Goal: Information Seeking & Learning: Learn about a topic

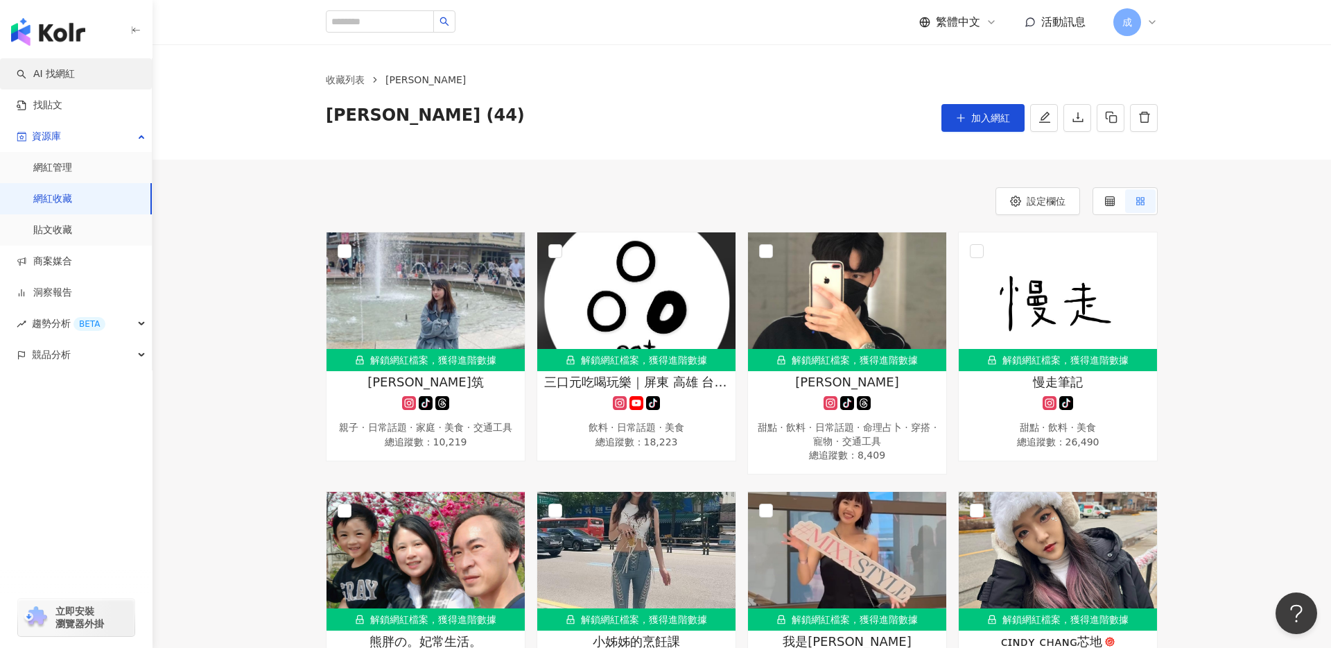
click at [61, 77] on link "AI 找網紅" at bounding box center [46, 74] width 58 height 14
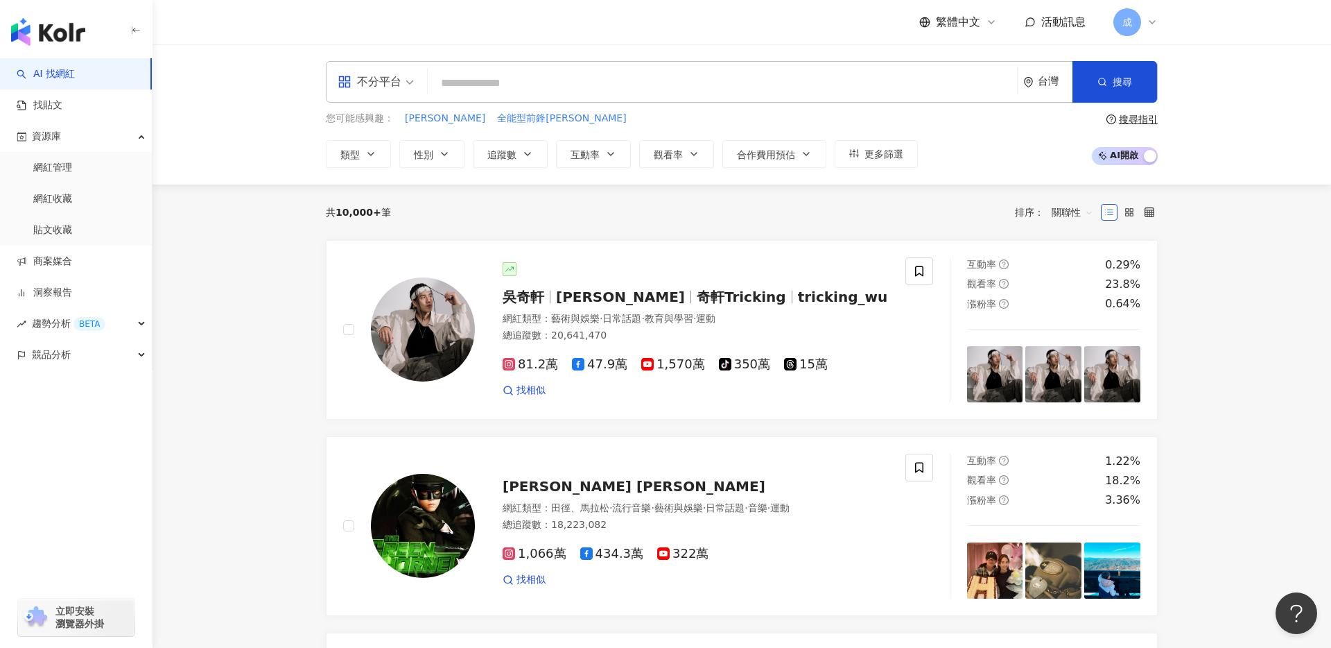
paste input "****"
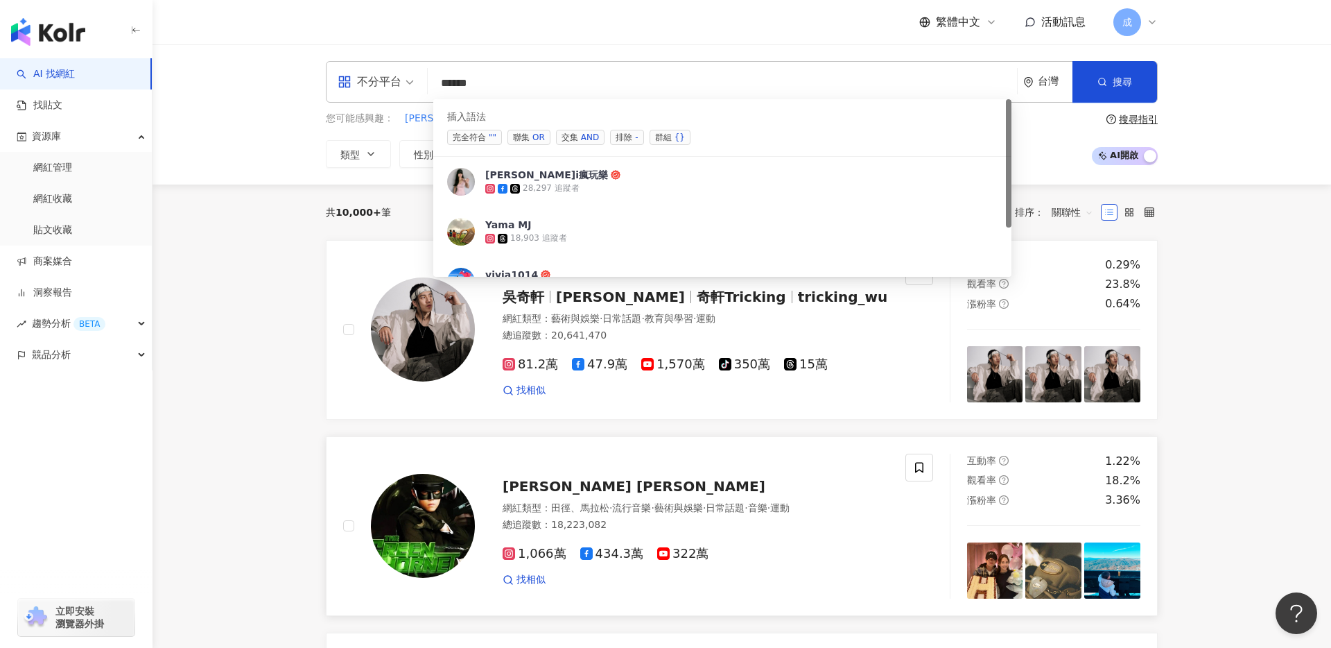
paste input "****"
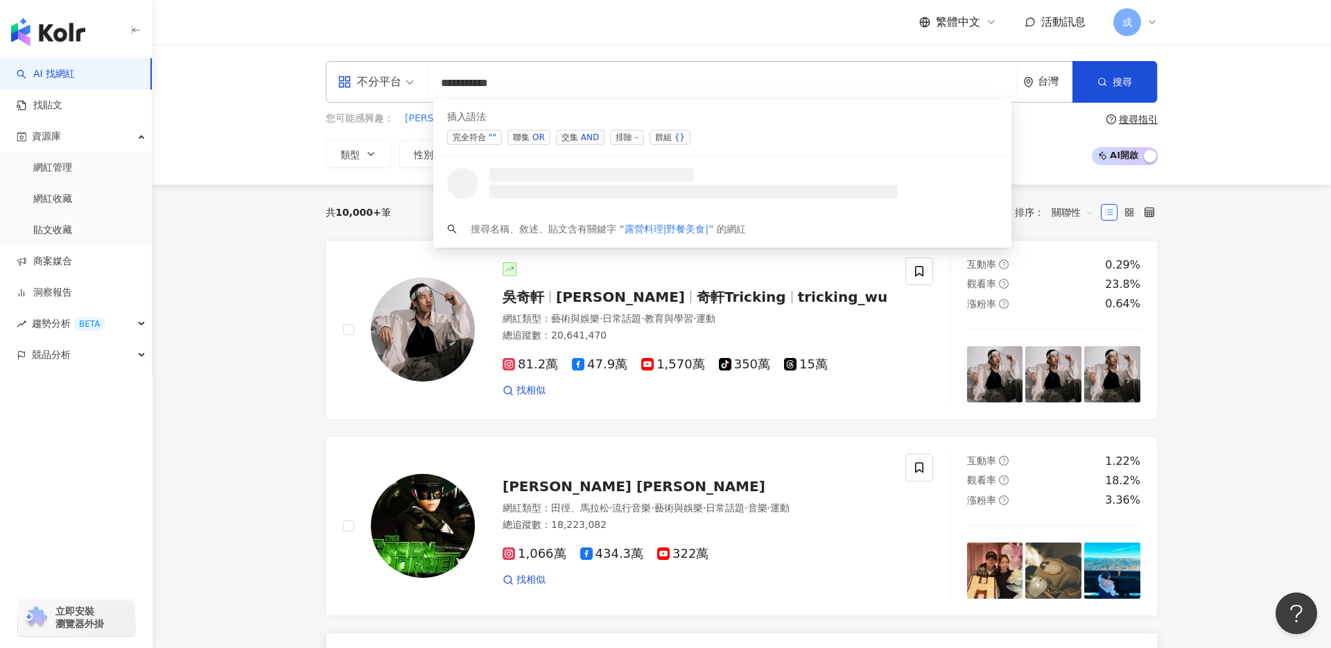
paste input "****"
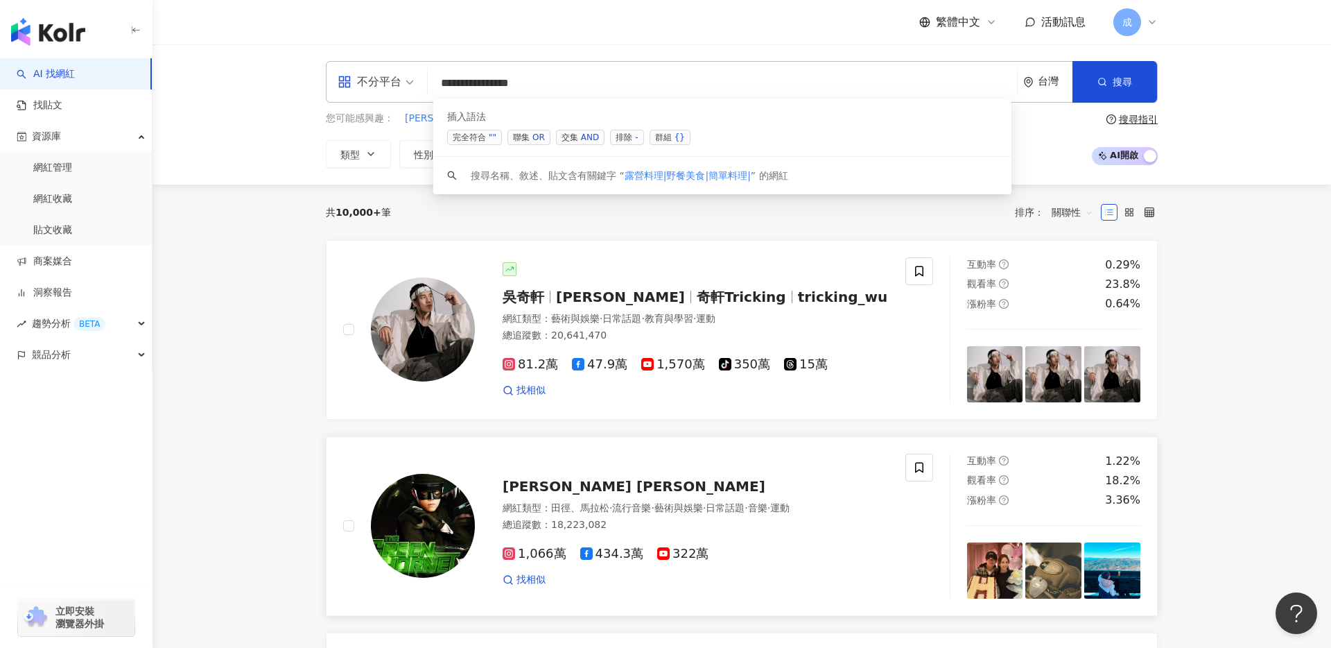
paste input "****"
click at [494, 87] on input "**********" at bounding box center [722, 83] width 578 height 26
click at [396, 83] on div "不分平台" at bounding box center [370, 82] width 64 height 22
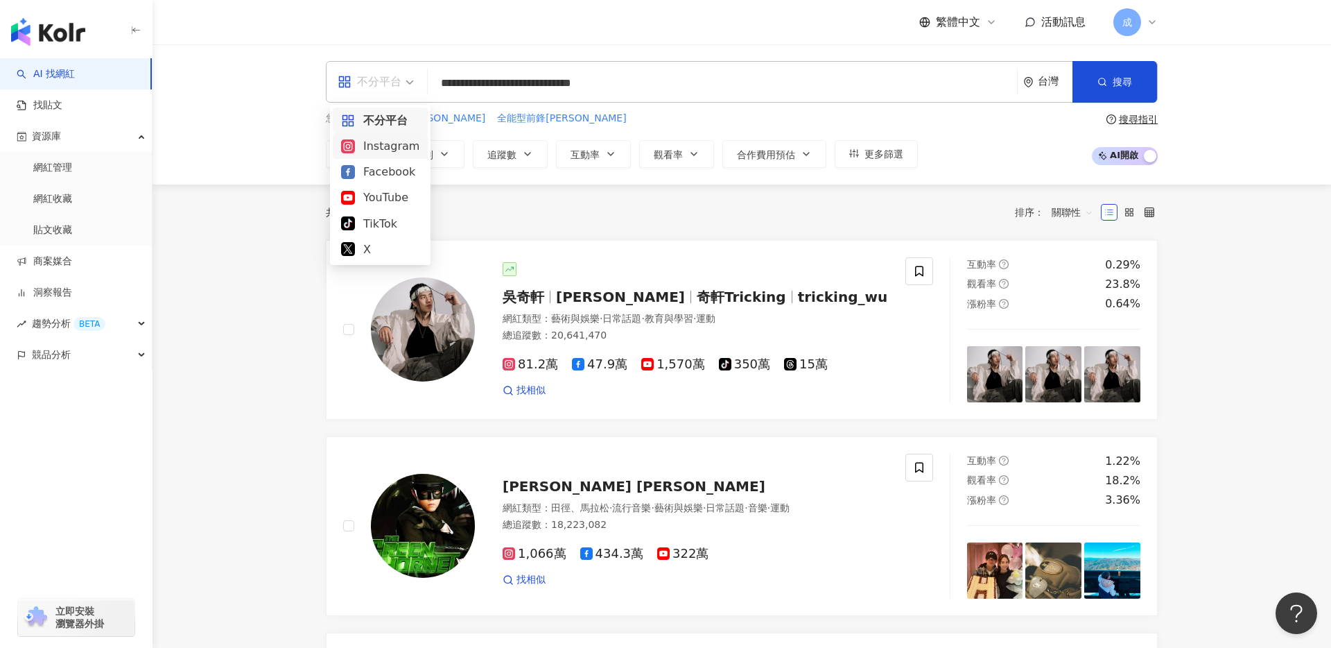
click at [397, 144] on div "Instagram" at bounding box center [380, 145] width 78 height 17
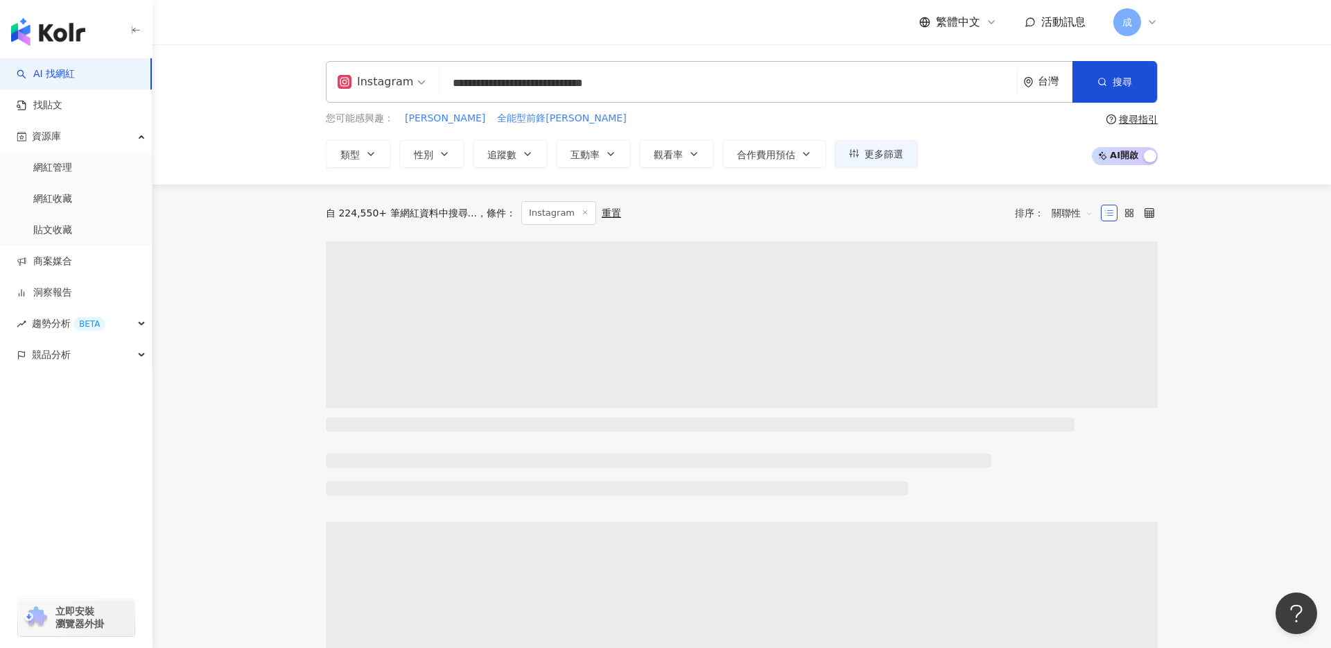
click at [408, 78] on span "Instagram" at bounding box center [382, 82] width 88 height 22
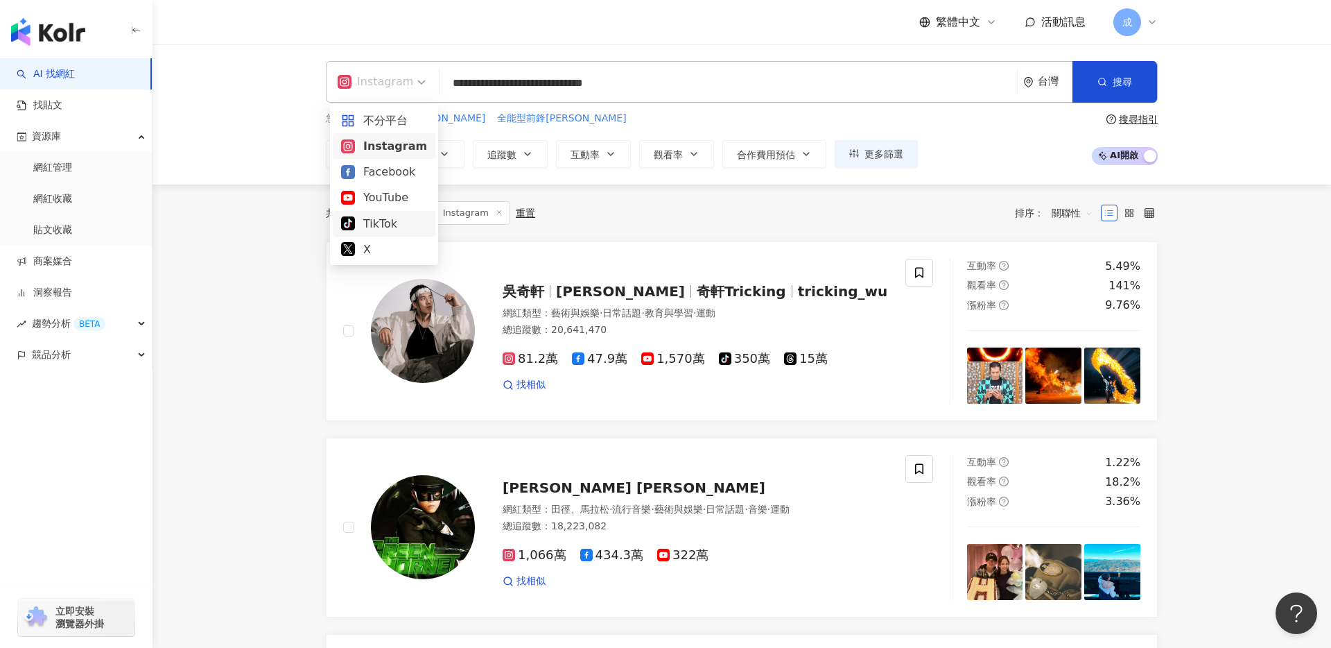
click at [387, 219] on div "TikTok" at bounding box center [384, 223] width 86 height 17
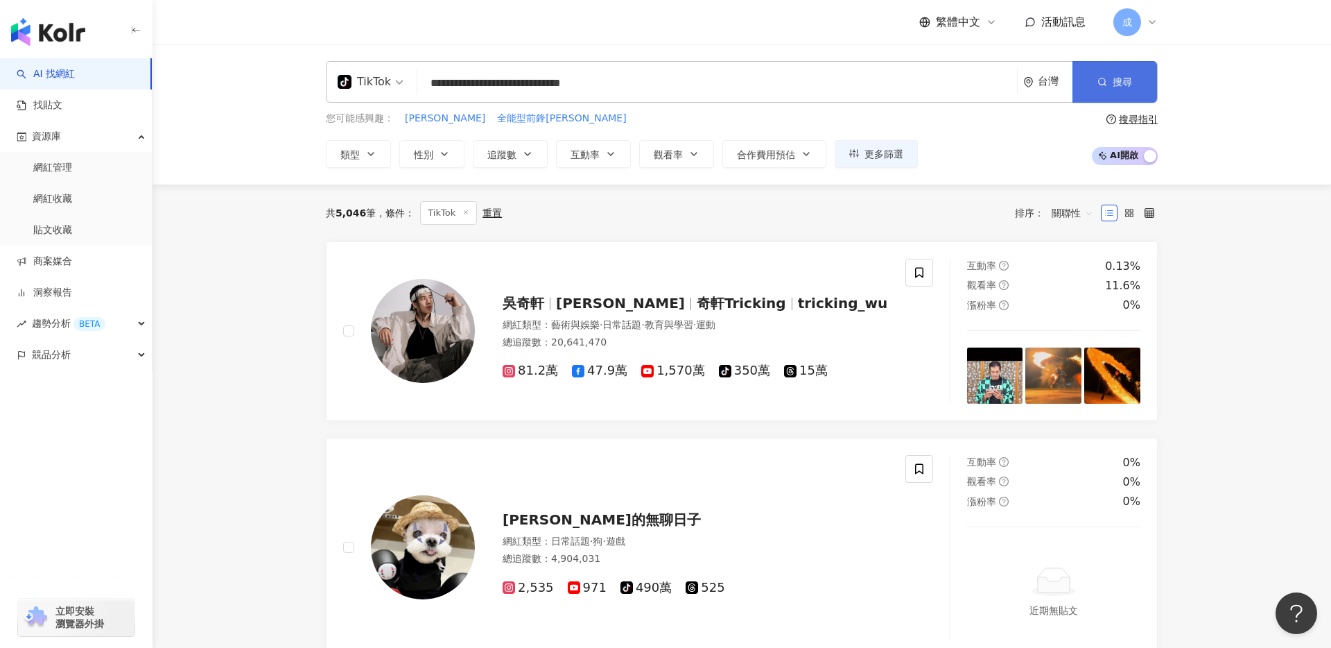
click at [1121, 80] on span "搜尋" at bounding box center [1122, 81] width 19 height 11
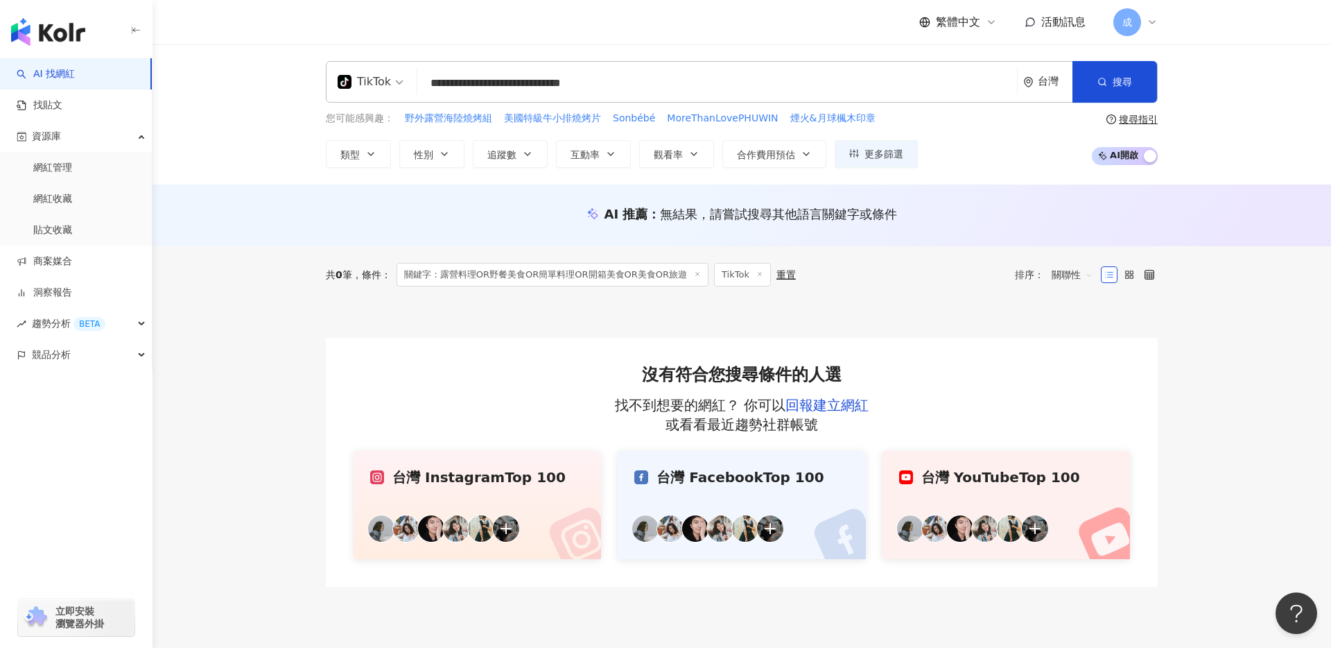
click at [555, 92] on input "**********" at bounding box center [717, 83] width 589 height 26
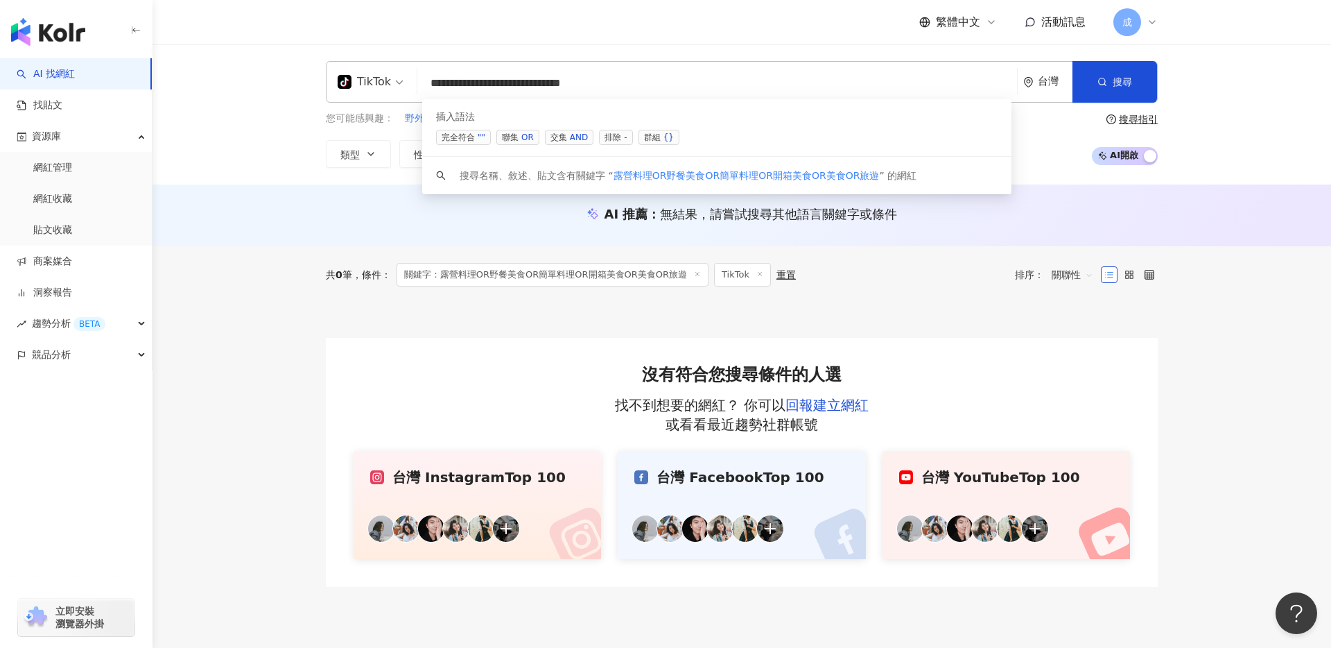
click at [589, 82] on input "**********" at bounding box center [717, 83] width 589 height 26
click at [384, 77] on div "TikTok" at bounding box center [364, 82] width 53 height 22
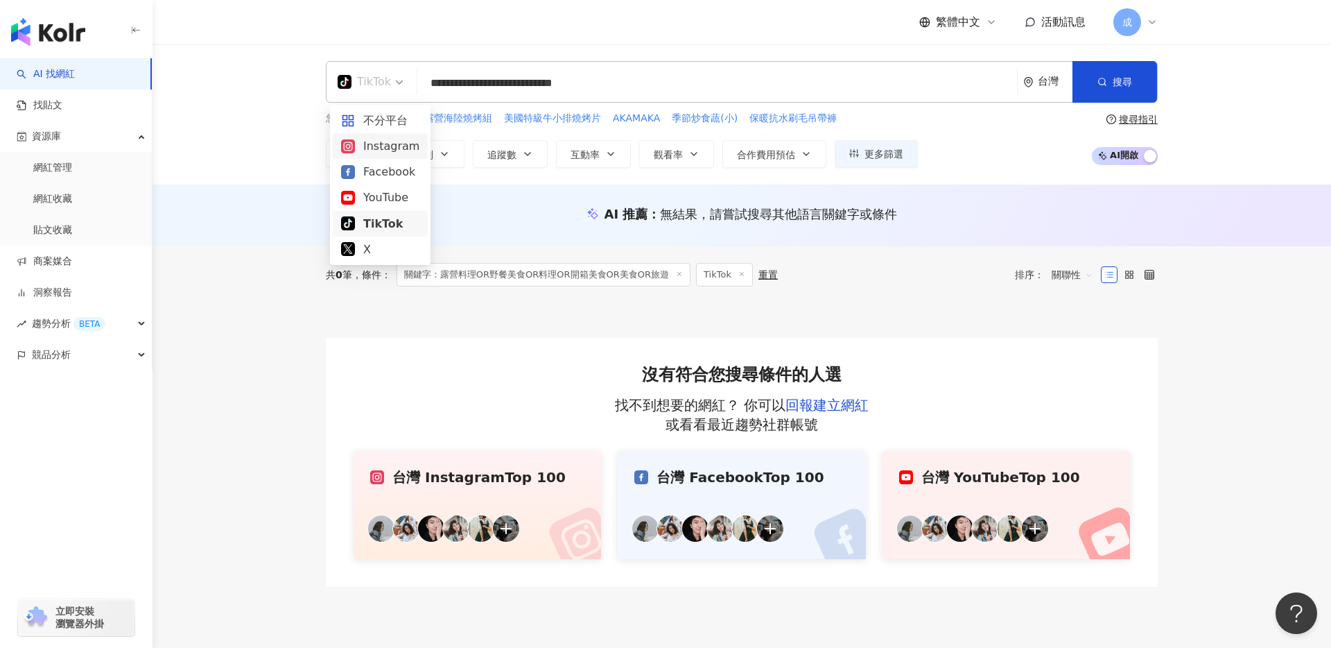
click at [388, 149] on div "Instagram" at bounding box center [380, 145] width 78 height 17
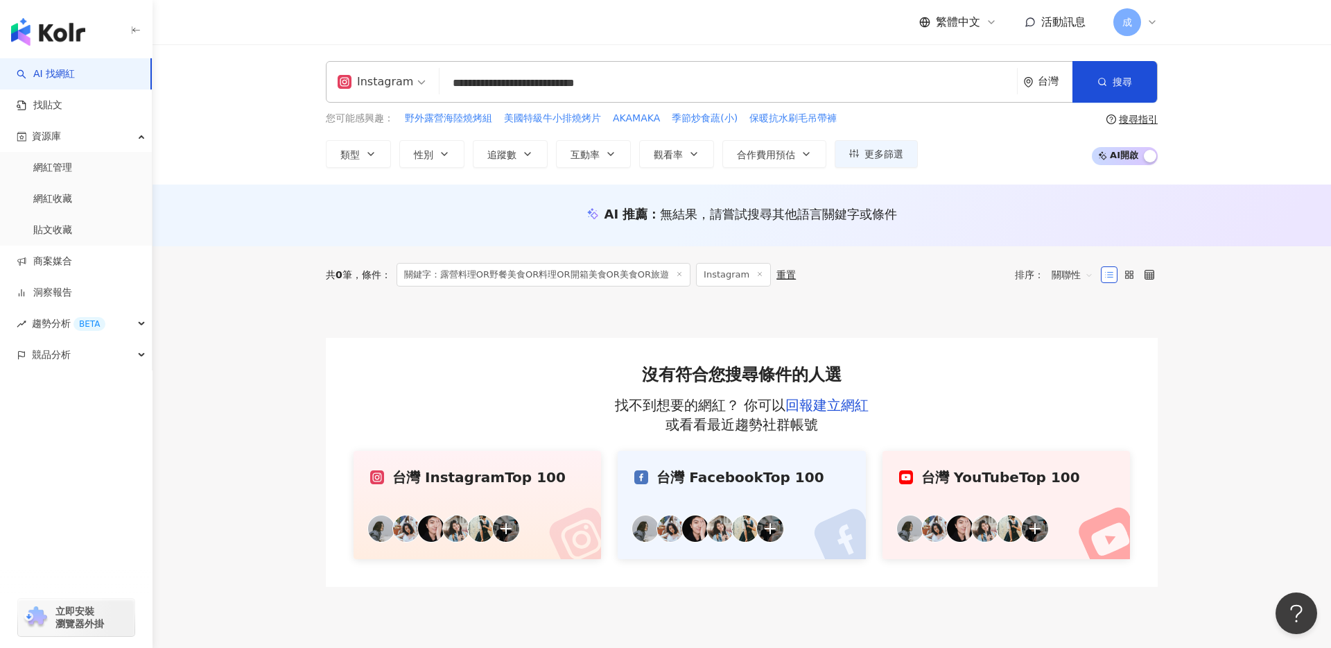
click at [710, 83] on input "**********" at bounding box center [728, 83] width 567 height 26
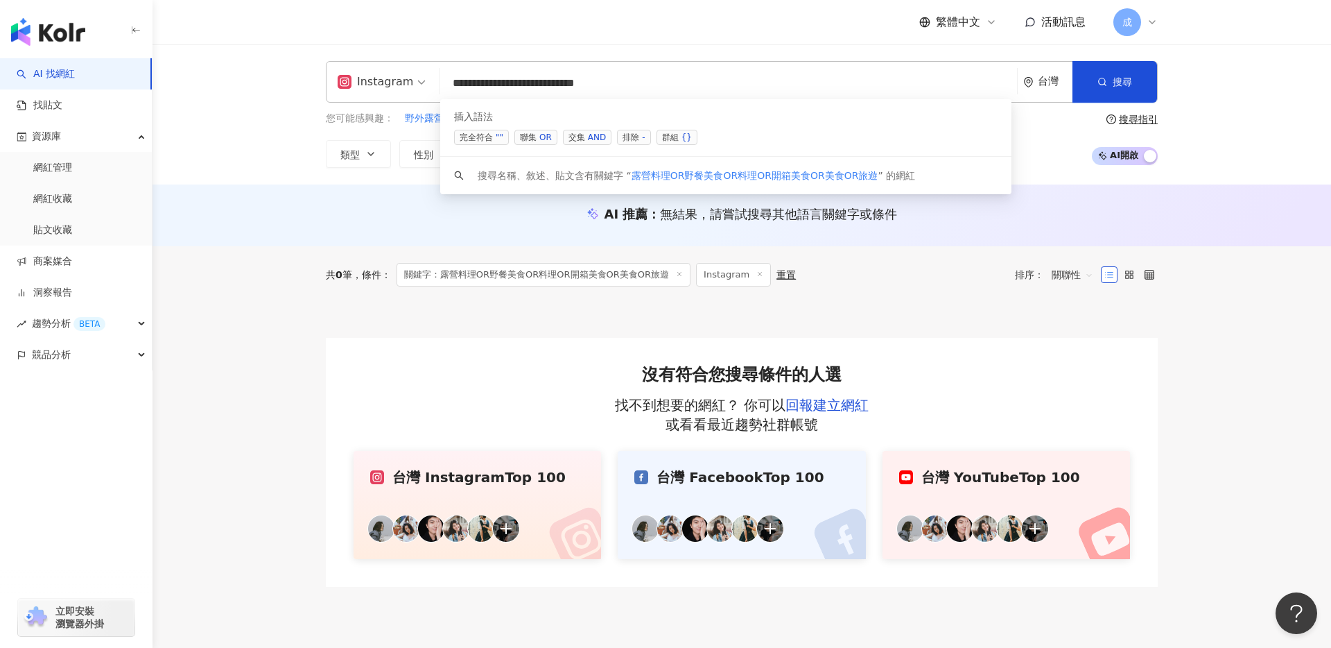
drag, startPoint x: 664, startPoint y: 86, endPoint x: 381, endPoint y: 76, distance: 283.8
click at [381, 76] on div "**********" at bounding box center [742, 82] width 832 height 42
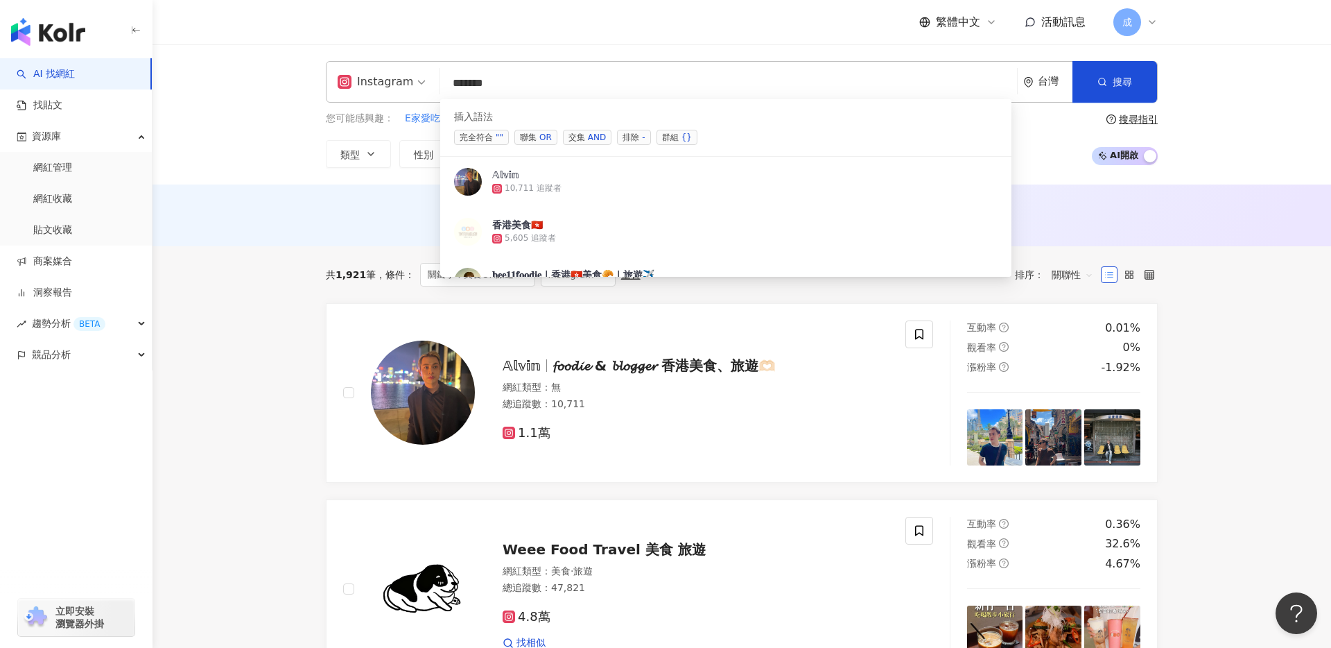
click at [410, 85] on span "Instagram" at bounding box center [382, 82] width 88 height 22
type input "******"
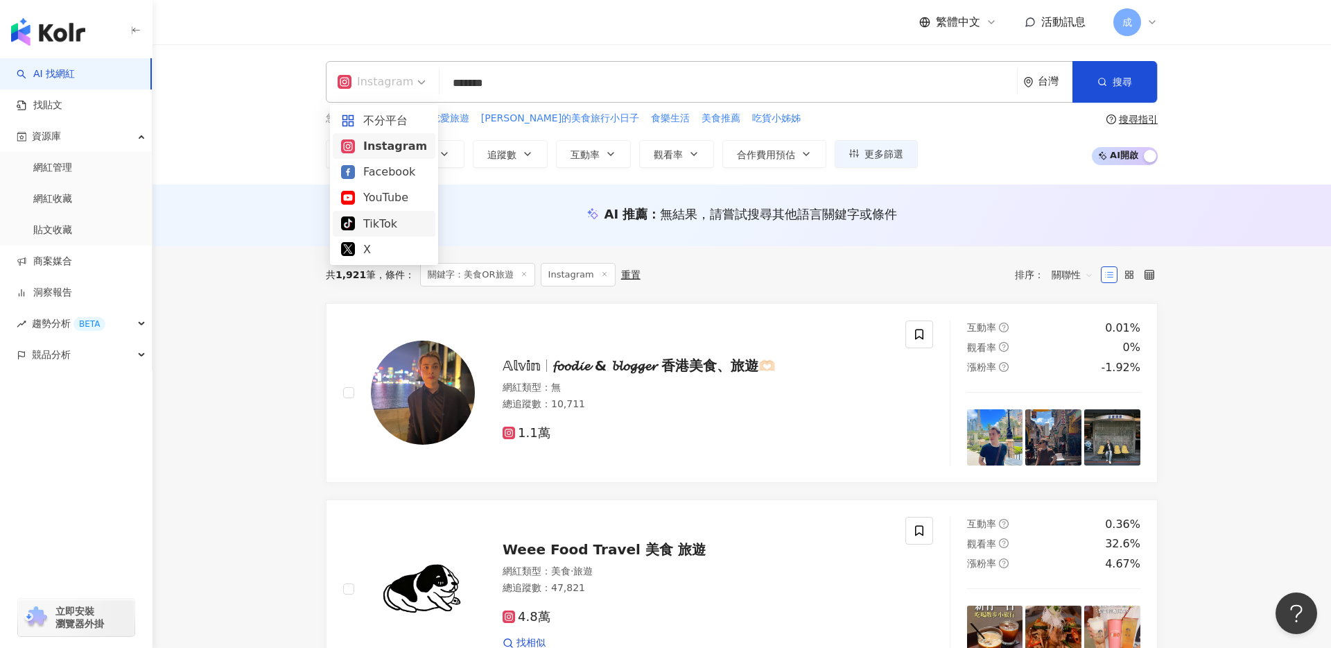
click at [397, 216] on div "TikTok" at bounding box center [384, 223] width 86 height 17
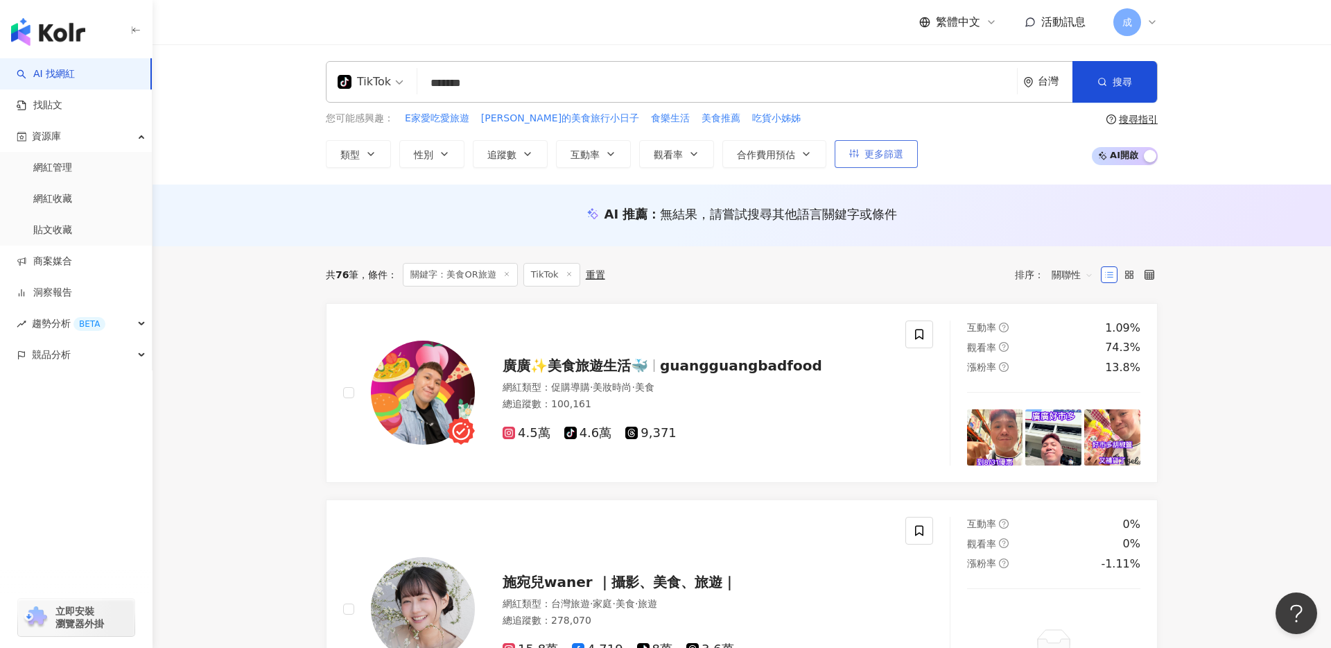
click at [879, 152] on span "更多篩選" at bounding box center [884, 153] width 39 height 11
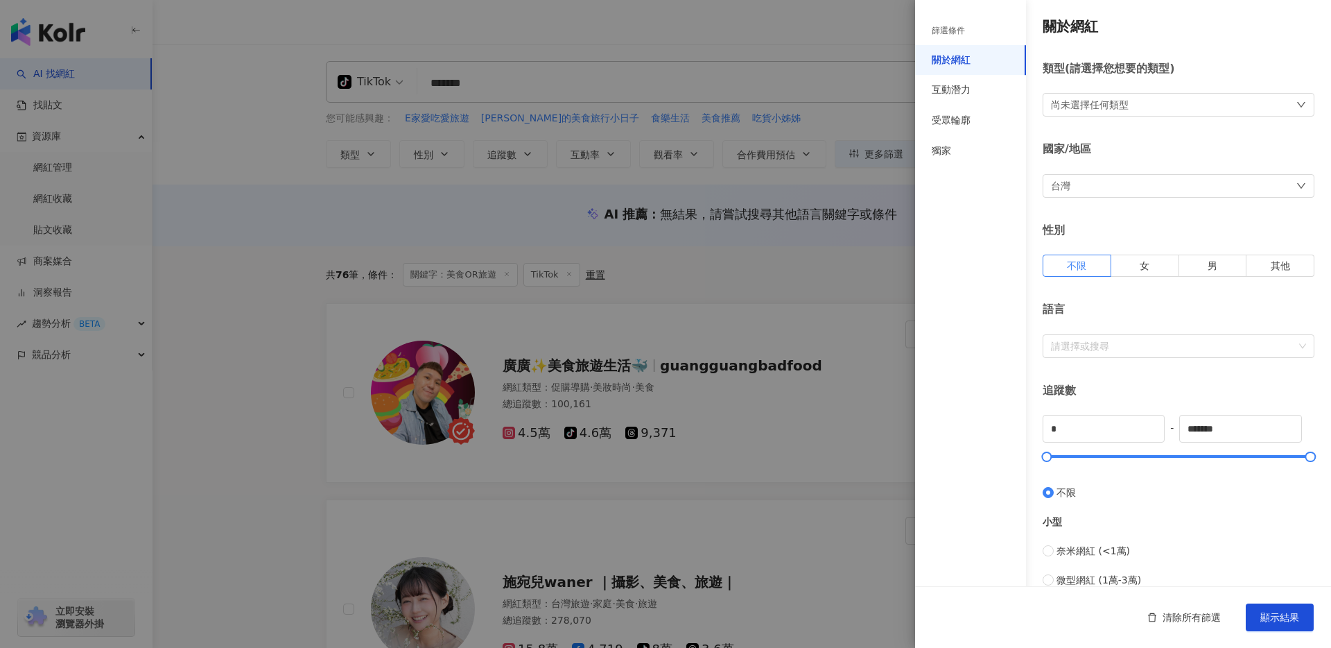
click at [1109, 101] on div "尚未選擇任何類型" at bounding box center [1090, 104] width 78 height 15
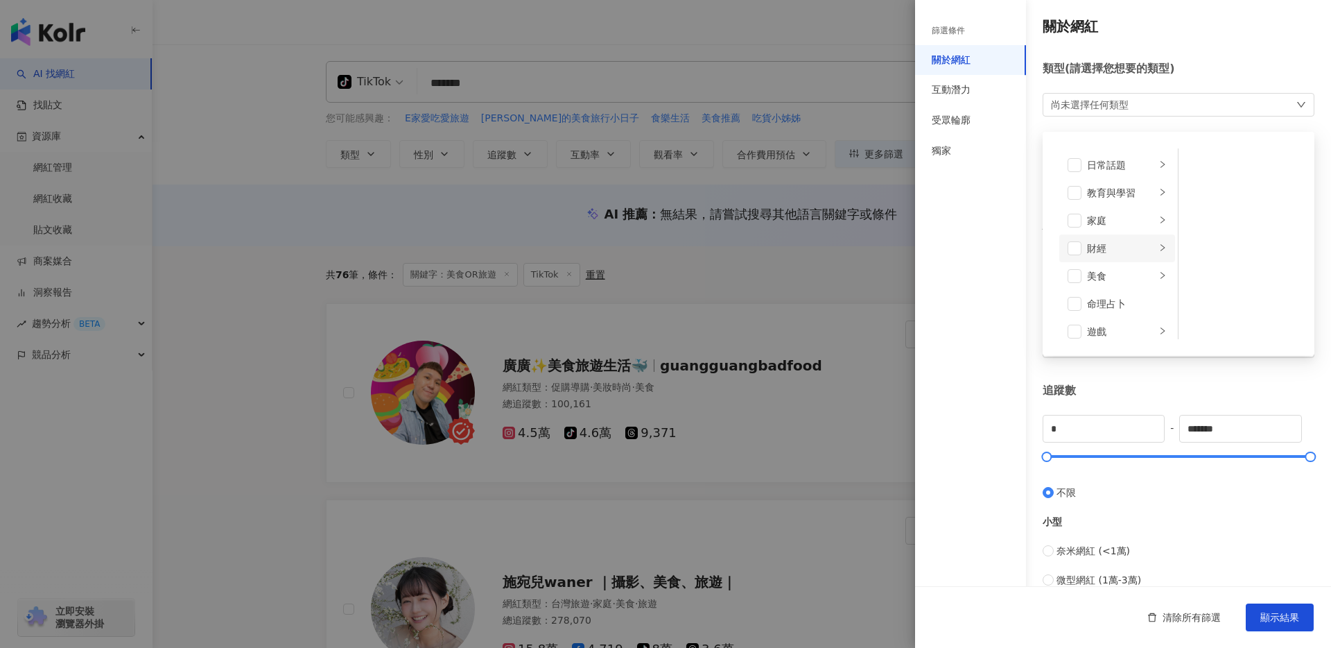
scroll to position [91, 0]
click at [1076, 269] on span at bounding box center [1075, 268] width 14 height 14
click at [1076, 157] on span at bounding box center [1075, 158] width 14 height 14
click at [1077, 208] on span at bounding box center [1075, 214] width 14 height 14
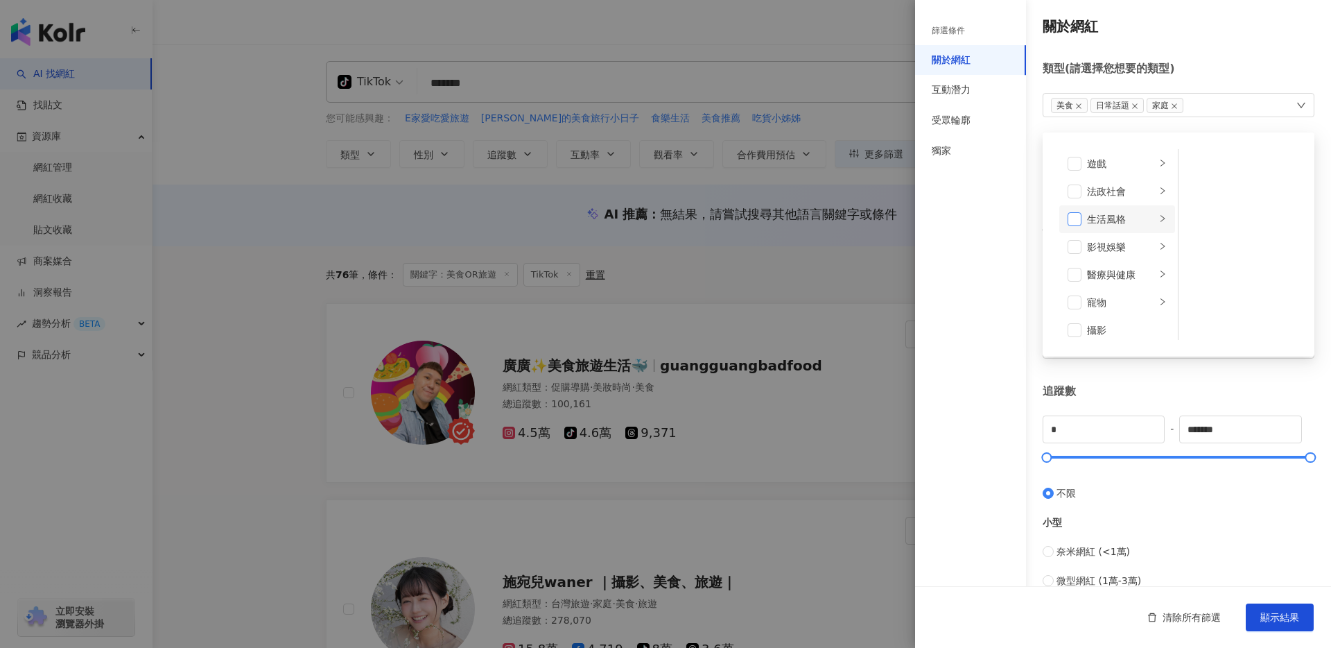
click at [1073, 212] on span at bounding box center [1075, 219] width 14 height 14
click at [1073, 294] on span at bounding box center [1075, 295] width 14 height 14
click at [1169, 381] on div "關於網紅 類型 ( 請選擇您想要的類型 ) 美食 日常話題 家庭 生活風格 旅遊 藝術與娛樂 美妝時尚 氣候和環境 日常話題 教育與學習 家庭 財經 美食 命…" at bounding box center [1123, 493] width 416 height 987
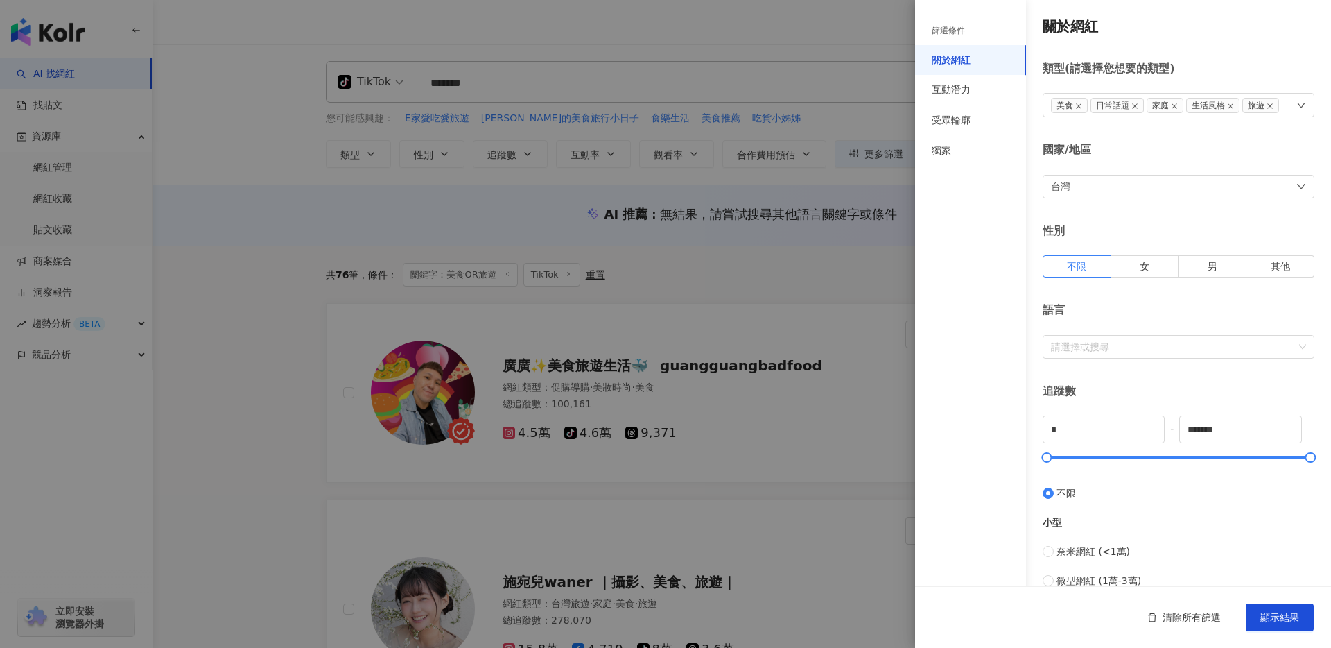
drag, startPoint x: 1311, startPoint y: 451, endPoint x: 1232, endPoint y: 451, distance: 79.1
click at [1232, 451] on div "* - ******* 不限 小型 奈米網紅 (<1萬) 微型網紅 (1萬-3萬) 小型網紅 (3萬-5萬) 中型 中小型網紅 (5萬-10萬) 中型網紅 (…" at bounding box center [1179, 618] width 272 height 406
drag, startPoint x: 1309, startPoint y: 454, endPoint x: 1071, endPoint y: 463, distance: 238.0
click at [1071, 461] on div at bounding box center [1073, 458] width 8 height 8
drag, startPoint x: 1246, startPoint y: 426, endPoint x: 1161, endPoint y: 426, distance: 84.6
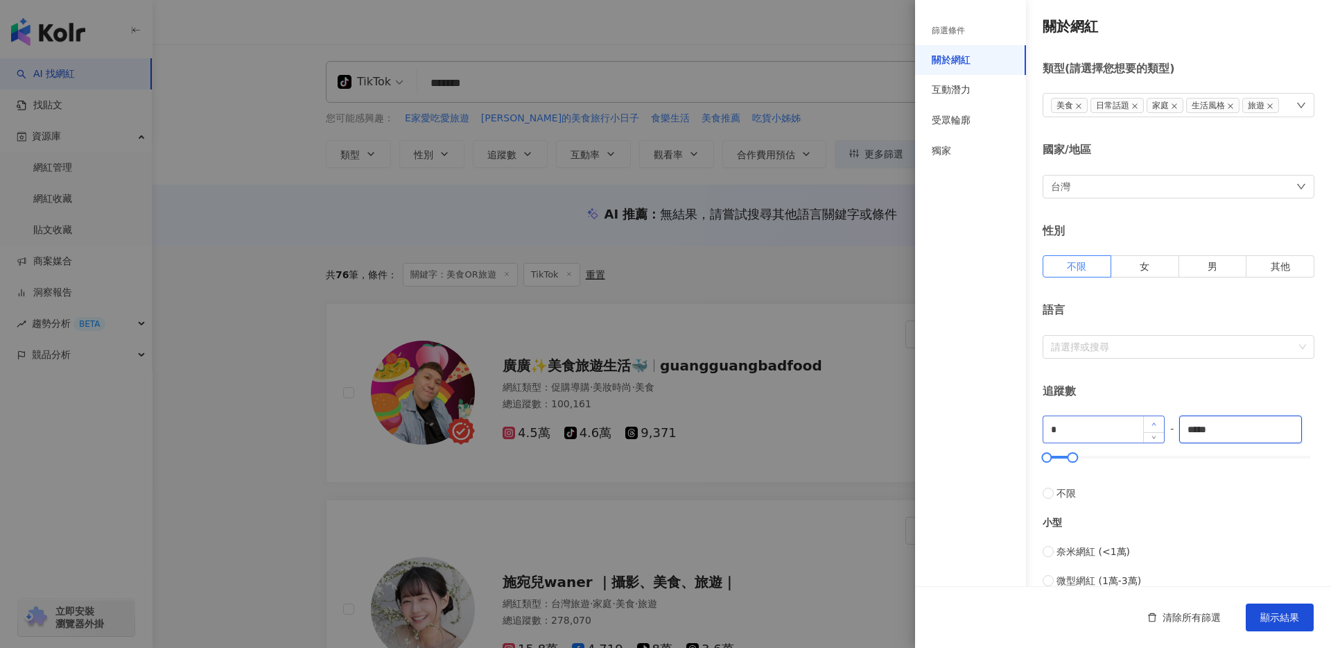
click at [1161, 426] on div "* - ***** 不限 小型 奈米網紅 (<1萬) 微型網紅 (1萬-3萬) 小型網紅 (3萬-5萬) 中型 中小型網紅 (5萬-10萬) 中型網紅 (10…" at bounding box center [1179, 618] width 272 height 406
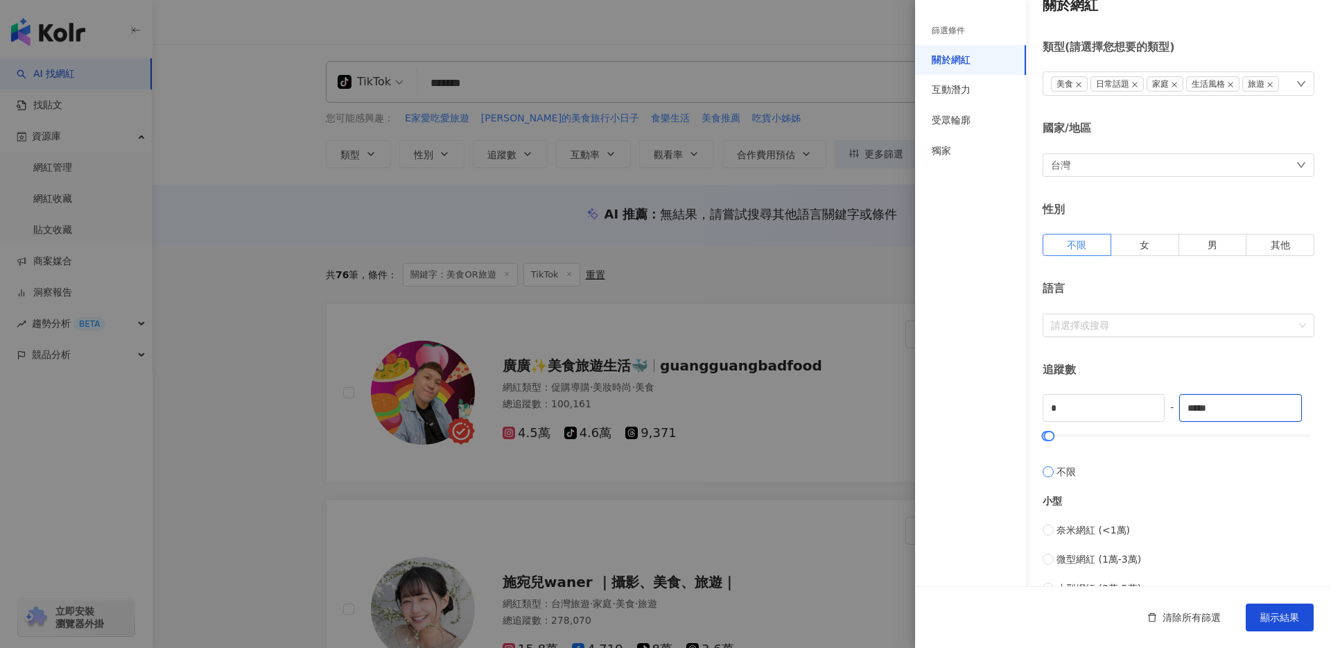
scroll to position [35, 0]
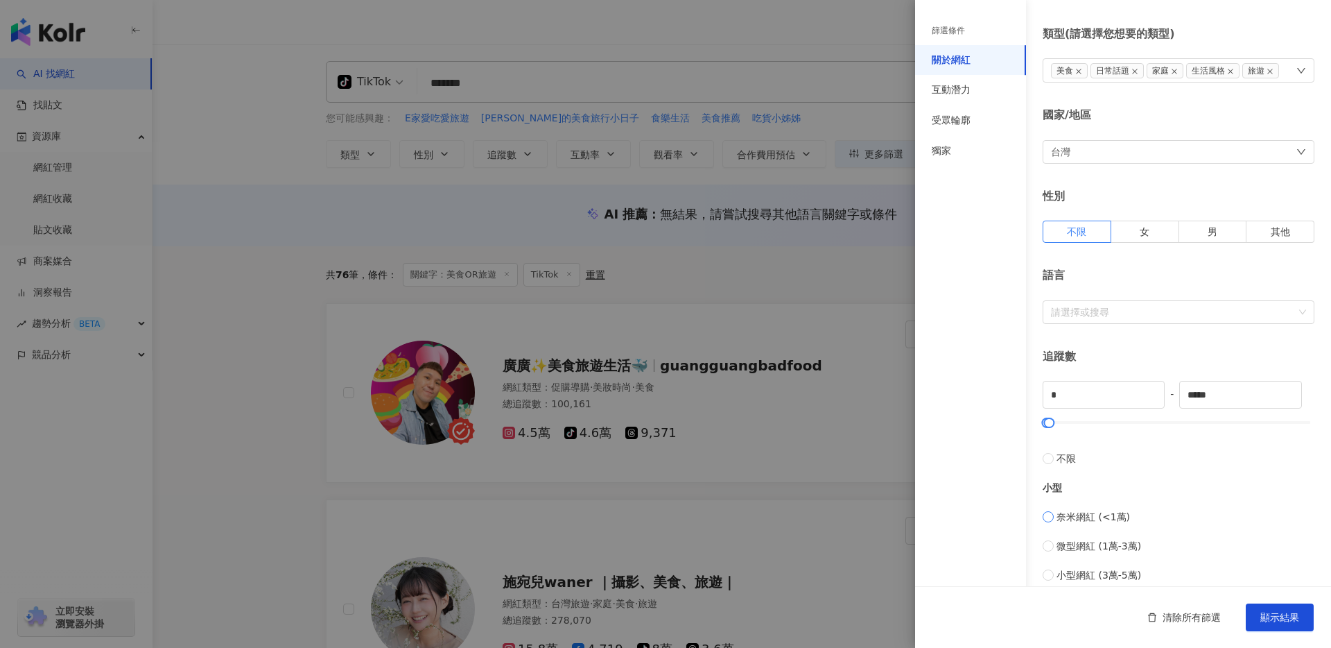
click at [1067, 517] on span "奈米網紅 (<1萬)" at bounding box center [1094, 516] width 74 height 15
type input "****"
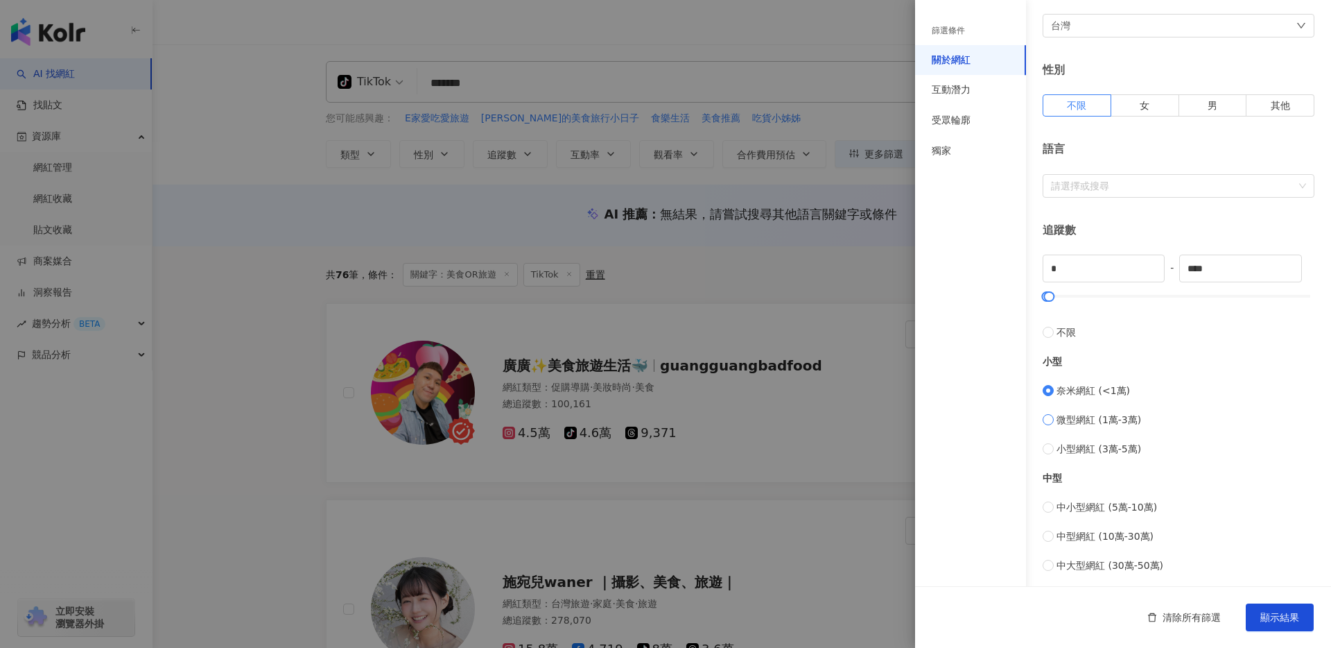
scroll to position [170, 0]
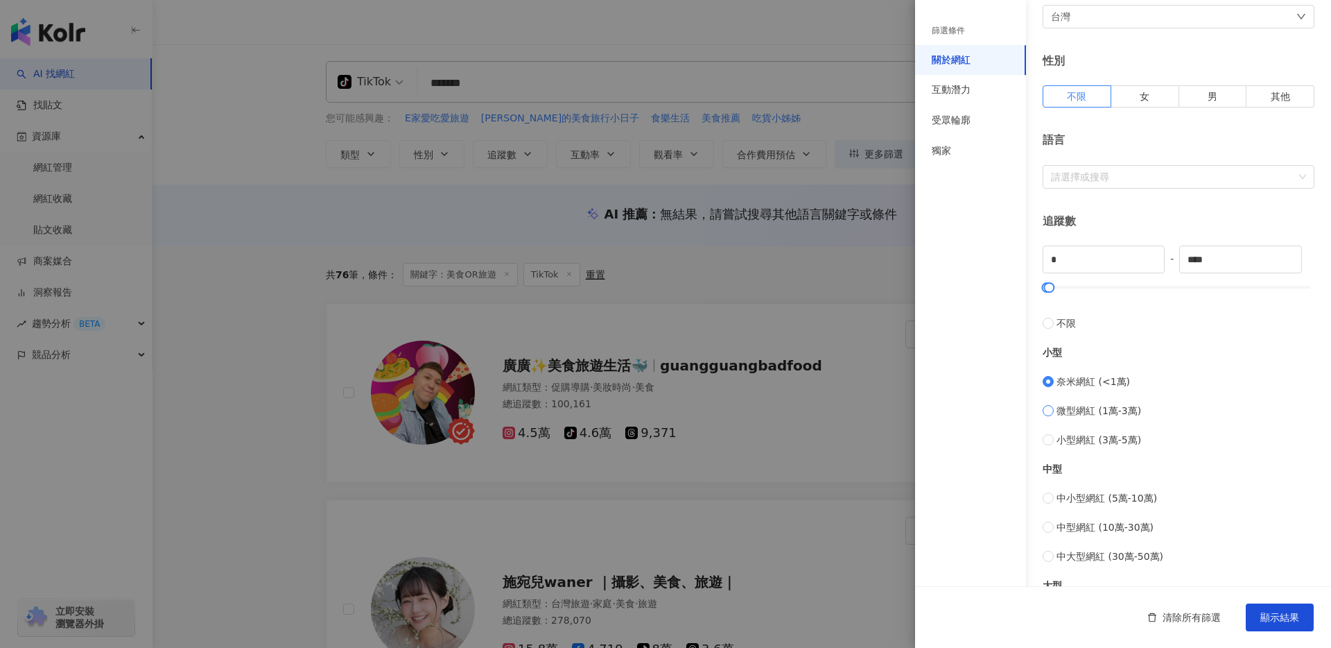
click at [1090, 408] on span "微型網紅 (1萬-3萬)" at bounding box center [1099, 410] width 85 height 15
type input "*****"
click at [1090, 381] on span "奈米網紅 (<1萬)" at bounding box center [1094, 381] width 74 height 15
type input "*"
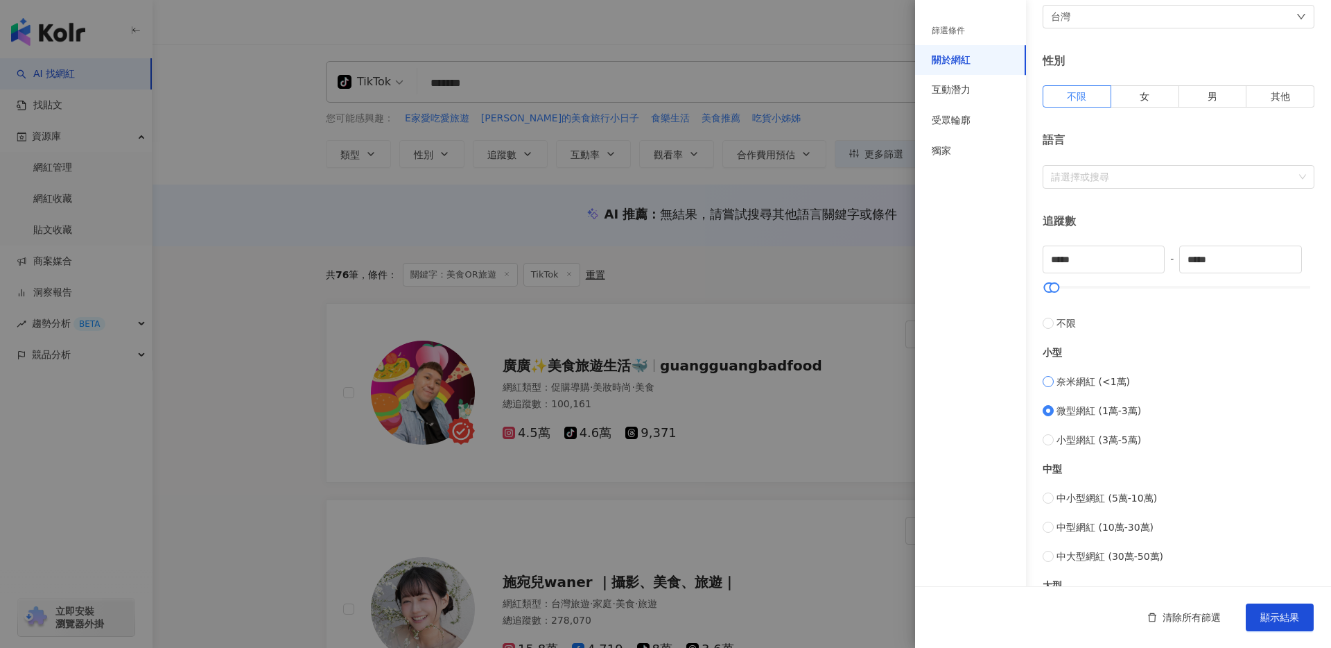
type input "****"
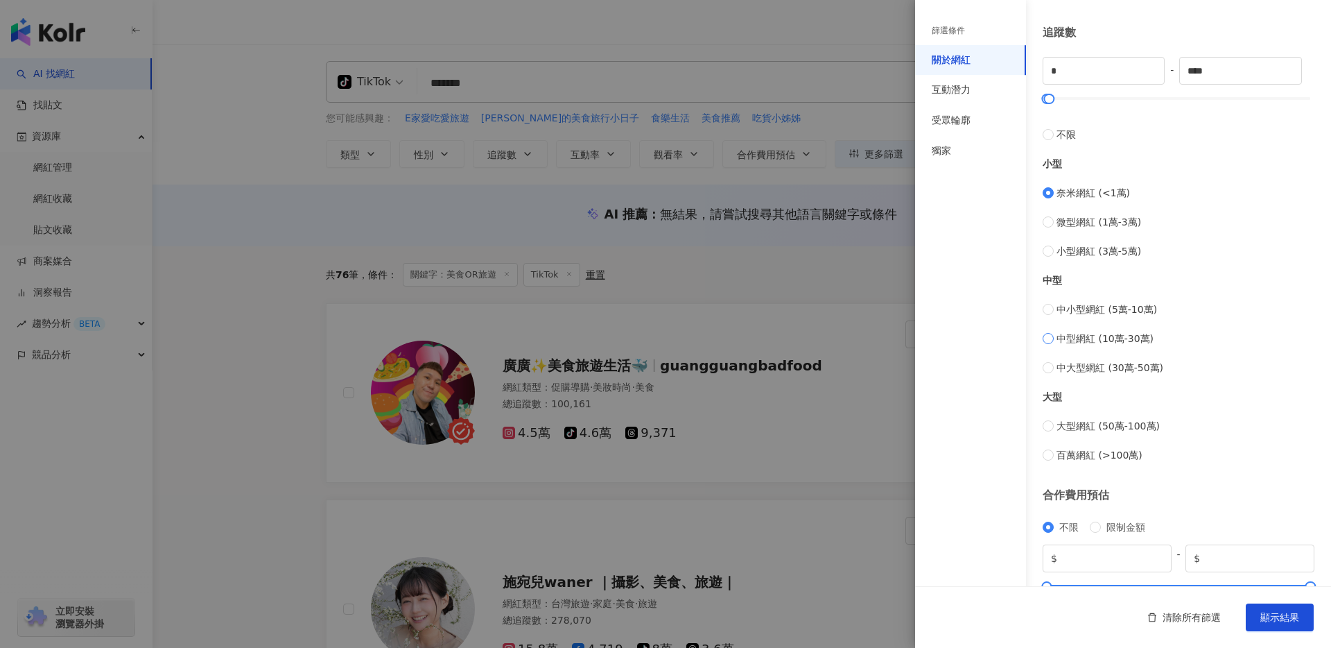
scroll to position [400, 0]
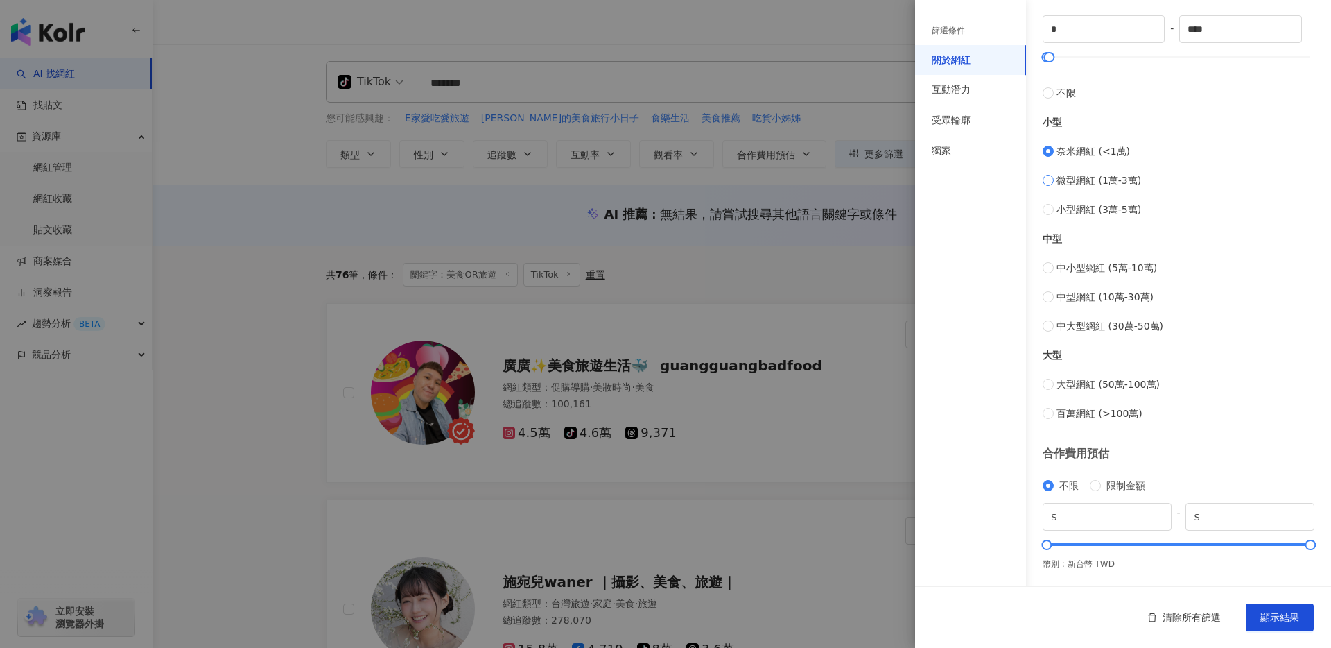
click at [1082, 187] on span "微型網紅 (1萬-3萬)" at bounding box center [1099, 180] width 85 height 15
type input "*****"
click at [1085, 154] on span "奈米網紅 (<1萬)" at bounding box center [1094, 151] width 74 height 15
type input "*"
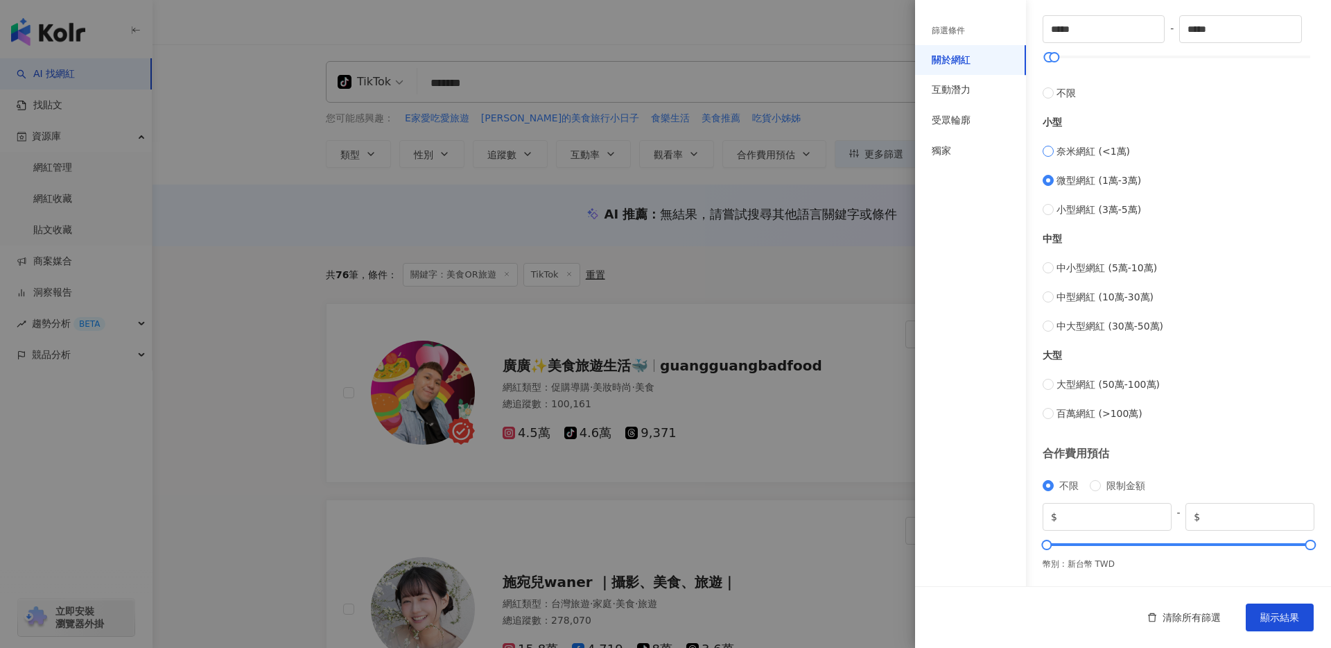
type input "****"
drag, startPoint x: 1245, startPoint y: 519, endPoint x: 1182, endPoint y: 519, distance: 63.1
click at [1182, 519] on div "$ * - $ *******" at bounding box center [1179, 517] width 272 height 28
click at [1299, 510] on input "*" at bounding box center [1254, 516] width 103 height 15
drag, startPoint x: 1211, startPoint y: 518, endPoint x: 1202, endPoint y: 517, distance: 9.7
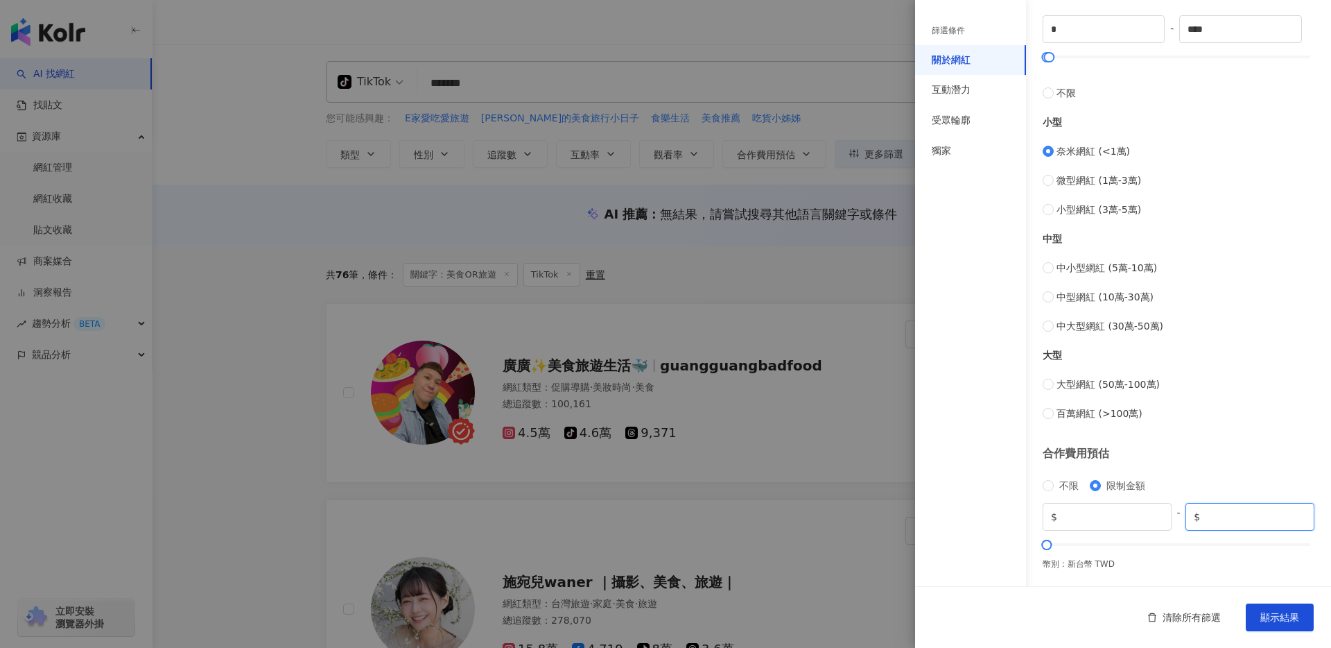
click at [1202, 517] on span "$ *" at bounding box center [1250, 517] width 129 height 28
type input "****"
click at [1271, 614] on span "顯示結果" at bounding box center [1280, 617] width 39 height 11
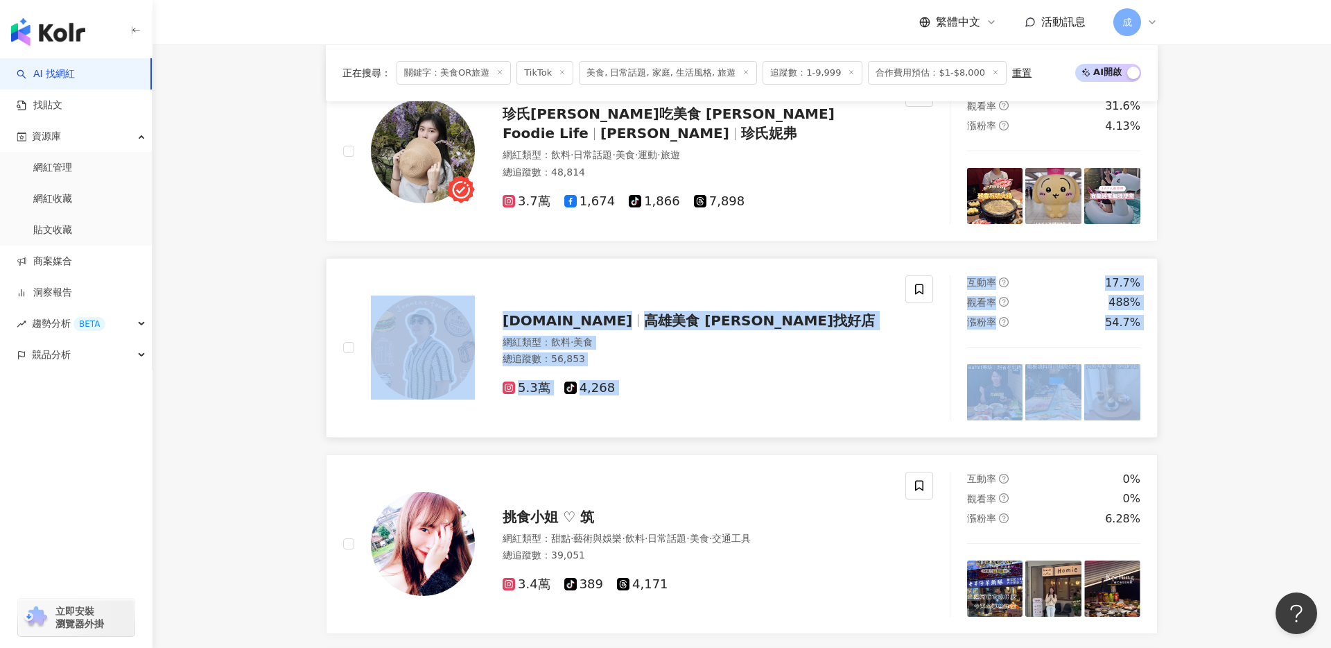
scroll to position [1899, 0]
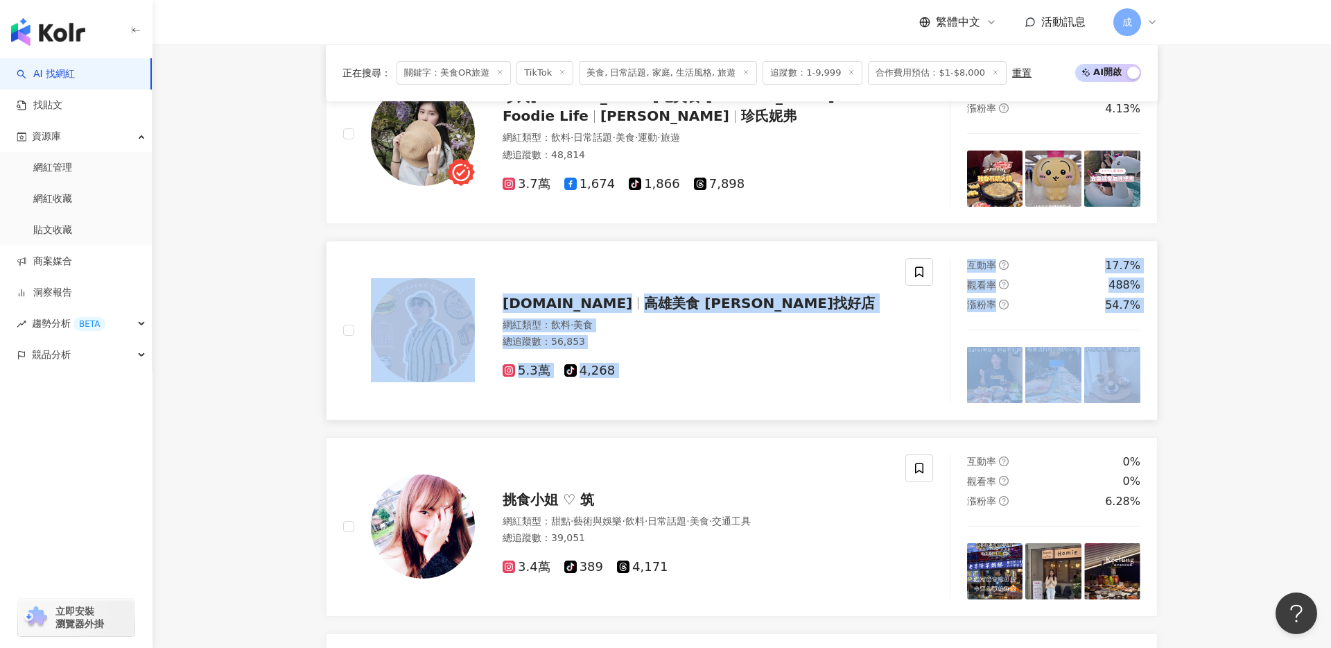
click at [645, 410] on link "joaneat.food 高雄美食 Joan找好店 網紅類型 ： 飲料 · 美食 總追蹤數 ： 56,853 5.3萬 tiktok-icon 4,268 互…" at bounding box center [742, 331] width 832 height 180
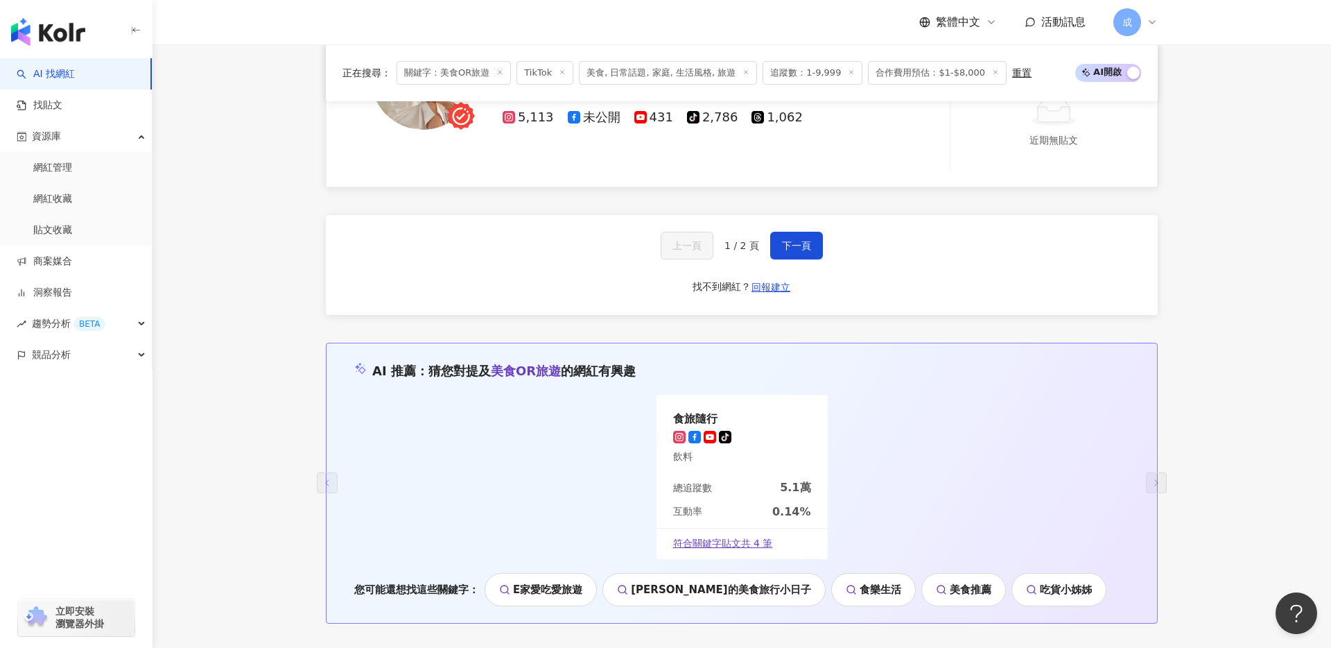
scroll to position [2565, 0]
click at [791, 241] on span "下一頁" at bounding box center [796, 244] width 29 height 11
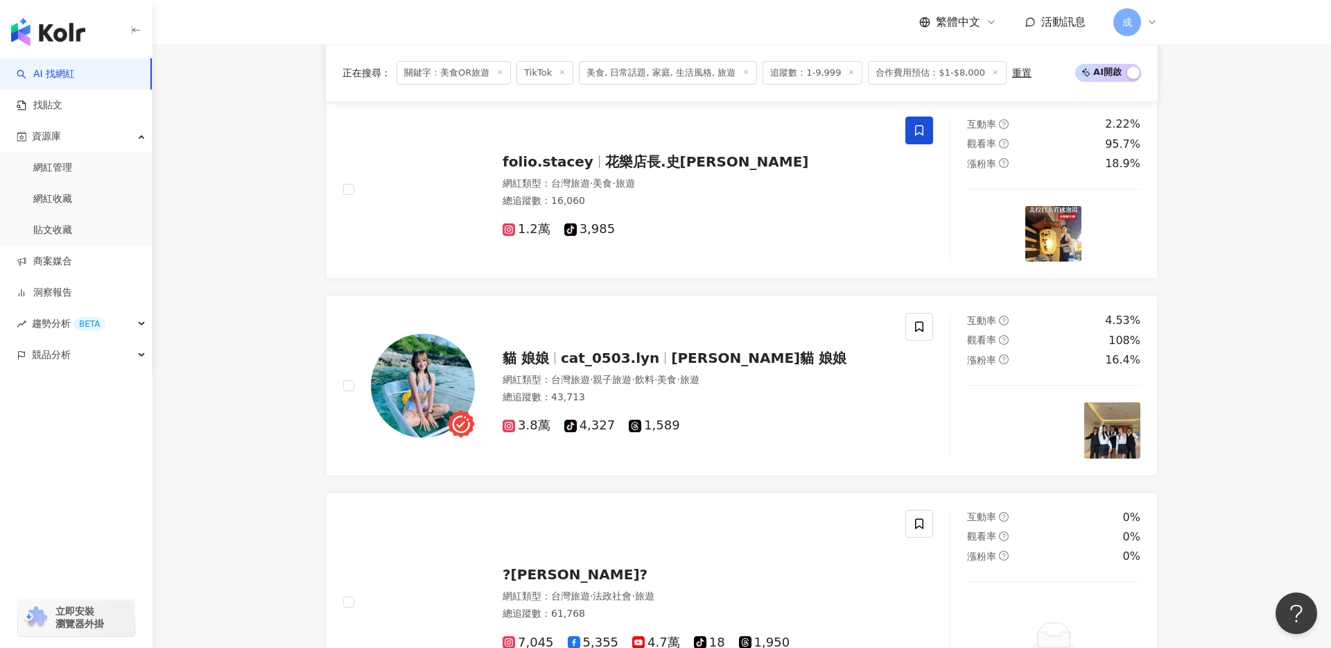
scroll to position [1459, 0]
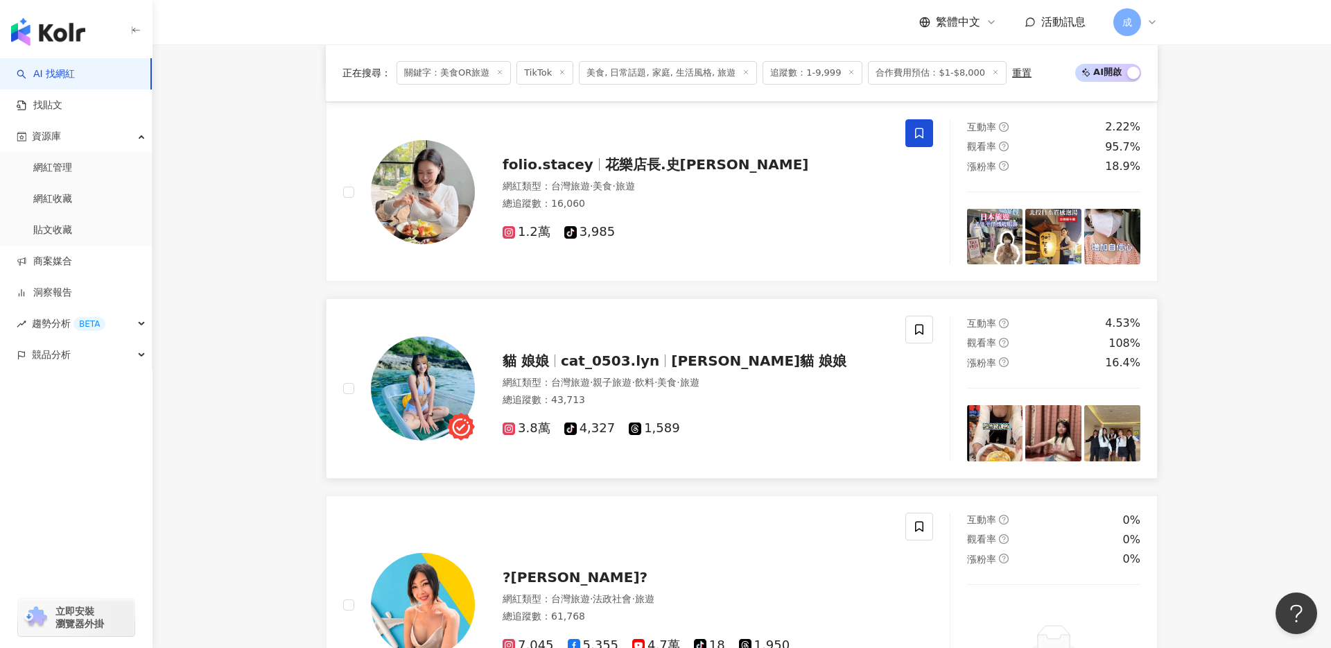
click at [798, 377] on div "網紅類型 ： 台灣旅遊 · 親子旅遊 · 飲料 · 美食 · 旅遊" at bounding box center [696, 383] width 386 height 14
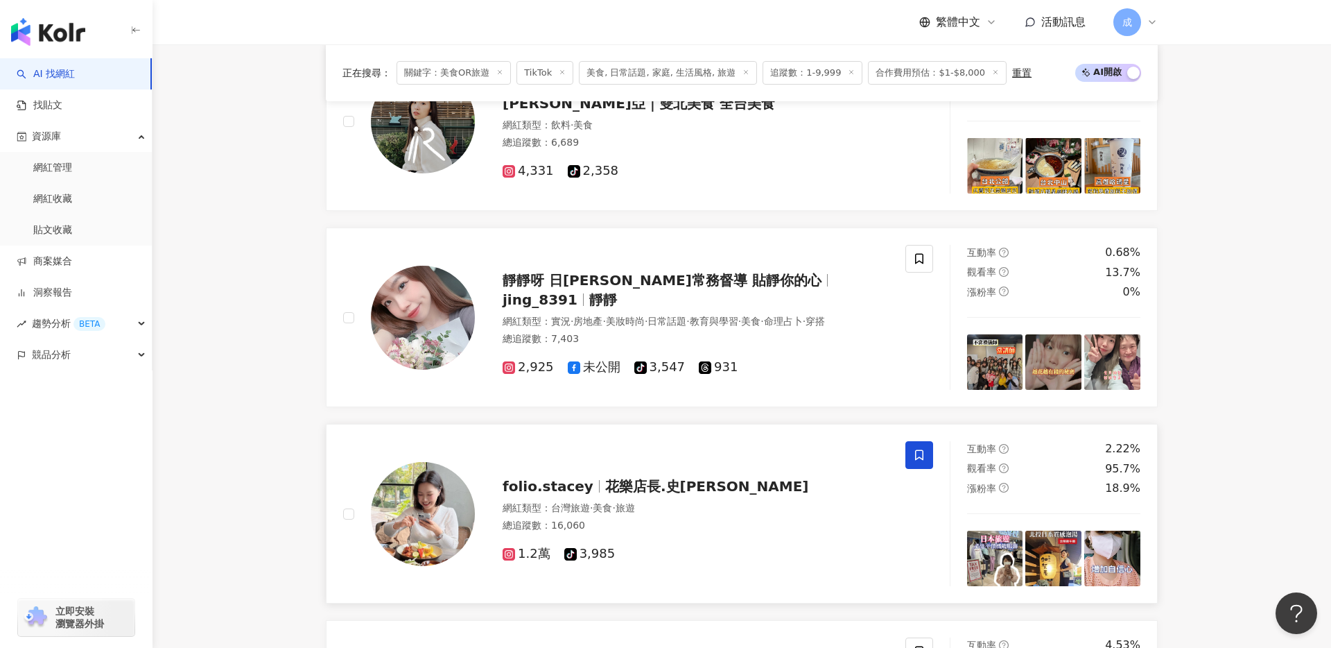
scroll to position [1136, 0]
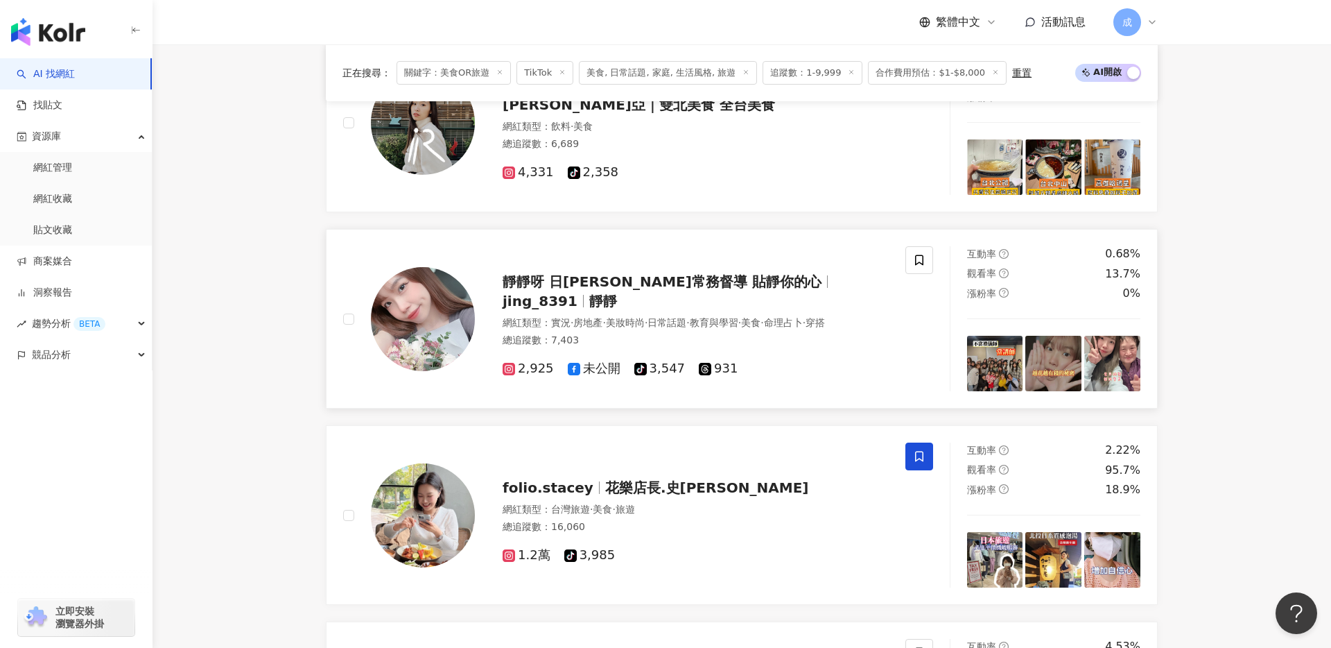
click at [578, 293] on span "jing_8391" at bounding box center [540, 301] width 75 height 17
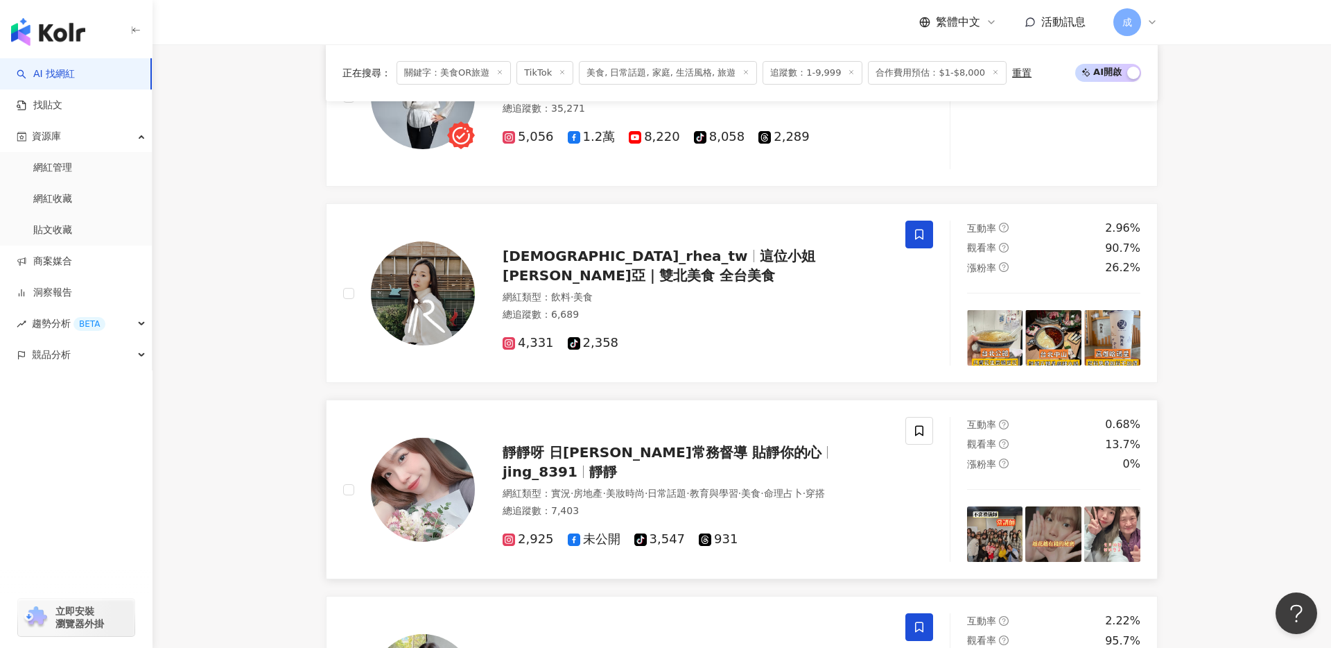
scroll to position [965, 0]
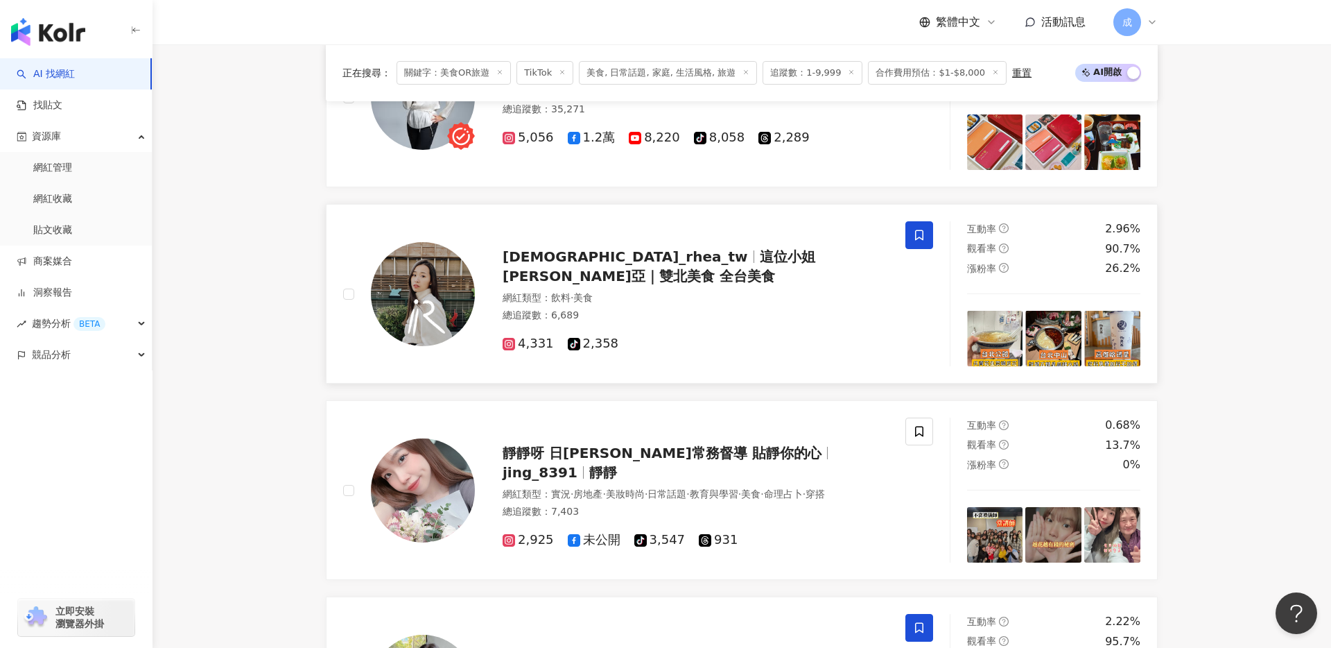
click at [725, 266] on span "這位小姐Rhea瑞亞｜雙北美食 全台美食" at bounding box center [659, 266] width 313 height 36
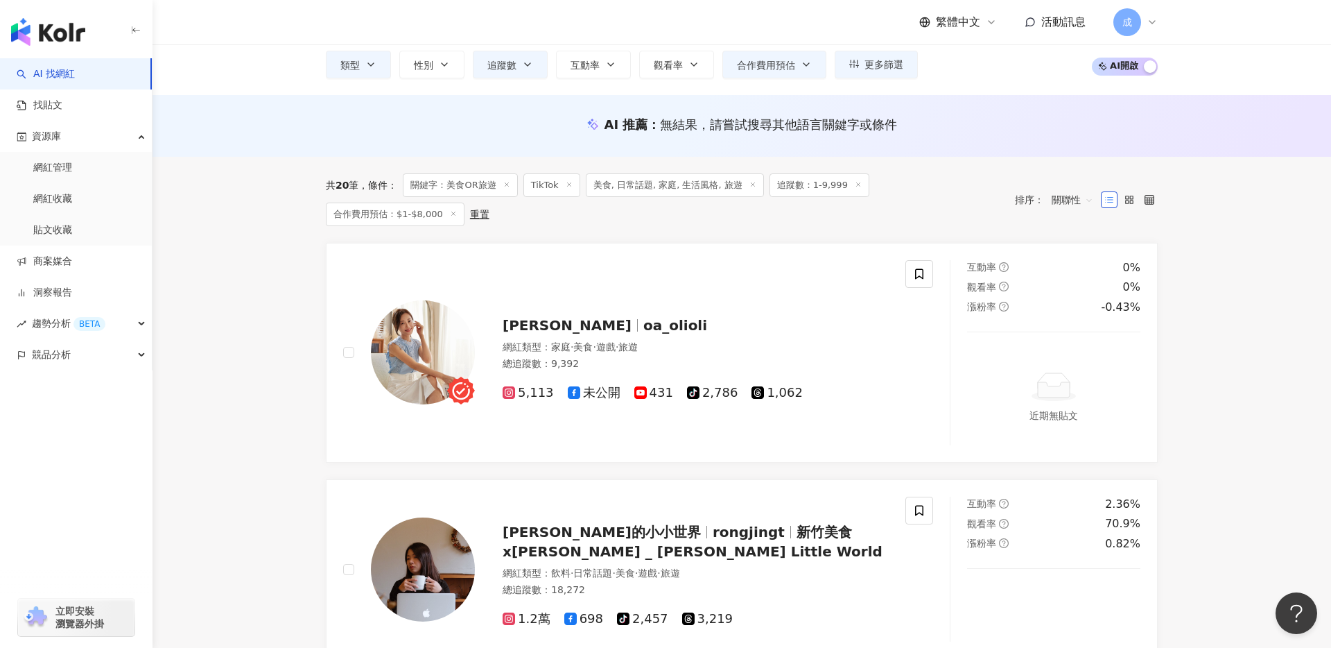
scroll to position [0, 0]
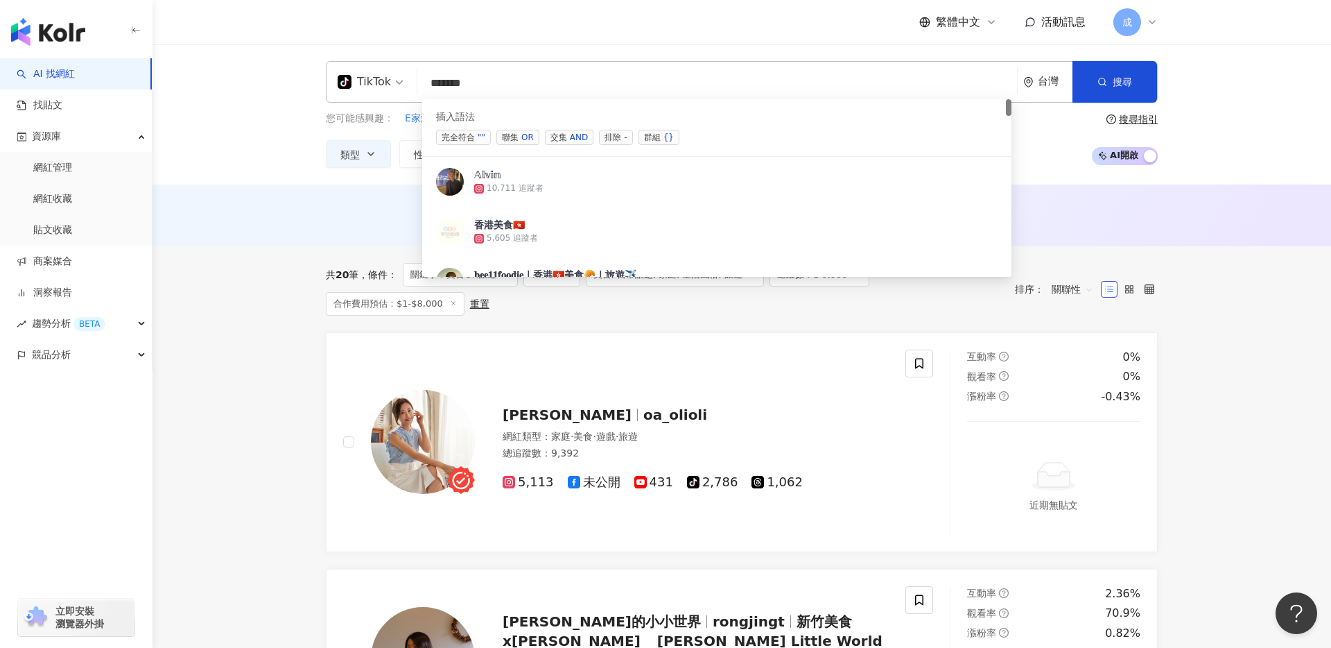
click at [508, 83] on input "******" at bounding box center [717, 83] width 589 height 26
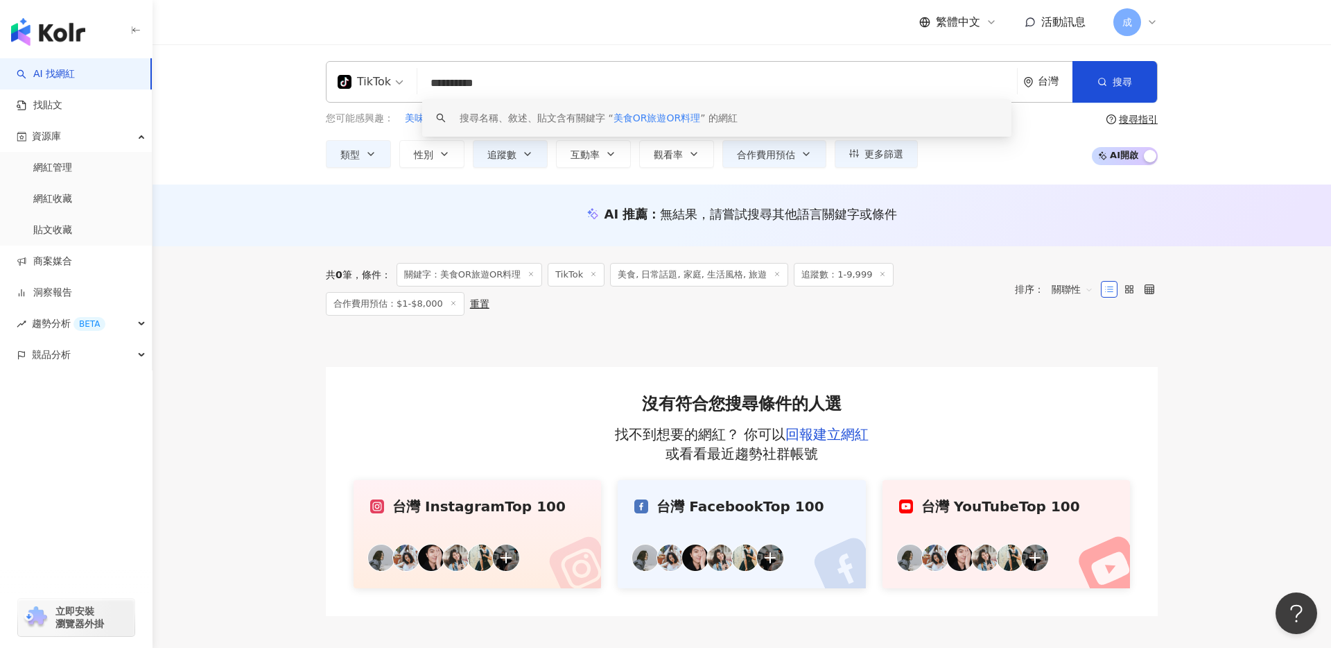
drag, startPoint x: 506, startPoint y: 85, endPoint x: 396, endPoint y: 85, distance: 110.3
click at [396, 85] on div "**********" at bounding box center [742, 82] width 832 height 42
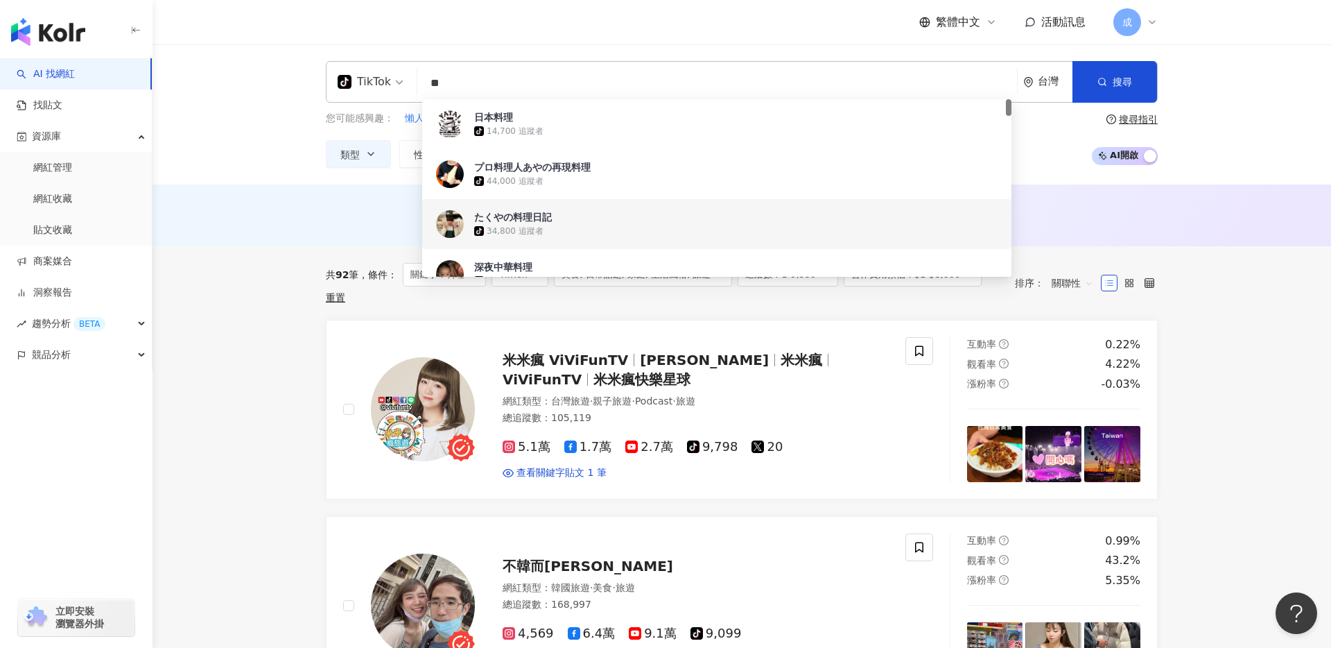
type input "**"
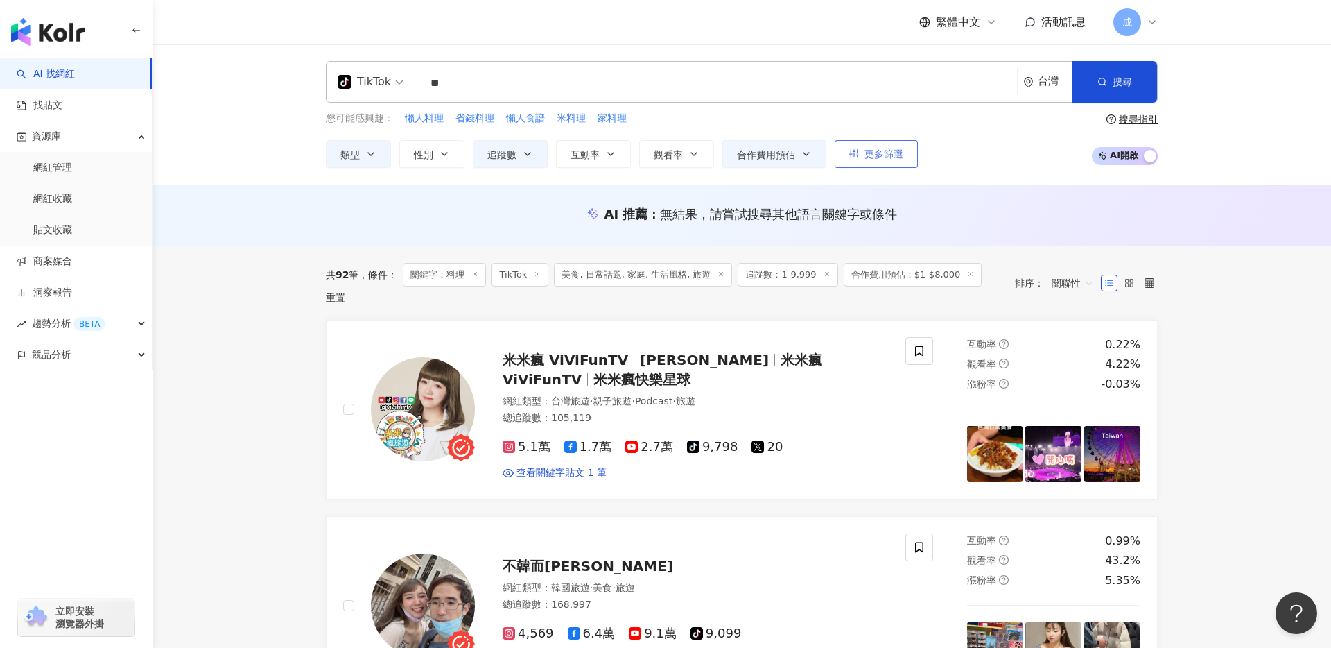
click at [900, 154] on span "更多篩選" at bounding box center [884, 153] width 39 height 11
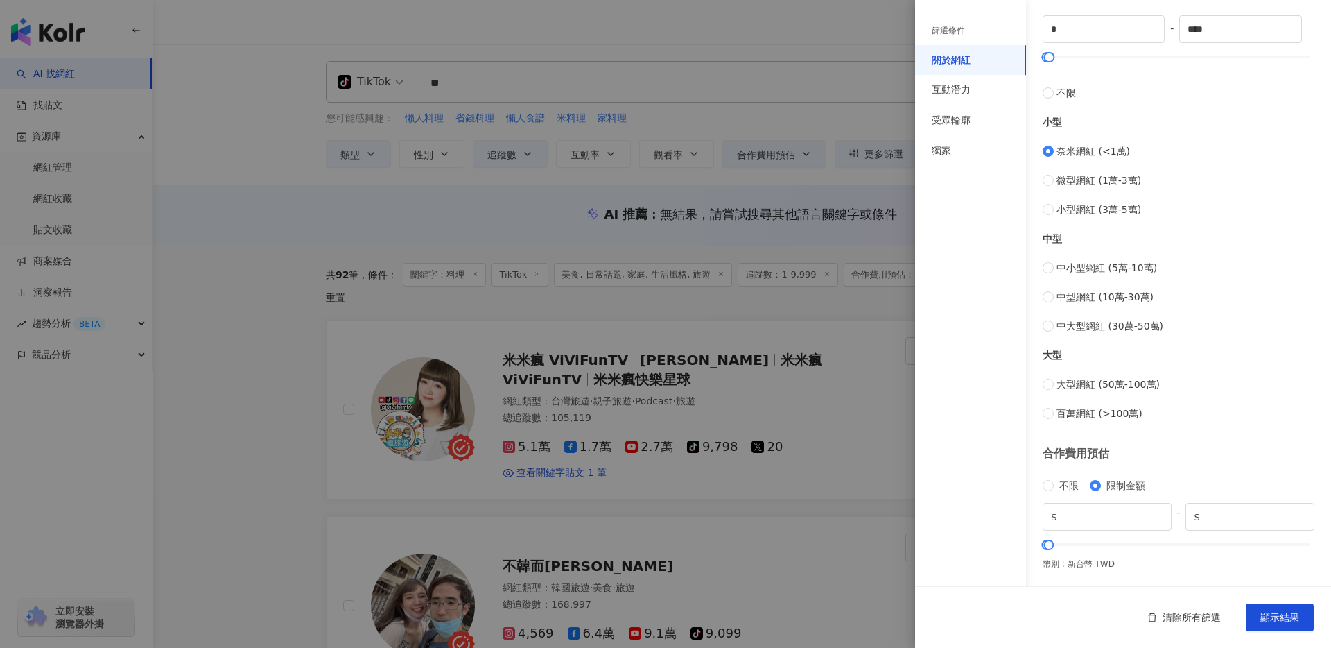
click at [265, 413] on div at bounding box center [665, 324] width 1331 height 648
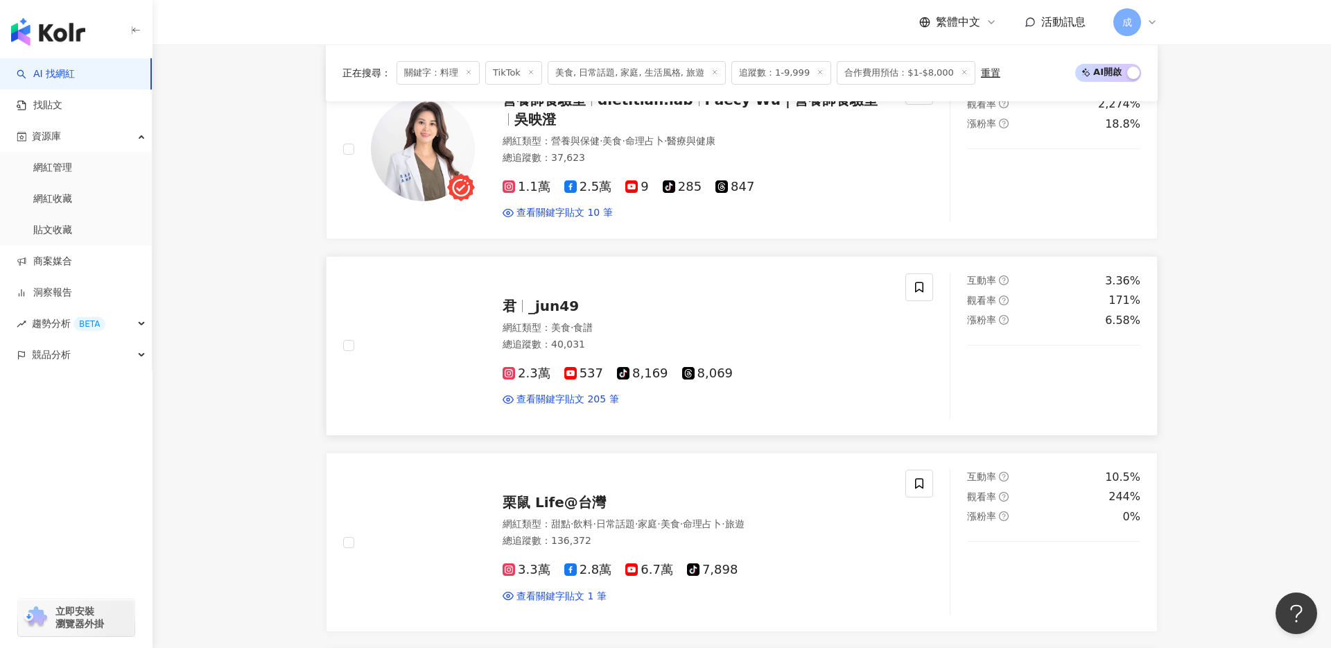
scroll to position [635, 0]
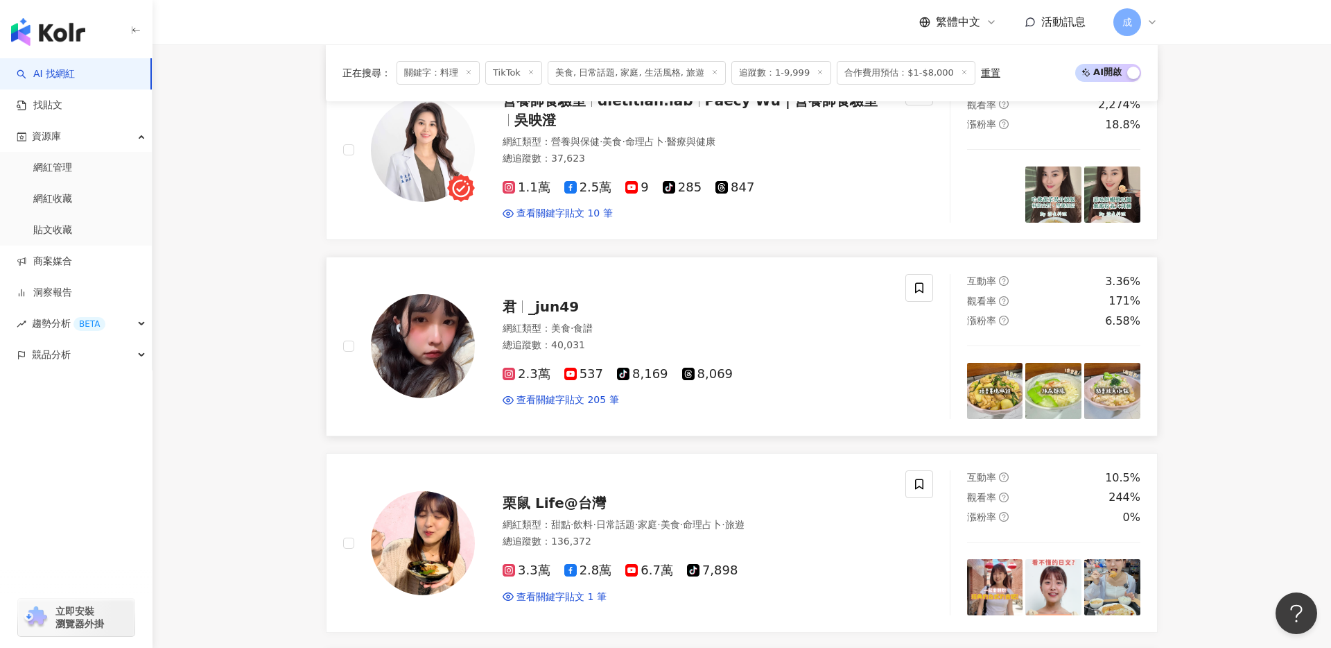
click at [544, 302] on span "_jun49" at bounding box center [553, 306] width 51 height 17
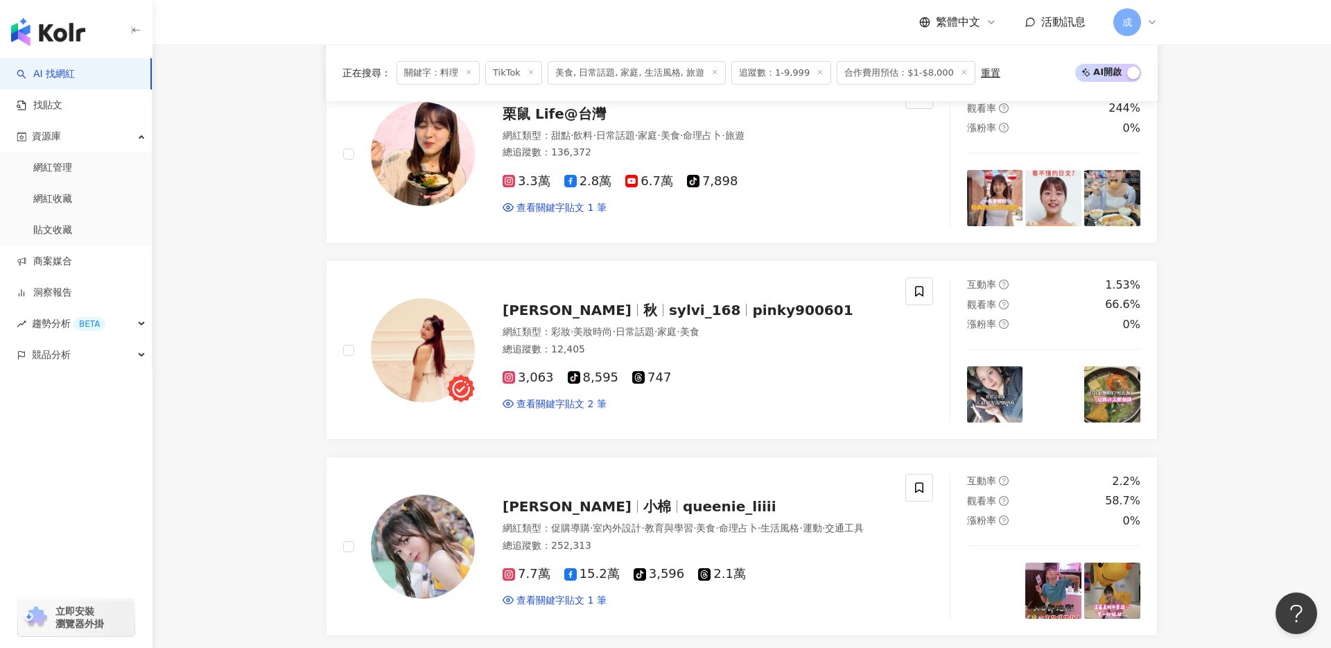
scroll to position [1028, 0]
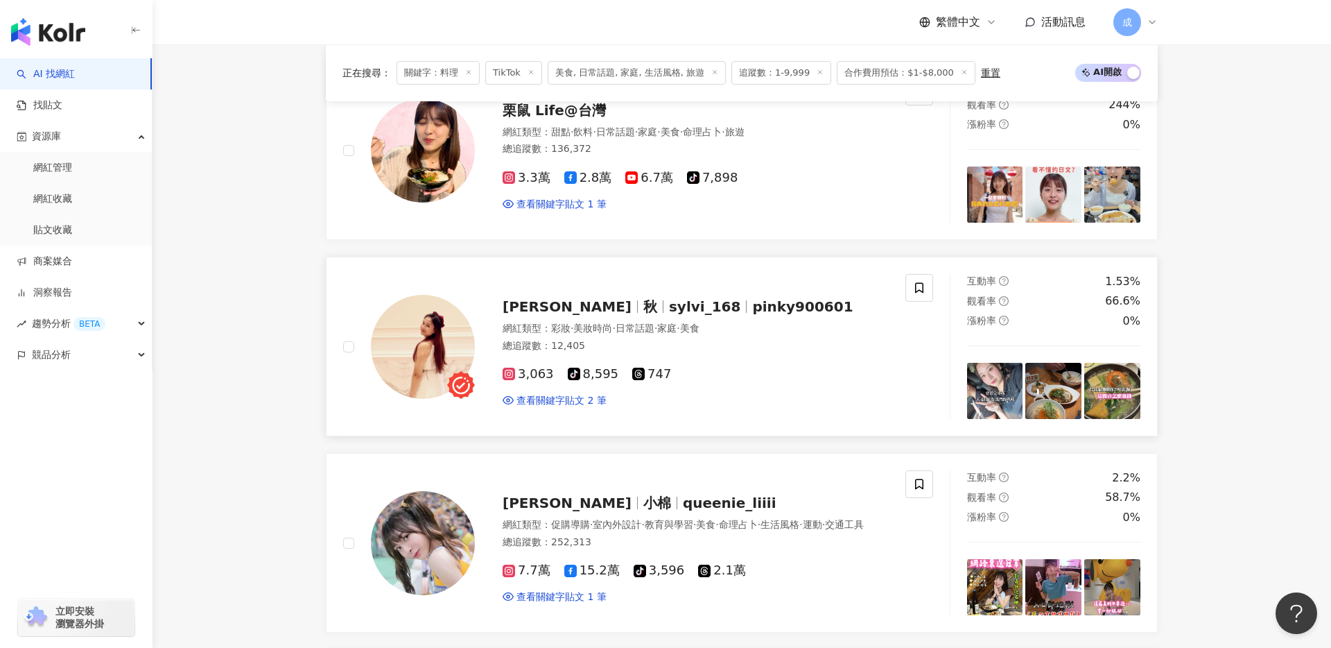
click at [644, 308] on span "秋" at bounding box center [657, 306] width 26 height 17
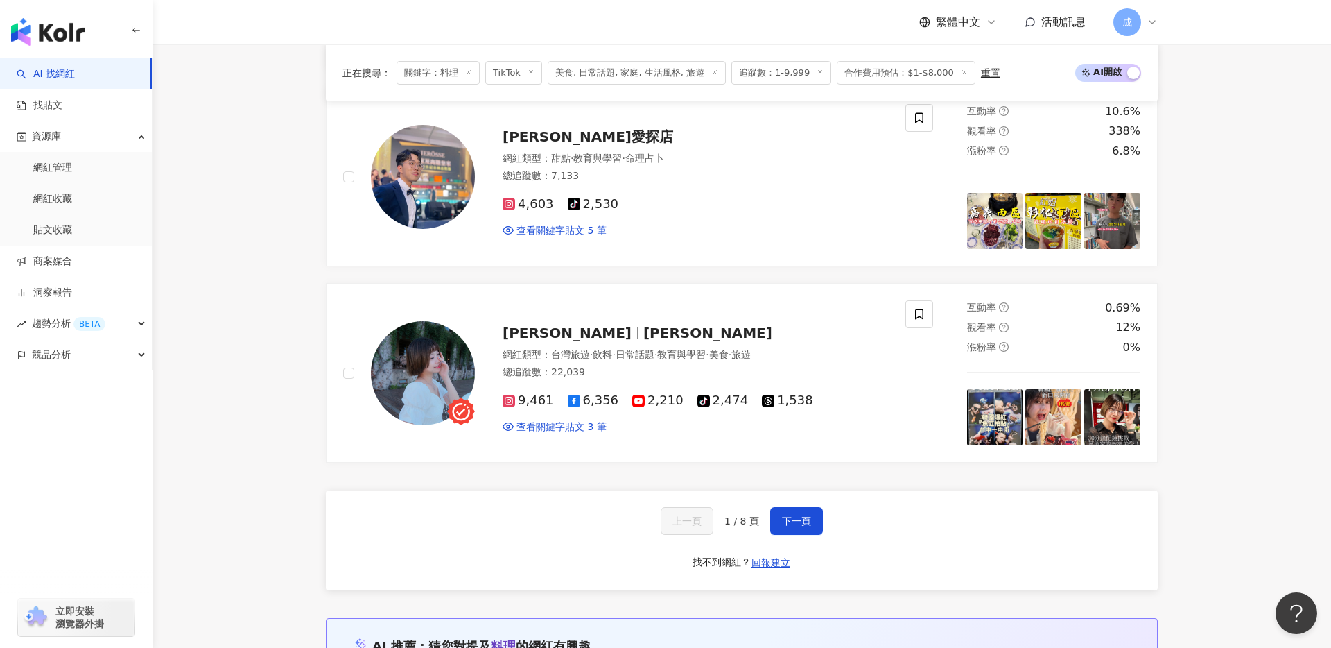
scroll to position [2190, 0]
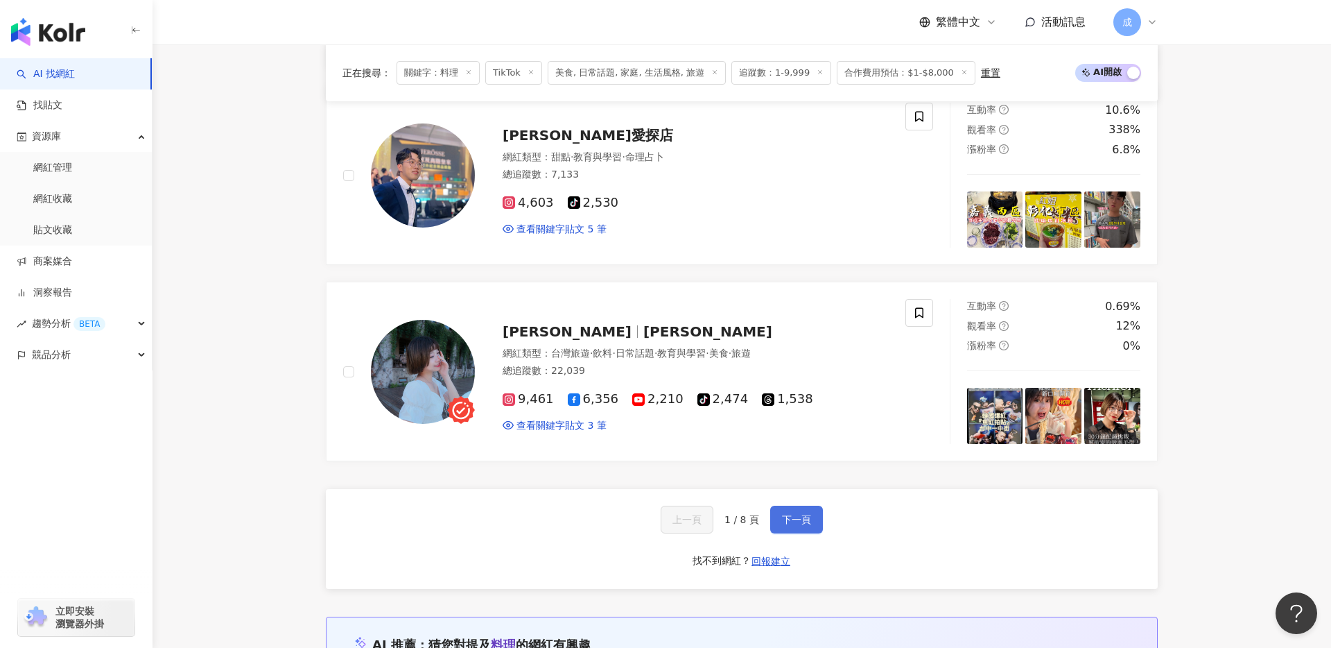
click at [797, 521] on span "下一頁" at bounding box center [796, 519] width 29 height 11
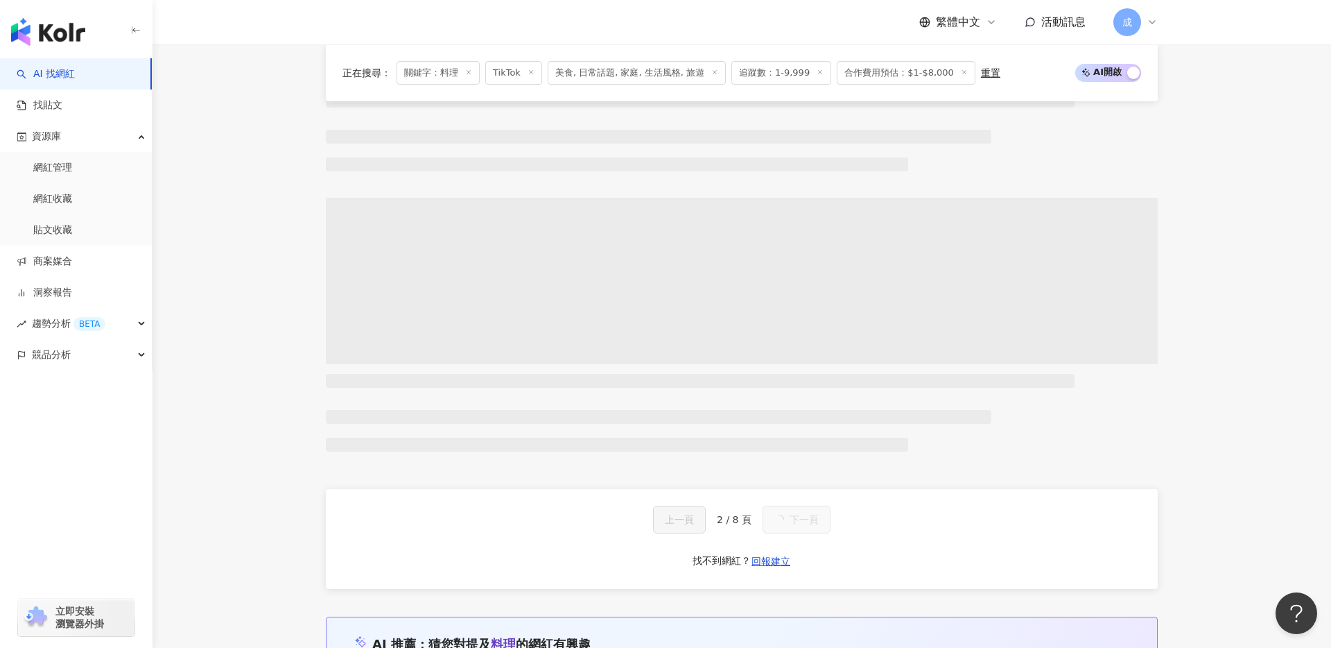
scroll to position [2180, 0]
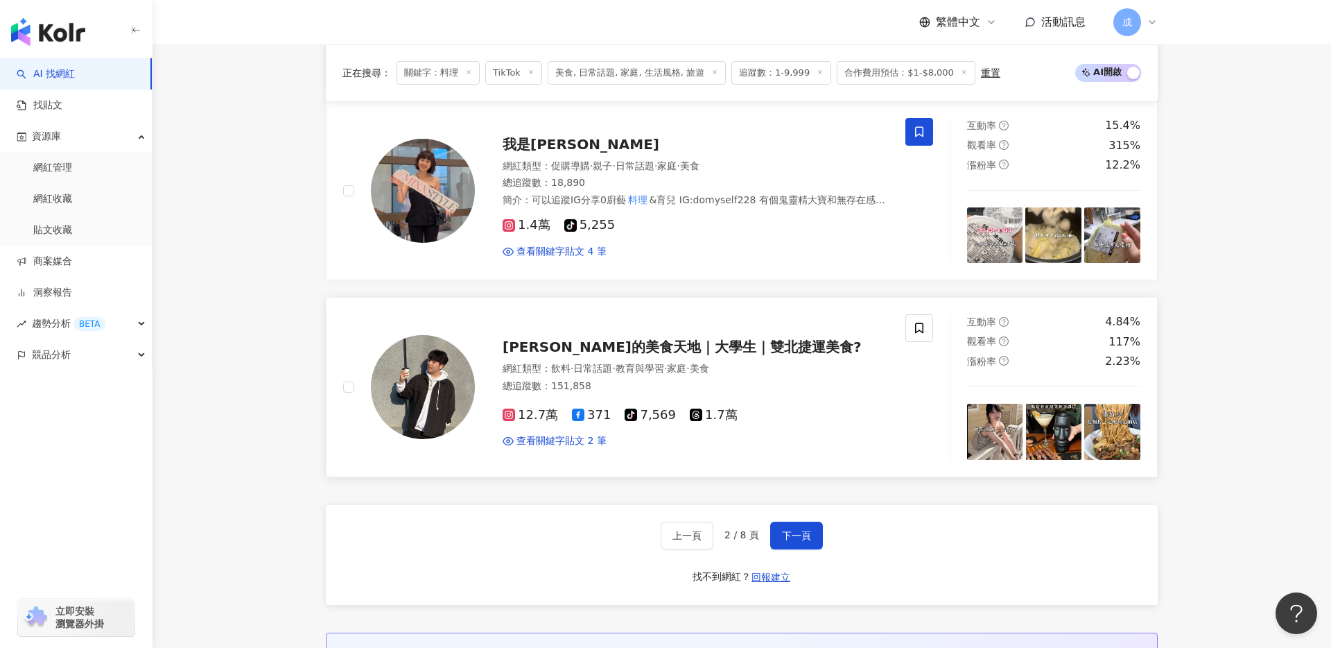
click at [710, 338] on div "陳芃芃的美食天地｜大學生｜雙北捷運美食?" at bounding box center [696, 346] width 386 height 19
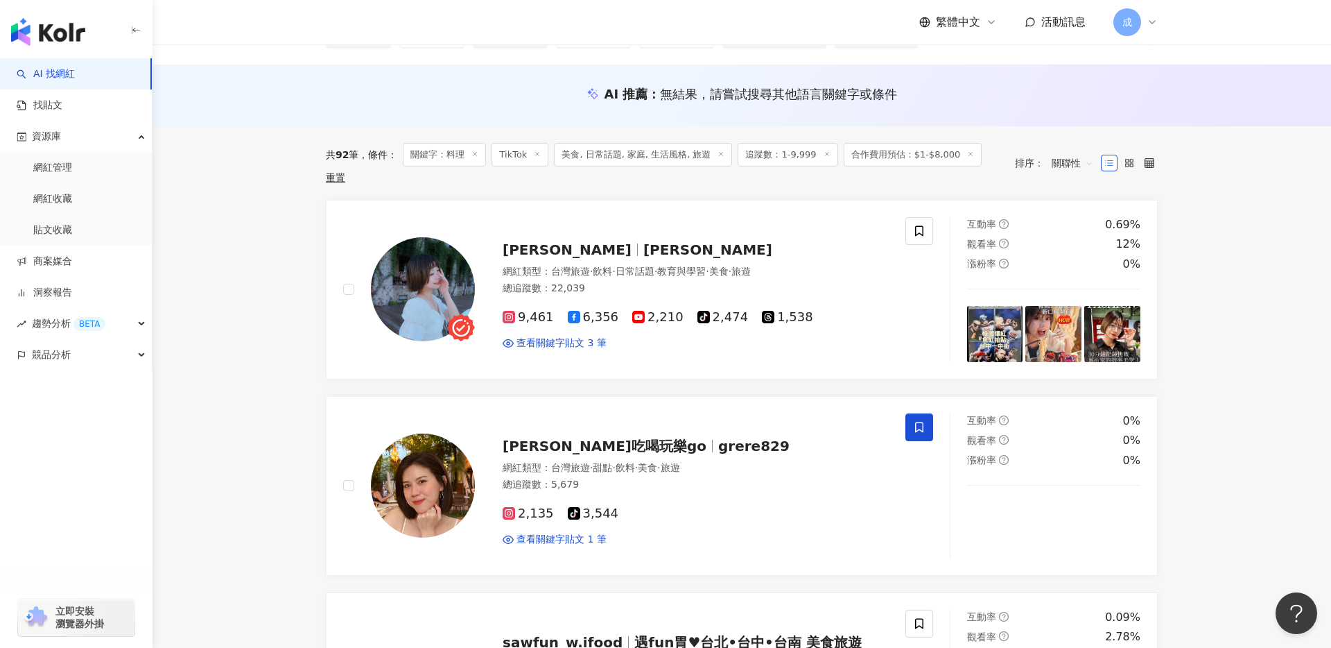
scroll to position [121, 0]
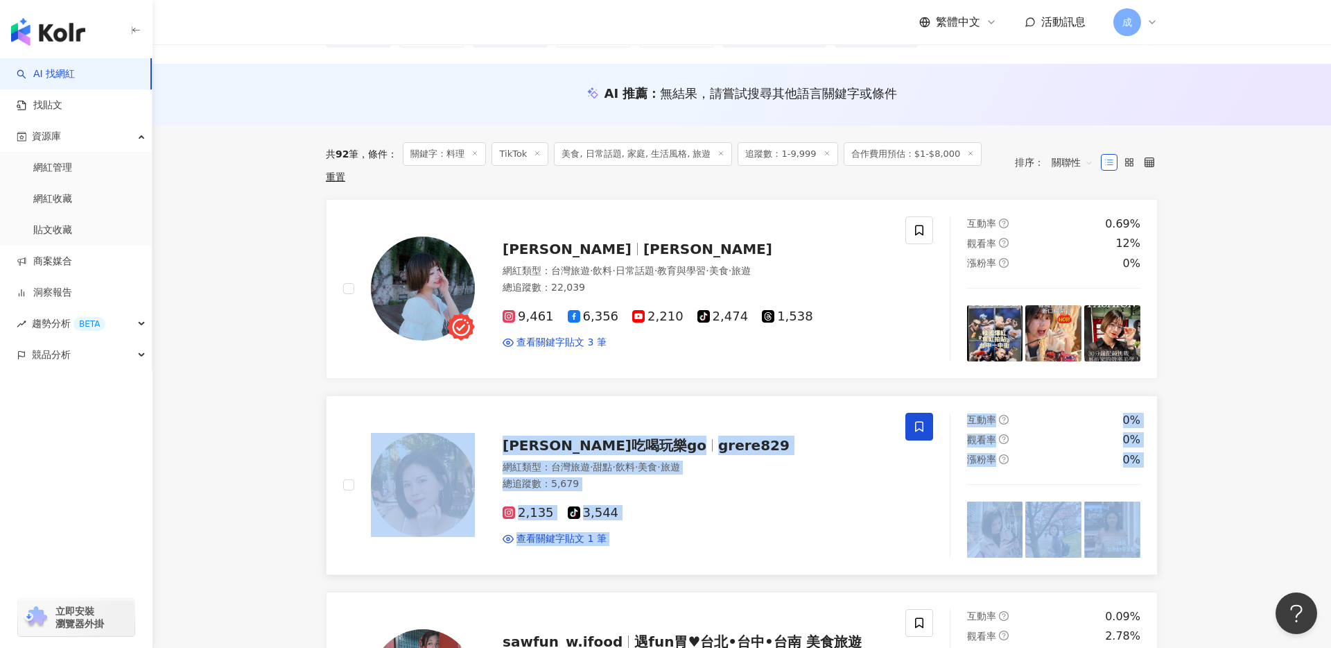
click at [521, 437] on span "ㄚ霈吃喝玩樂go" at bounding box center [605, 445] width 204 height 17
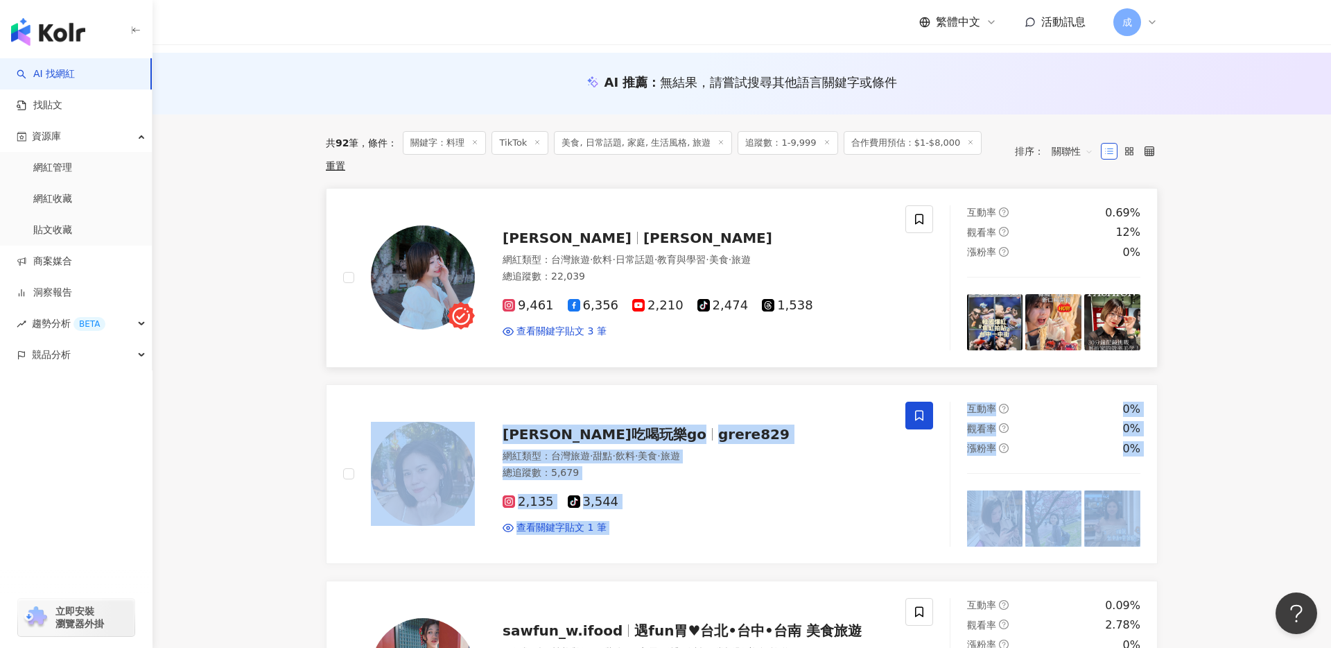
click at [546, 230] on span "愛麗森Allison" at bounding box center [567, 238] width 129 height 17
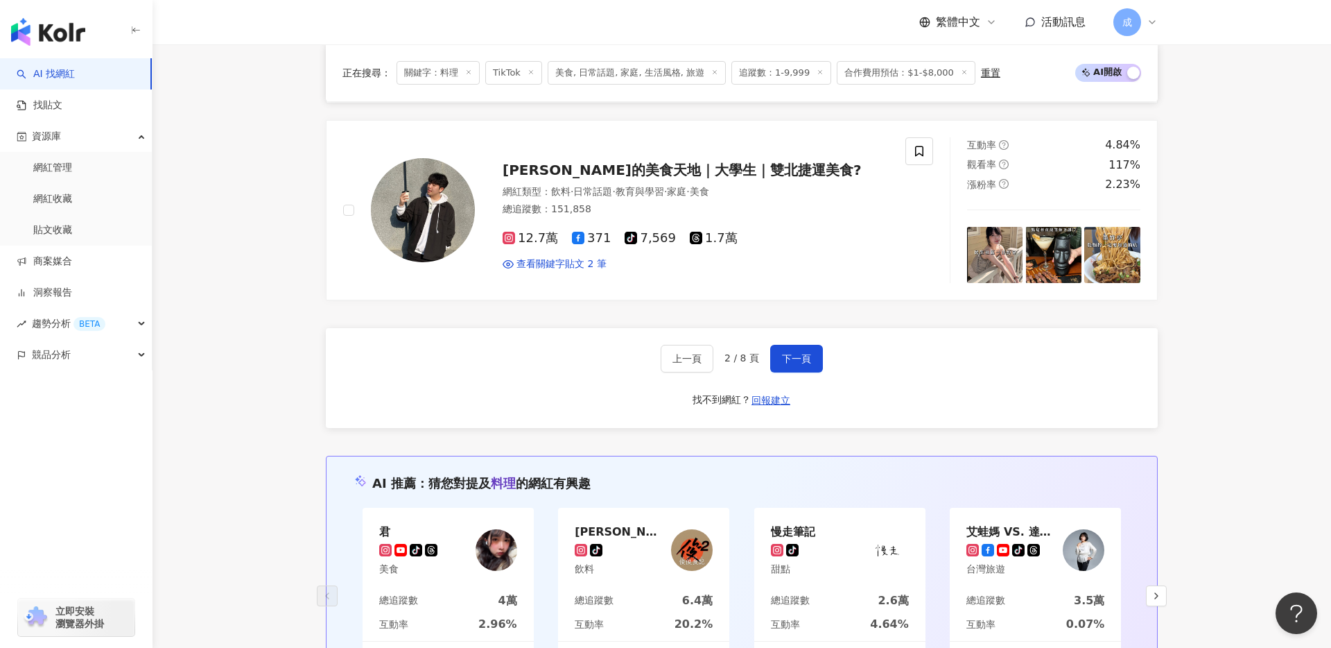
scroll to position [2309, 0]
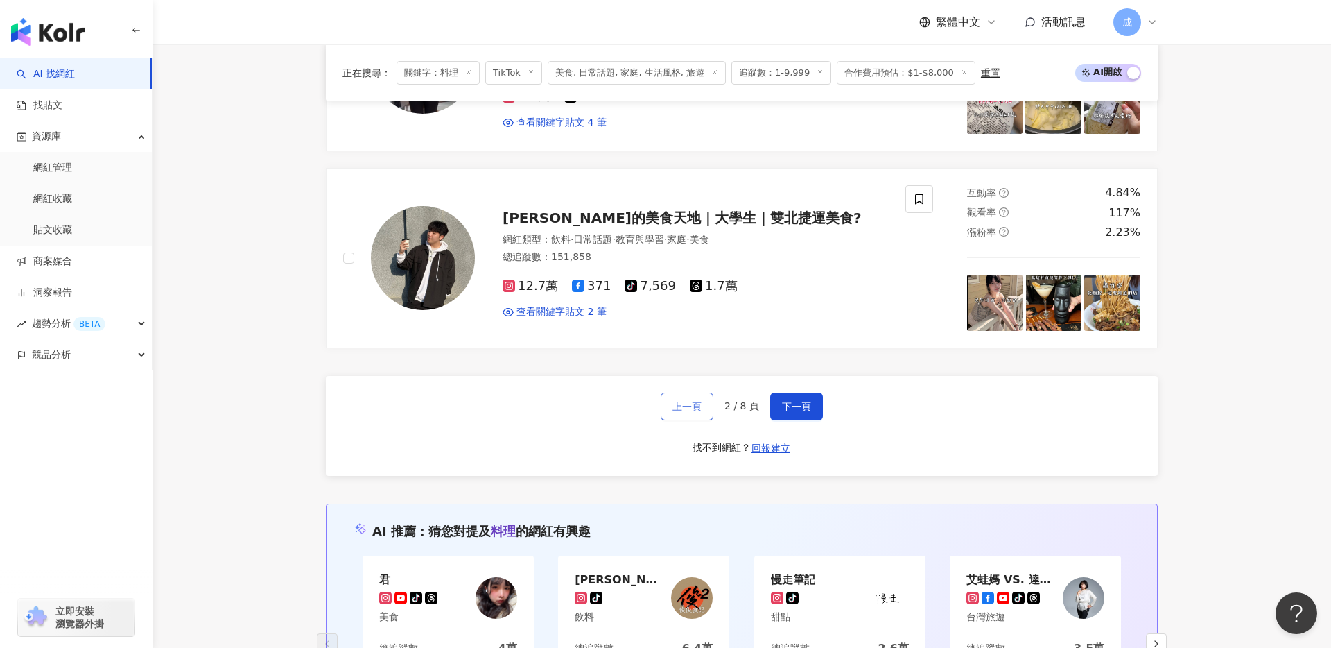
click at [684, 401] on span "上一頁" at bounding box center [687, 406] width 29 height 11
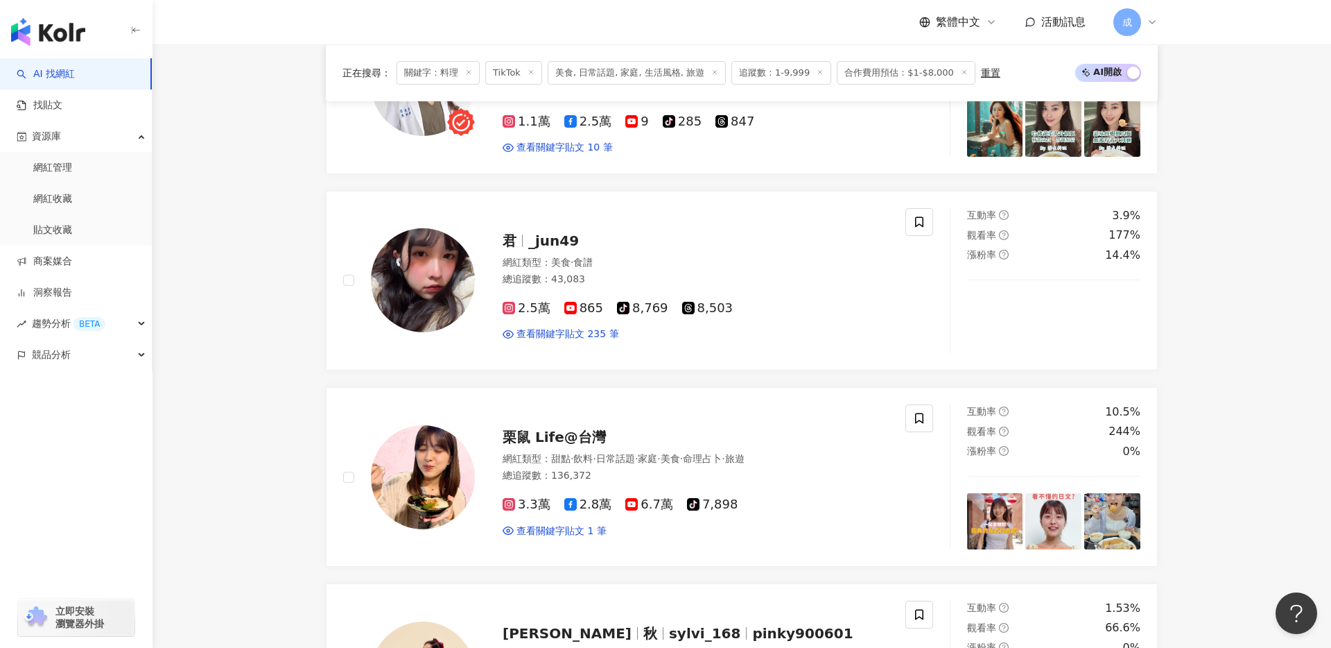
scroll to position [2029, 0]
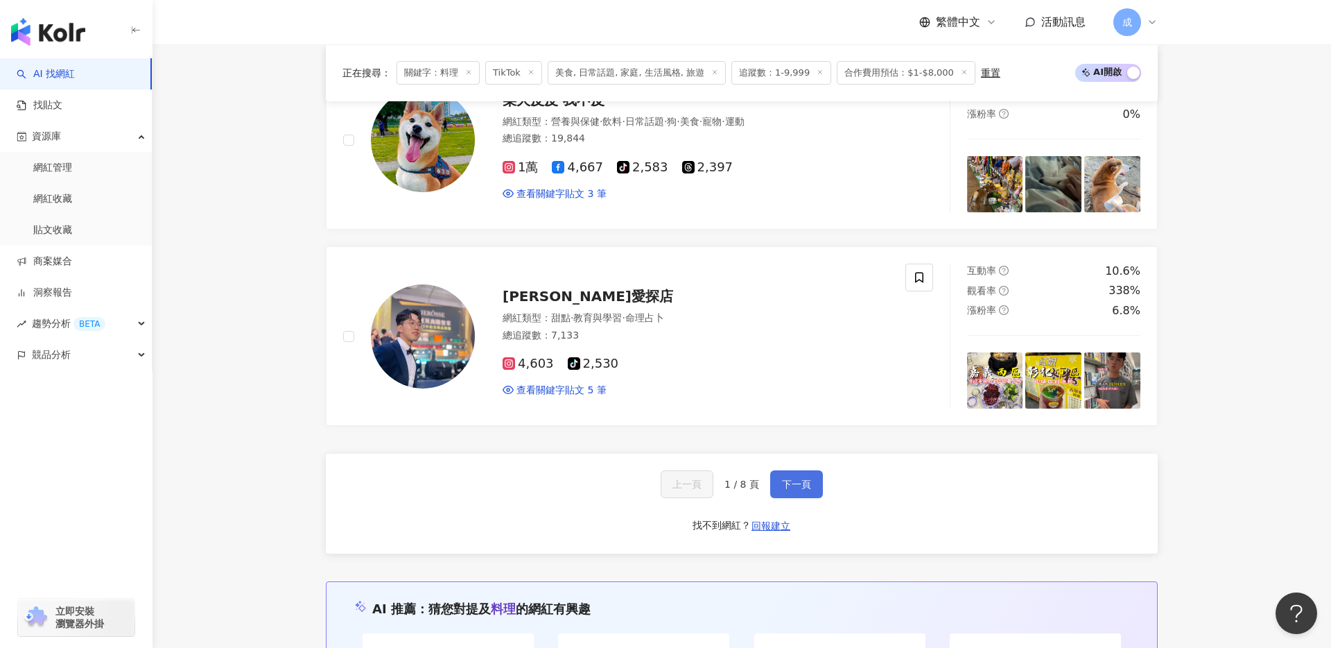
click at [795, 483] on span "下一頁" at bounding box center [796, 483] width 29 height 11
click at [804, 481] on span "下一頁" at bounding box center [796, 483] width 29 height 11
click at [879, 510] on div "上一頁 1 / 8 頁 下一頁 找不到網紅？ 回報建立" at bounding box center [742, 504] width 832 height 100
click at [788, 491] on button "下一頁" at bounding box center [796, 484] width 53 height 28
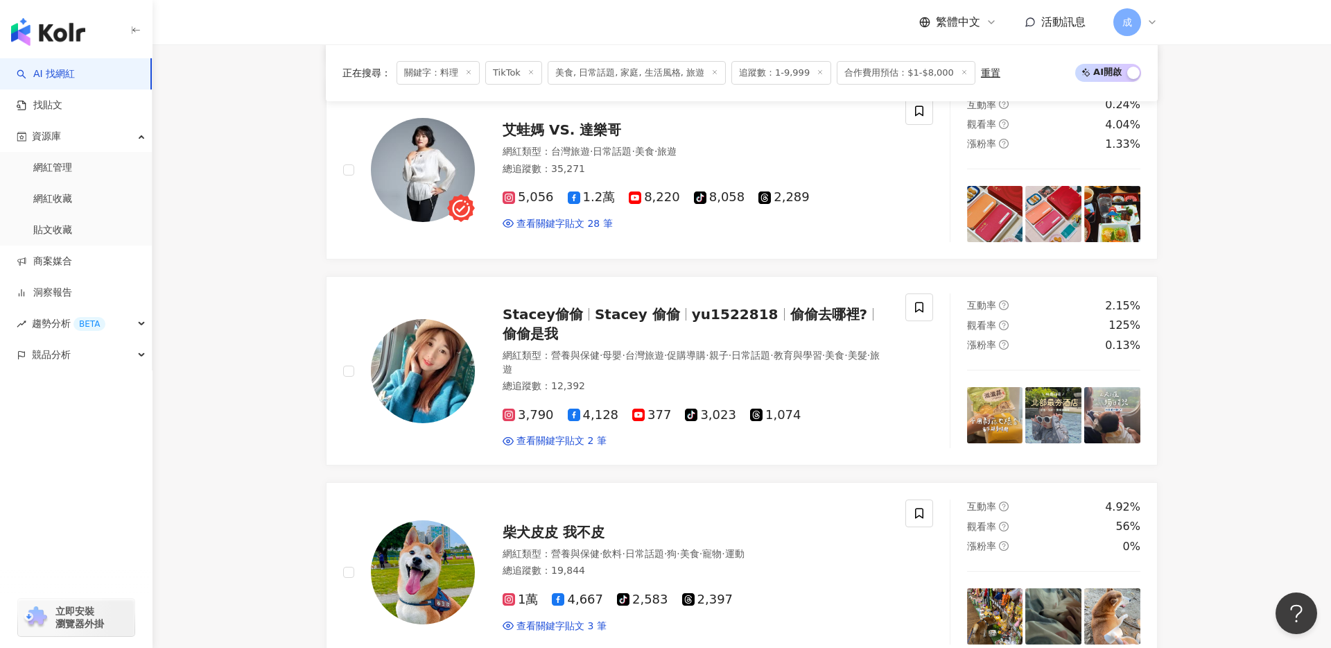
scroll to position [2033, 0]
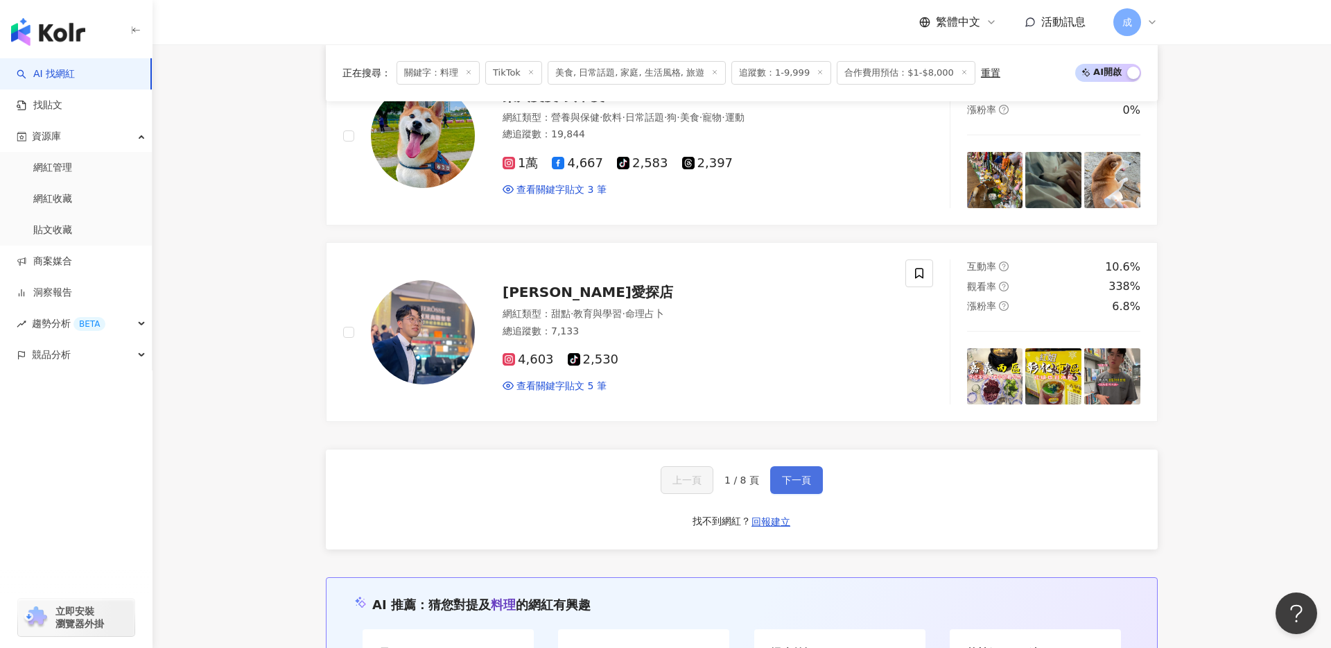
click at [793, 475] on span "下一頁" at bounding box center [796, 479] width 29 height 11
click at [809, 478] on span "下一頁" at bounding box center [796, 479] width 29 height 11
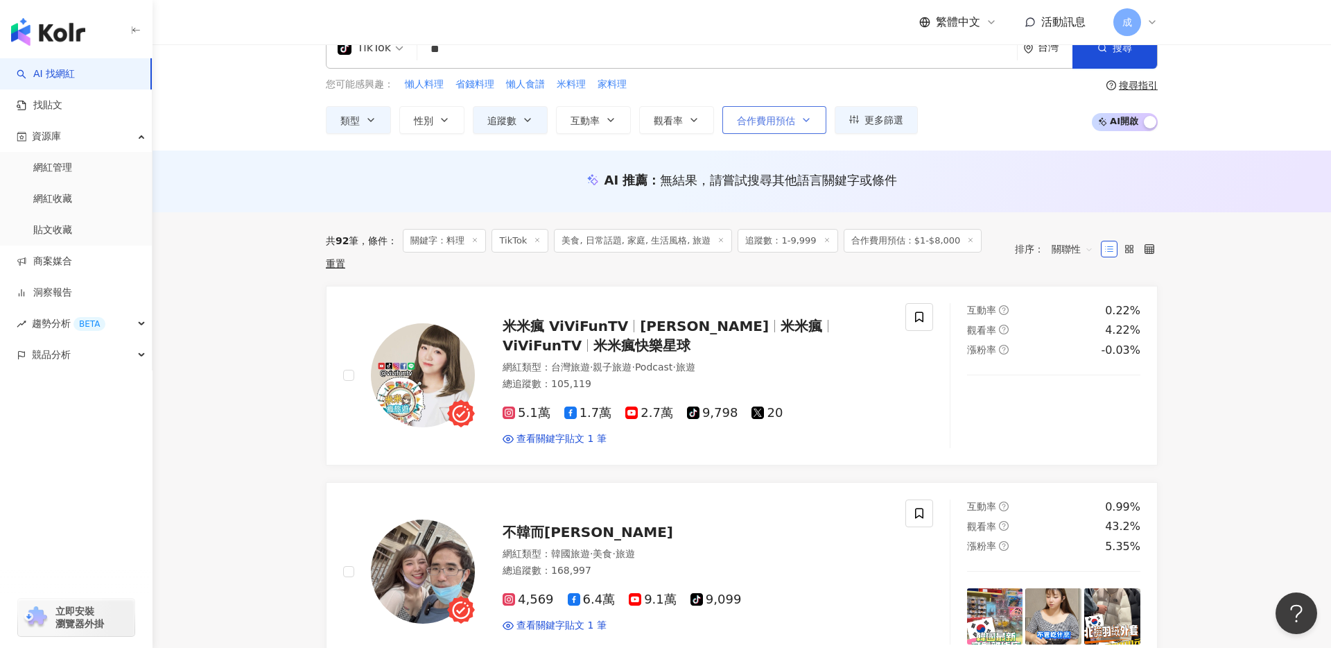
scroll to position [0, 0]
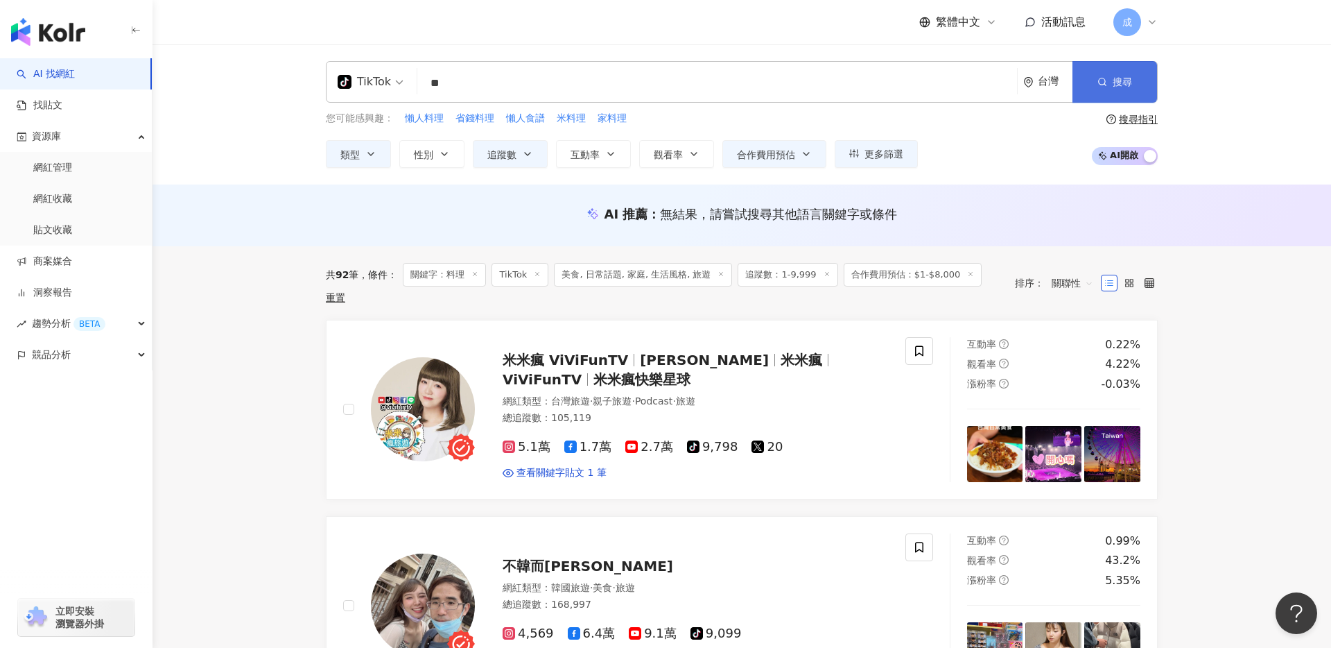
click at [1110, 77] on button "搜尋" at bounding box center [1115, 82] width 85 height 42
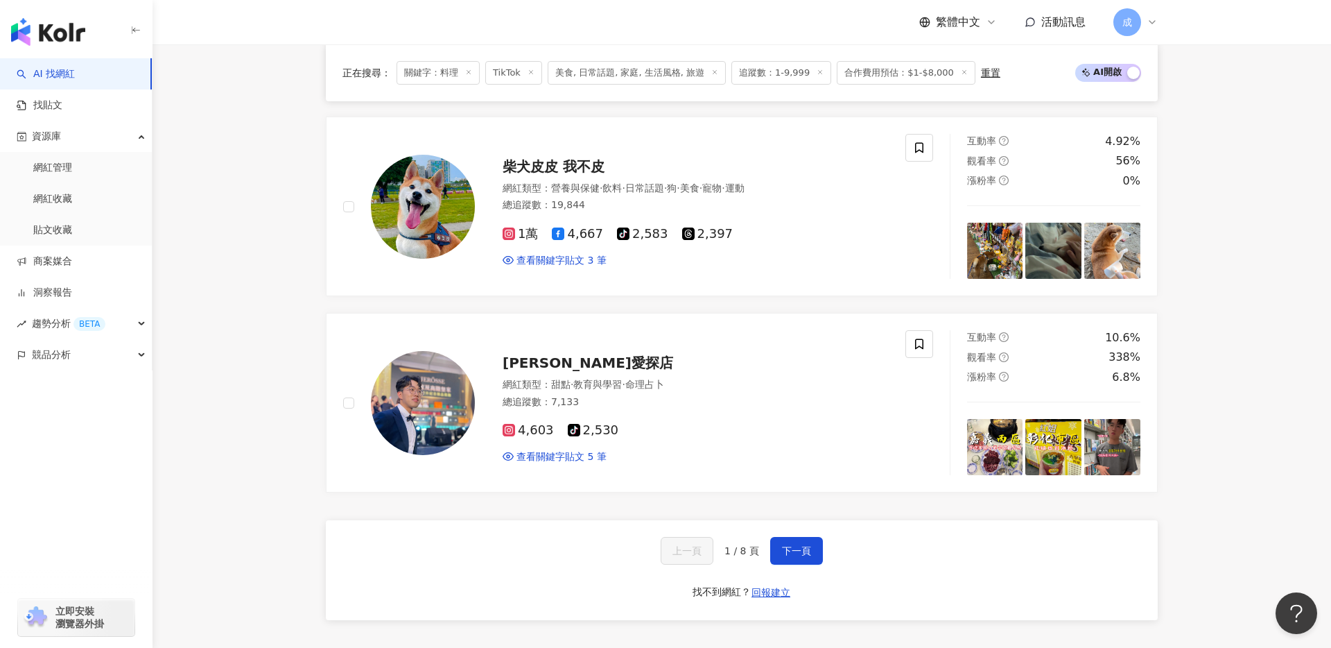
scroll to position [1994, 0]
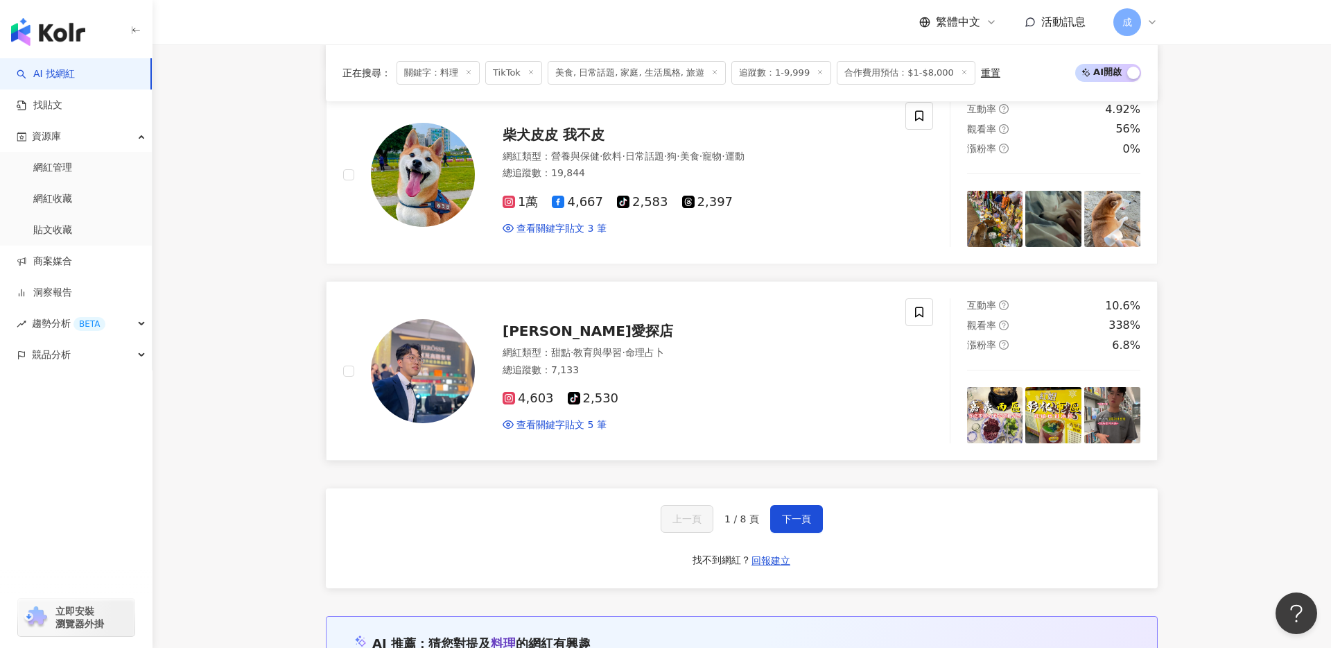
click at [537, 327] on span "鈞鈞愛探店" at bounding box center [588, 330] width 171 height 17
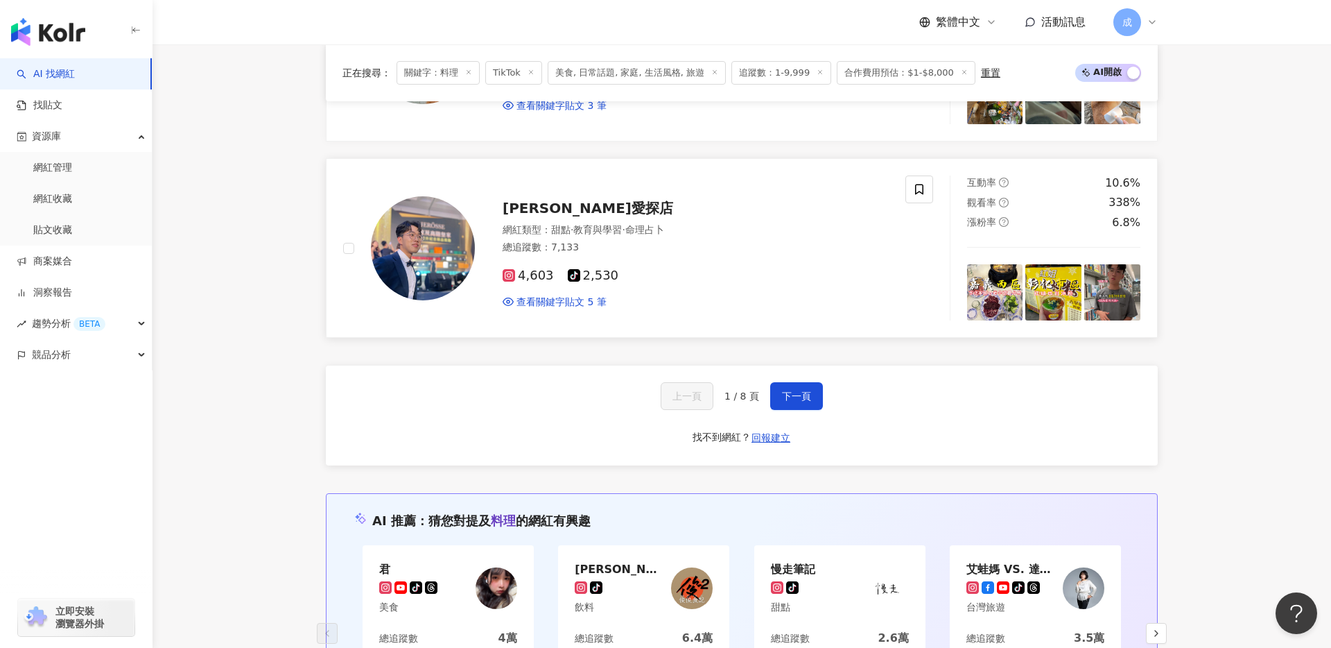
scroll to position [2179, 0]
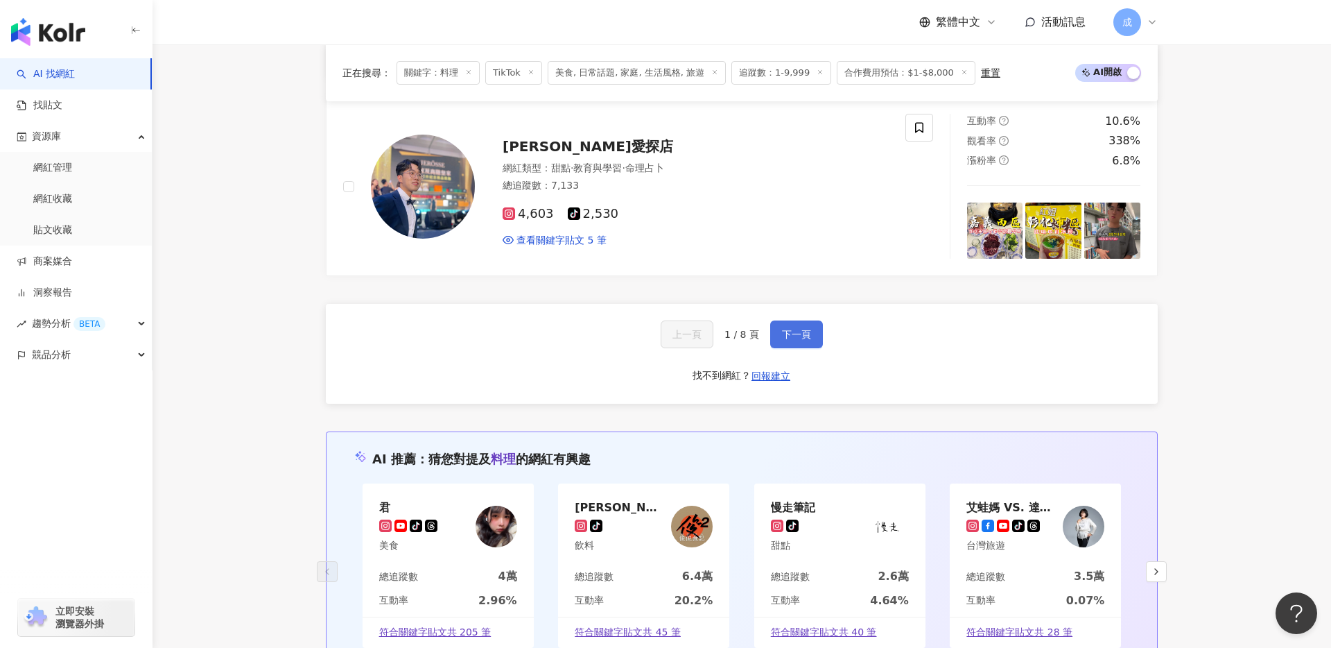
click at [795, 327] on button "下一頁" at bounding box center [796, 334] width 53 height 28
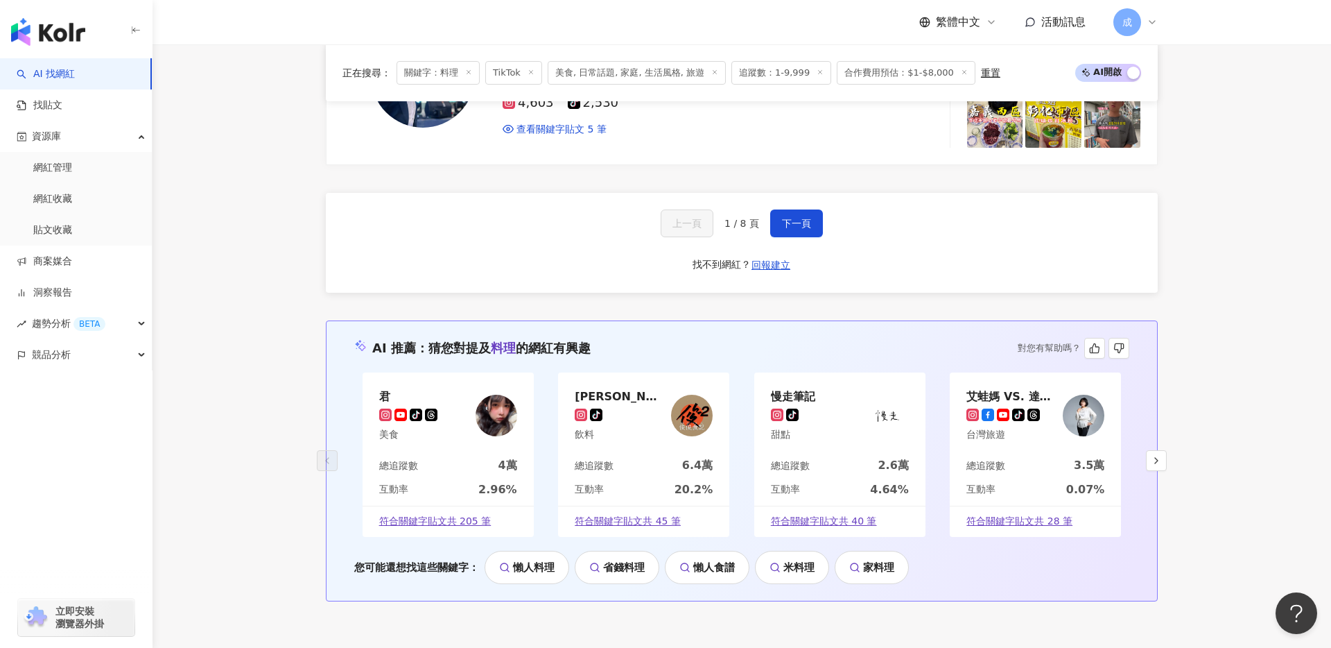
scroll to position [2301, 0]
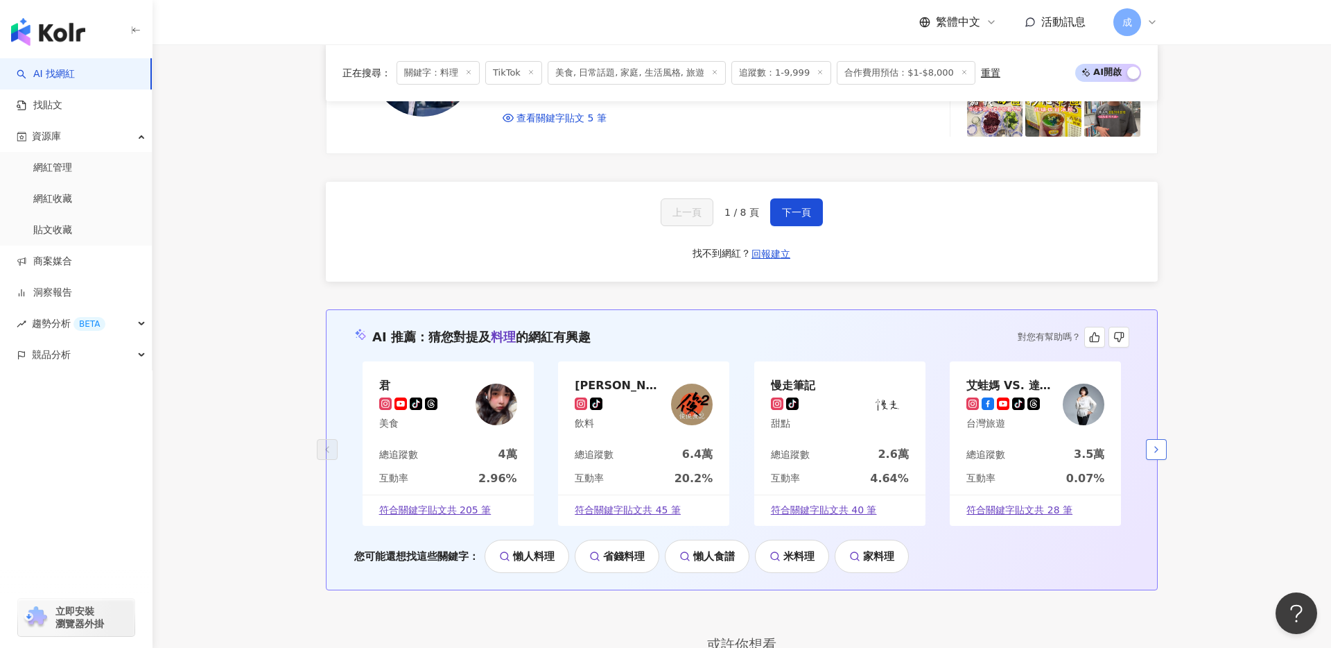
click at [1157, 447] on icon "button" at bounding box center [1156, 449] width 11 height 11
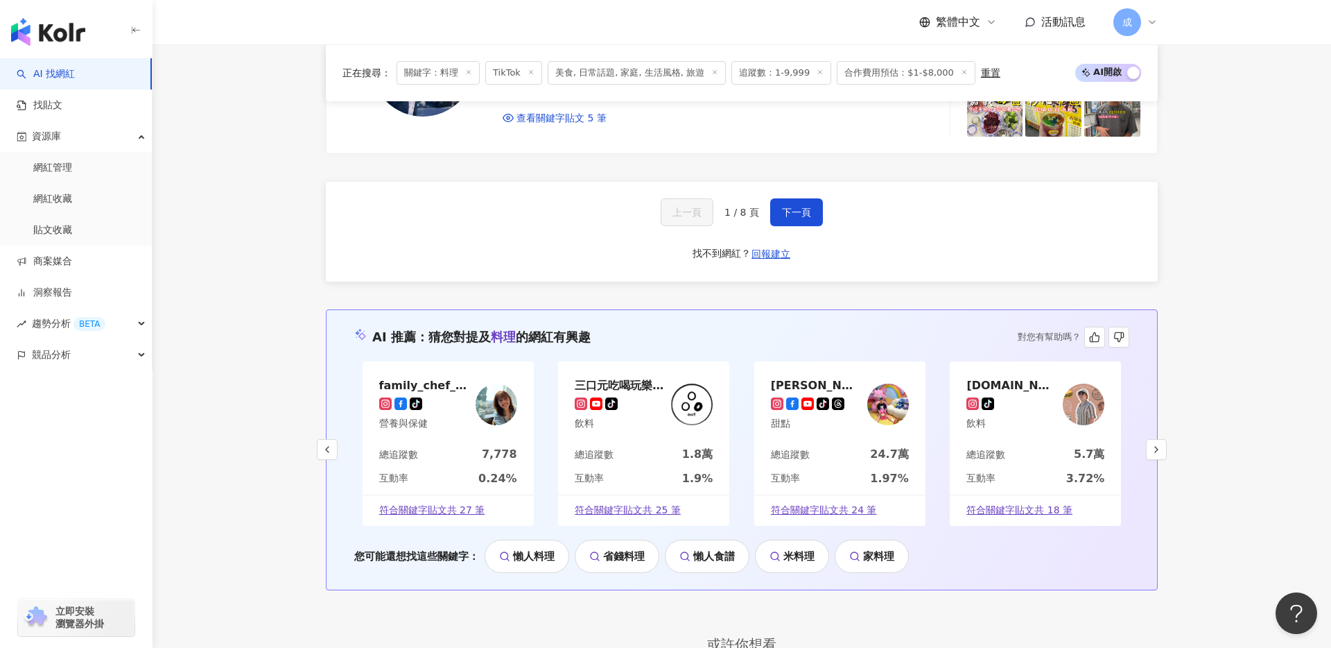
click at [680, 394] on img at bounding box center [692, 404] width 42 height 42
click at [1155, 450] on icon "button" at bounding box center [1156, 449] width 11 height 11
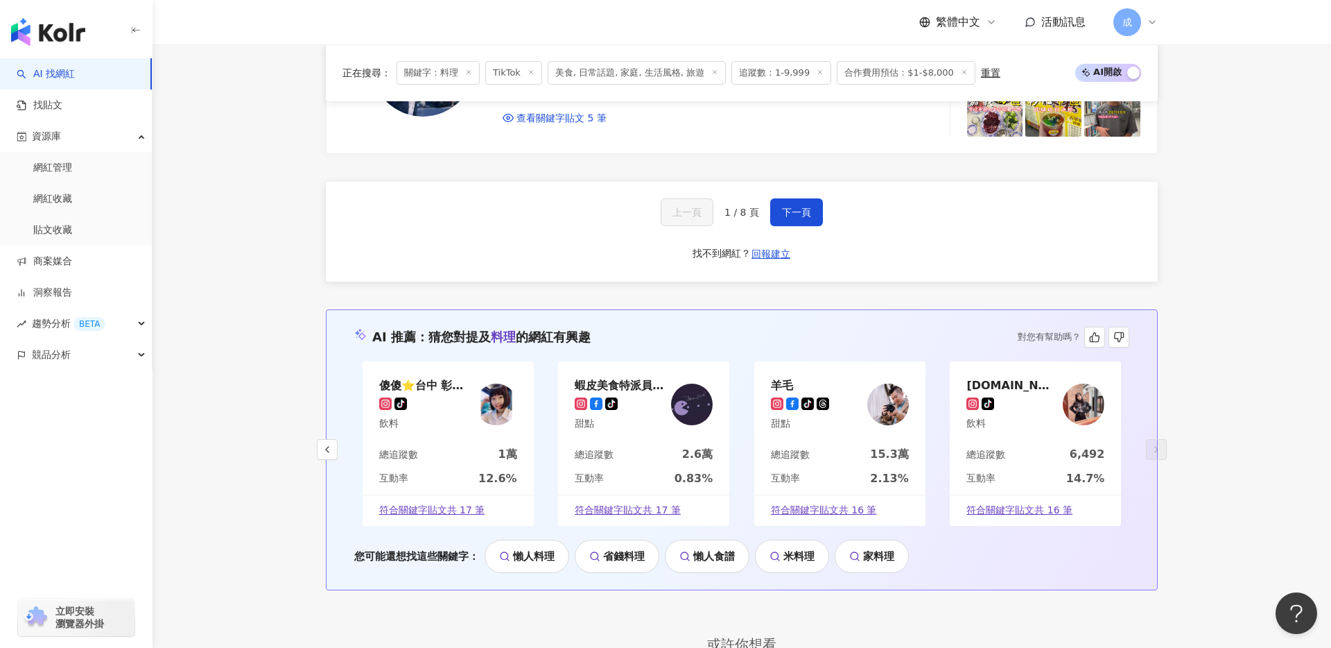
click at [465, 413] on div "傻傻⭐️台中 彰化 台北美食 tiktok-icon 飲料" at bounding box center [424, 404] width 90 height 52
click at [996, 386] on div "iris.love.food" at bounding box center [1012, 385] width 90 height 14
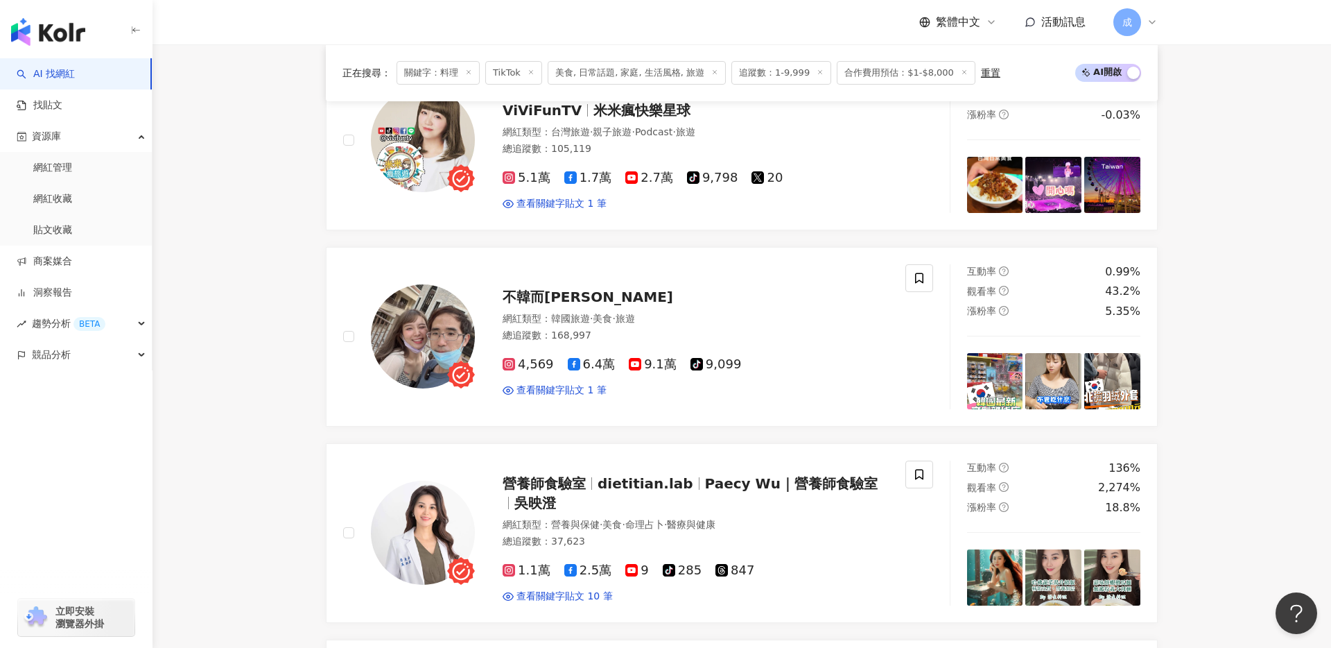
scroll to position [0, 0]
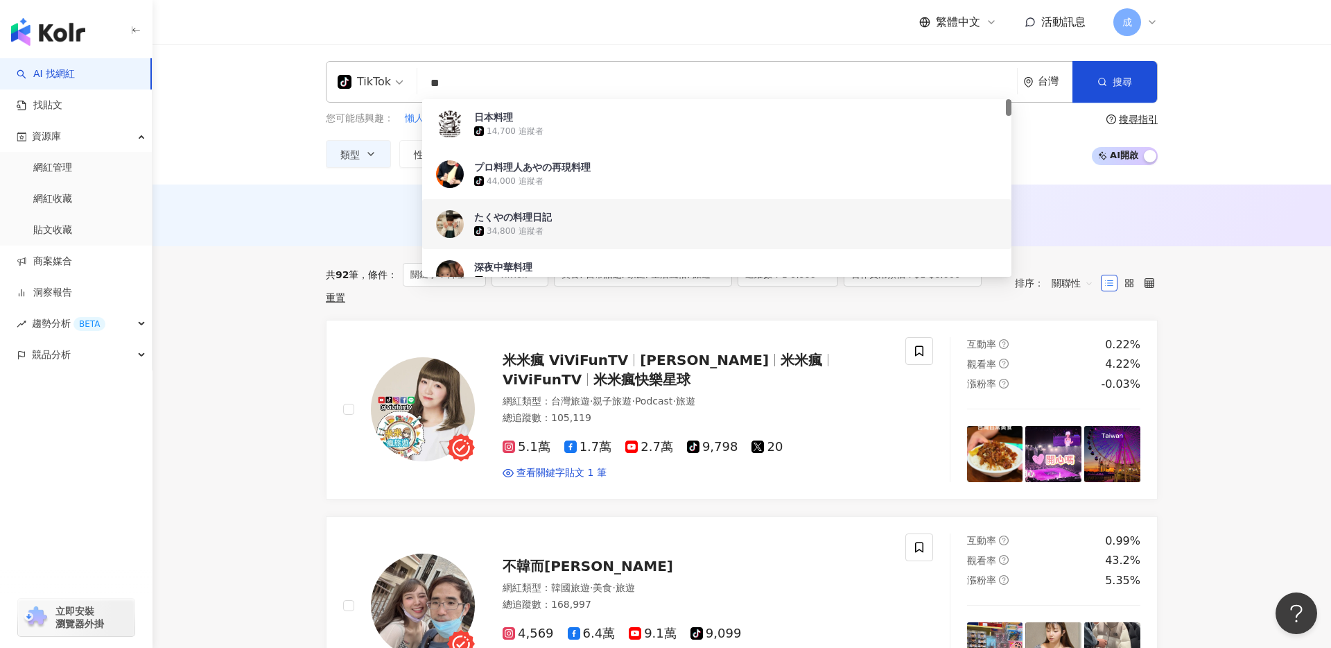
drag, startPoint x: 469, startPoint y: 83, endPoint x: 423, endPoint y: 78, distance: 46.0
click at [423, 78] on input "**" at bounding box center [717, 83] width 589 height 26
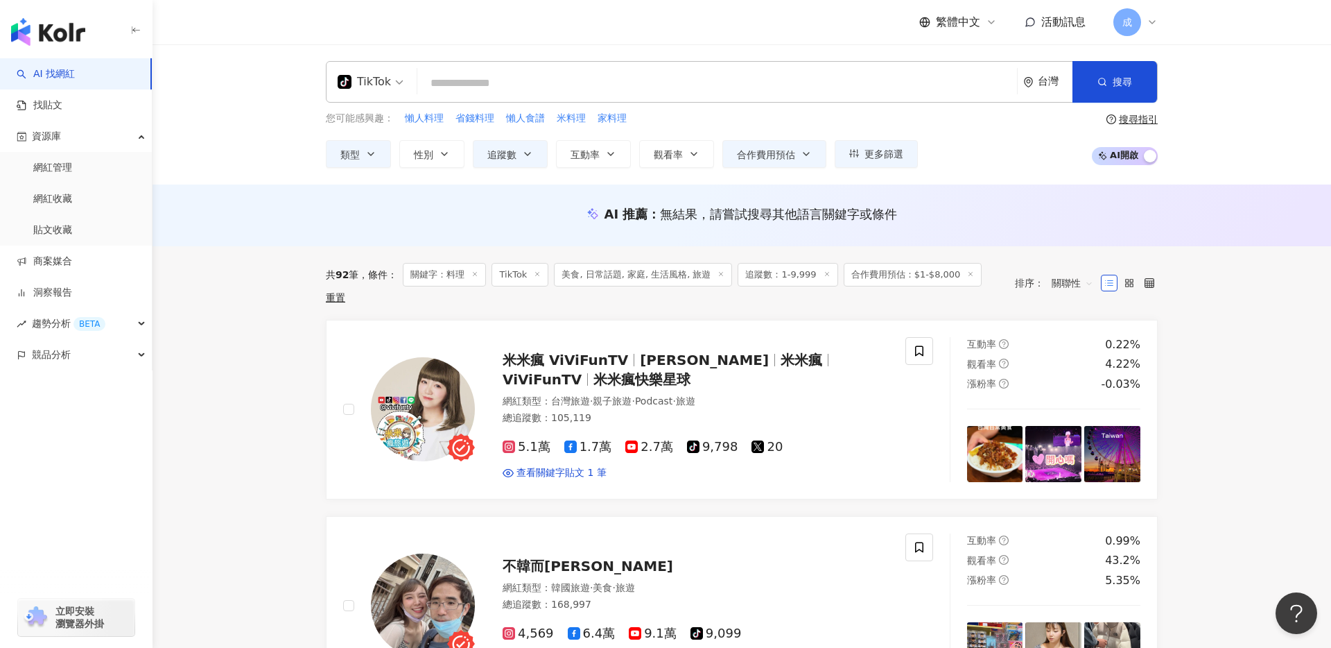
paste input "**********"
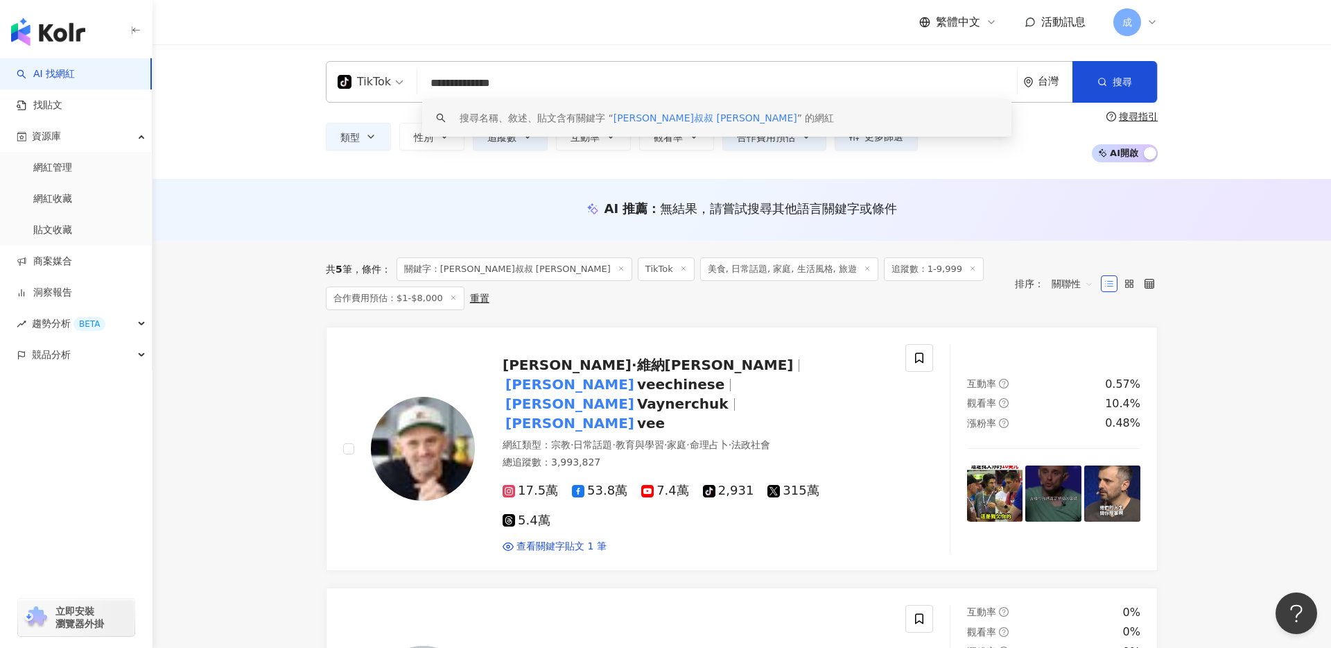
drag, startPoint x: 478, startPoint y: 78, endPoint x: 578, endPoint y: 75, distance: 100.6
click at [577, 76] on input "**********" at bounding box center [717, 83] width 589 height 26
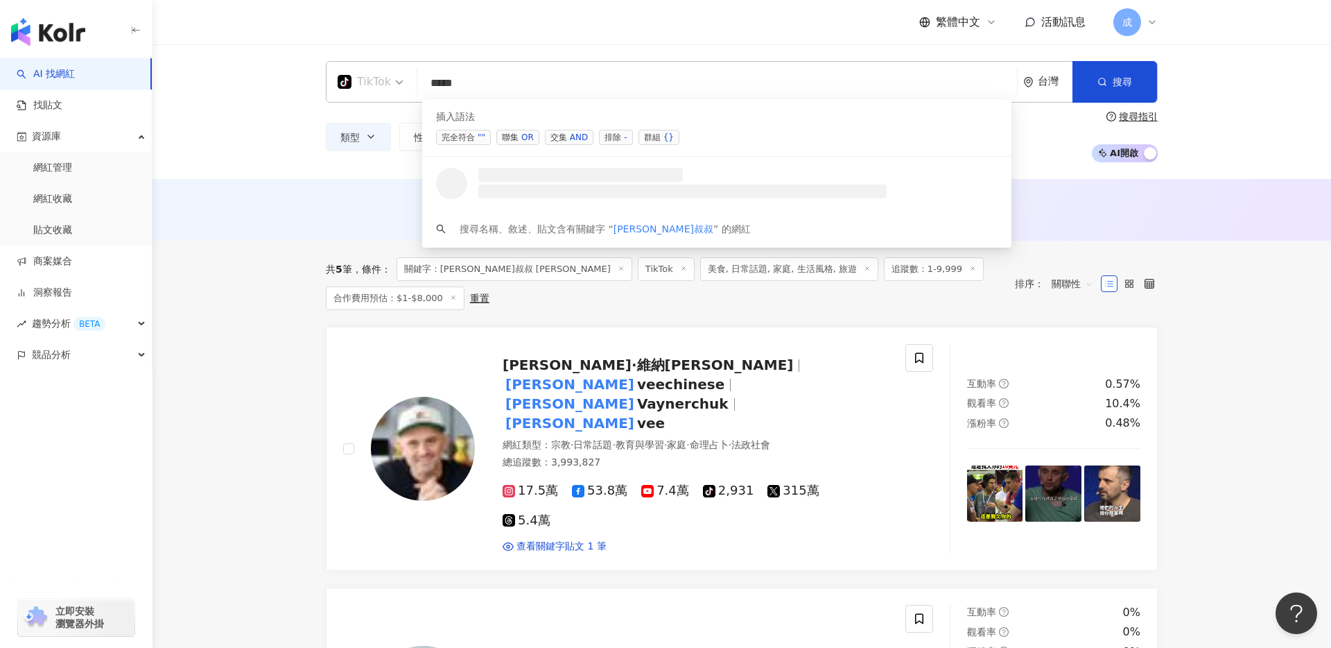
click at [368, 72] on div "TikTok" at bounding box center [364, 82] width 53 height 22
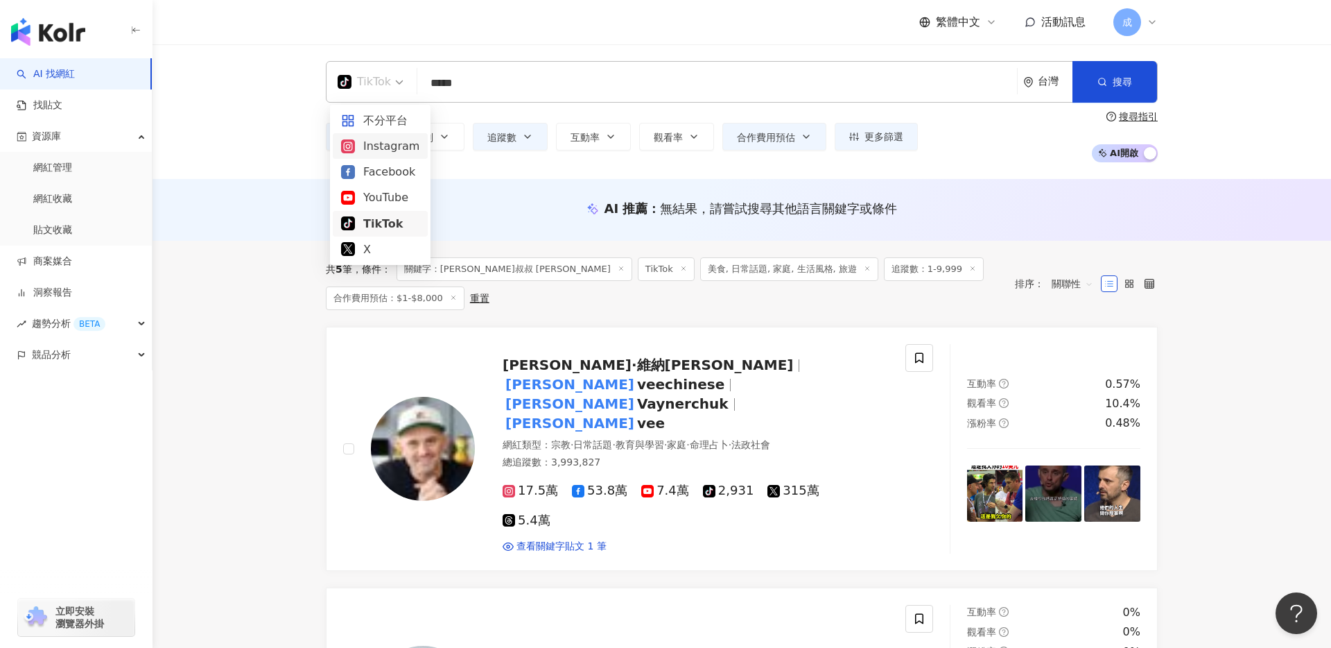
click at [372, 146] on div "Instagram" at bounding box center [380, 145] width 78 height 17
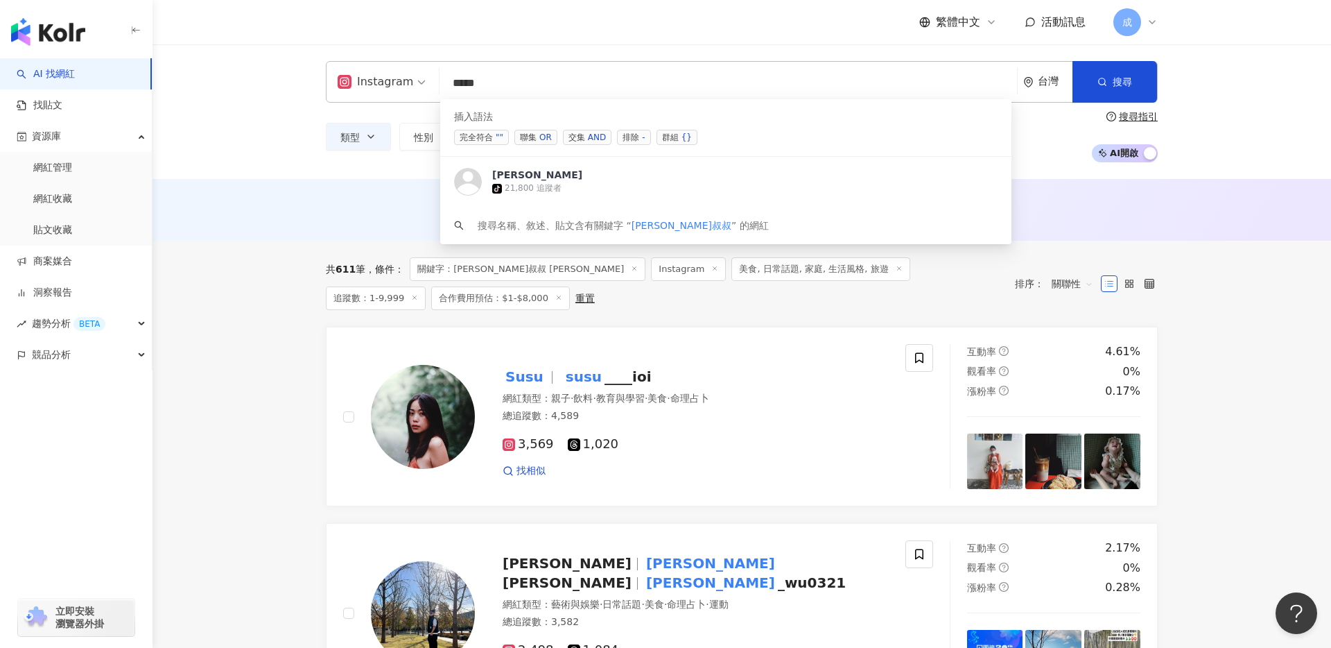
drag, startPoint x: 521, startPoint y: 80, endPoint x: 391, endPoint y: 80, distance: 130.4
click at [391, 80] on div "Instagram **** 台灣 搜尋 searchOperator 插入語法 完全符合 "" 聯集 OR 交集 AND 排除 - 群組 {} gary_s…" at bounding box center [742, 82] width 832 height 42
paste input "search"
type input "****"
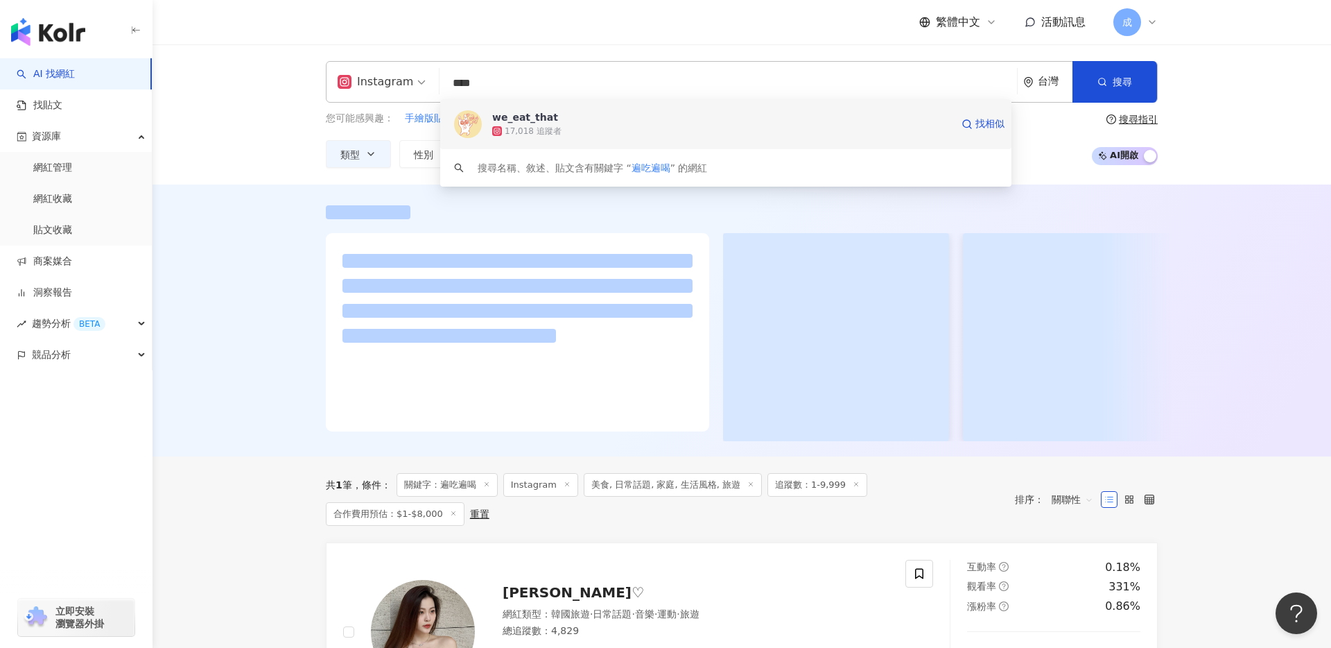
click at [532, 128] on div "17,018 追蹤者" at bounding box center [533, 132] width 57 height 12
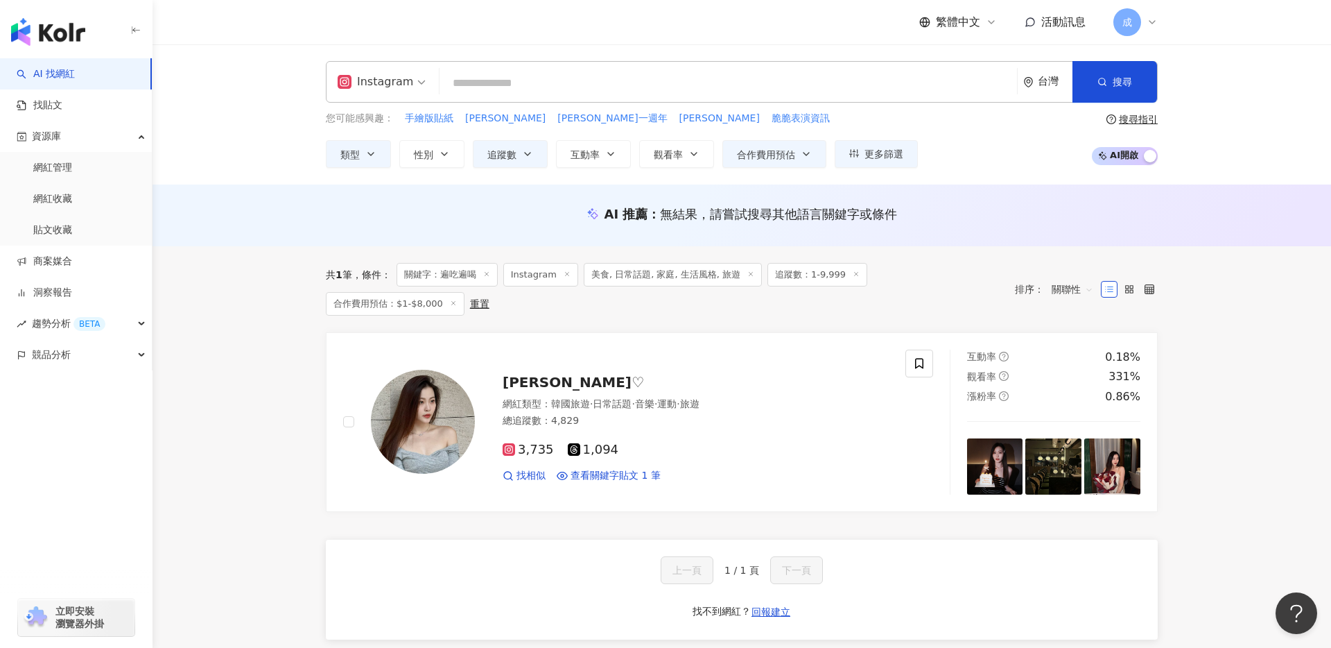
click at [487, 80] on input "search" at bounding box center [728, 83] width 567 height 26
paste input "**********"
type input "**********"
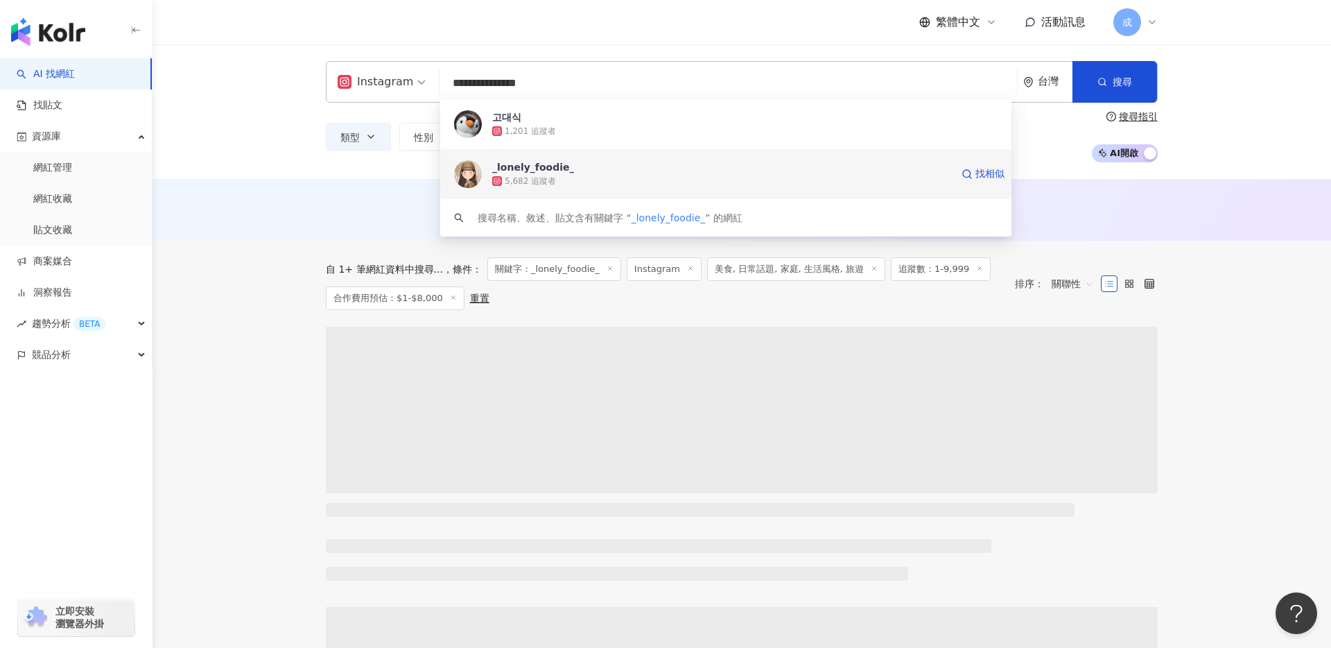
click at [543, 162] on div "_lonely_foodie_" at bounding box center [533, 167] width 82 height 14
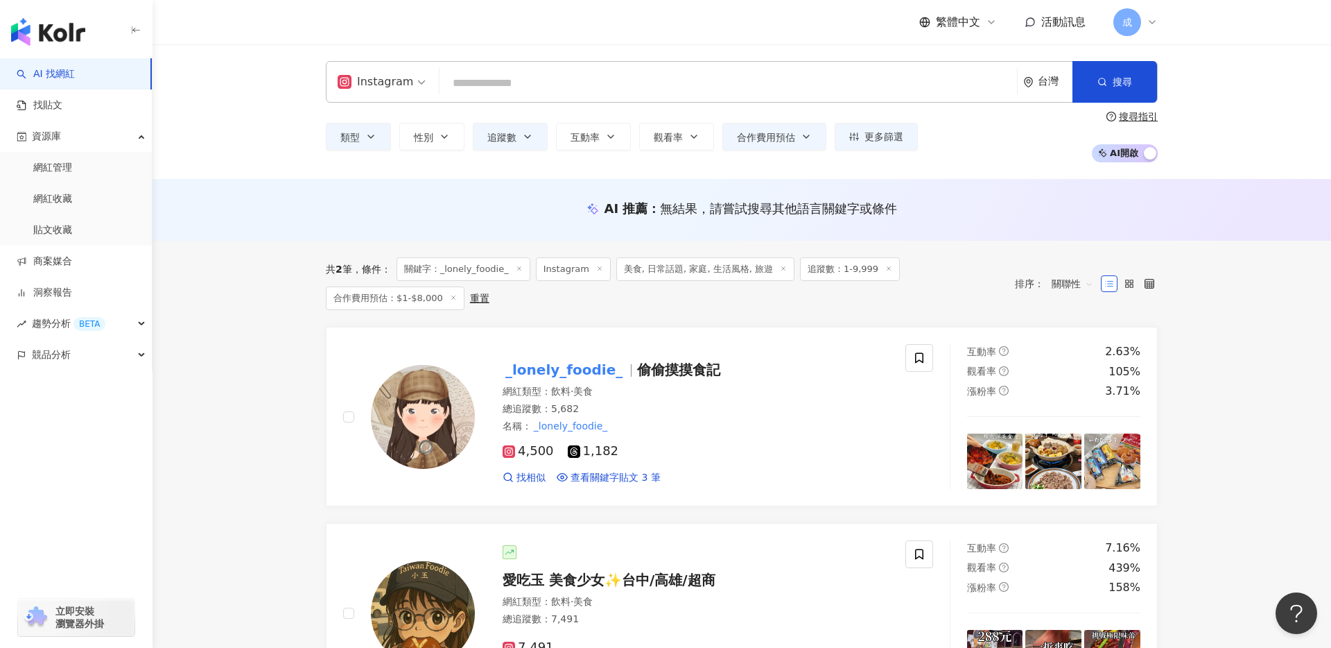
click at [412, 84] on span "Instagram" at bounding box center [382, 82] width 88 height 22
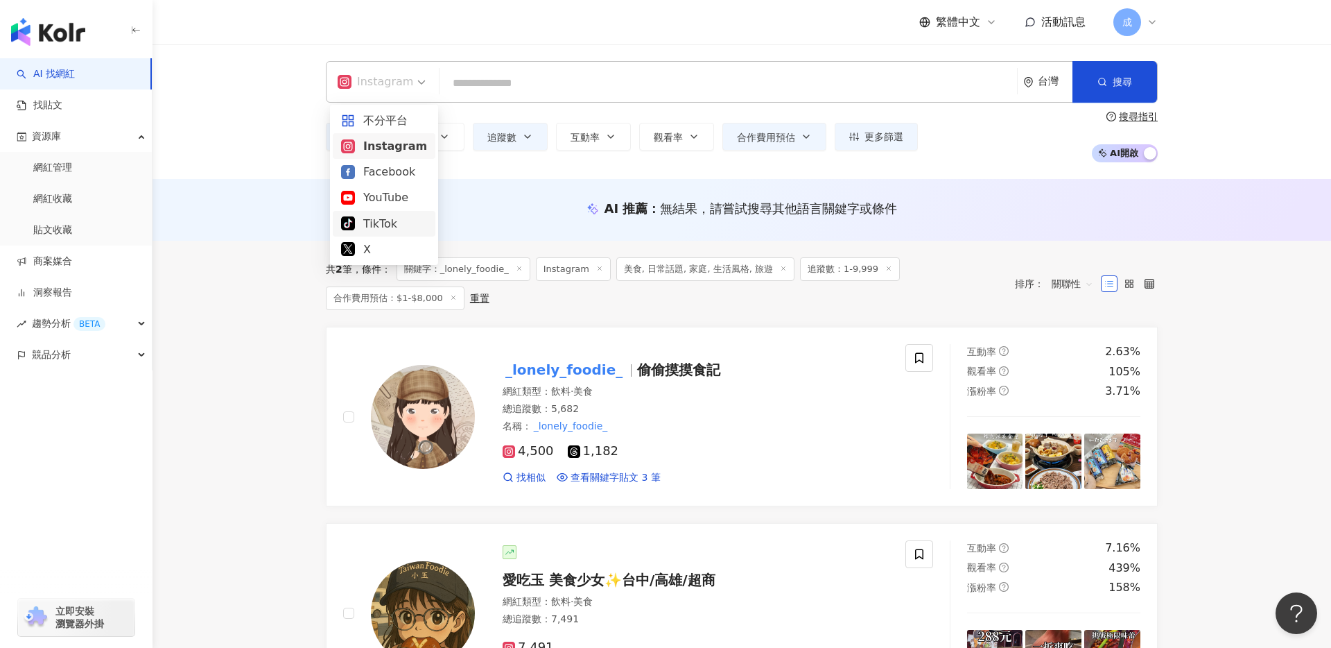
click at [387, 223] on div "TikTok" at bounding box center [384, 223] width 86 height 17
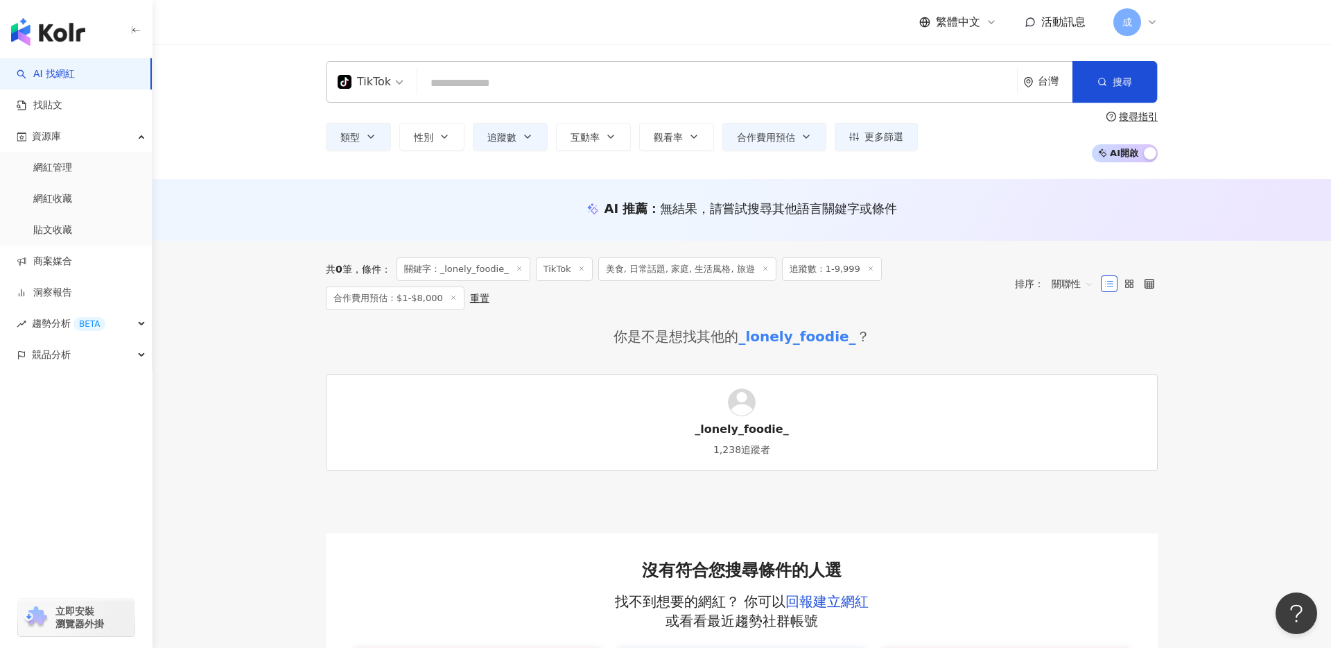
click at [475, 80] on input "search" at bounding box center [717, 83] width 589 height 26
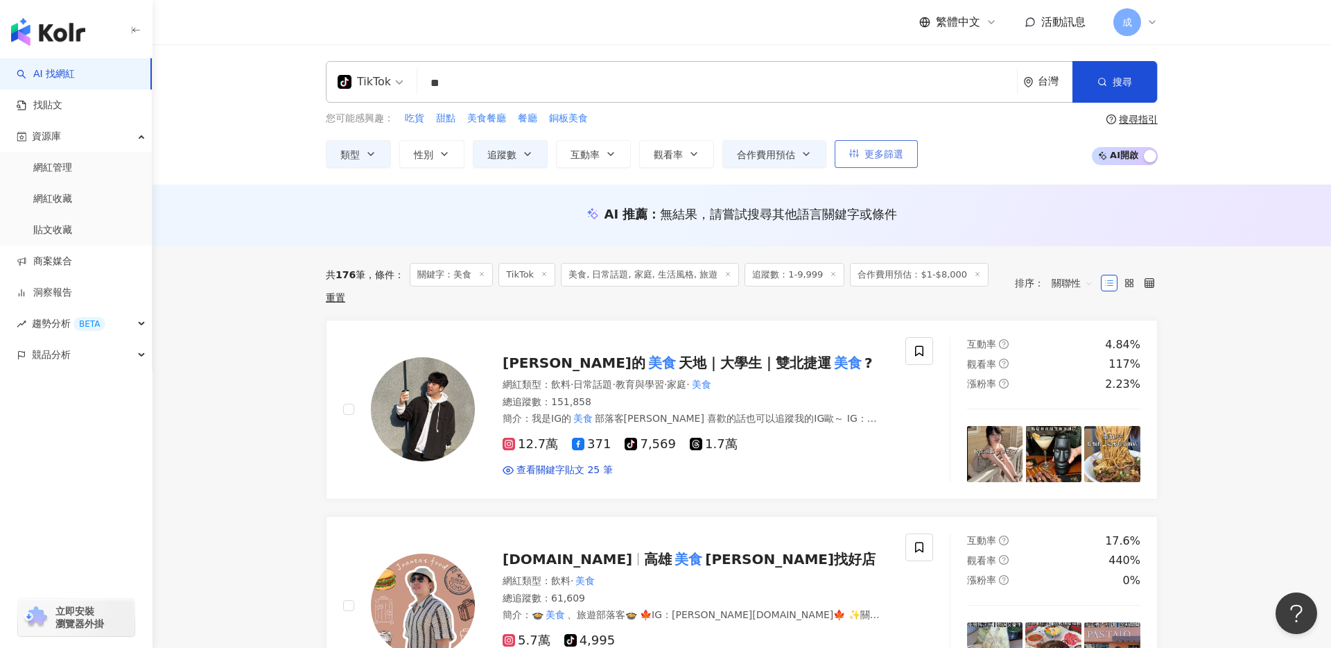
click at [863, 148] on button "更多篩選" at bounding box center [876, 154] width 83 height 28
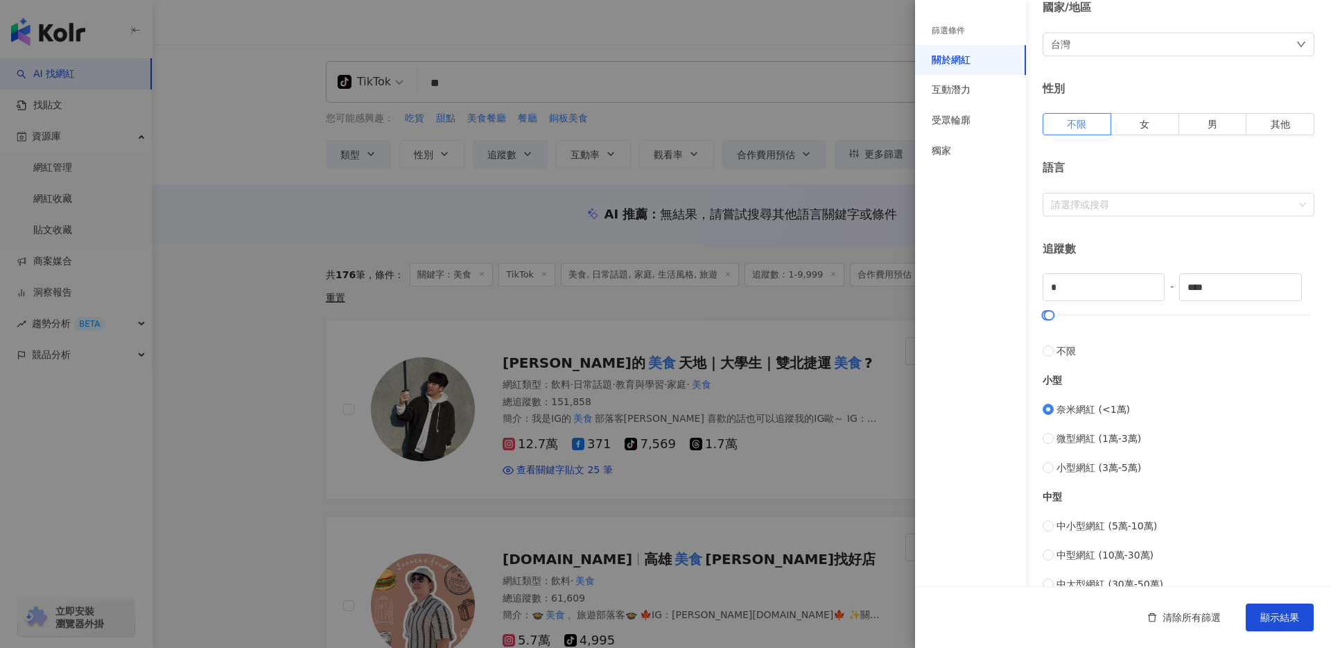
scroll to position [400, 0]
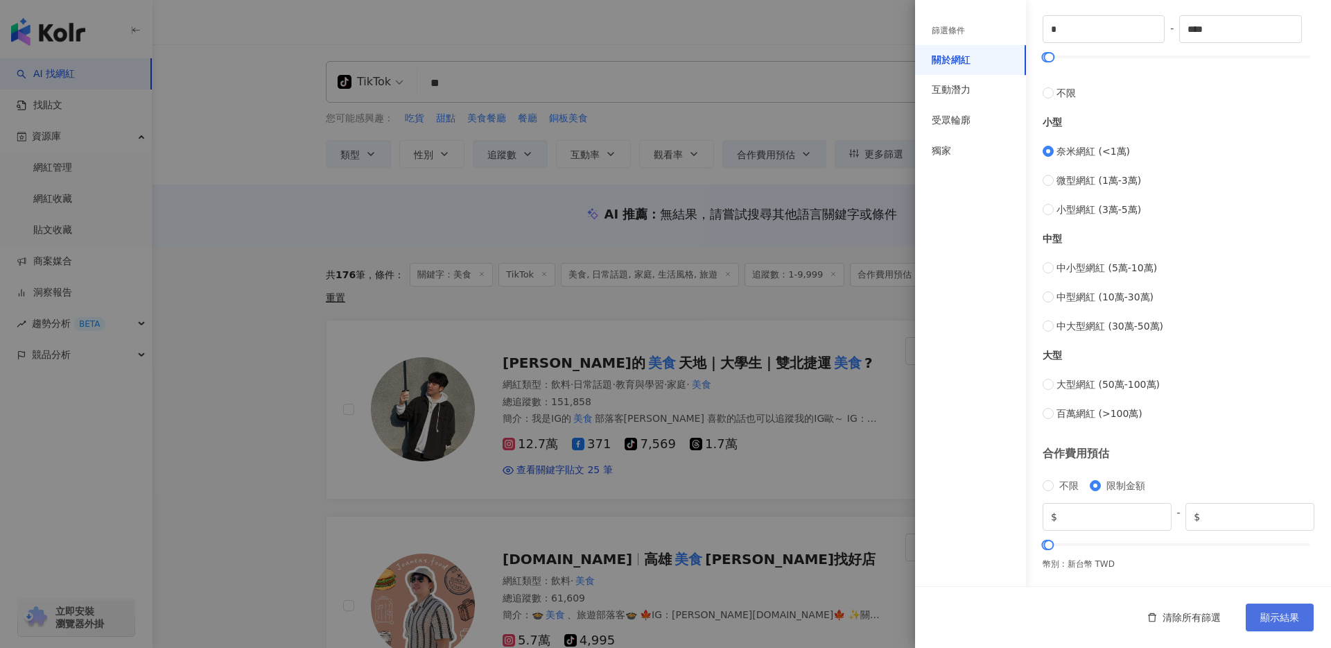
click at [1282, 616] on span "顯示結果" at bounding box center [1280, 617] width 39 height 11
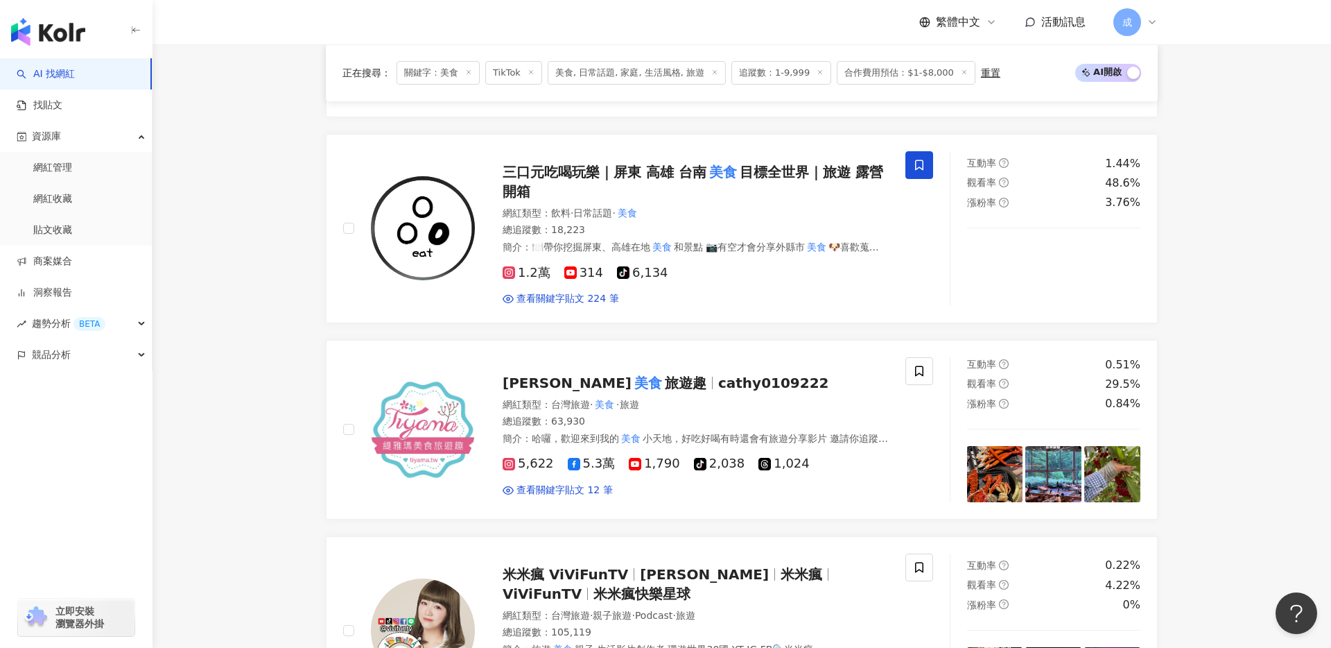
scroll to position [1958, 0]
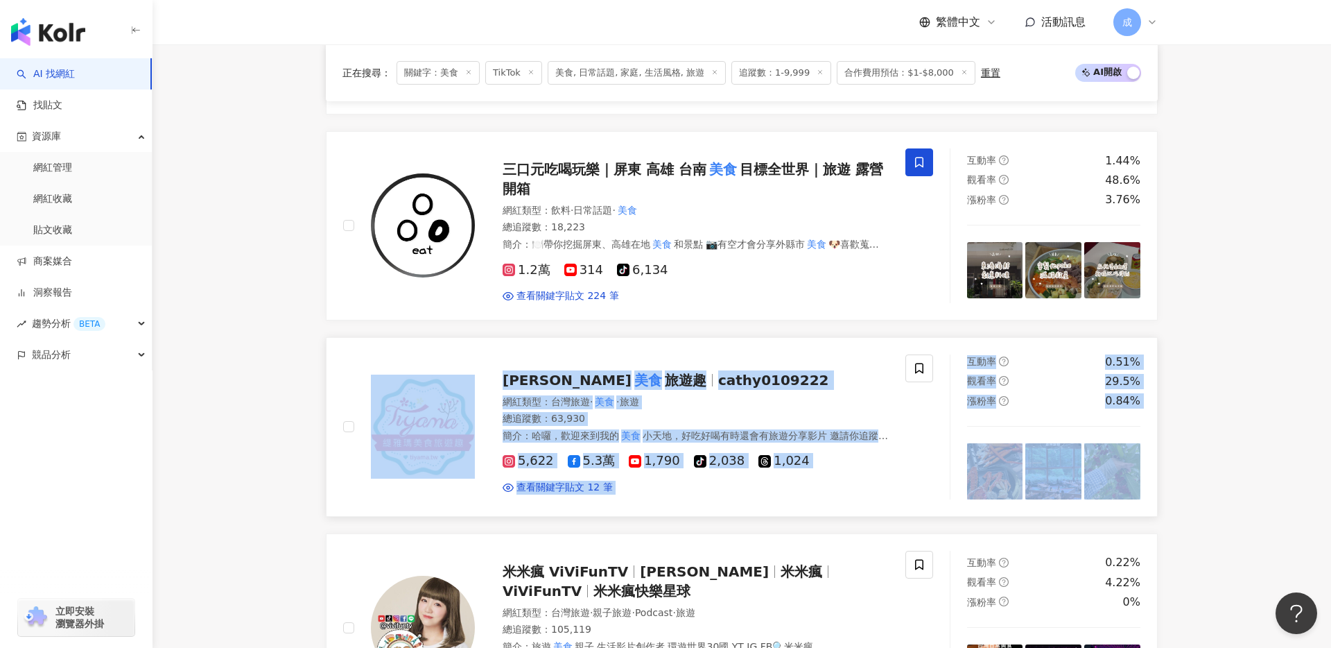
click at [632, 371] on mark "美食" at bounding box center [648, 380] width 33 height 22
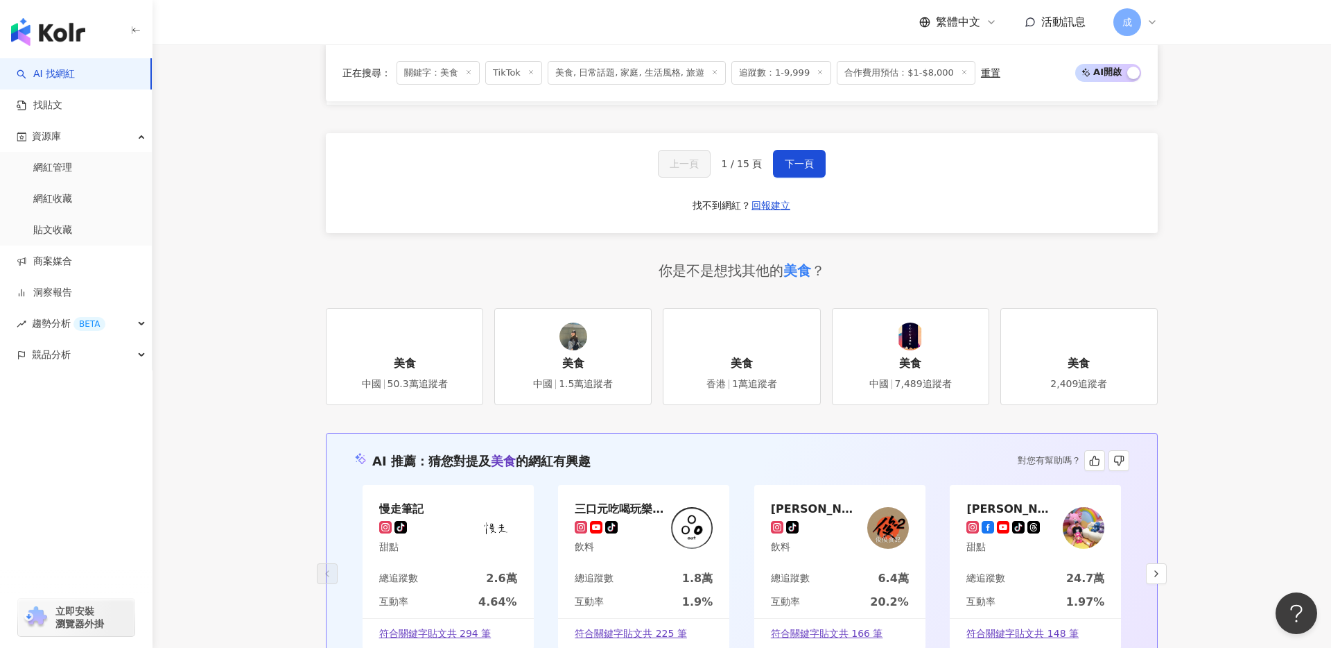
scroll to position [2448, 0]
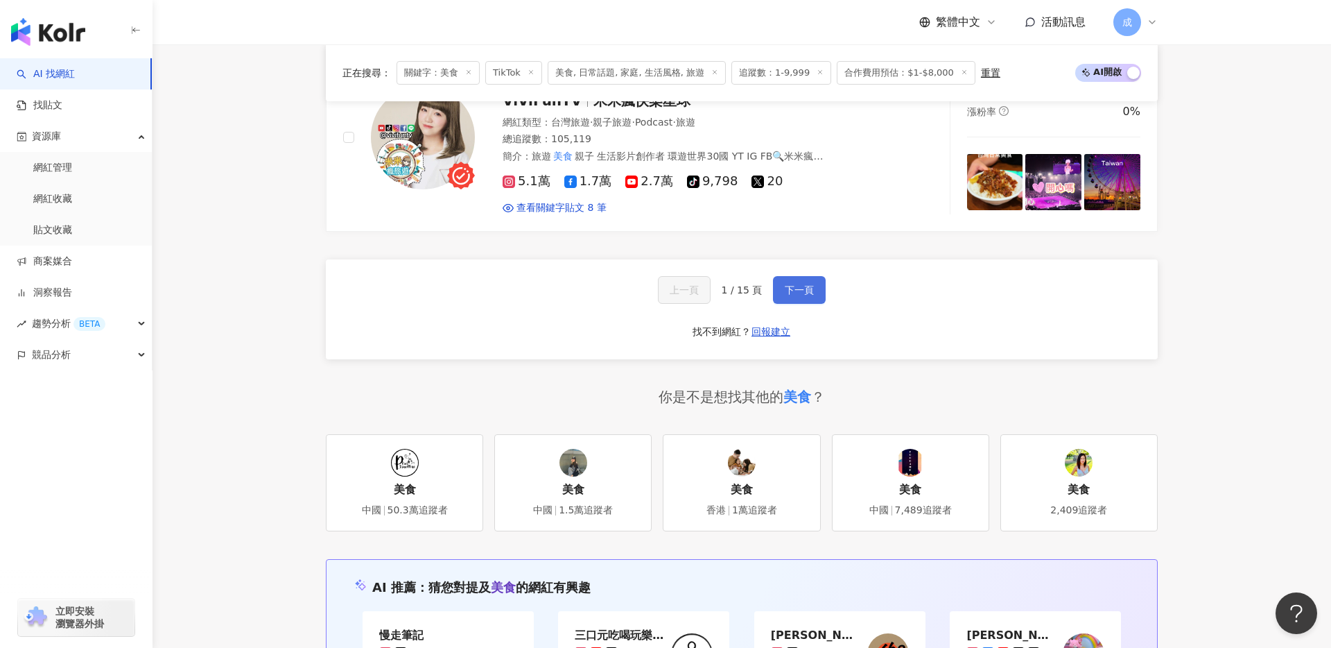
click at [800, 276] on button "下一頁" at bounding box center [799, 290] width 53 height 28
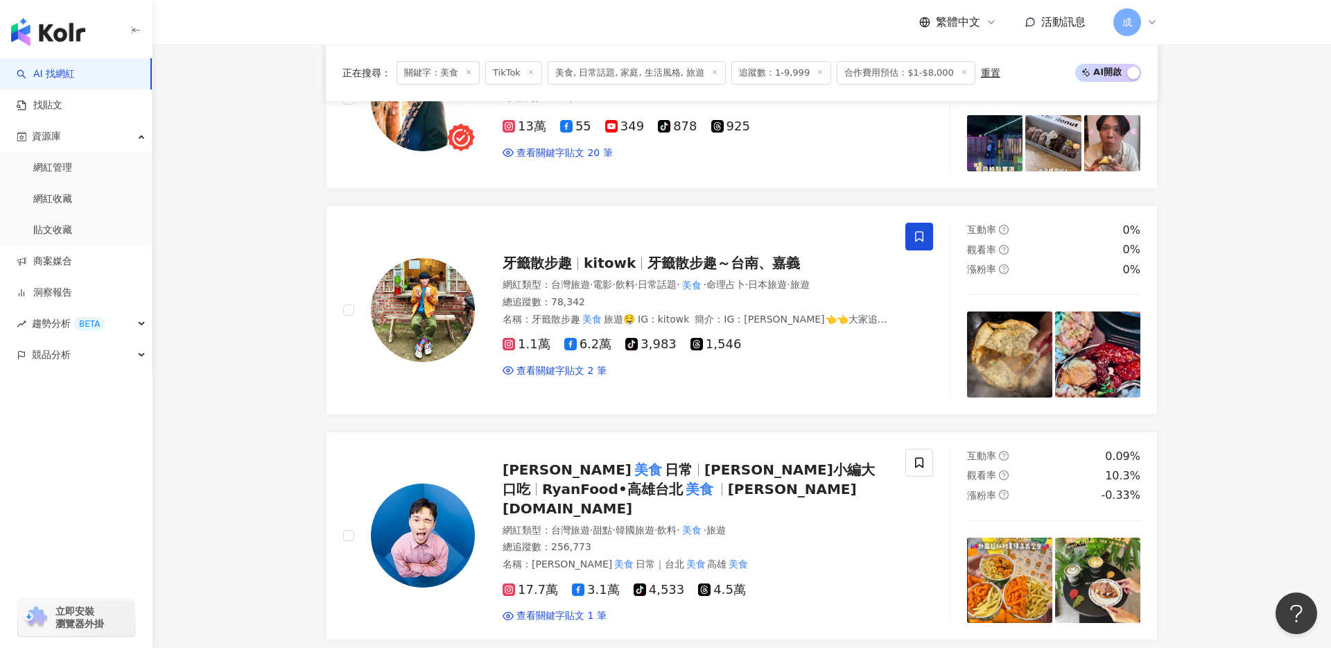
scroll to position [1103, 0]
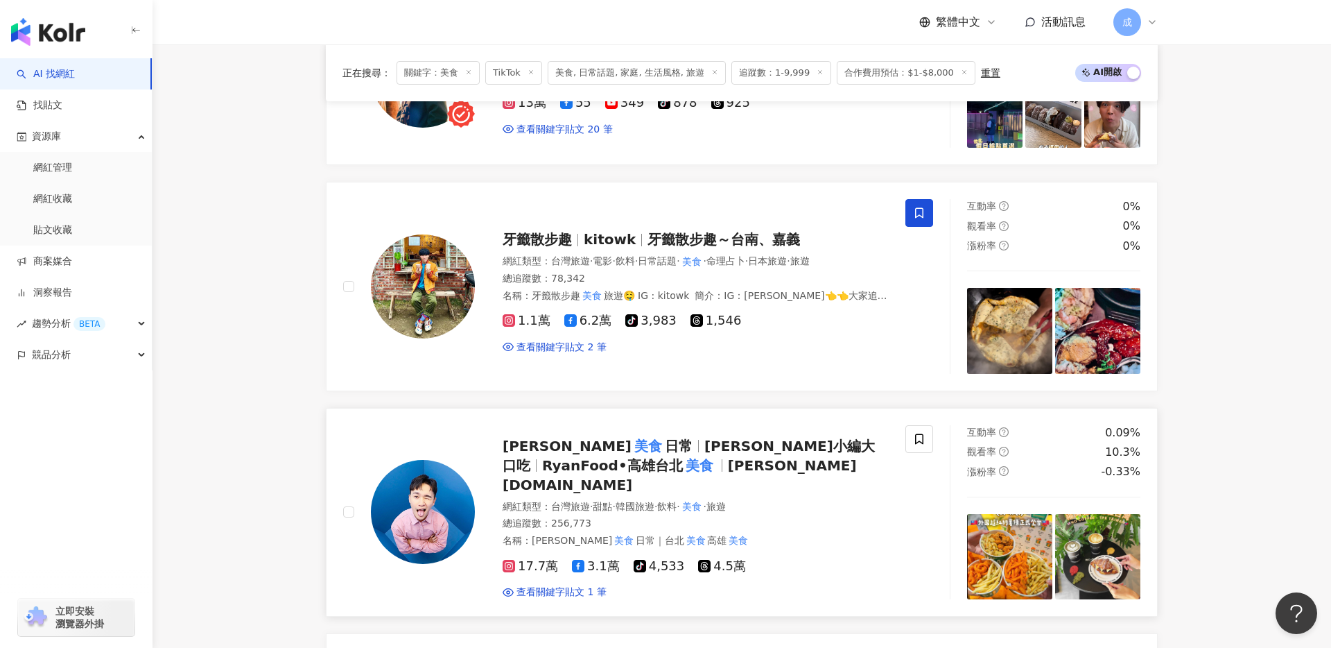
click at [595, 454] on span "萊恩 美食 日常" at bounding box center [604, 446] width 202 height 17
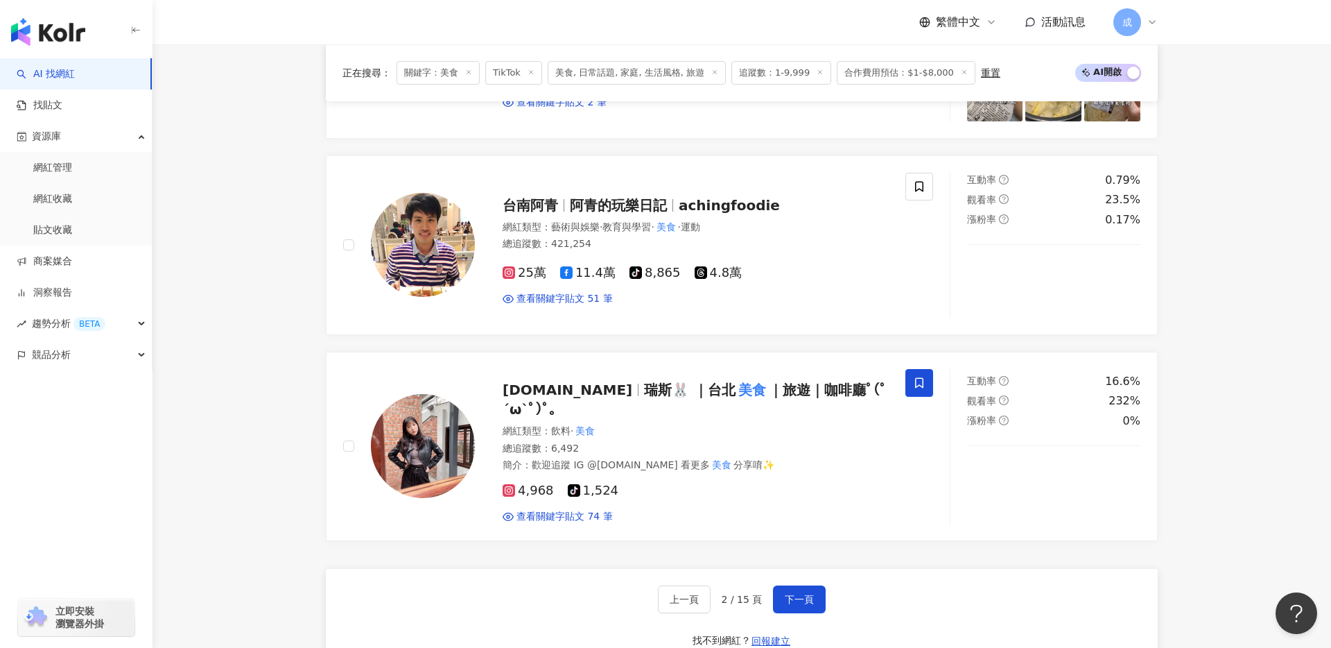
scroll to position [2220, 0]
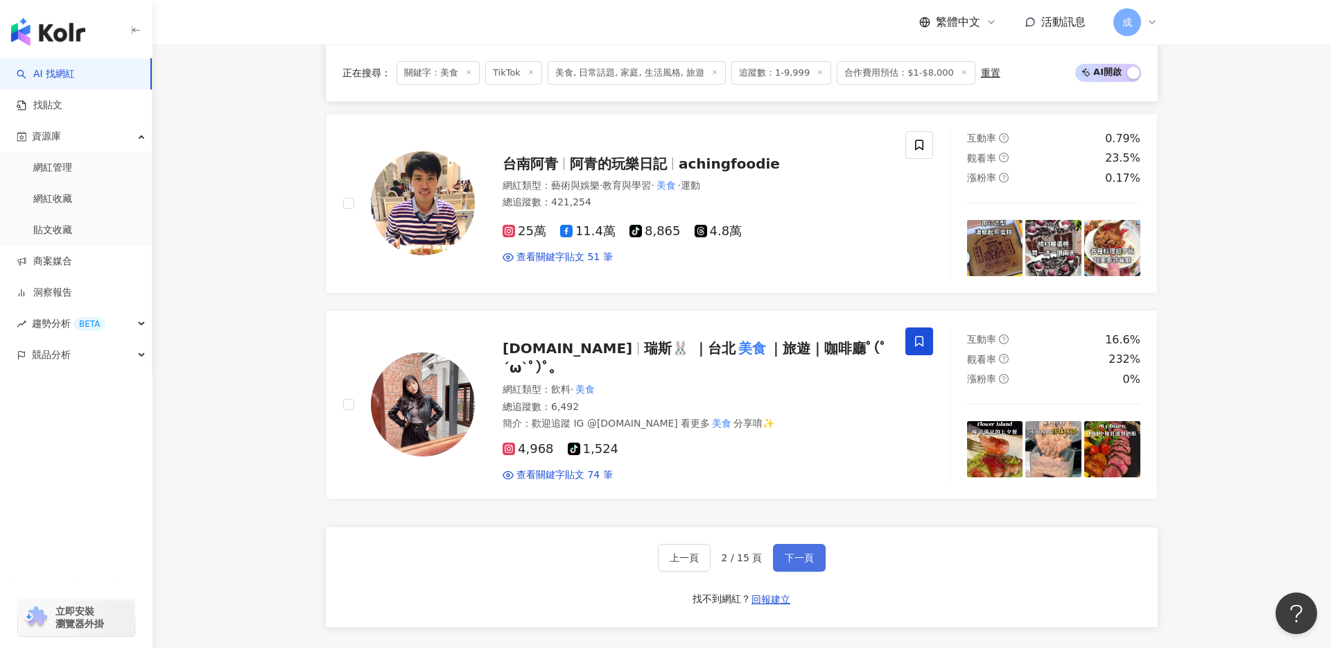
click at [797, 552] on span "下一頁" at bounding box center [799, 557] width 29 height 11
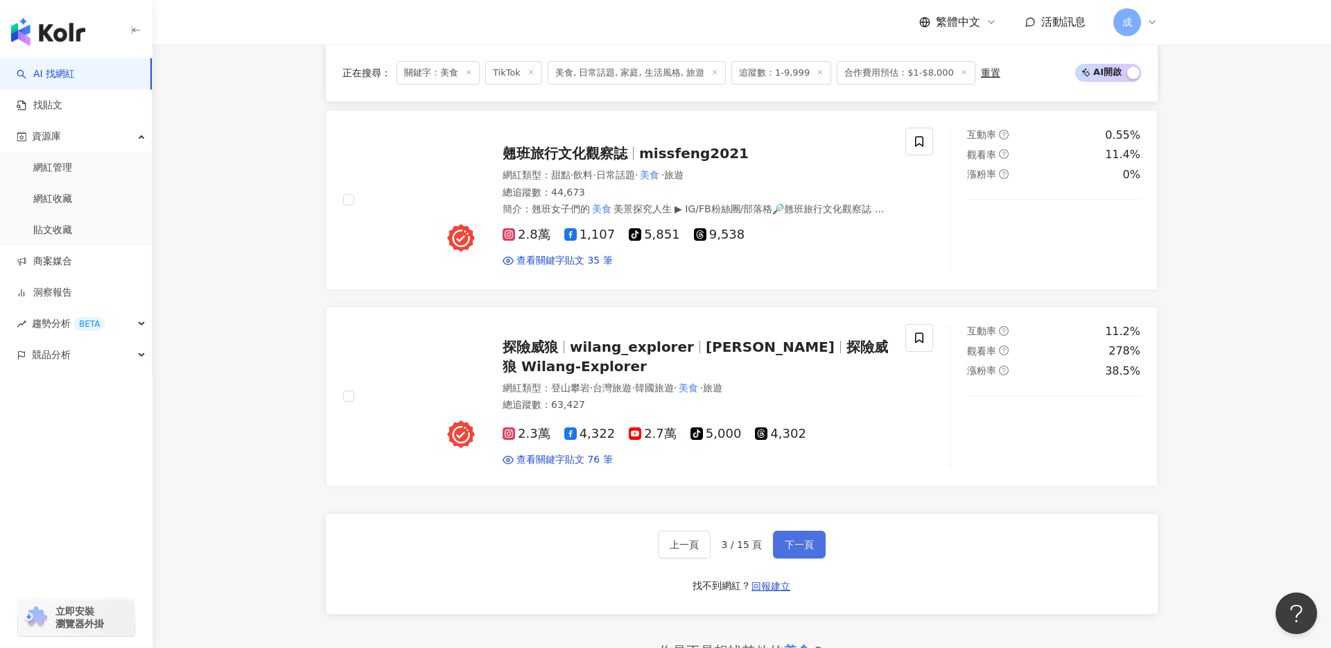
scroll to position [2152, 0]
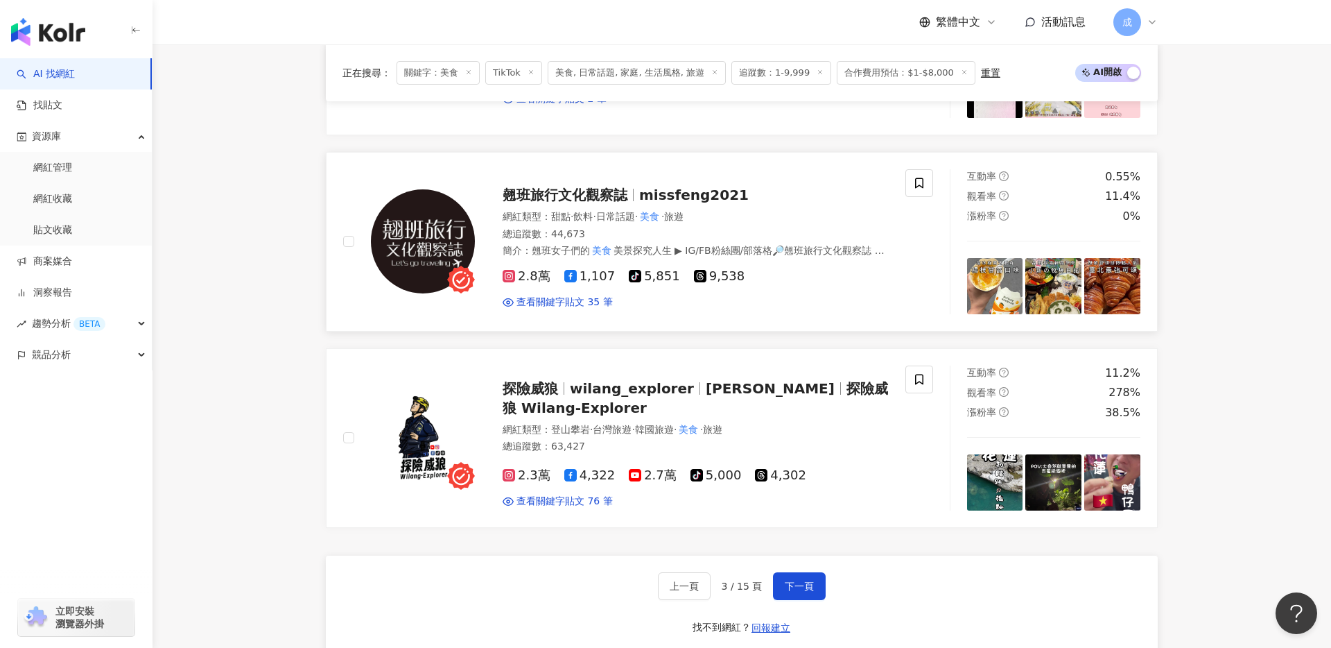
click at [650, 185] on div "翹班旅行文化觀察誌 missfeng2021" at bounding box center [696, 194] width 386 height 19
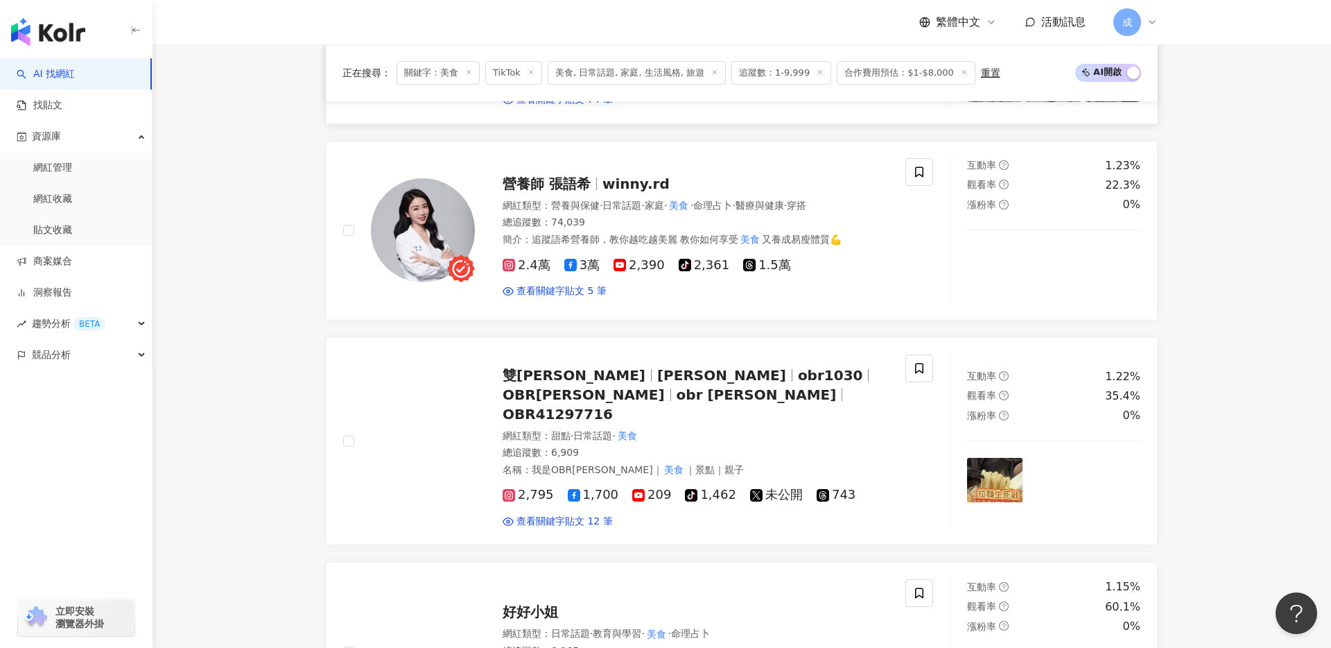
scroll to position [373, 0]
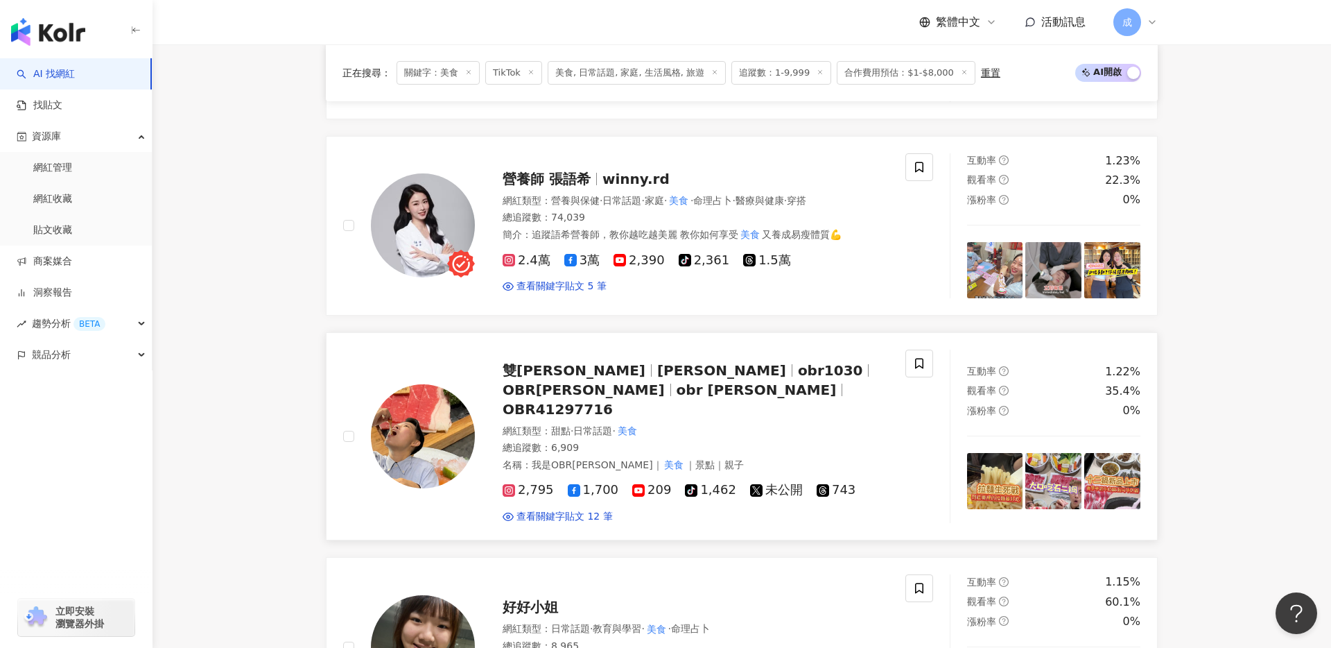
click at [586, 370] on span "雙歐 歐炳瑞 歐陽修" at bounding box center [574, 370] width 143 height 17
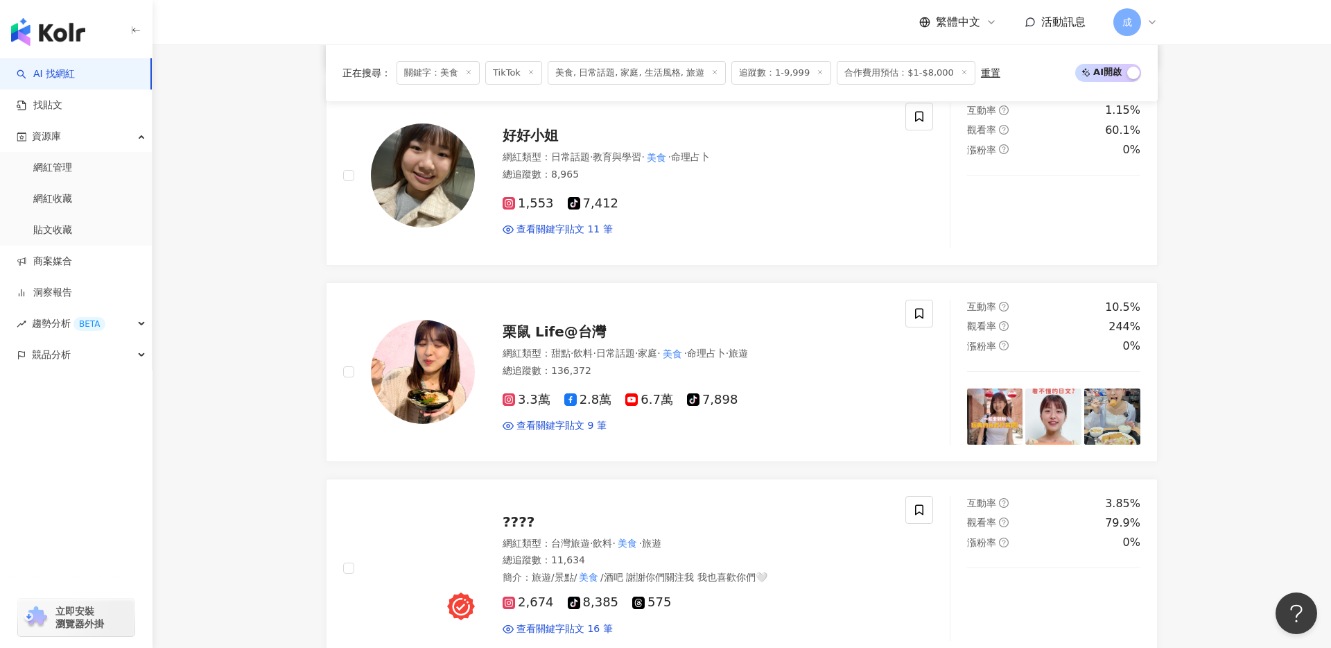
scroll to position [915, 0]
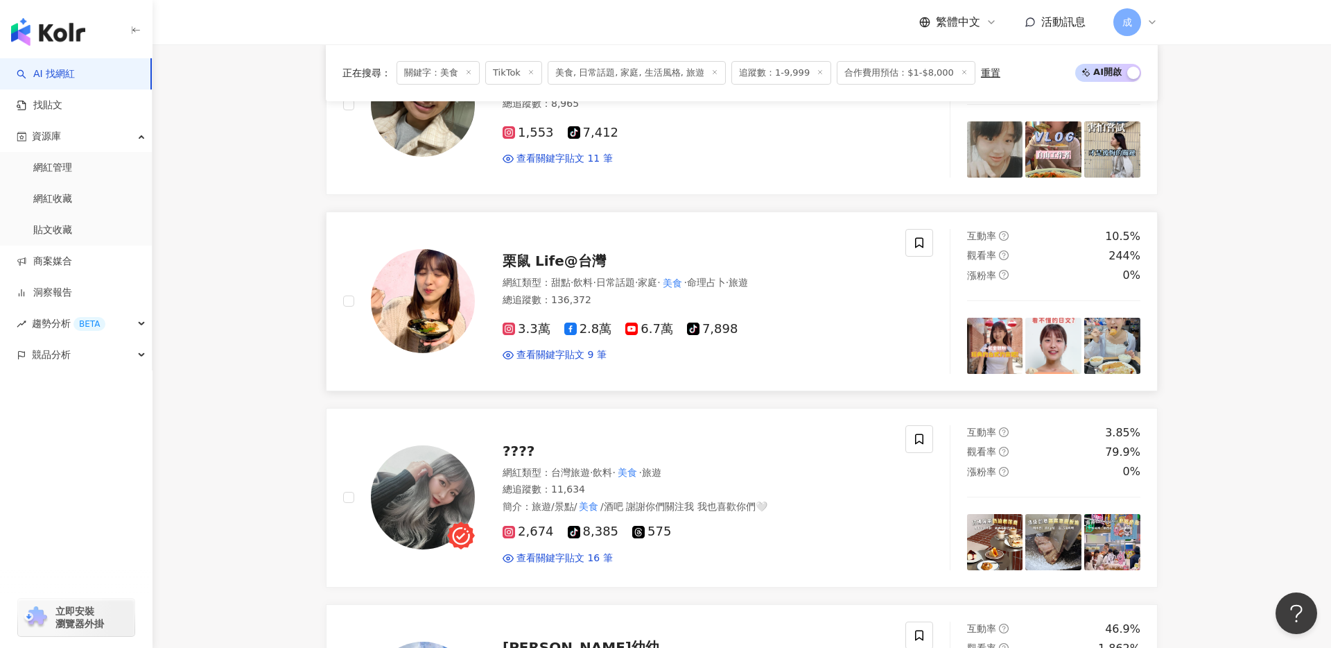
click at [557, 252] on span "栗鼠 Life@台灣" at bounding box center [554, 260] width 103 height 17
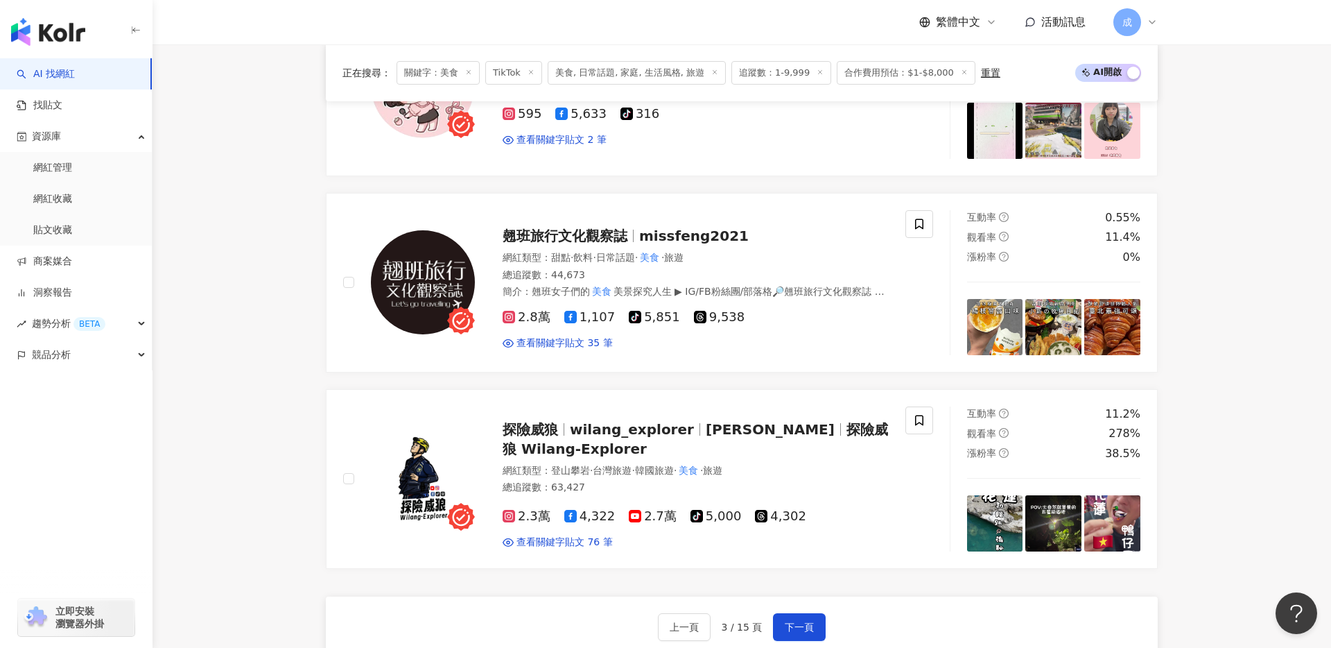
scroll to position [2133, 0]
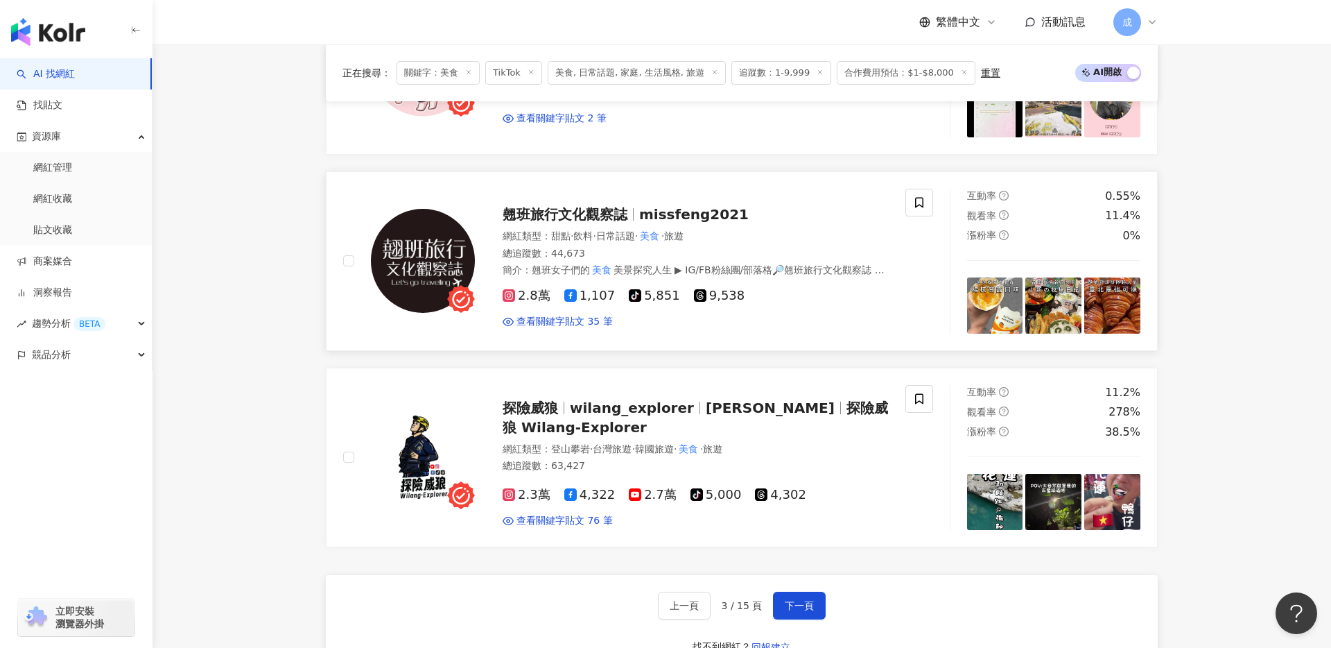
click at [558, 206] on span "翹班旅行文化觀察誌" at bounding box center [565, 214] width 125 height 17
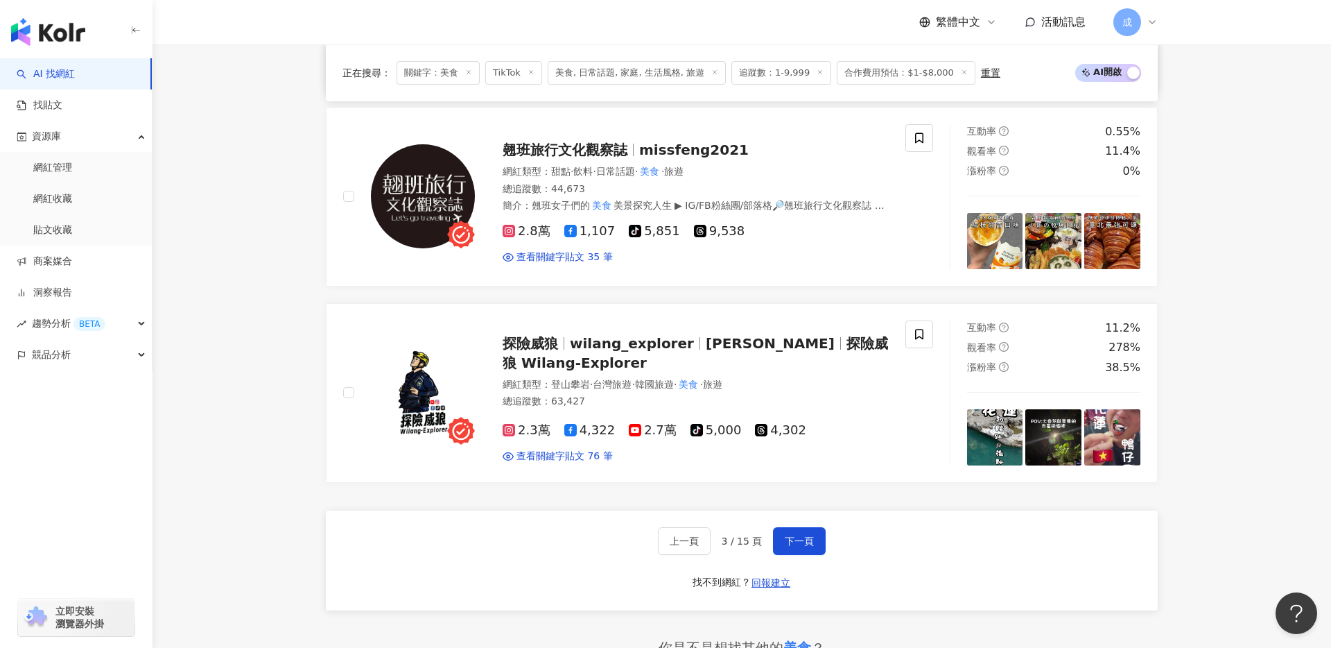
scroll to position [2201, 0]
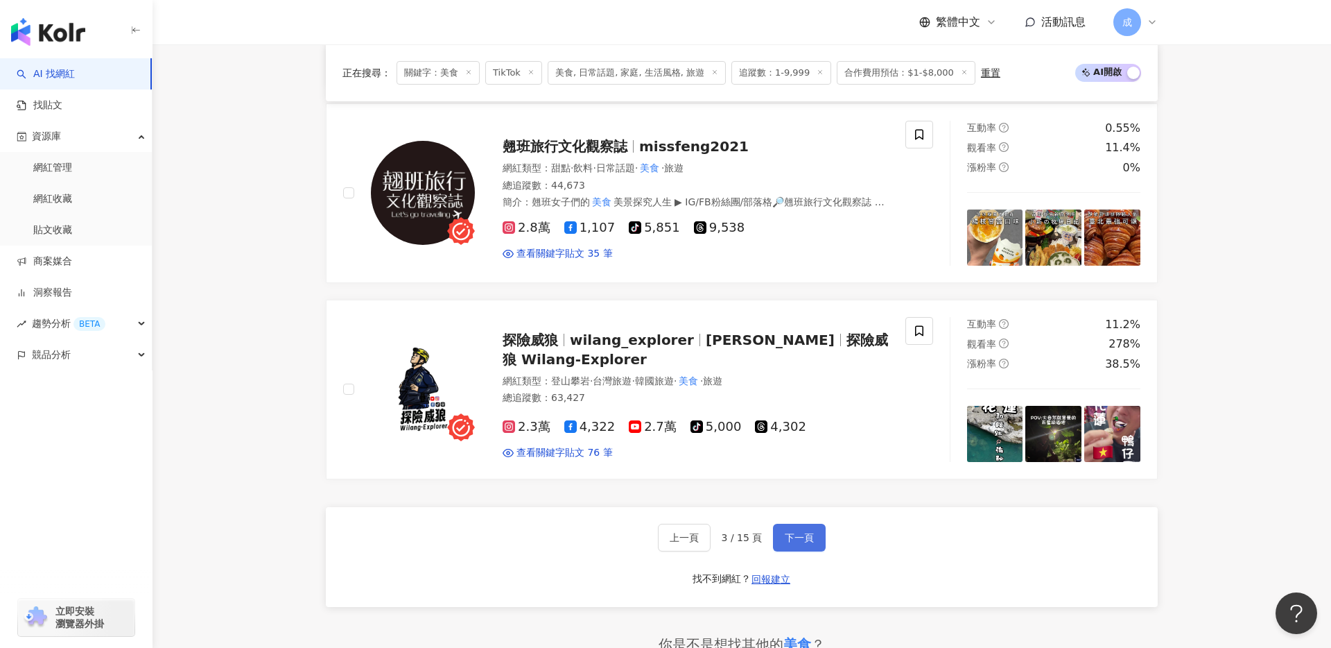
click at [794, 532] on span "下一頁" at bounding box center [799, 537] width 29 height 11
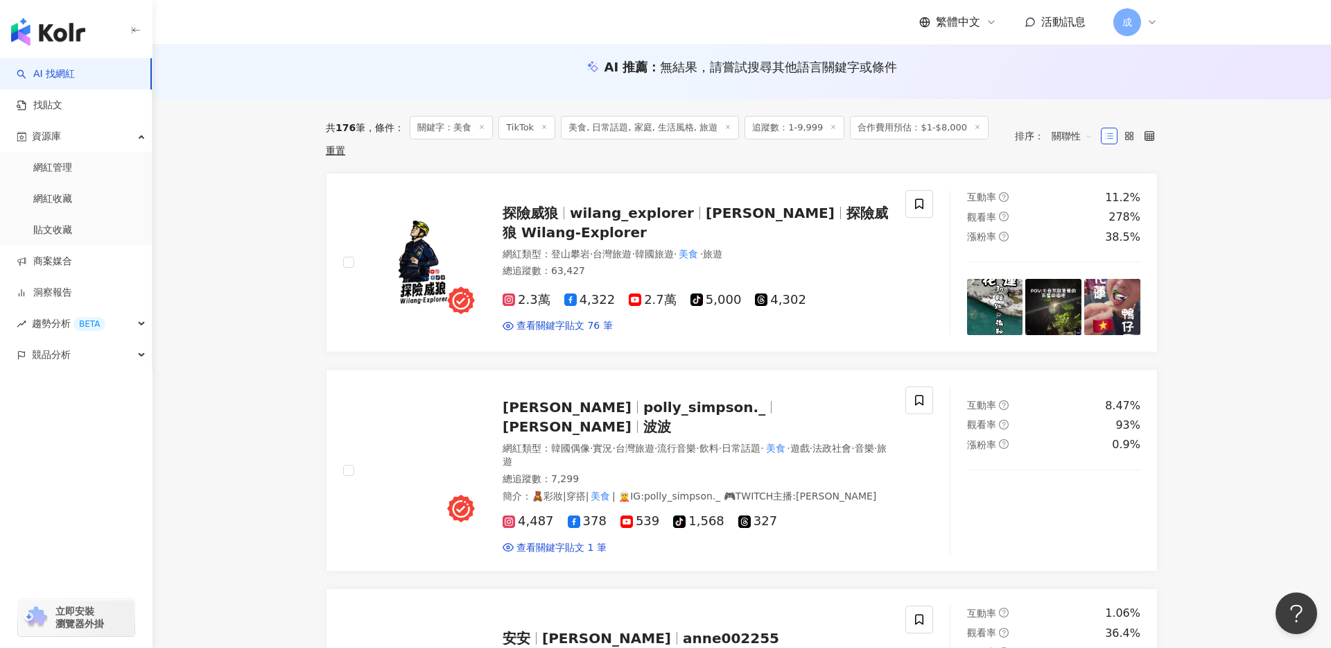
scroll to position [146, 0]
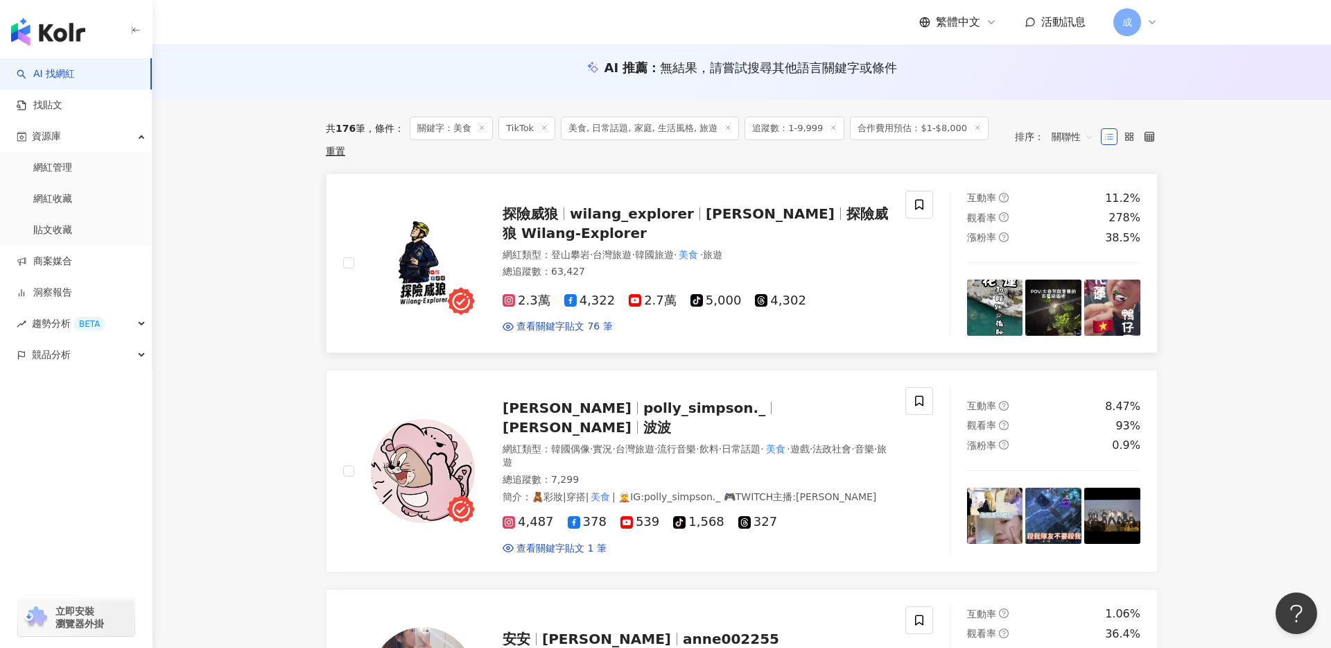
click at [616, 216] on span "wilang_explorer" at bounding box center [632, 213] width 124 height 17
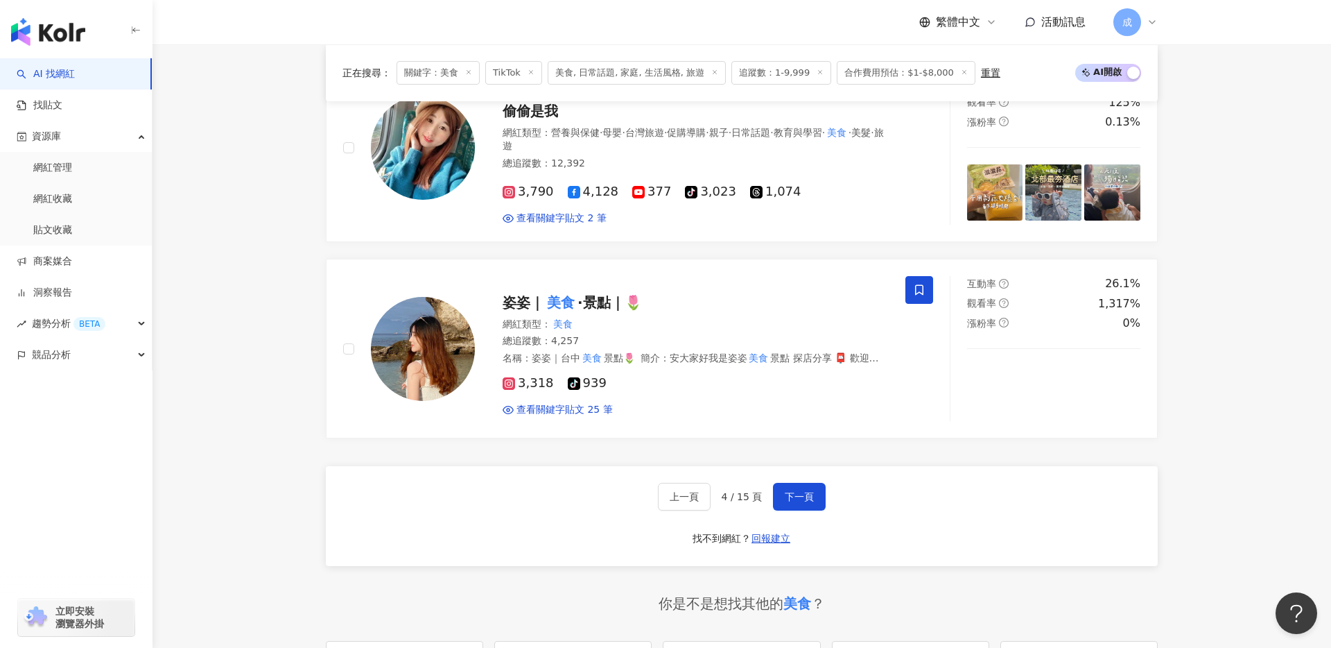
scroll to position [2233, 0]
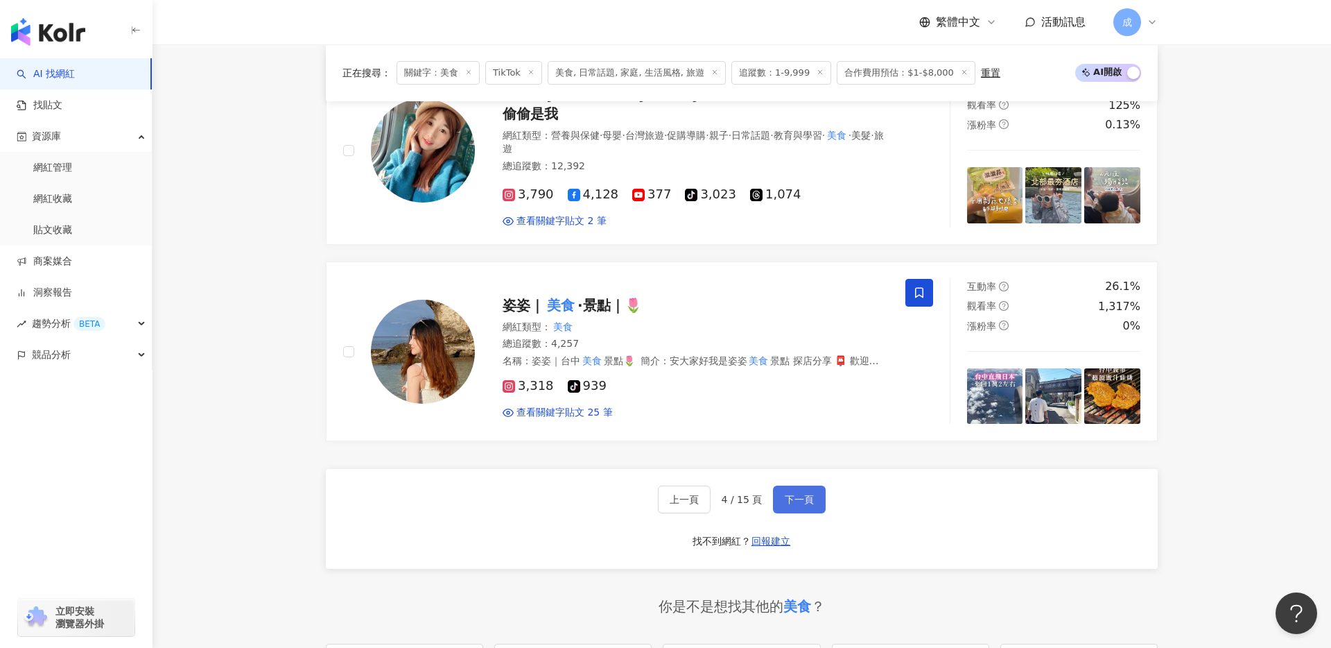
click at [804, 485] on button "下一頁" at bounding box center [799, 499] width 53 height 28
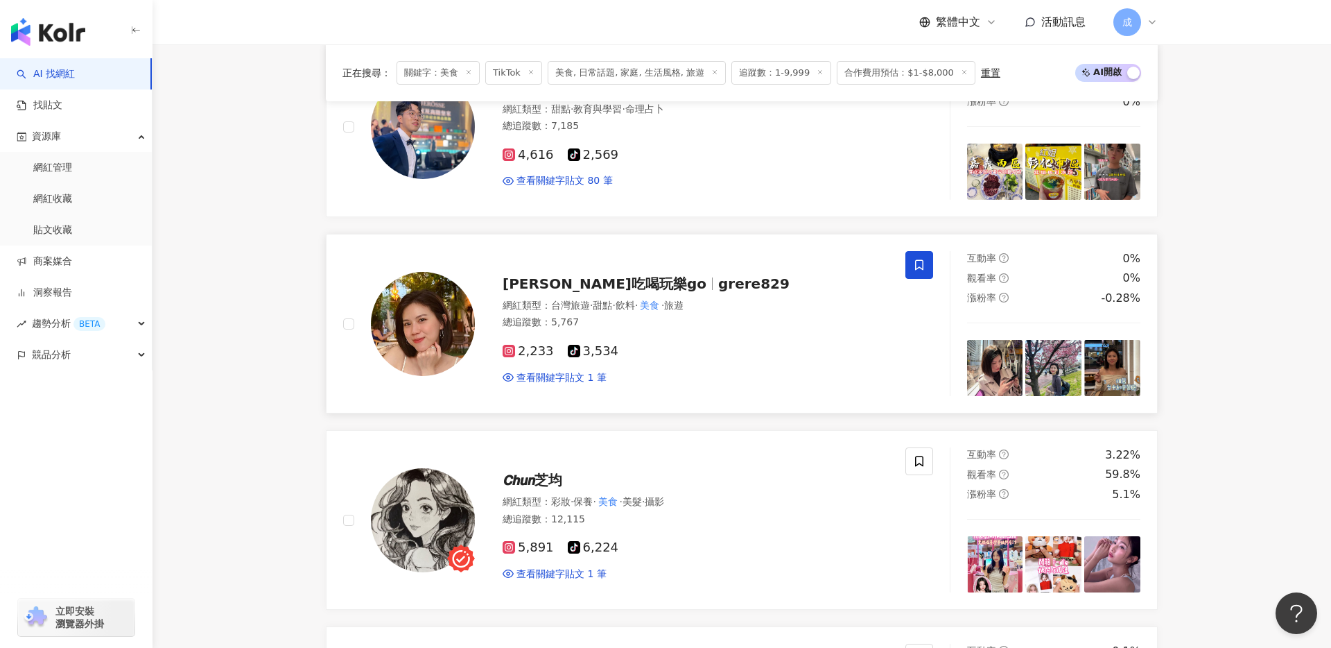
scroll to position [1885, 0]
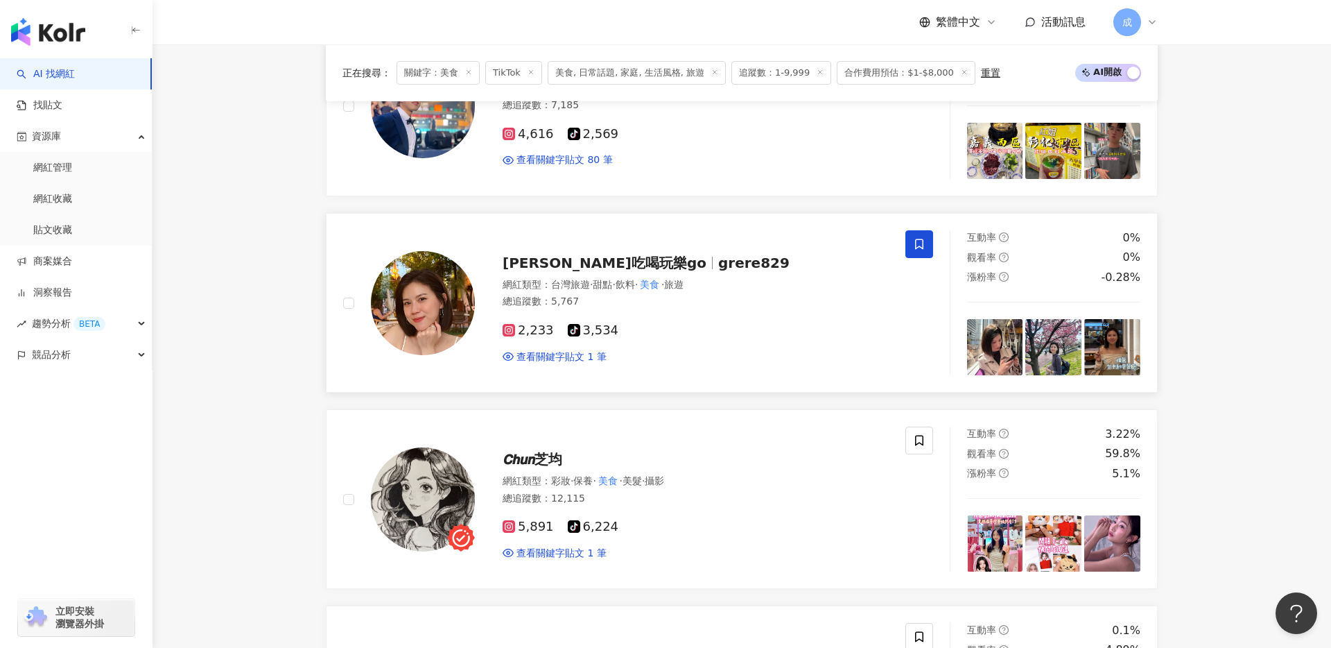
click at [588, 254] on span "ㄚ霈吃喝玩樂go" at bounding box center [605, 262] width 204 height 17
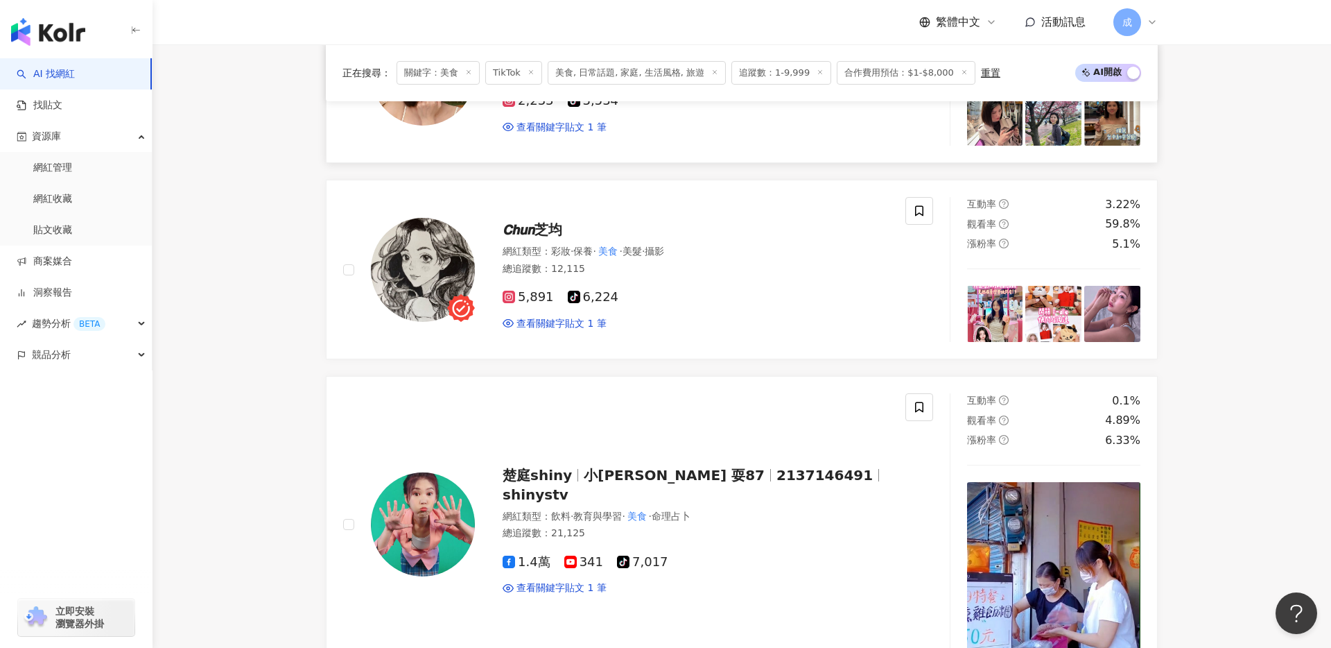
scroll to position [2114, 0]
click at [530, 222] on span "𝘾𝙝𝙪𝙣芝均" at bounding box center [533, 230] width 60 height 17
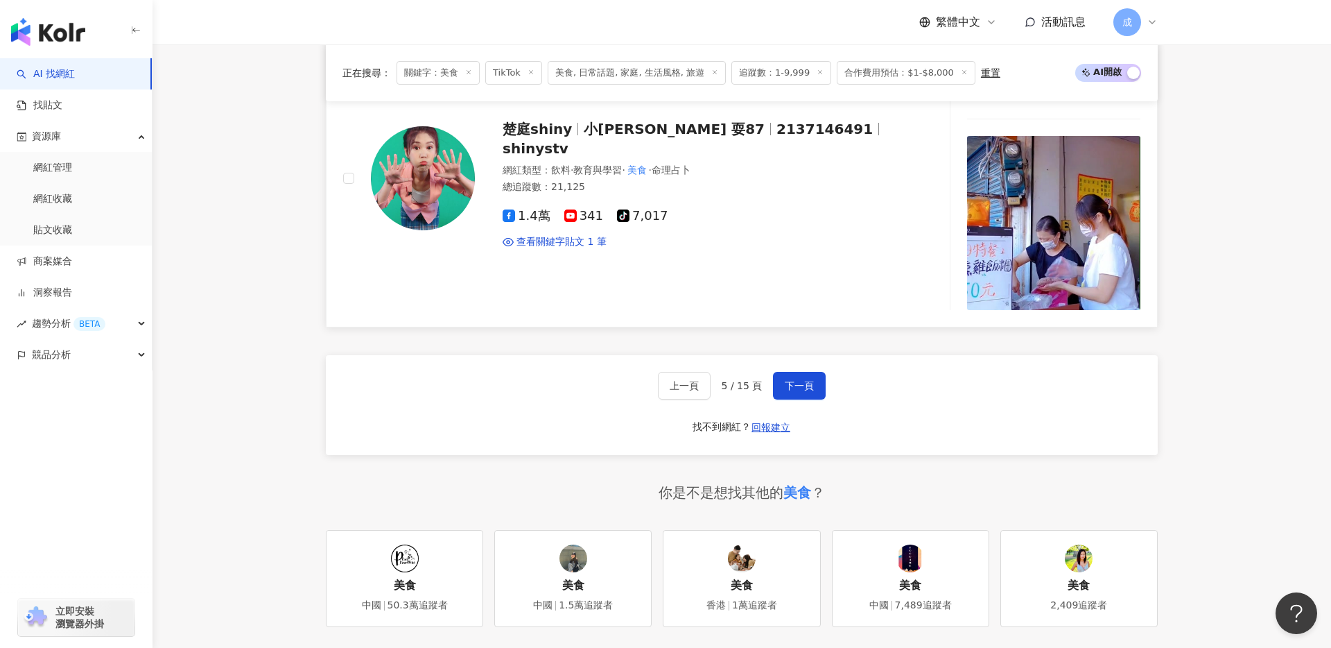
scroll to position [2465, 0]
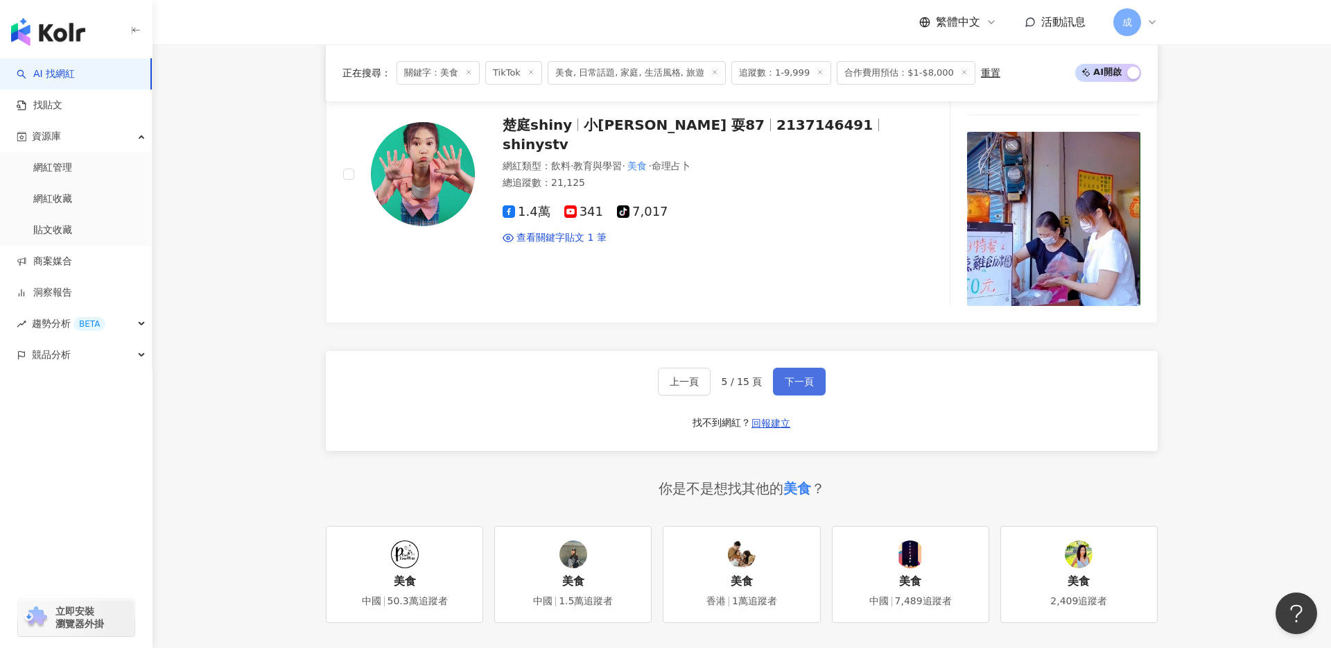
click at [802, 376] on span "下一頁" at bounding box center [799, 381] width 29 height 11
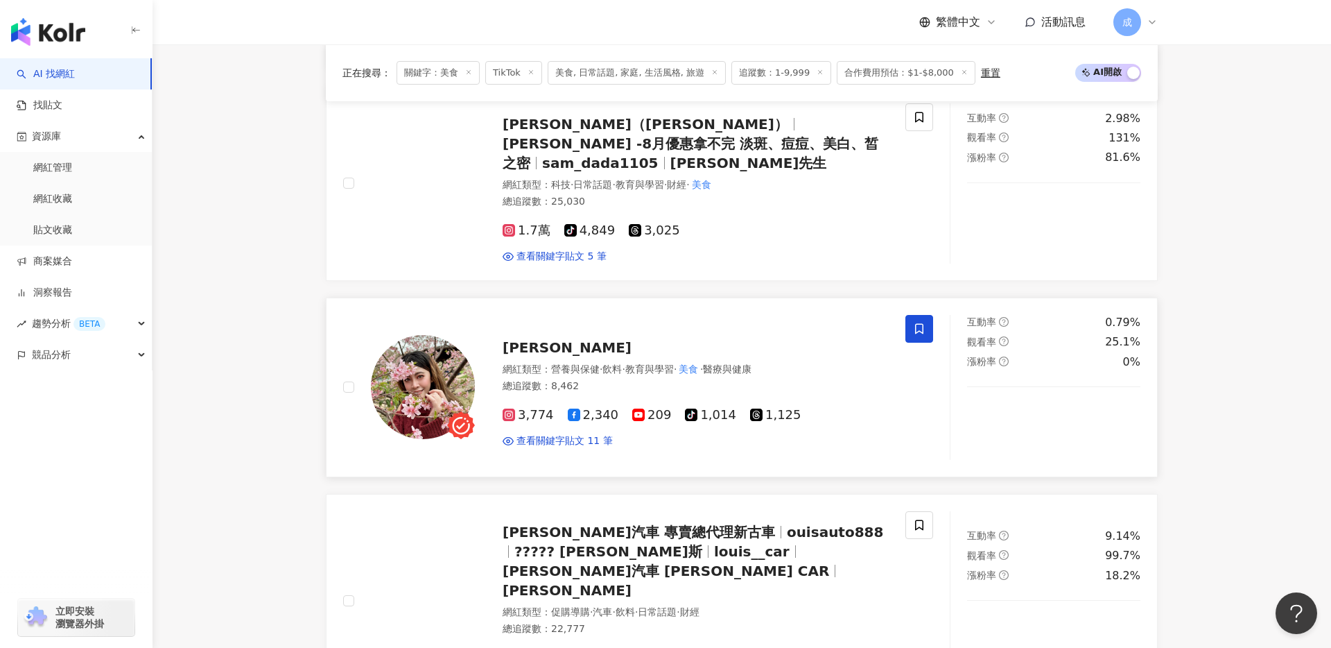
scroll to position [1838, 0]
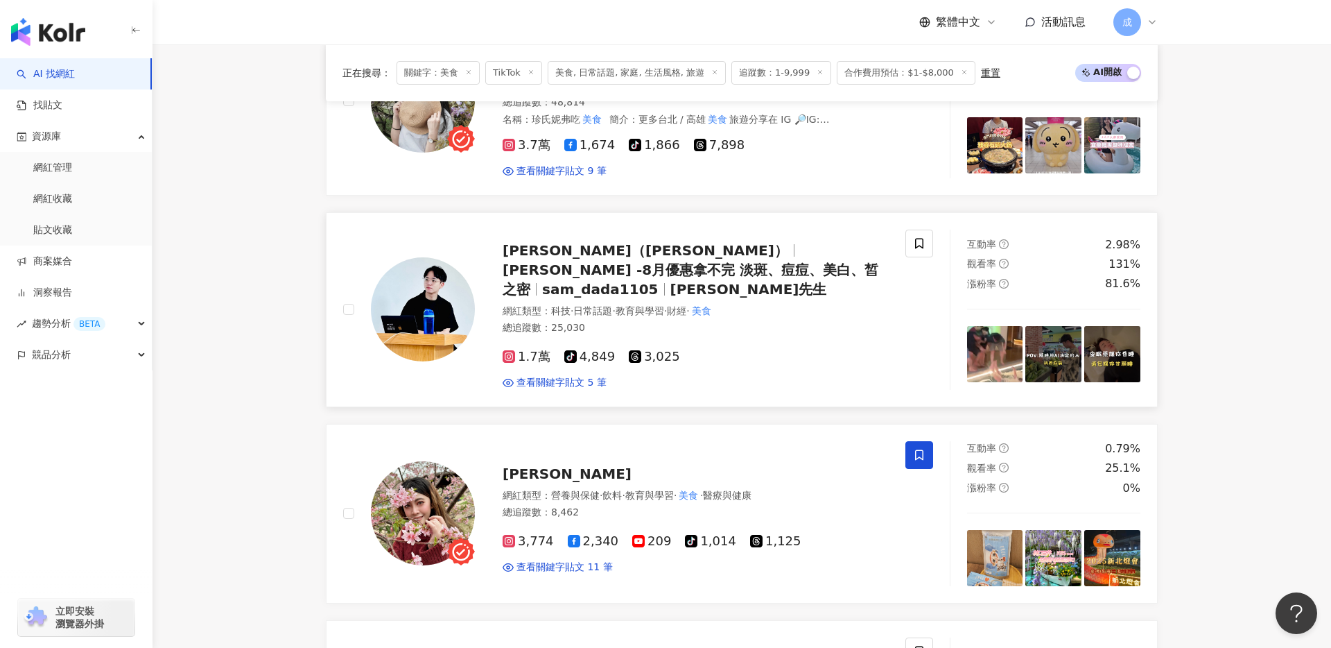
click at [546, 260] on div "楊振達（Sam） Sam -8月優惠拿不完 淡斑、痘痘、美白、皙之密 sam_dada1105 山姆先生" at bounding box center [696, 270] width 386 height 58
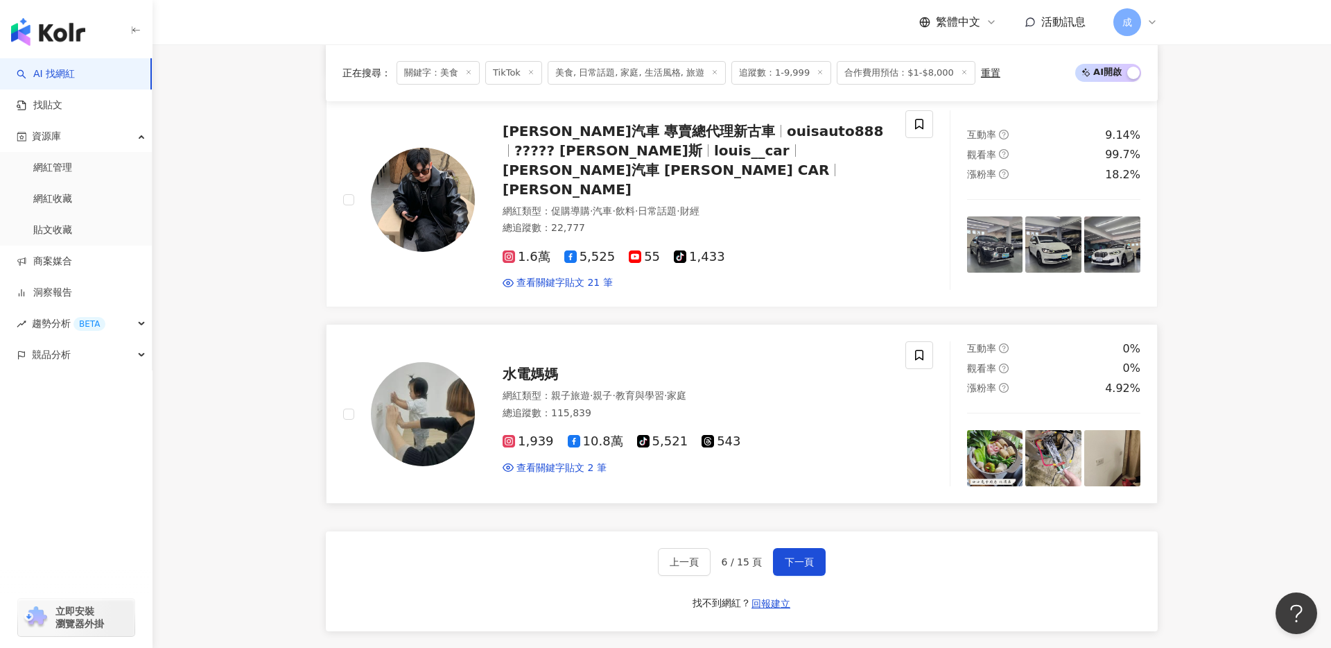
scroll to position [2431, 0]
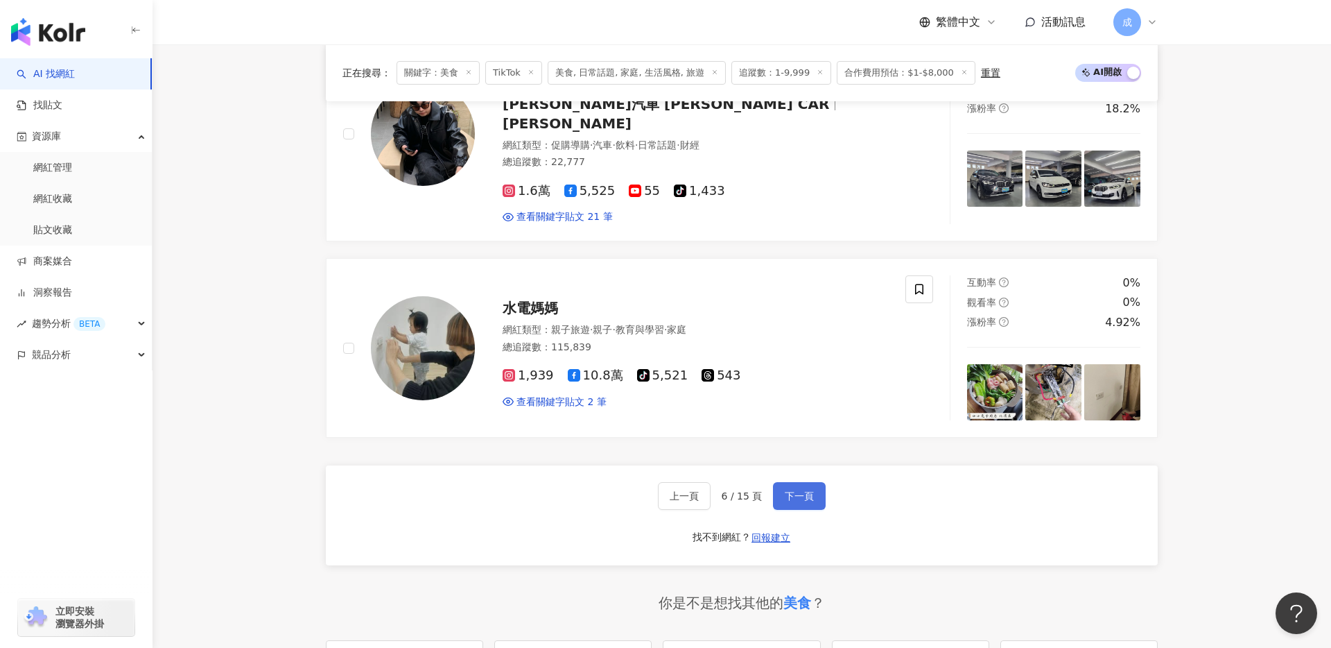
click at [788, 482] on button "下一頁" at bounding box center [799, 496] width 53 height 28
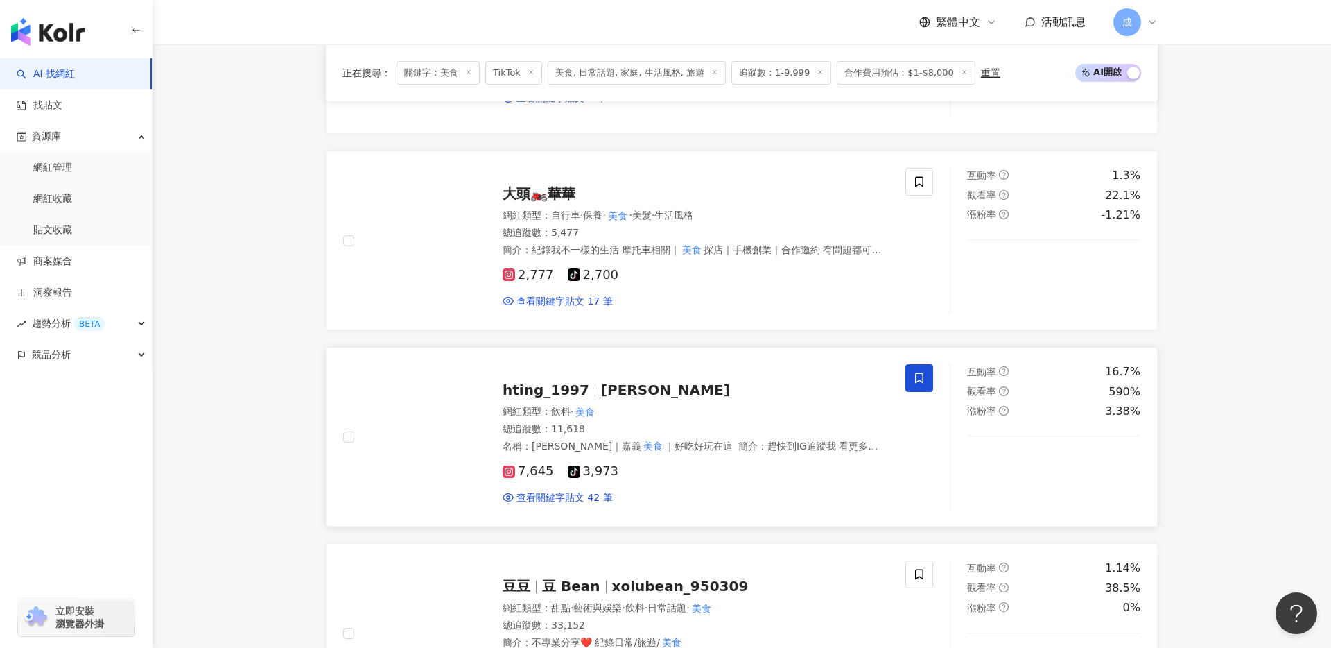
scroll to position [1921, 0]
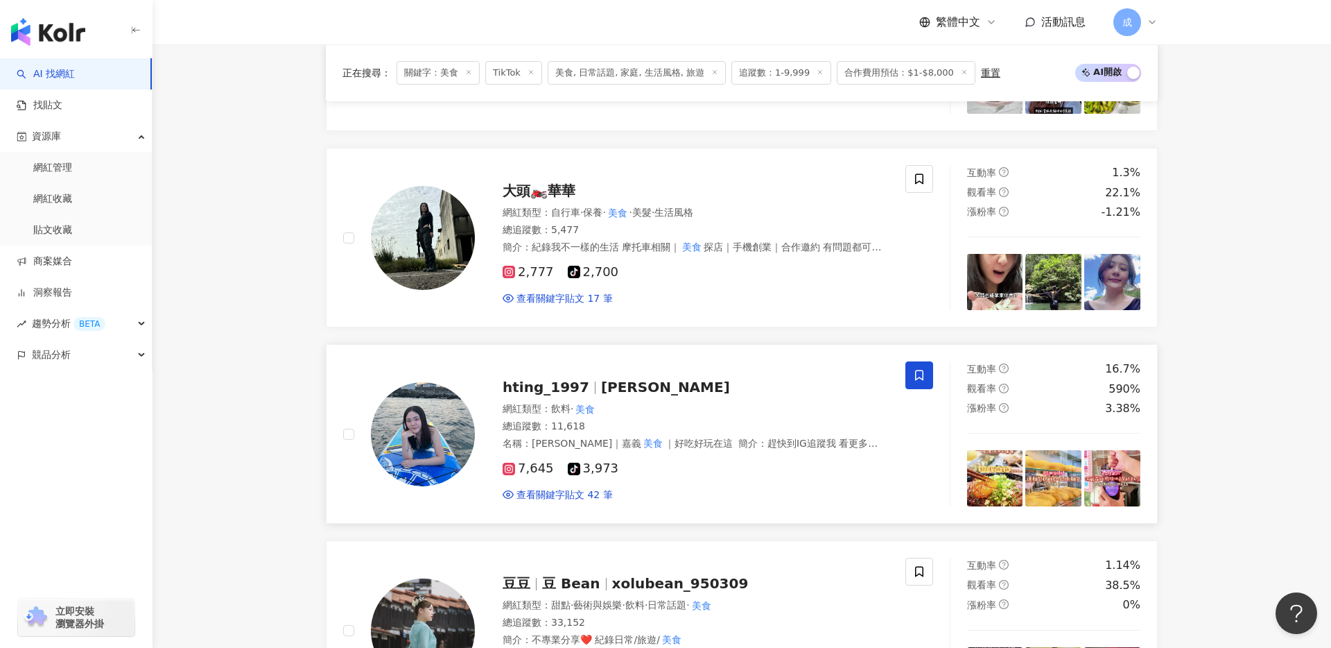
click at [553, 386] on span "hting_1997" at bounding box center [546, 387] width 87 height 17
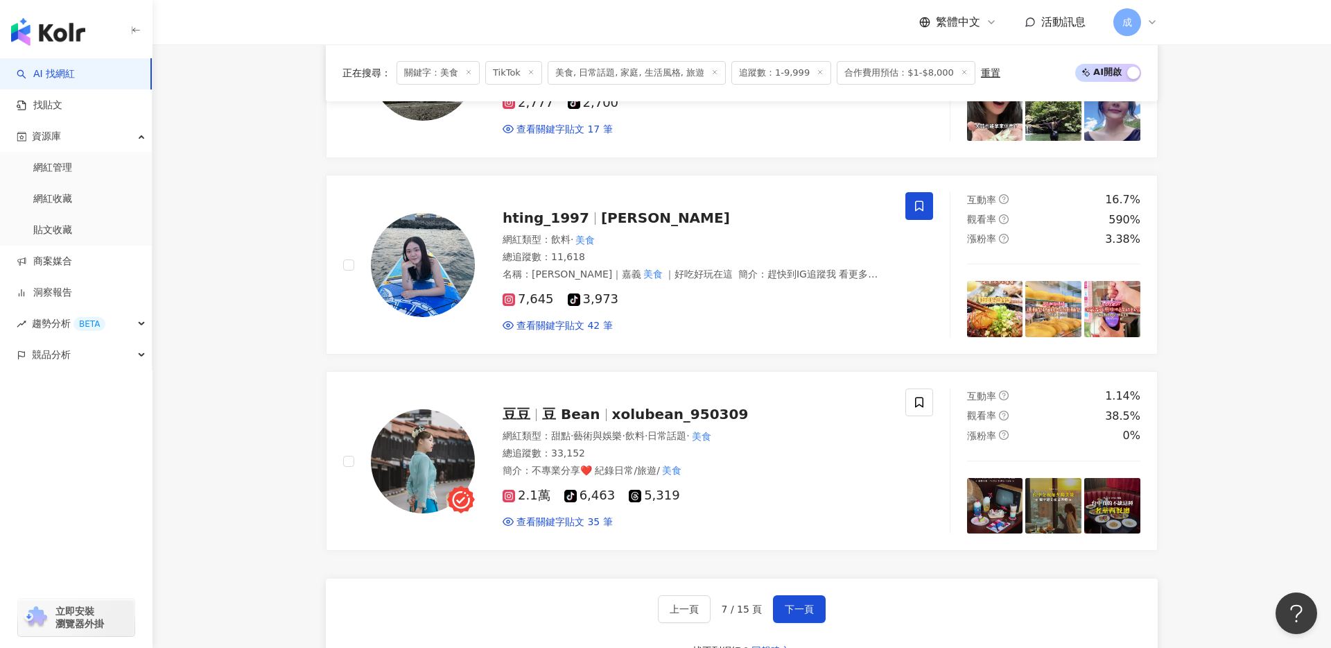
scroll to position [2151, 0]
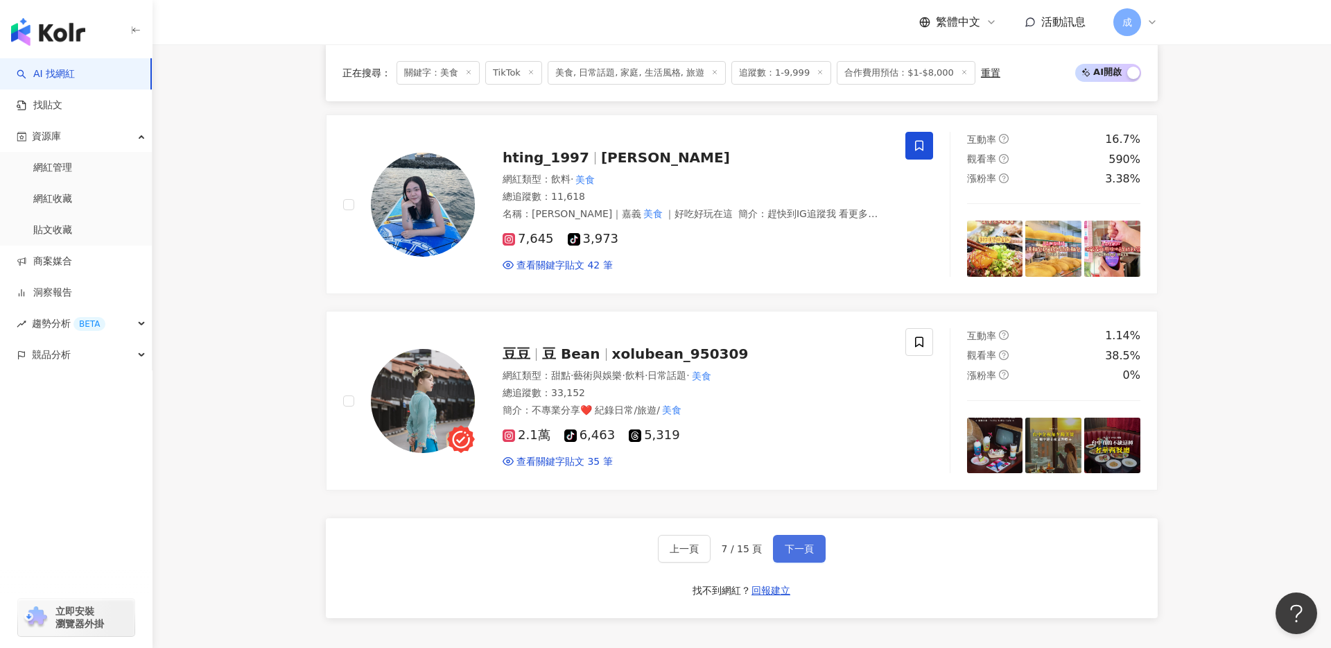
click at [807, 548] on span "下一頁" at bounding box center [799, 548] width 29 height 11
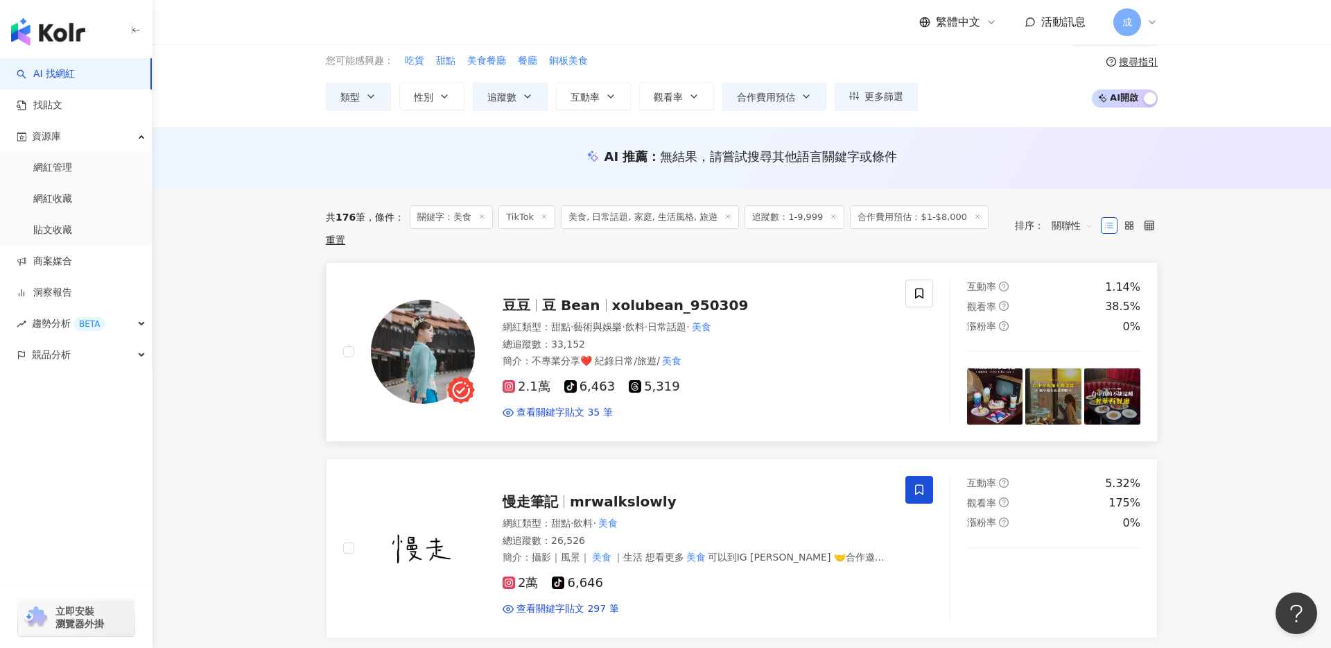
scroll to position [62, 0]
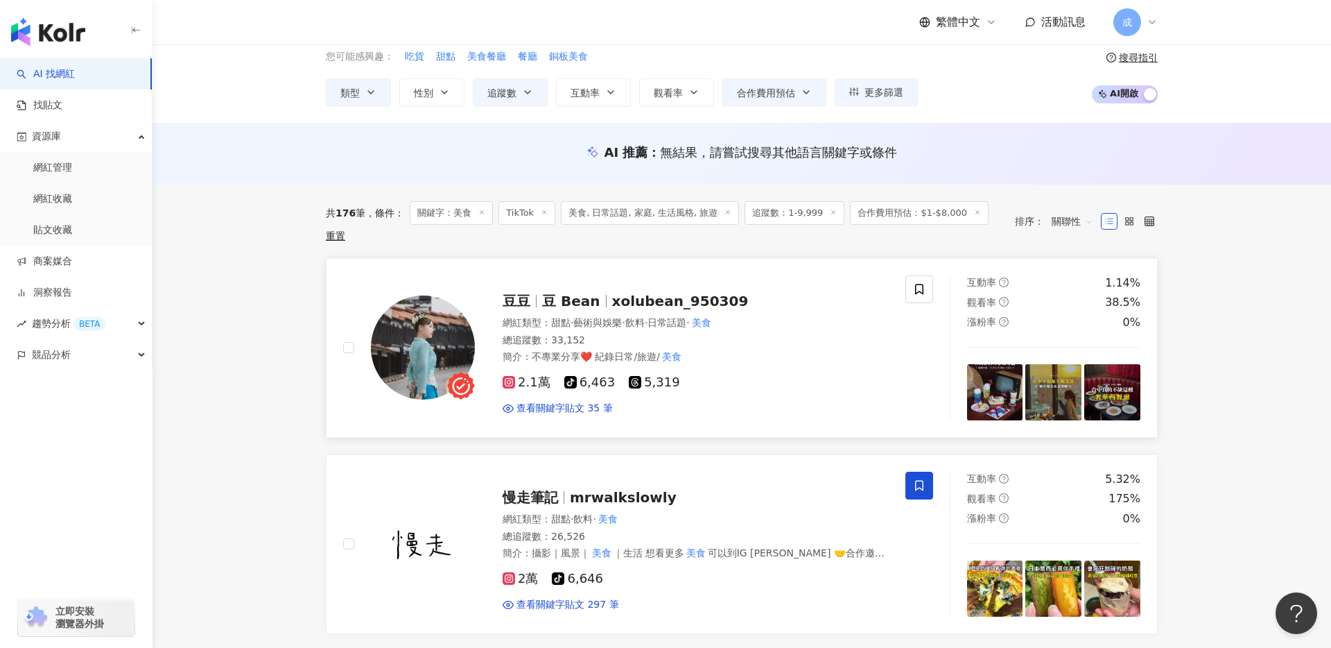
click at [526, 383] on span "2.1萬" at bounding box center [527, 382] width 48 height 15
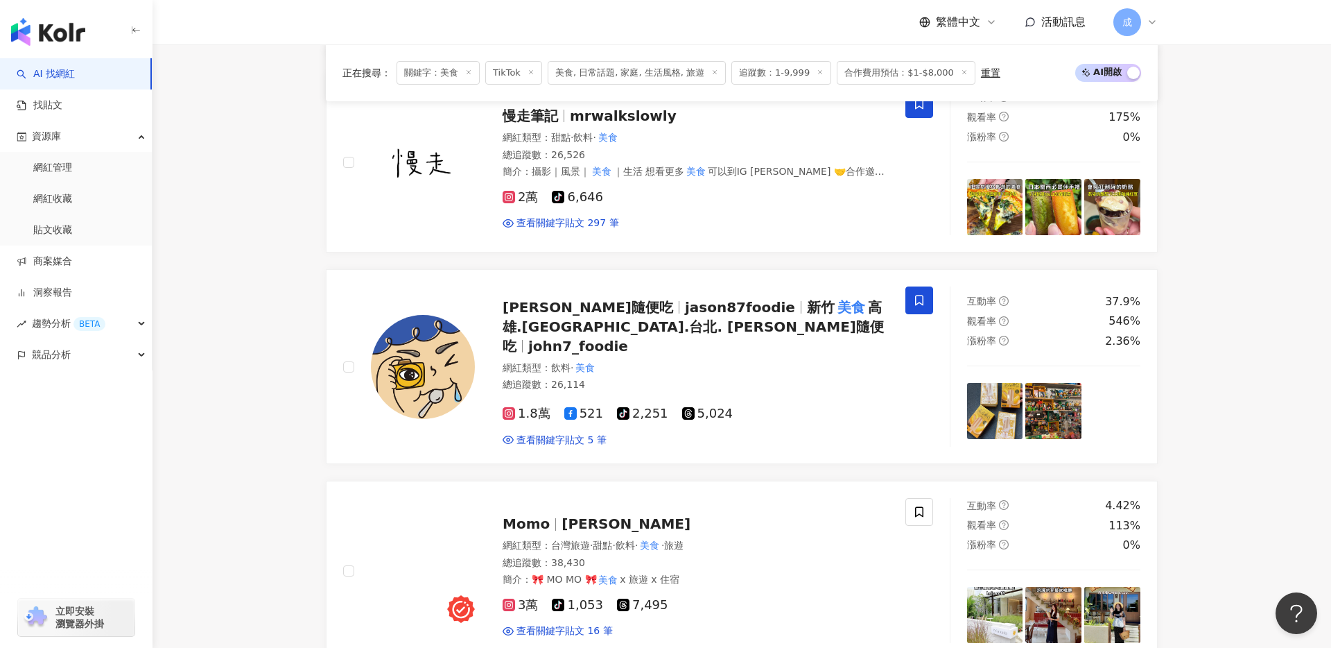
scroll to position [451, 0]
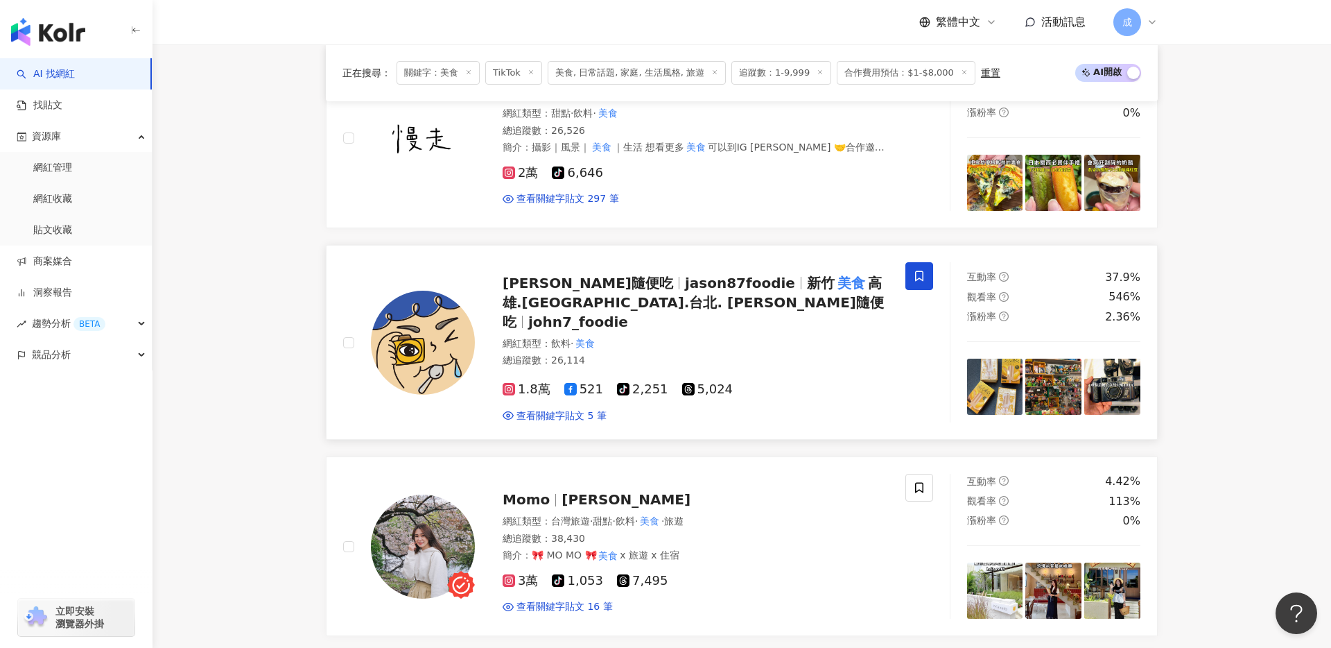
click at [685, 284] on span "jason87foodie" at bounding box center [740, 283] width 110 height 17
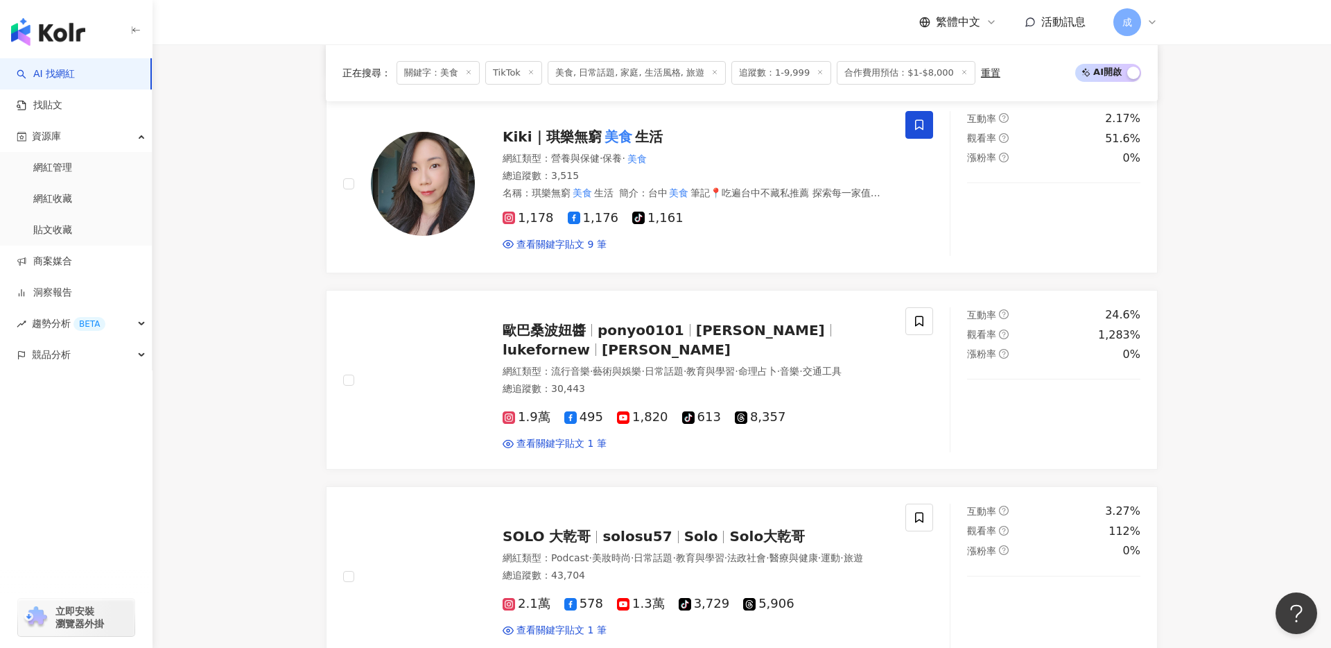
scroll to position [1207, 0]
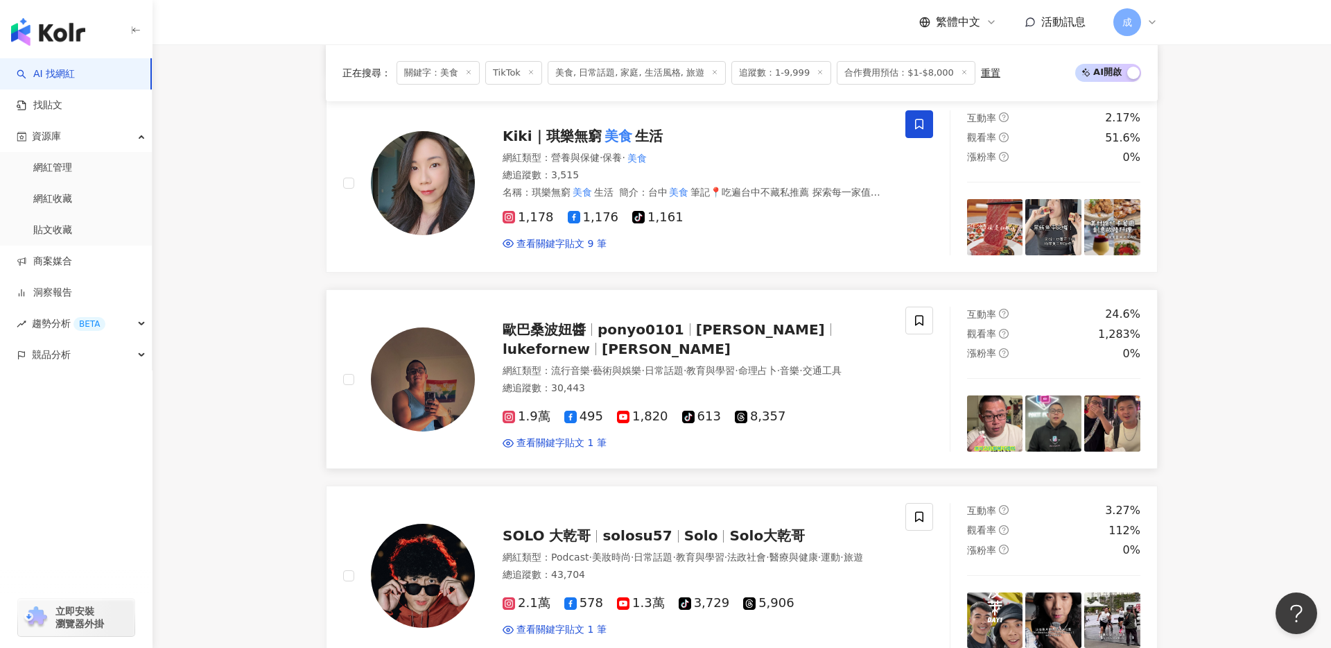
click at [547, 321] on span "歐巴桑波妞醬" at bounding box center [544, 329] width 83 height 17
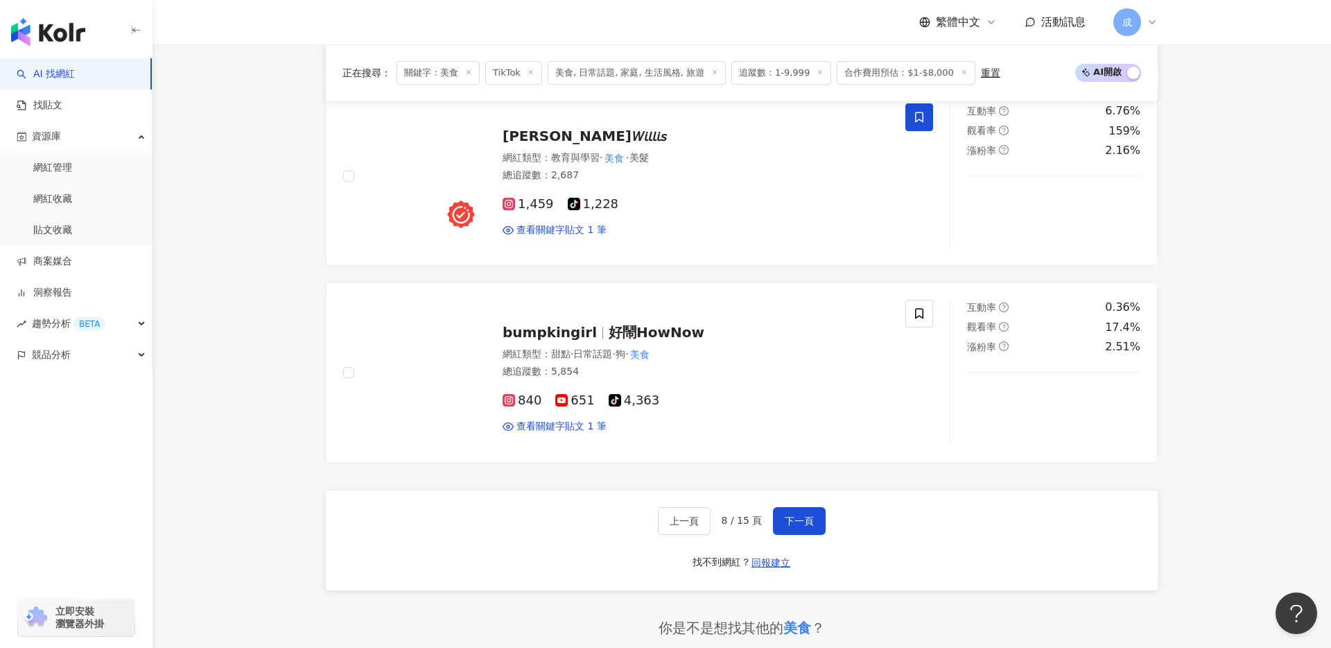
scroll to position [2204, 0]
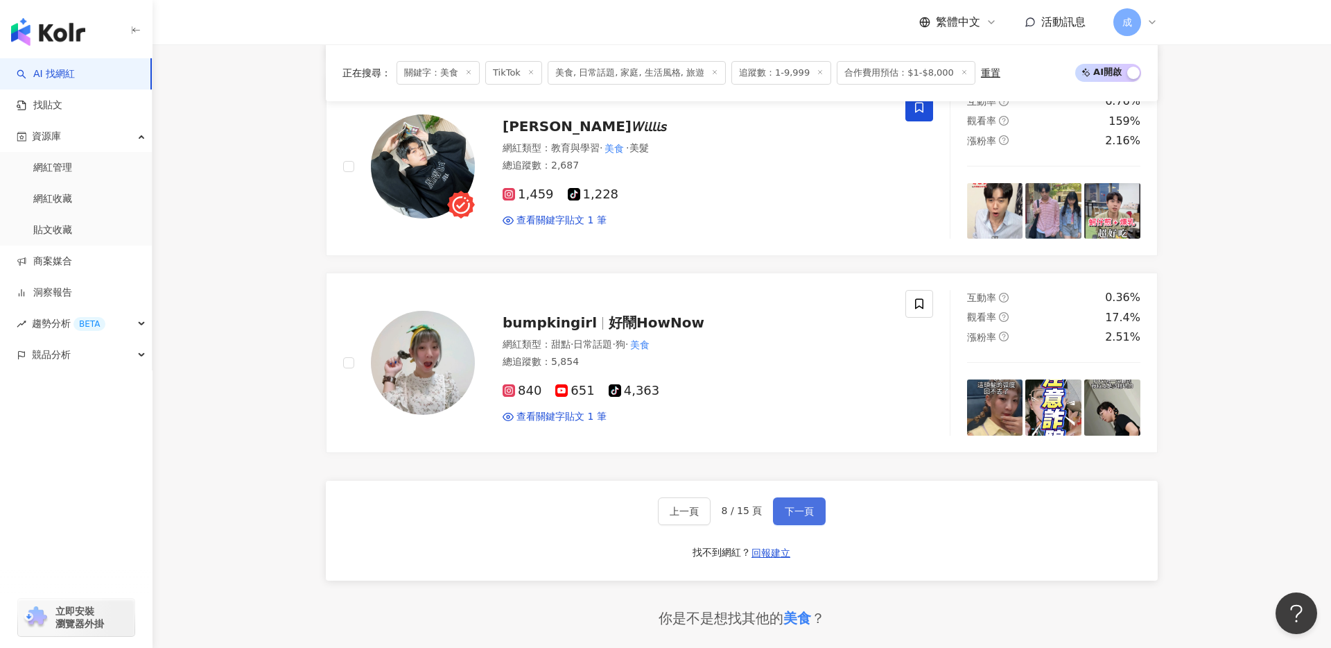
click at [804, 506] on span "下一頁" at bounding box center [799, 511] width 29 height 11
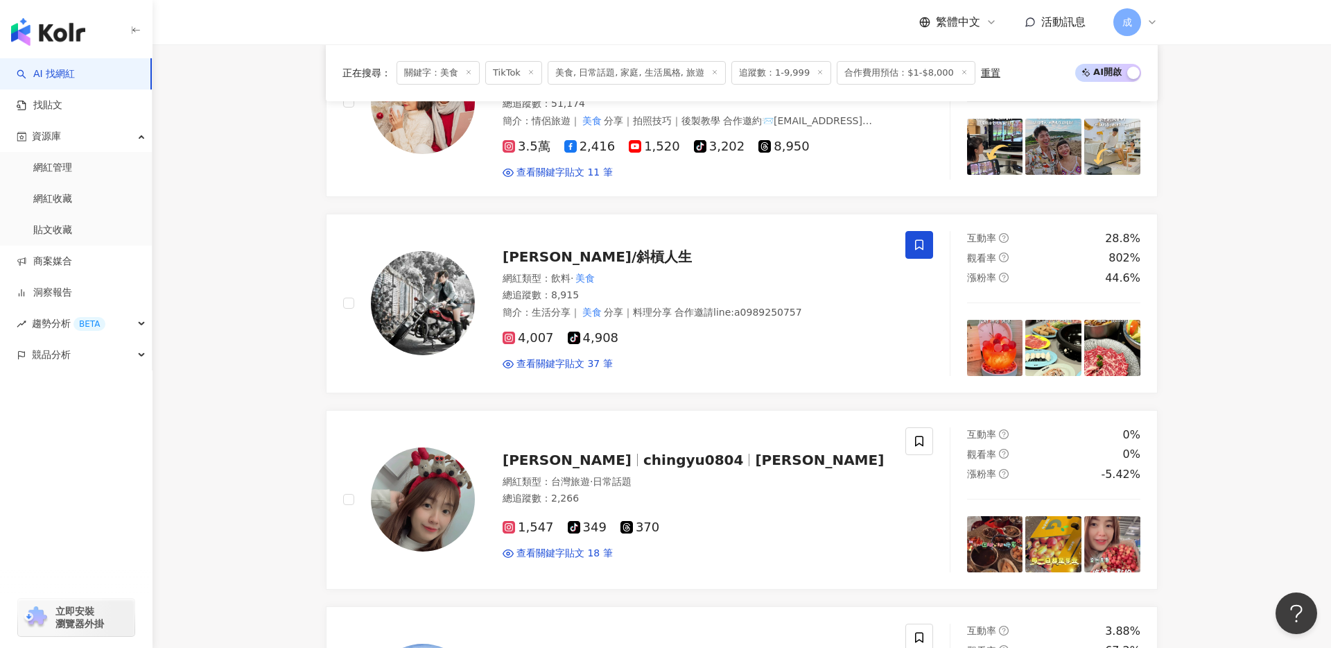
scroll to position [723, 0]
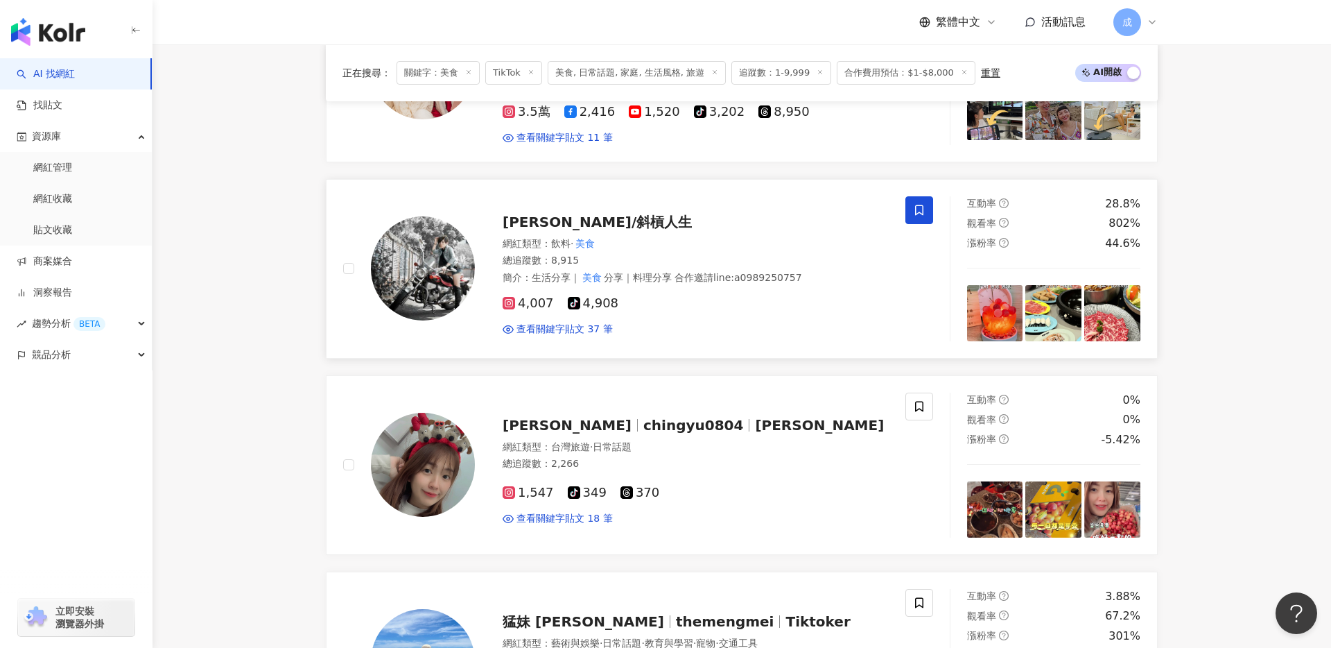
click at [563, 214] on span "[PERSON_NAME]/斜槓人生" at bounding box center [597, 222] width 189 height 17
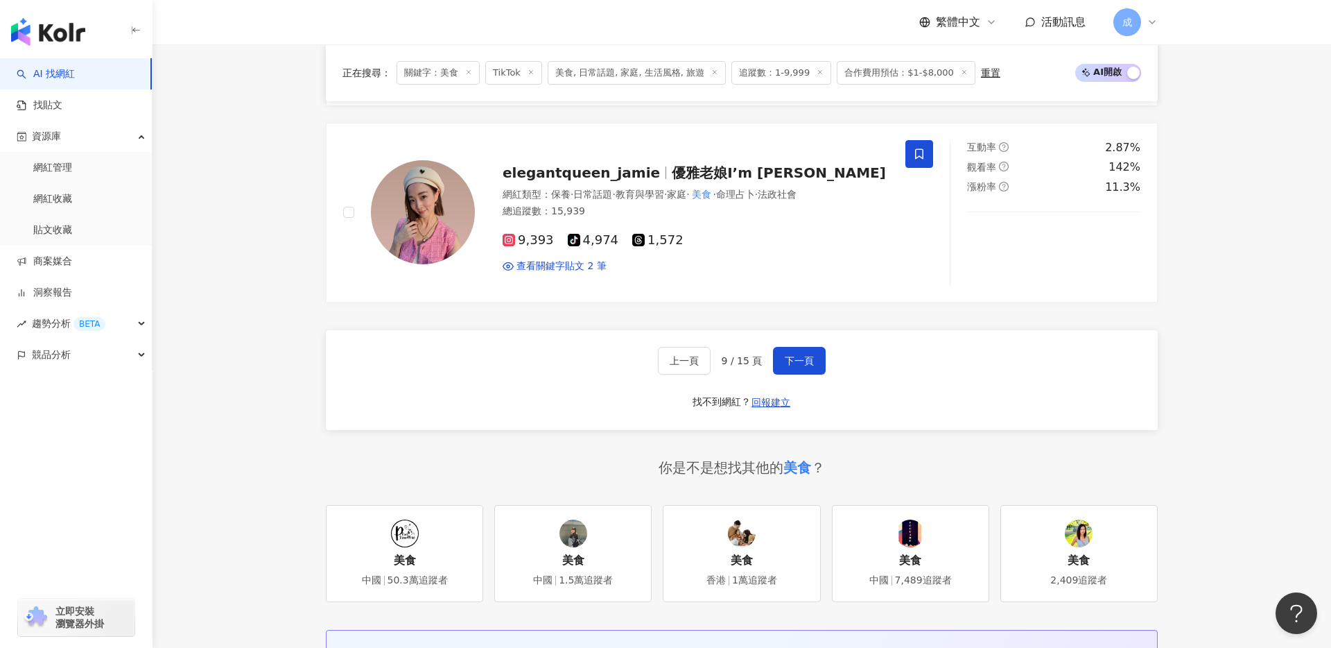
scroll to position [2349, 0]
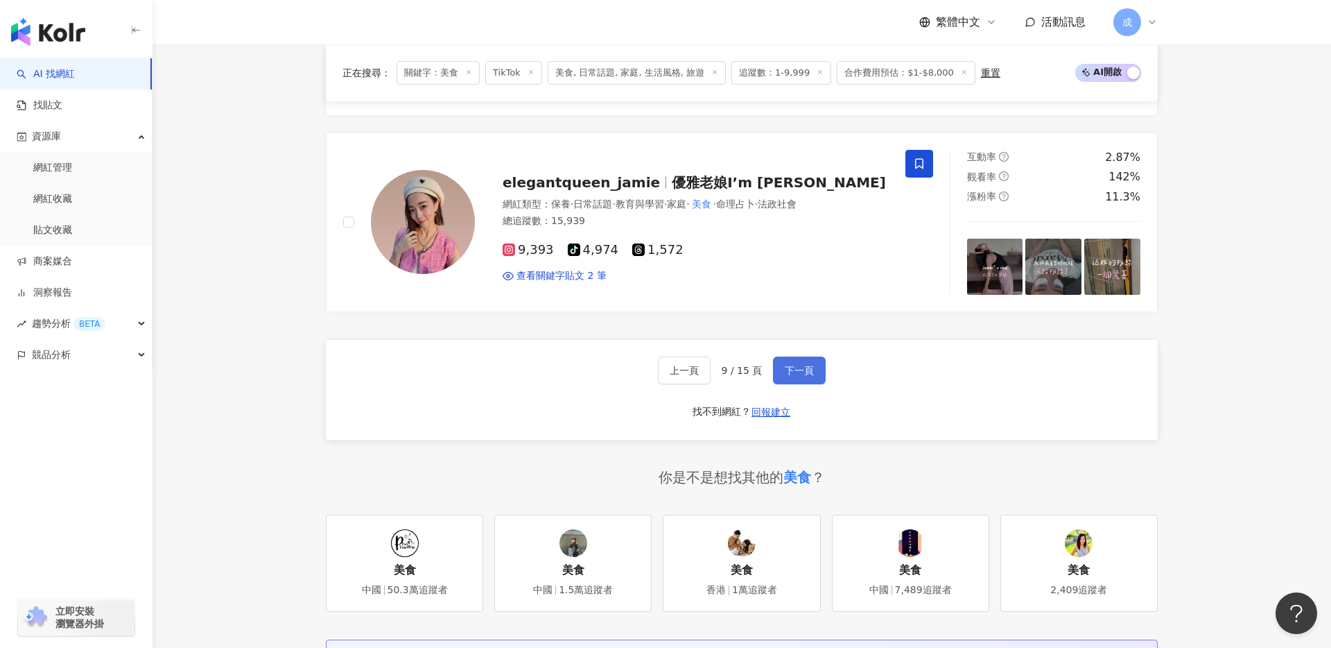
click at [787, 365] on span "下一頁" at bounding box center [799, 370] width 29 height 11
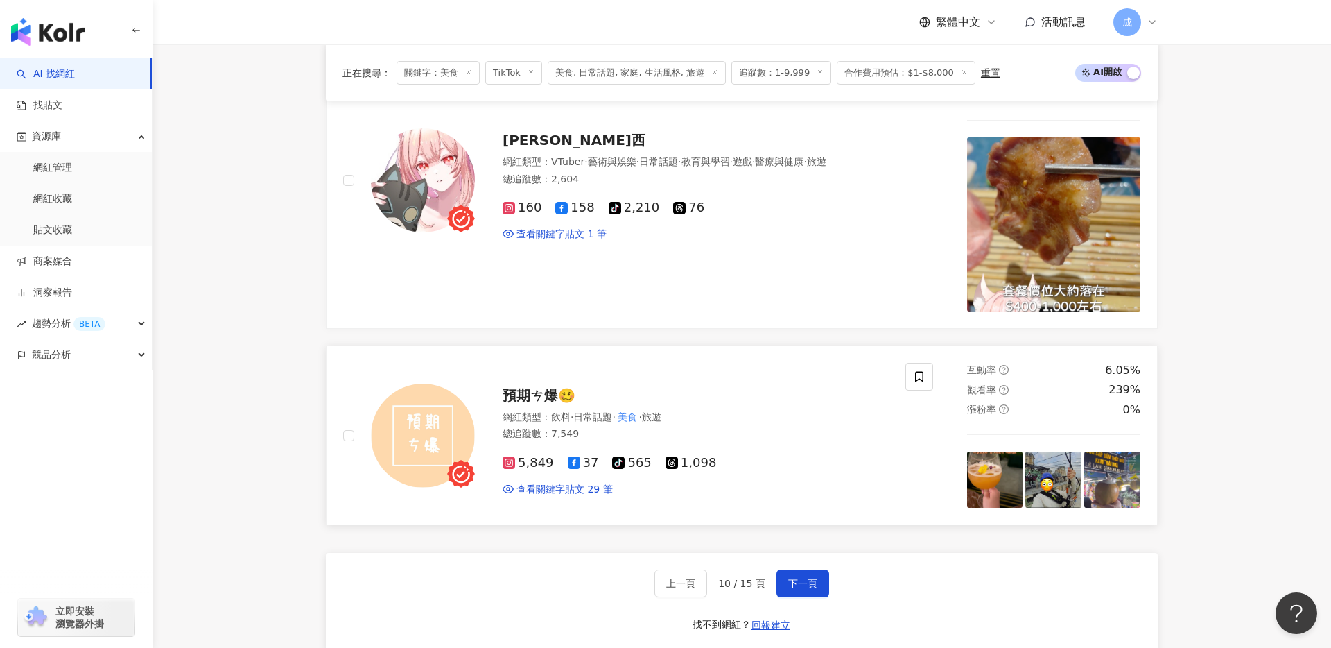
scroll to position [2242, 0]
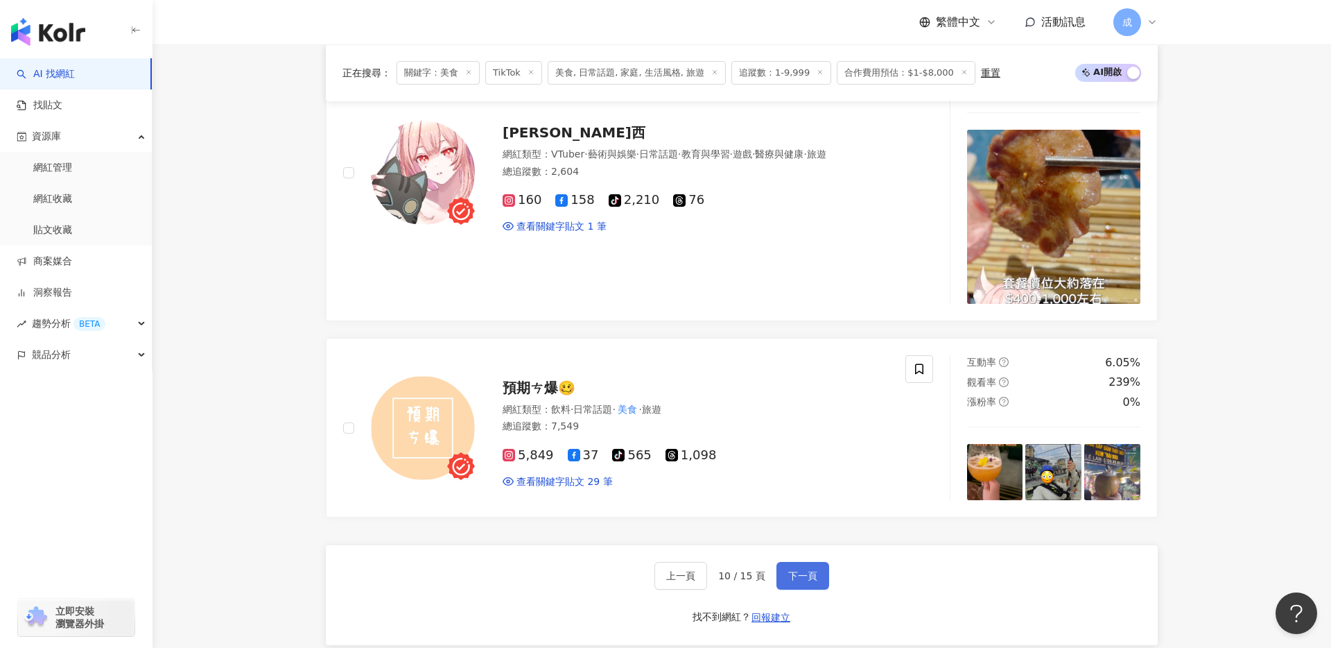
click at [790, 580] on span "下一頁" at bounding box center [802, 575] width 29 height 11
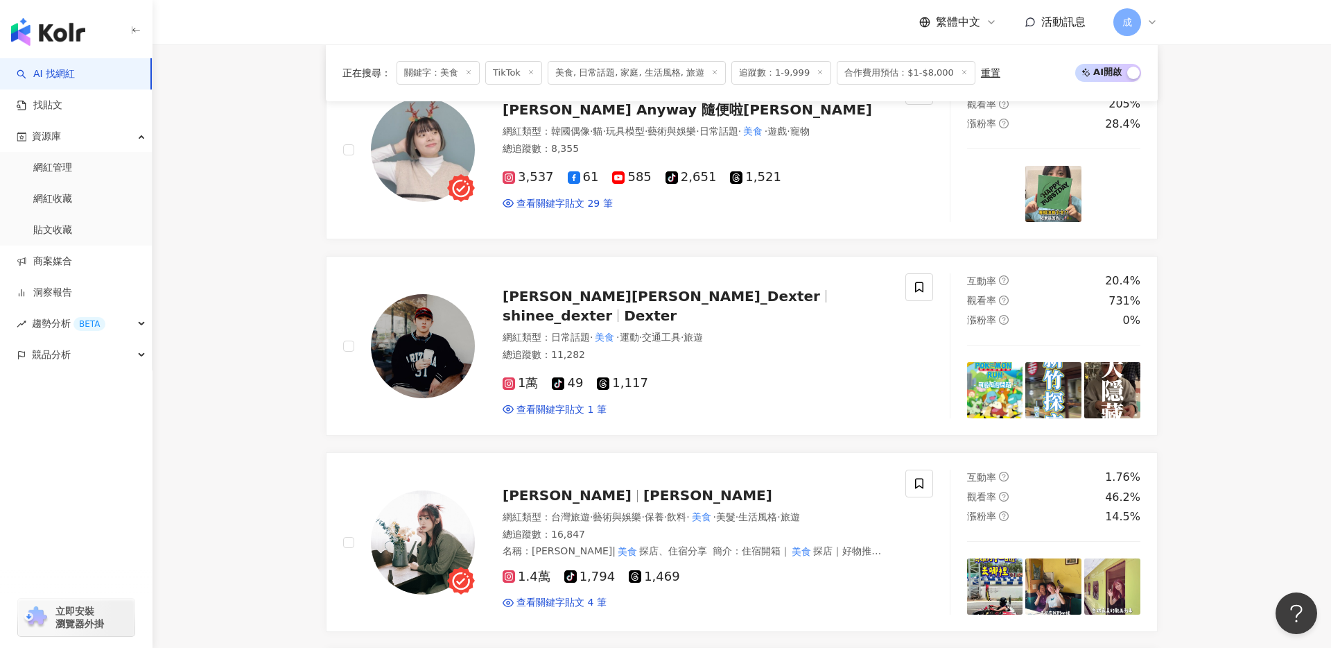
scroll to position [689, 0]
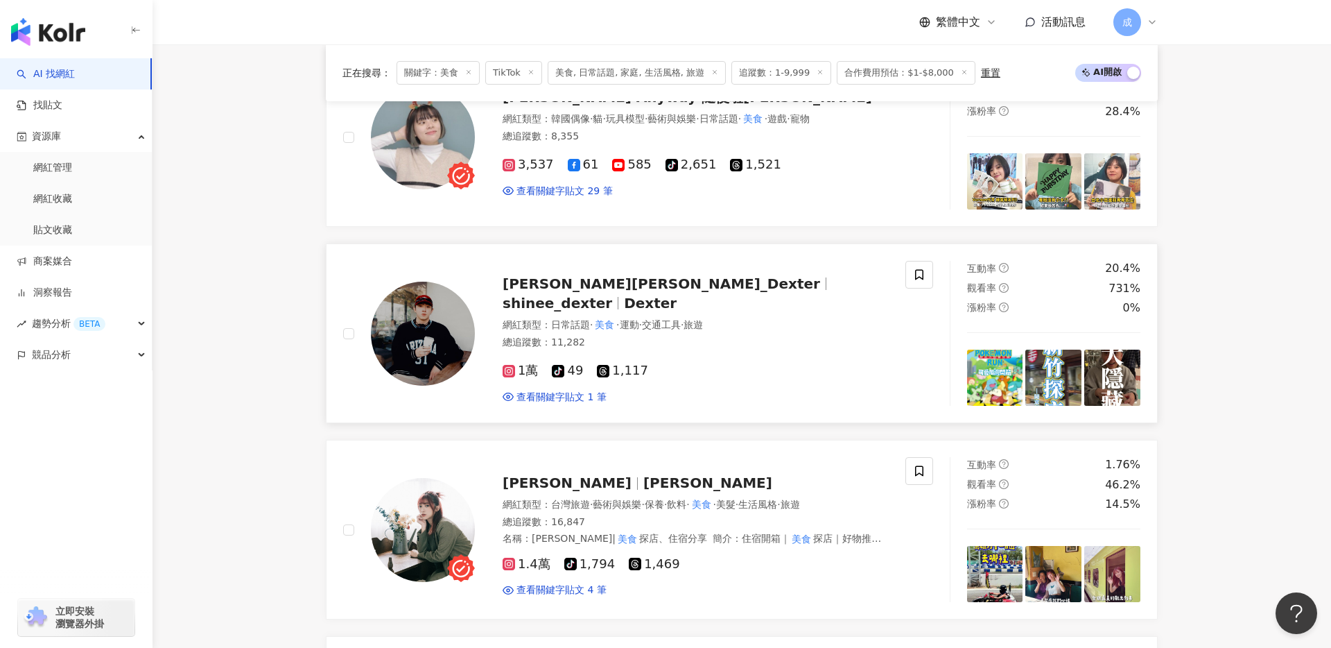
click at [612, 297] on span "shinee_dexter" at bounding box center [558, 303] width 110 height 17
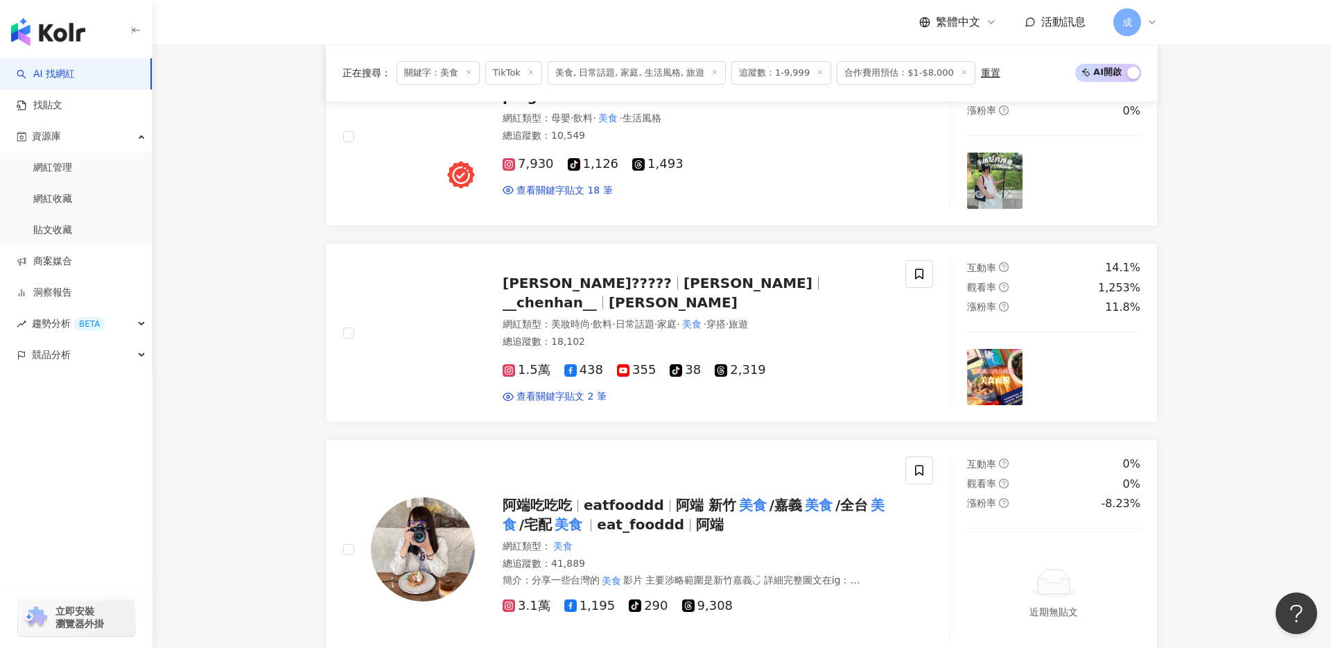
scroll to position [2229, 0]
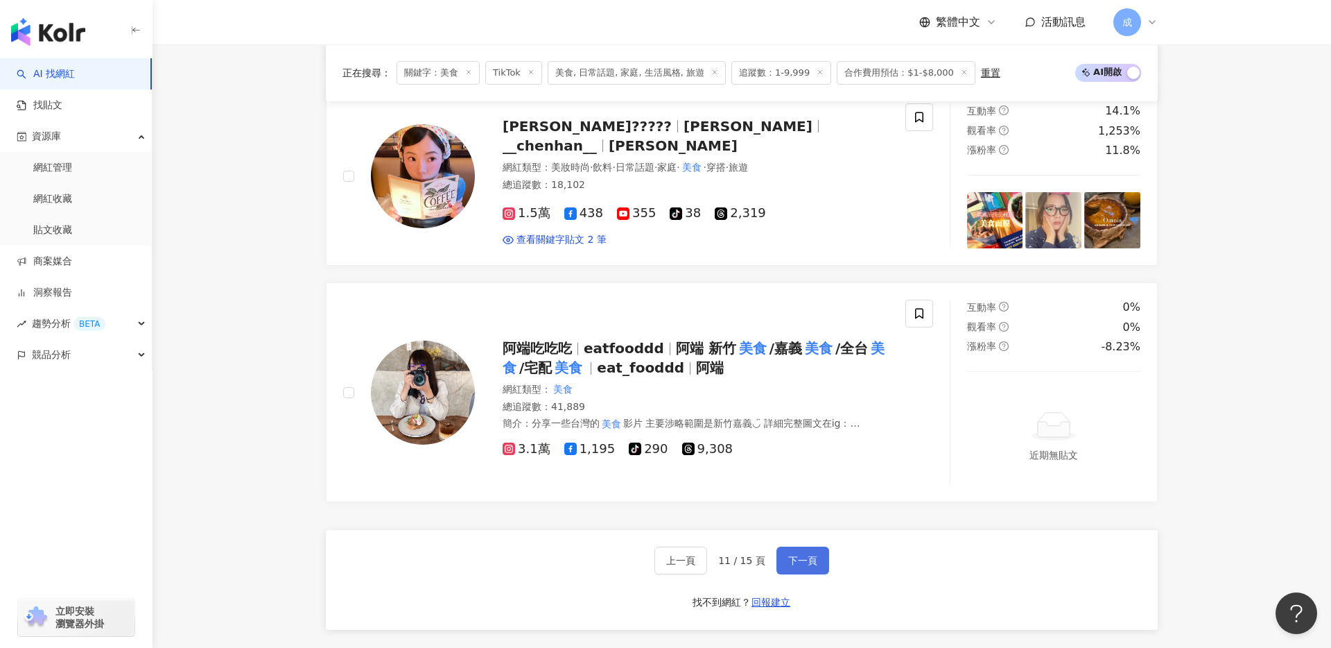
click at [806, 564] on span "下一頁" at bounding box center [802, 560] width 29 height 11
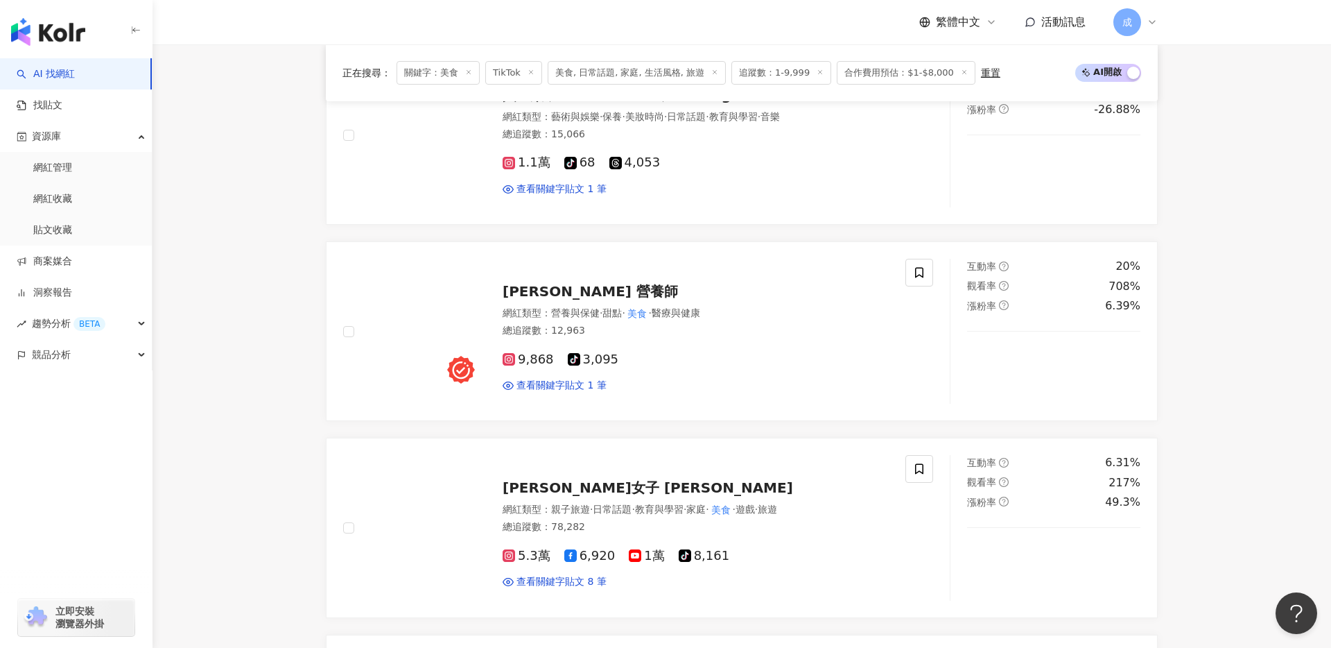
scroll to position [1296, 0]
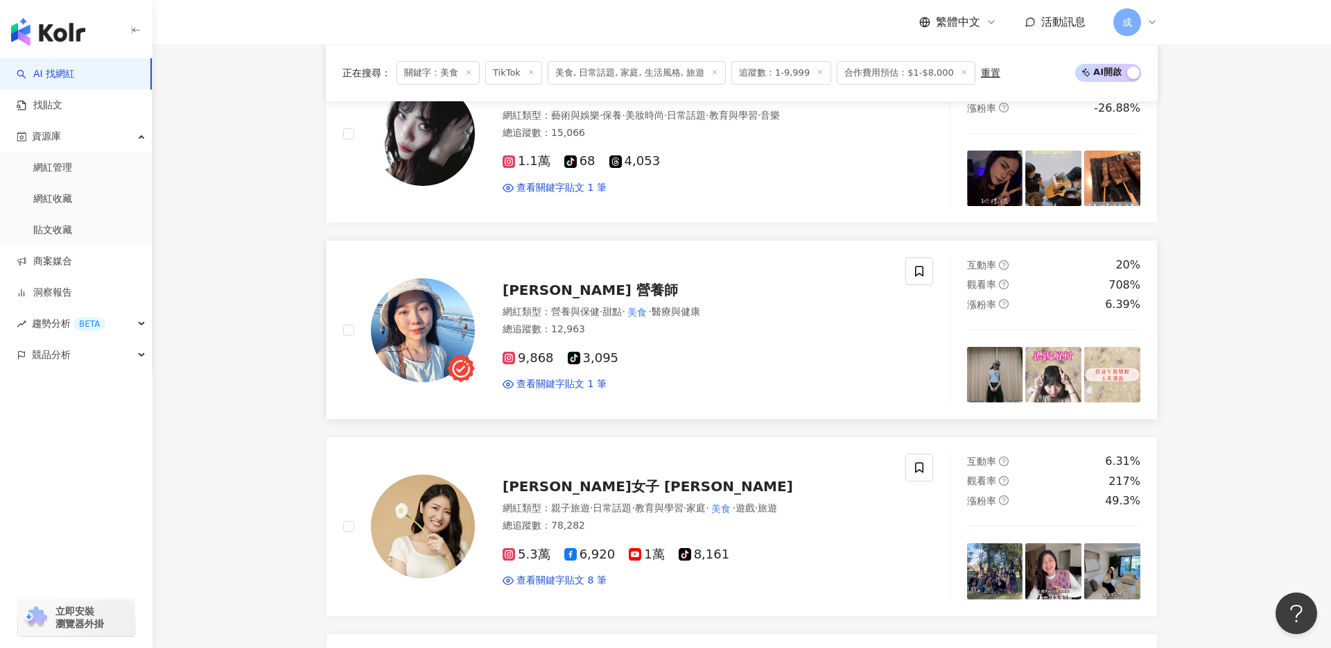
click at [535, 282] on span "林玄 營養師" at bounding box center [590, 290] width 175 height 17
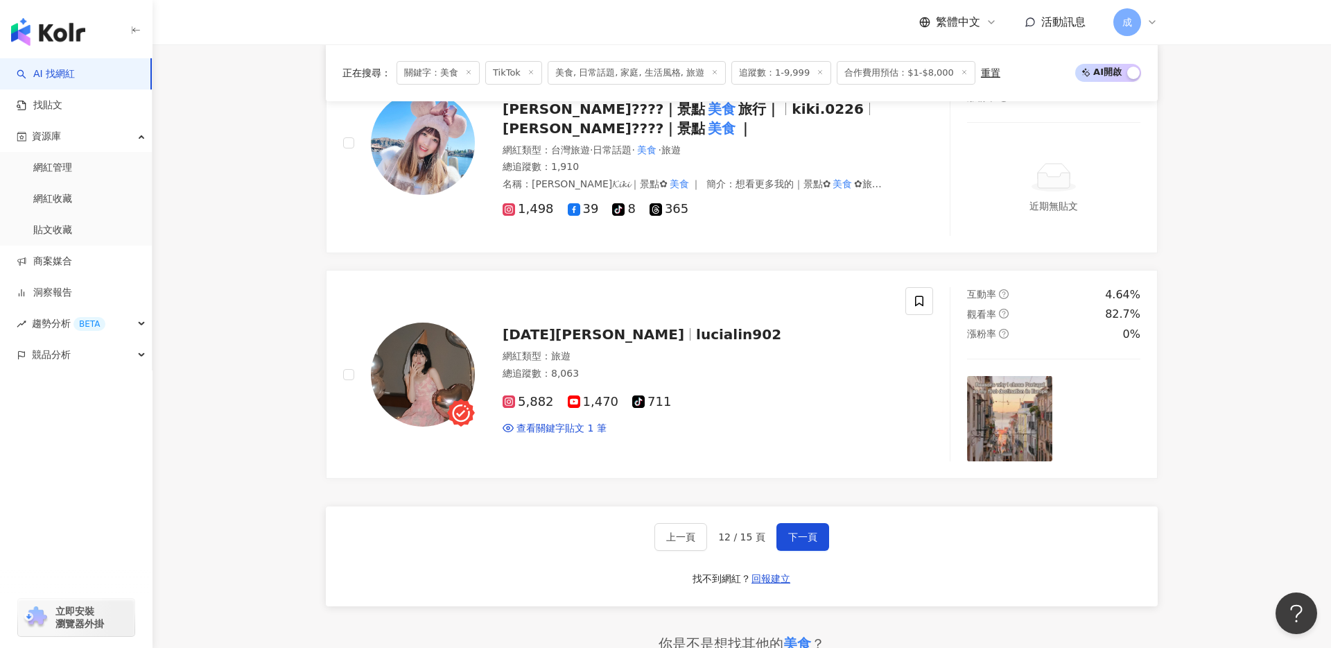
scroll to position [2371, 0]
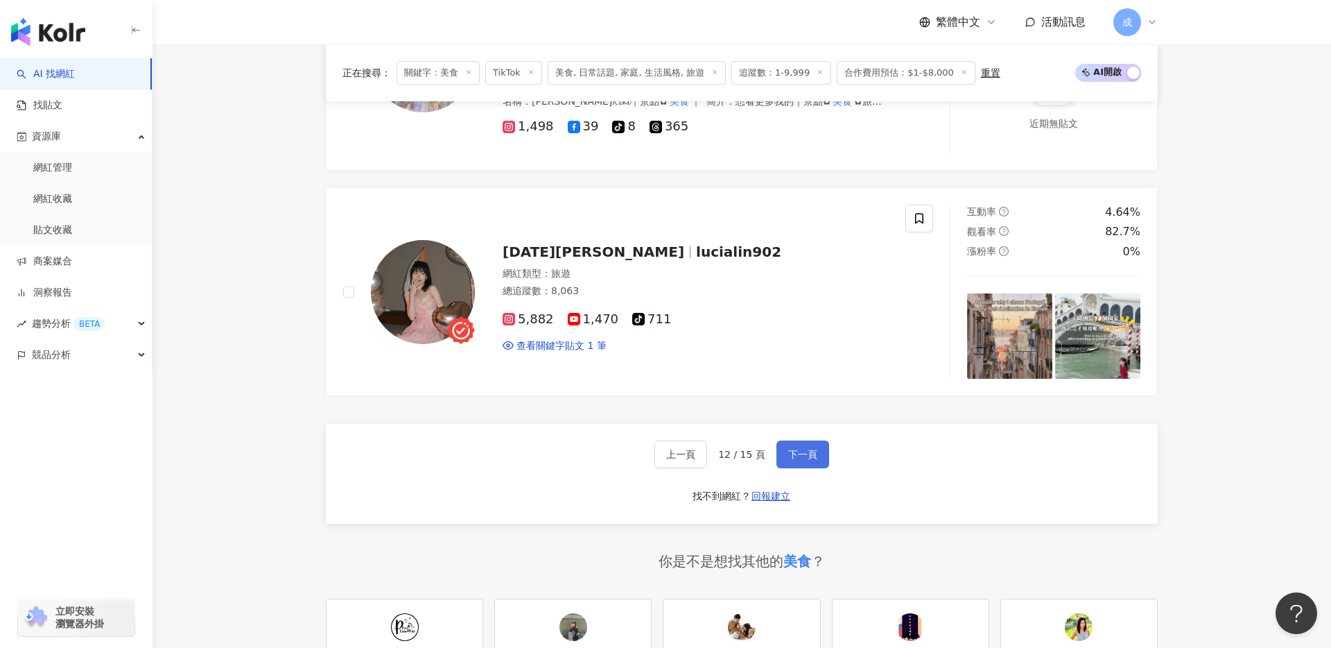
click at [804, 449] on span "下一頁" at bounding box center [802, 454] width 29 height 11
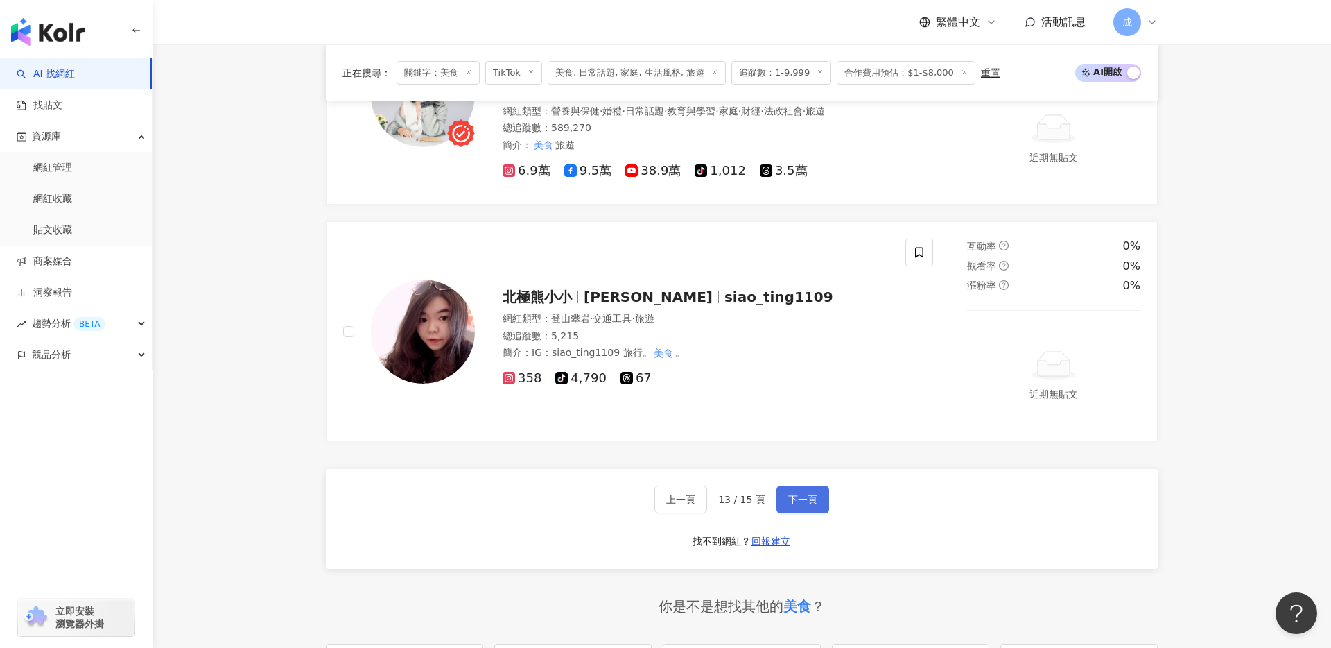
scroll to position [2593, 0]
click at [788, 499] on span "下一頁" at bounding box center [802, 498] width 29 height 11
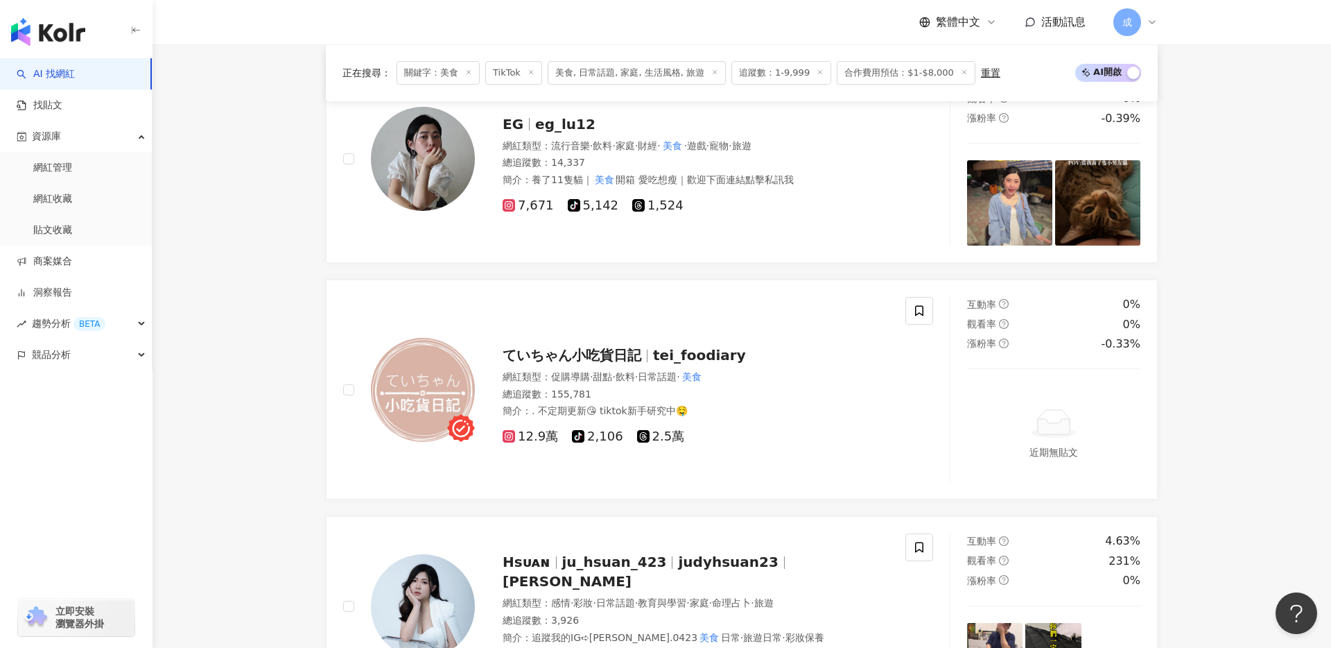
scroll to position [2644, 0]
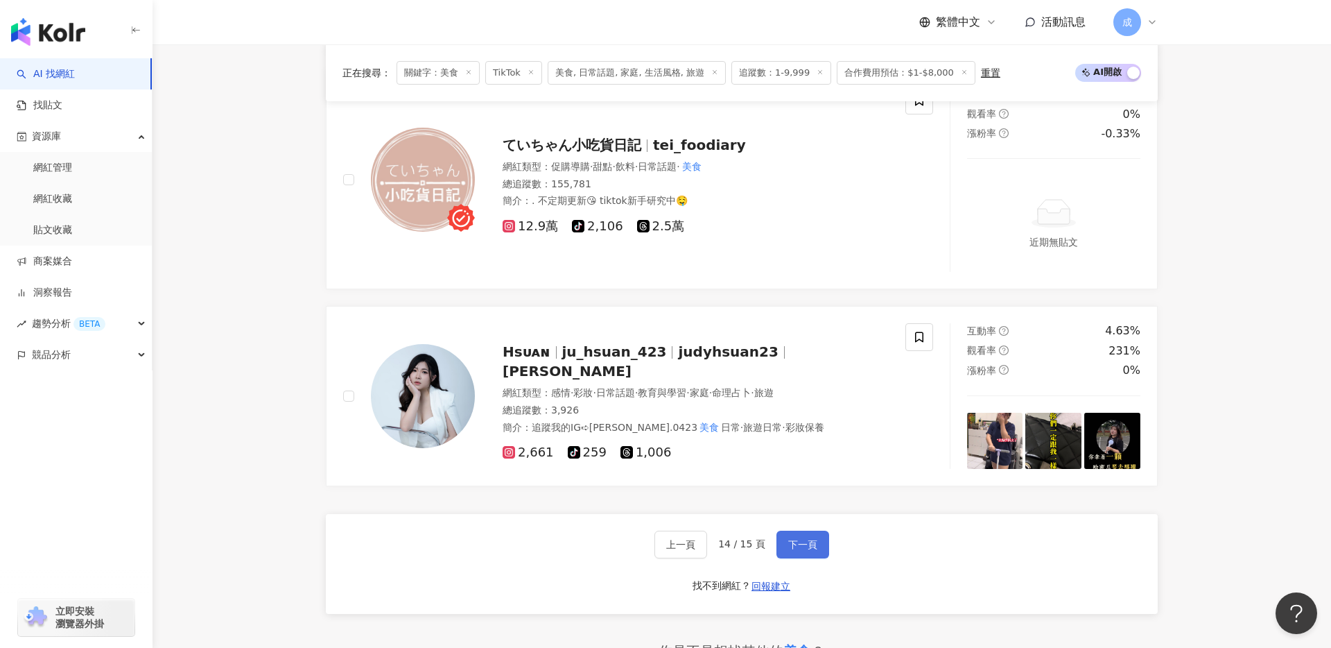
click at [804, 536] on button "下一頁" at bounding box center [803, 544] width 53 height 28
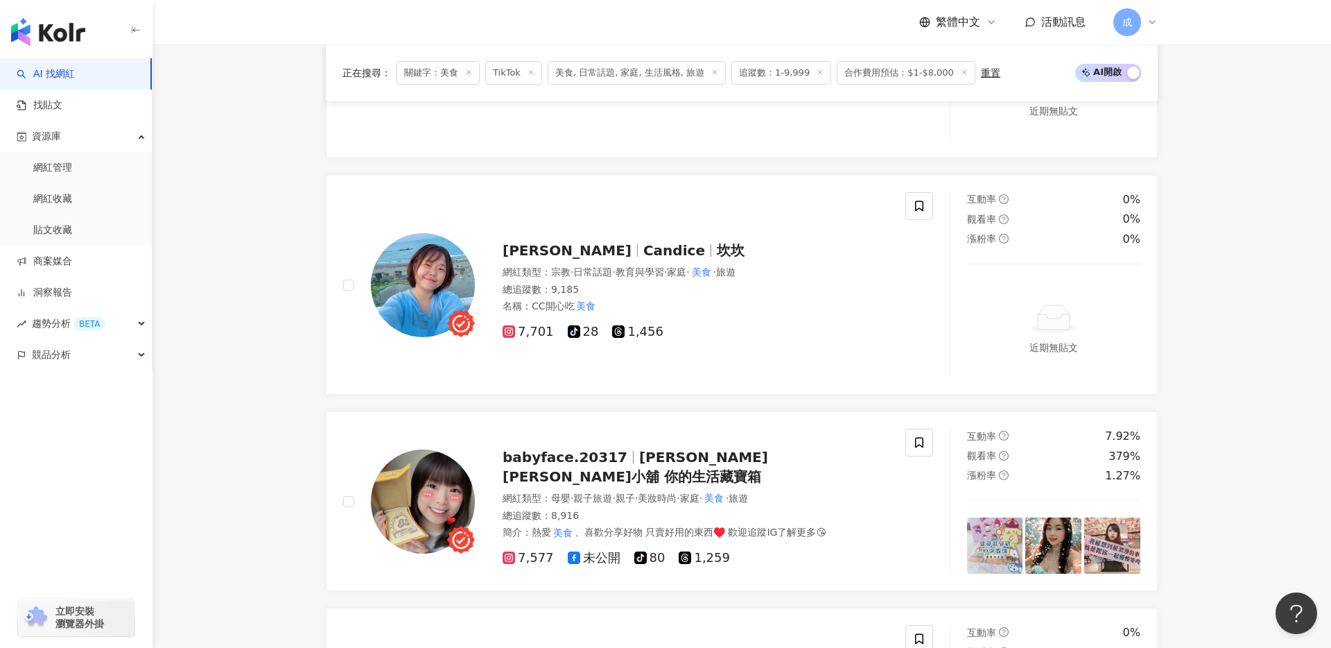
scroll to position [0, 0]
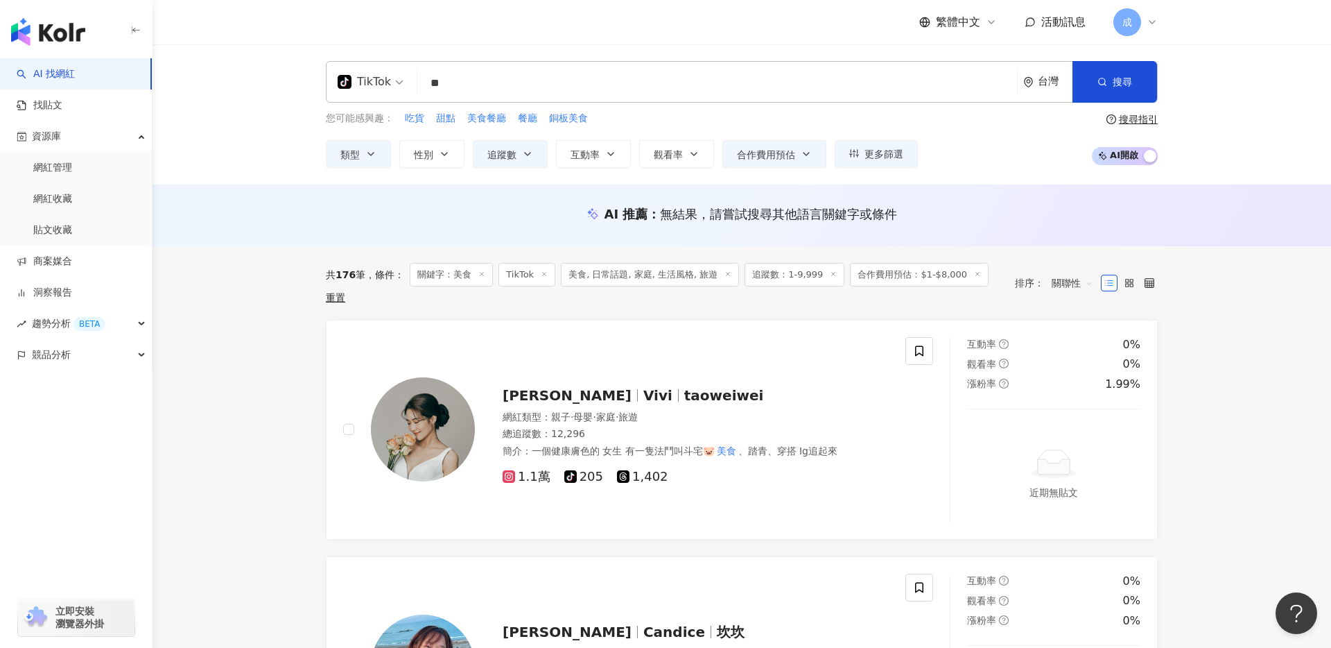
click at [458, 80] on input "**" at bounding box center [717, 83] width 589 height 26
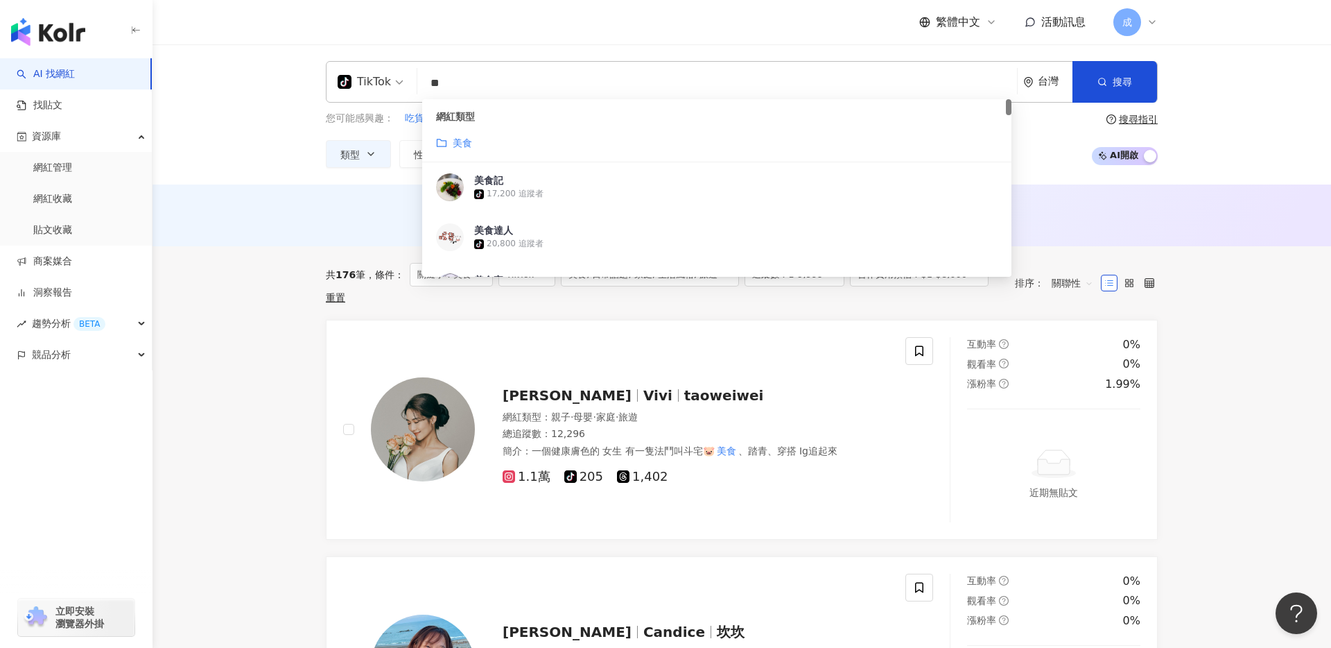
type input "*"
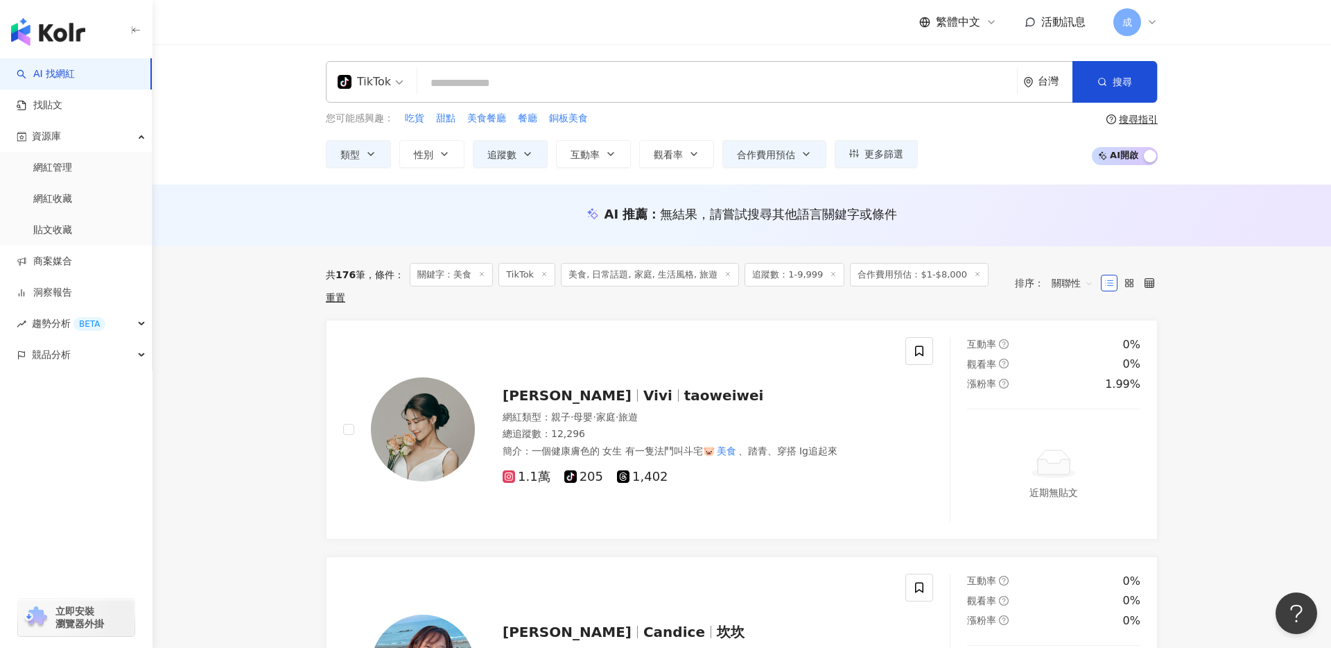
paste input "**********"
type input "**********"
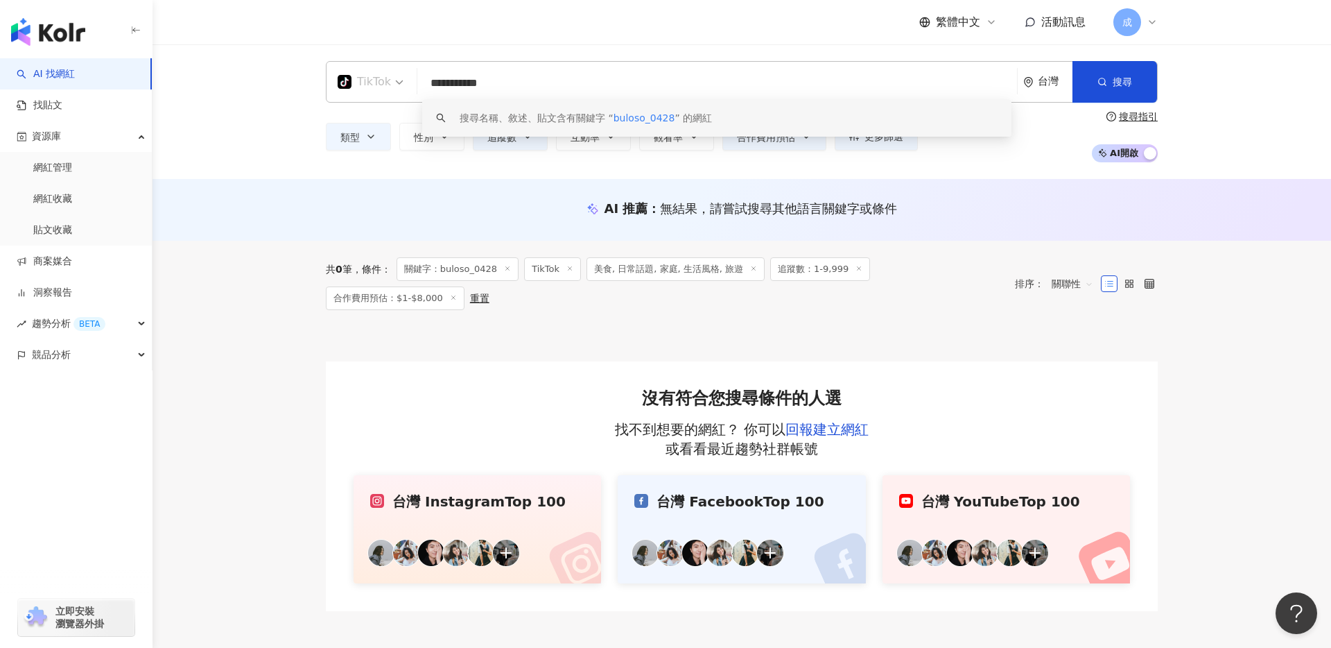
click at [398, 85] on span "TikTok" at bounding box center [371, 82] width 66 height 22
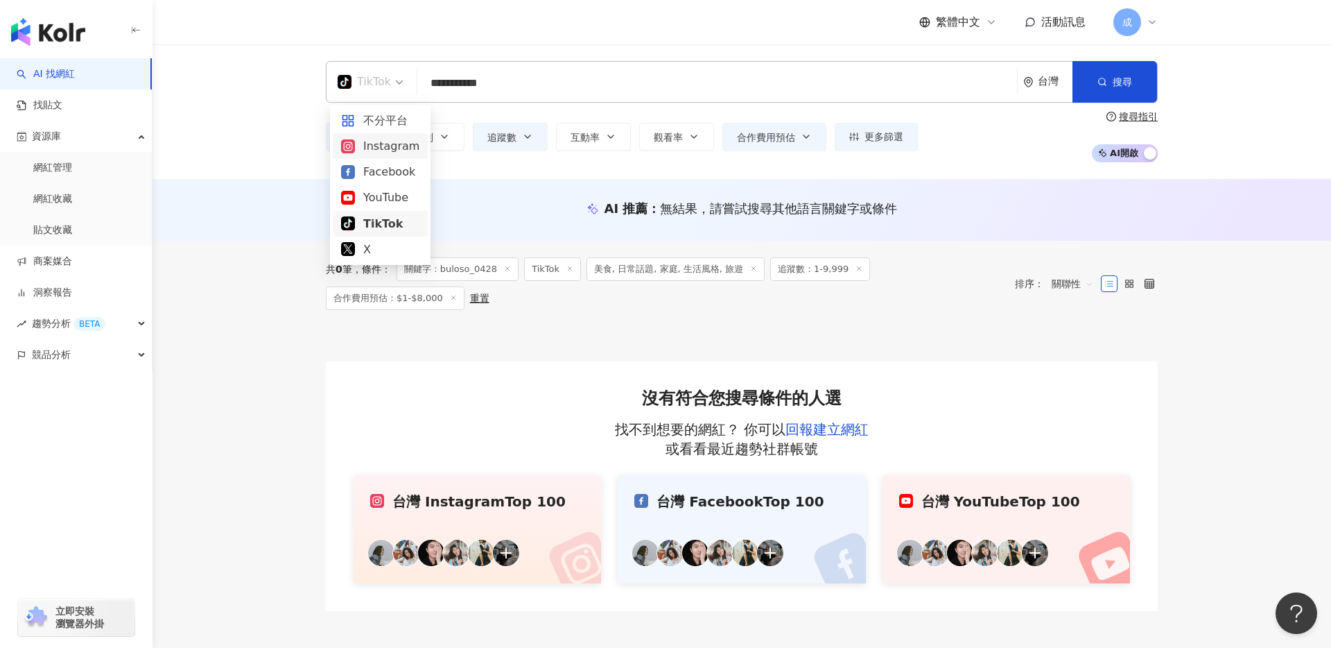
click at [388, 144] on div "Instagram" at bounding box center [380, 145] width 78 height 17
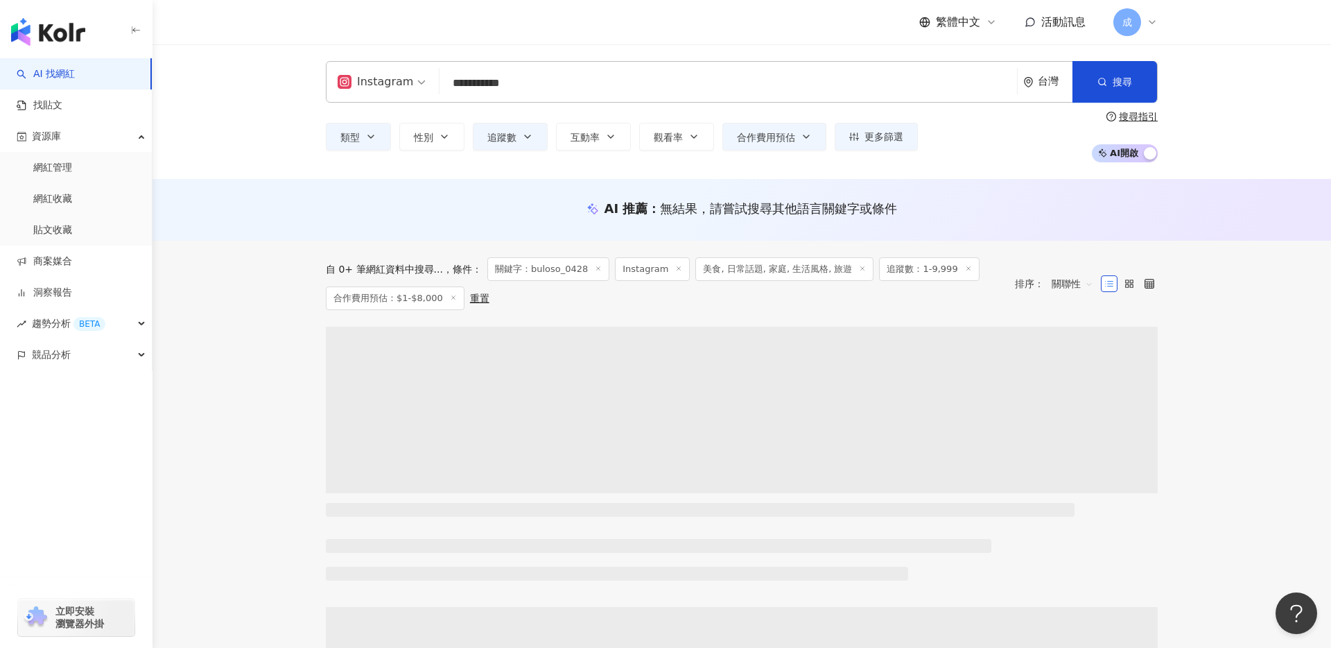
click at [531, 83] on input "**********" at bounding box center [728, 83] width 567 height 26
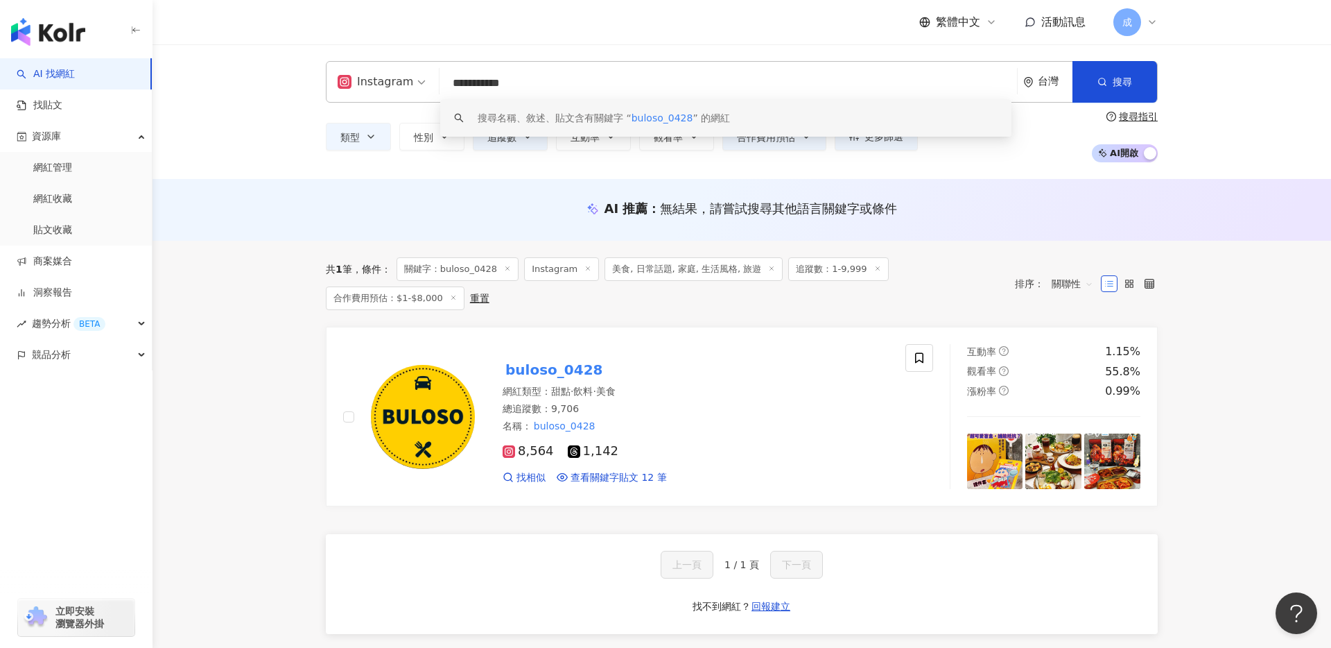
drag, startPoint x: 516, startPoint y: 80, endPoint x: 367, endPoint y: 80, distance: 149.1
click at [367, 80] on div "**********" at bounding box center [742, 82] width 832 height 42
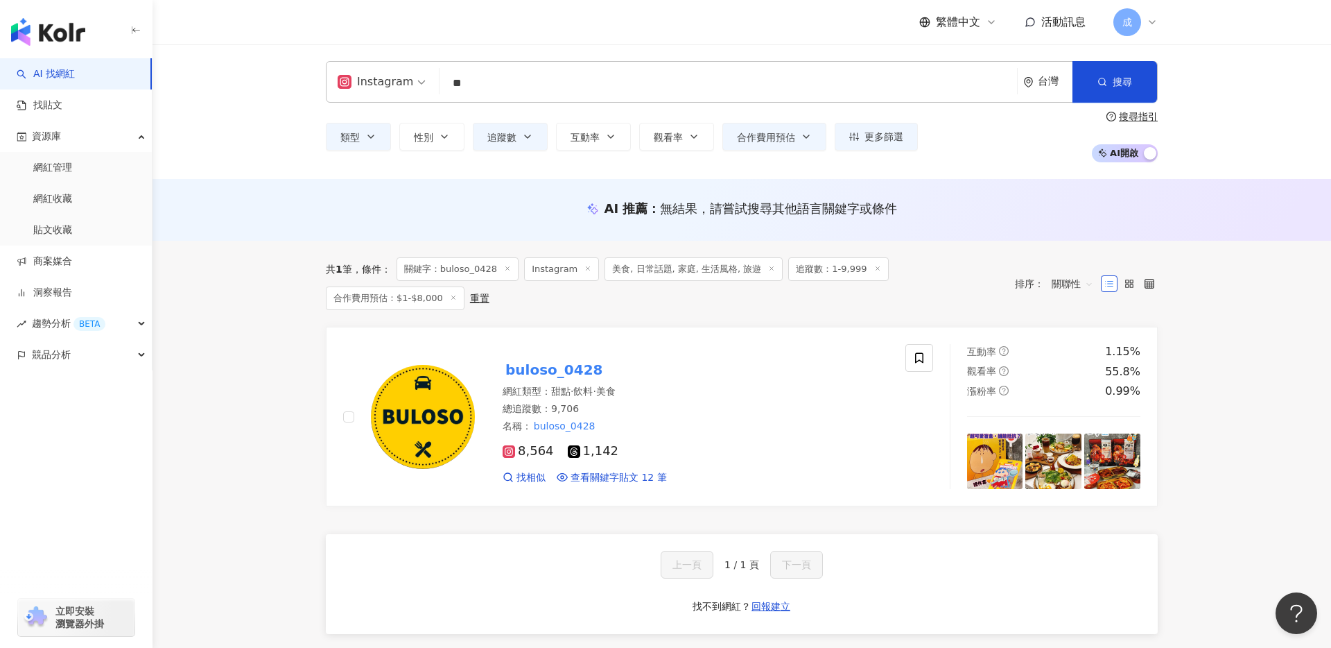
click at [384, 78] on div "Instagram" at bounding box center [376, 82] width 76 height 22
type input "**"
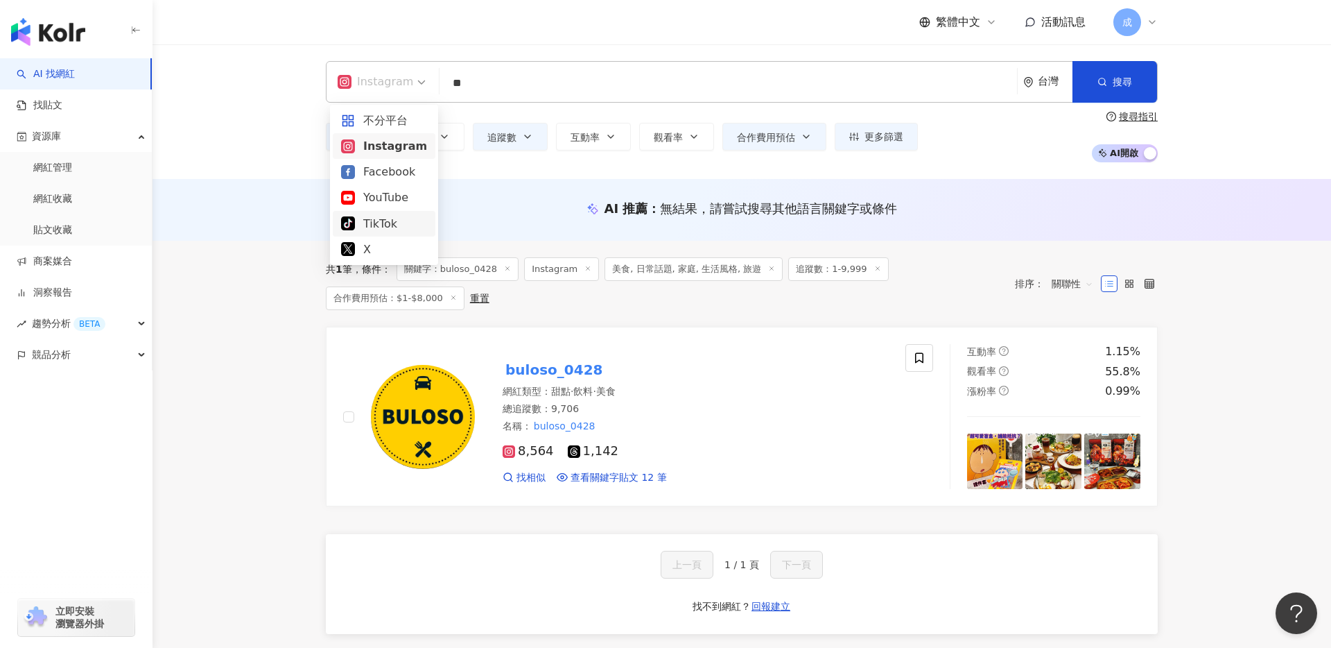
click at [382, 221] on div "TikTok" at bounding box center [384, 223] width 86 height 17
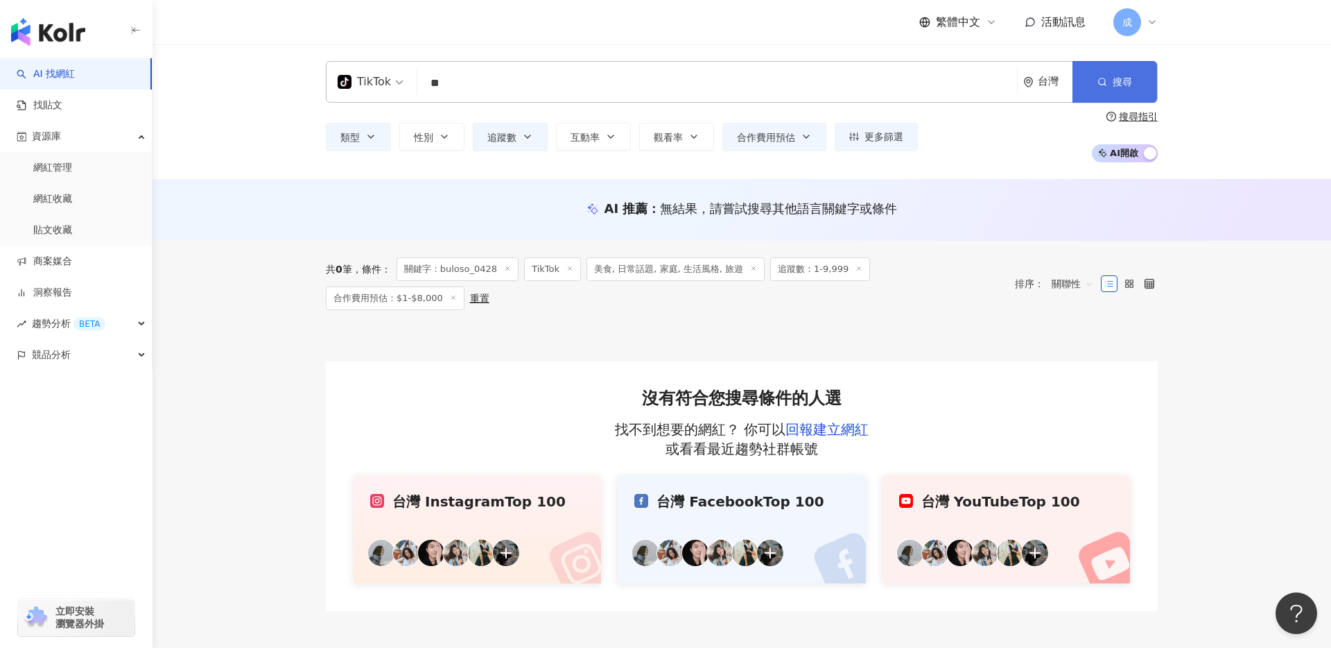
click at [1123, 80] on span "搜尋" at bounding box center [1122, 81] width 19 height 11
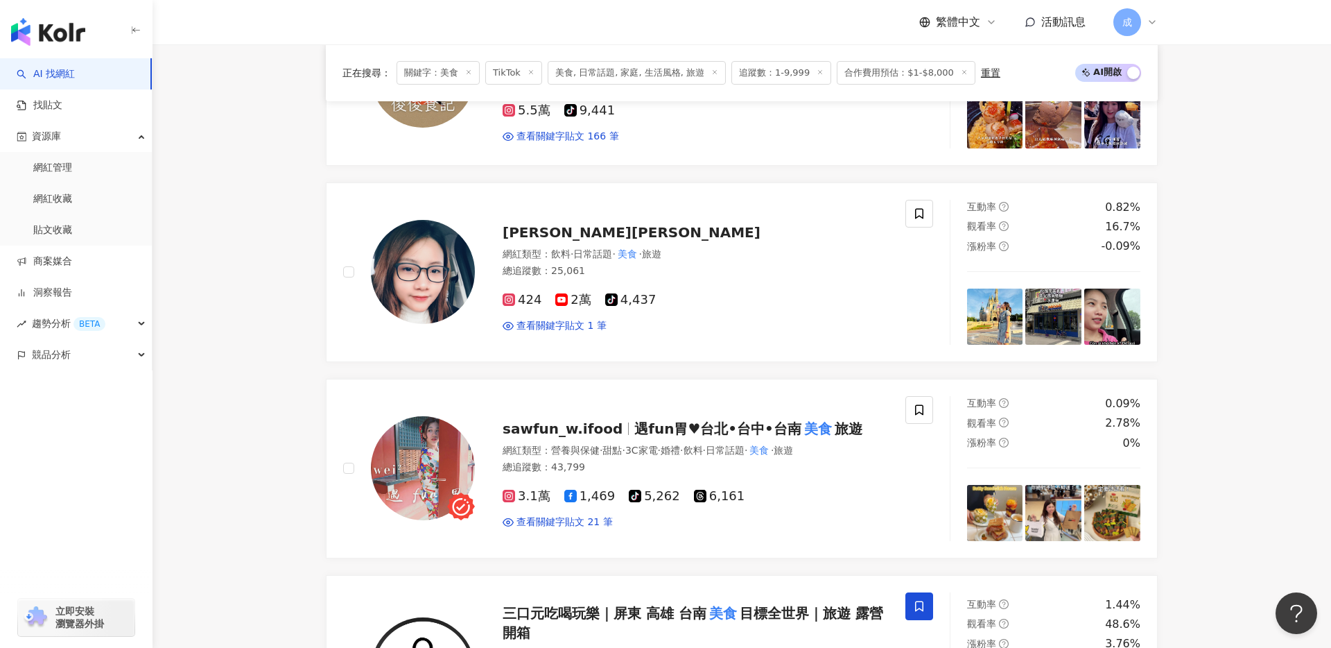
scroll to position [1382, 0]
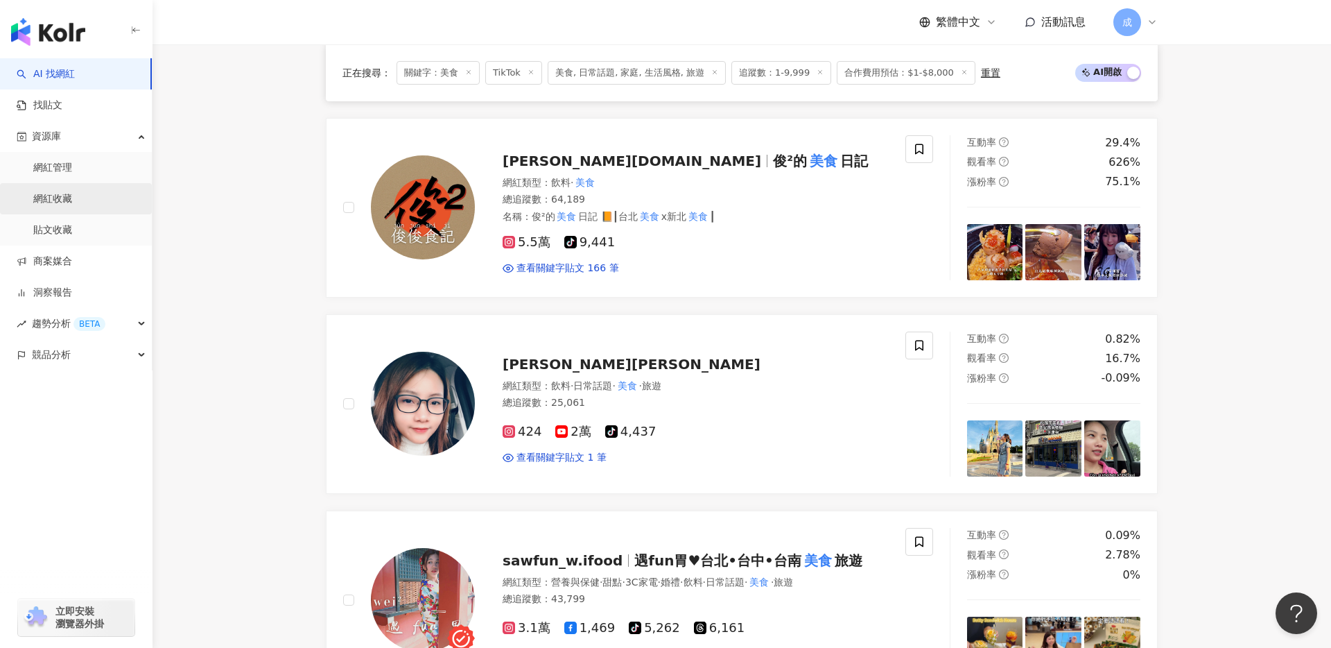
click at [72, 198] on link "網紅收藏" at bounding box center [52, 199] width 39 height 14
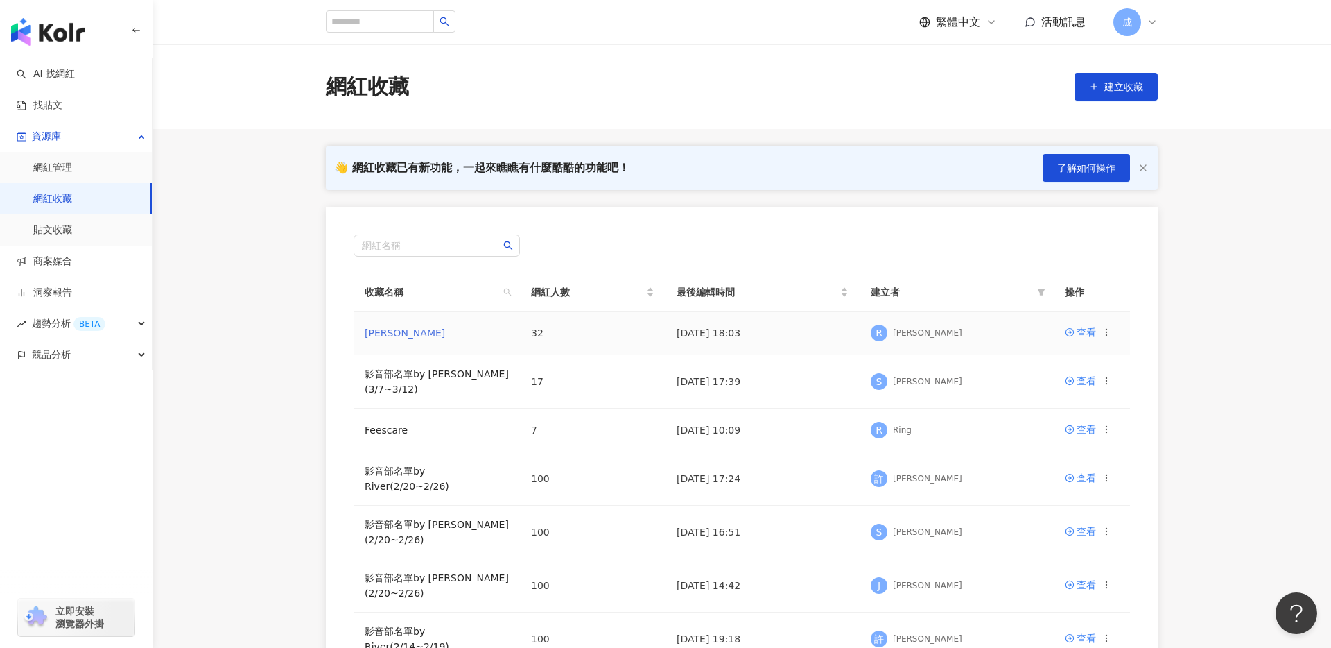
click at [377, 334] on link "RYAN" at bounding box center [405, 332] width 80 height 11
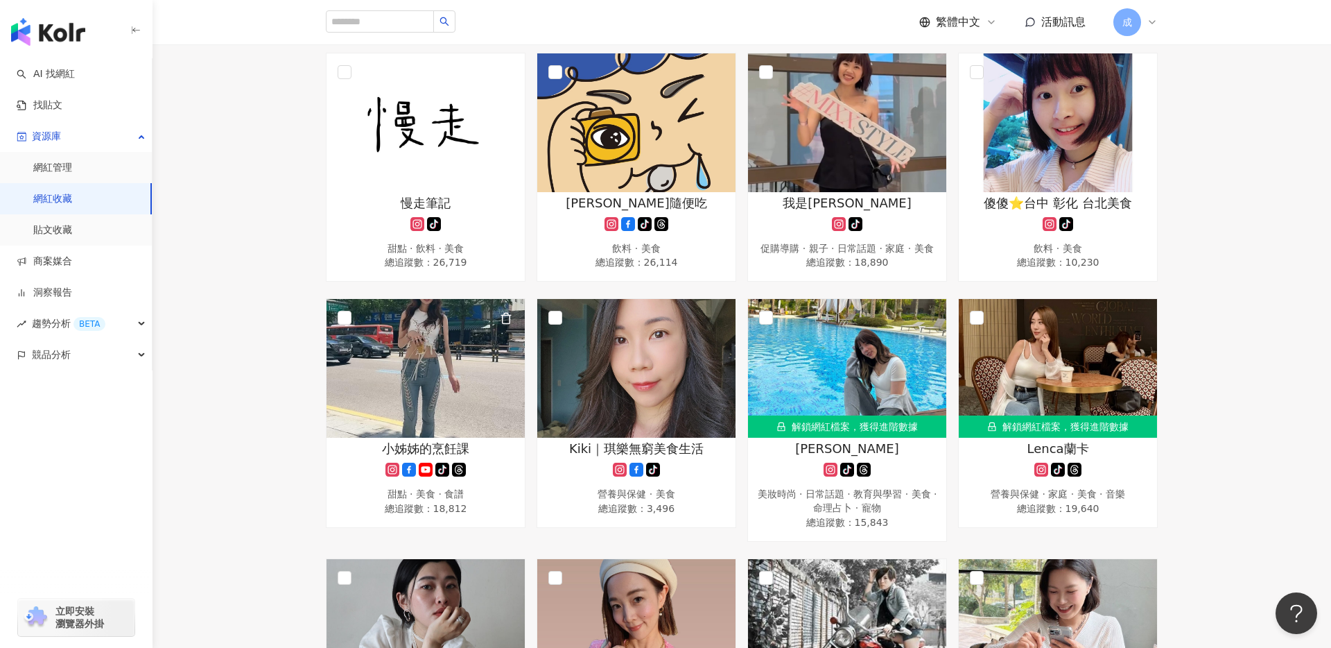
scroll to position [962, 0]
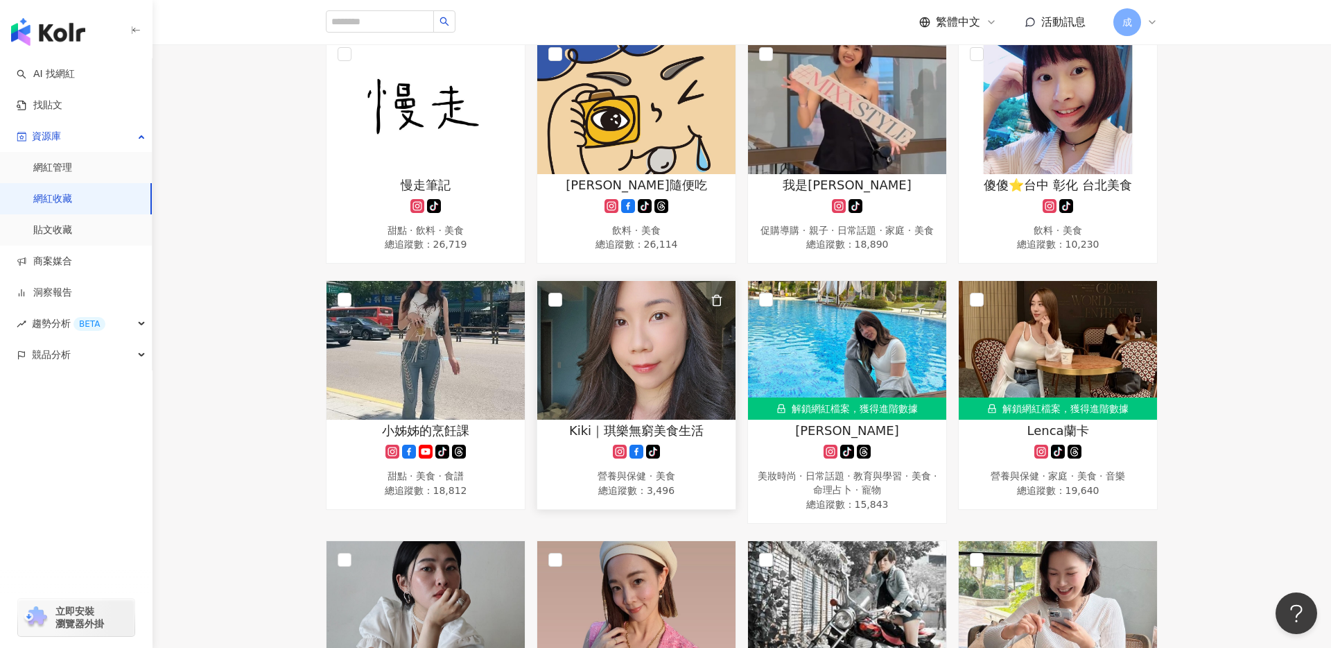
click at [653, 427] on span "Kiki｜琪樂無窮美食生活" at bounding box center [636, 430] width 135 height 17
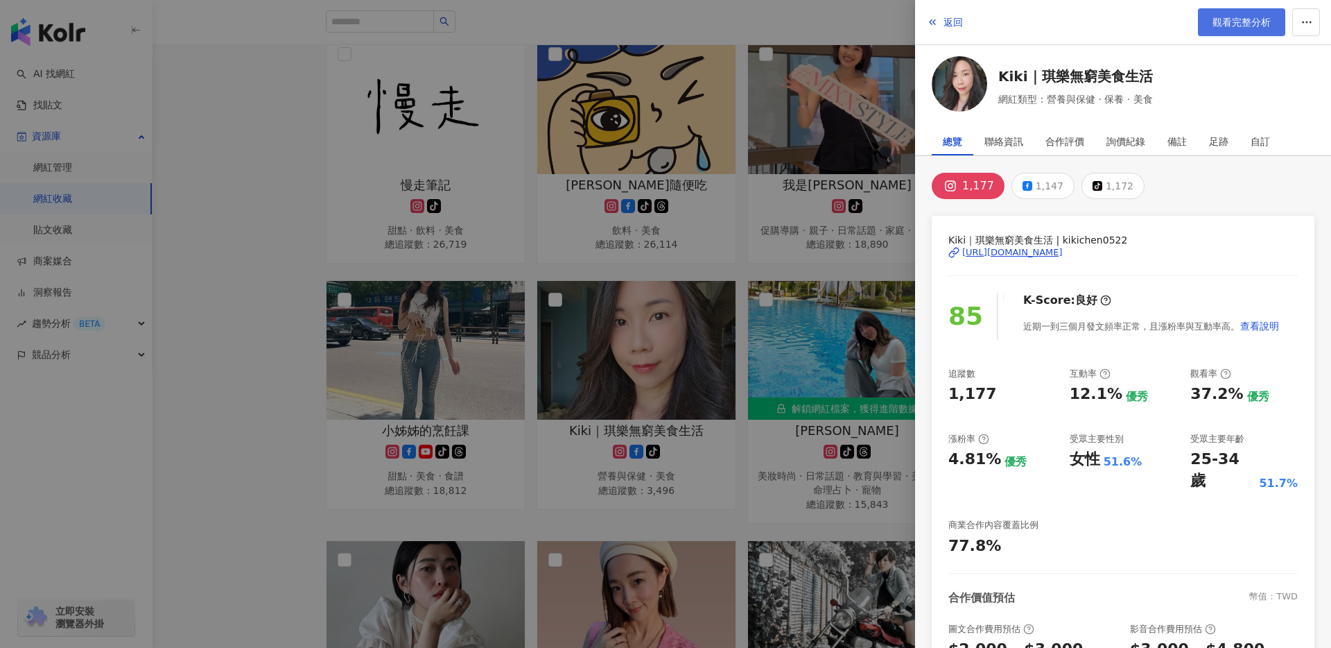
click at [1241, 26] on span "觀看完整分析" at bounding box center [1242, 22] width 58 height 11
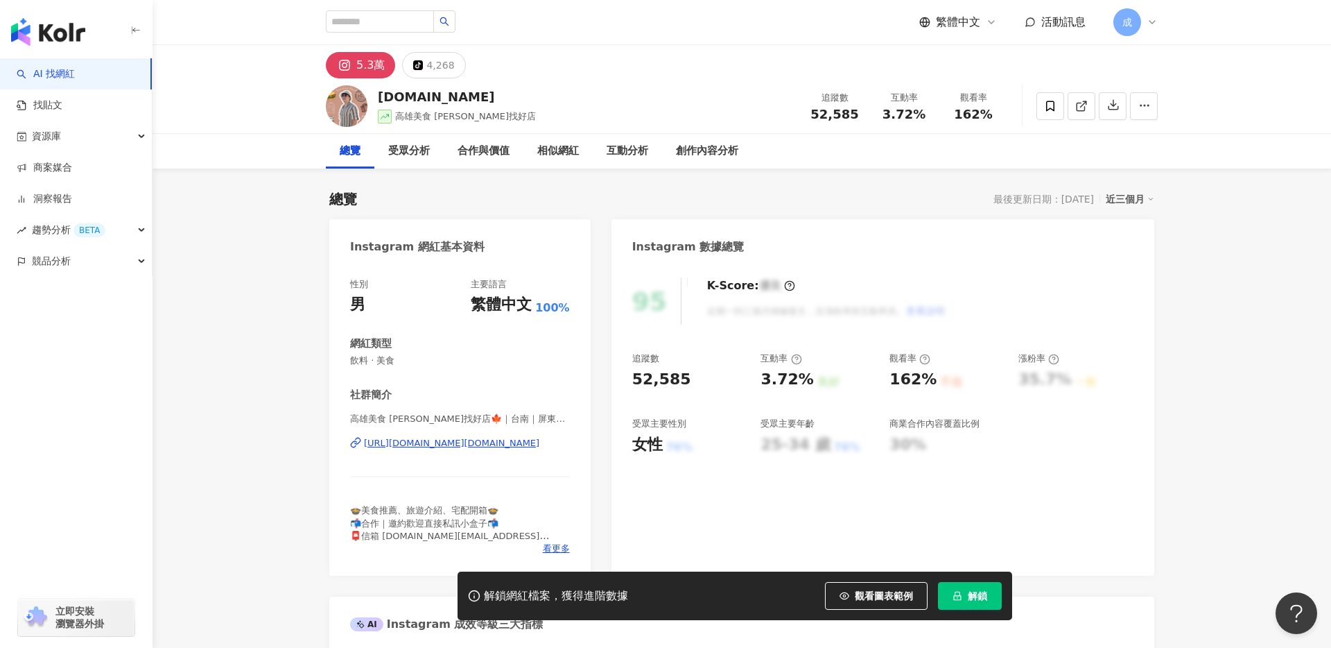
click at [414, 444] on div "https://www.instagram.com/joaneat.food/" at bounding box center [451, 443] width 175 height 12
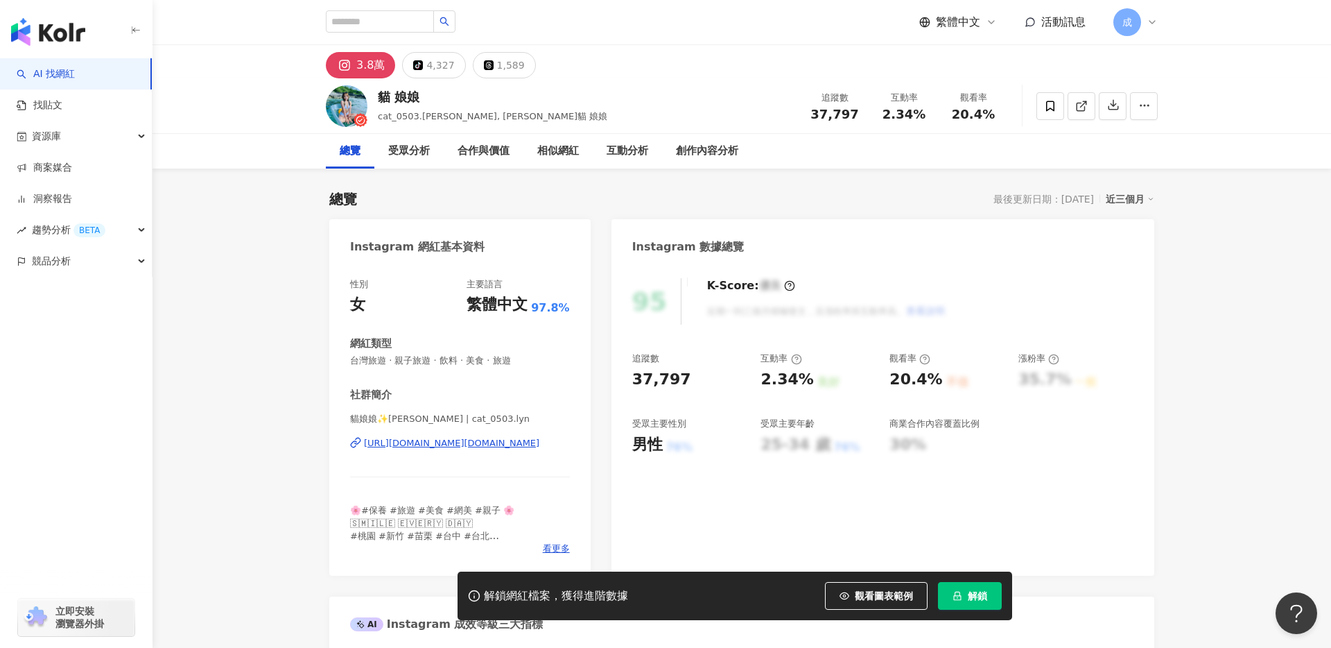
click at [438, 442] on div "https://www.instagram.com/cat_0503.lyn/" at bounding box center [451, 443] width 175 height 12
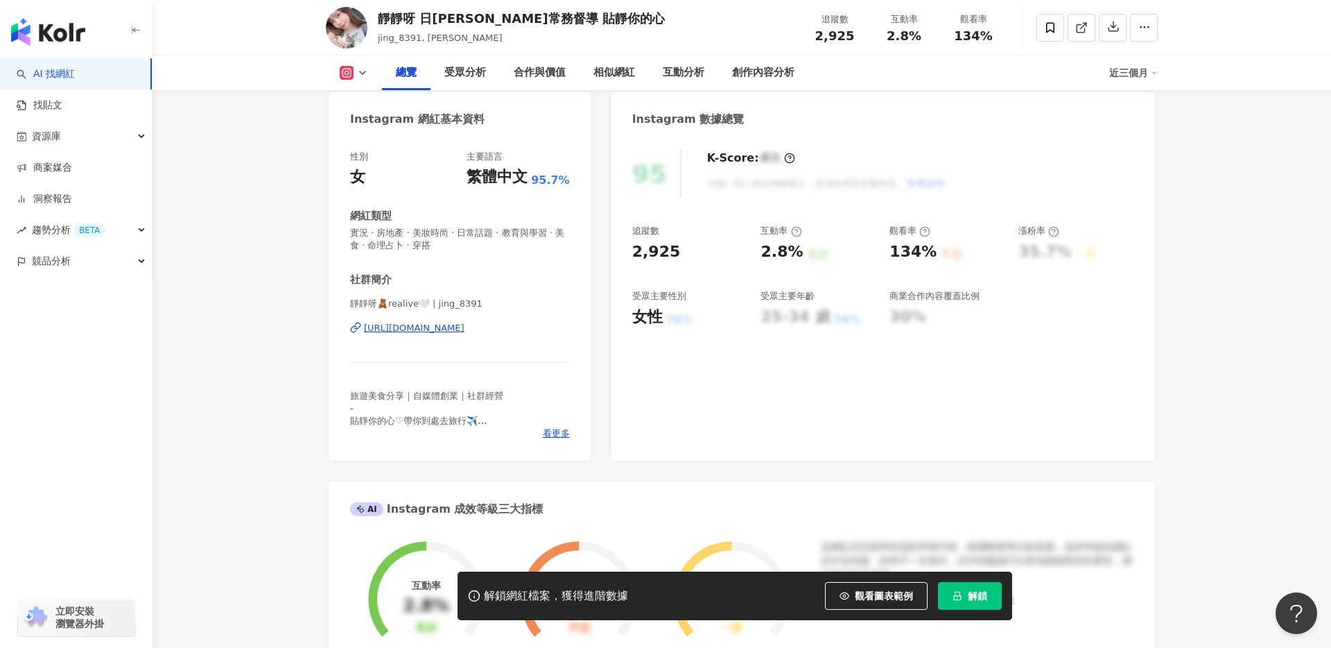
scroll to position [125, 0]
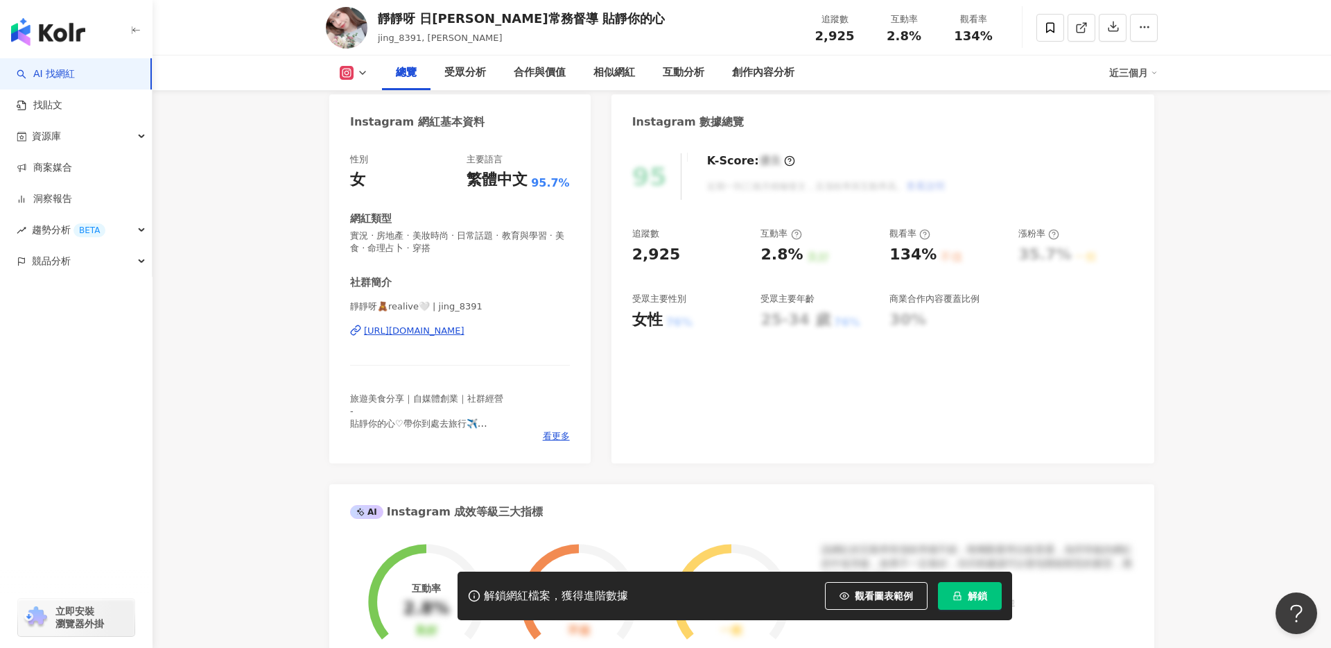
click at [398, 325] on div "https://www.instagram.com/jing_8391/" at bounding box center [414, 331] width 101 height 12
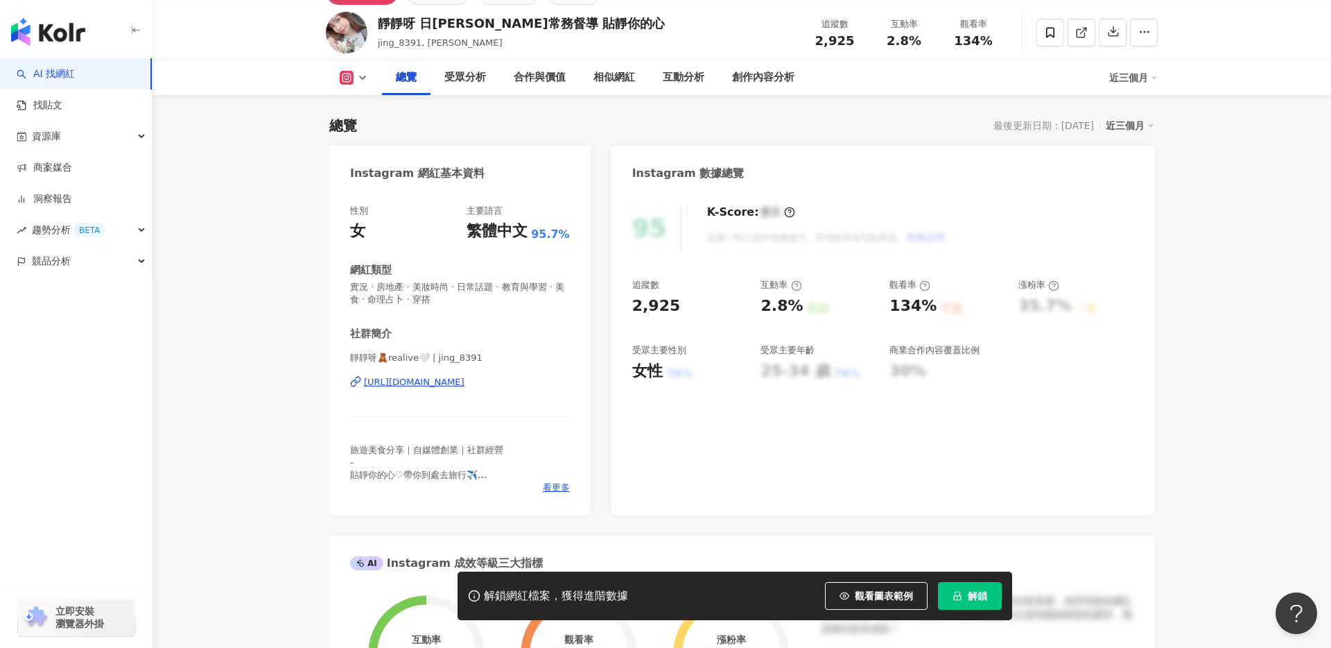
scroll to position [53, 0]
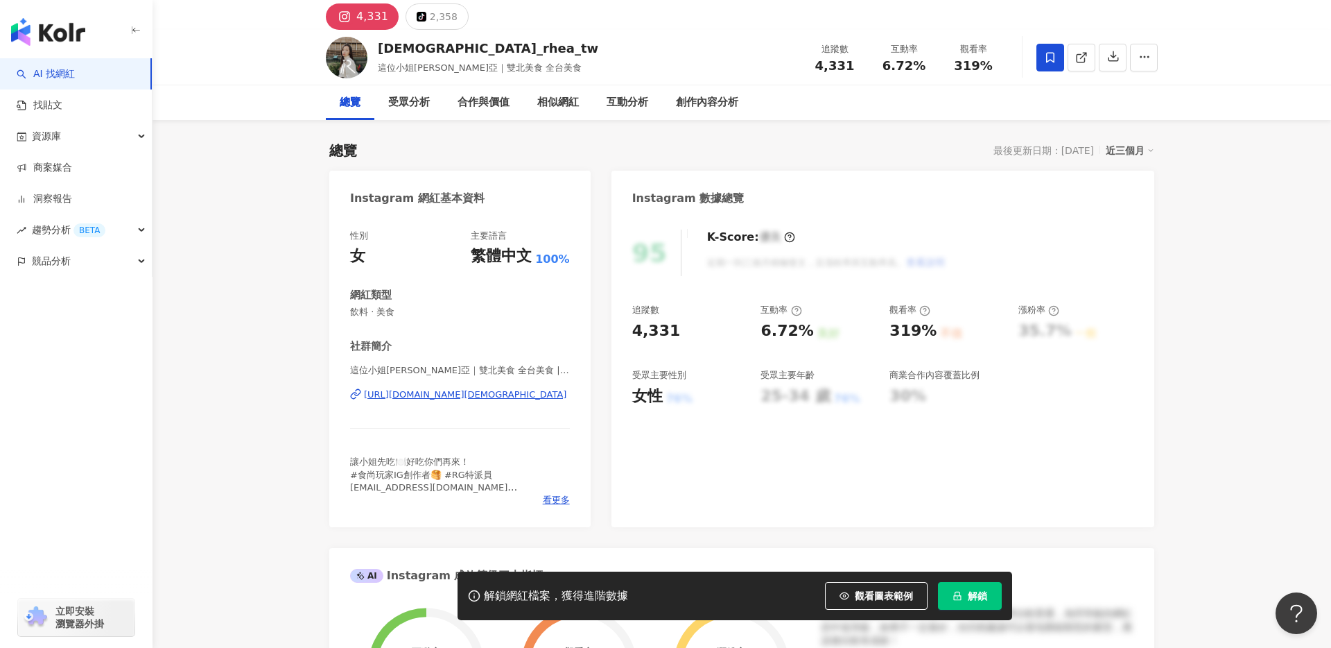
scroll to position [56, 0]
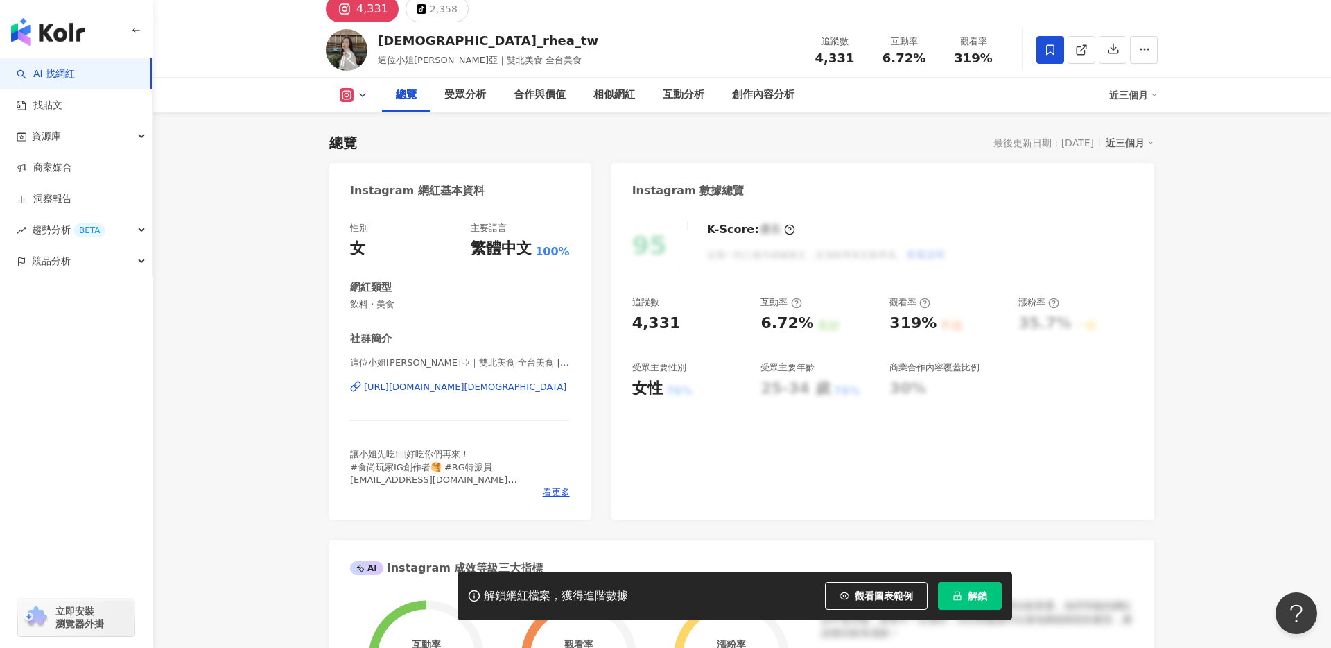
click at [449, 389] on div "https://www.instagram.com/lady_rhea_tw/" at bounding box center [465, 387] width 202 height 12
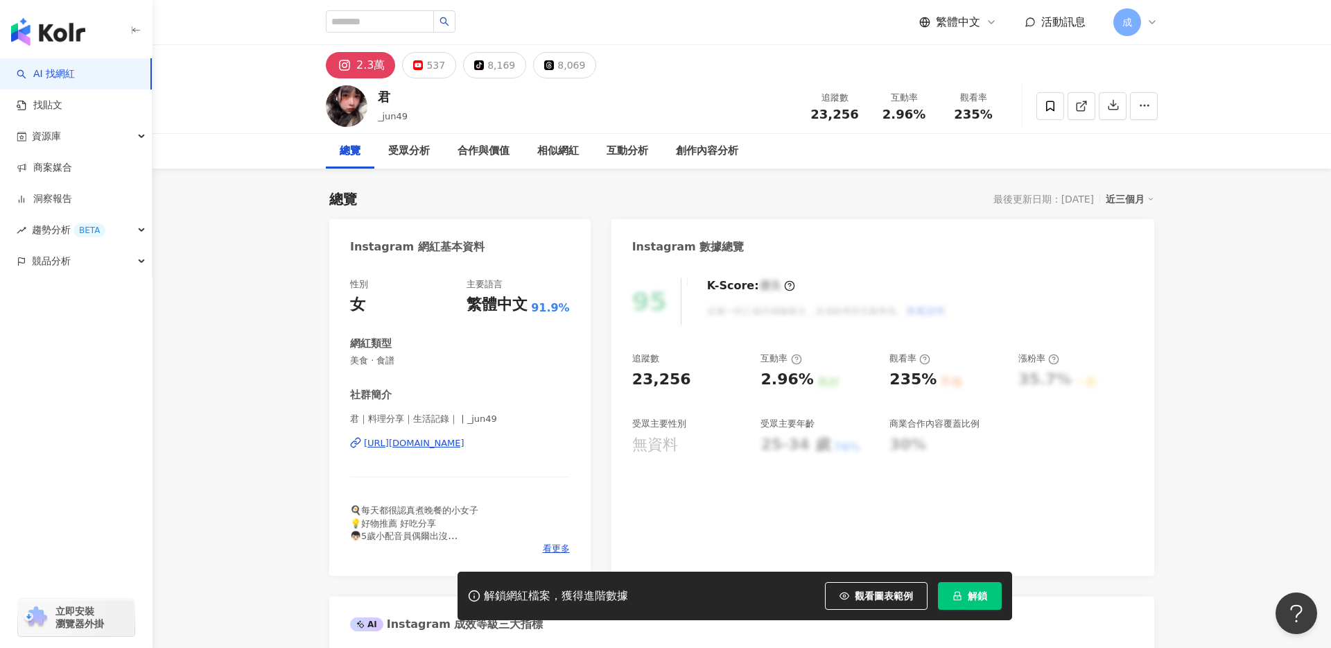
click at [389, 449] on div "https://www.instagram.com/_jun49/" at bounding box center [414, 443] width 101 height 12
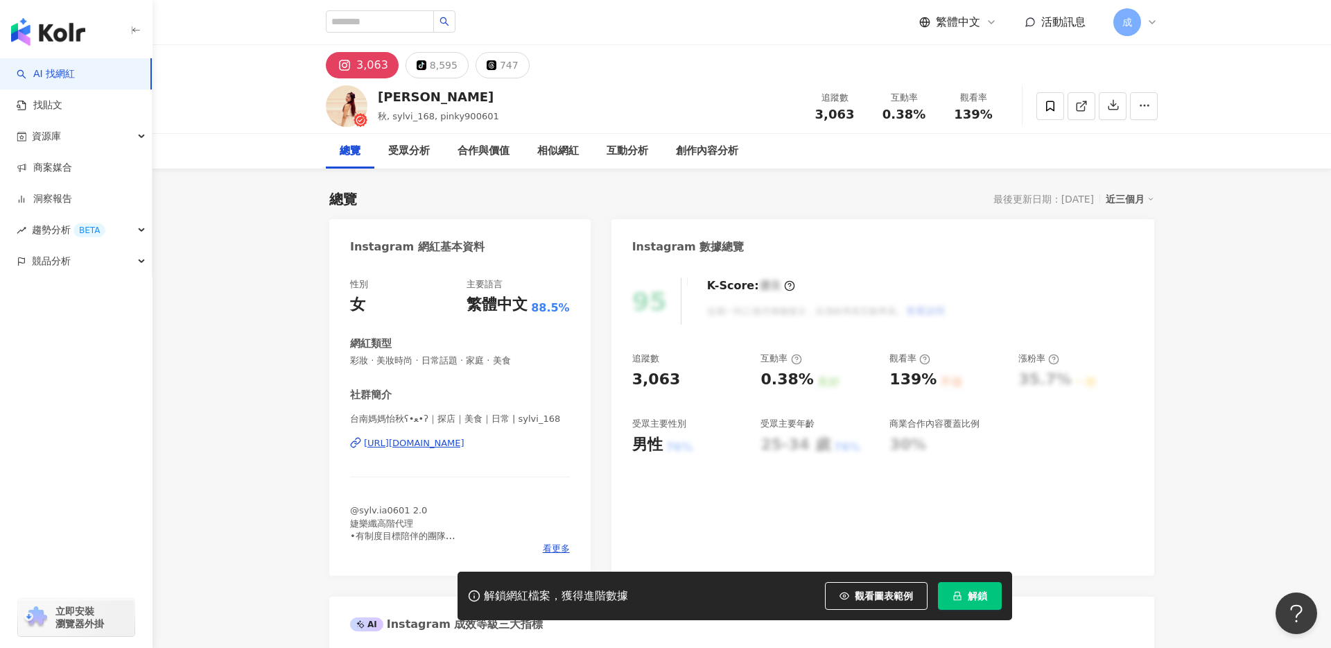
click at [454, 444] on div "[URL][DOMAIN_NAME]" at bounding box center [414, 443] width 101 height 12
click at [409, 442] on div "[URL][DOMAIN_NAME]" at bounding box center [414, 443] width 101 height 12
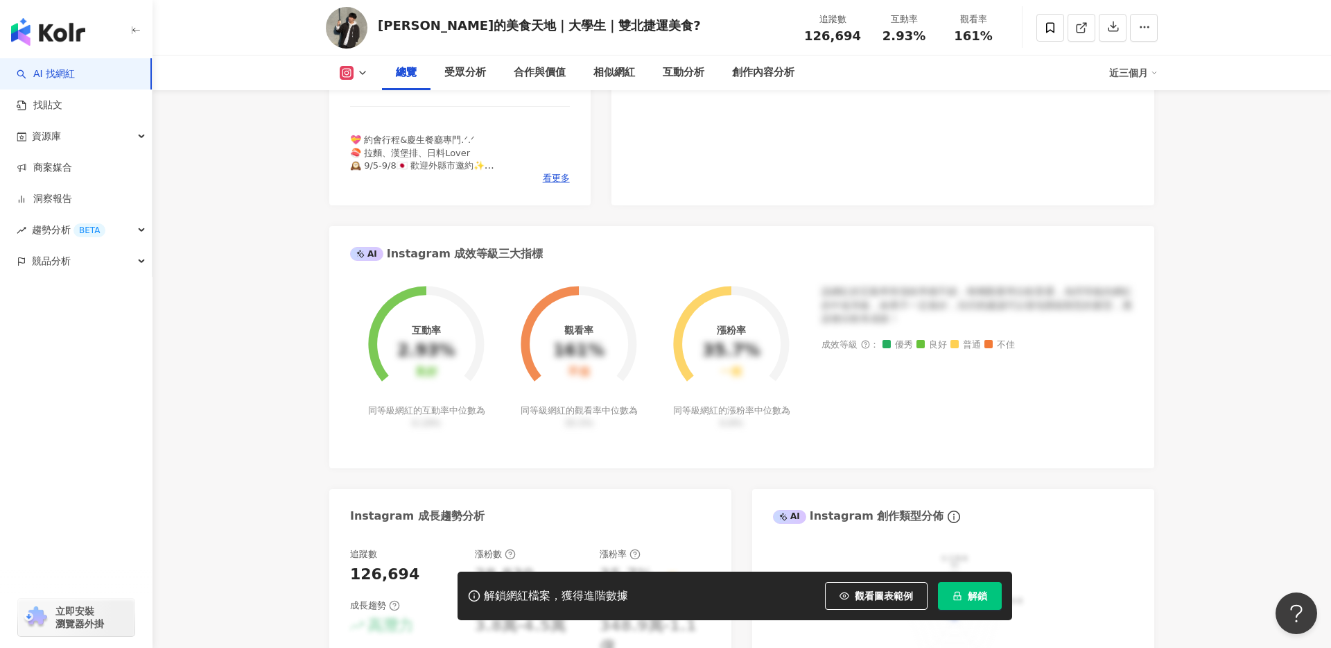
scroll to position [200, 0]
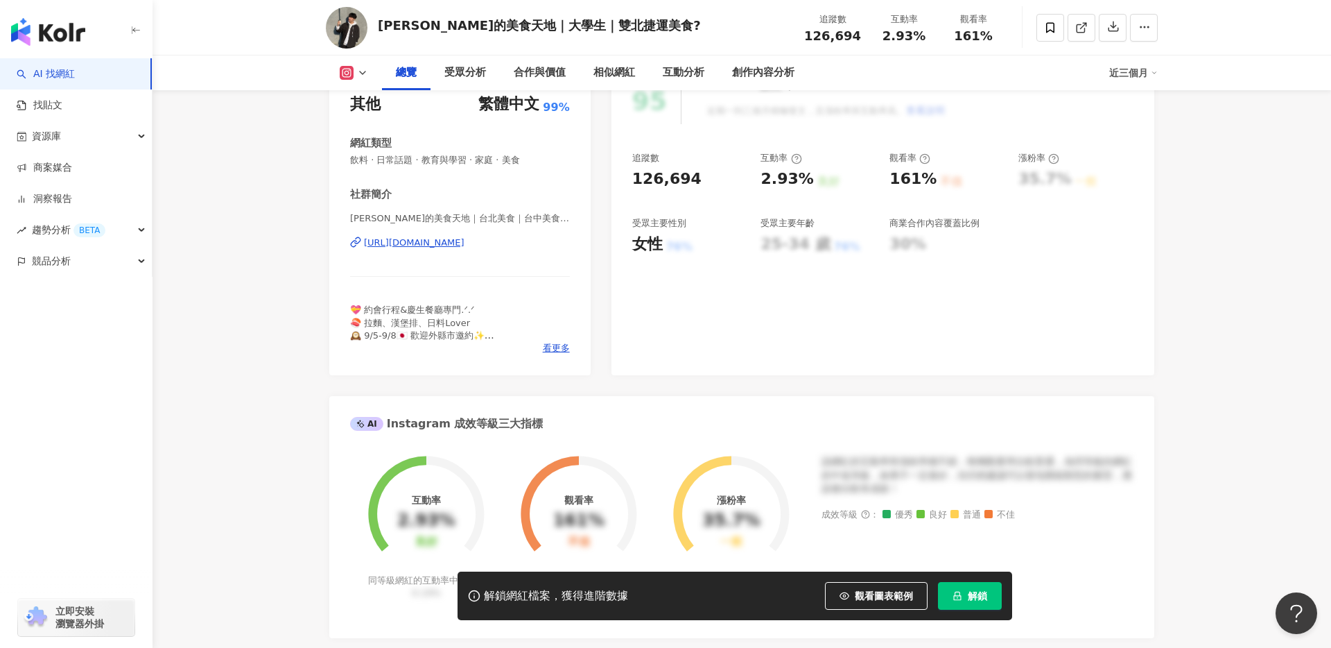
click at [394, 239] on div "https://www.instagram.com/ray_eat_food/" at bounding box center [414, 242] width 101 height 12
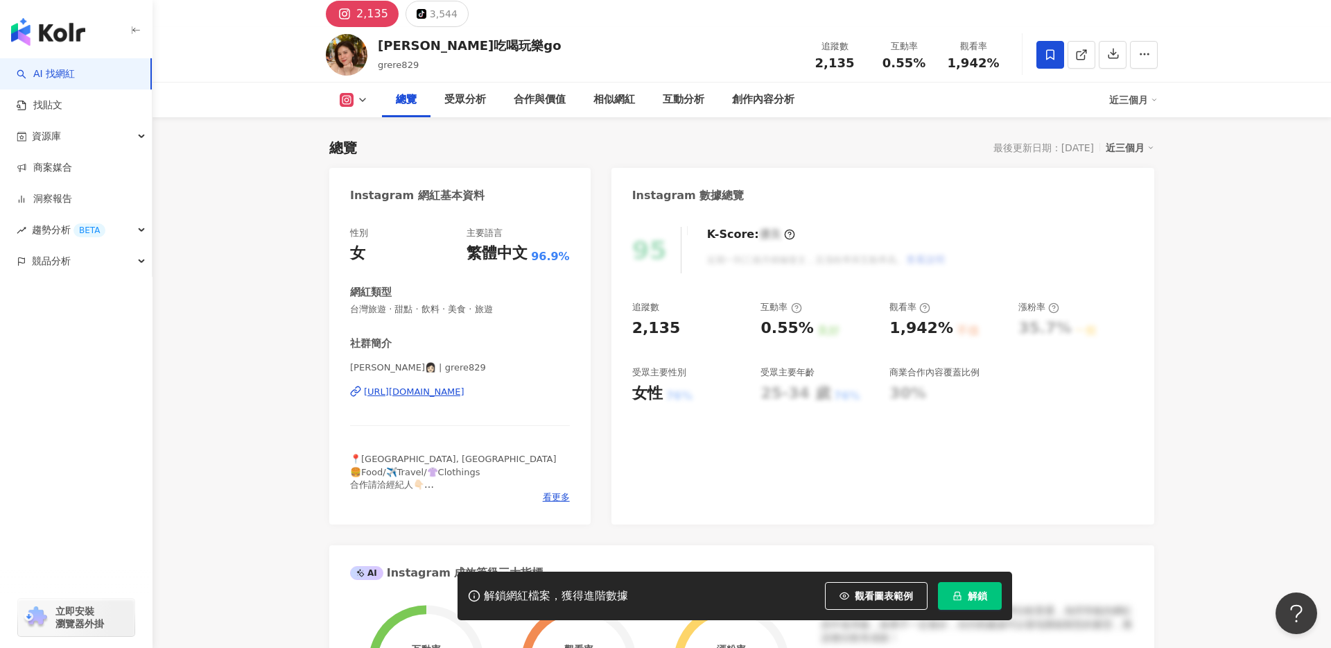
scroll to position [68, 0]
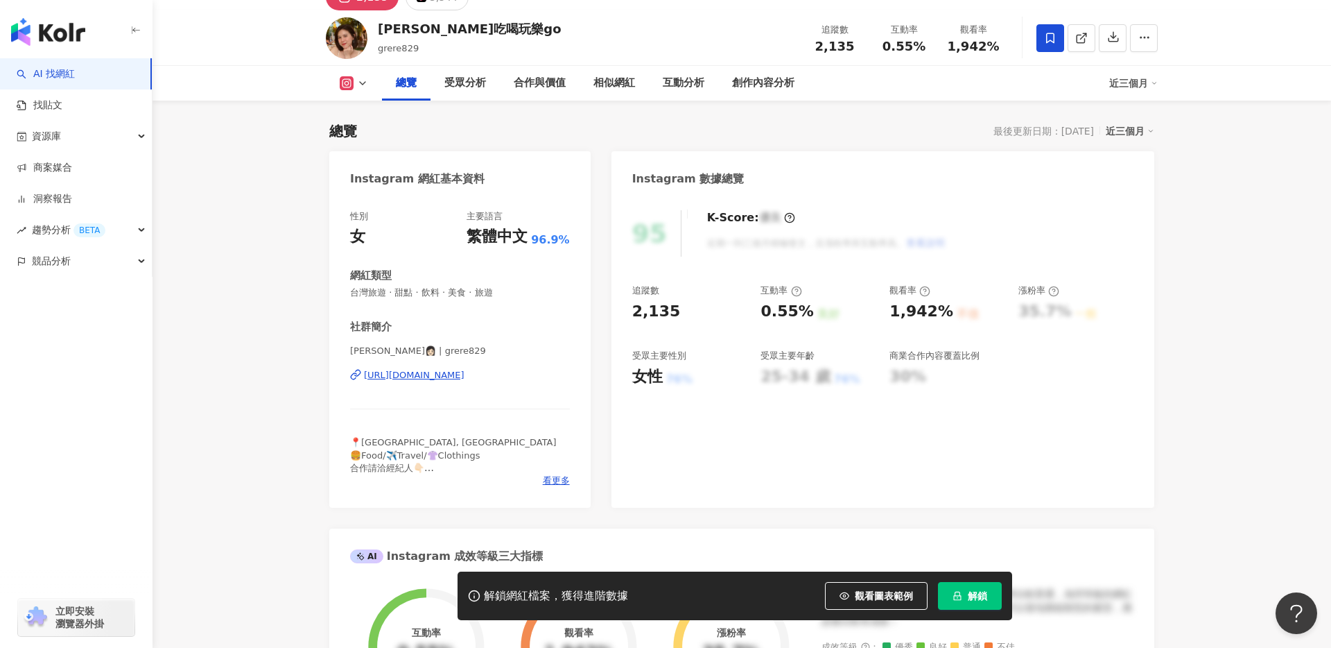
click at [446, 376] on div "https://www.instagram.com/grere829/" at bounding box center [414, 375] width 101 height 12
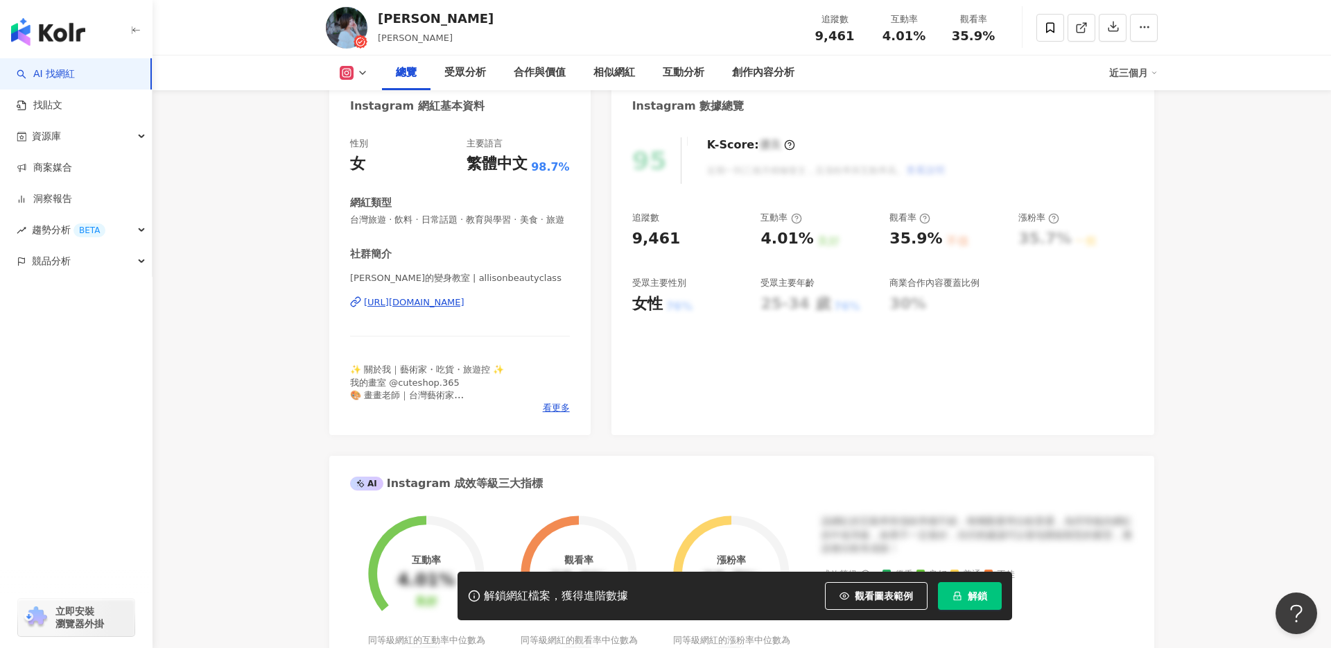
scroll to position [157, 0]
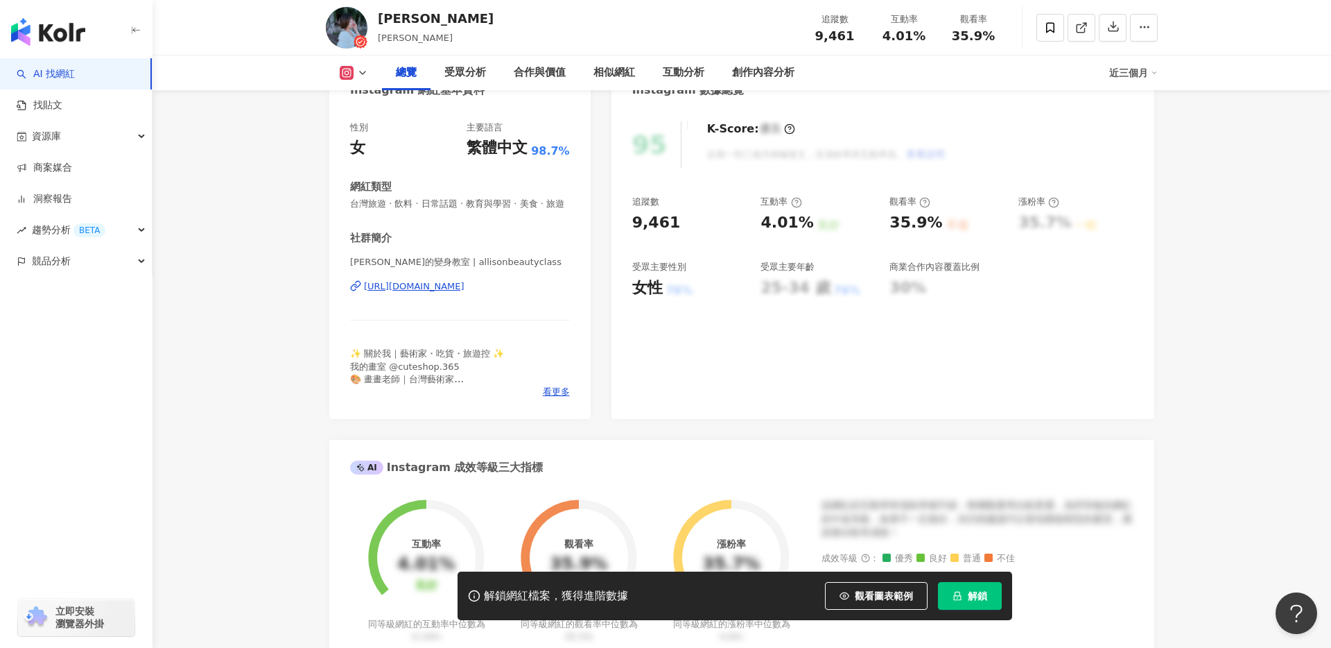
click at [447, 286] on div "[URL][DOMAIN_NAME]" at bounding box center [414, 286] width 101 height 12
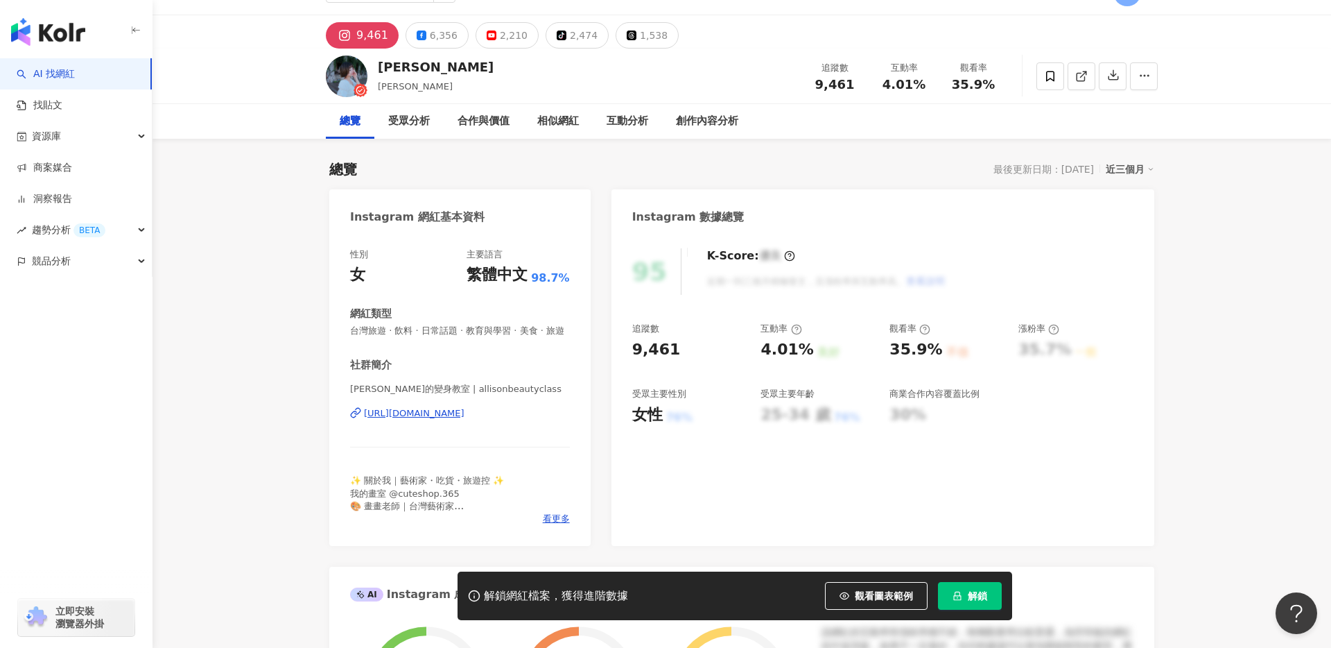
scroll to position [17, 0]
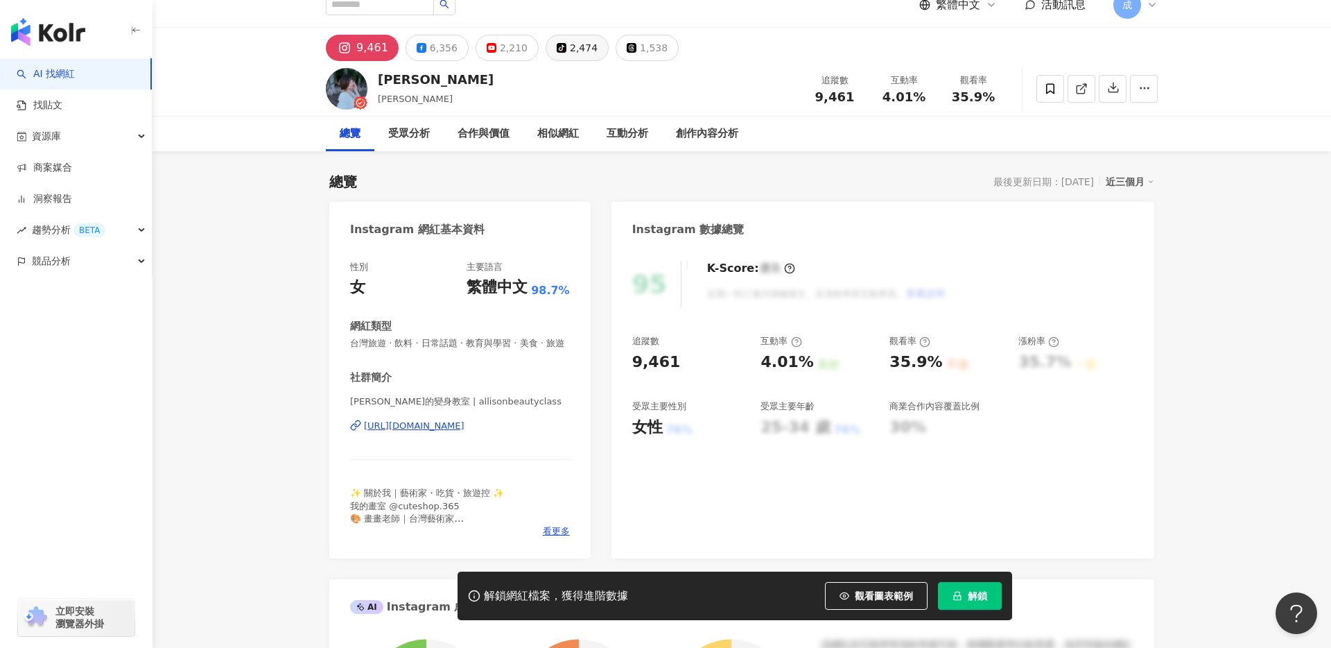
click at [570, 44] on div "2,474" at bounding box center [584, 47] width 28 height 19
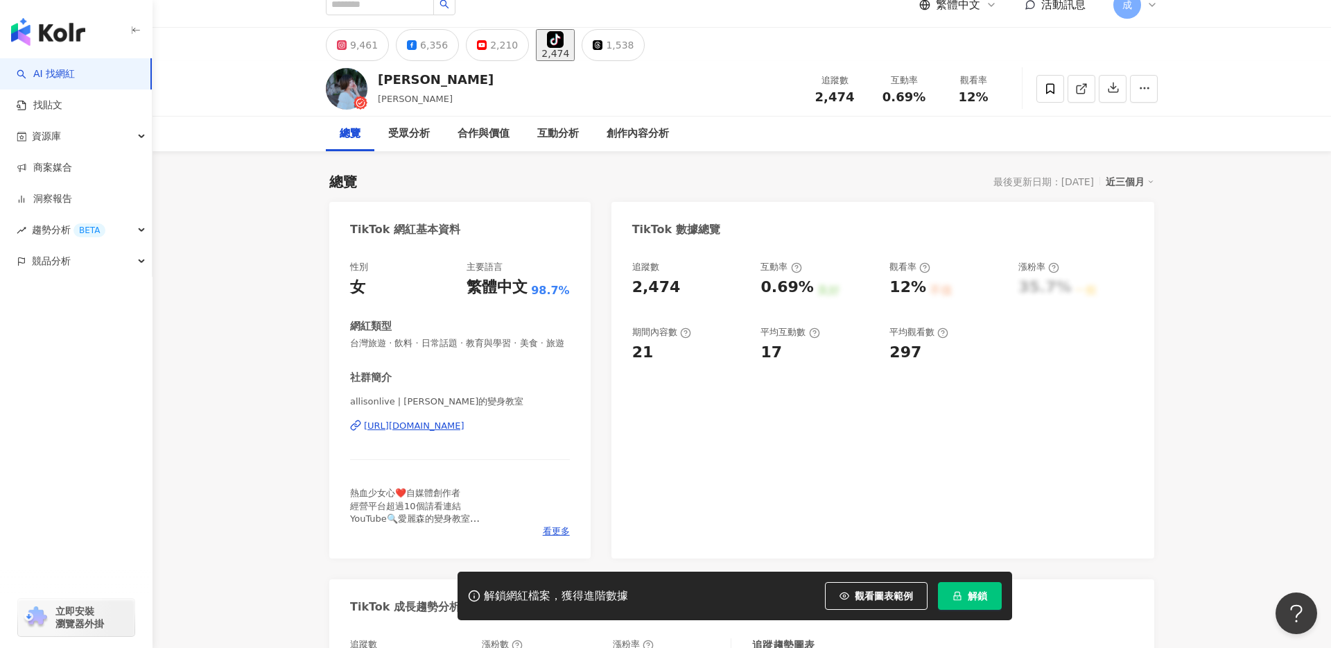
click at [398, 425] on div "[URL][DOMAIN_NAME]" at bounding box center [414, 426] width 101 height 12
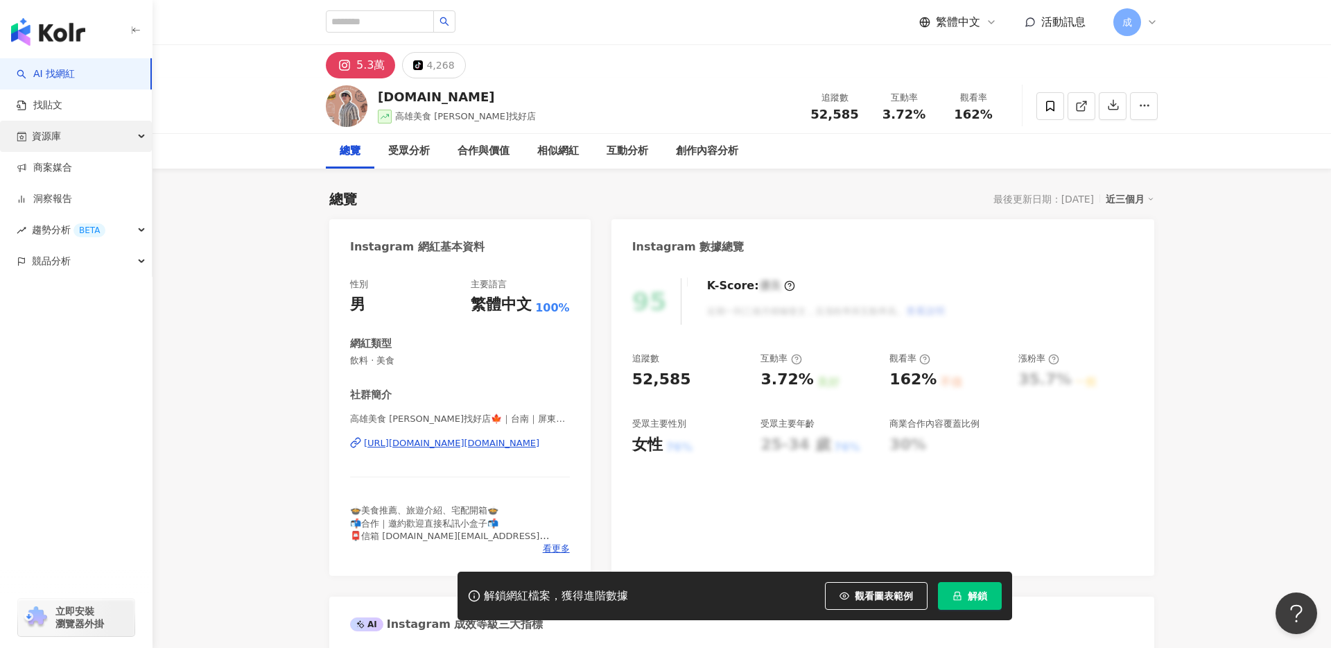
click at [75, 136] on div "資源庫" at bounding box center [76, 136] width 152 height 31
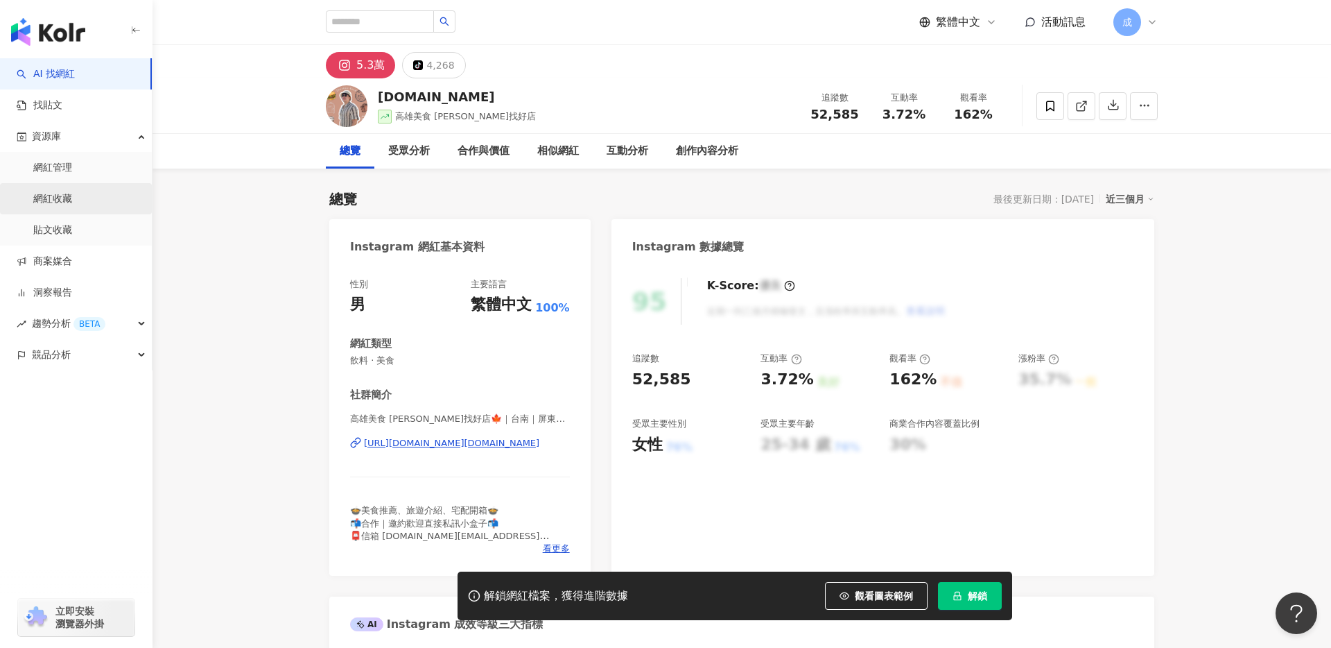
click at [65, 198] on link "網紅收藏" at bounding box center [52, 199] width 39 height 14
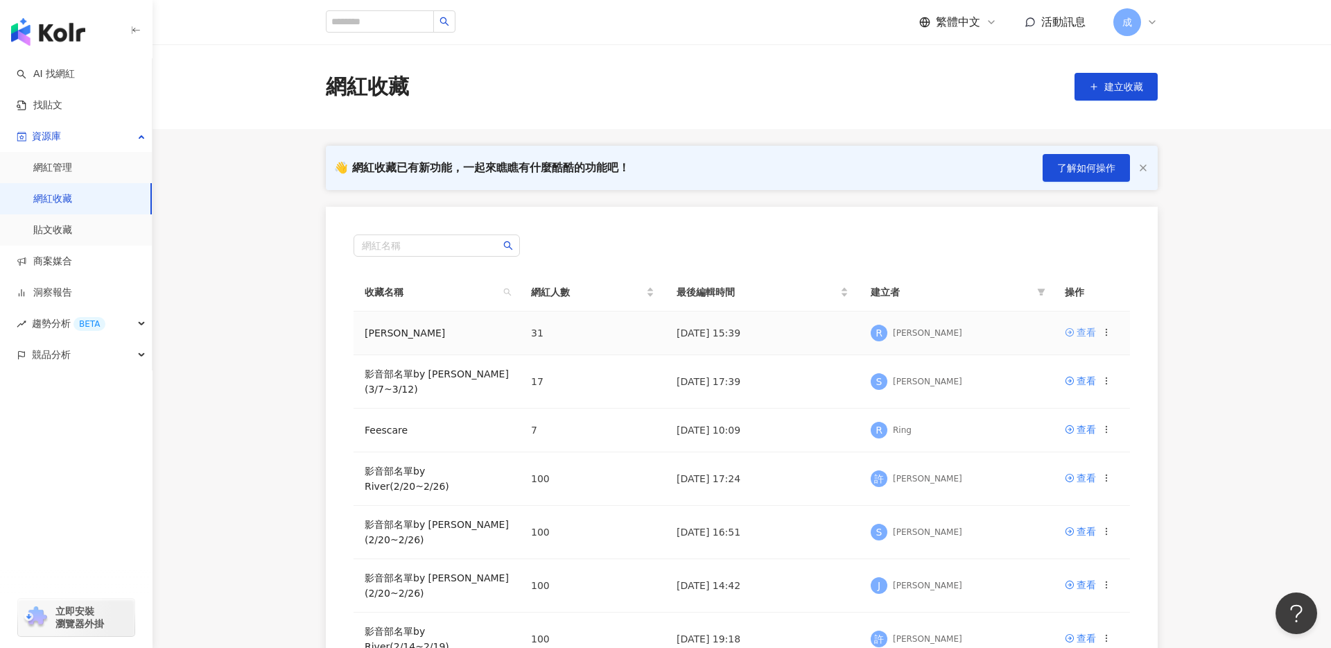
click at [1091, 337] on div "查看" at bounding box center [1086, 332] width 19 height 15
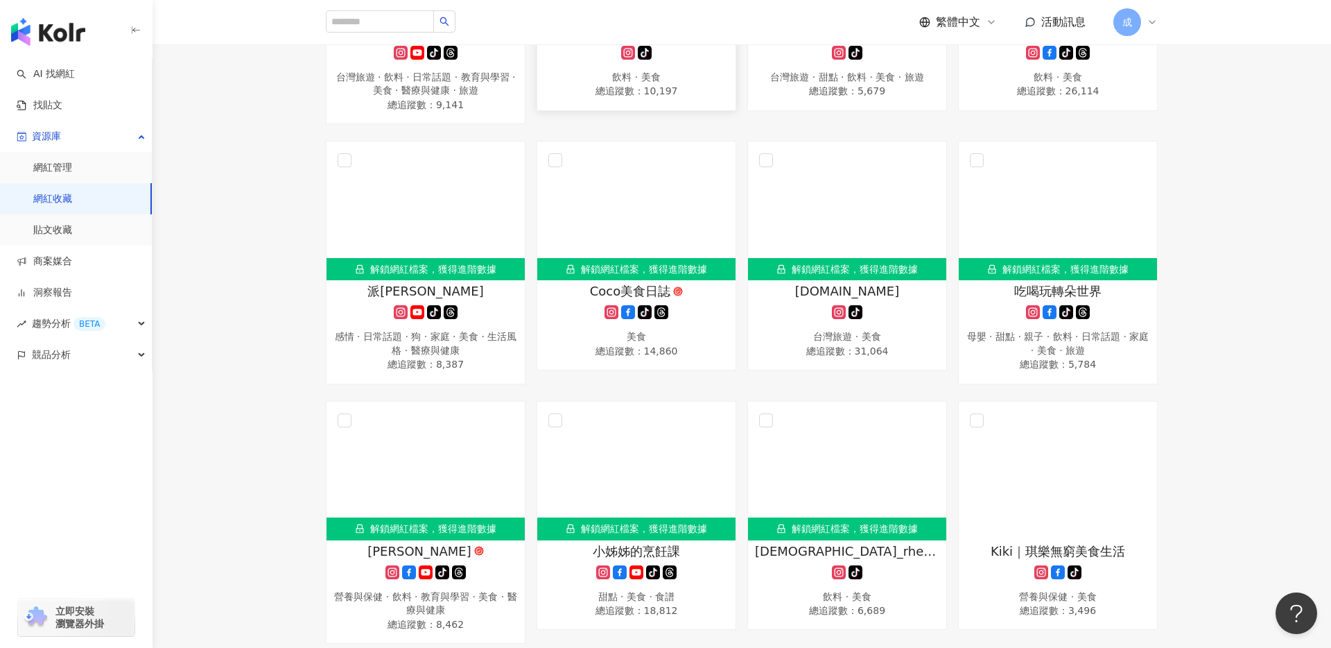
scroll to position [622, 0]
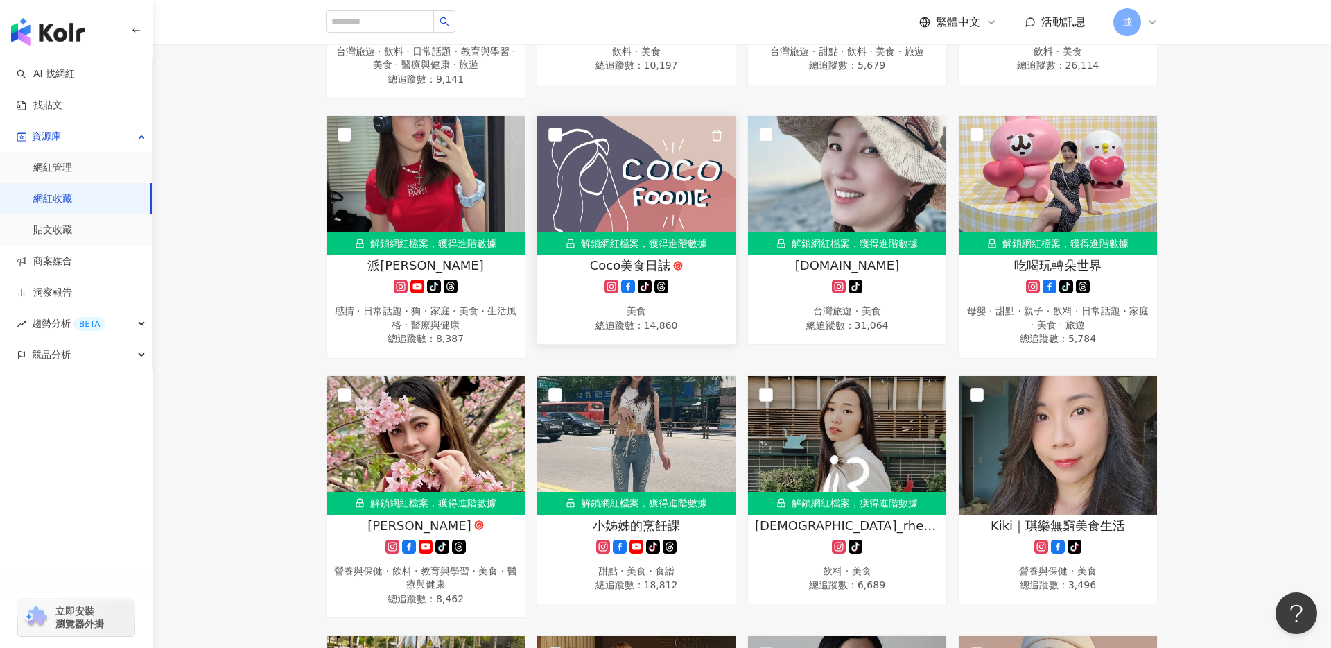
click at [631, 186] on img at bounding box center [636, 185] width 198 height 139
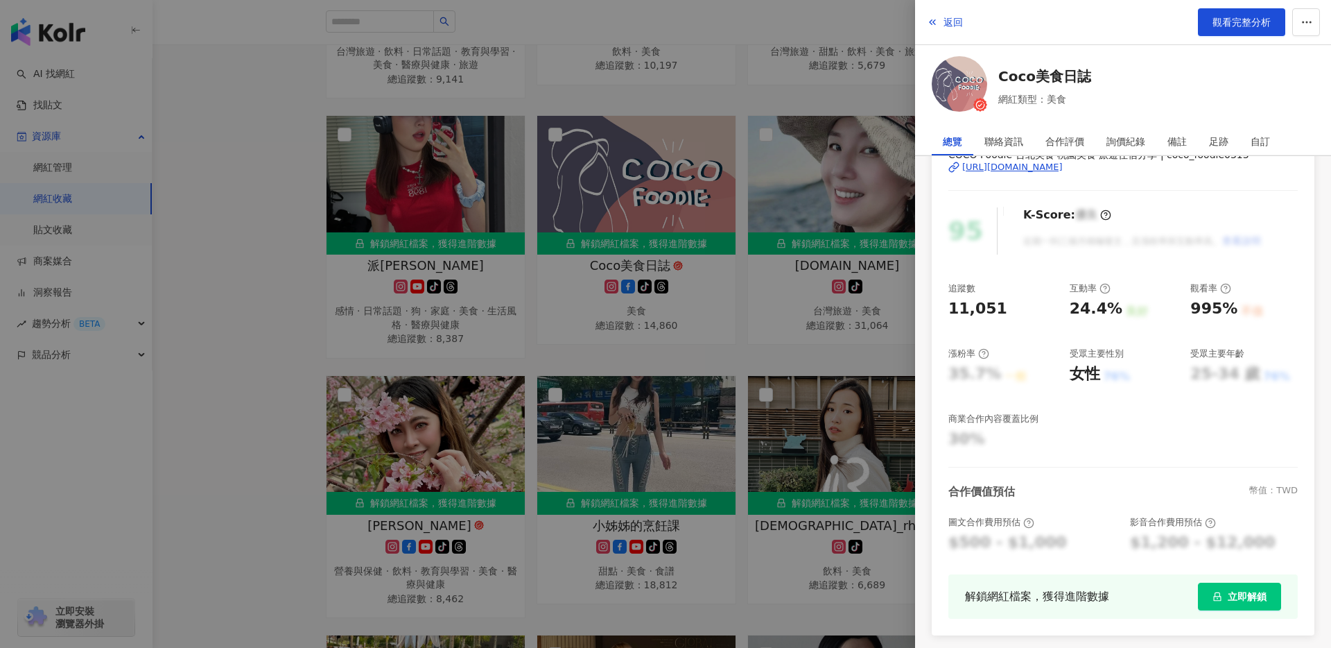
scroll to position [0, 0]
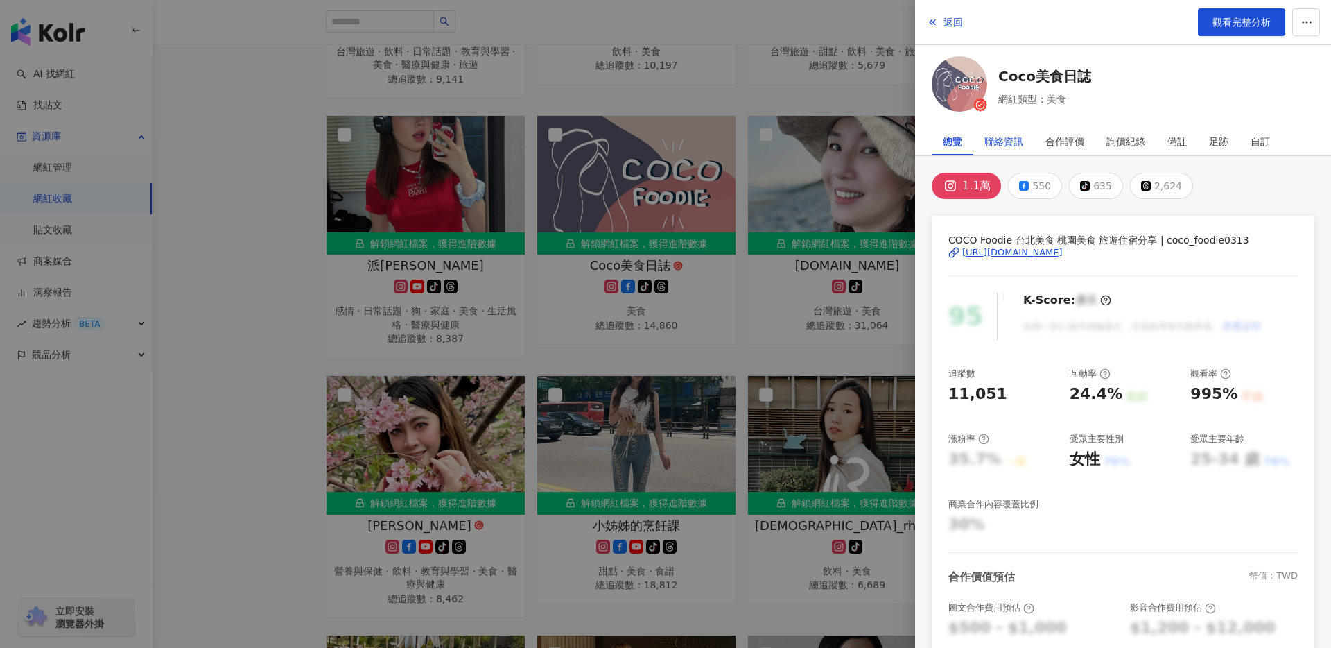
click at [1000, 137] on div "聯絡資訊" at bounding box center [1004, 142] width 39 height 28
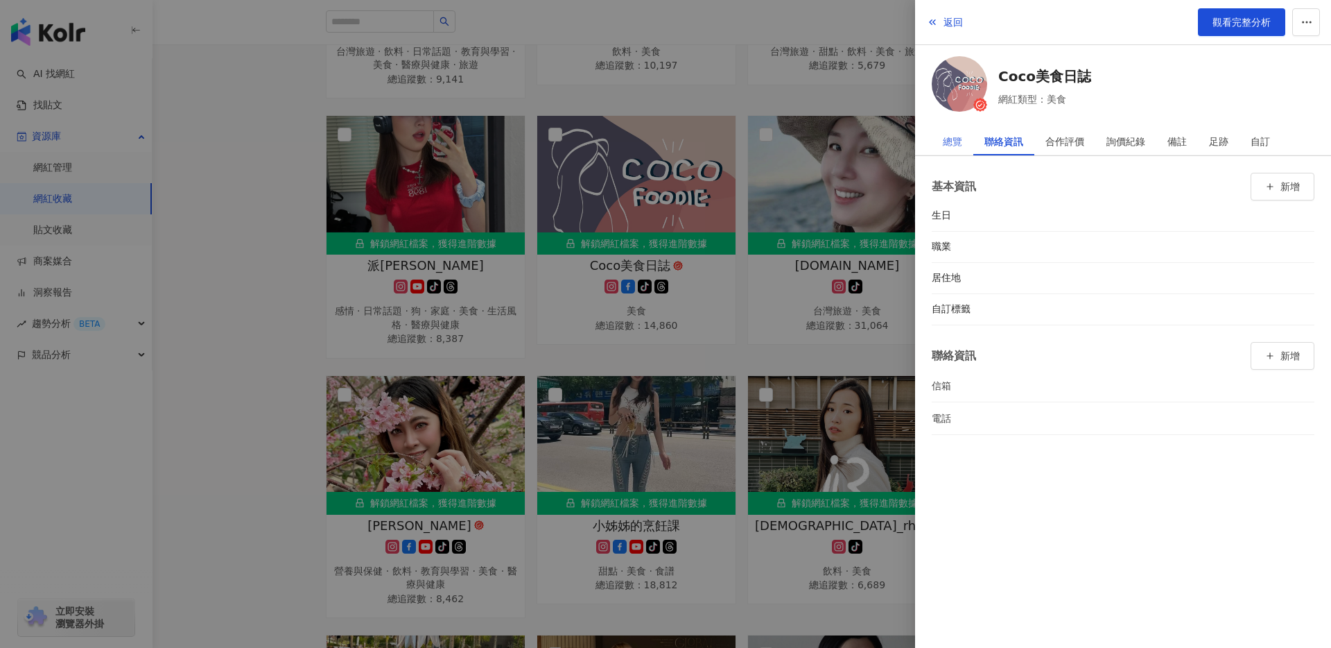
click at [970, 144] on div "總覽" at bounding box center [953, 142] width 42 height 28
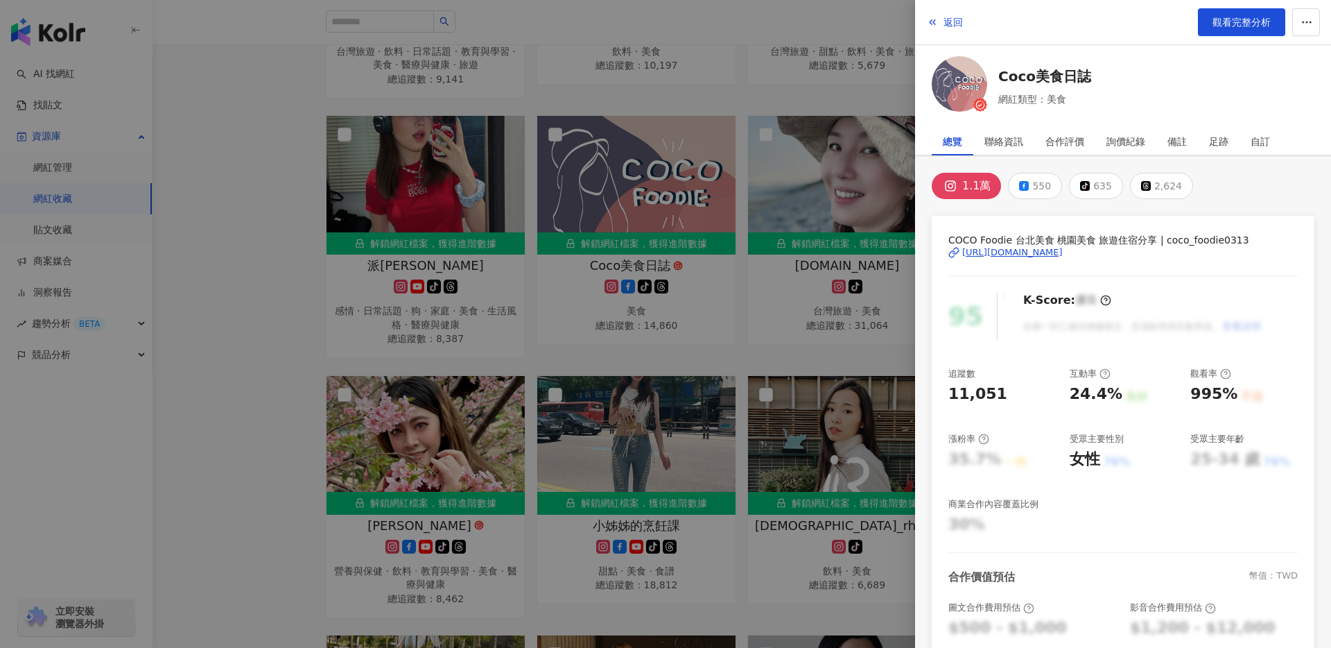
click at [1063, 253] on div "https://www.instagram.com/coco_foodie0313/" at bounding box center [1012, 252] width 101 height 12
click at [750, 357] on div at bounding box center [665, 324] width 1331 height 648
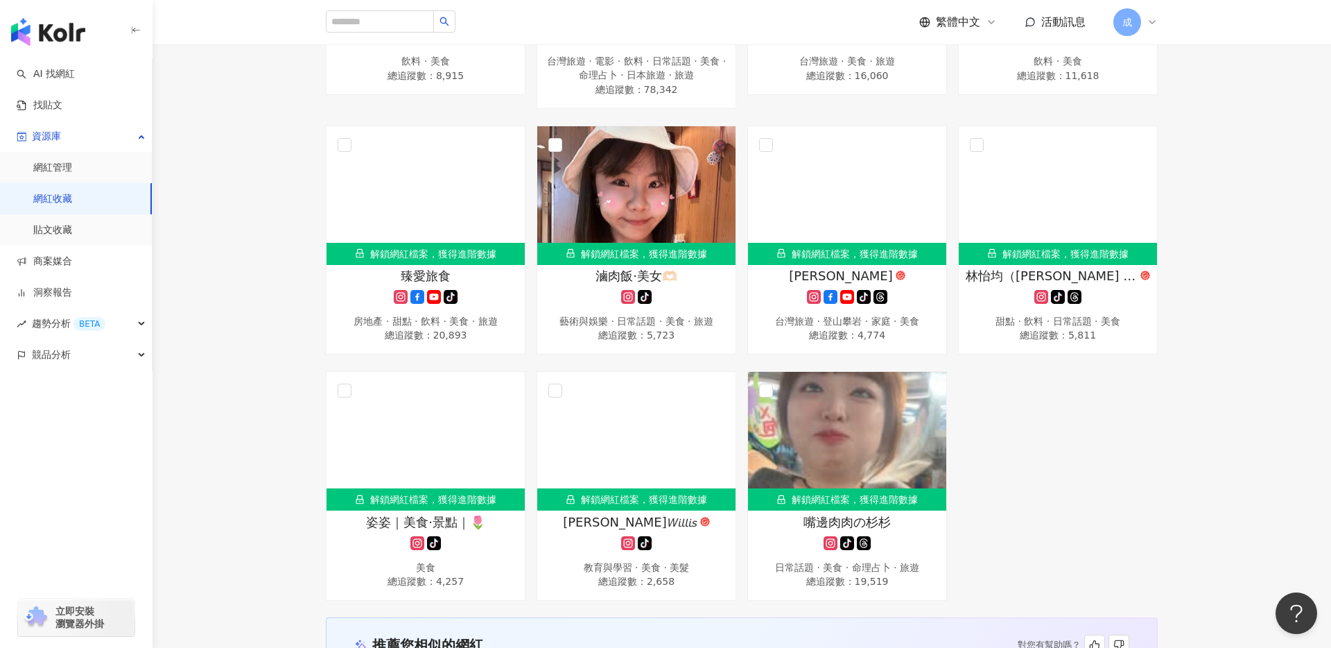
scroll to position [1682, 0]
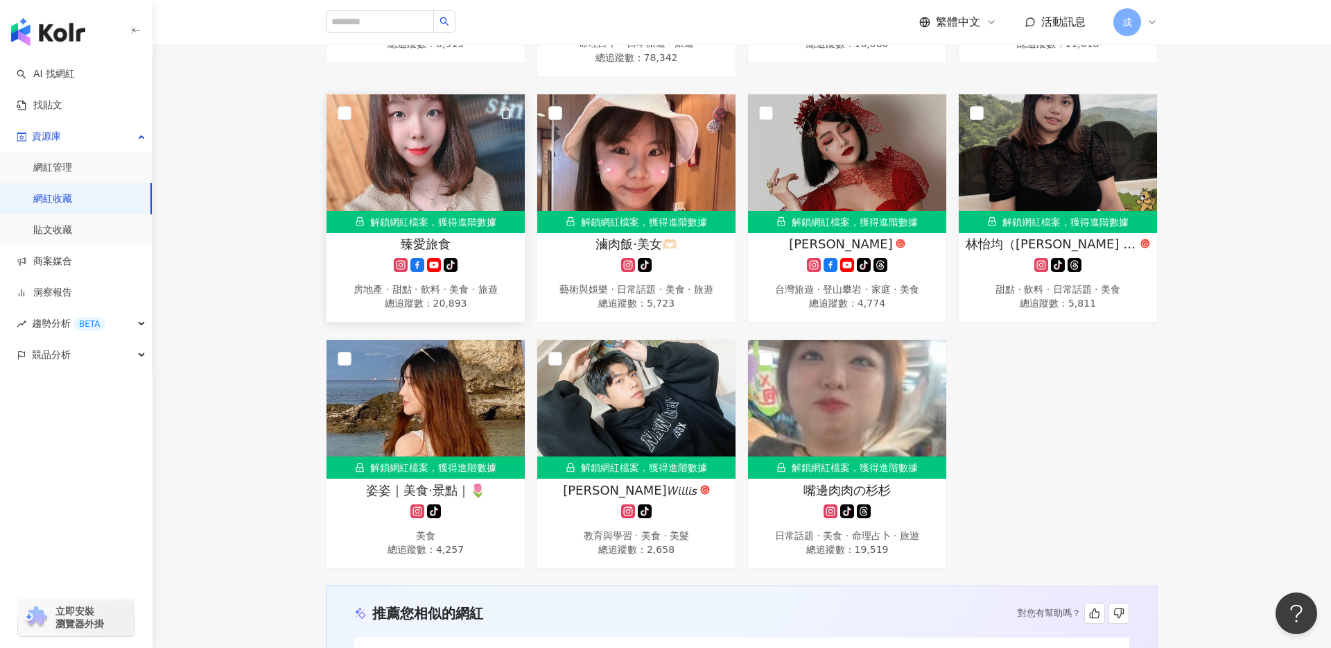
click at [466, 182] on img at bounding box center [426, 163] width 198 height 139
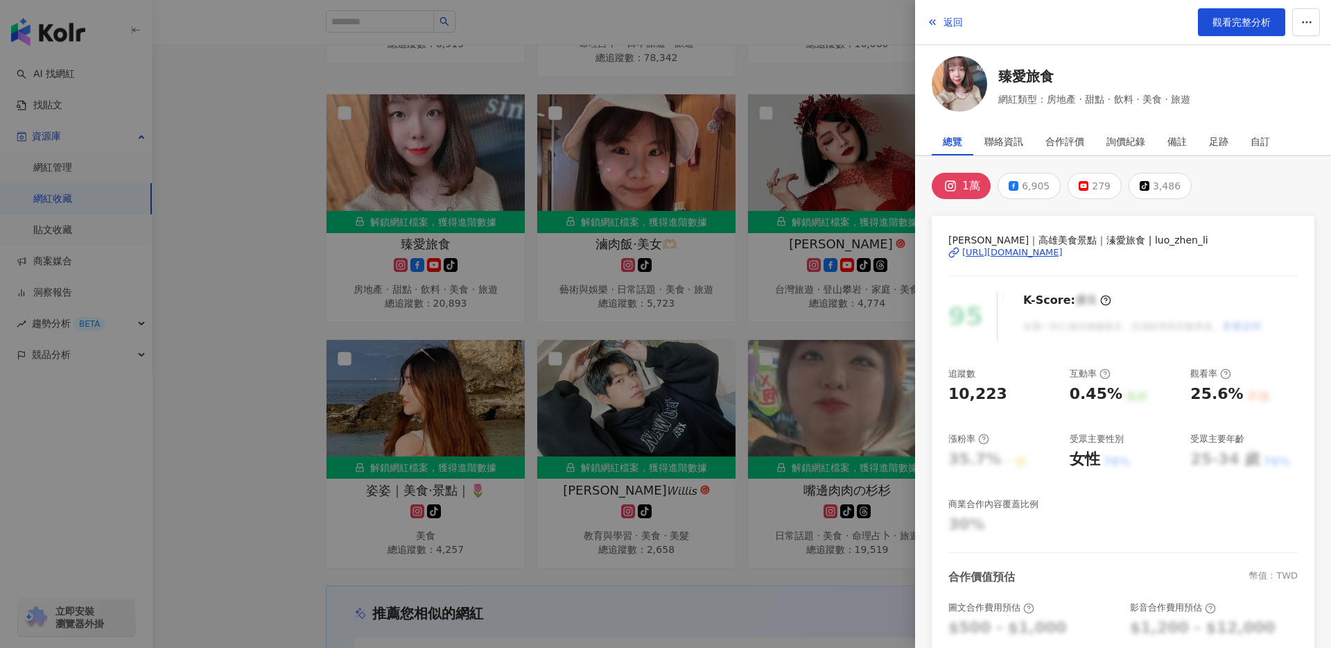
click at [1035, 250] on div "https://www.instagram.com/luo_zhen_li/" at bounding box center [1012, 252] width 101 height 12
click at [311, 347] on div at bounding box center [665, 324] width 1331 height 648
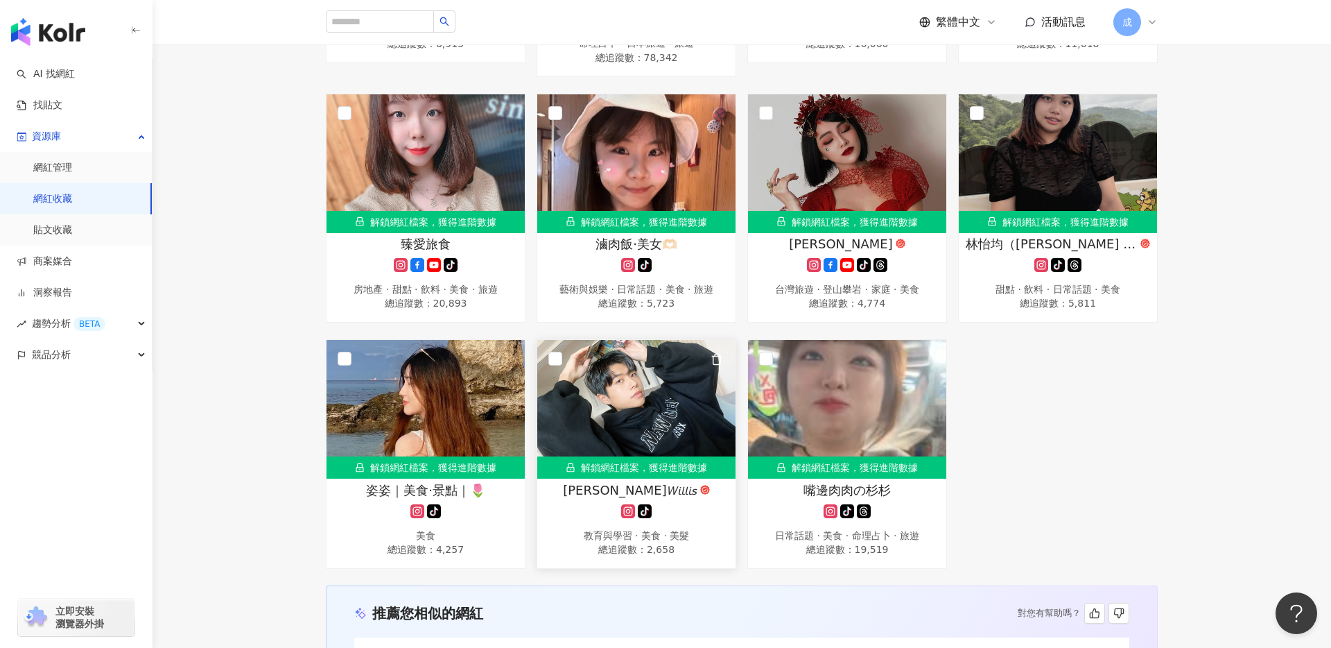
click at [693, 424] on img at bounding box center [636, 409] width 198 height 139
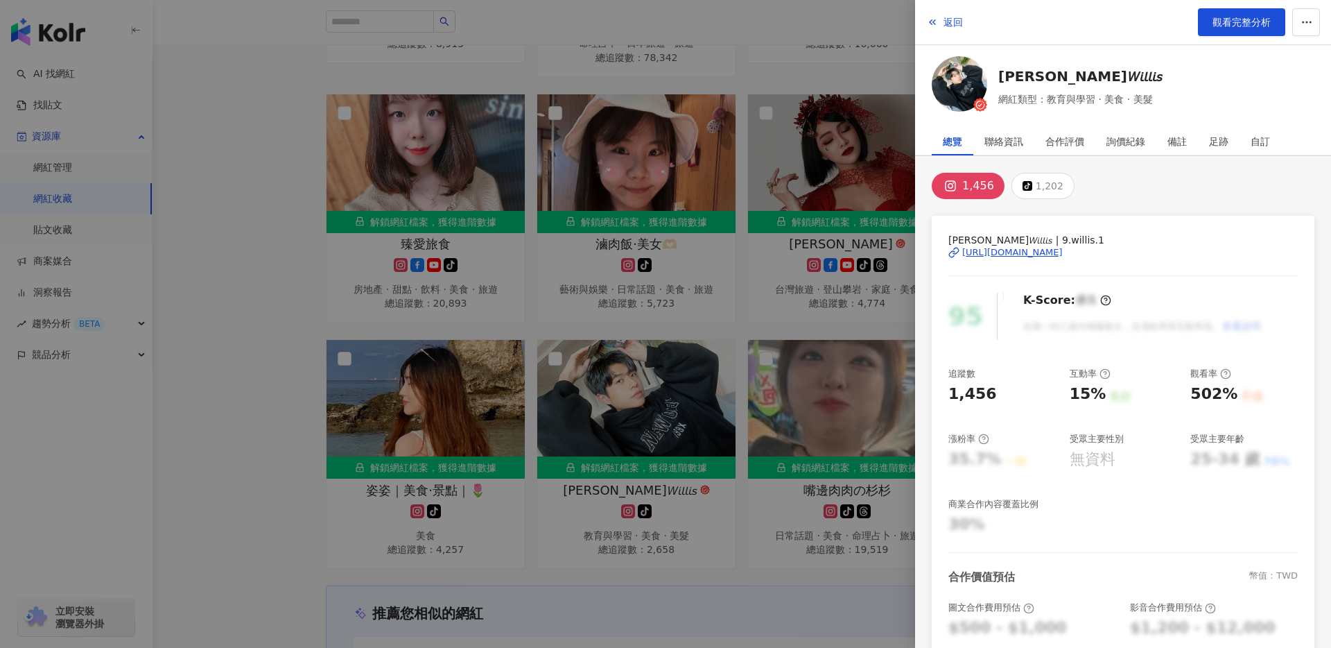
click at [1037, 250] on div "https://www.instagram.com/9.willis.1/" at bounding box center [1012, 252] width 101 height 12
click at [820, 297] on div at bounding box center [665, 324] width 1331 height 648
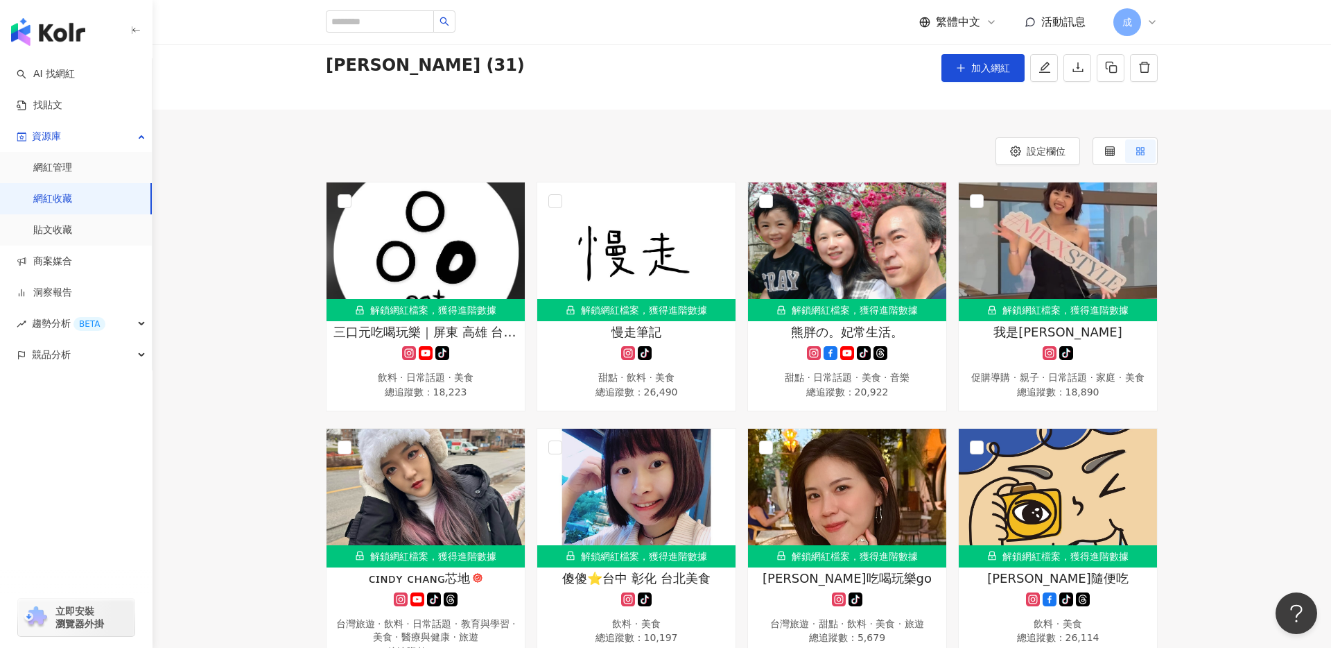
scroll to position [30, 0]
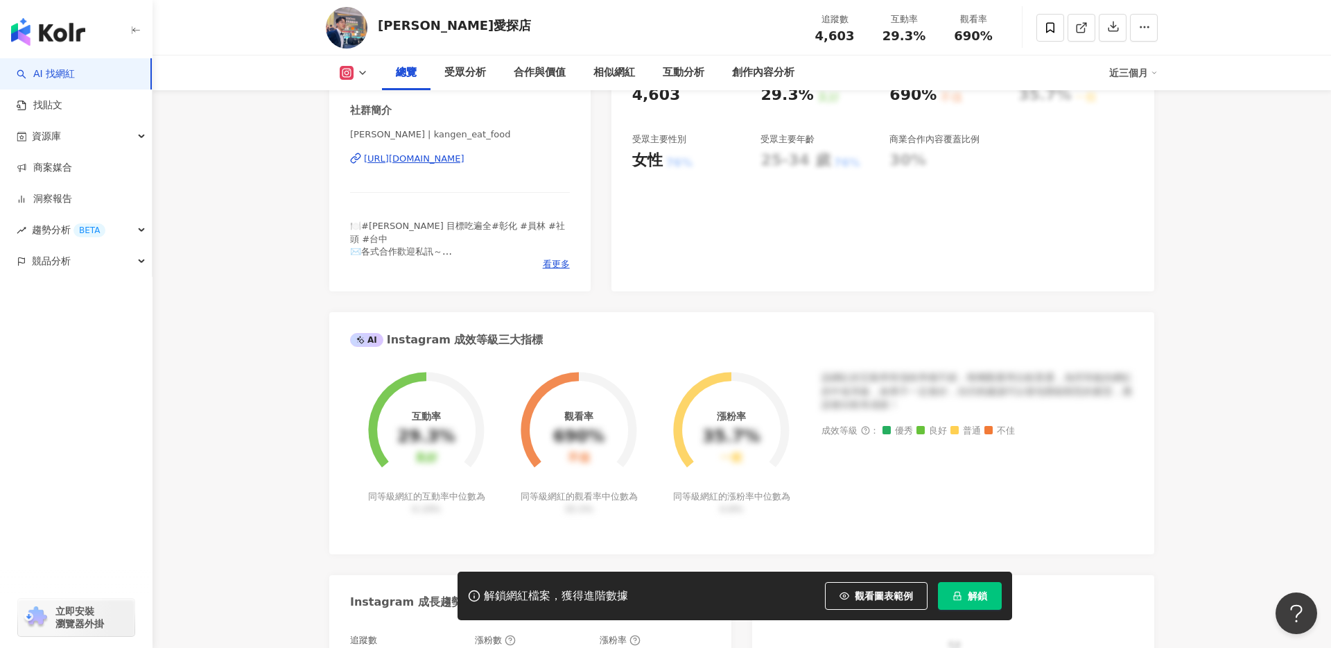
scroll to position [178, 0]
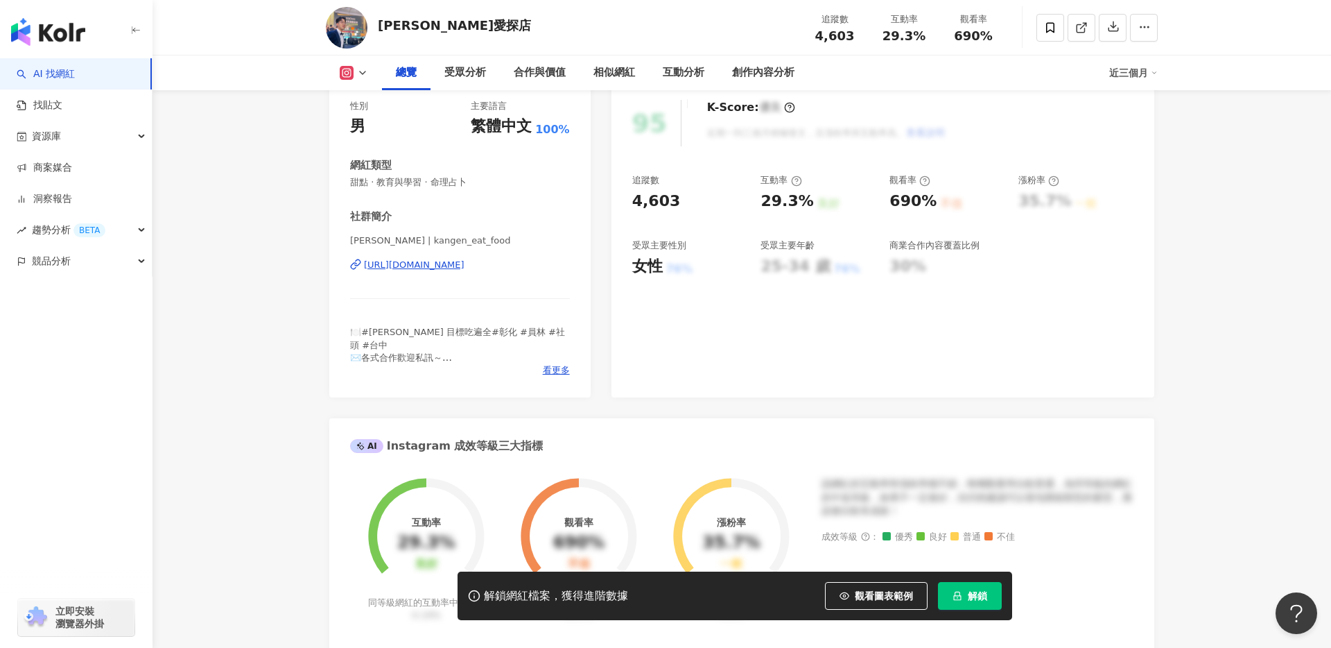
click at [442, 267] on div "https://www.instagram.com/kangen_eat_food/" at bounding box center [414, 265] width 101 height 12
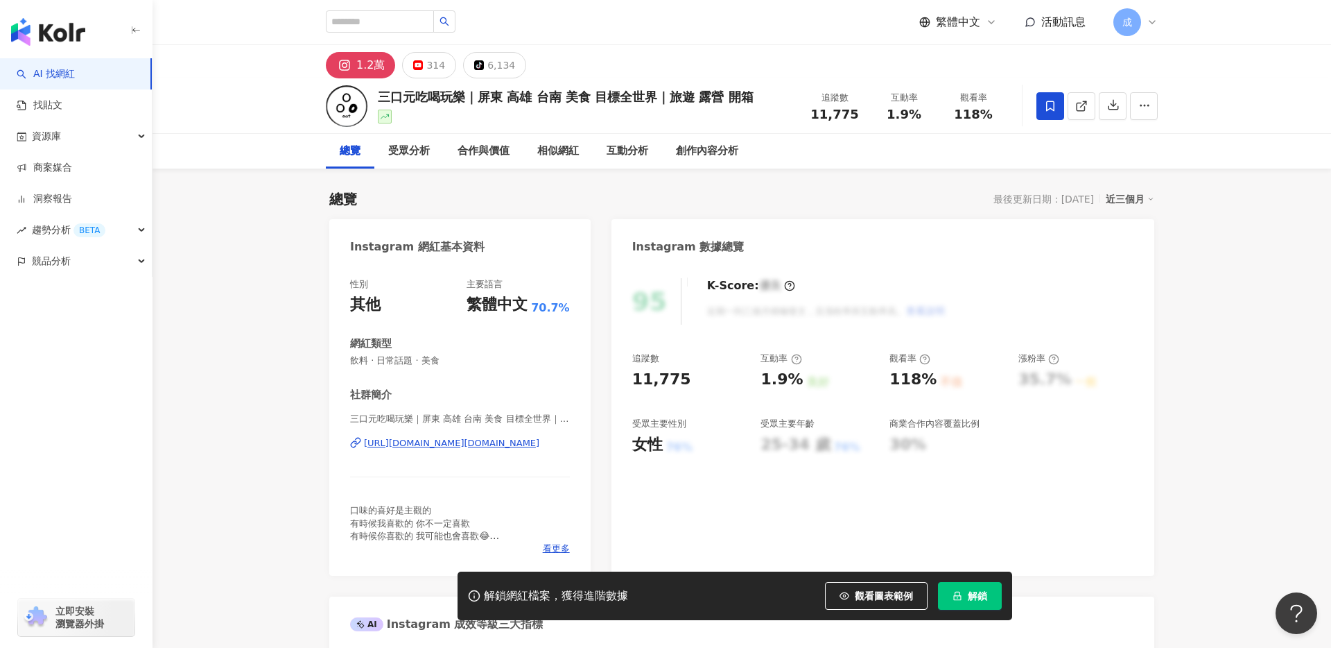
click at [426, 444] on div "[URL][DOMAIN_NAME][DOMAIN_NAME]" at bounding box center [451, 443] width 175 height 12
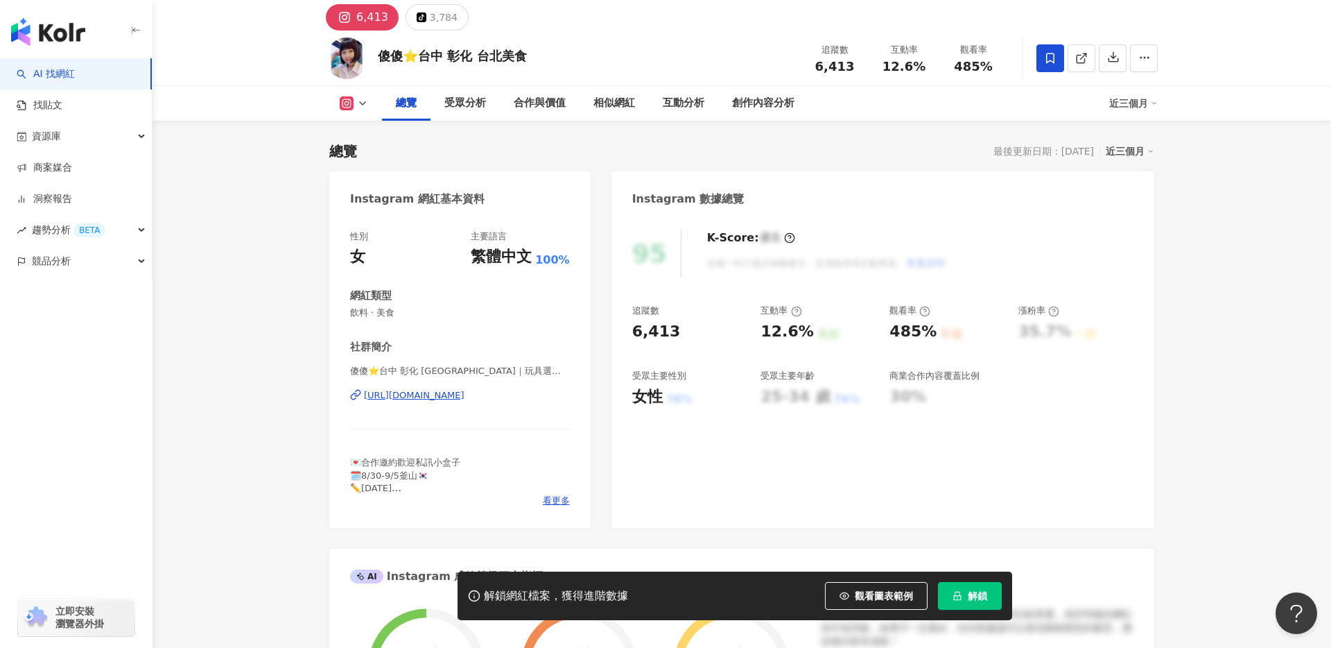
scroll to position [135, 0]
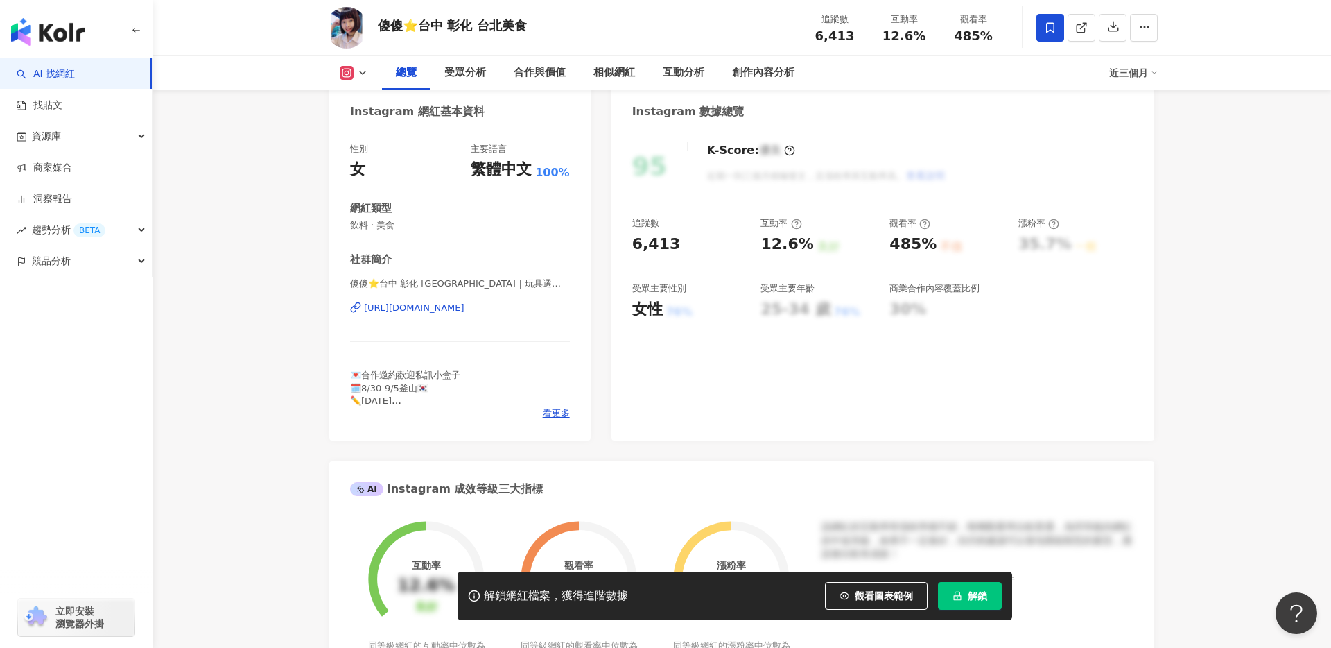
click at [465, 307] on div "[URL][DOMAIN_NAME]" at bounding box center [414, 308] width 101 height 12
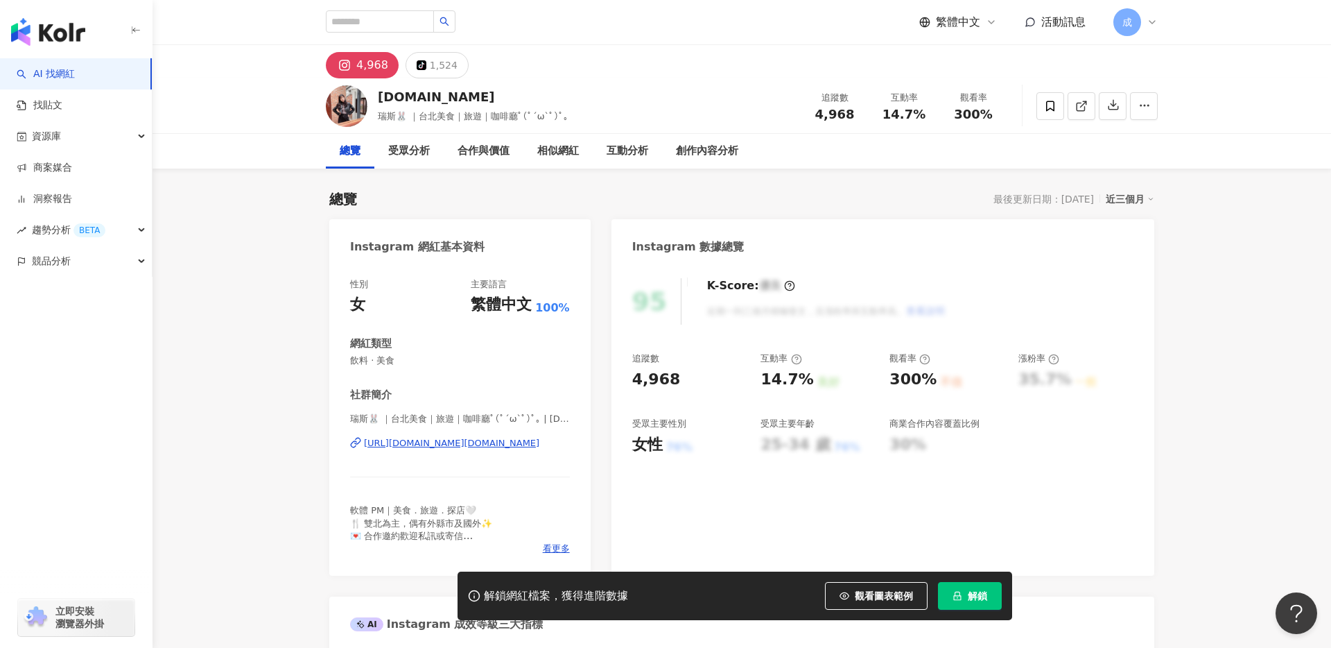
click at [476, 443] on div "https://www.instagram.com/iris.love.food/" at bounding box center [451, 443] width 175 height 12
click at [442, 67] on div "1,524" at bounding box center [444, 64] width 28 height 19
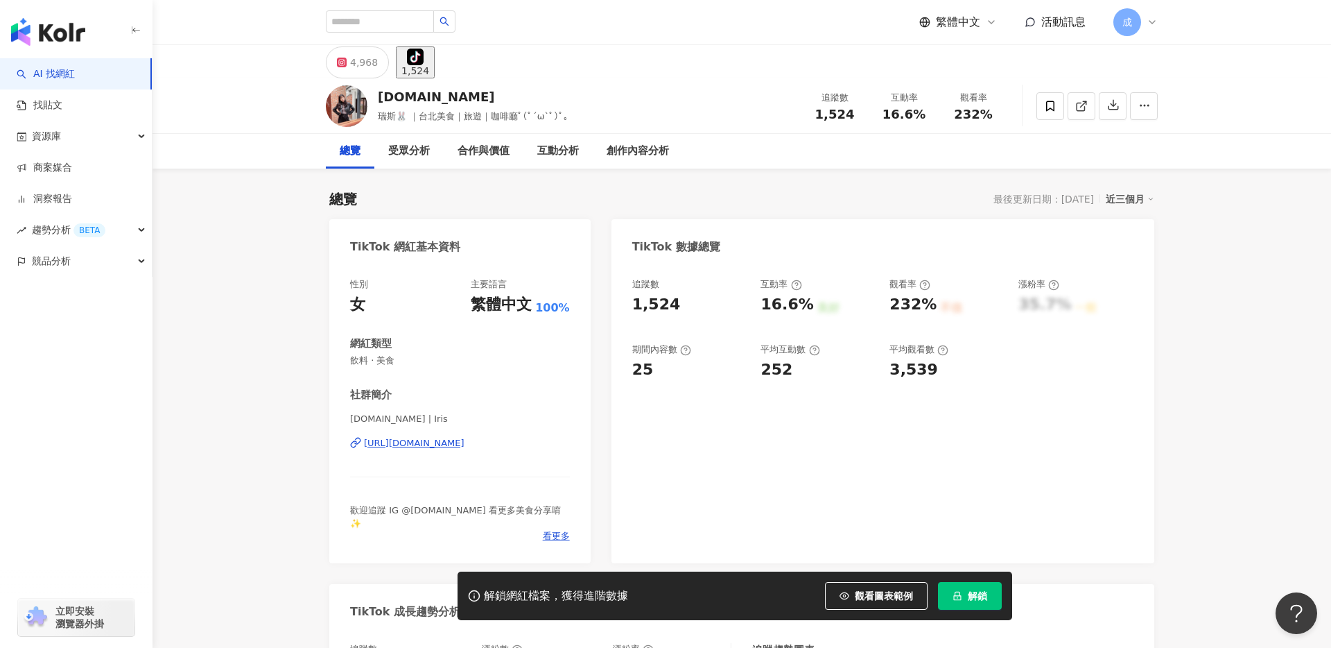
click at [446, 442] on div "https://www.tiktok.com/share/user/7277932490785145861" at bounding box center [414, 443] width 101 height 12
drag, startPoint x: 382, startPoint y: 116, endPoint x: 402, endPoint y: 119, distance: 20.2
click at [402, 119] on span "瑞斯🐰 ｜台北美食｜旅遊｜咖啡廳ﾟ(ﾟ´ω`ﾟ)ﾟ｡" at bounding box center [473, 116] width 191 height 10
copy span "瑞斯🐰"
click at [352, 67] on div "4,968" at bounding box center [364, 62] width 28 height 19
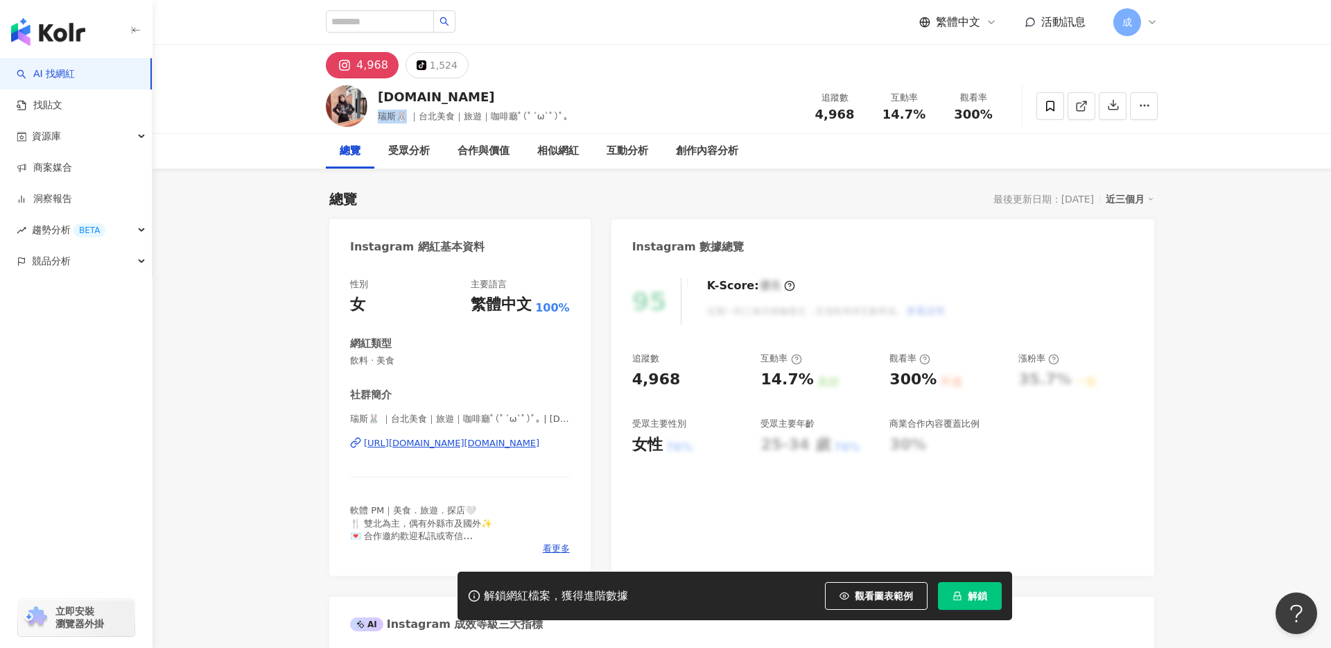
click at [414, 443] on div "https://www.instagram.com/iris.love.food/" at bounding box center [451, 443] width 175 height 12
click at [405, 444] on div "https://www.instagram.com/iris.love.food/" at bounding box center [451, 443] width 175 height 12
drag, startPoint x: 821, startPoint y: 112, endPoint x: 856, endPoint y: 112, distance: 34.7
click at [856, 112] on div "4,968" at bounding box center [835, 114] width 53 height 14
copy span "4,968"
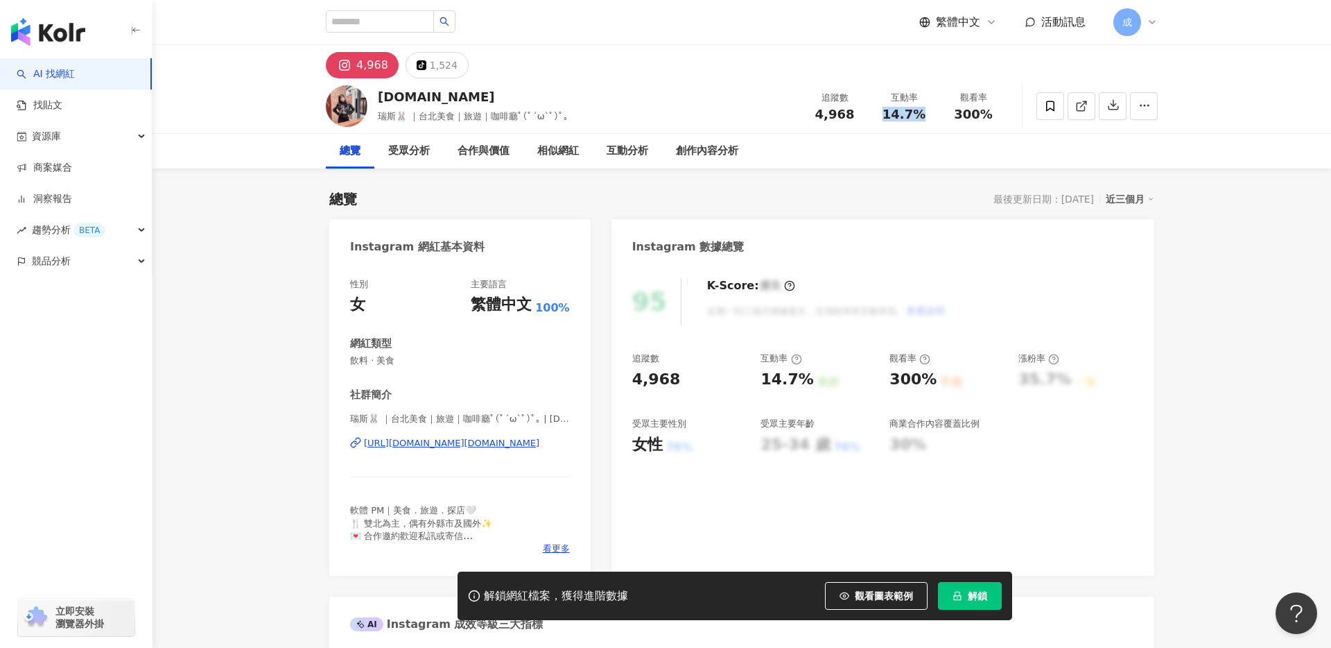
drag, startPoint x: 886, startPoint y: 115, endPoint x: 925, endPoint y: 115, distance: 38.8
click at [925, 115] on div "14.7%" at bounding box center [904, 114] width 53 height 14
copy span "14.7%"
click at [430, 68] on div "1,524" at bounding box center [444, 64] width 28 height 19
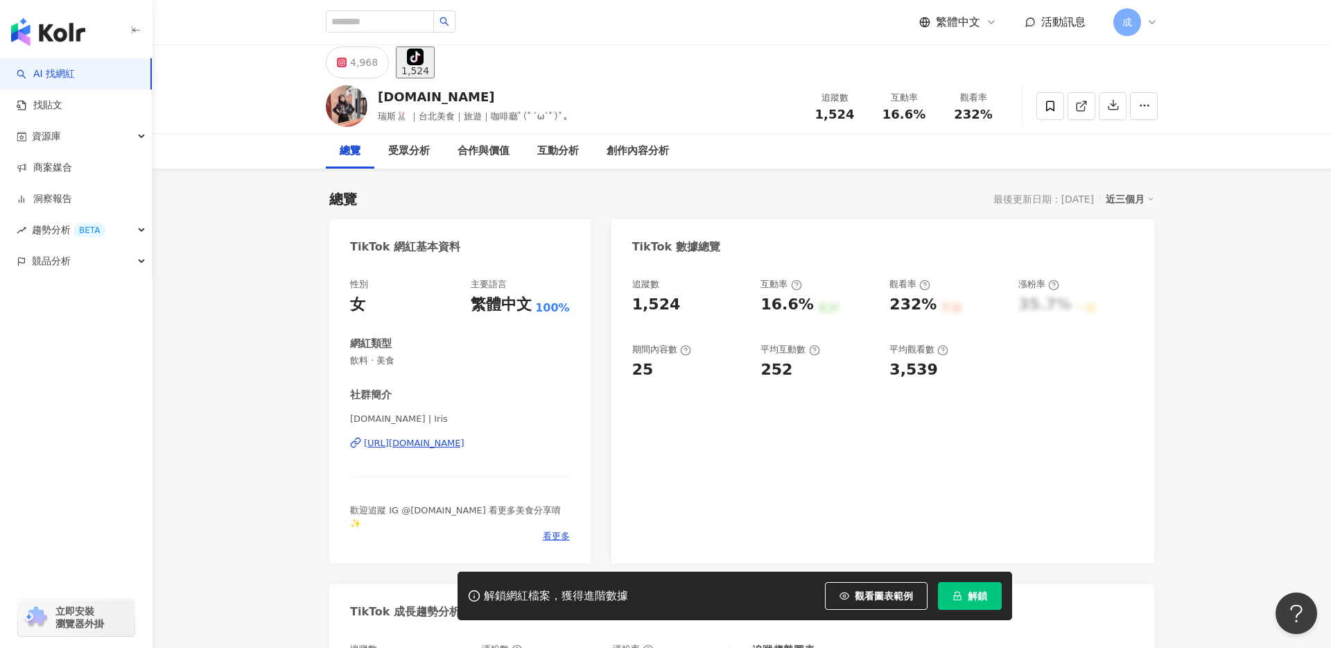
click at [868, 115] on div "追蹤數 1,524" at bounding box center [834, 106] width 69 height 30
click at [859, 115] on div "1,524" at bounding box center [835, 114] width 53 height 14
drag, startPoint x: 849, startPoint y: 114, endPoint x: 809, endPoint y: 114, distance: 40.2
click at [809, 114] on div "1,524" at bounding box center [835, 114] width 53 height 14
copy span "1,524"
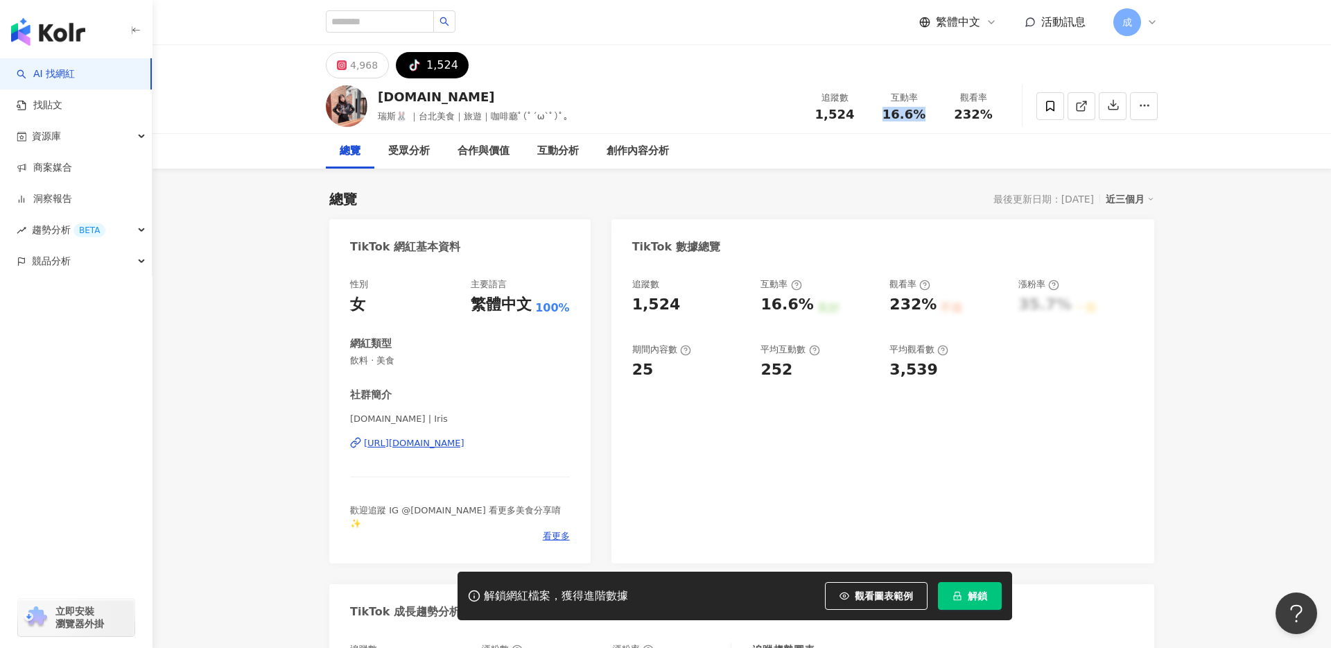
drag, startPoint x: 888, startPoint y: 112, endPoint x: 925, endPoint y: 112, distance: 37.4
click at [925, 112] on div "16.6%" at bounding box center [904, 114] width 53 height 14
copy span "16.6%"
click at [1055, 109] on icon at bounding box center [1050, 106] width 12 height 12
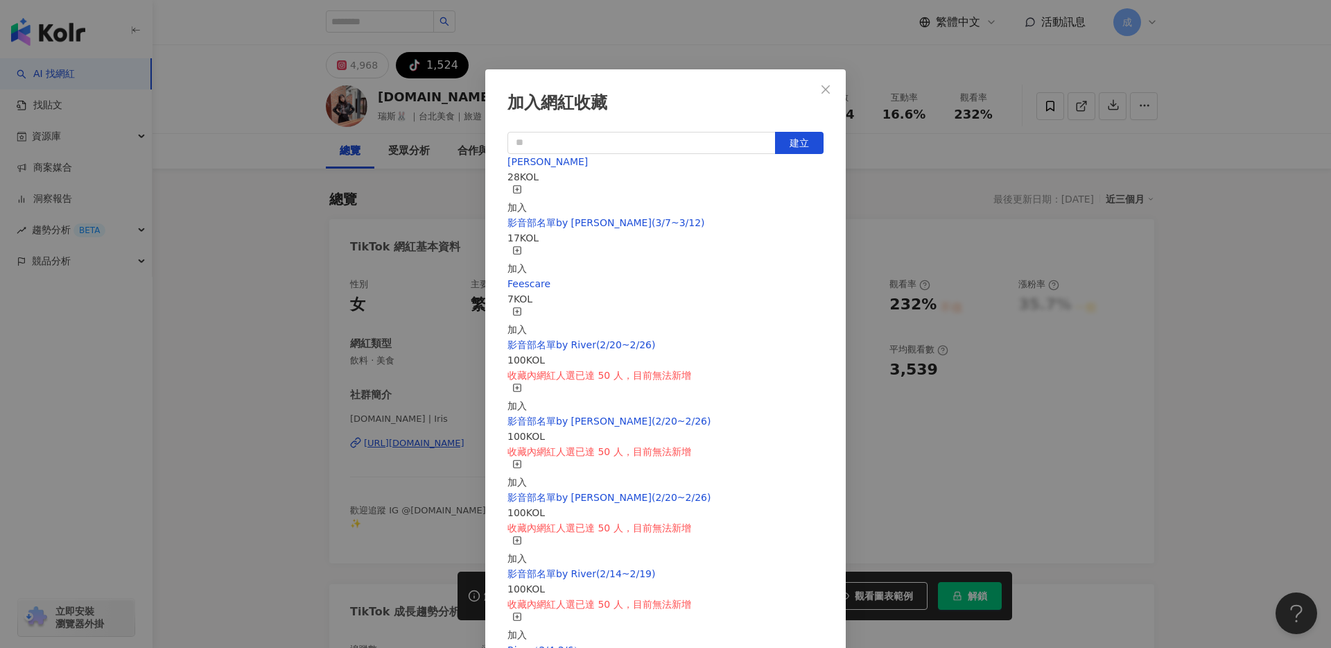
click at [521, 193] on rect "button" at bounding box center [518, 189] width 8 height 8
click at [830, 87] on icon "close" at bounding box center [825, 89] width 11 height 11
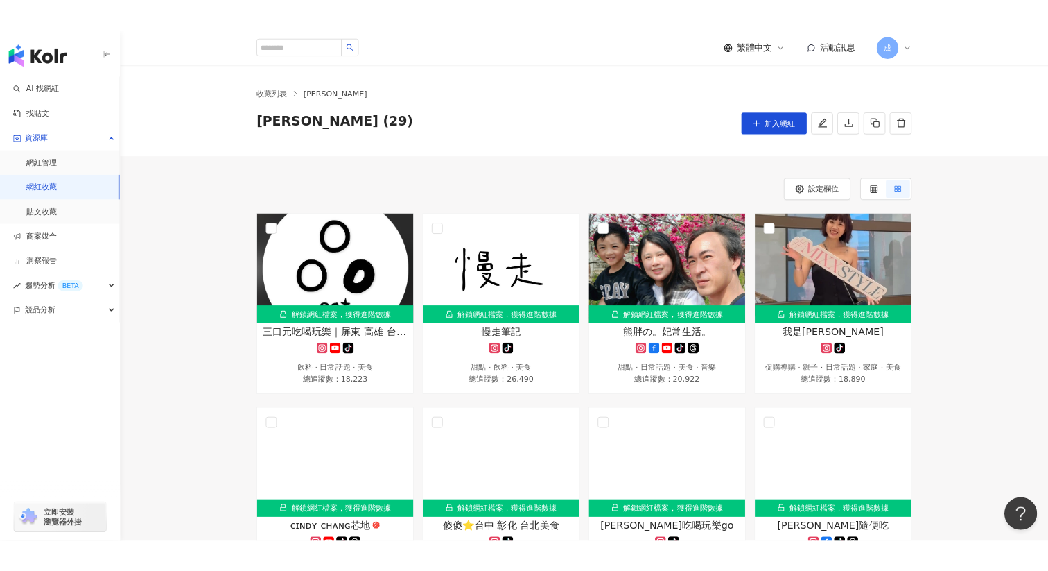
scroll to position [33, 0]
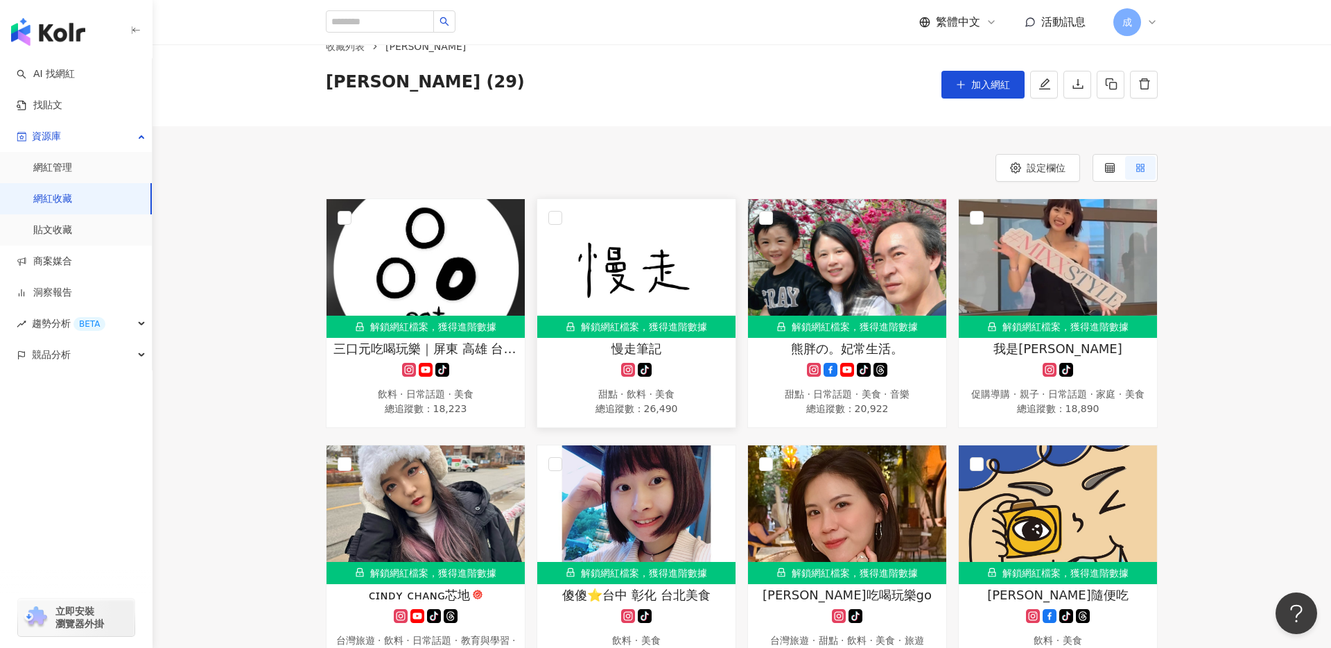
click at [641, 340] on span "慢走筆記" at bounding box center [637, 348] width 50 height 17
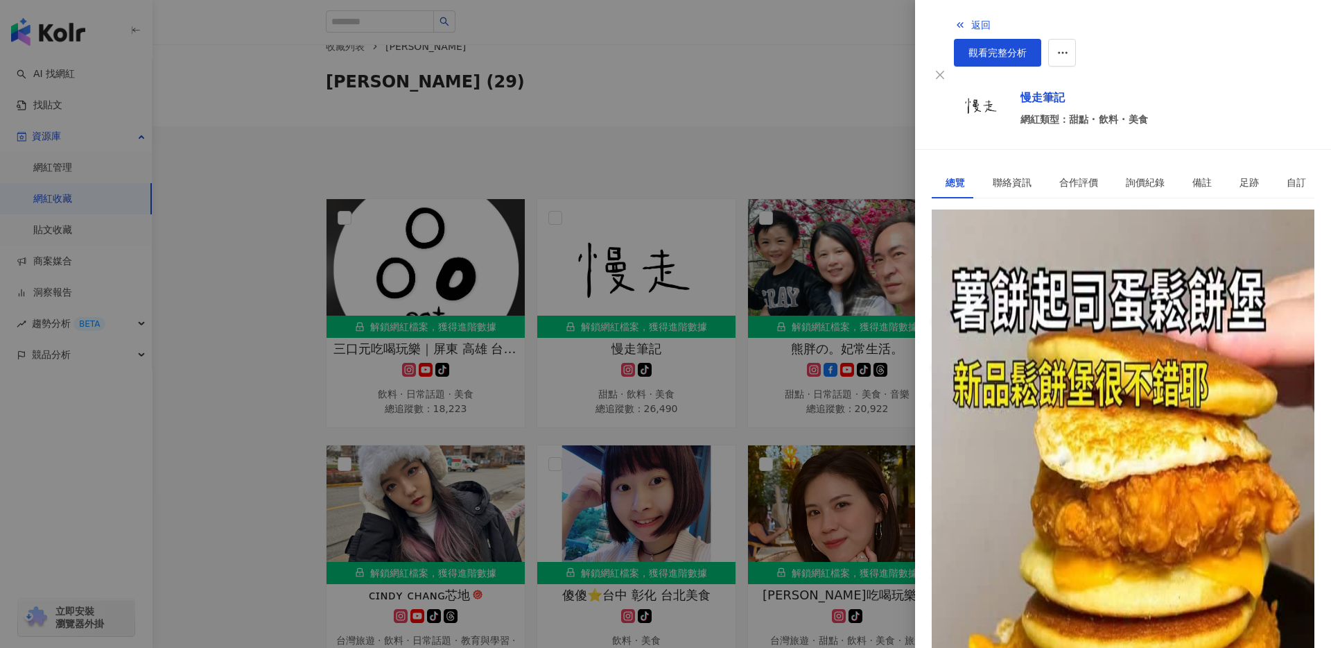
click at [993, 232] on div "6,610" at bounding box center [979, 239] width 28 height 15
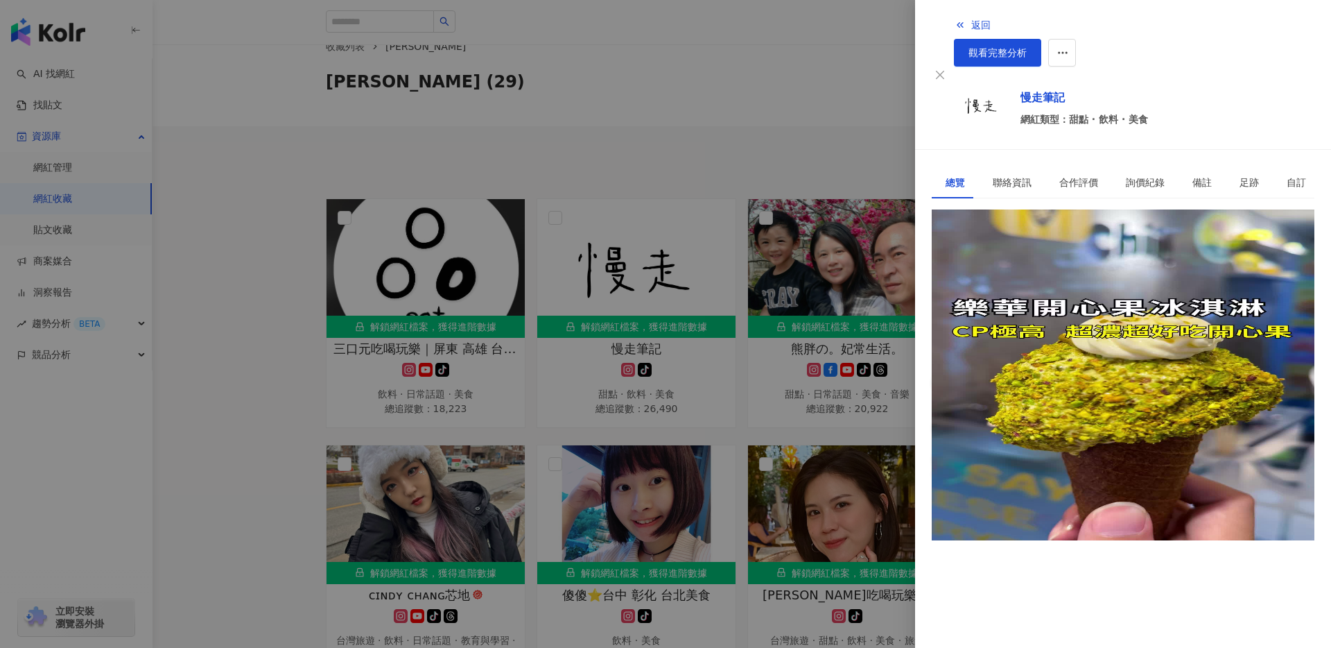
click at [953, 232] on div "2萬" at bounding box center [946, 239] width 16 height 15
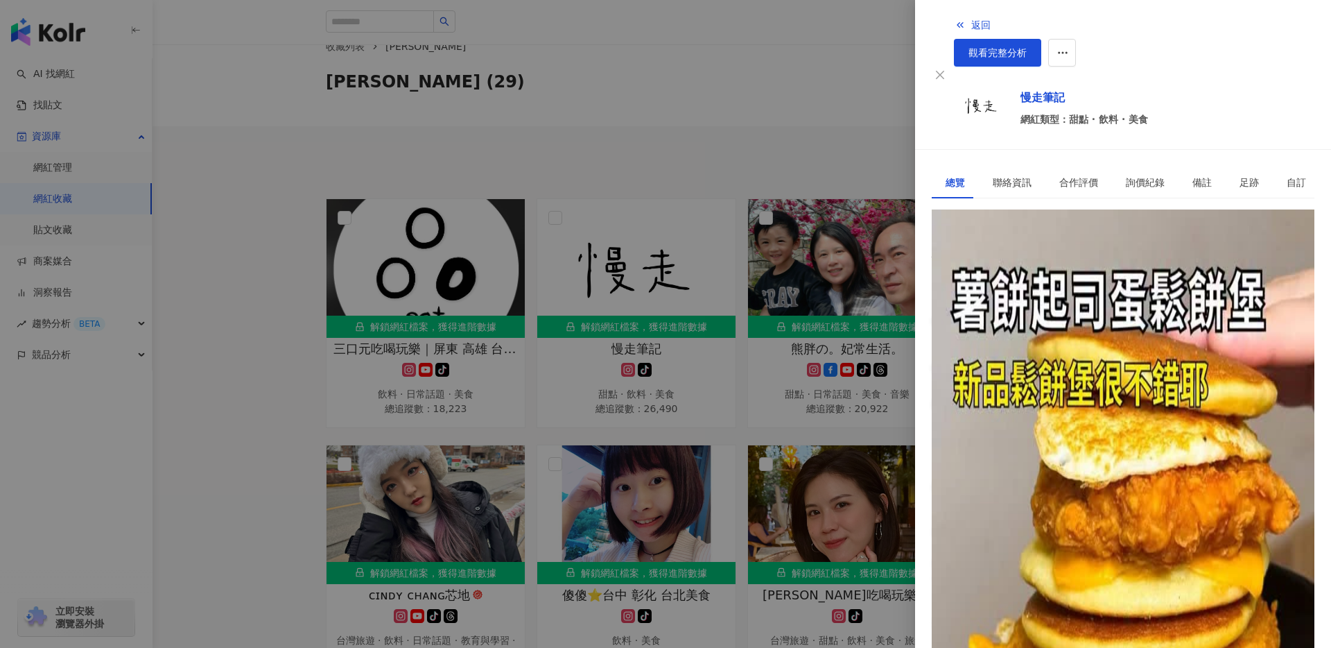
click at [1017, 265] on div "https://www.instagram.com/mrwalkslowly/" at bounding box center [1000, 272] width 108 height 15
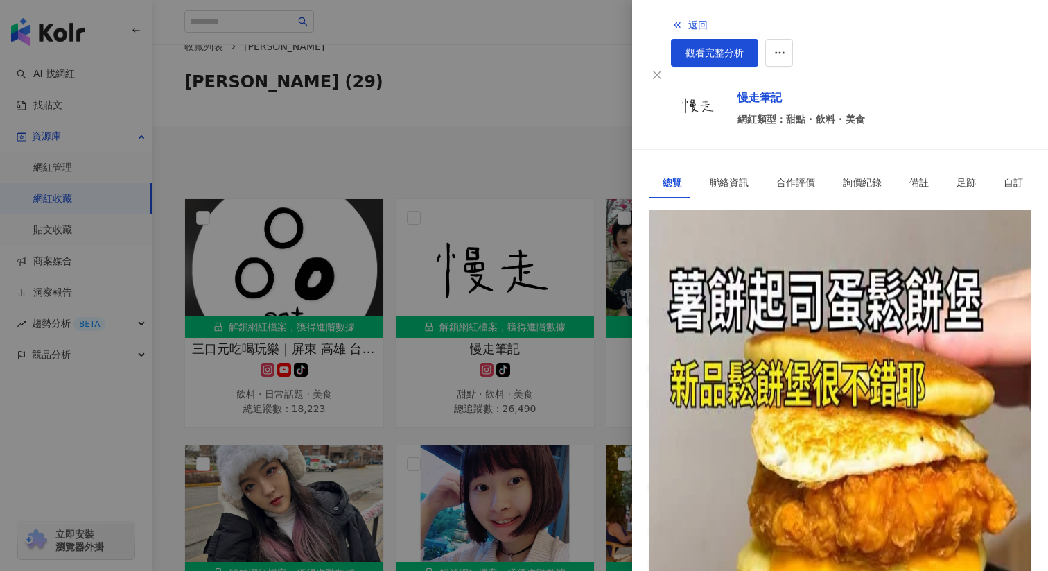
click at [728, 265] on div "https://www.instagram.com/mrwalkslowly/" at bounding box center [717, 272] width 108 height 15
drag, startPoint x: 786, startPoint y: 391, endPoint x: 825, endPoint y: 391, distance: 38.8
click at [825, 418] on div "追蹤數 19,880 互動率 4.64% 良好 觀看率 299% 不佳 漲粉率 35.7% 一般 受眾主要性別 女性 76% 受眾主要年齡 25-34 歲 7…" at bounding box center [840, 563] width 383 height 290
copy div "4.64%"
drag, startPoint x: 666, startPoint y: 395, endPoint x: 719, endPoint y: 395, distance: 53.4
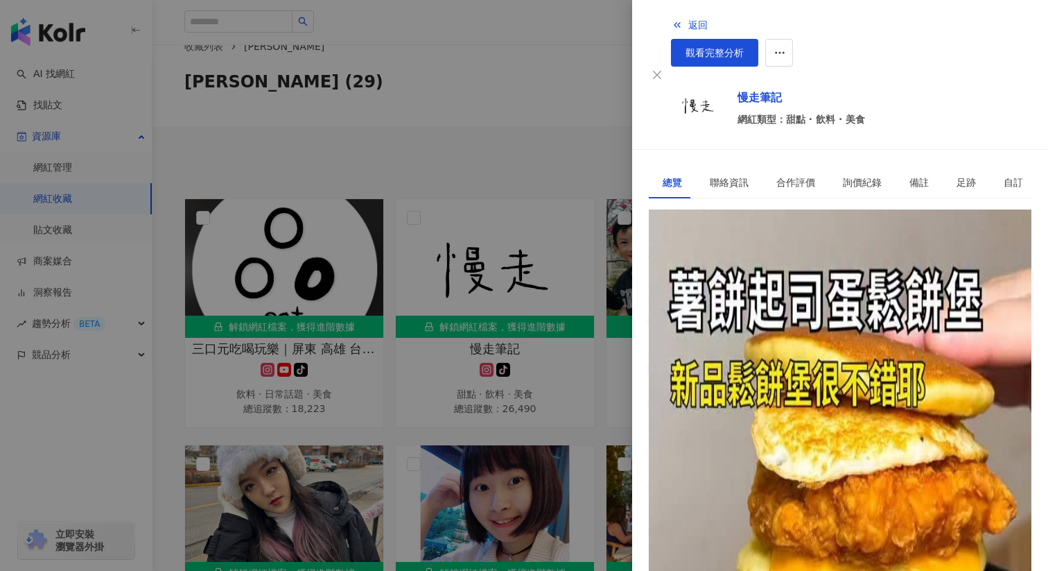
click at [719, 433] on div "19,880" at bounding box center [840, 440] width 383 height 15
copy div "19,880"
click at [710, 232] on div "6,610" at bounding box center [696, 239] width 28 height 15
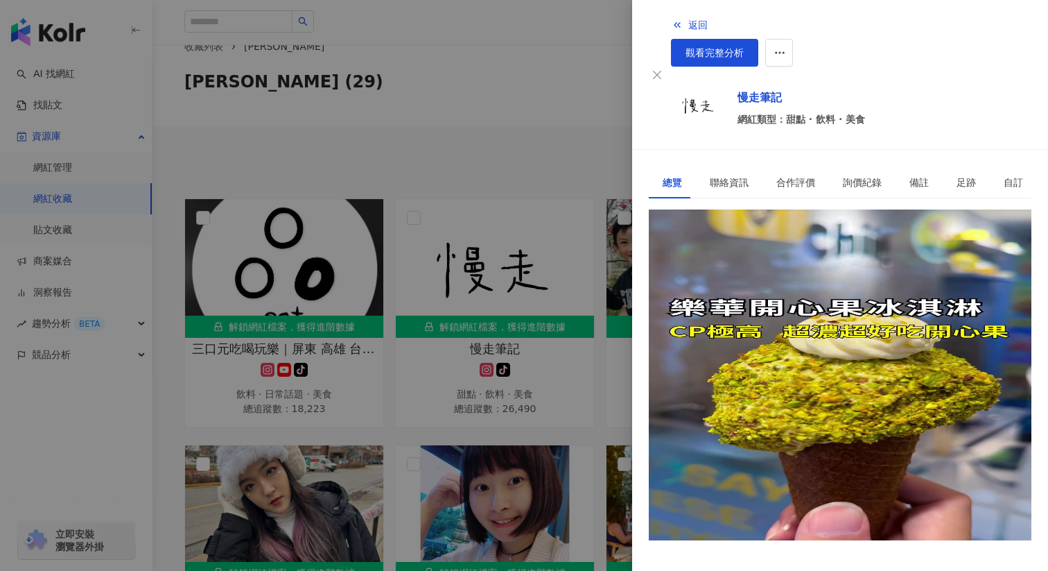
click at [734, 265] on div "https://www.tiktok.com/share/user/6563237822664589314" at bounding box center [717, 272] width 108 height 15
drag, startPoint x: 669, startPoint y: 318, endPoint x: 733, endPoint y: 319, distance: 63.8
click at [734, 329] on div "6,610" at bounding box center [840, 336] width 383 height 15
copy div "6,610"
drag, startPoint x: 788, startPoint y: 320, endPoint x: 824, endPoint y: 320, distance: 36.1
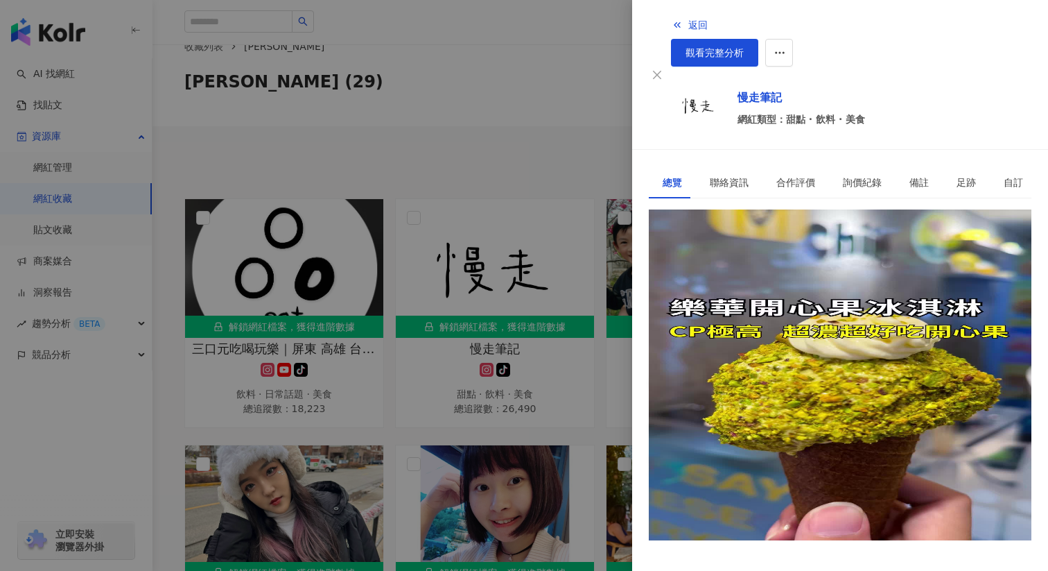
click at [824, 360] on div "5.23%" at bounding box center [840, 367] width 383 height 15
copy div "5.23%"
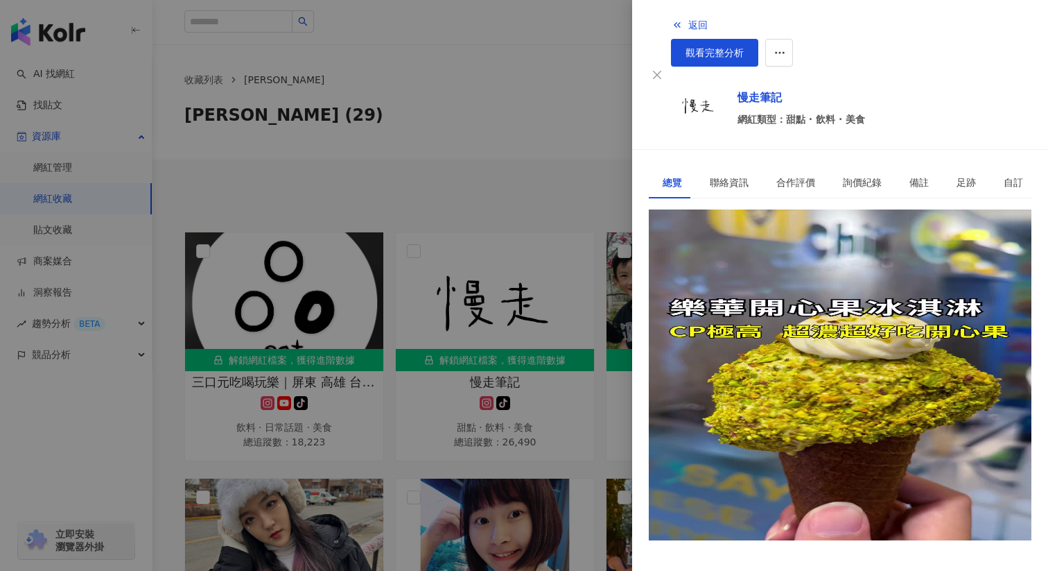
click at [732, 265] on div "https://www.tiktok.com/share/user/6563237822664589314" at bounding box center [717, 272] width 108 height 15
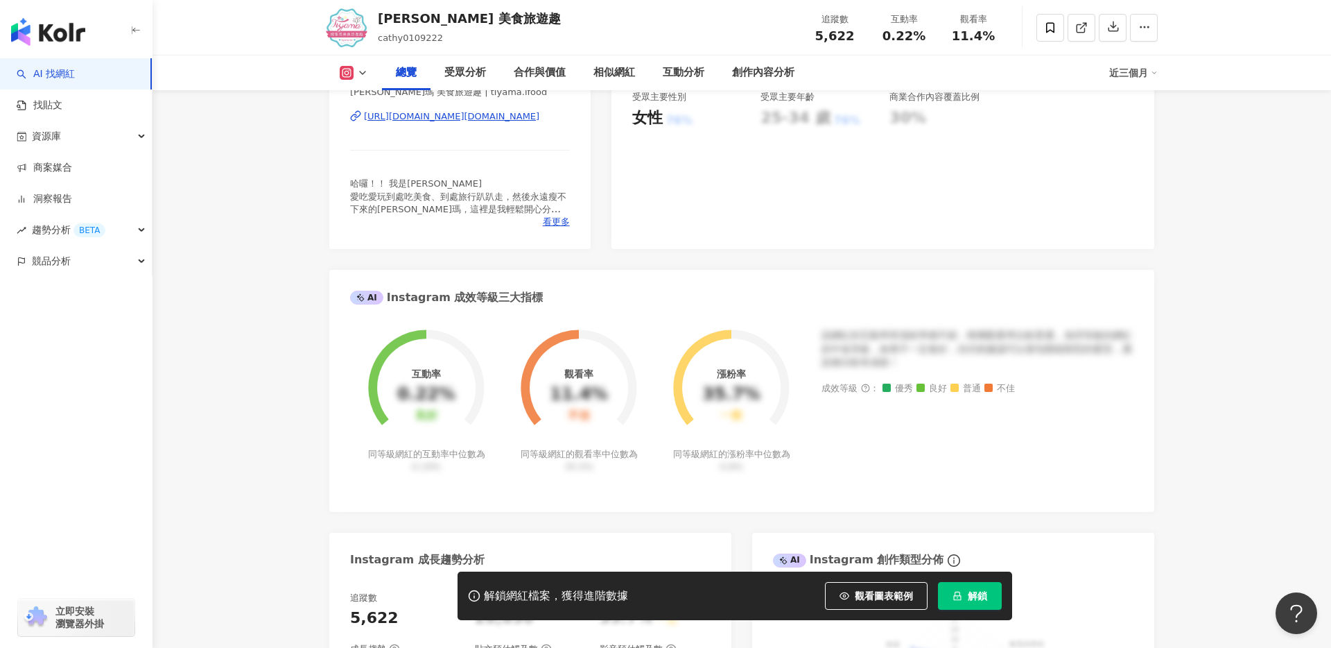
scroll to position [266, 0]
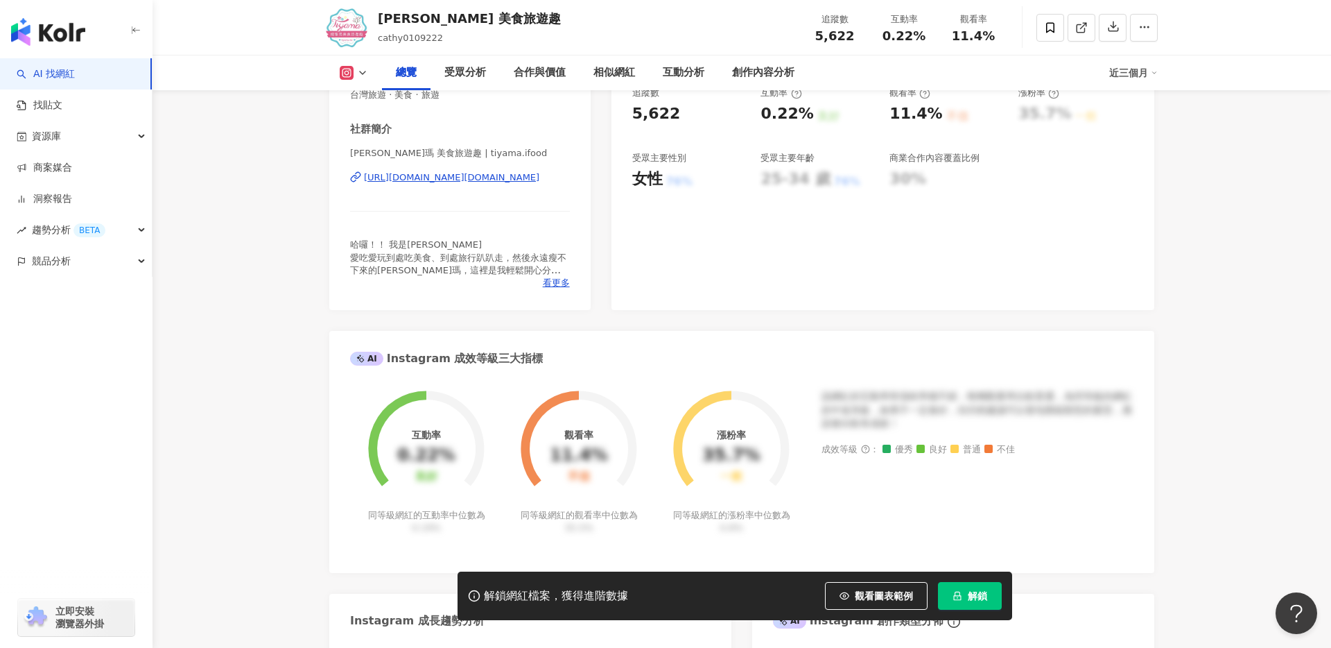
click at [433, 289] on div "社群簡介 緹雅瑪 美食旅遊趣 | tiyama.ifood https://www.instagram.com/tiyama.ifood/ 哈囉！！ 我是Ti…" at bounding box center [460, 205] width 220 height 167
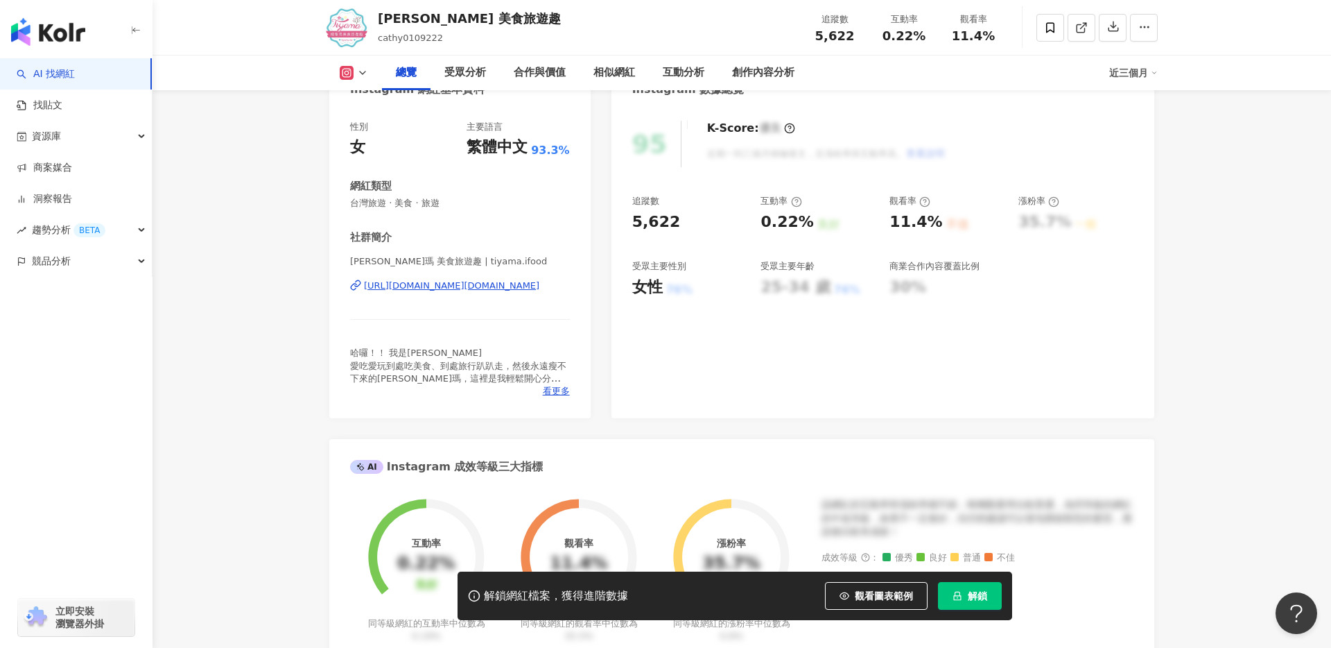
click at [439, 286] on div "https://www.instagram.com/tiyama.ifood/" at bounding box center [451, 285] width 175 height 12
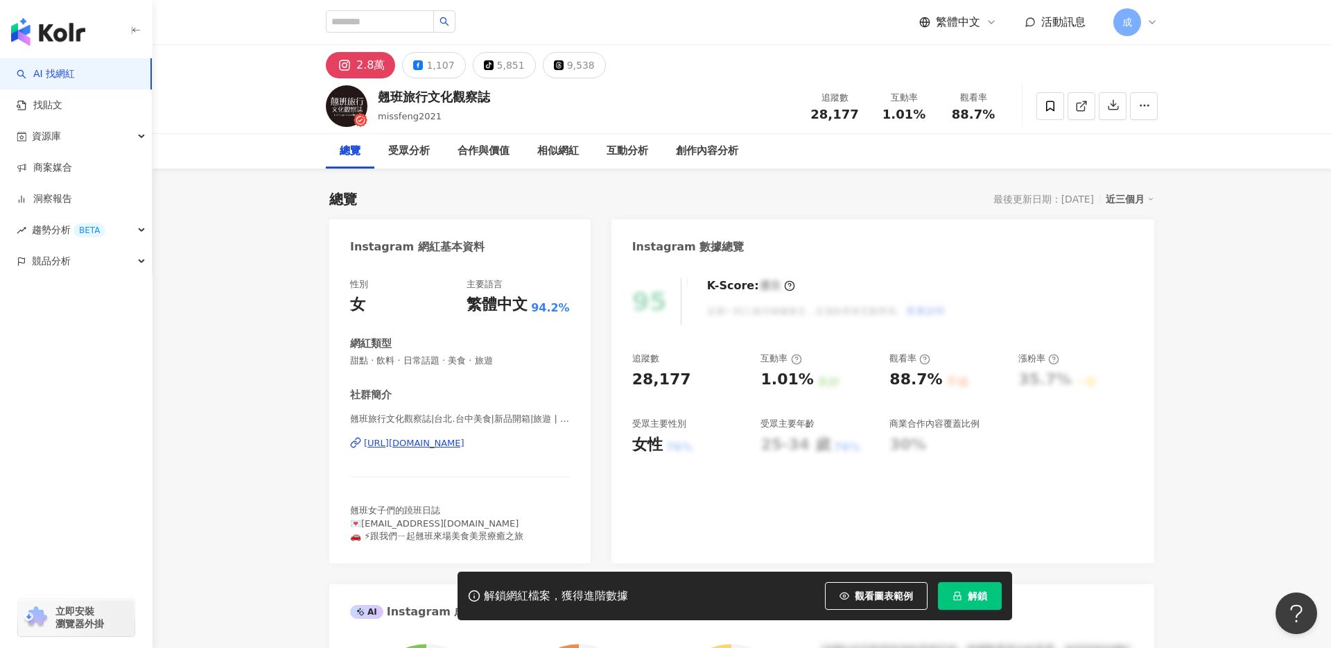
click at [415, 442] on div "[URL][DOMAIN_NAME]" at bounding box center [414, 443] width 101 height 12
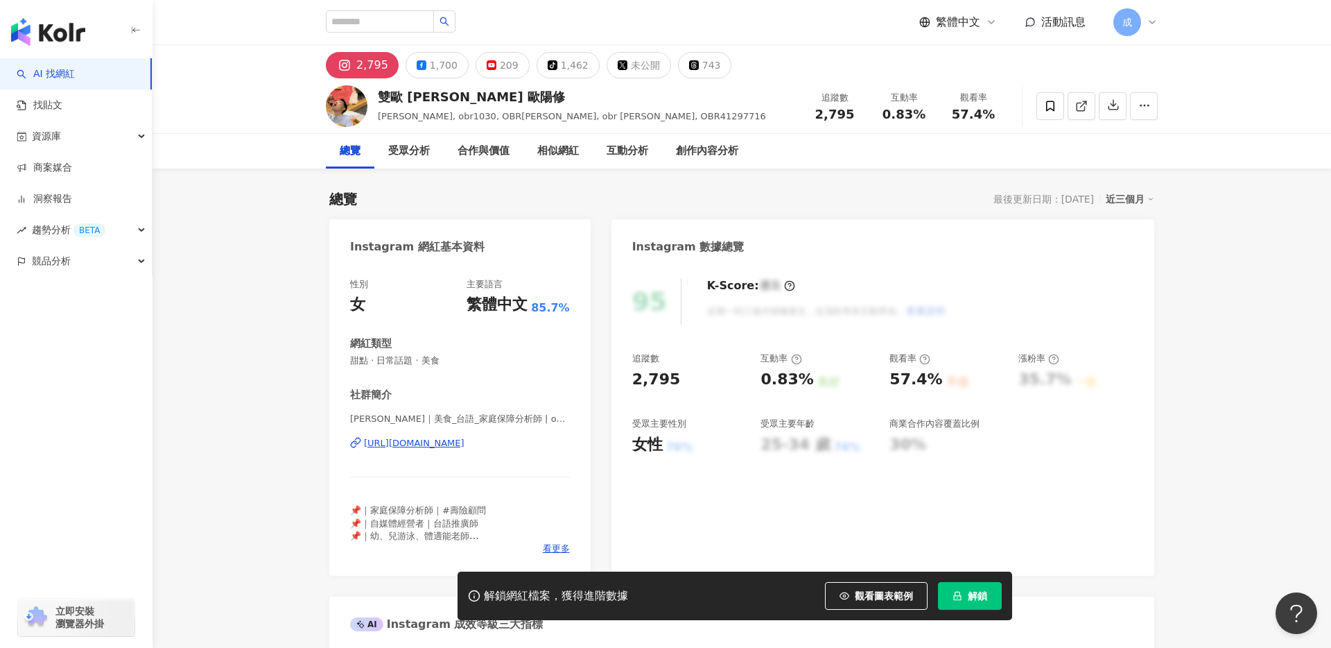
click at [421, 447] on div "[URL][DOMAIN_NAME]" at bounding box center [414, 443] width 101 height 12
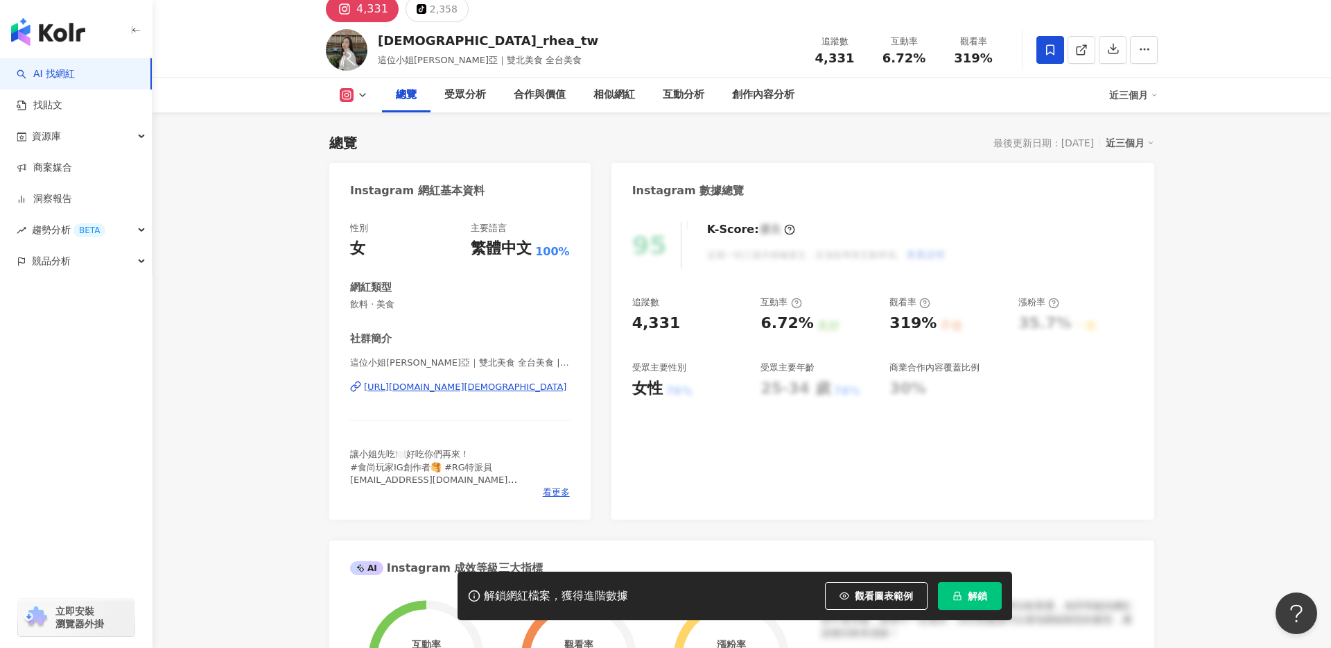
click at [489, 382] on div "[URL][DOMAIN_NAME][DEMOGRAPHIC_DATA]" at bounding box center [465, 387] width 202 height 12
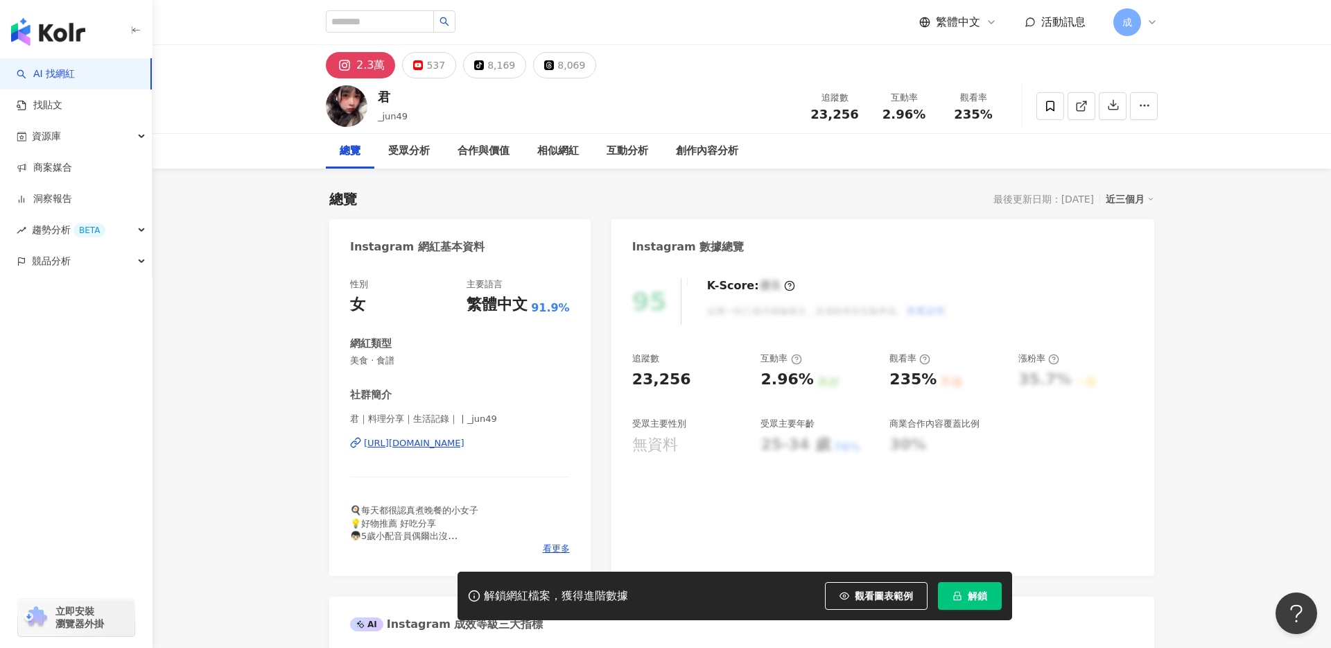
click at [442, 446] on div "[URL][DOMAIN_NAME]" at bounding box center [414, 443] width 101 height 12
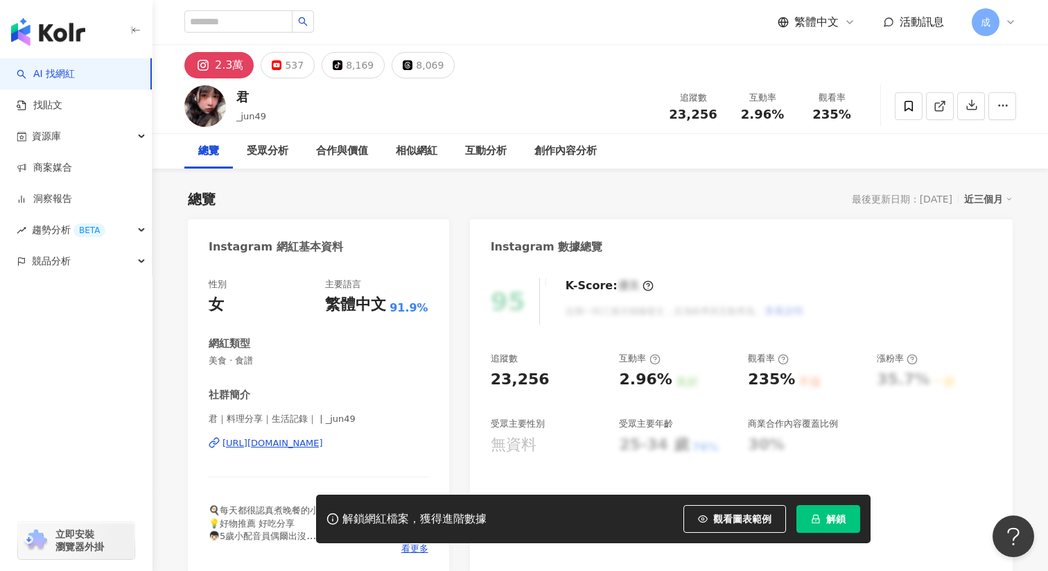
click at [287, 446] on div "[URL][DOMAIN_NAME]" at bounding box center [273, 443] width 101 height 12
drag, startPoint x: 673, startPoint y: 117, endPoint x: 723, endPoint y: 117, distance: 49.2
click at [723, 117] on div "追蹤數 23,256" at bounding box center [693, 106] width 69 height 30
copy span "23,256"
drag, startPoint x: 745, startPoint y: 107, endPoint x: 781, endPoint y: 110, distance: 36.9
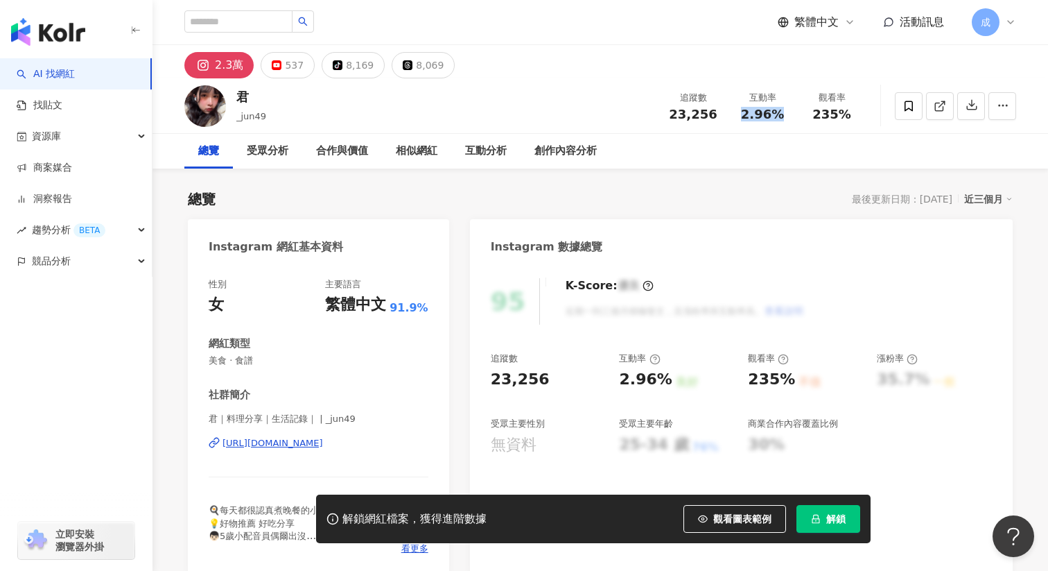
click at [781, 110] on div "2.96%" at bounding box center [762, 114] width 53 height 14
copy span "2.96%"
click at [338, 58] on button "tiktok-icon 8,169" at bounding box center [353, 65] width 63 height 26
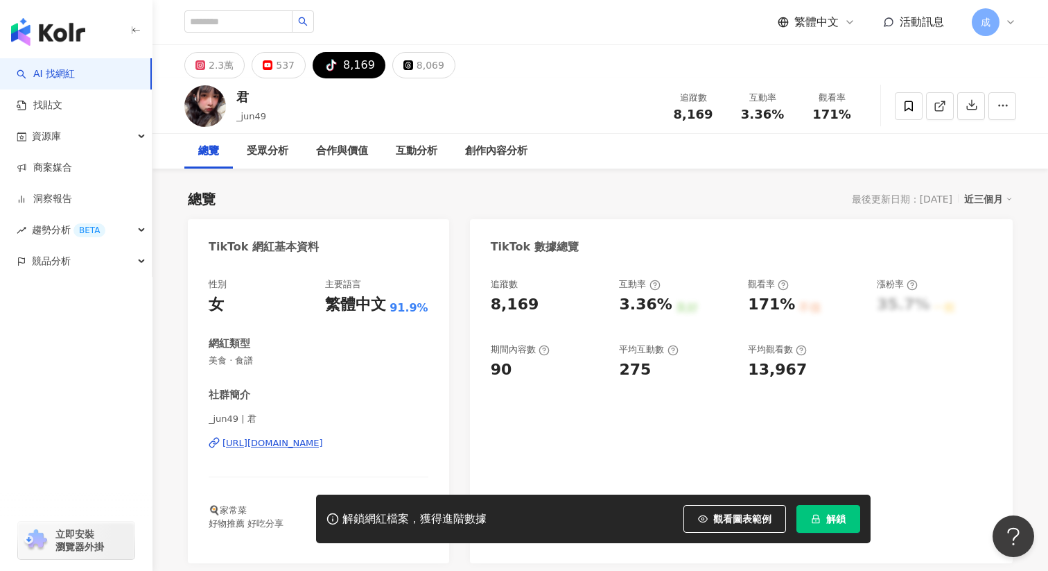
click at [292, 442] on div "[URL][DOMAIN_NAME]" at bounding box center [273, 443] width 101 height 12
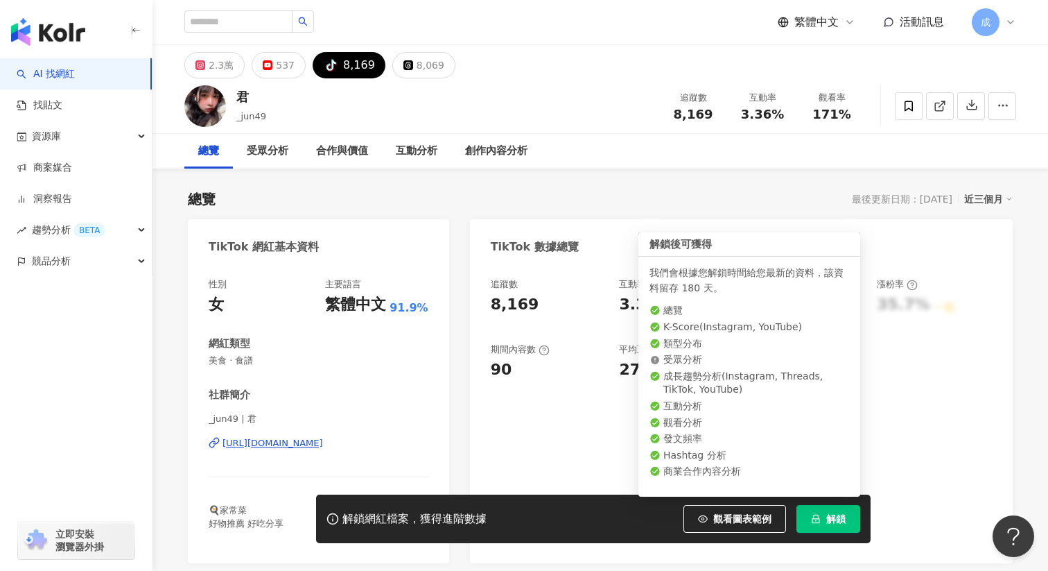
click at [826, 519] on button "解鎖" at bounding box center [829, 519] width 64 height 28
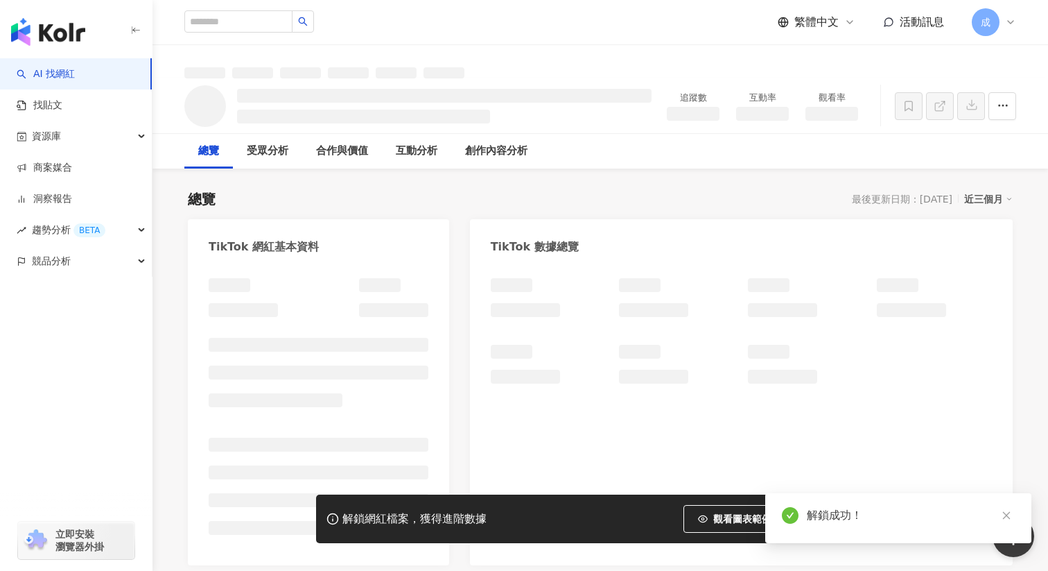
click at [831, 527] on div "解鎖成功！" at bounding box center [899, 518] width 266 height 50
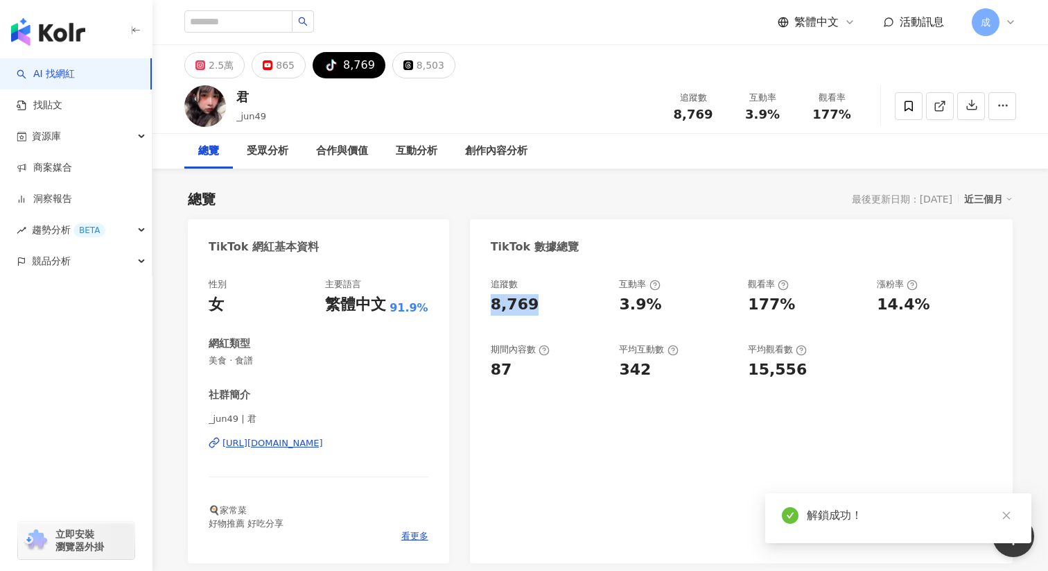
drag, startPoint x: 492, startPoint y: 305, endPoint x: 530, endPoint y: 305, distance: 37.4
click at [530, 305] on div "8,769" at bounding box center [548, 304] width 115 height 21
copy div "8,769"
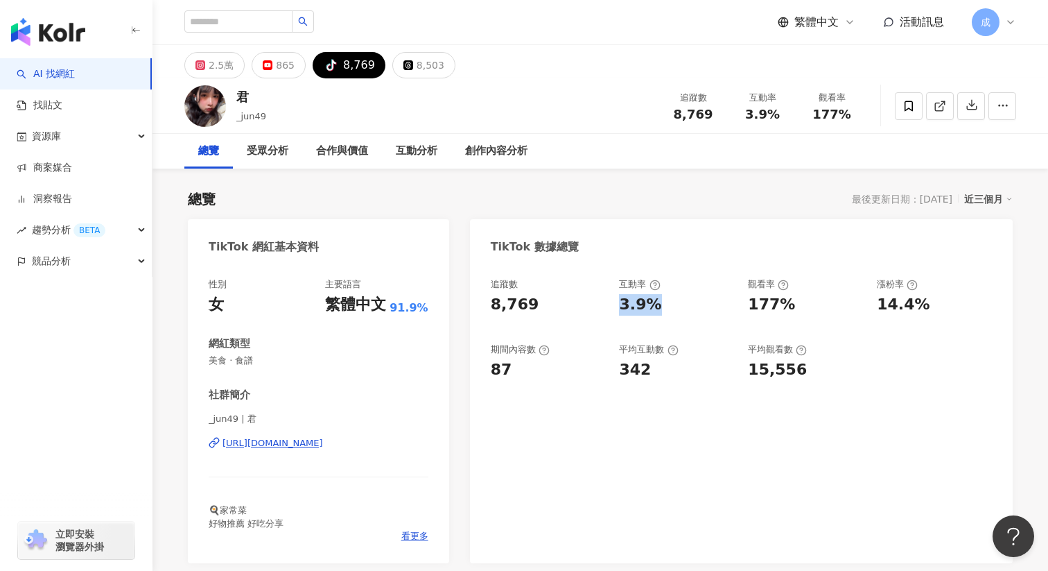
drag, startPoint x: 619, startPoint y: 307, endPoint x: 664, endPoint y: 307, distance: 45.8
click at [664, 307] on div "追蹤數 8,769 互動率 3.9% 觀看率 177% 漲粉率 14.4% 期間內容數 87 平均互動數 342 平均觀看數 15,556" at bounding box center [741, 329] width 501 height 103
copy div "3.9%"
click at [323, 444] on div "https://www.tiktok.com/share/user/7326408978567545862" at bounding box center [273, 443] width 101 height 12
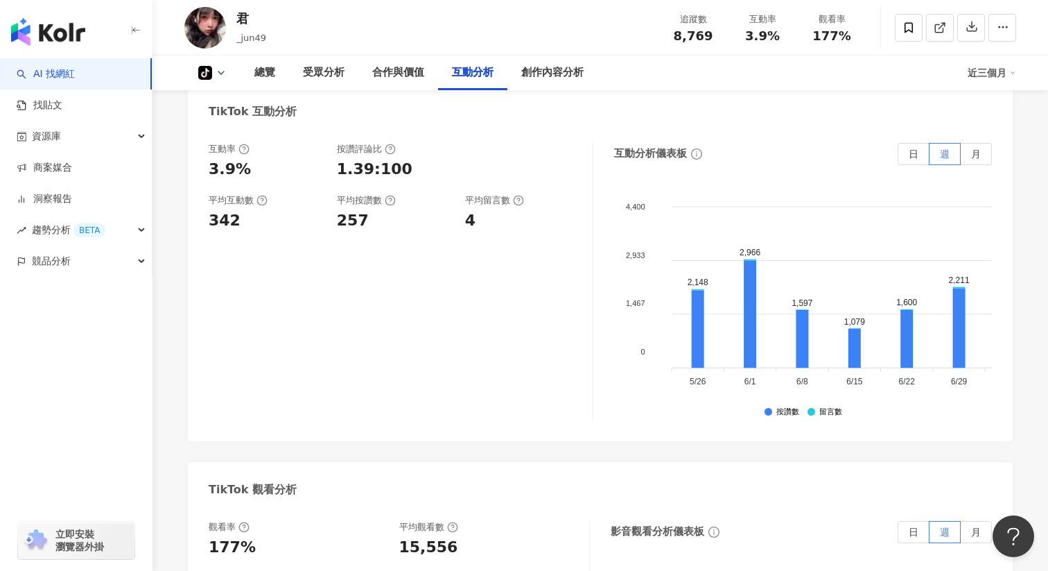
scroll to position [1268, 0]
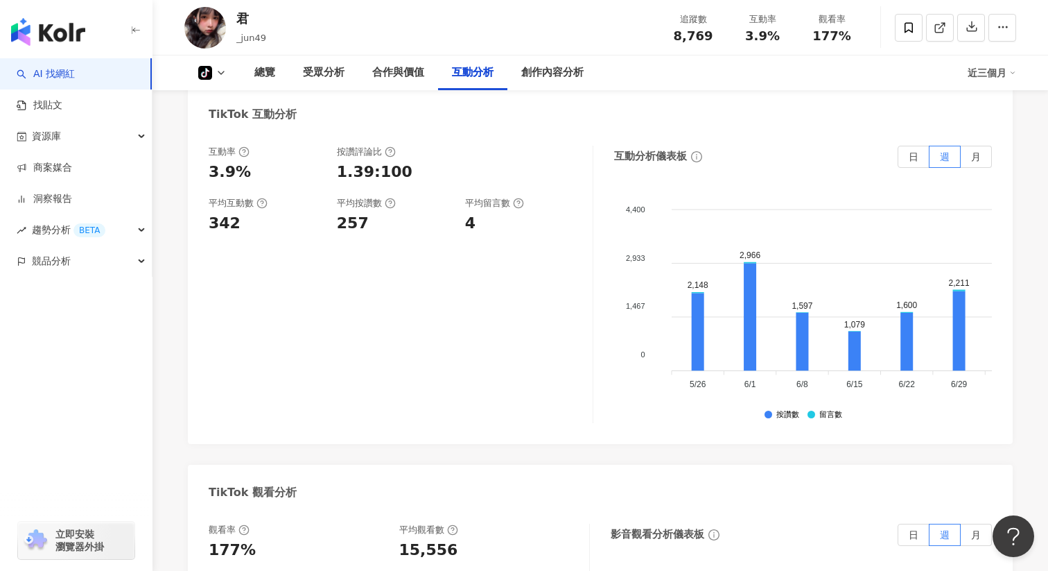
click at [211, 80] on div "tiktok-icon 總覽 受眾分析 合作與價值 互動分析 創作內容分析 近三個月" at bounding box center [600, 72] width 832 height 35
click at [214, 72] on button "tiktok-icon" at bounding box center [212, 73] width 56 height 14
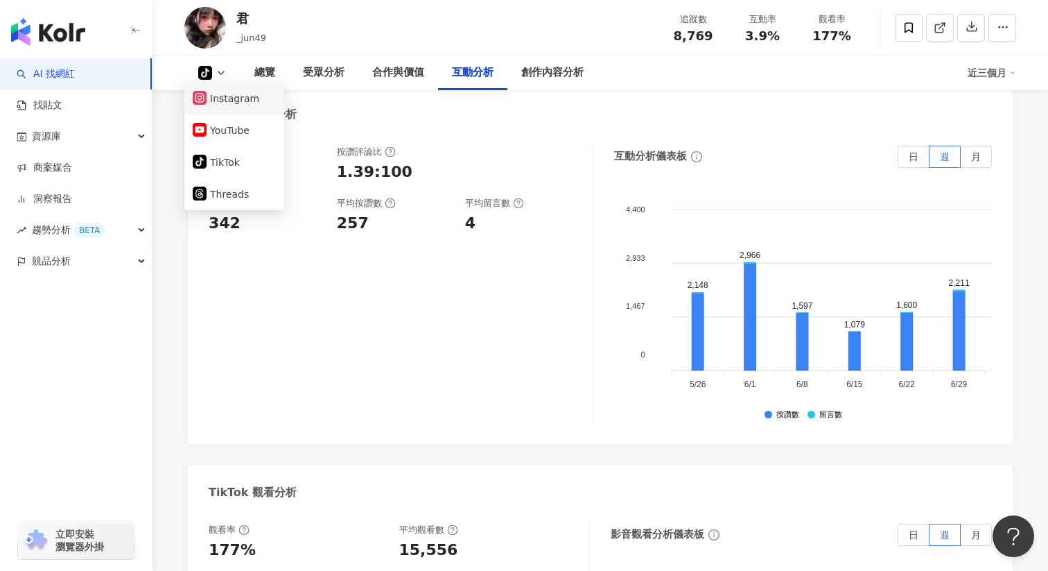
click at [239, 110] on li "Instagram" at bounding box center [234, 99] width 100 height 32
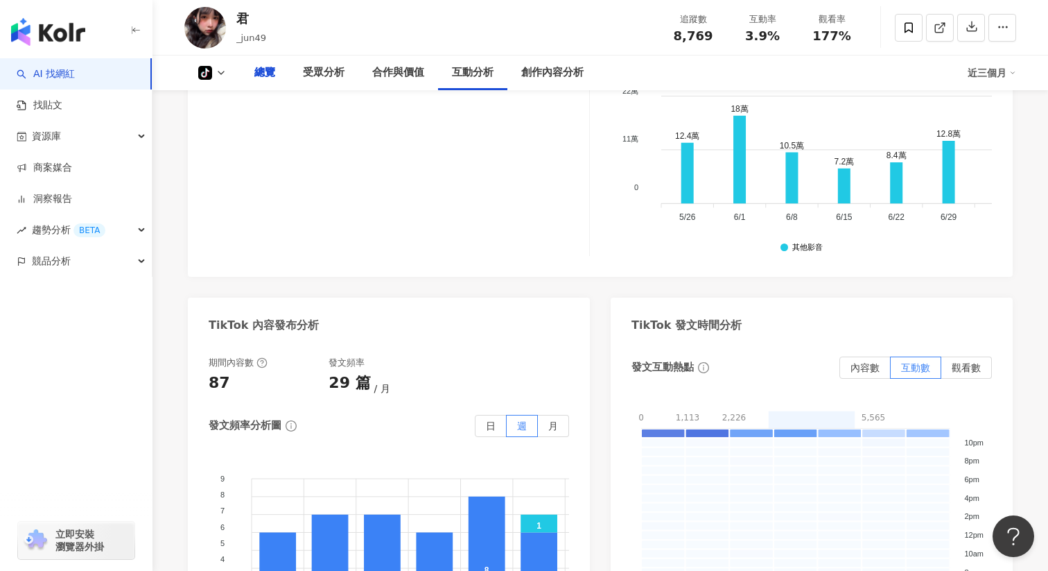
scroll to position [368, 0]
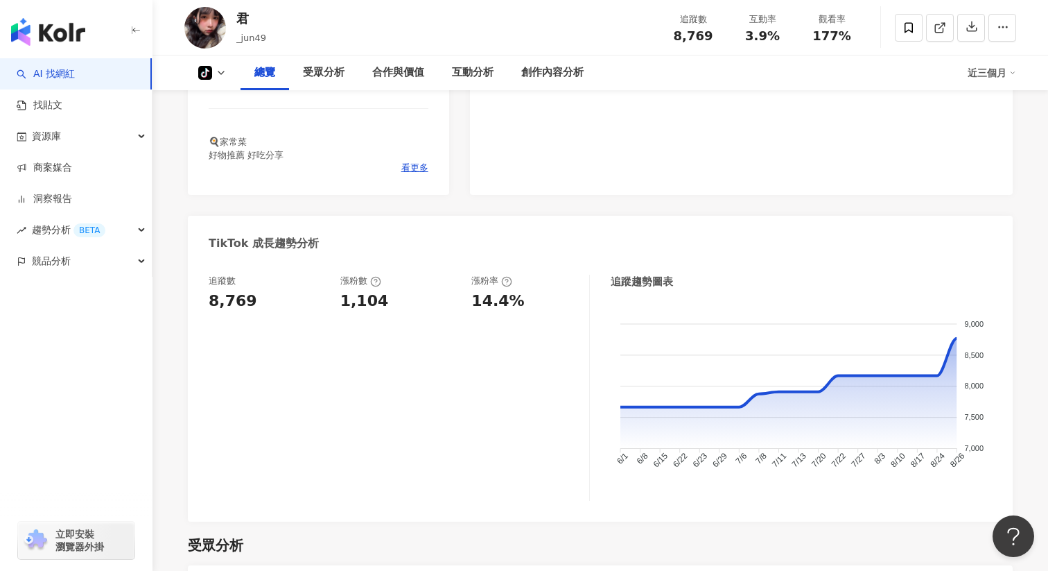
click at [218, 68] on icon at bounding box center [221, 72] width 11 height 11
click at [234, 105] on button "Instagram" at bounding box center [234, 98] width 83 height 19
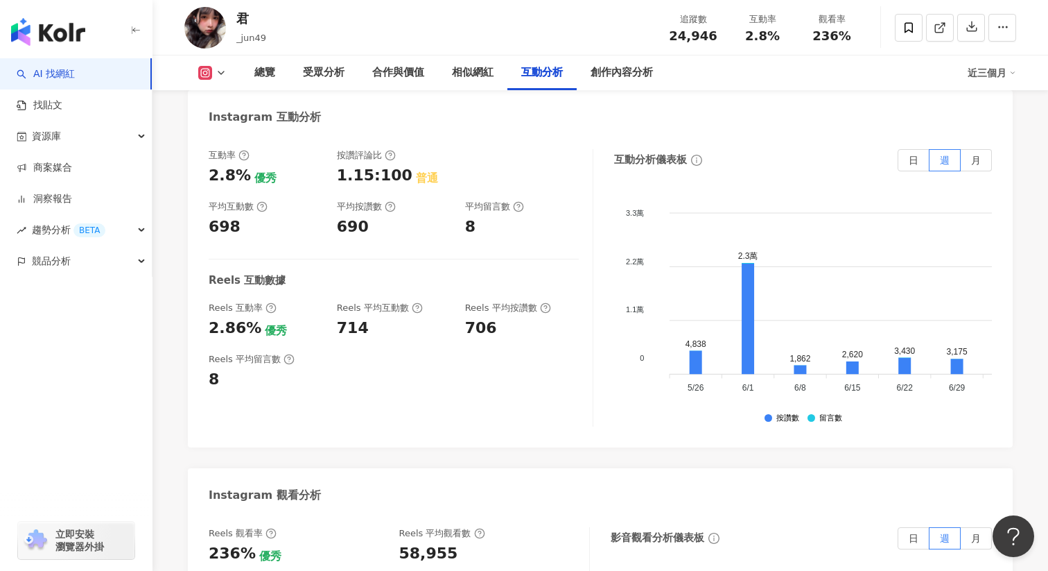
scroll to position [2617, 0]
drag, startPoint x: 209, startPoint y: 328, endPoint x: 250, endPoint y: 327, distance: 40.9
click at [250, 327] on div "2.86%" at bounding box center [235, 327] width 53 height 21
copy div "2.86%"
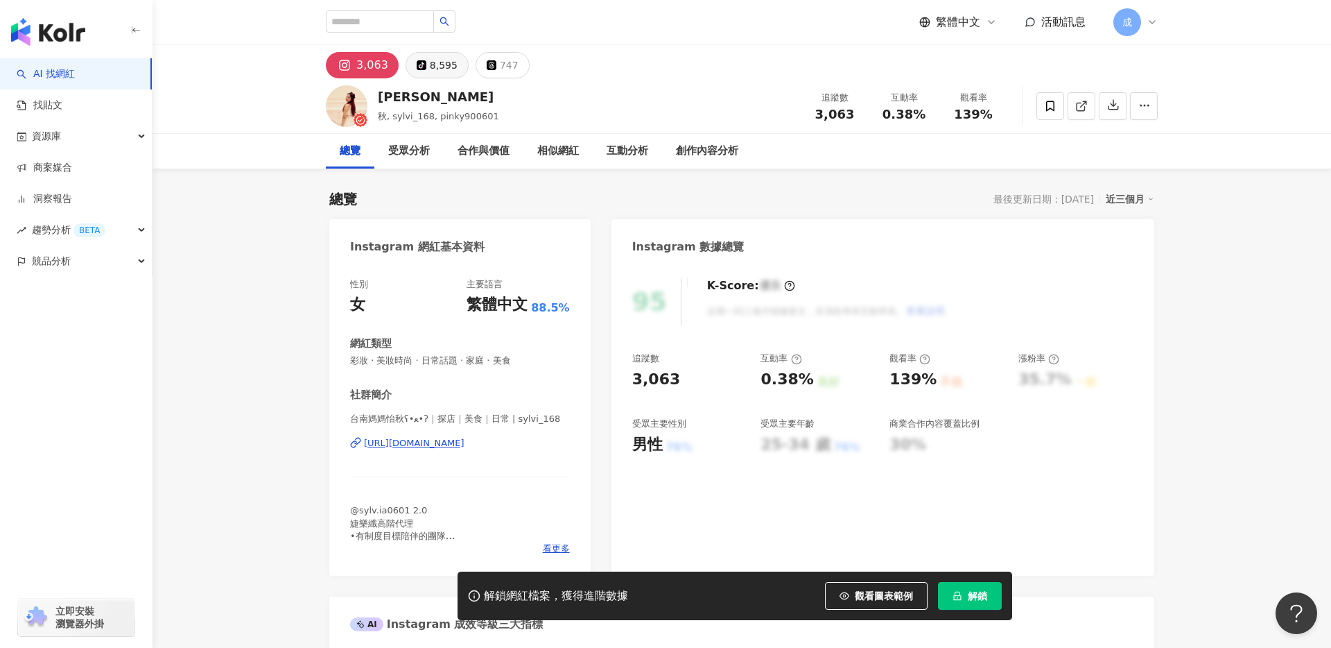
click at [430, 65] on div "8,595" at bounding box center [444, 64] width 28 height 19
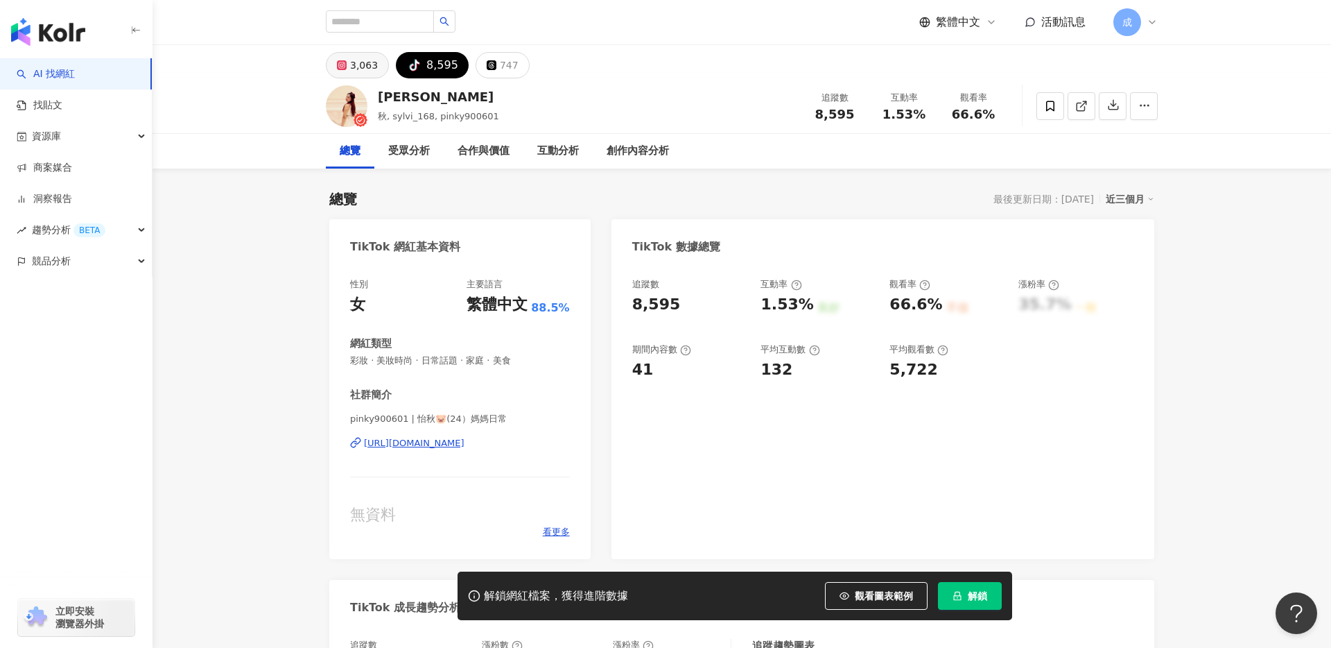
click at [368, 69] on div "3,063" at bounding box center [364, 64] width 28 height 19
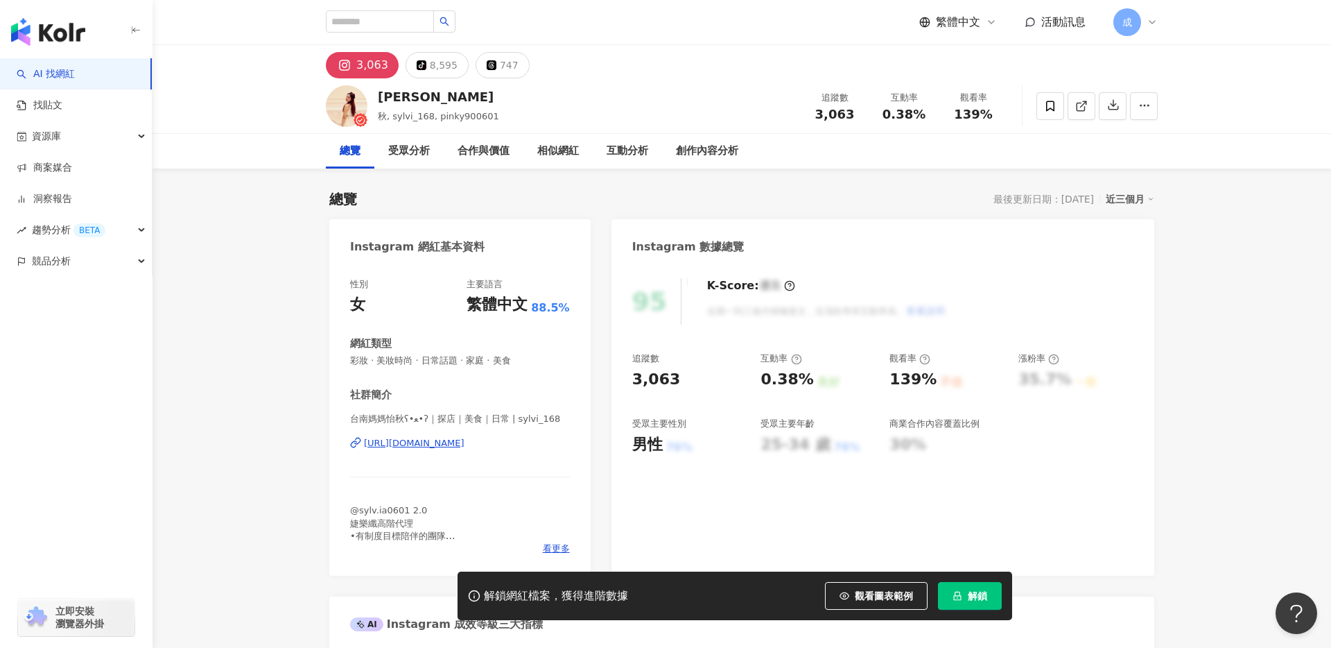
click at [435, 440] on div "[URL][DOMAIN_NAME]" at bounding box center [414, 443] width 101 height 12
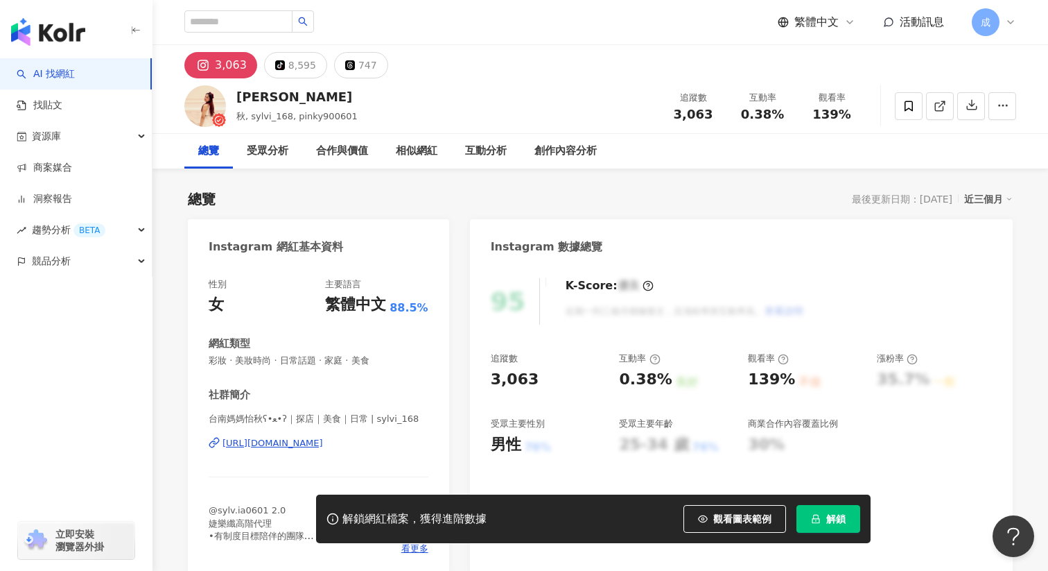
click at [303, 441] on div "[URL][DOMAIN_NAME]" at bounding box center [273, 443] width 101 height 12
drag, startPoint x: 676, startPoint y: 112, endPoint x: 733, endPoint y: 112, distance: 56.9
click at [733, 112] on div "追蹤數 3,063 互動率 0.38% 觀看率 139%" at bounding box center [763, 105] width 208 height 41
copy div "3,063 互動率"
click at [698, 128] on div "[PERSON_NAME] 秋, sylvi_168, pinky900601 追蹤數 3,063 互動率 0.38% 觀看率 139%" at bounding box center [601, 105] width 888 height 55
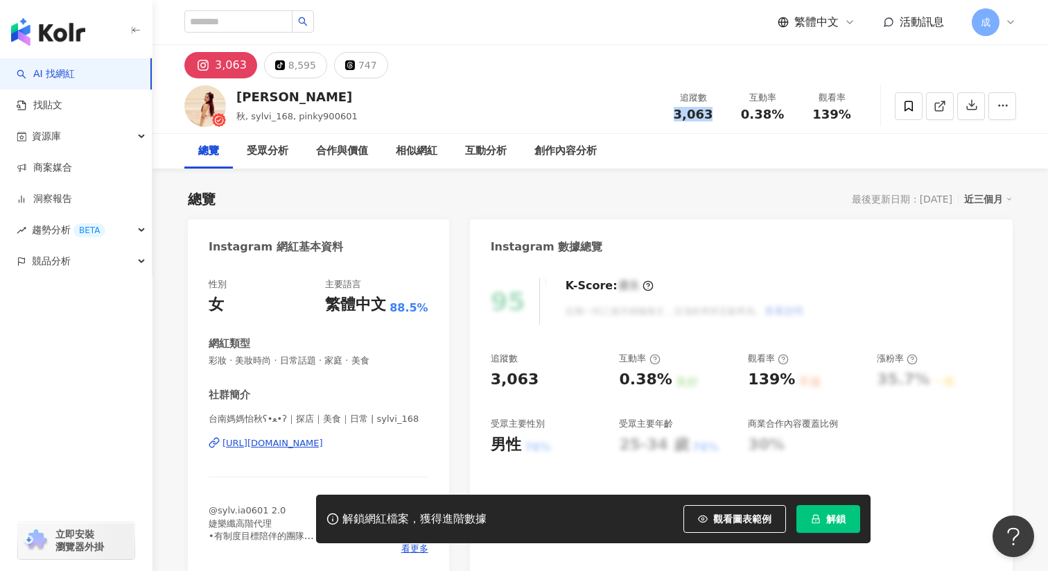
drag, startPoint x: 686, startPoint y: 114, endPoint x: 709, endPoint y: 114, distance: 22.2
click at [709, 114] on span "3,063" at bounding box center [694, 114] width 40 height 15
copy span "3,063"
drag, startPoint x: 743, startPoint y: 113, endPoint x: 787, endPoint y: 113, distance: 43.7
click at [787, 113] on div "0.38%" at bounding box center [762, 114] width 53 height 14
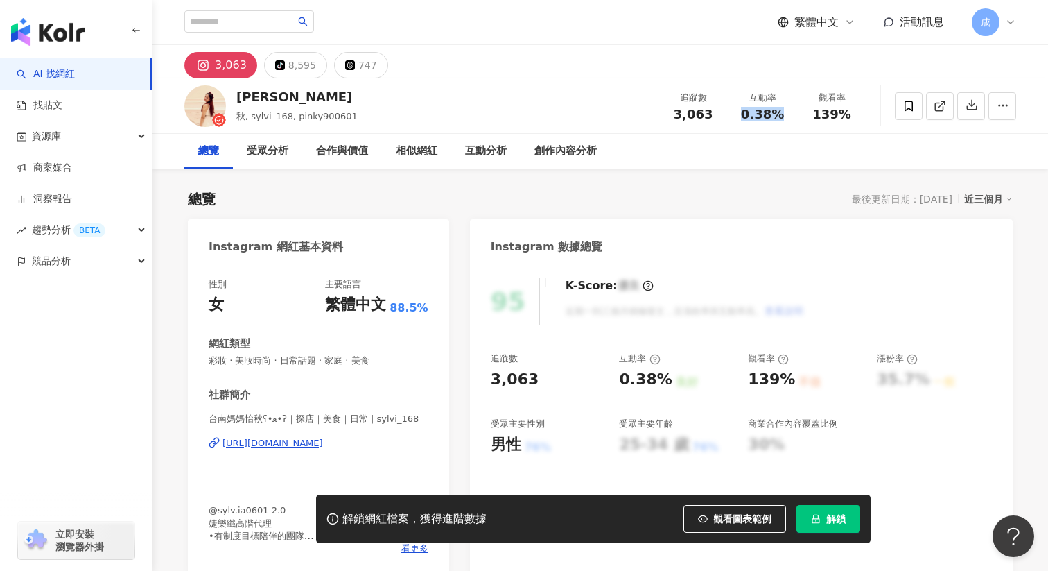
copy span "0.38%"
click at [303, 62] on div "8,595" at bounding box center [302, 64] width 28 height 19
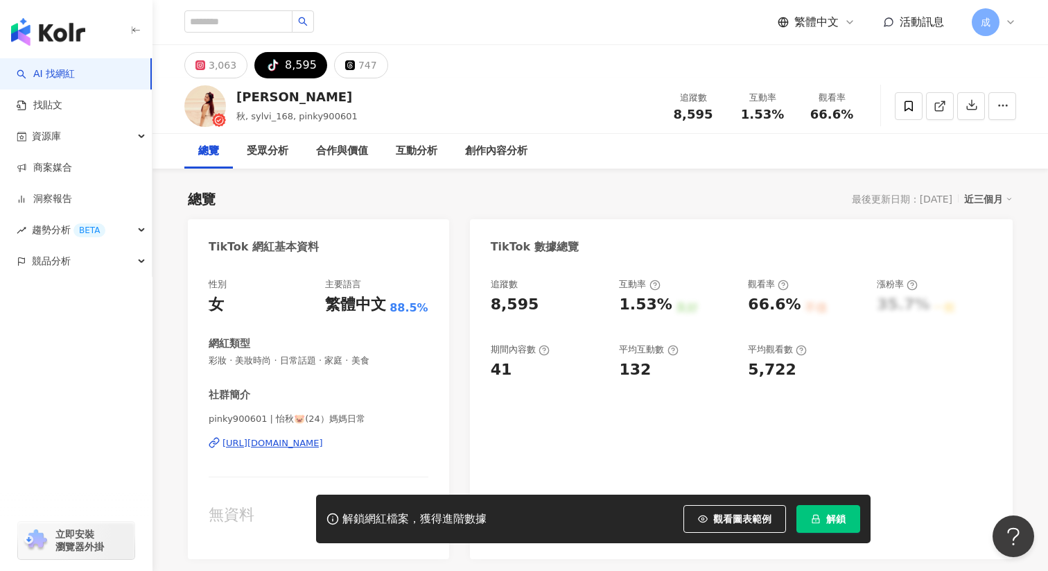
drag, startPoint x: 722, startPoint y: 113, endPoint x: 621, endPoint y: 17, distance: 139.8
click at [722, 113] on div "追蹤數 8,595" at bounding box center [693, 106] width 69 height 30
drag, startPoint x: 745, startPoint y: 110, endPoint x: 779, endPoint y: 110, distance: 34.7
click at [779, 110] on span "1.53%" at bounding box center [762, 114] width 43 height 14
copy span "1.53%"
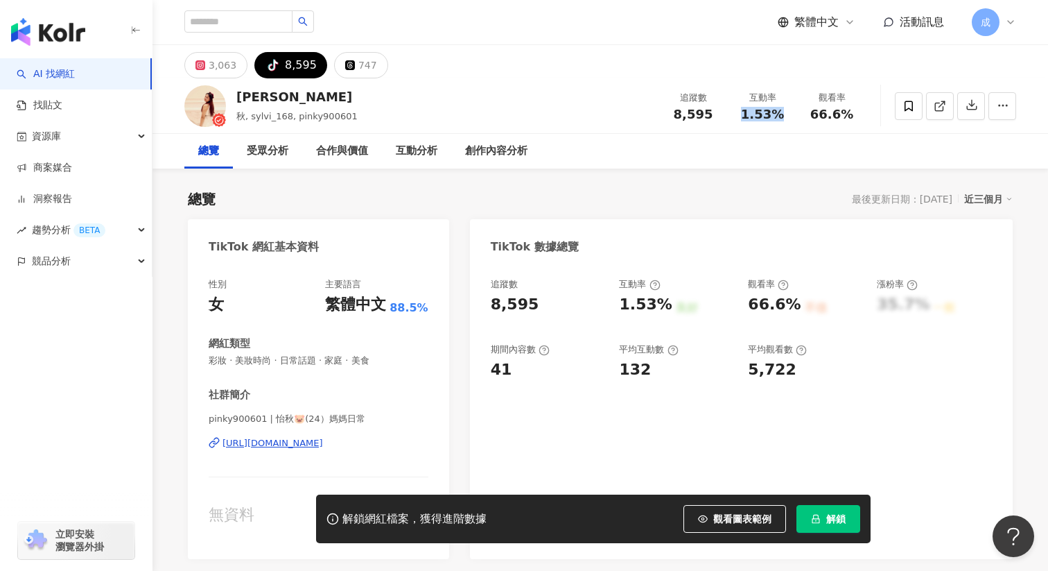
click at [286, 440] on div "[URL][DOMAIN_NAME]" at bounding box center [273, 443] width 101 height 12
click at [291, 443] on div "[URL][DOMAIN_NAME]" at bounding box center [273, 443] width 101 height 12
click at [809, 508] on button "解鎖" at bounding box center [829, 519] width 64 height 28
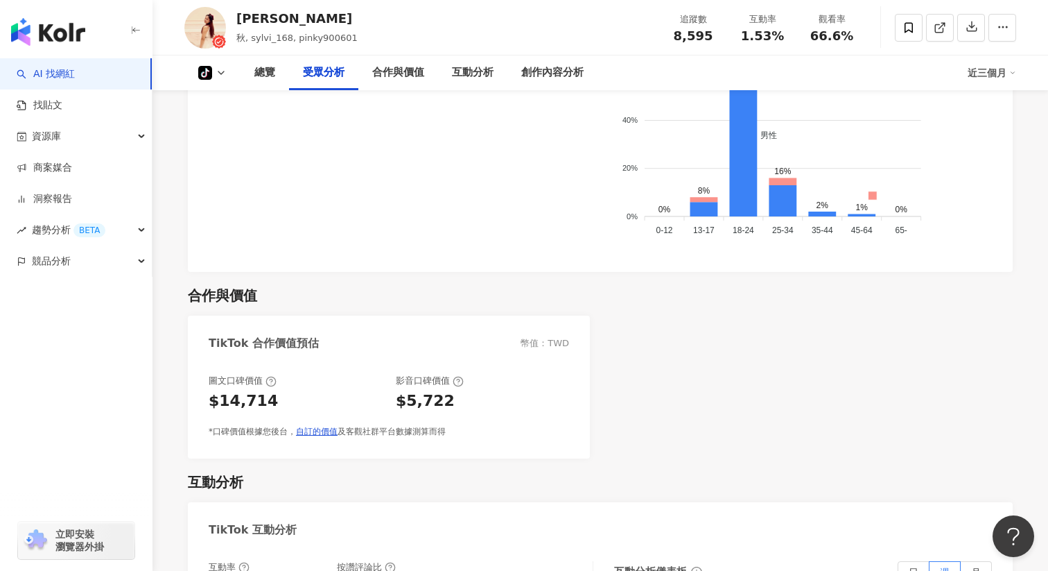
scroll to position [991, 0]
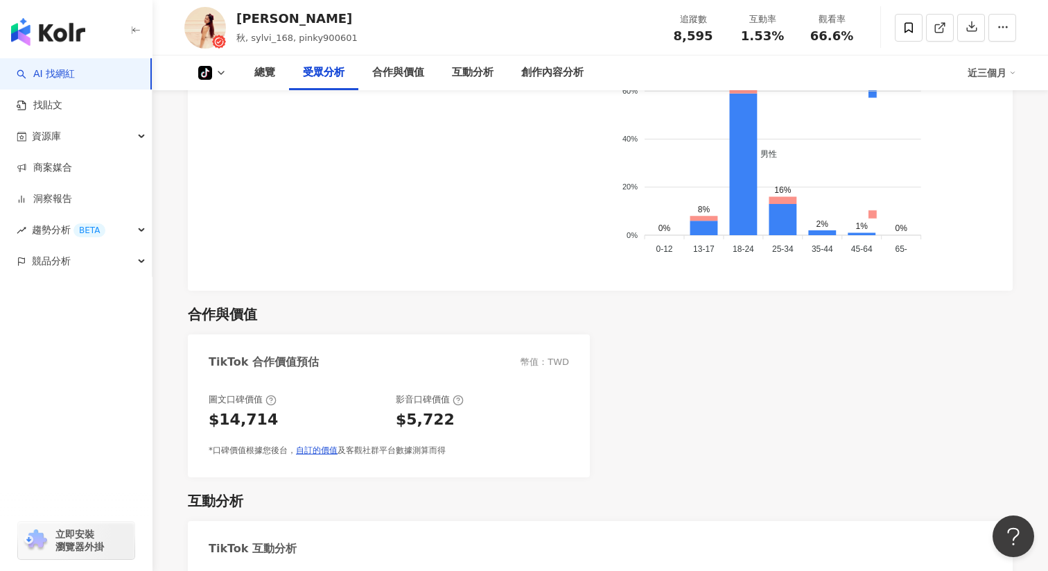
click at [216, 71] on icon at bounding box center [221, 72] width 11 height 11
click at [225, 102] on button "Instagram" at bounding box center [234, 98] width 83 height 19
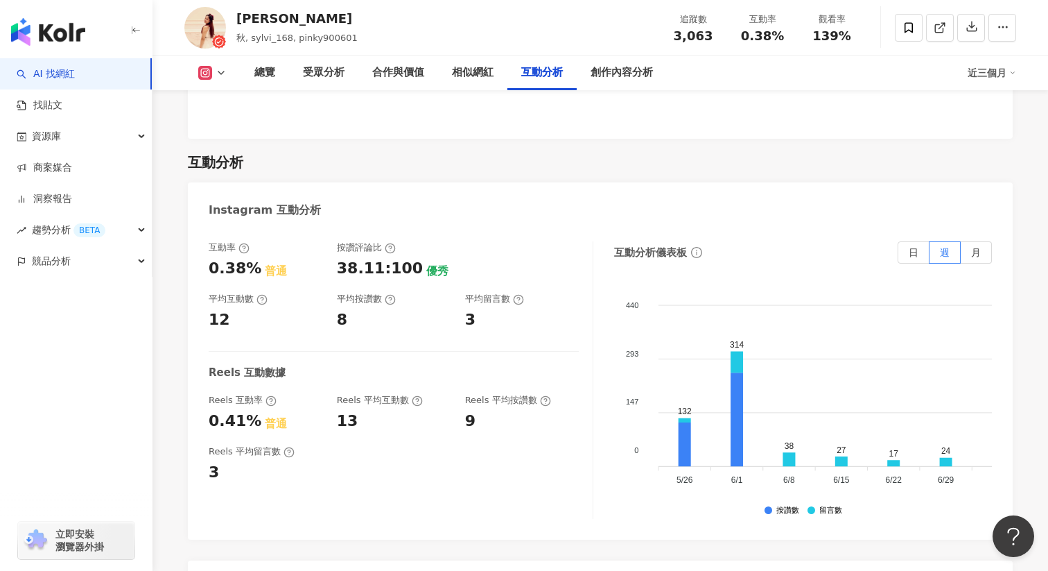
scroll to position [2712, 0]
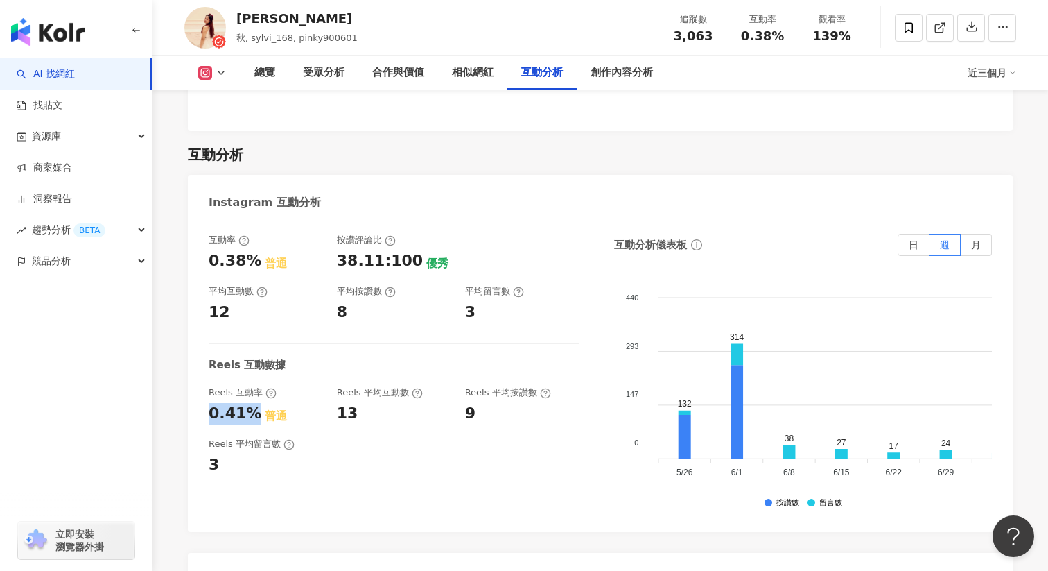
drag, startPoint x: 209, startPoint y: 397, endPoint x: 245, endPoint y: 397, distance: 36.1
click at [245, 403] on div "0.41%" at bounding box center [235, 413] width 53 height 21
copy div "0.41%"
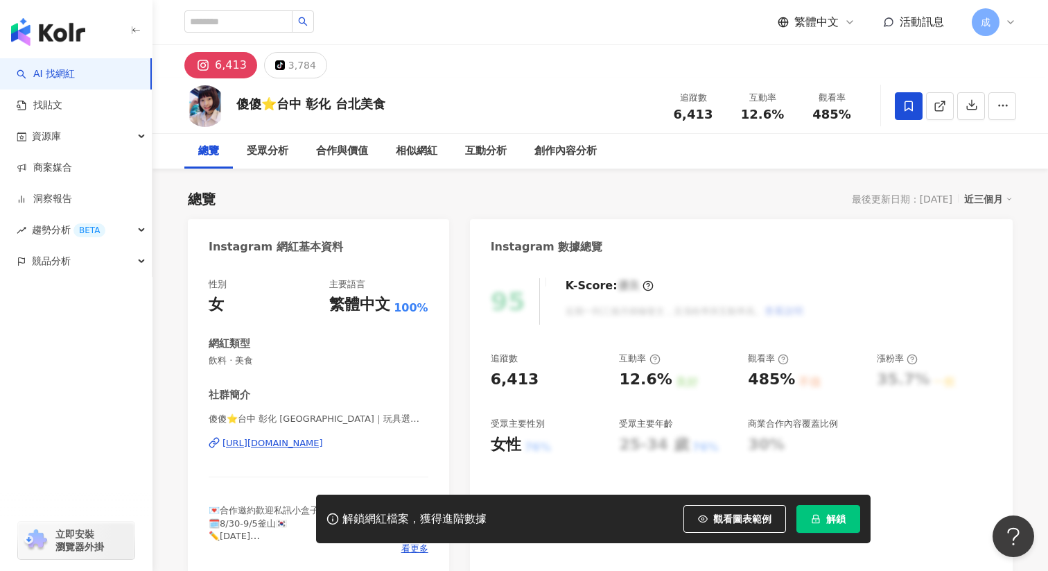
click at [312, 442] on div "https://www.instagram.com/eat_sasa0925/" at bounding box center [273, 443] width 101 height 12
drag, startPoint x: 677, startPoint y: 118, endPoint x: 718, endPoint y: 118, distance: 40.2
click at [718, 118] on div "6,413" at bounding box center [693, 114] width 53 height 14
copy span "6,413"
drag, startPoint x: 742, startPoint y: 116, endPoint x: 784, endPoint y: 116, distance: 42.3
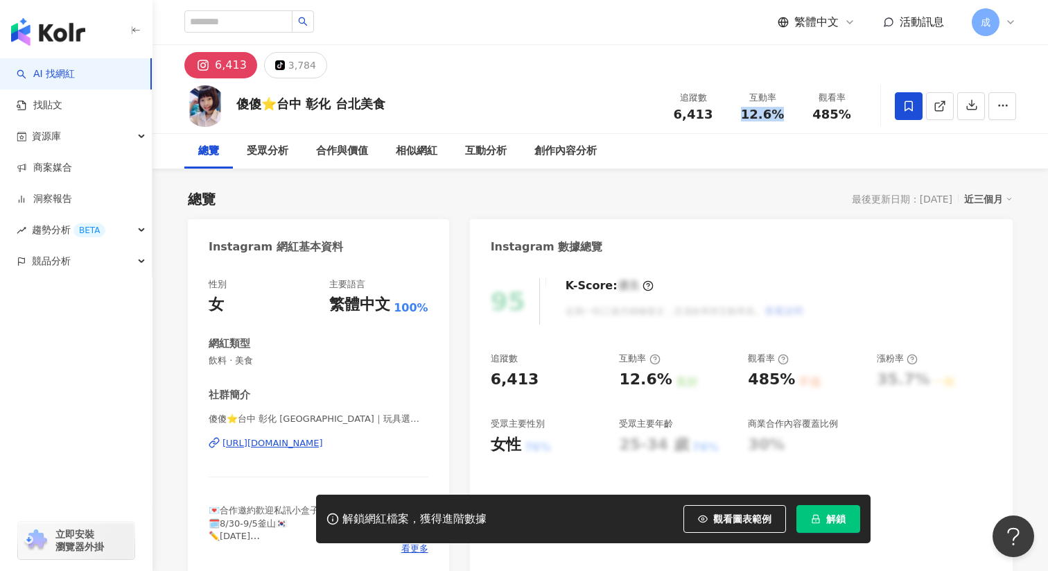
click at [784, 116] on div "12.6%" at bounding box center [762, 114] width 53 height 14
copy span "12.6%"
click at [289, 64] on div "3,784" at bounding box center [302, 64] width 28 height 19
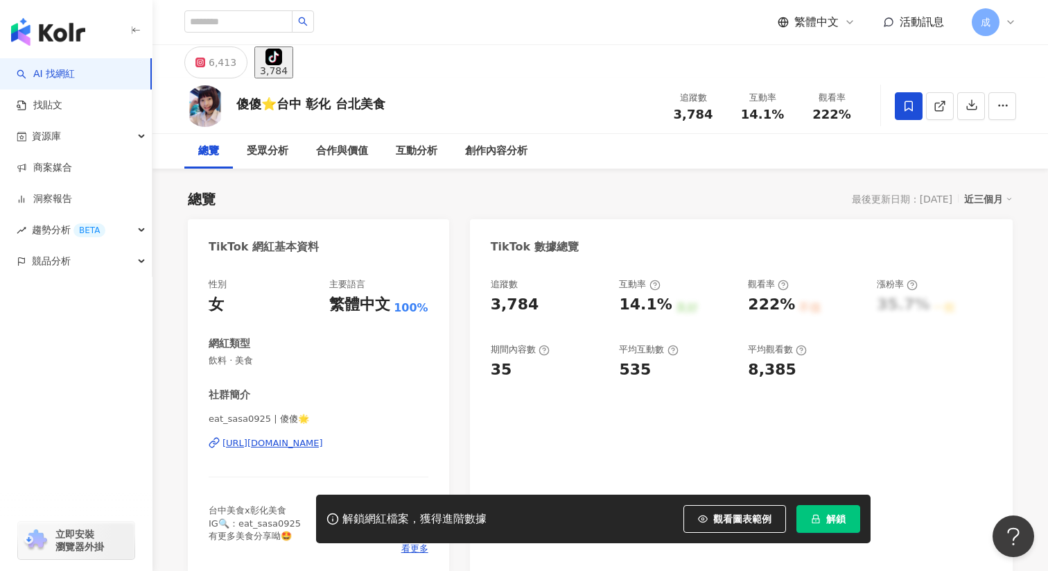
click at [316, 445] on div "https://www.tiktok.com/share/user/7078288499971851265" at bounding box center [273, 443] width 101 height 12
drag, startPoint x: 678, startPoint y: 114, endPoint x: 721, endPoint y: 114, distance: 43.0
click at [721, 114] on div "追蹤數 3,784" at bounding box center [693, 106] width 69 height 30
copy span "3,784"
drag, startPoint x: 743, startPoint y: 111, endPoint x: 793, endPoint y: 111, distance: 49.9
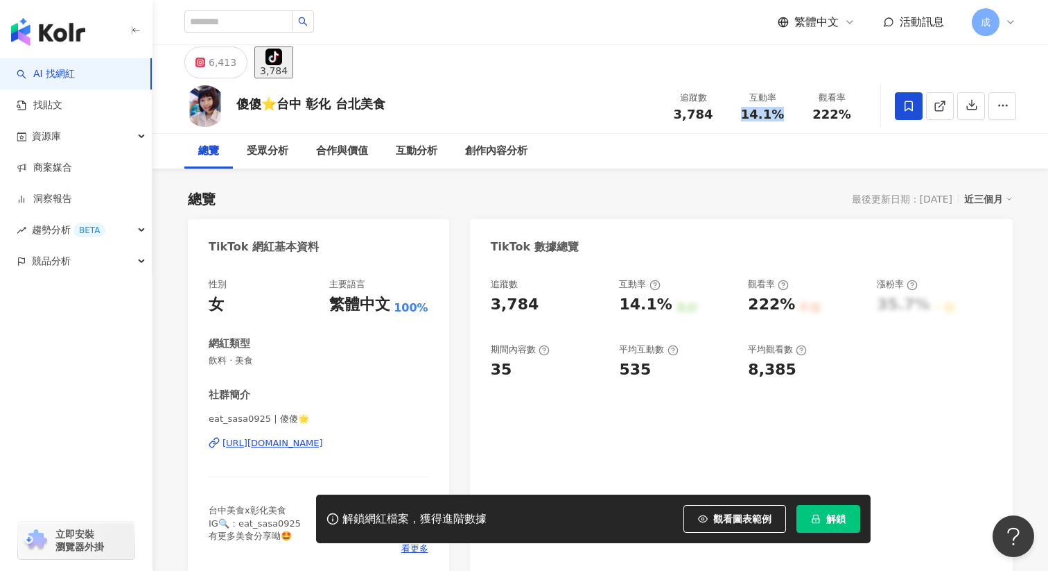
click at [793, 111] on div "互動率 14.1%" at bounding box center [762, 106] width 69 height 30
copy span "14.1%"
click at [226, 55] on div "6,413" at bounding box center [223, 62] width 28 height 19
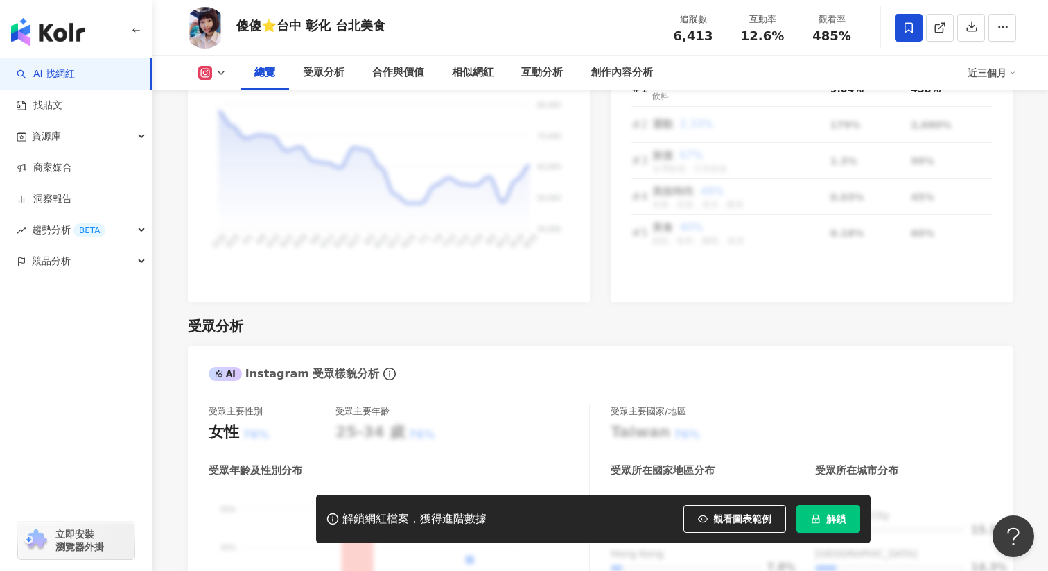
scroll to position [178, 0]
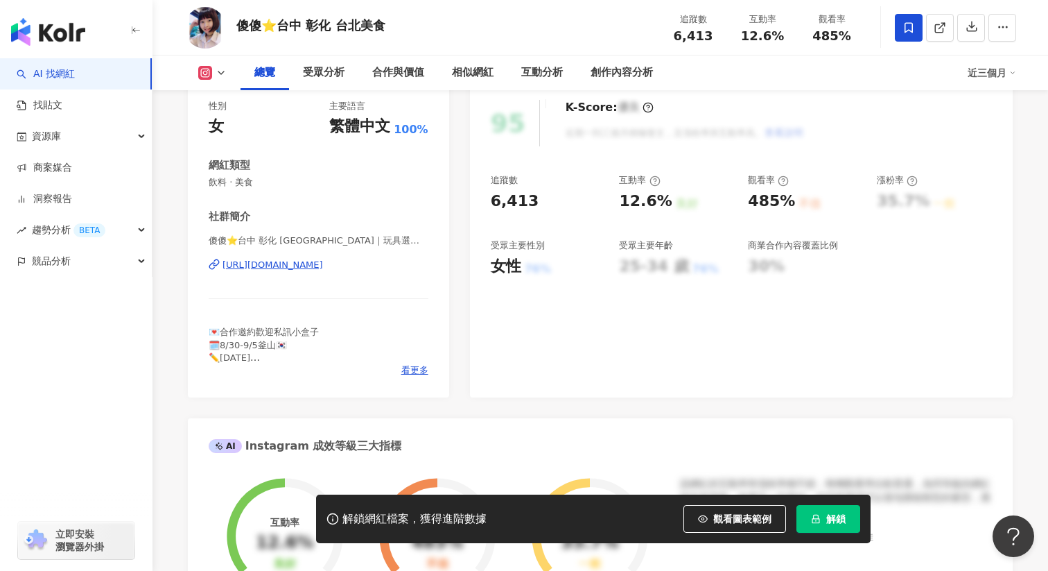
click at [836, 537] on div "解鎖網紅檔案，獲得進階數據 觀看圖表範例 解鎖" at bounding box center [593, 518] width 555 height 49
click at [836, 521] on span "解鎖" at bounding box center [836, 518] width 19 height 11
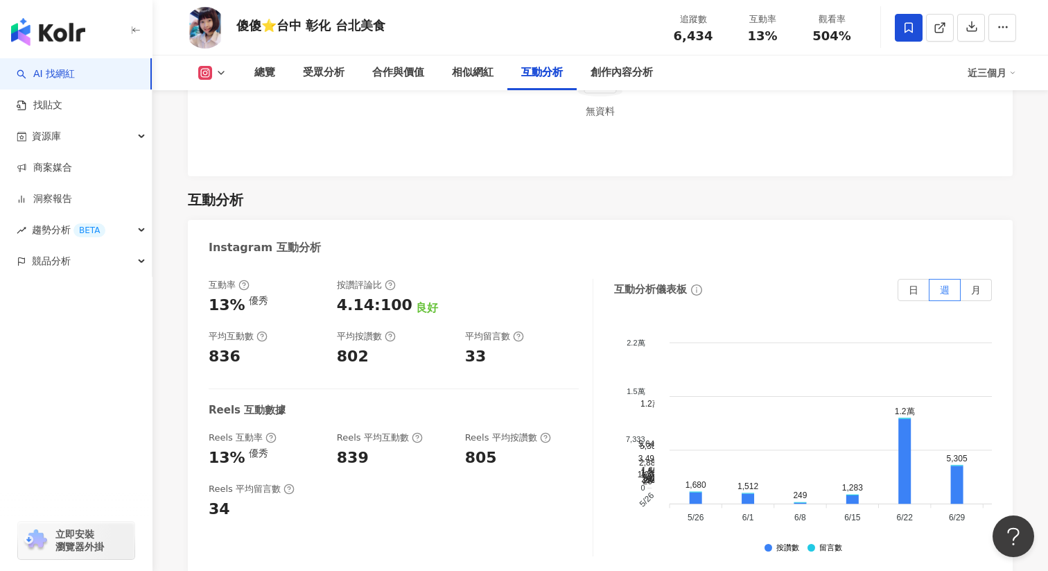
scroll to position [2686, 0]
drag, startPoint x: 211, startPoint y: 411, endPoint x: 241, endPoint y: 411, distance: 29.1
click at [241, 449] on div "13% 優秀" at bounding box center [266, 459] width 114 height 21
copy div "13%"
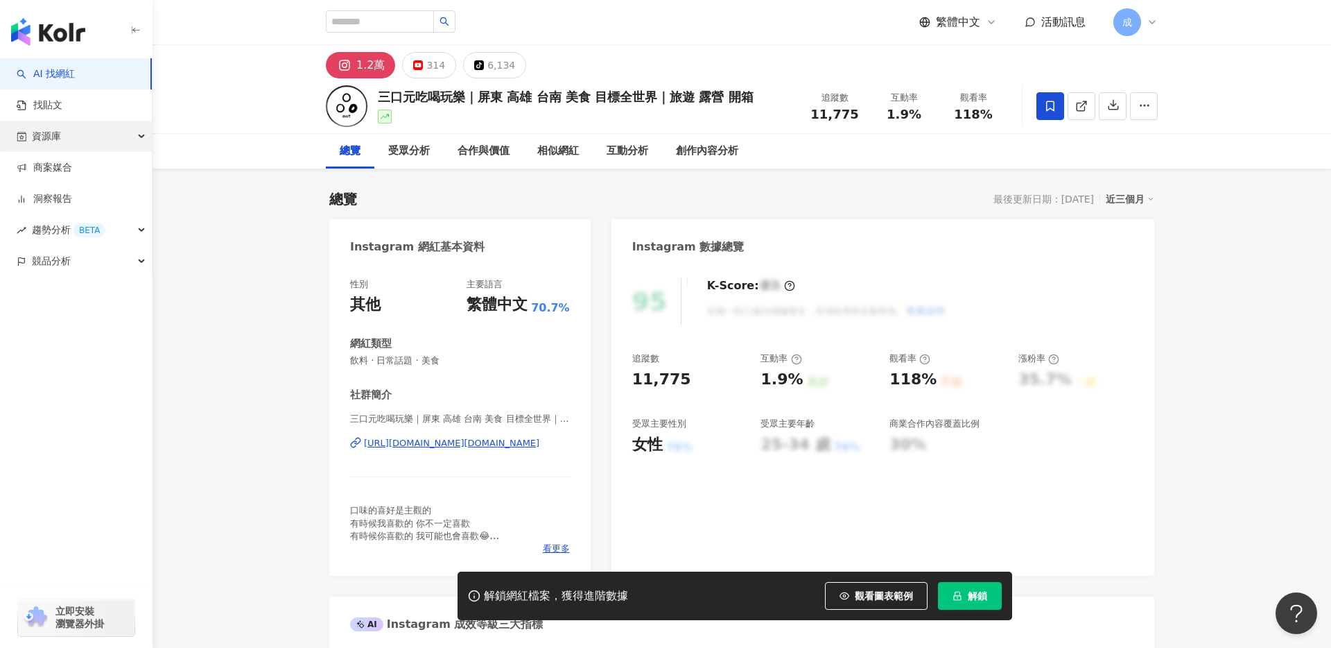
click at [88, 145] on div "資源庫" at bounding box center [76, 136] width 152 height 31
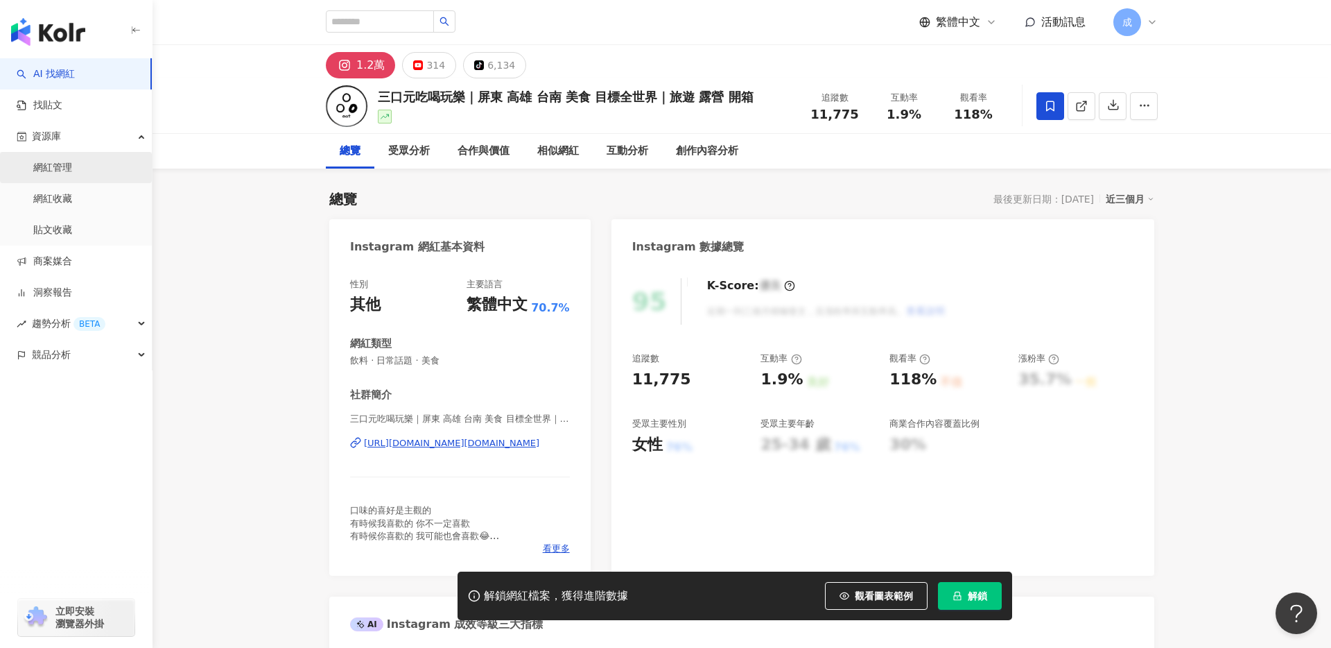
click at [72, 166] on link "網紅管理" at bounding box center [52, 168] width 39 height 14
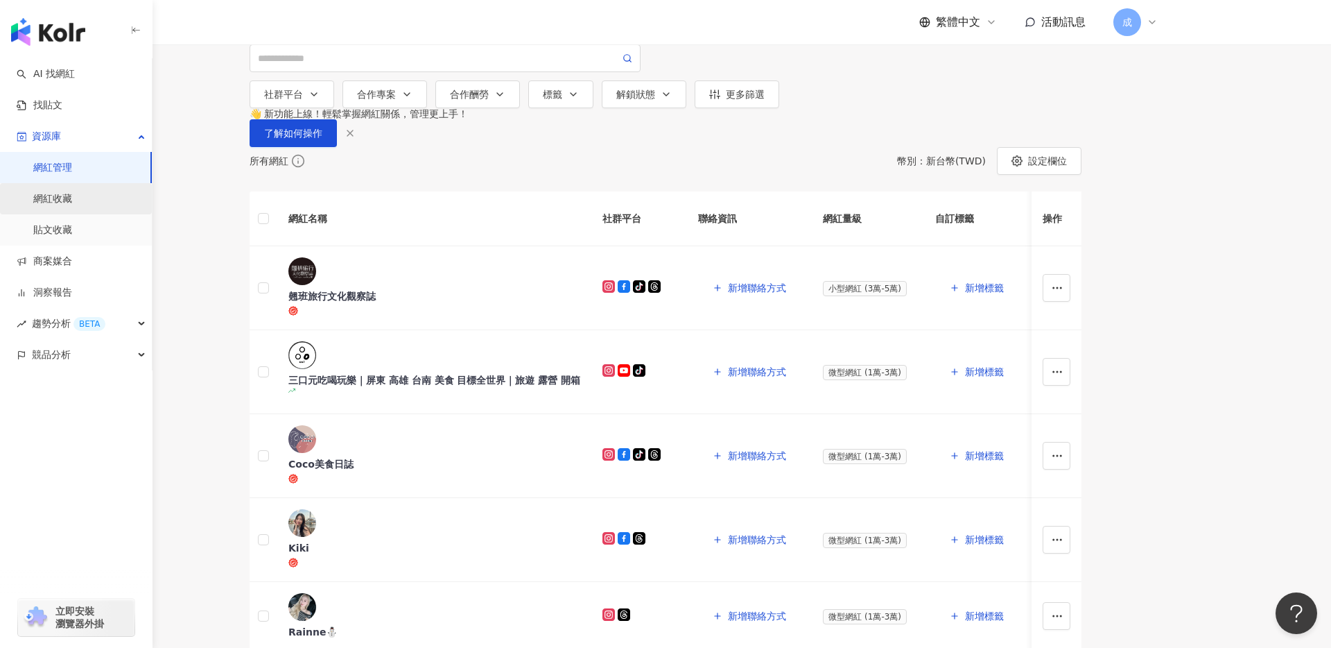
click at [72, 196] on link "網紅收藏" at bounding box center [52, 199] width 39 height 14
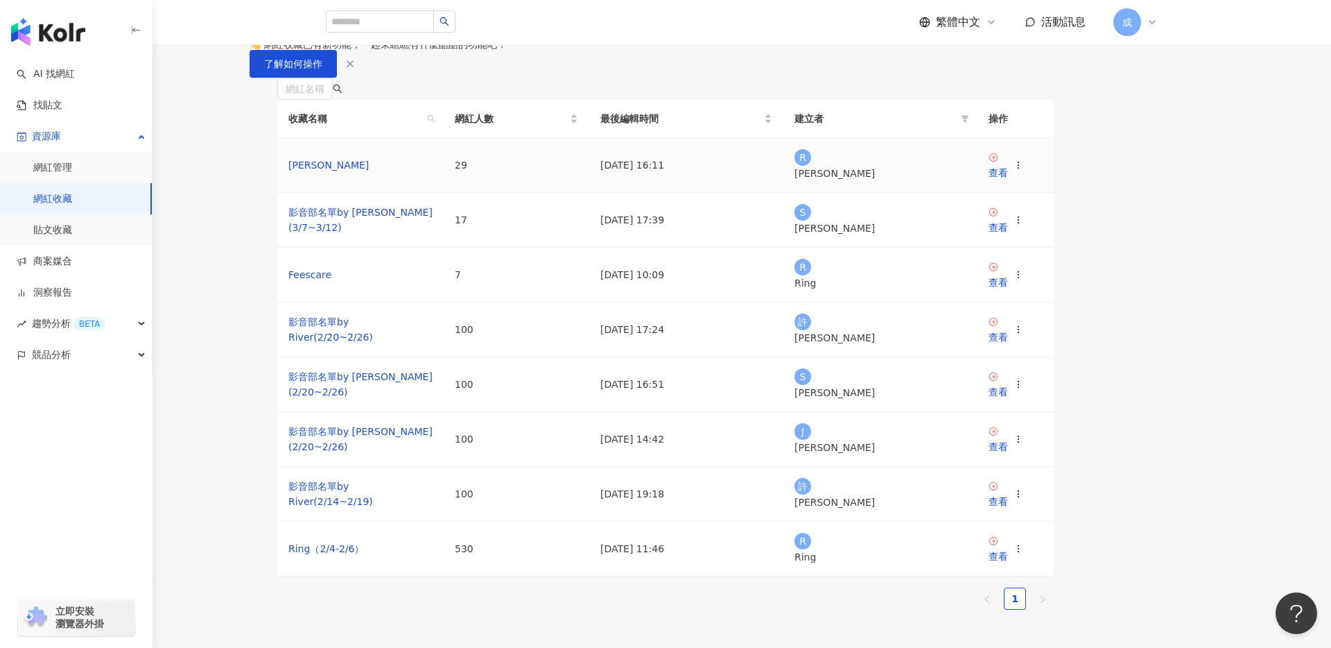
click at [397, 193] on td "[PERSON_NAME]" at bounding box center [360, 165] width 166 height 55
click at [369, 171] on link "[PERSON_NAME]" at bounding box center [328, 164] width 80 height 11
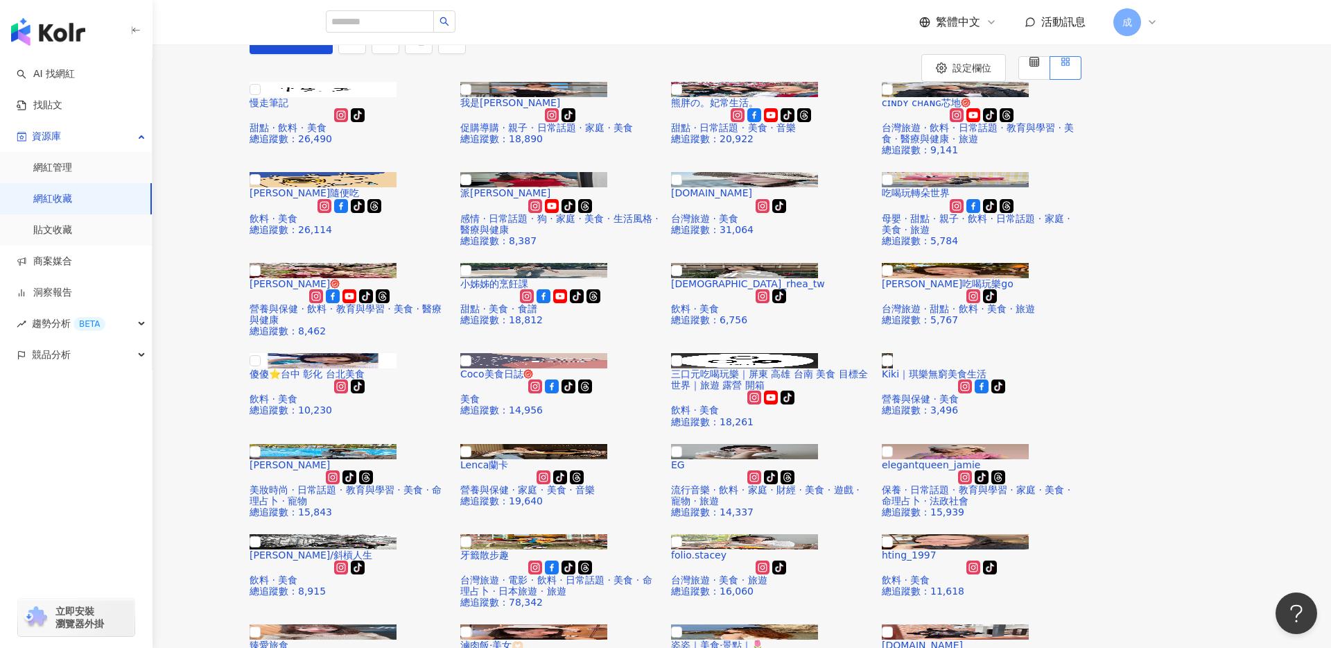
click at [59, 200] on link "網紅收藏" at bounding box center [52, 199] width 39 height 14
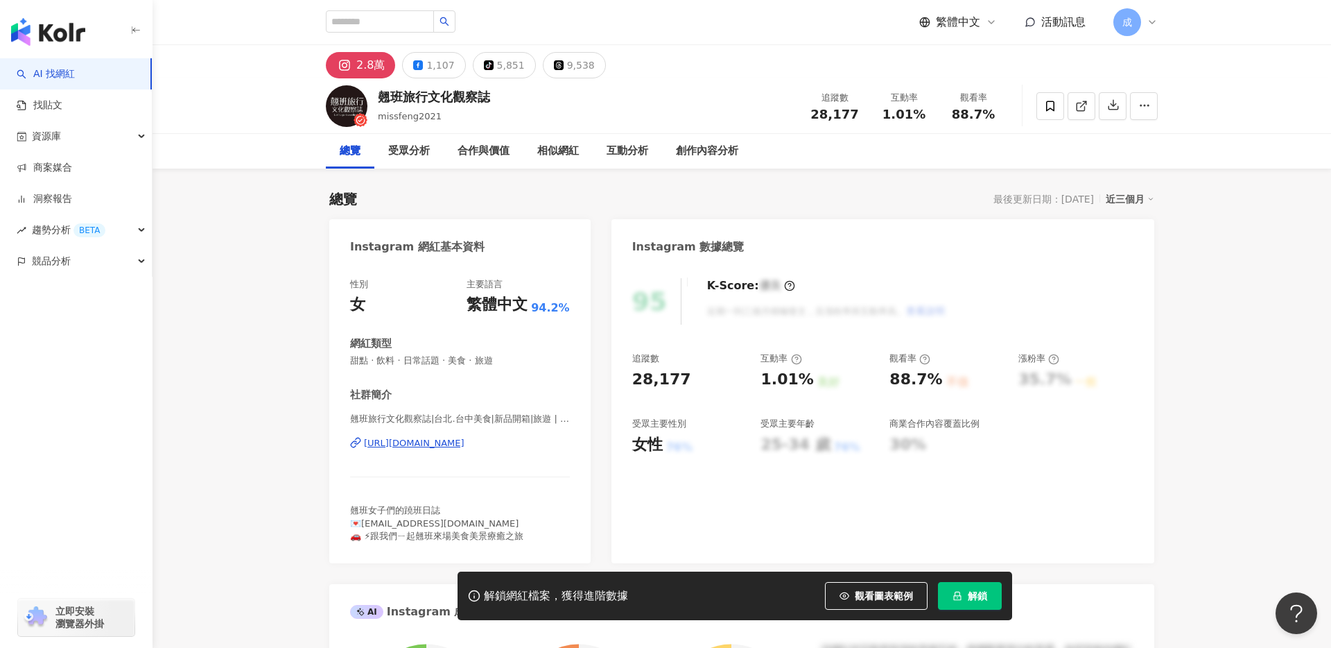
click at [422, 441] on div "[URL][DOMAIN_NAME]" at bounding box center [414, 443] width 101 height 12
click at [980, 598] on span "解鎖" at bounding box center [977, 595] width 19 height 11
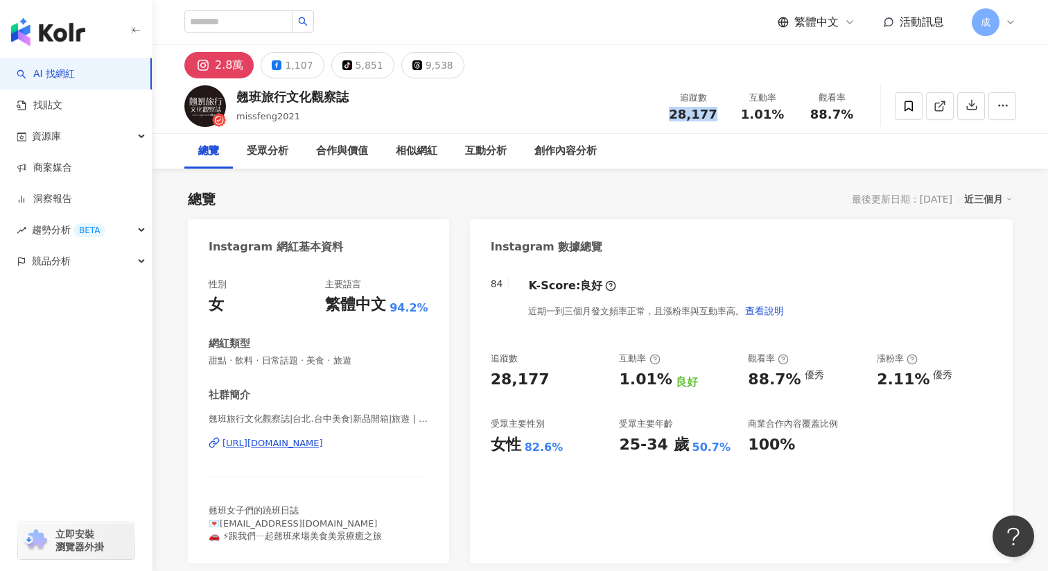
drag, startPoint x: 673, startPoint y: 110, endPoint x: 722, endPoint y: 110, distance: 48.5
click at [722, 110] on div "追蹤數 28,177" at bounding box center [693, 106] width 69 height 30
copy span "28,177"
drag, startPoint x: 743, startPoint y: 116, endPoint x: 790, endPoint y: 116, distance: 47.2
click at [790, 116] on div "互動率 1.01%" at bounding box center [762, 106] width 69 height 30
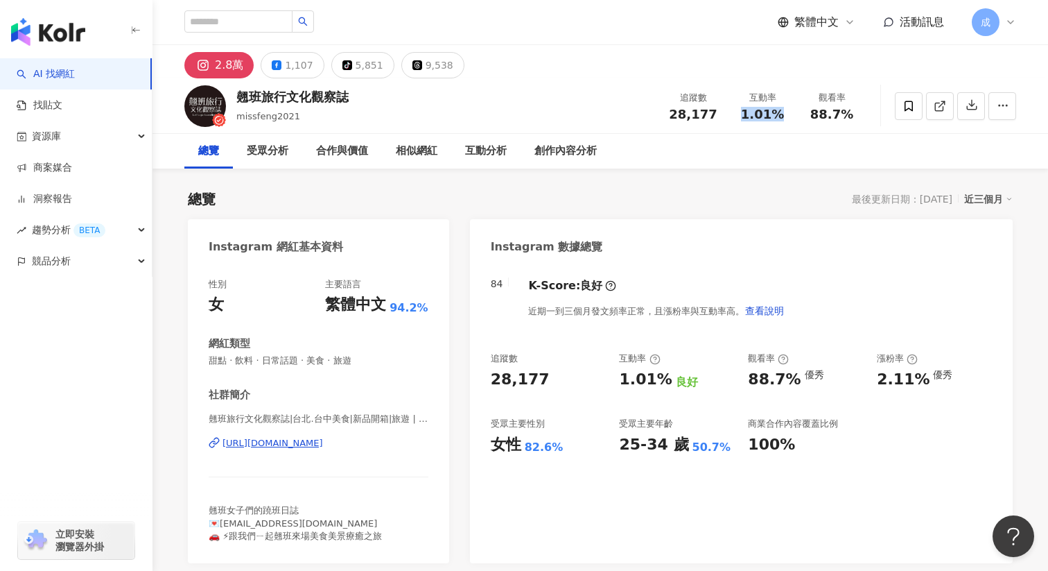
copy span "1.01%"
click at [356, 62] on div "5,851" at bounding box center [370, 64] width 28 height 19
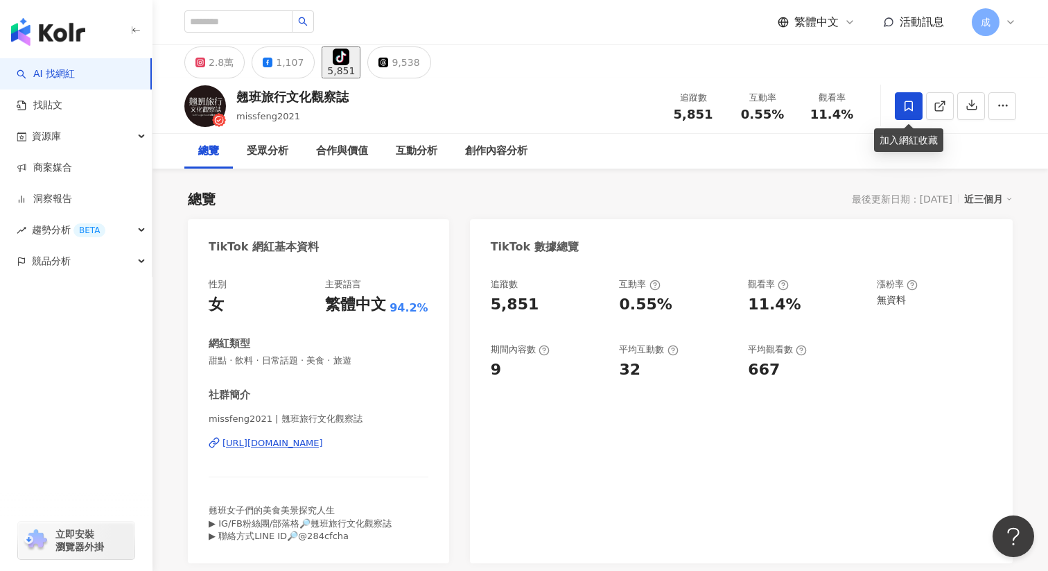
click at [906, 103] on icon at bounding box center [909, 106] width 12 height 12
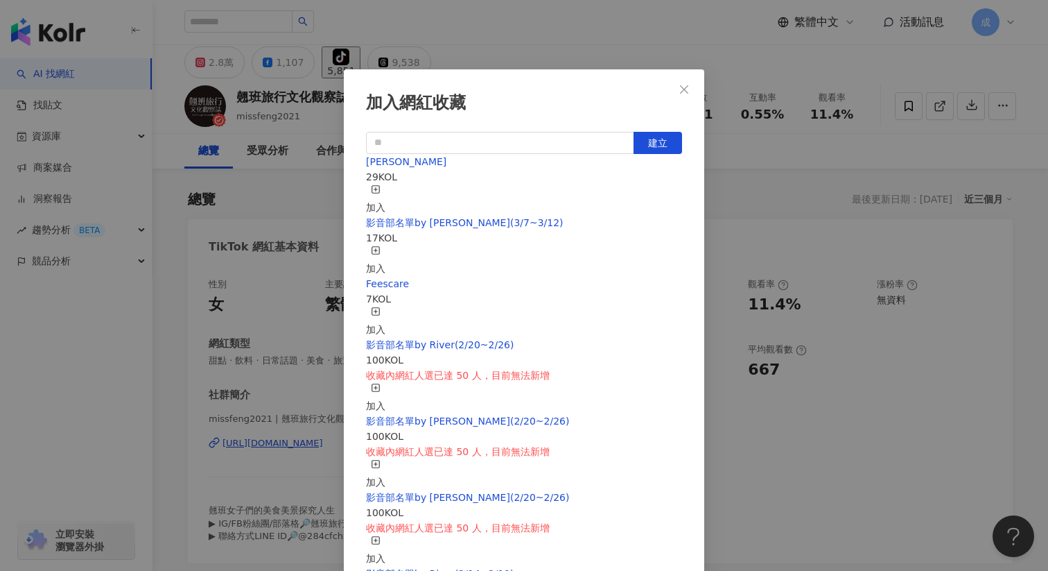
click at [381, 192] on icon "button" at bounding box center [376, 189] width 10 height 10
click at [681, 84] on icon "close" at bounding box center [684, 89] width 11 height 11
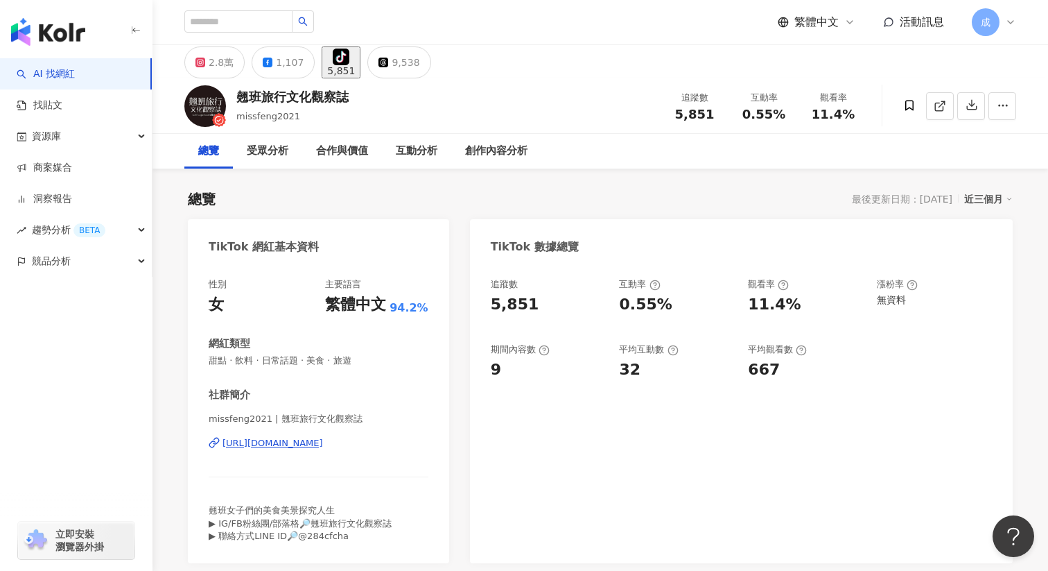
click at [323, 447] on div "https://www.tiktok.com/share/user/7072951179692524545" at bounding box center [273, 443] width 101 height 12
click at [220, 66] on div "2.8萬" at bounding box center [221, 62] width 25 height 19
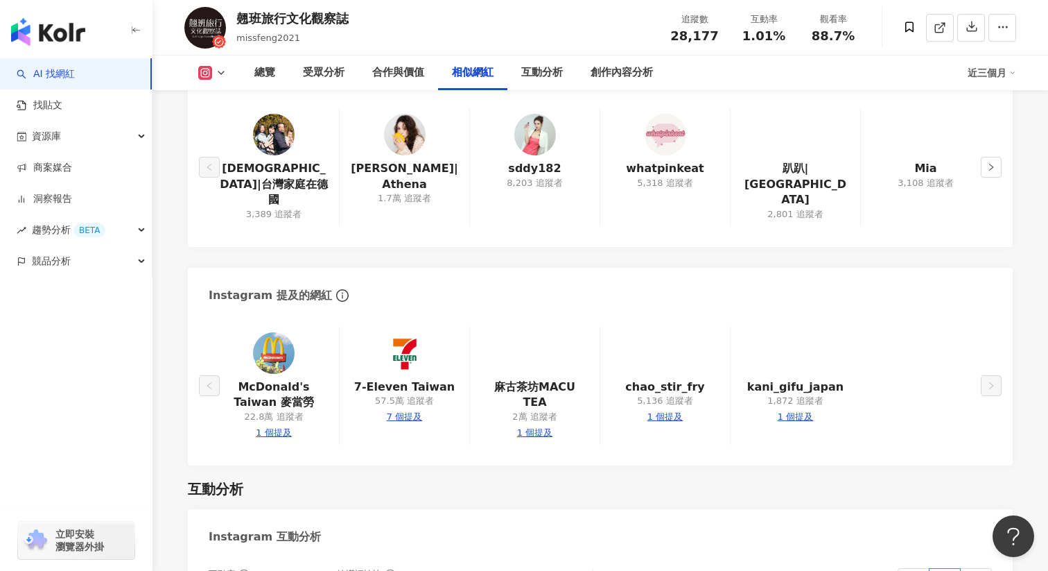
scroll to position [2692, 0]
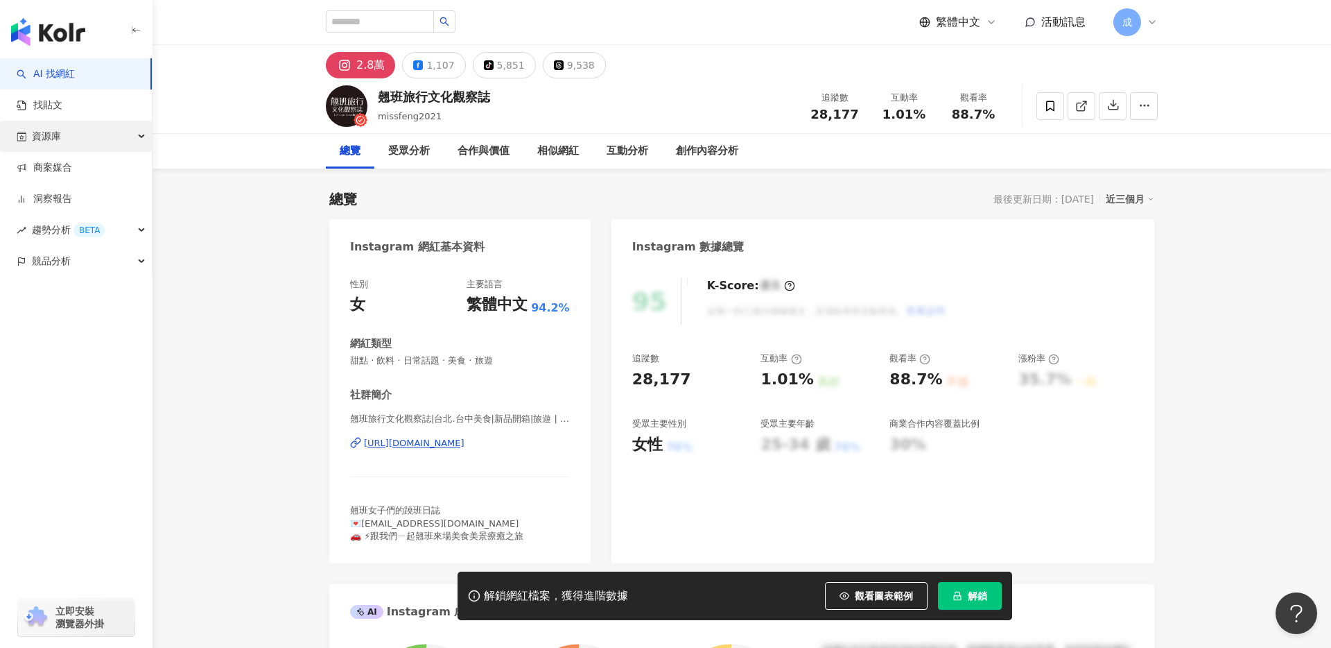
click at [85, 137] on div "資源庫" at bounding box center [76, 136] width 152 height 31
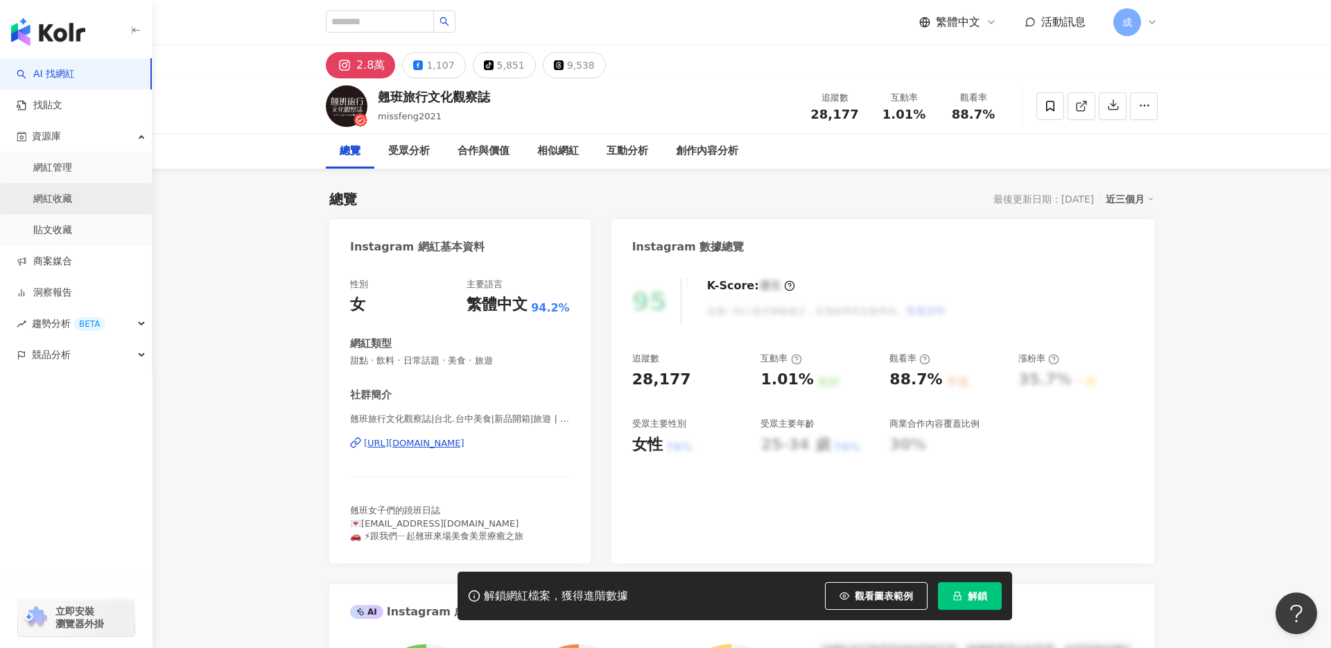
click at [72, 192] on link "網紅收藏" at bounding box center [52, 199] width 39 height 14
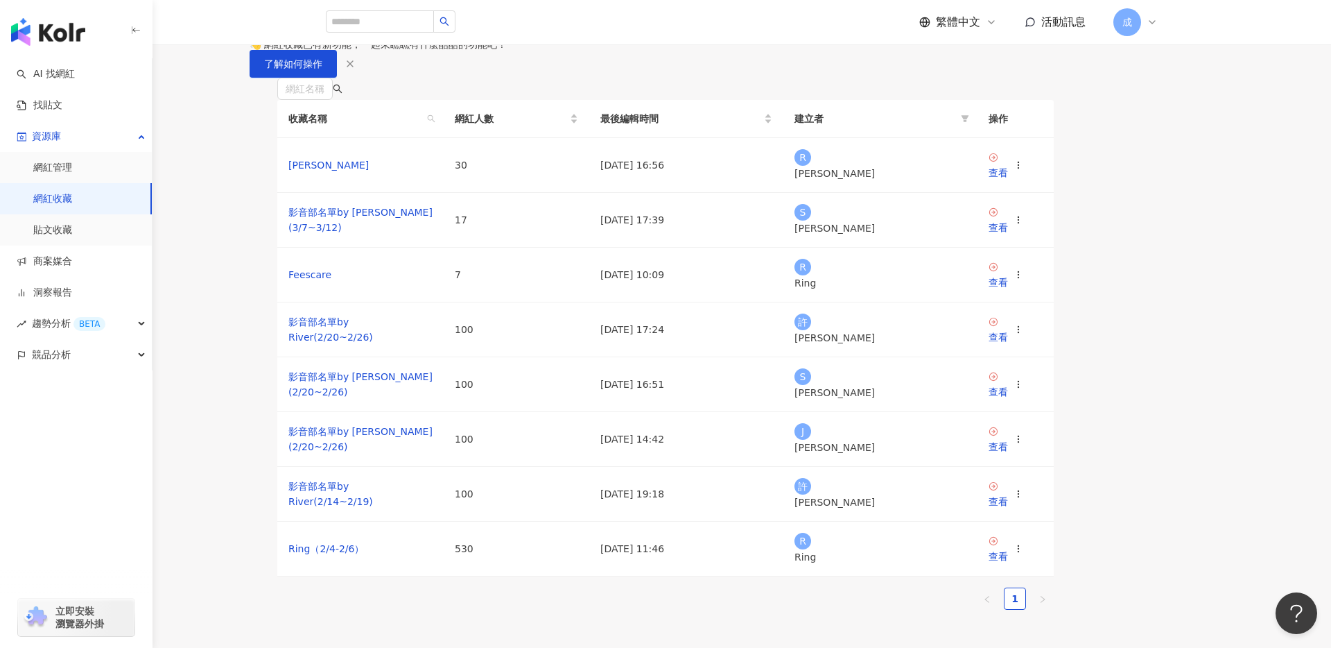
scroll to position [76, 0]
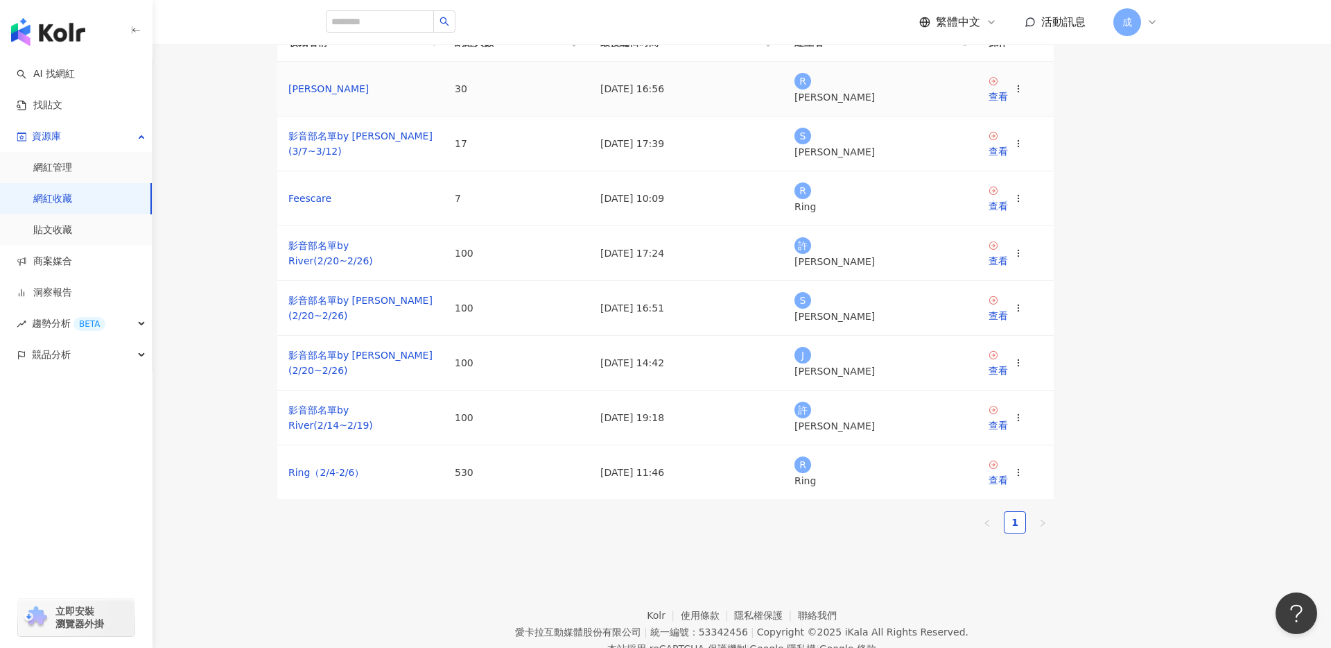
click at [386, 116] on td "[PERSON_NAME]" at bounding box center [360, 89] width 166 height 55
click at [1054, 116] on td "查看" at bounding box center [1016, 89] width 76 height 55
click at [1008, 104] on div "查看" at bounding box center [998, 96] width 19 height 15
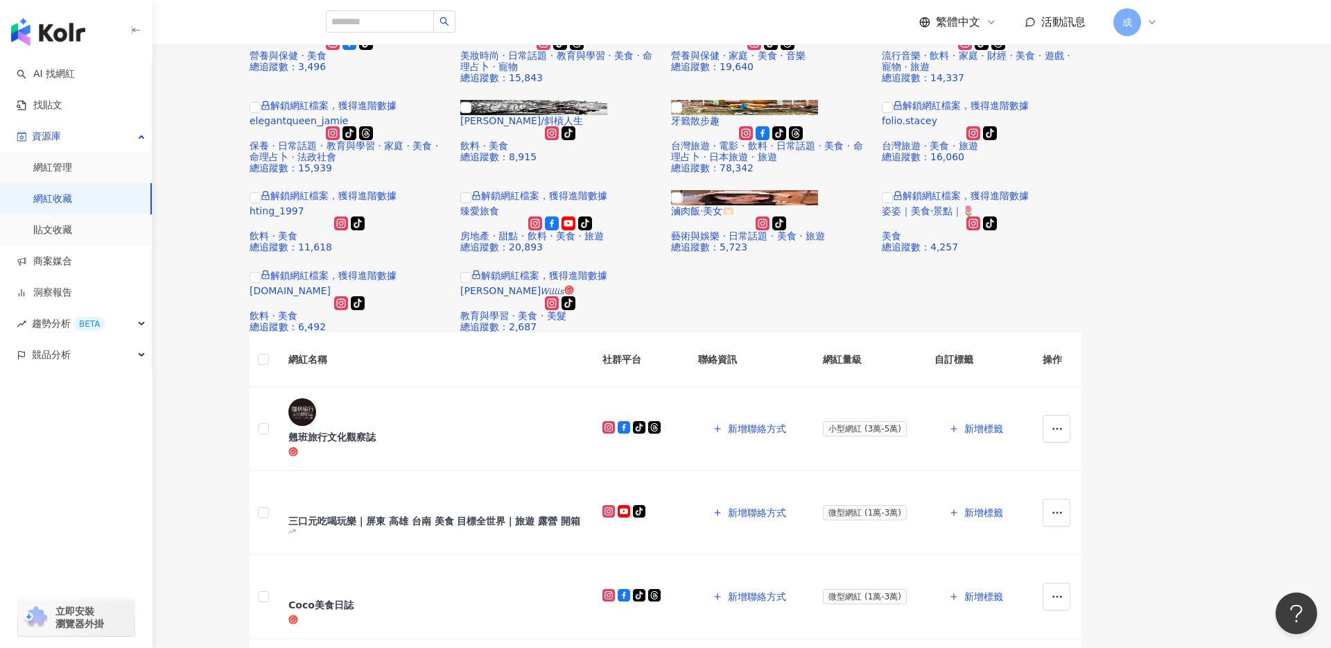
scroll to position [440, 0]
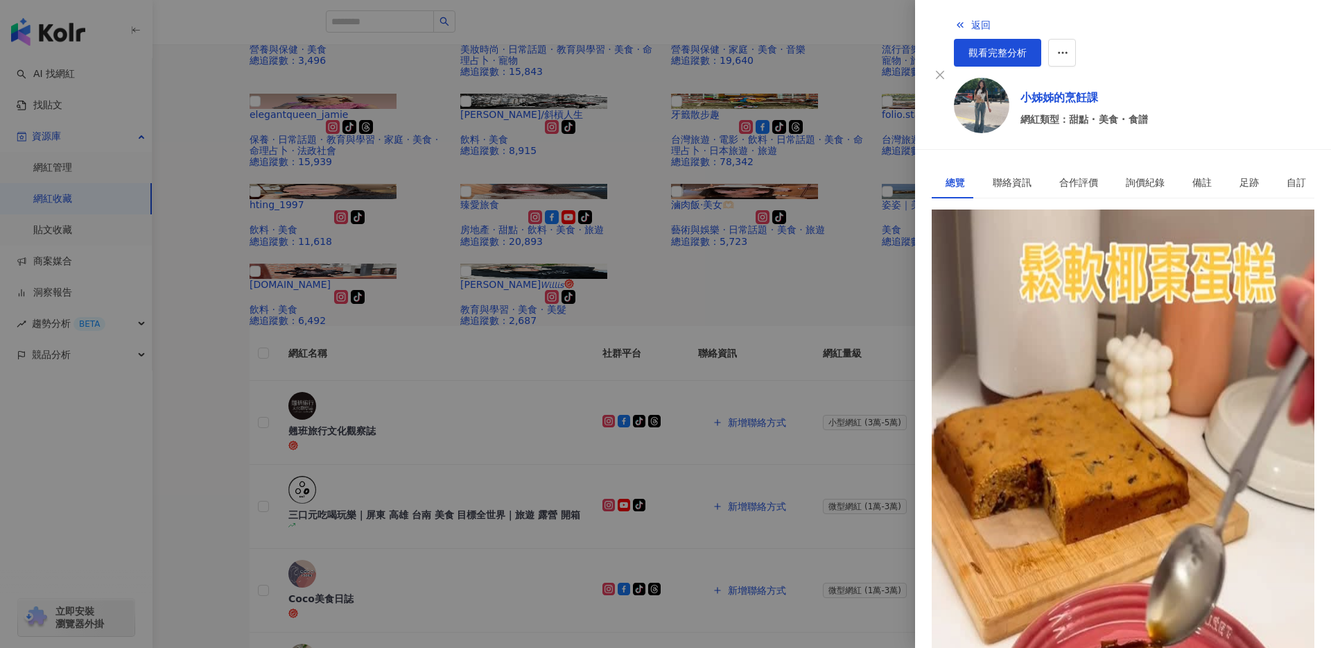
click at [1037, 252] on div "https://www.instagram.com/miachanli/" at bounding box center [996, 256] width 101 height 12
click at [300, 424] on div at bounding box center [665, 324] width 1331 height 648
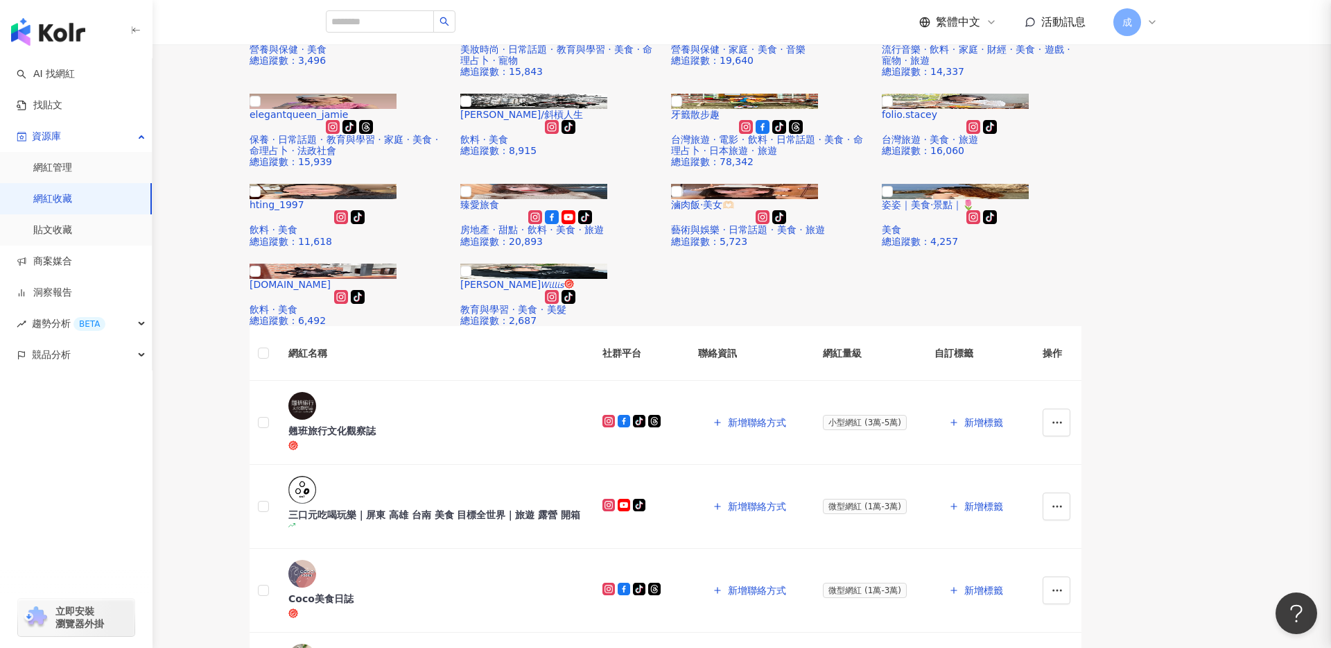
click at [285, 474] on div at bounding box center [665, 324] width 1331 height 648
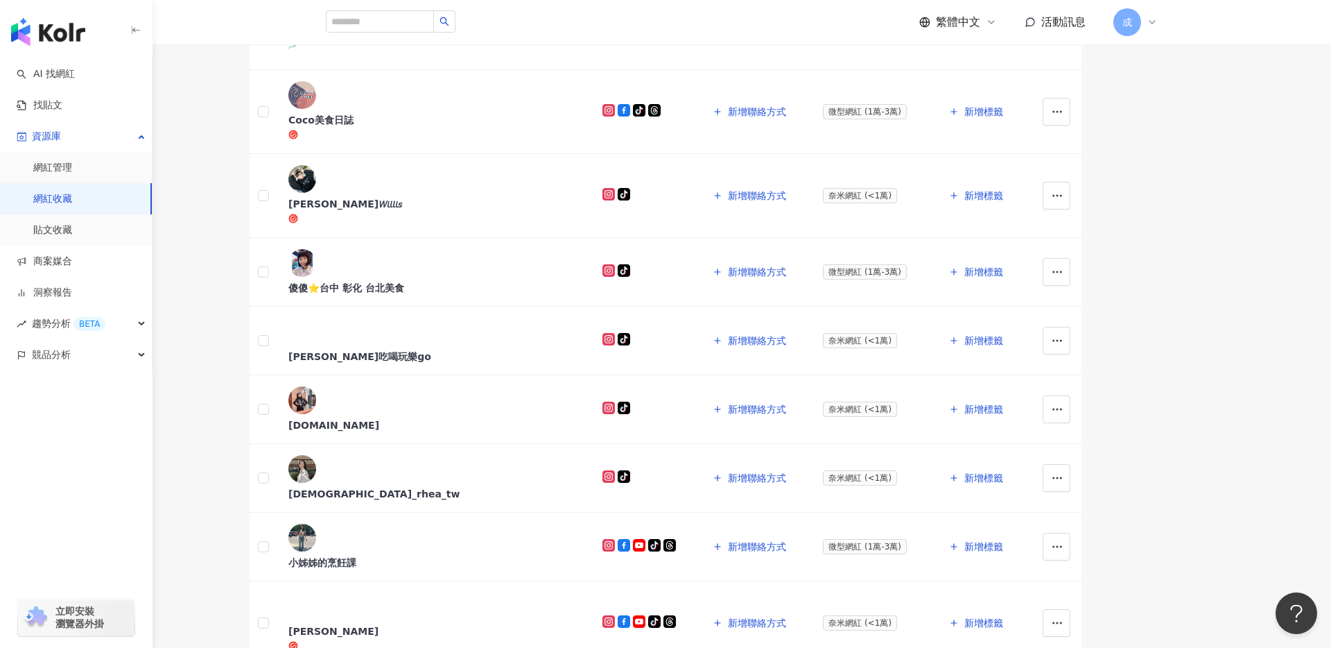
scroll to position [935, 0]
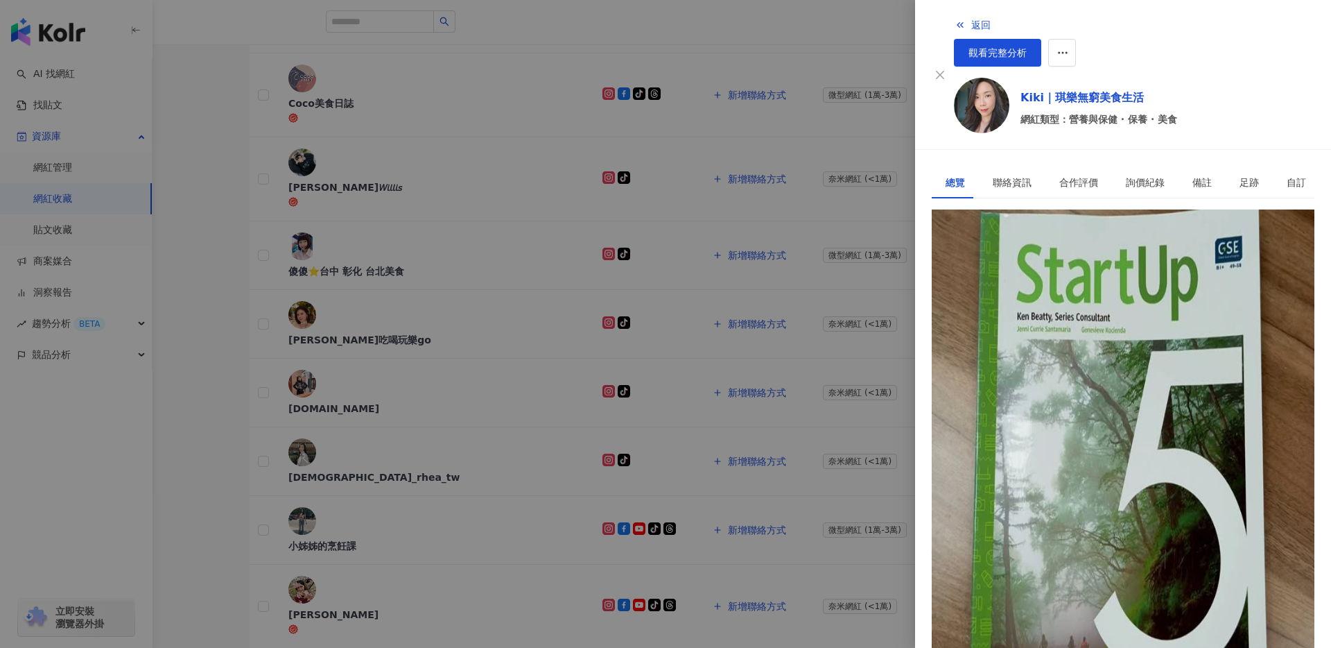
click at [1030, 252] on div "https://www.instagram.com/kikichen0522/" at bounding box center [996, 256] width 101 height 12
click at [249, 379] on div at bounding box center [665, 324] width 1331 height 648
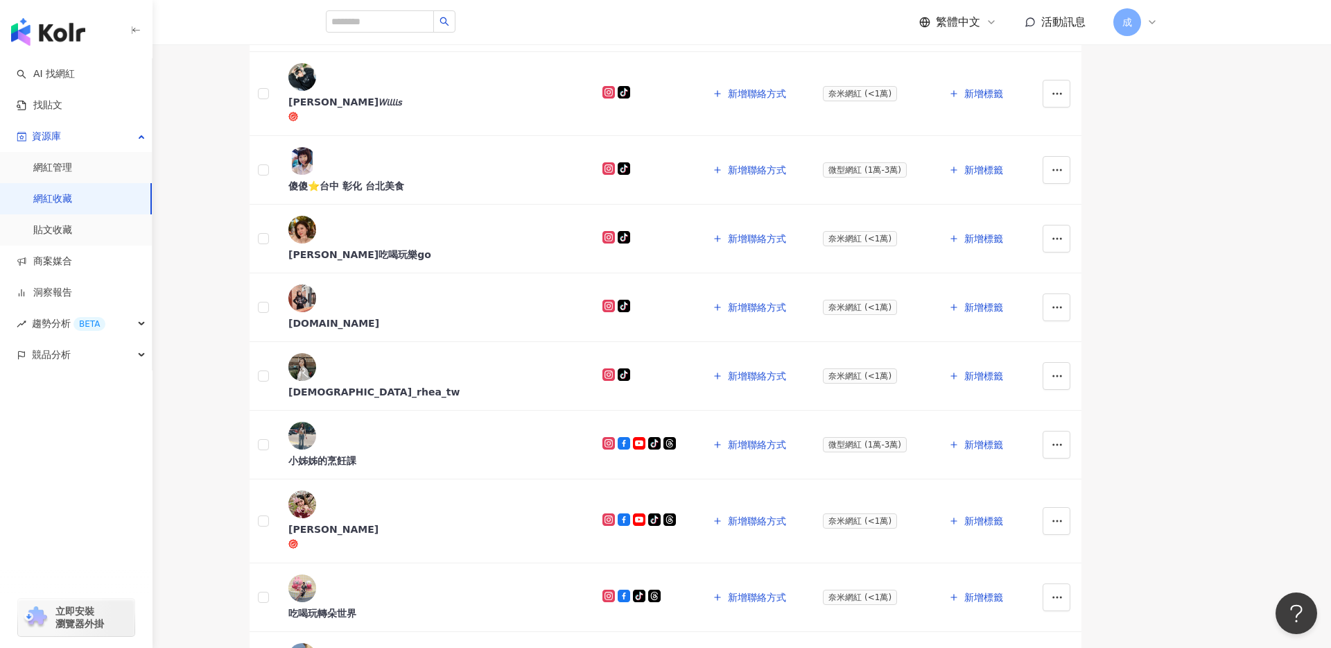
scroll to position [1034, 0]
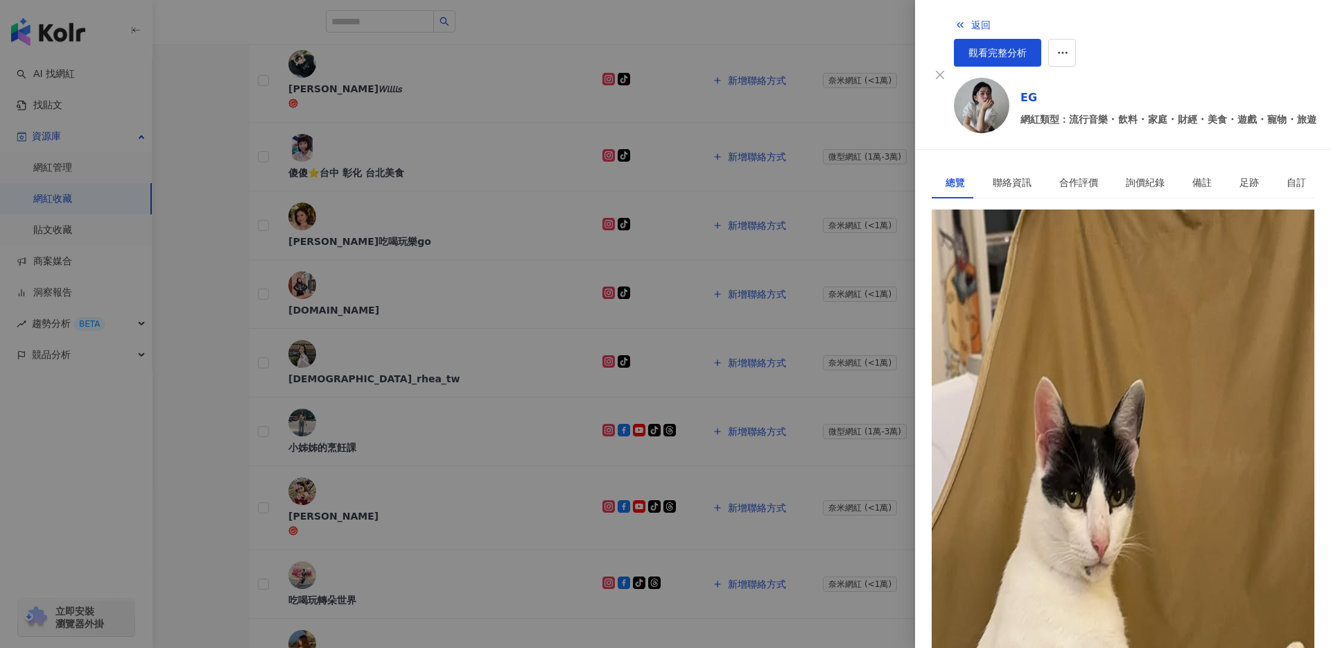
scroll to position [0, 0]
click at [982, 251] on div "https://www.instagram.com/mnn_1319/" at bounding box center [996, 256] width 101 height 12
click at [702, 235] on div at bounding box center [665, 324] width 1331 height 648
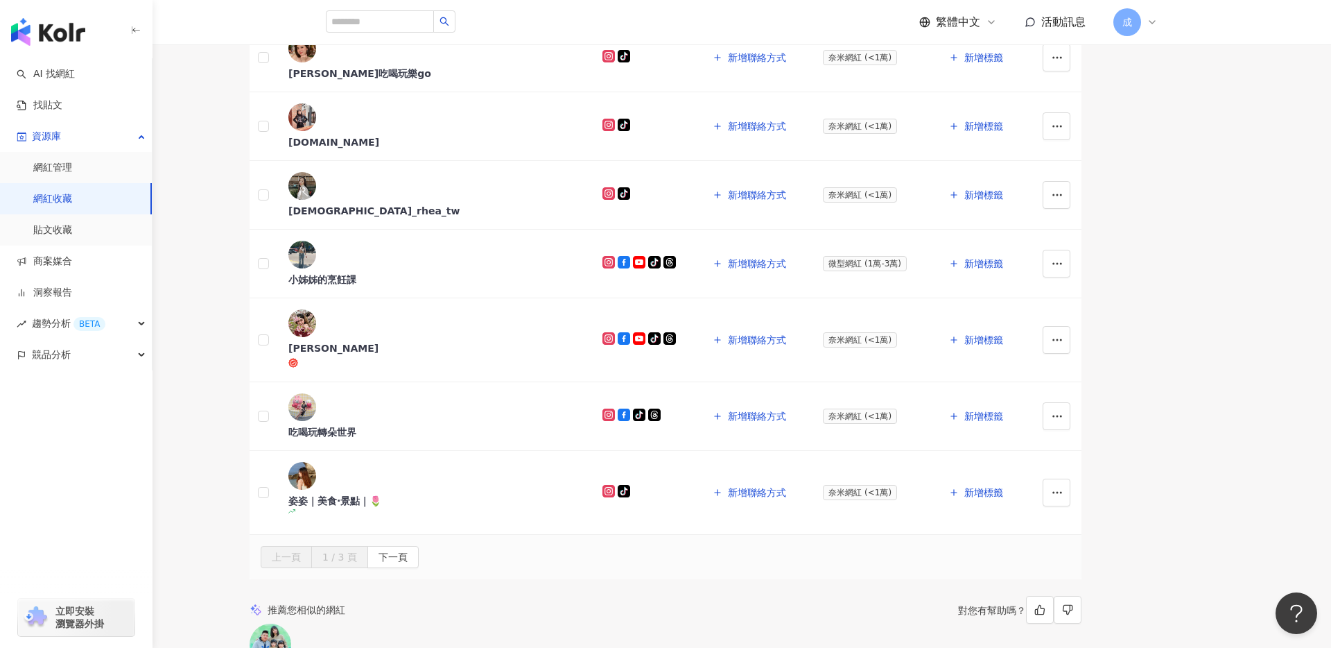
scroll to position [1499, 0]
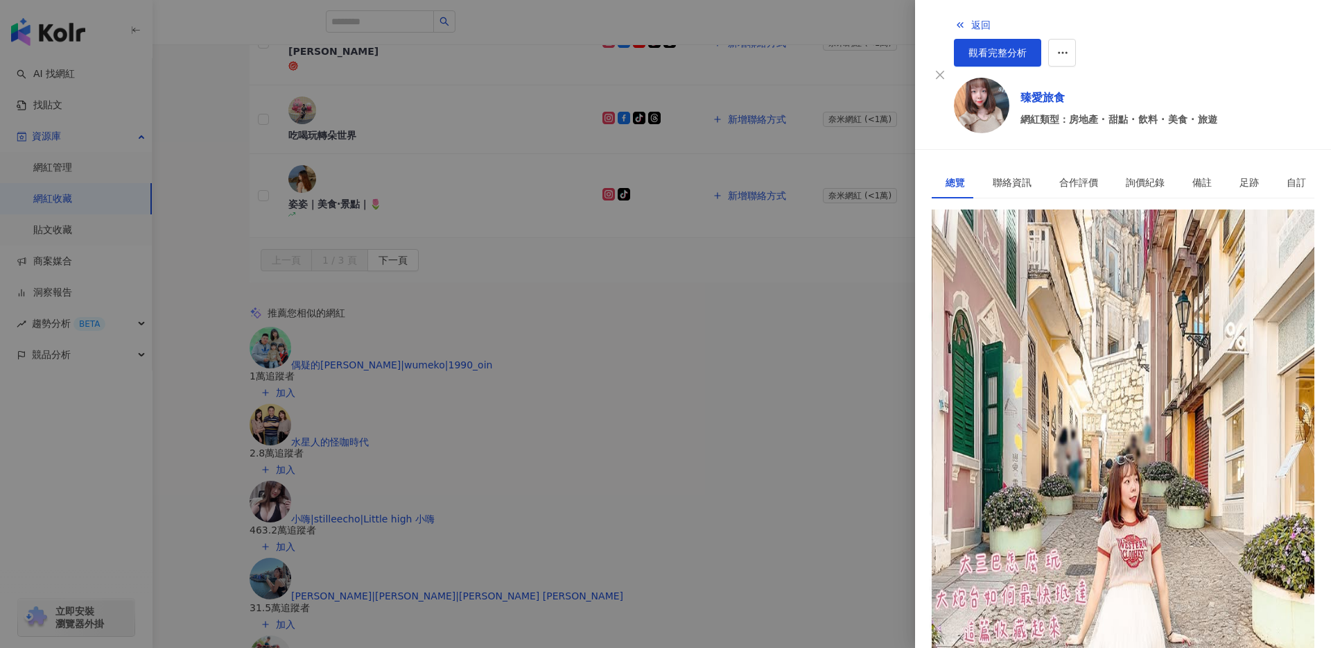
click at [999, 250] on div "https://www.instagram.com/luo_zhen_li/" at bounding box center [996, 256] width 101 height 12
click at [796, 533] on div at bounding box center [665, 324] width 1331 height 648
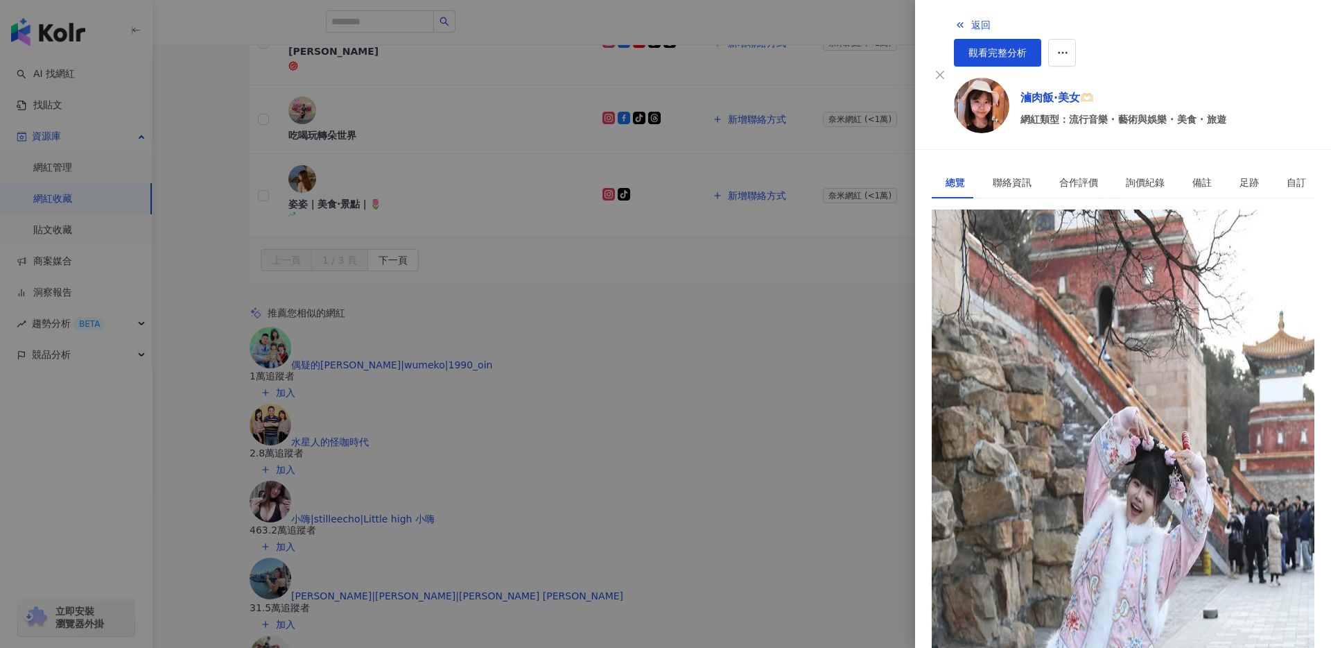
click at [983, 250] on div "https://www.instagram.com/luuluufan.eat/" at bounding box center [1033, 256] width 175 height 12
click at [1042, 39] on link "觀看完整分析" at bounding box center [997, 53] width 87 height 28
click at [955, 19] on icon "button" at bounding box center [960, 24] width 11 height 11
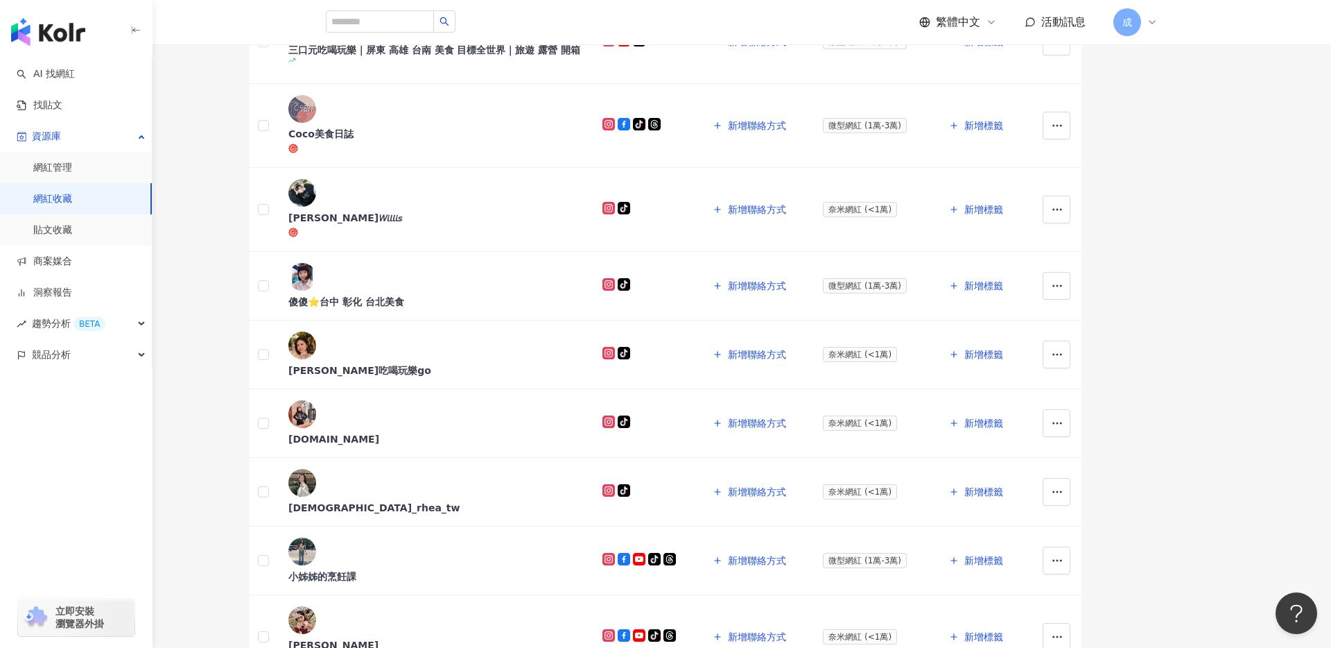
scroll to position [908, 0]
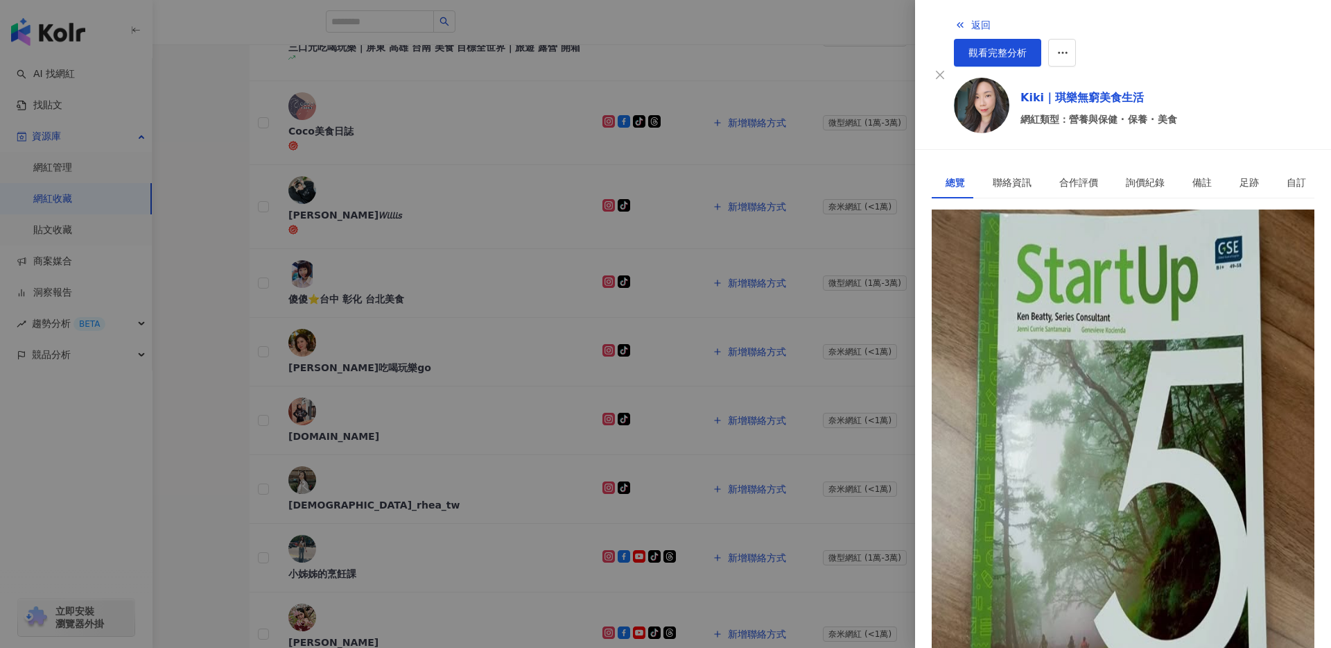
click at [1033, 252] on div "https://www.instagram.com/kikichen0522/" at bounding box center [996, 256] width 101 height 12
click at [224, 373] on div at bounding box center [665, 324] width 1331 height 648
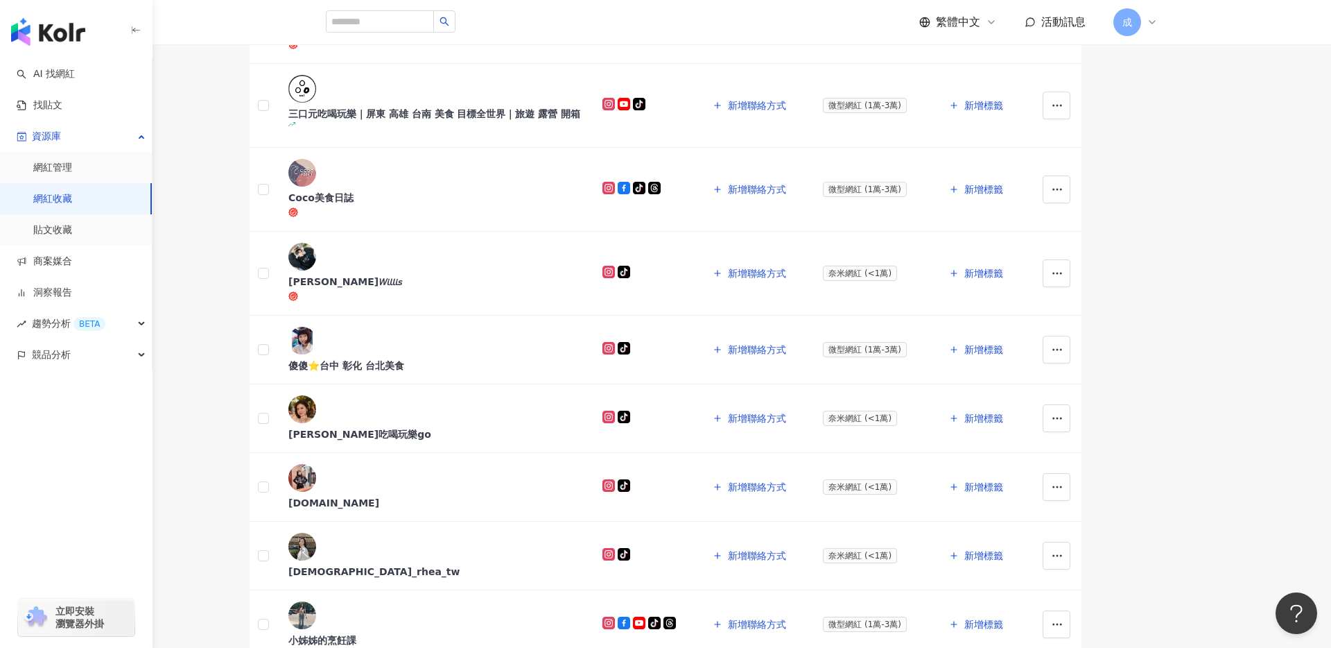
scroll to position [852, 0]
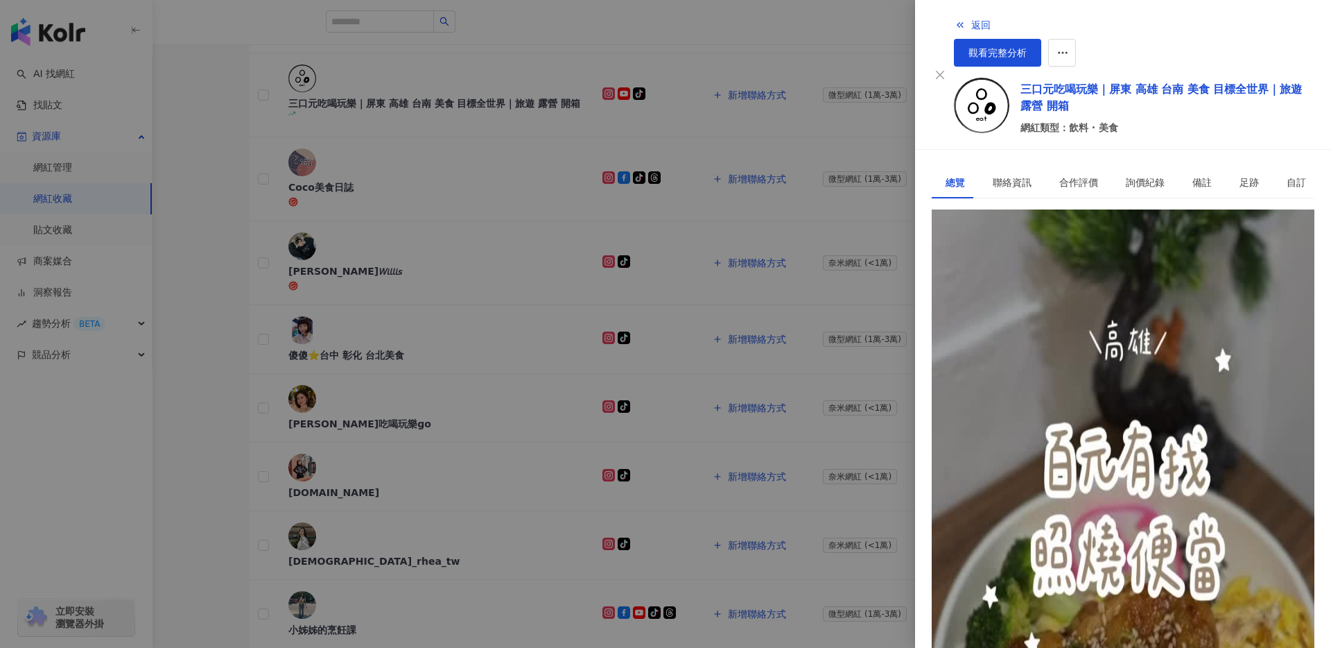
click at [1051, 254] on div "https://www.instagram.com/ooo.eat/" at bounding box center [1033, 256] width 175 height 12
click at [255, 433] on div at bounding box center [665, 324] width 1331 height 648
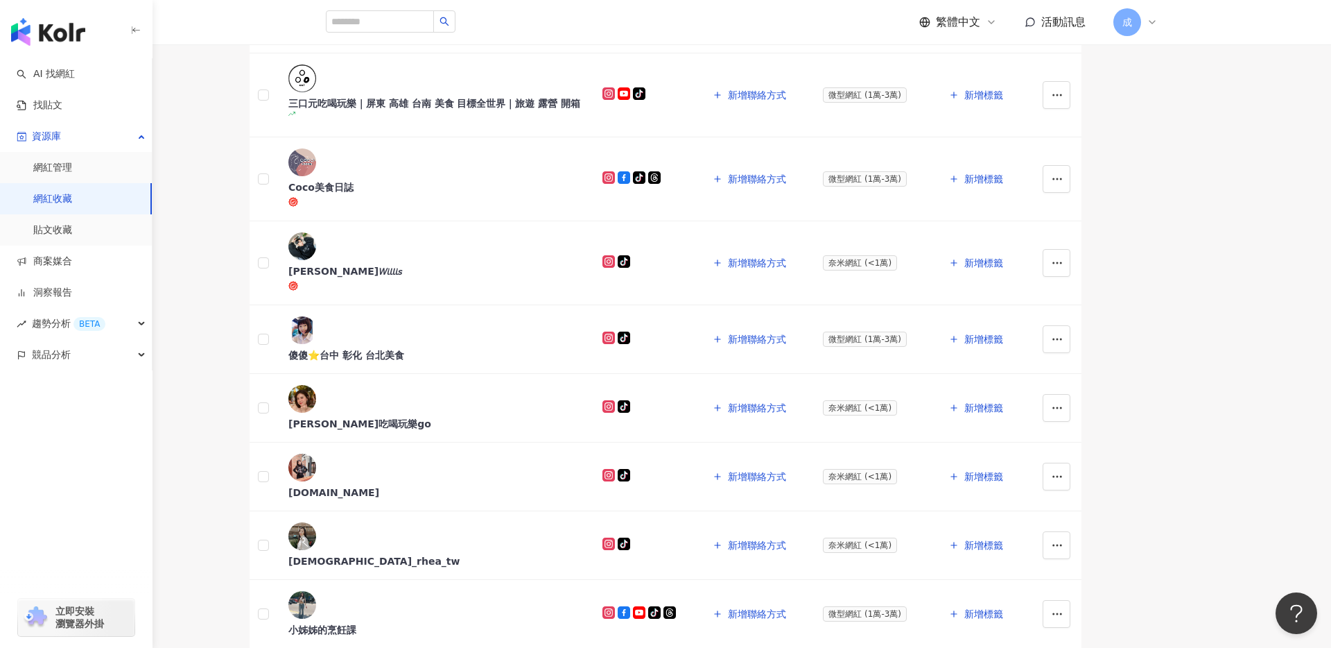
scroll to position [888, 0]
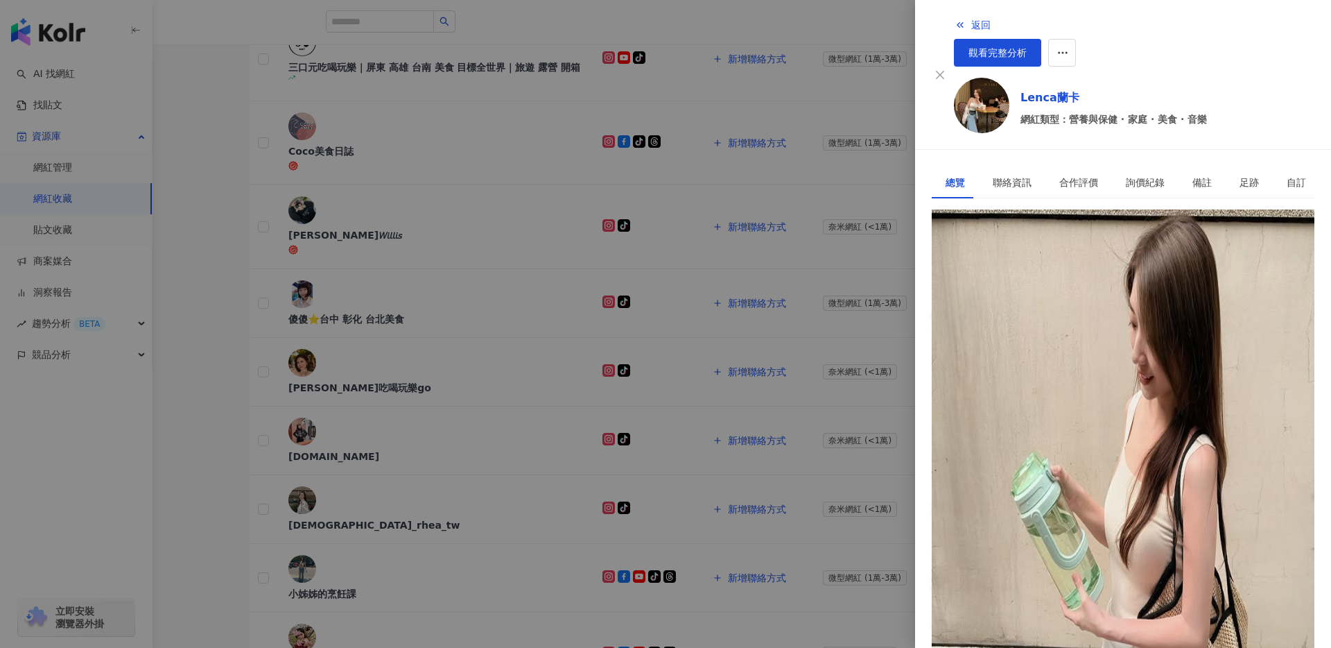
click at [1033, 252] on div "https://www.instagram.com/lenca_caca/" at bounding box center [996, 256] width 101 height 12
click at [233, 421] on div at bounding box center [665, 324] width 1331 height 648
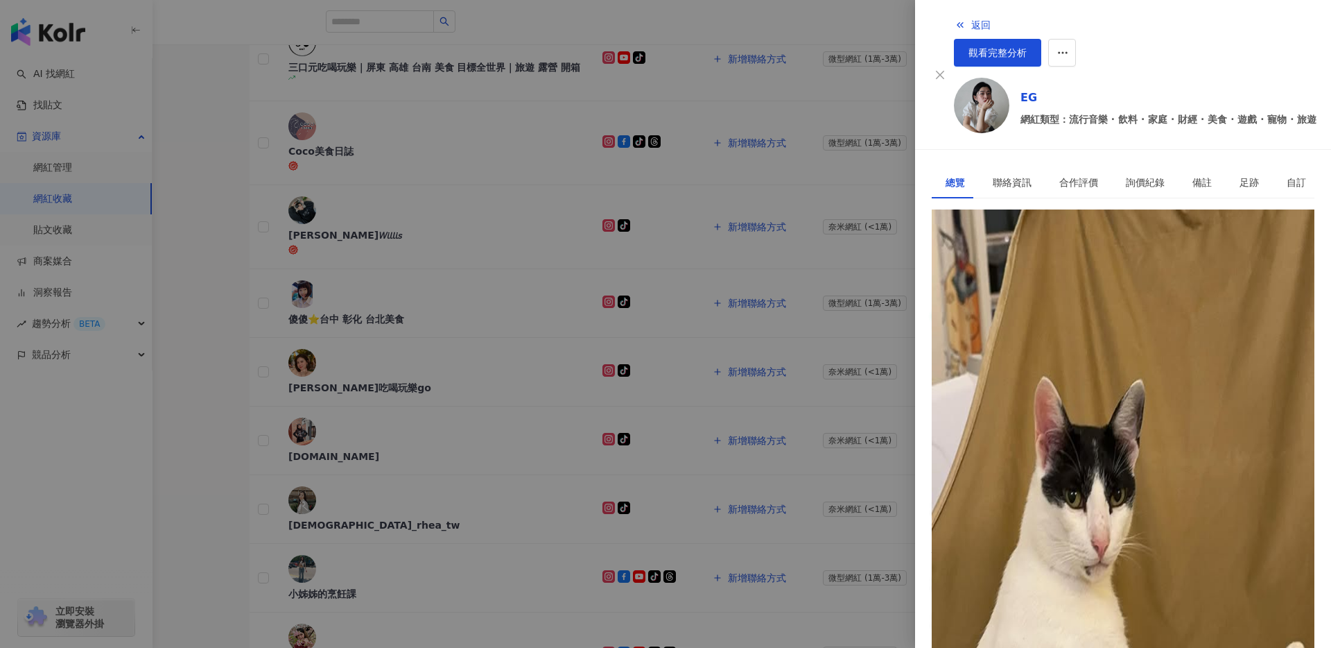
click at [1040, 254] on div "https://www.instagram.com/mnn_1319/" at bounding box center [996, 256] width 101 height 12
click at [971, 22] on span "返回" at bounding box center [980, 24] width 19 height 11
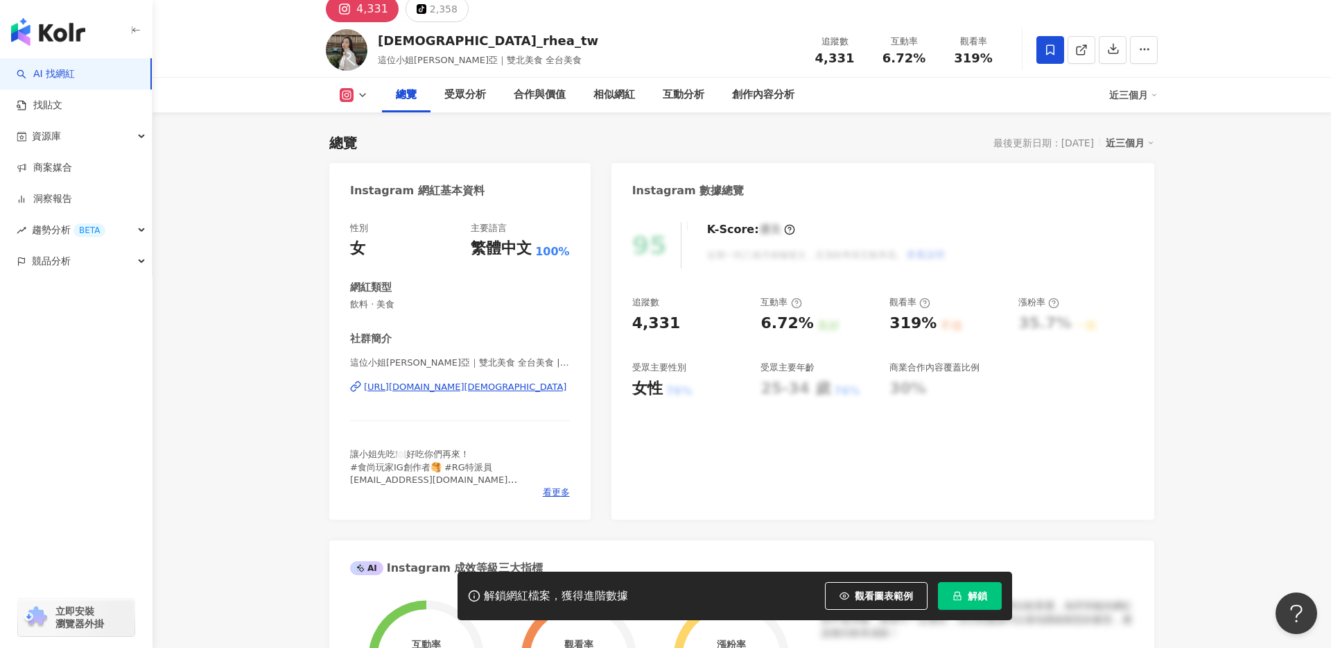
scroll to position [56, 0]
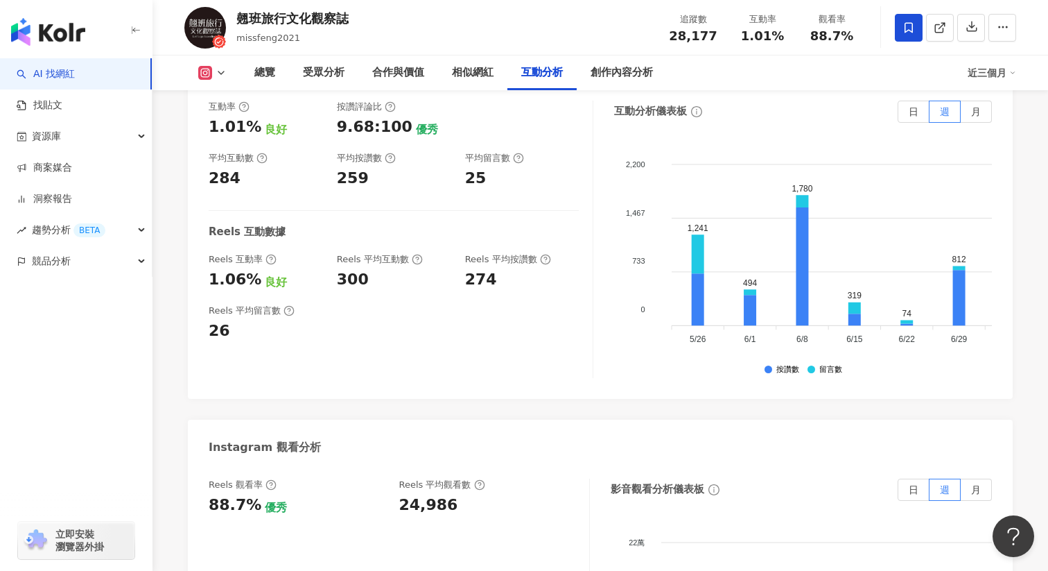
scroll to position [2819, 0]
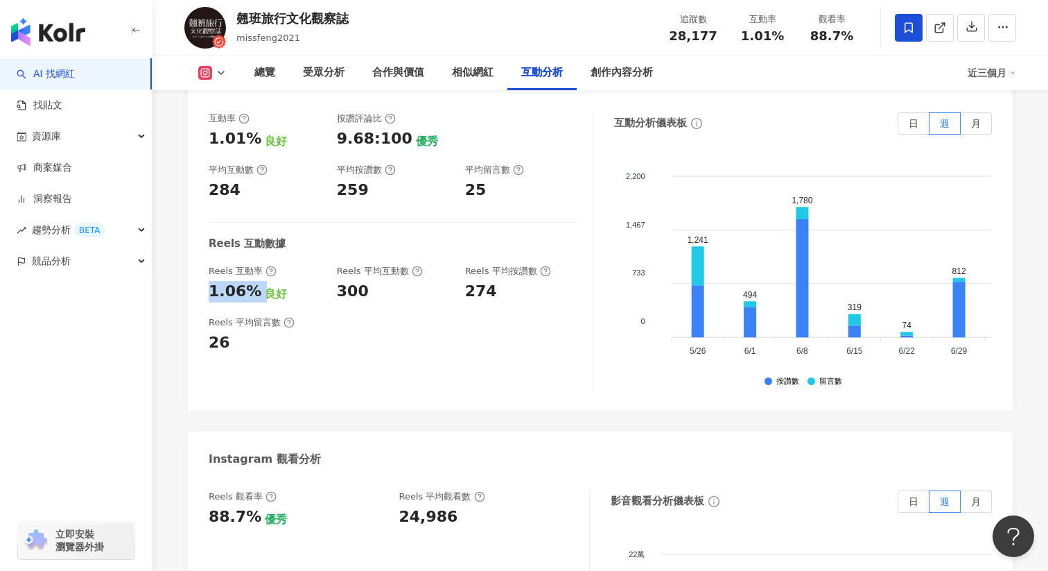
drag, startPoint x: 210, startPoint y: 295, endPoint x: 254, endPoint y: 295, distance: 43.7
click at [254, 295] on div "1.06% 良好" at bounding box center [266, 291] width 114 height 21
copy div "1.06%"
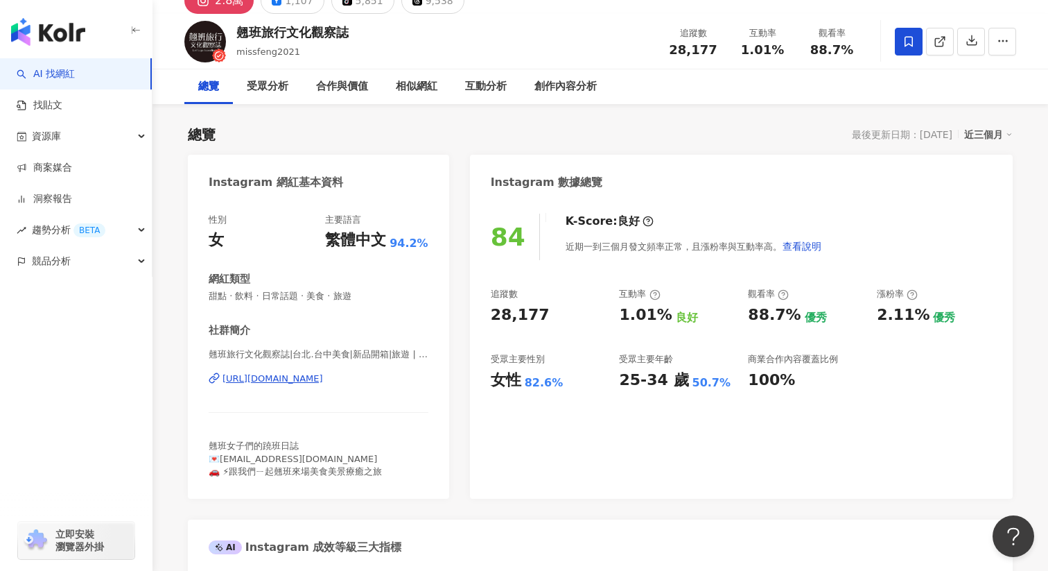
scroll to position [0, 0]
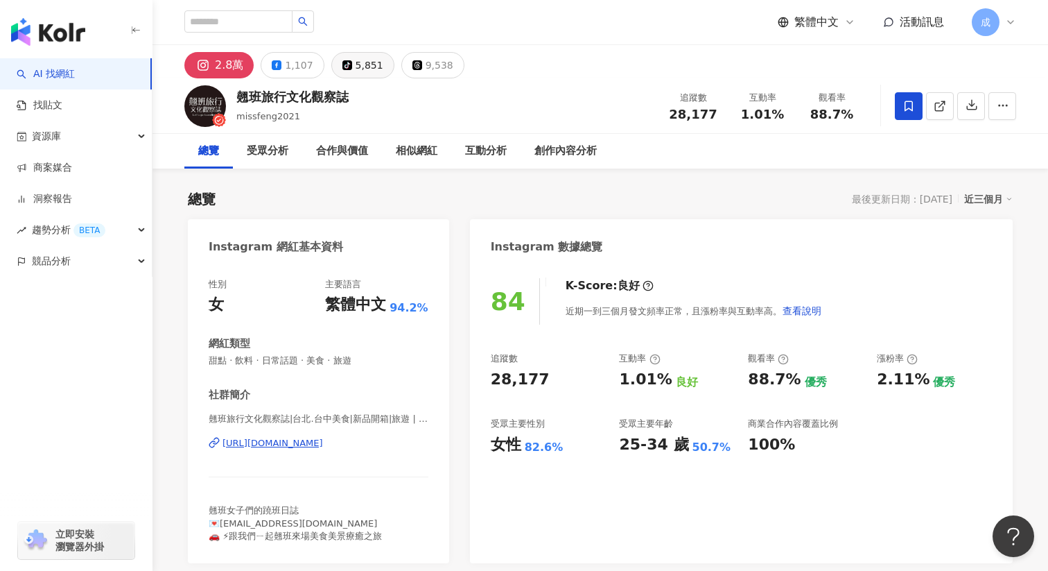
click at [359, 65] on div "5,851" at bounding box center [370, 64] width 28 height 19
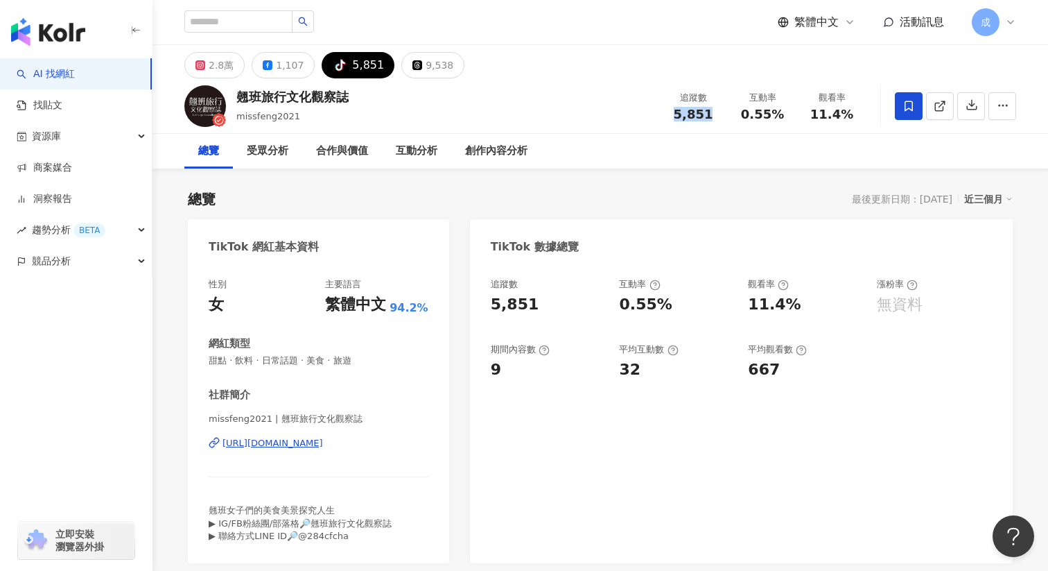
drag, startPoint x: 700, startPoint y: 110, endPoint x: 708, endPoint y: 116, distance: 9.9
click at [708, 116] on div "5,851" at bounding box center [693, 114] width 53 height 14
drag, startPoint x: 745, startPoint y: 114, endPoint x: 779, endPoint y: 114, distance: 33.3
click at [779, 114] on span "0.55%" at bounding box center [762, 114] width 43 height 14
copy span "0.55%"
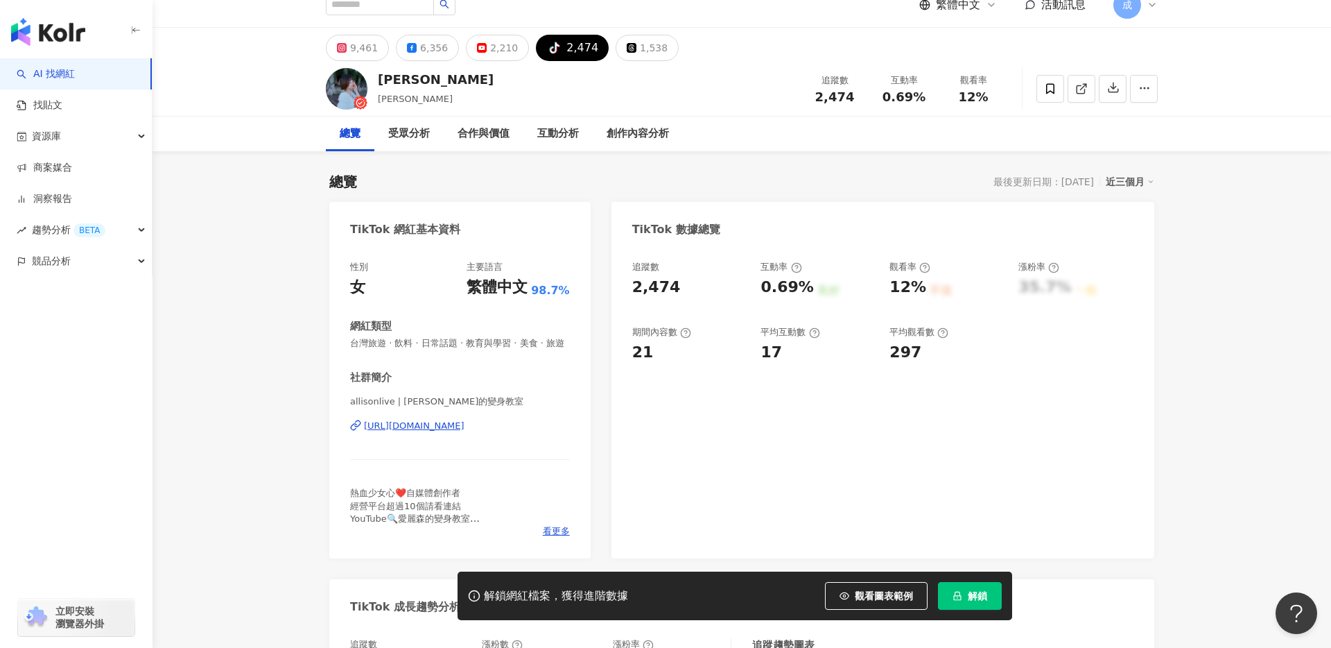
click at [445, 422] on div "[URL][DOMAIN_NAME]" at bounding box center [414, 426] width 101 height 12
click at [363, 49] on div "9,461" at bounding box center [364, 47] width 28 height 19
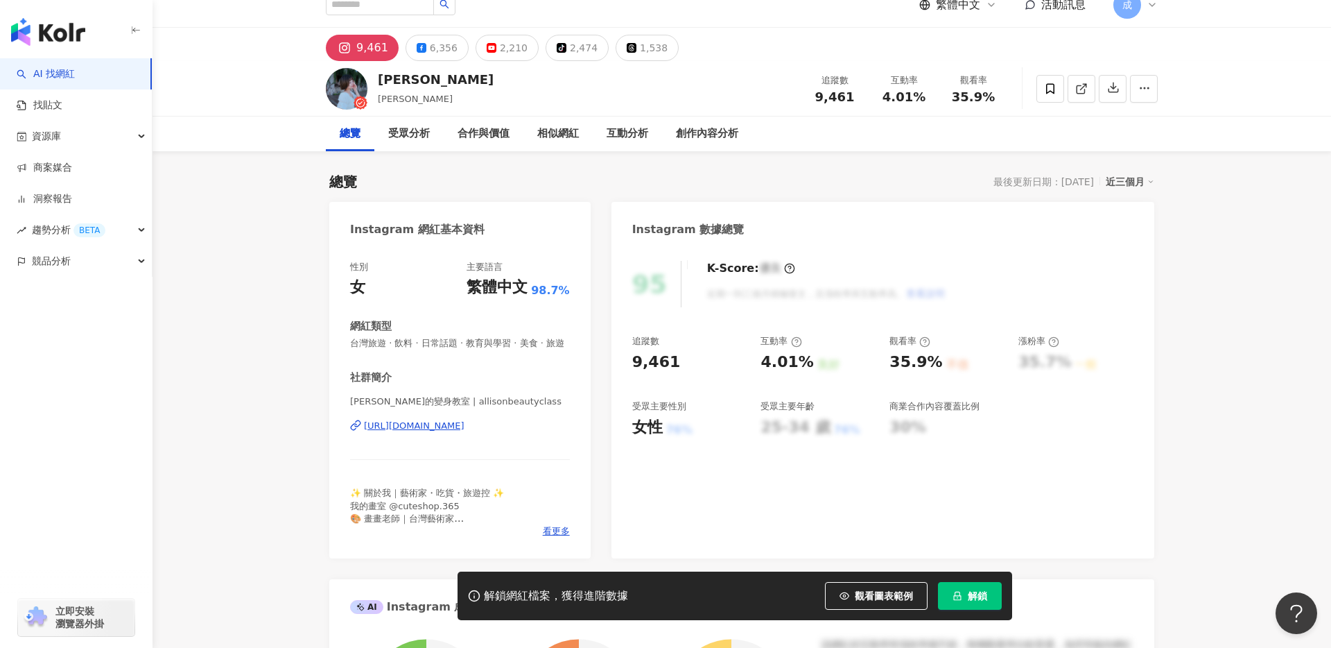
click at [415, 422] on div "https://www.instagram.com/allisonbeautyclass/" at bounding box center [414, 426] width 101 height 12
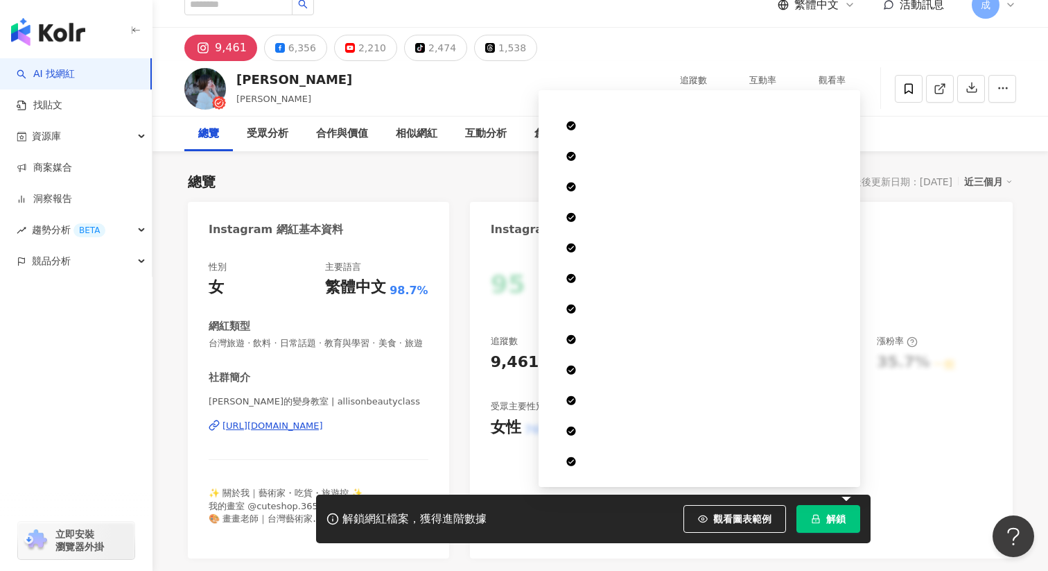
click at [830, 518] on span "解鎖" at bounding box center [836, 518] width 19 height 11
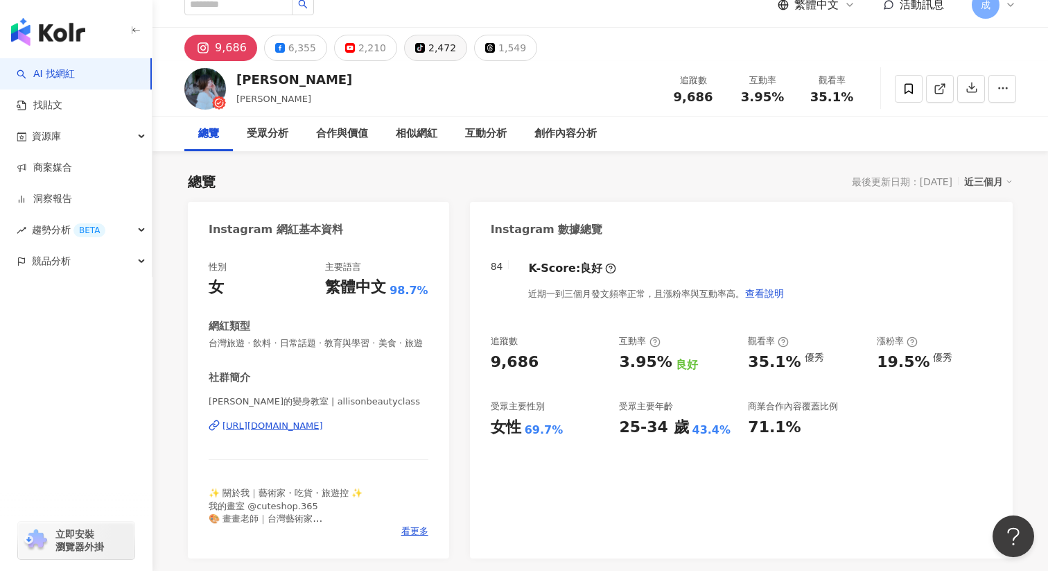
click at [430, 53] on div "2,472" at bounding box center [443, 47] width 28 height 19
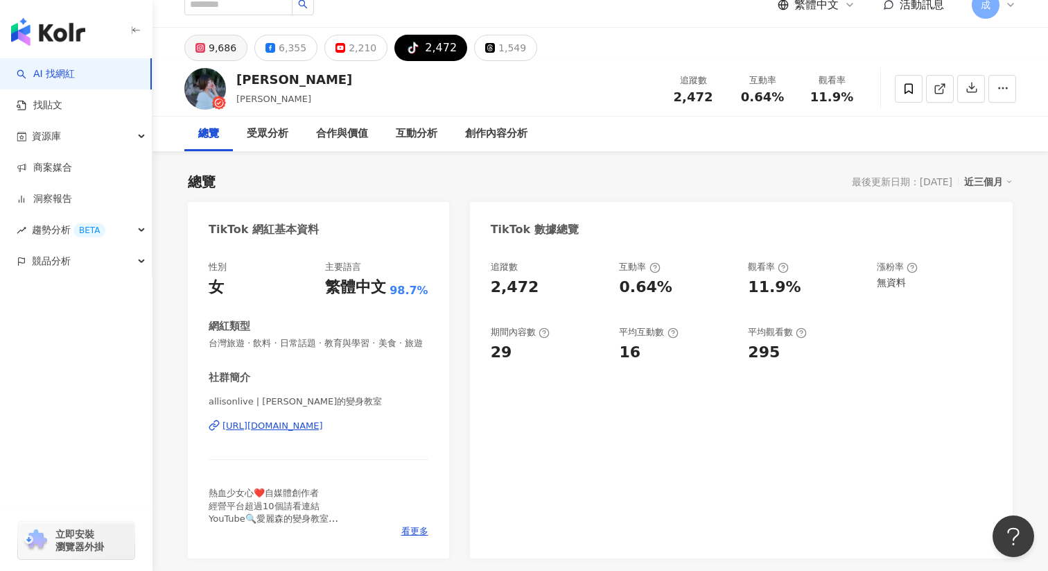
click at [207, 42] on button "9,686" at bounding box center [215, 48] width 63 height 26
click at [230, 53] on div "9,686" at bounding box center [223, 47] width 28 height 19
click at [229, 50] on div "9,686" at bounding box center [223, 47] width 28 height 19
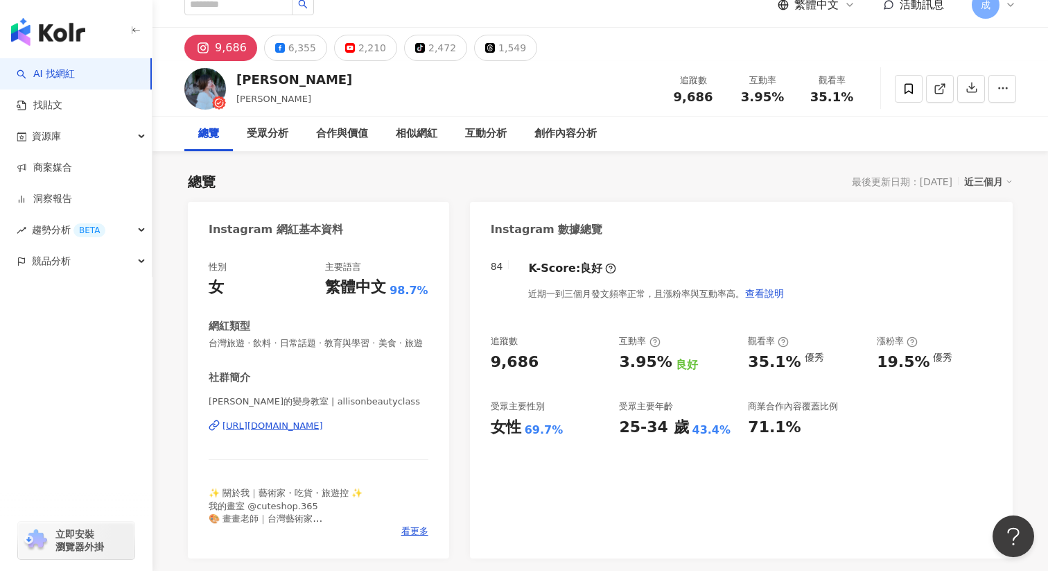
click at [674, 98] on div "9,686" at bounding box center [693, 97] width 53 height 14
click at [715, 98] on div "9,686" at bounding box center [693, 97] width 53 height 14
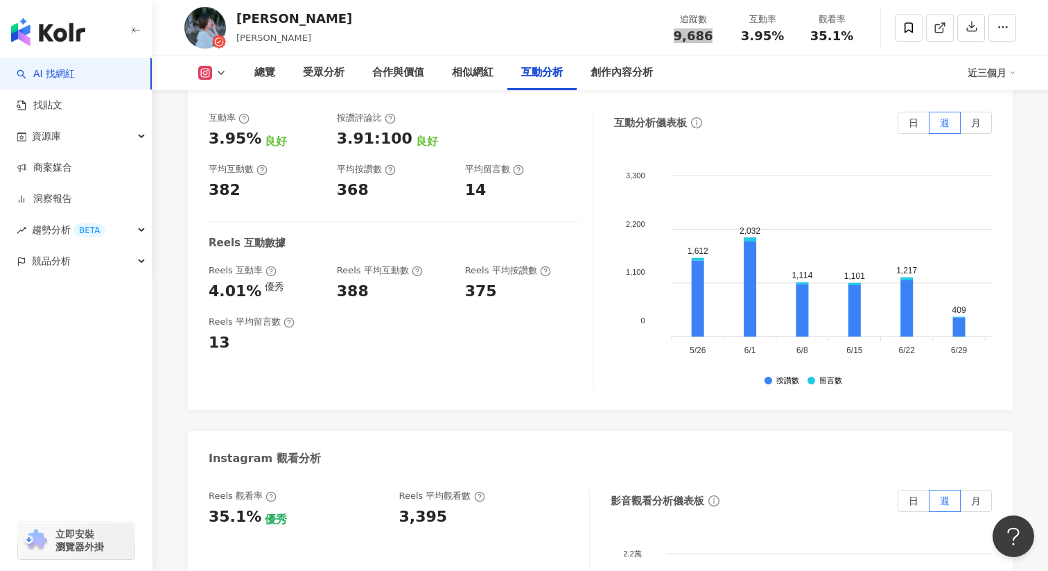
scroll to position [2759, 0]
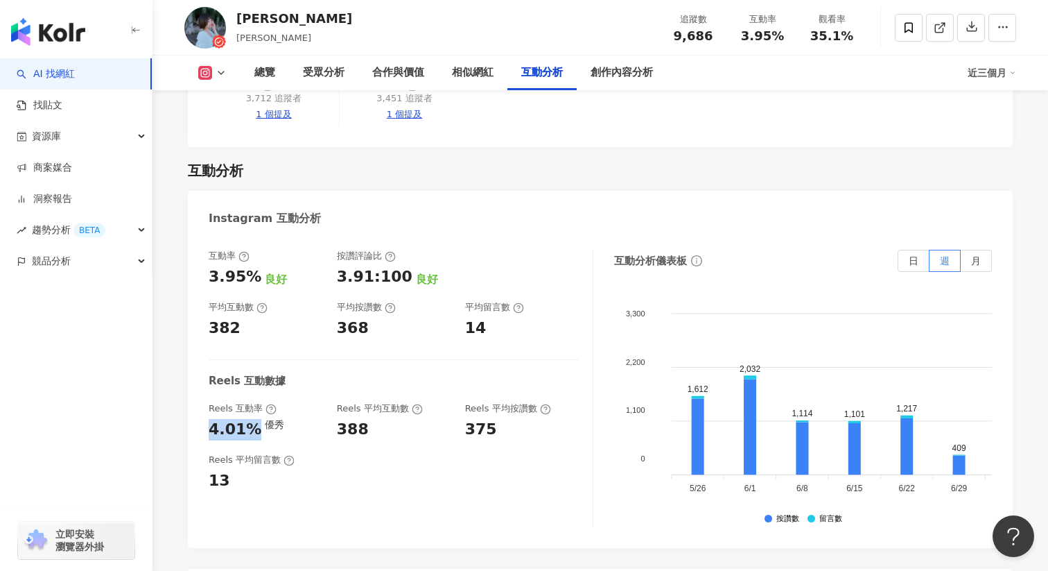
drag, startPoint x: 207, startPoint y: 346, endPoint x: 250, endPoint y: 351, distance: 43.3
click at [250, 351] on div "互動率 3.95% 良好 按讚評論比 3.91:100 良好 平均互動數 382 平均按讚數 368 平均留言數 14 Reels 互動數據 Reels 互動…" at bounding box center [600, 392] width 825 height 312
copy div "4.01%"
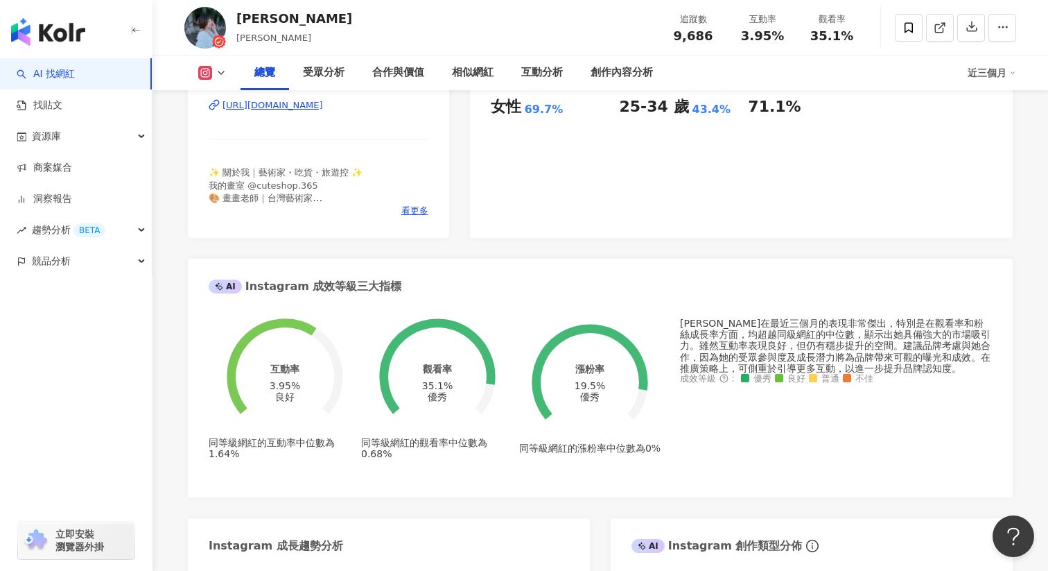
scroll to position [0, 0]
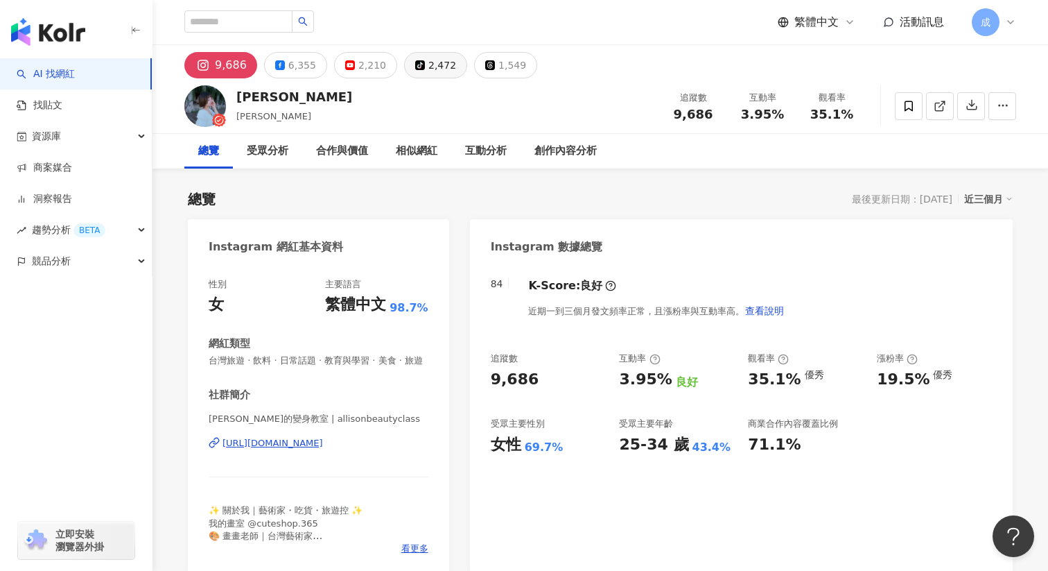
click at [414, 67] on button "tiktok-icon 2,472" at bounding box center [435, 65] width 63 height 26
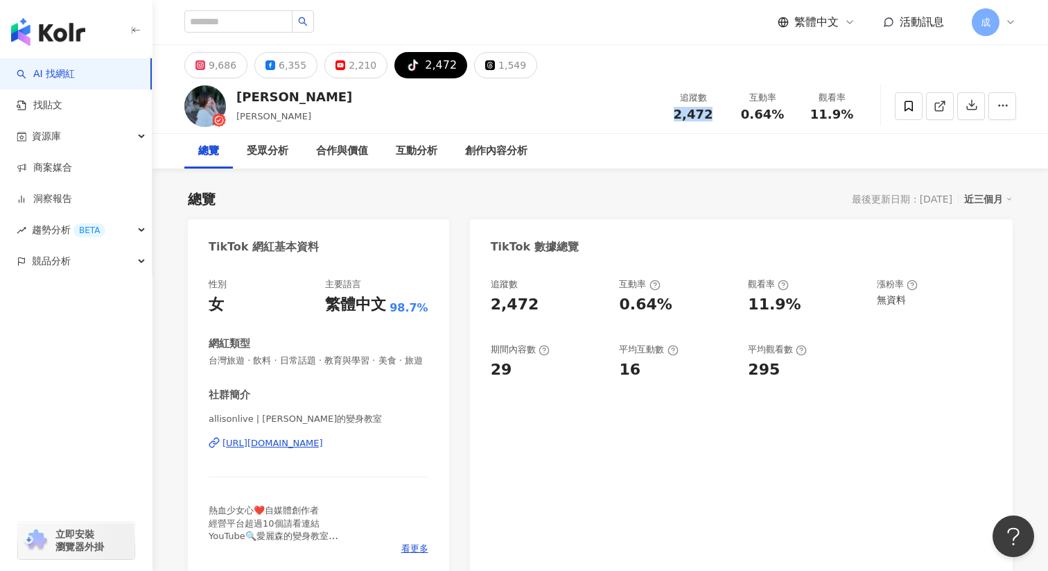
drag, startPoint x: 675, startPoint y: 114, endPoint x: 720, endPoint y: 114, distance: 45.1
click at [720, 114] on div "追蹤數 2,472" at bounding box center [693, 106] width 69 height 30
copy span "2,472"
click at [779, 115] on span "0.64%" at bounding box center [762, 114] width 43 height 14
copy span "0.64%"
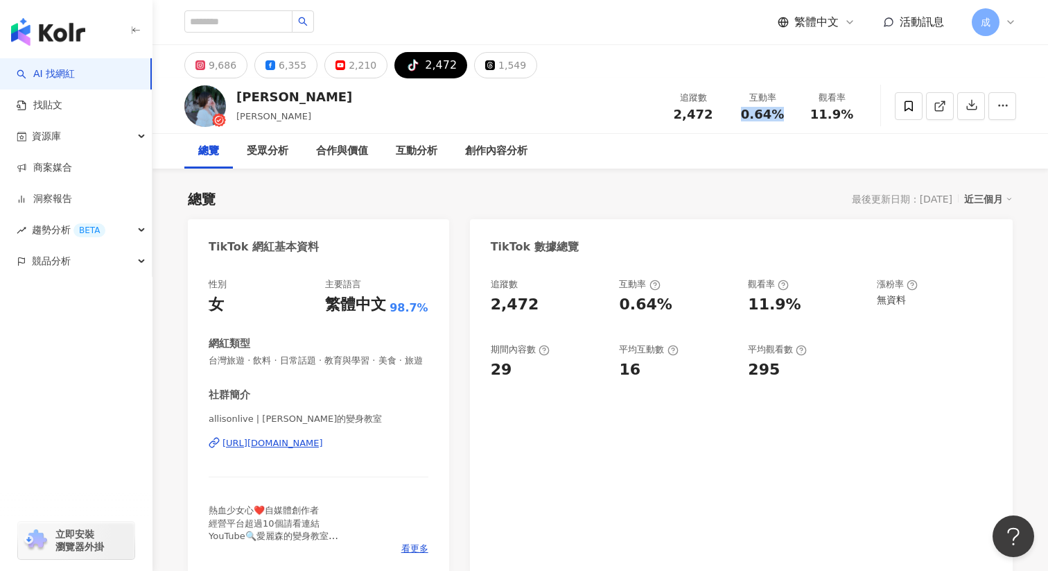
click at [311, 441] on div "https://www.tiktok.com/share/user/6622107744995737601" at bounding box center [273, 443] width 101 height 12
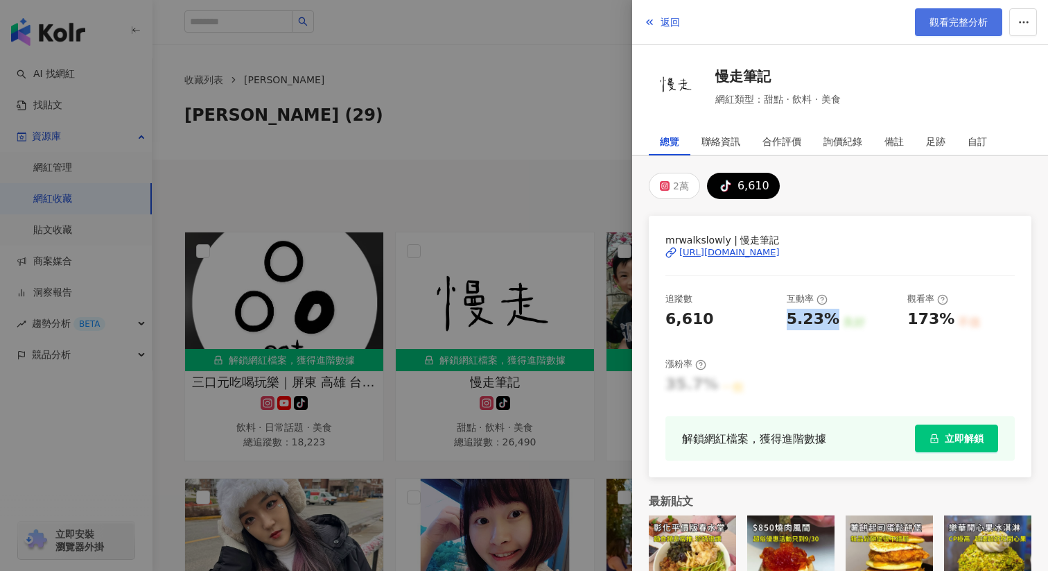
click at [974, 20] on span "觀看完整分析" at bounding box center [959, 22] width 58 height 11
click at [524, 107] on div at bounding box center [524, 285] width 1048 height 571
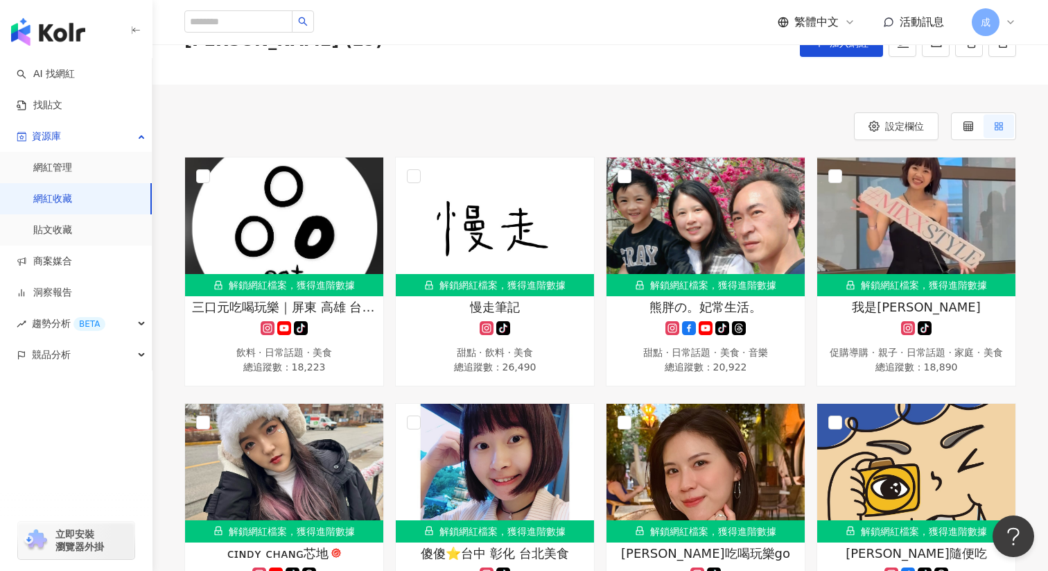
scroll to position [81, 0]
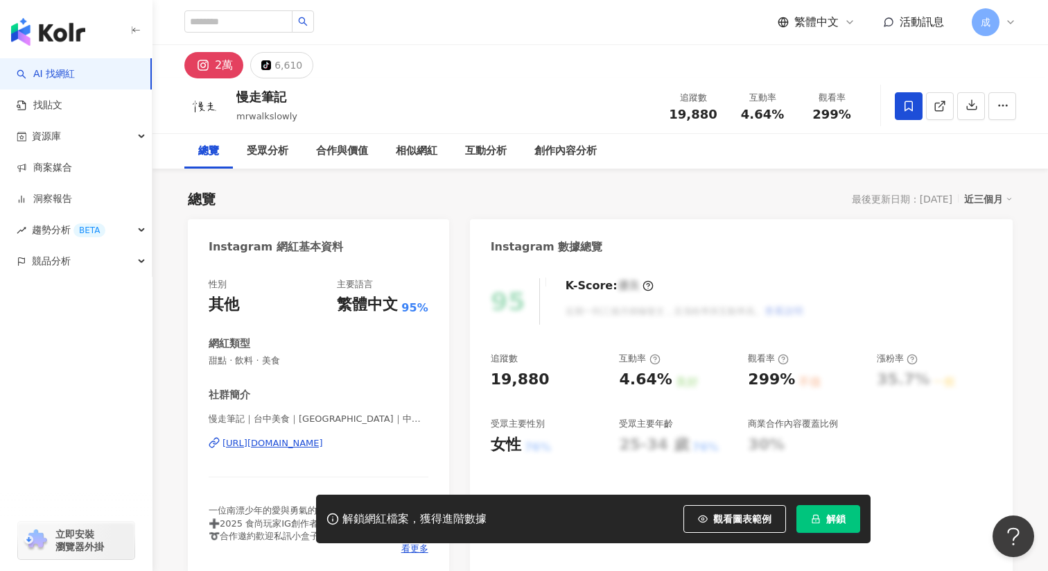
click at [831, 517] on span "解鎖" at bounding box center [836, 518] width 19 height 11
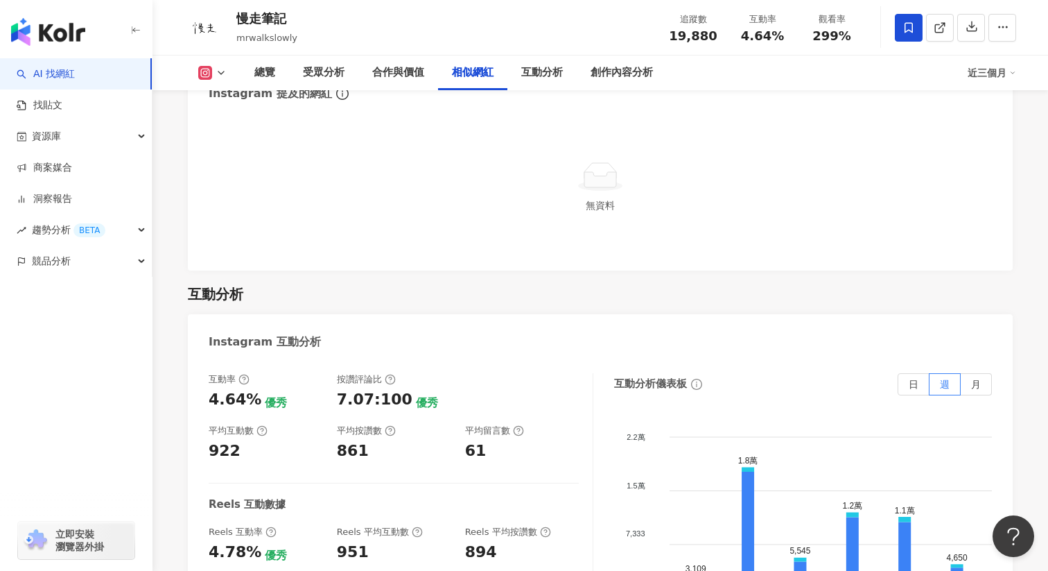
scroll to position [2759, 0]
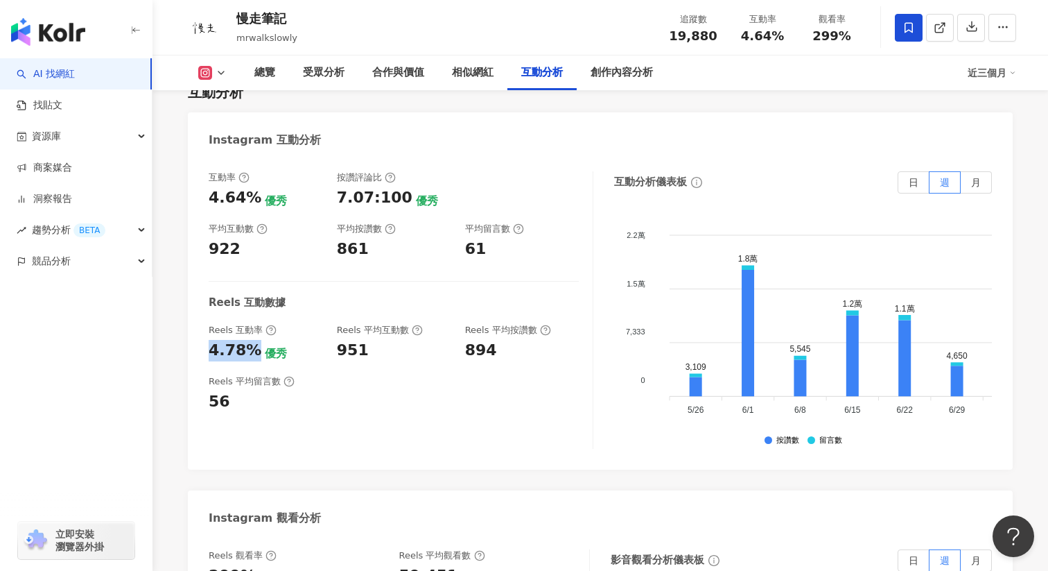
drag, startPoint x: 209, startPoint y: 337, endPoint x: 252, endPoint y: 336, distance: 43.0
click at [252, 340] on div "4.78%" at bounding box center [235, 350] width 53 height 21
copy div "4.78%"
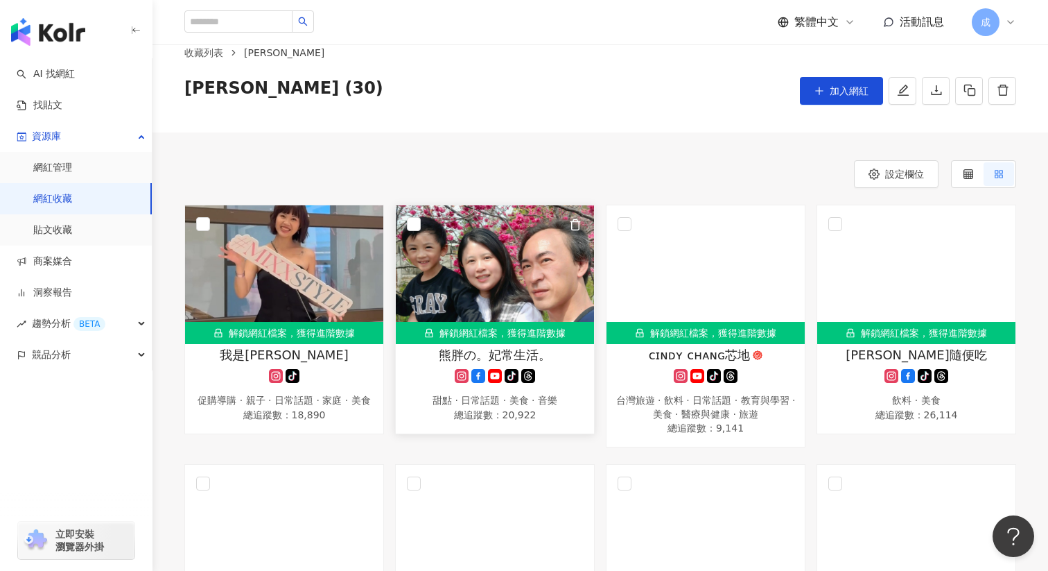
scroll to position [35, 0]
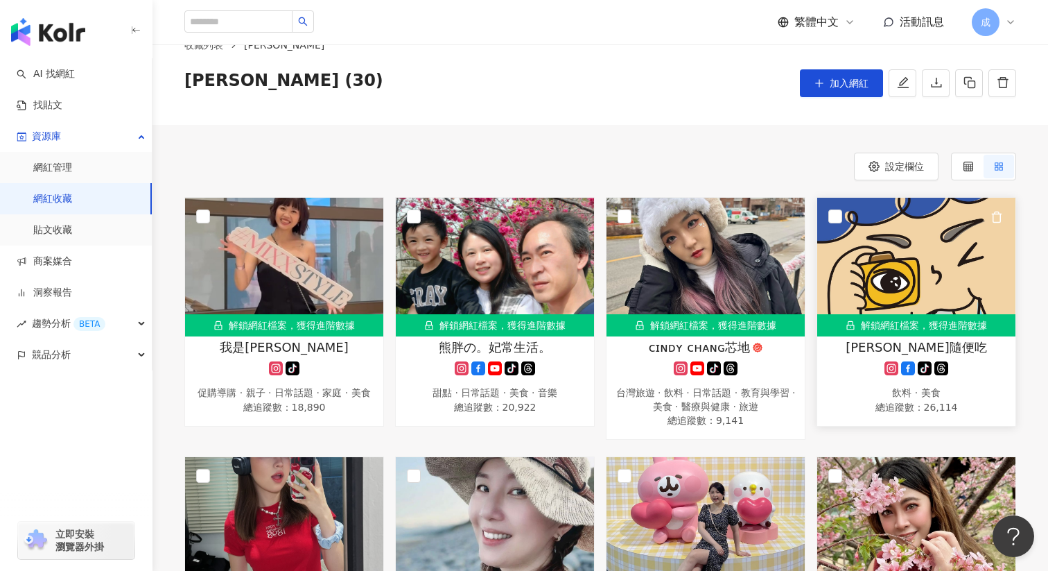
click at [913, 349] on span "[PERSON_NAME]隨便吃" at bounding box center [916, 346] width 141 height 17
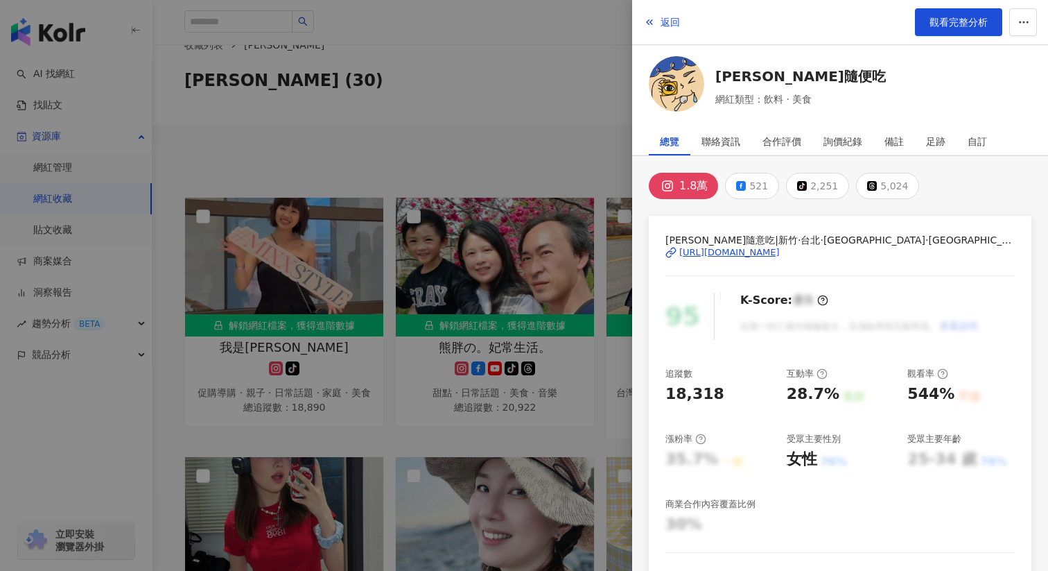
click at [719, 253] on div "[URL][DOMAIN_NAME]" at bounding box center [730, 252] width 101 height 12
click at [542, 81] on div at bounding box center [524, 285] width 1048 height 571
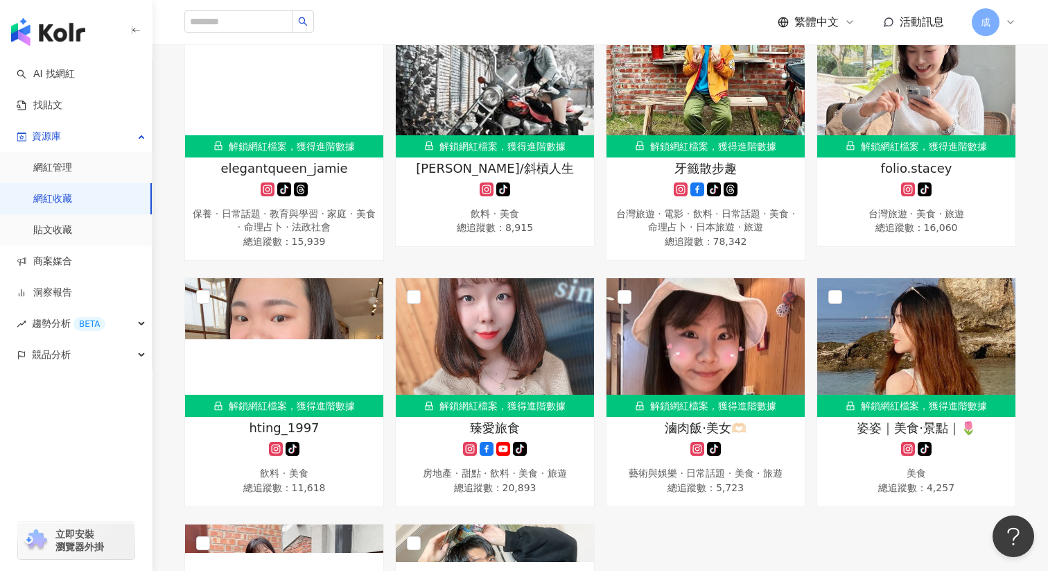
scroll to position [1467, 0]
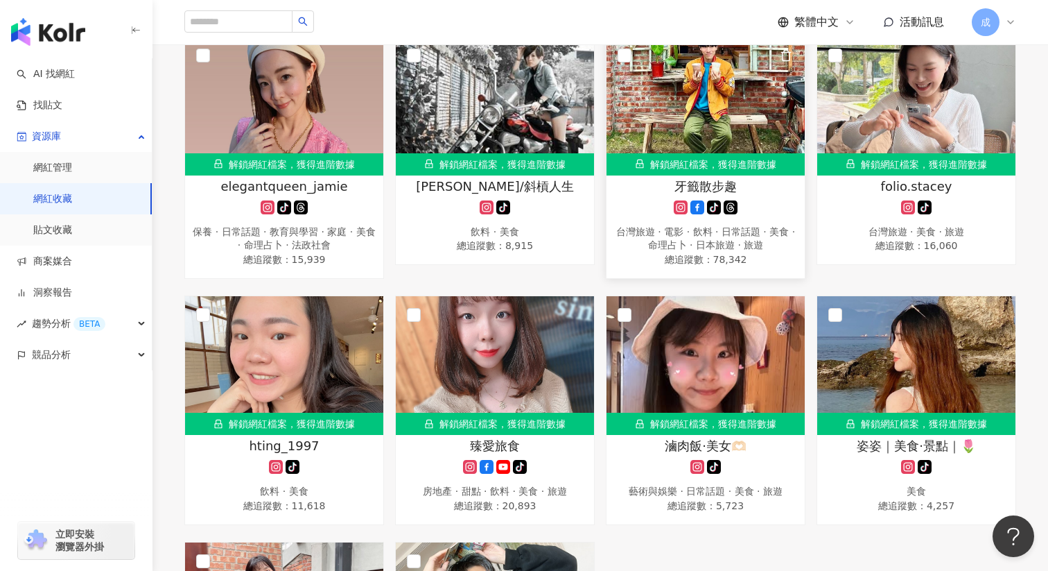
click at [709, 94] on img at bounding box center [706, 106] width 198 height 139
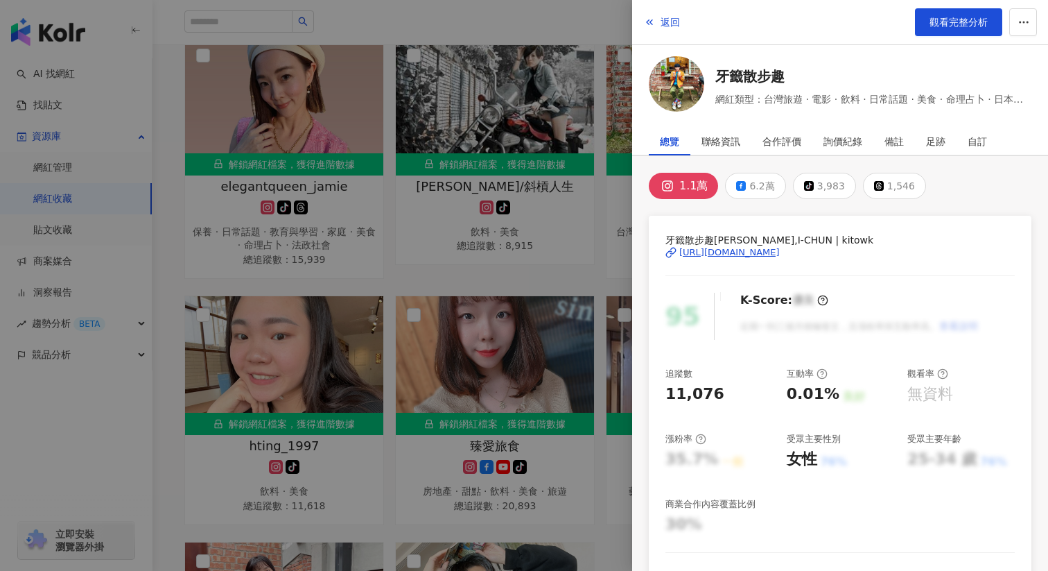
click at [774, 256] on div "[URL][DOMAIN_NAME]" at bounding box center [730, 252] width 101 height 12
click at [587, 245] on div at bounding box center [524, 285] width 1048 height 571
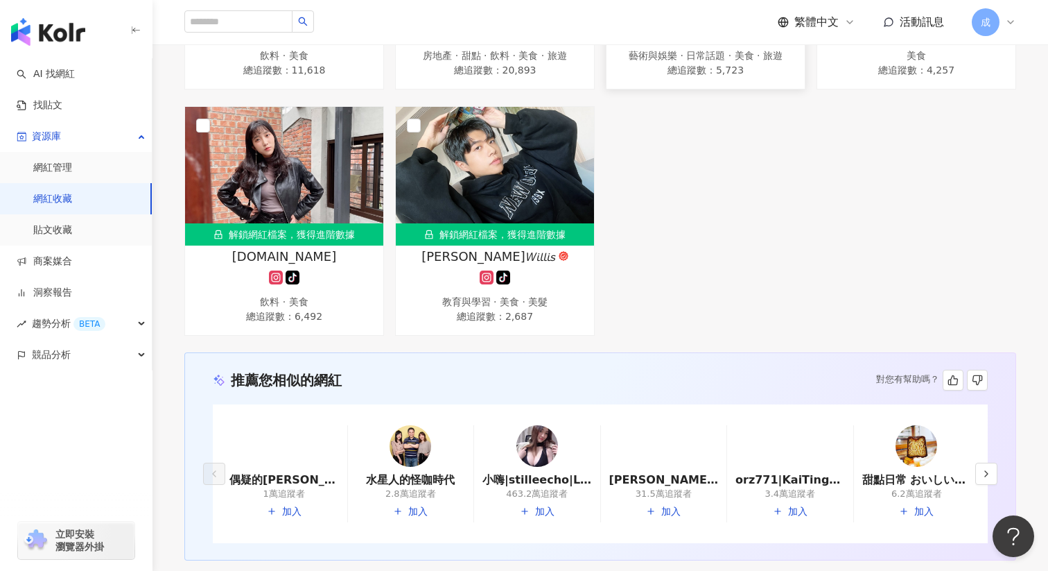
scroll to position [1817, 0]
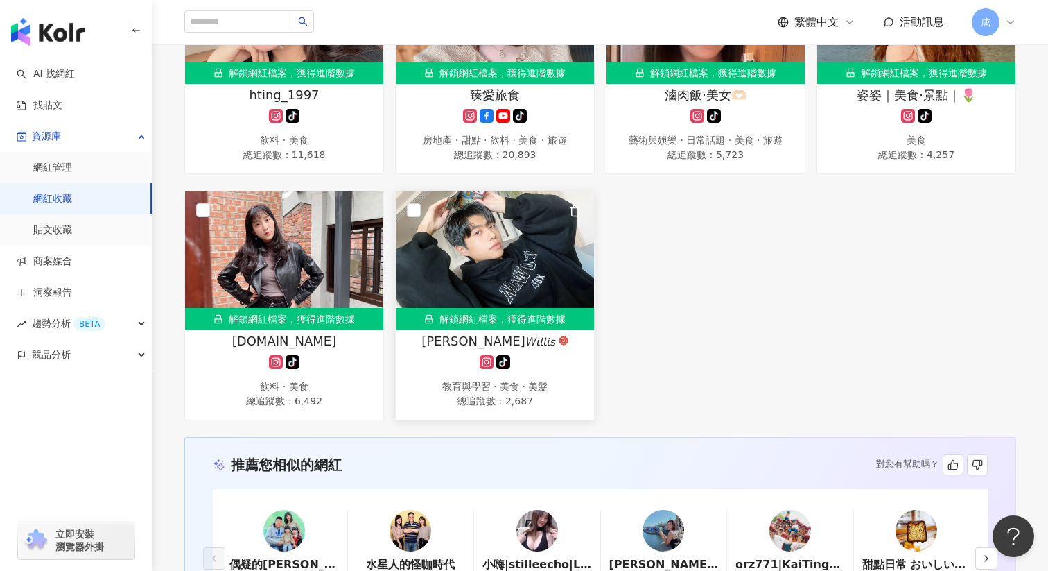
click at [501, 264] on img at bounding box center [495, 260] width 198 height 139
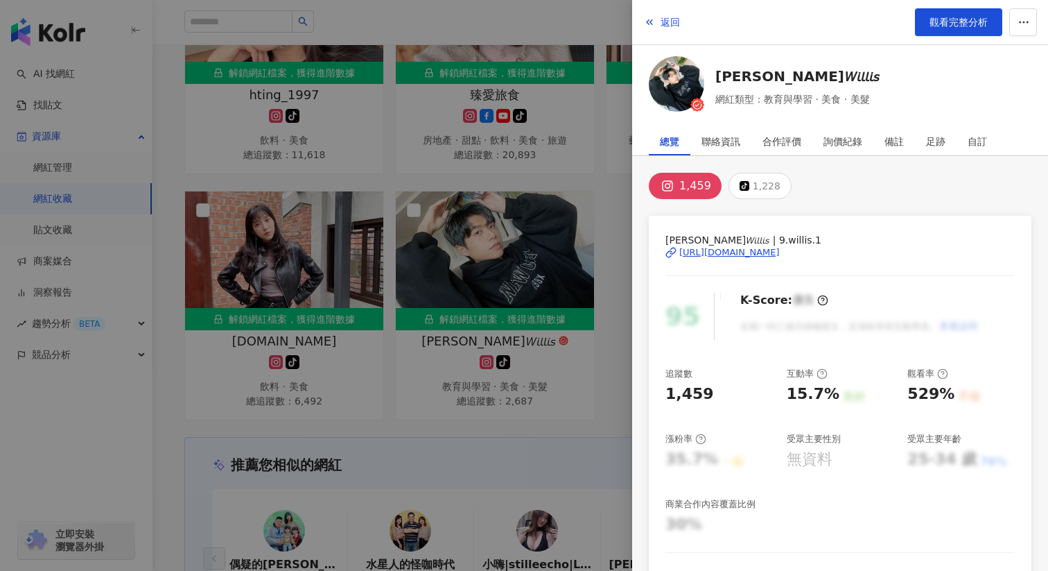
click at [738, 254] on div "[URL][DOMAIN_NAME]" at bounding box center [730, 252] width 101 height 12
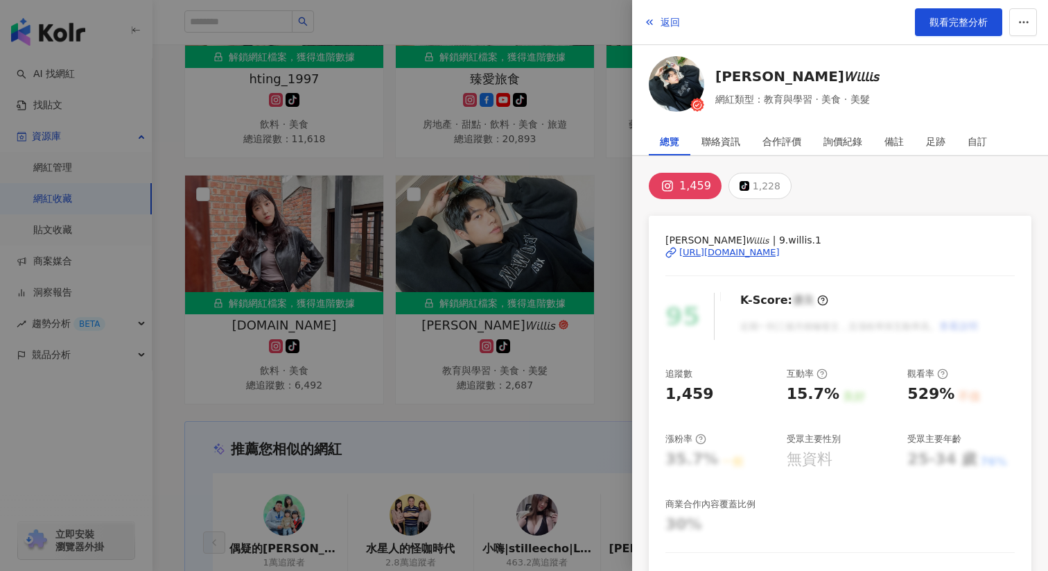
scroll to position [1841, 0]
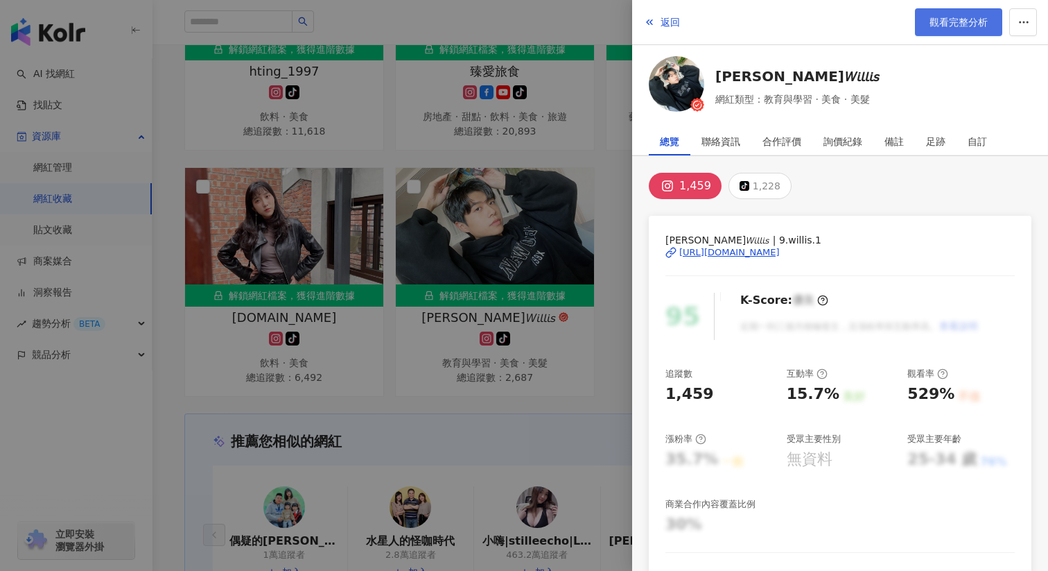
click at [940, 23] on span "觀看完整分析" at bounding box center [959, 22] width 58 height 11
click at [650, 26] on icon "button" at bounding box center [649, 22] width 11 height 11
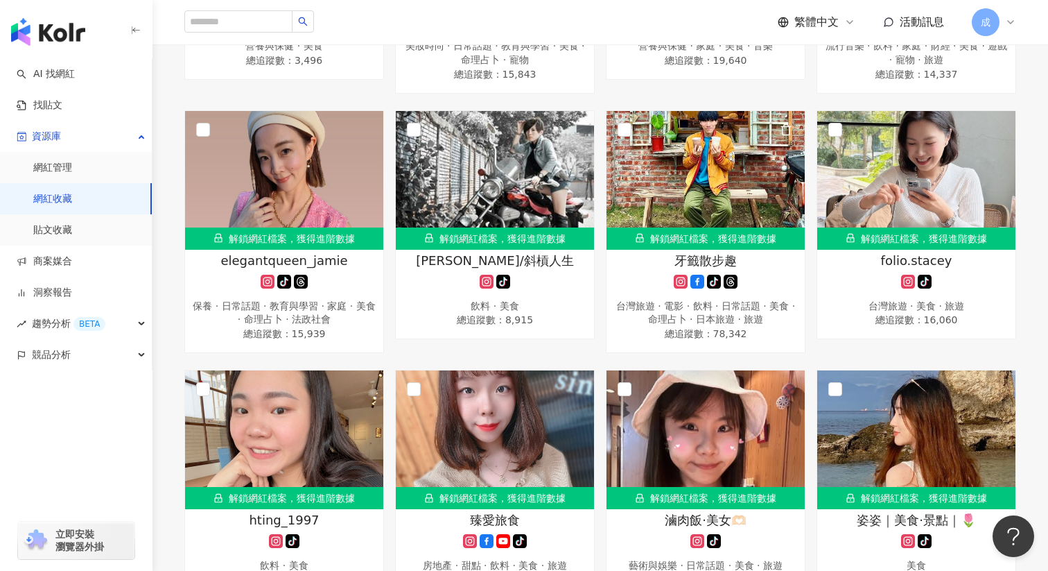
scroll to position [1388, 0]
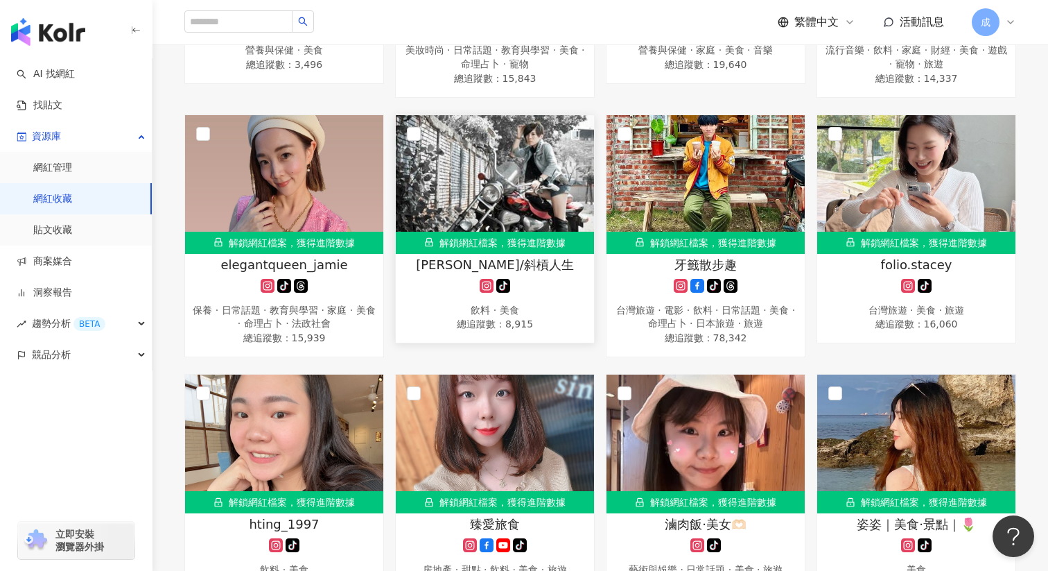
click at [490, 264] on span "陳秀/斜槓人生" at bounding box center [495, 264] width 158 height 17
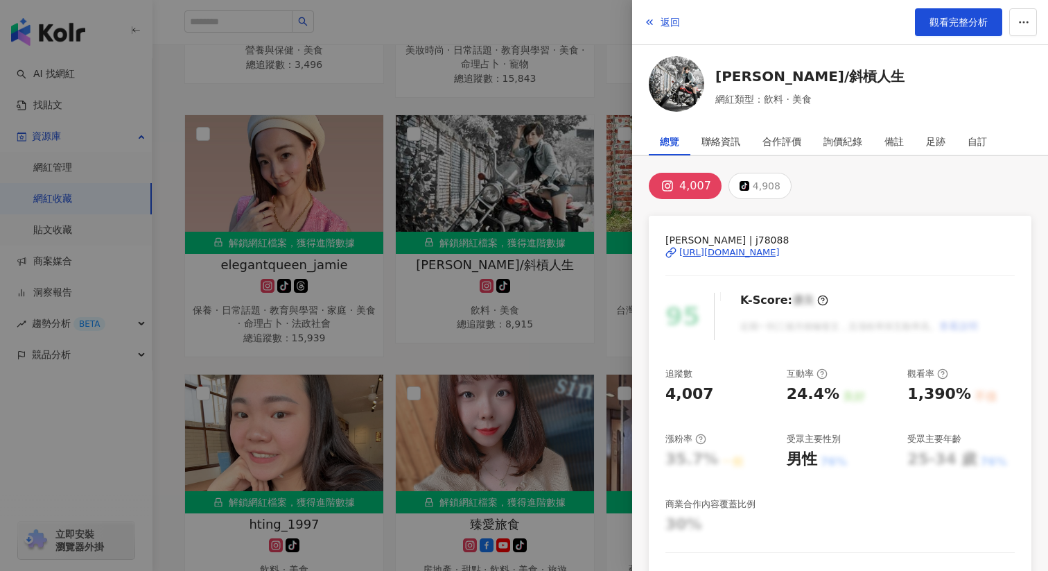
click at [745, 249] on div "https://www.instagram.com/j78088/" at bounding box center [730, 252] width 101 height 12
click at [495, 363] on div at bounding box center [524, 285] width 1048 height 571
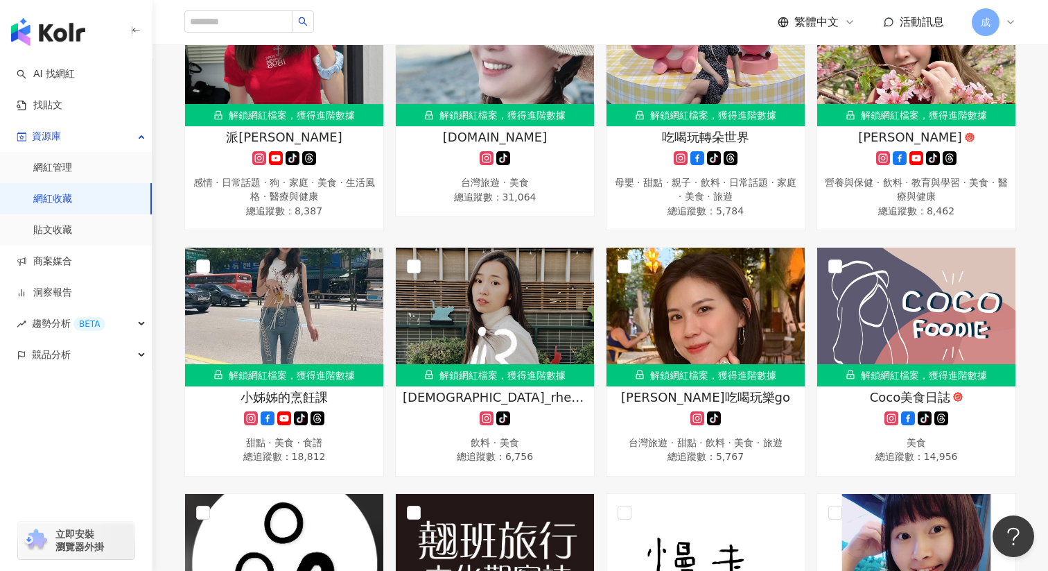
scroll to position [0, 0]
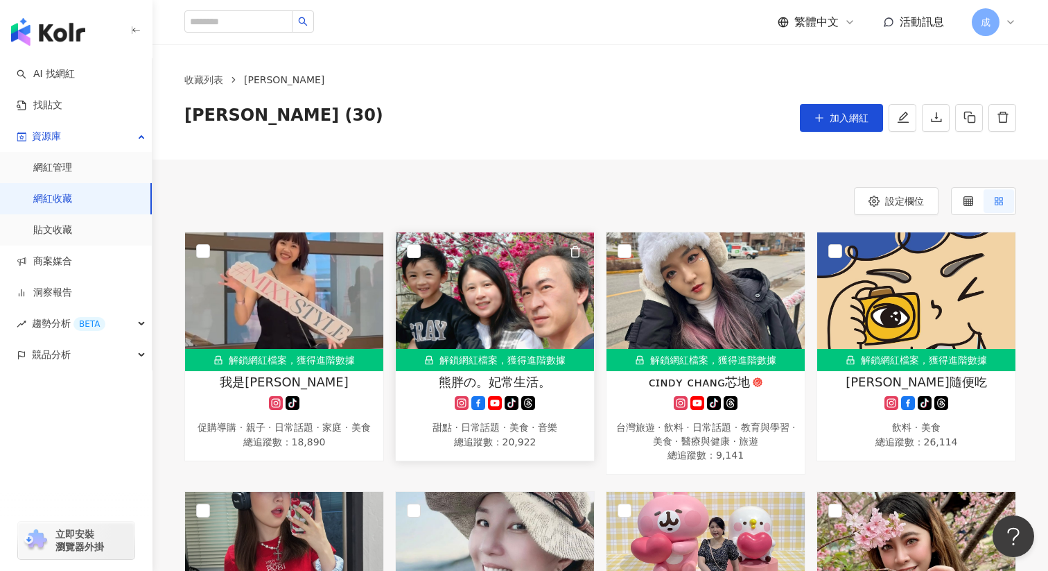
click at [515, 324] on img at bounding box center [495, 301] width 198 height 139
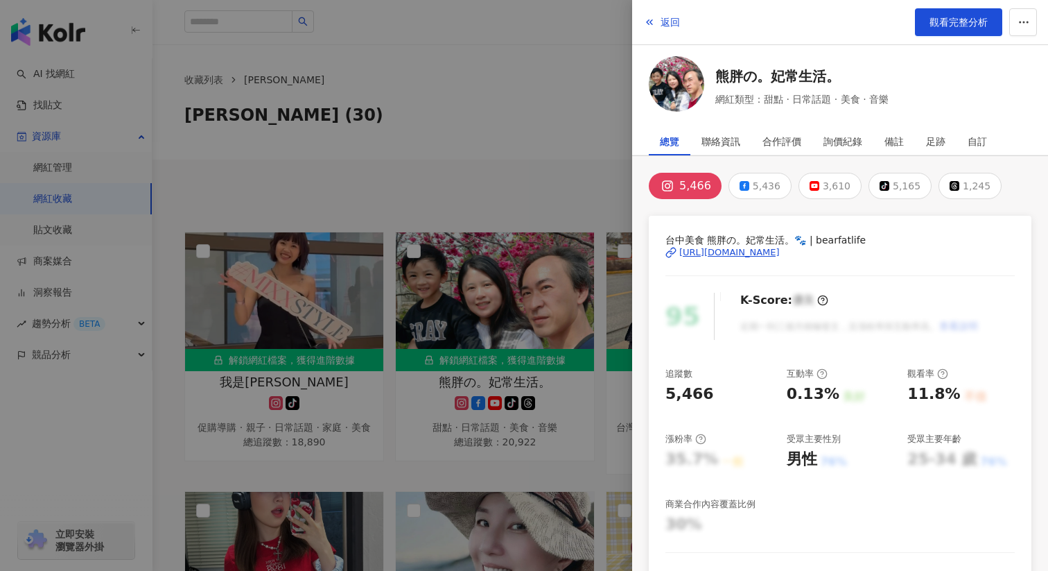
click at [734, 252] on div "https://www.instagram.com/bearfatlife/" at bounding box center [730, 252] width 101 height 12
click at [508, 137] on div at bounding box center [524, 285] width 1048 height 571
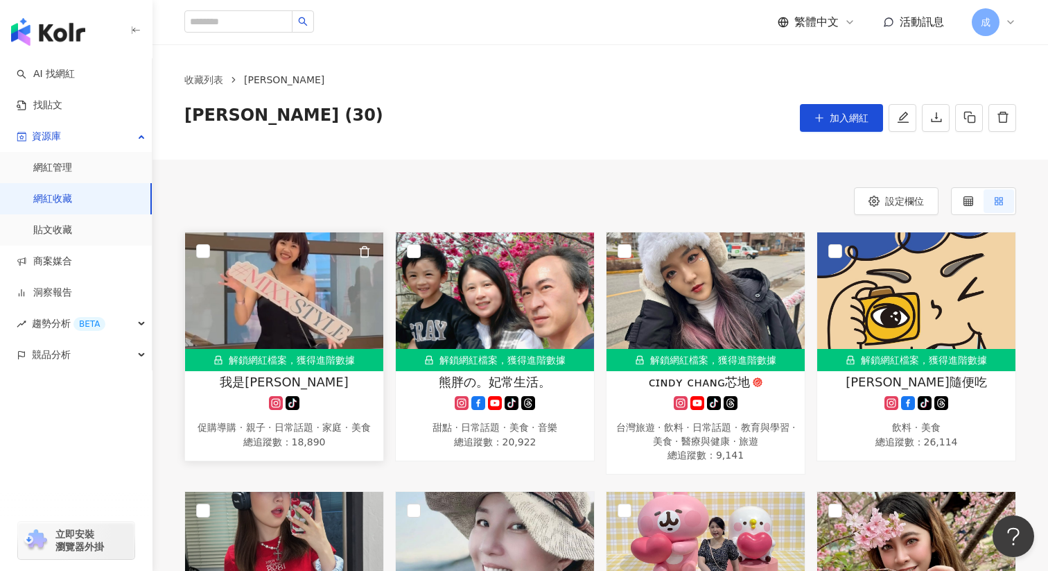
click at [309, 336] on img at bounding box center [284, 301] width 198 height 139
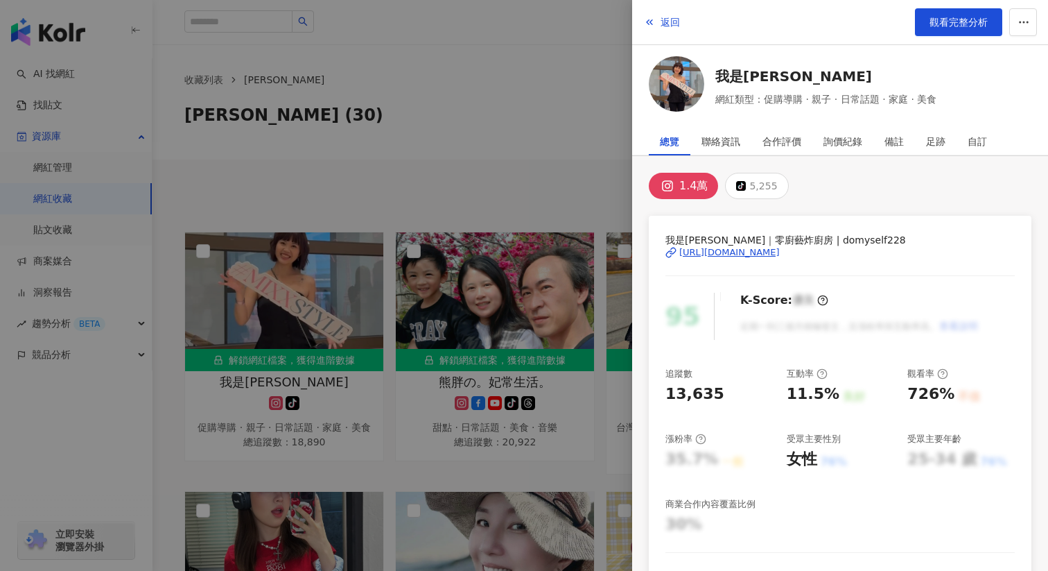
click at [731, 252] on div "https://www.instagram.com/domyself228/" at bounding box center [730, 252] width 101 height 12
click at [947, 18] on span "觀看完整分析" at bounding box center [959, 22] width 58 height 11
click at [661, 23] on span "返回" at bounding box center [670, 22] width 19 height 11
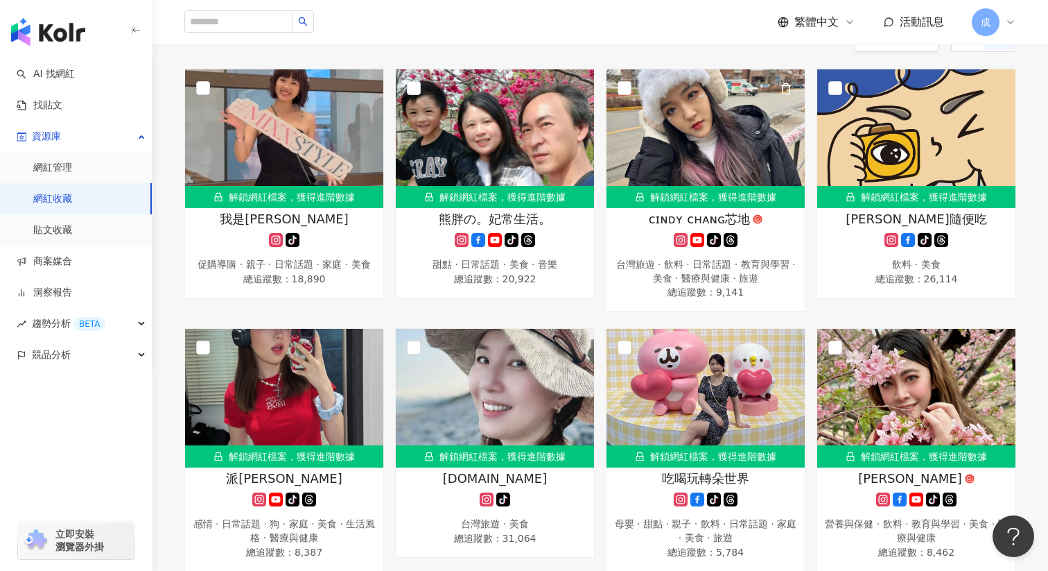
scroll to position [164, 0]
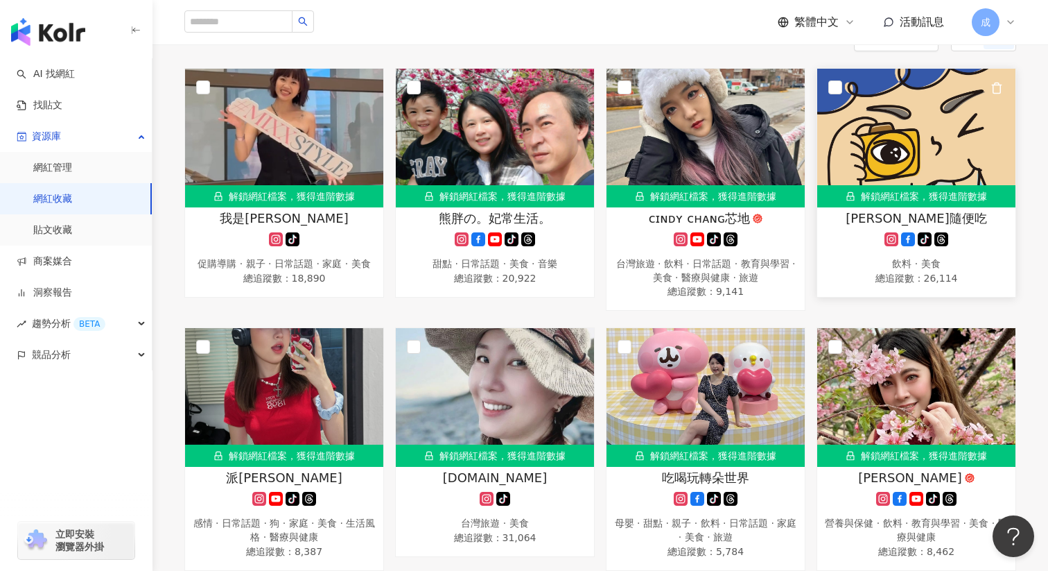
click at [913, 156] on img at bounding box center [917, 138] width 198 height 139
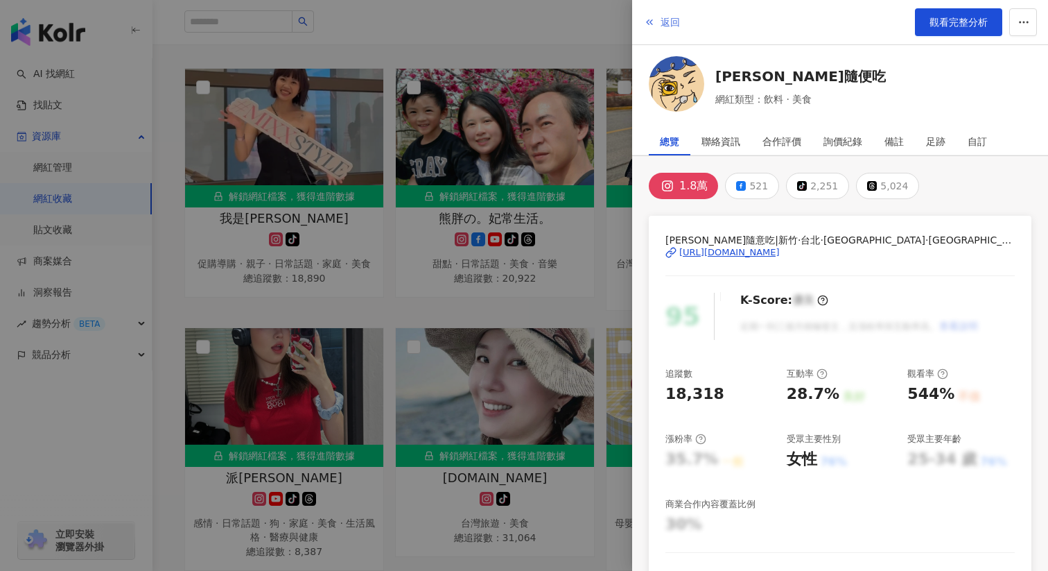
click at [652, 21] on icon "button" at bounding box center [649, 22] width 11 height 11
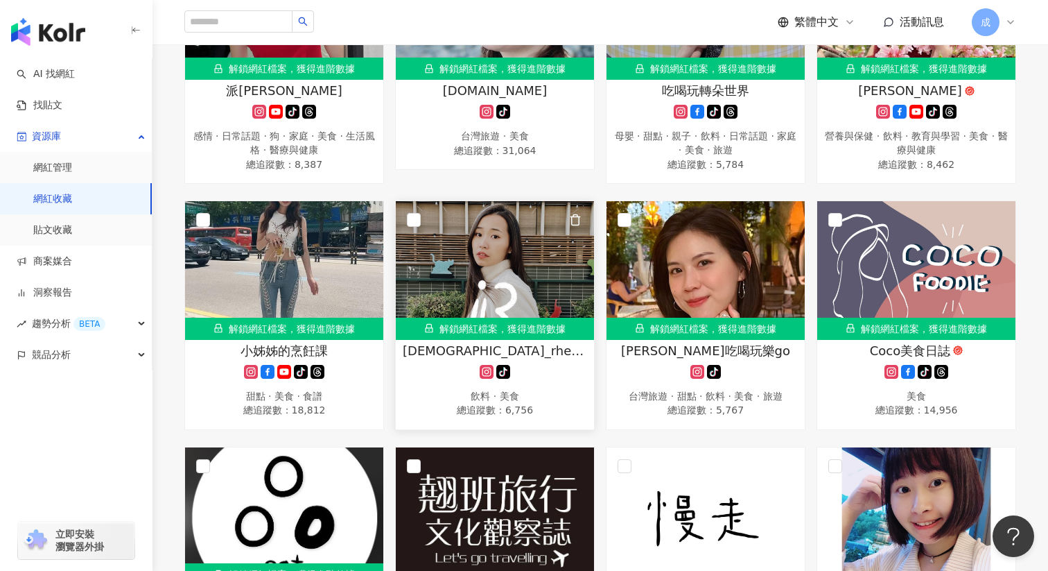
scroll to position [607, 0]
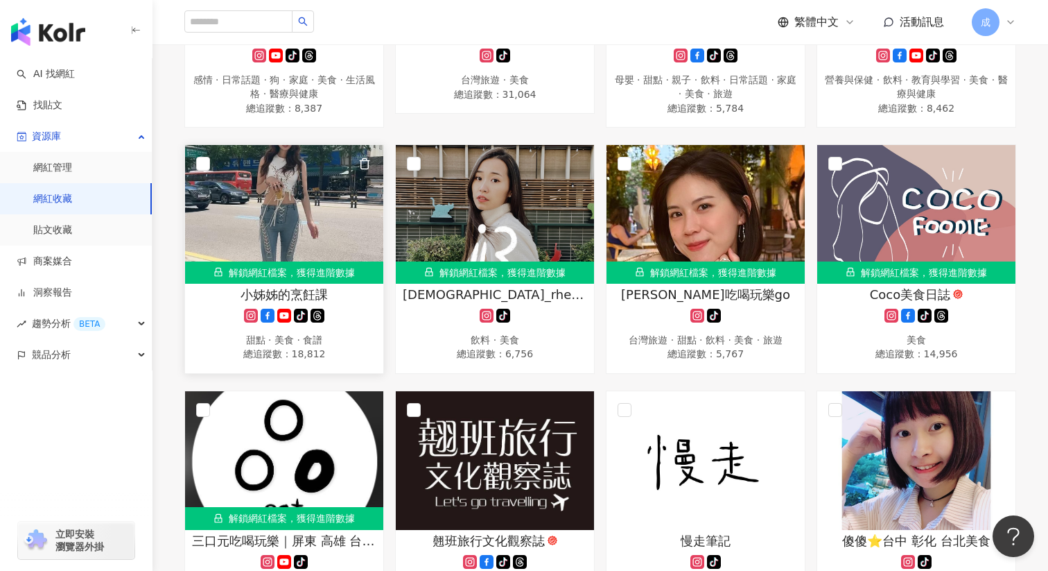
click at [321, 234] on img at bounding box center [284, 214] width 198 height 139
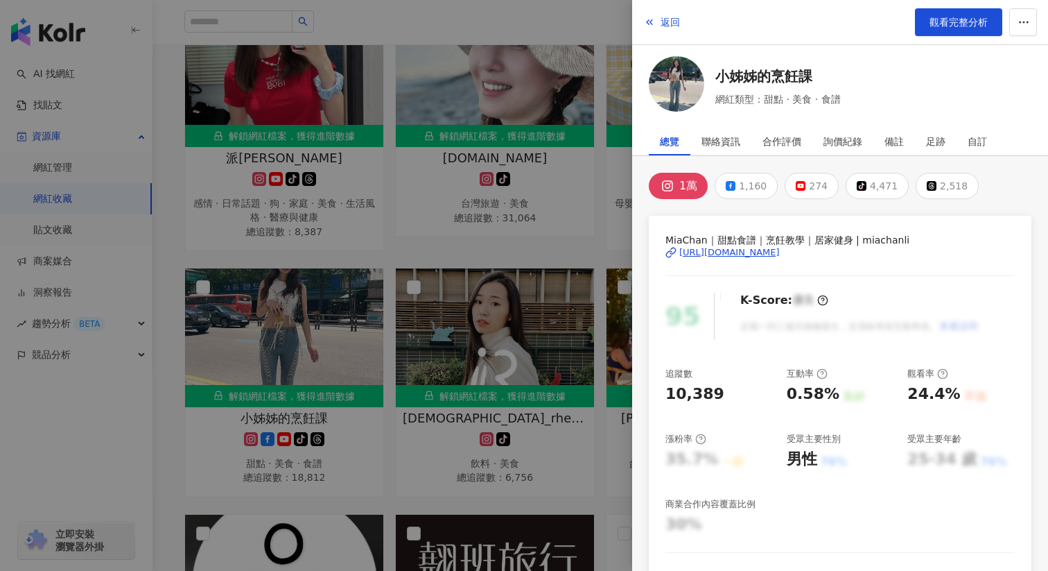
scroll to position [377, 0]
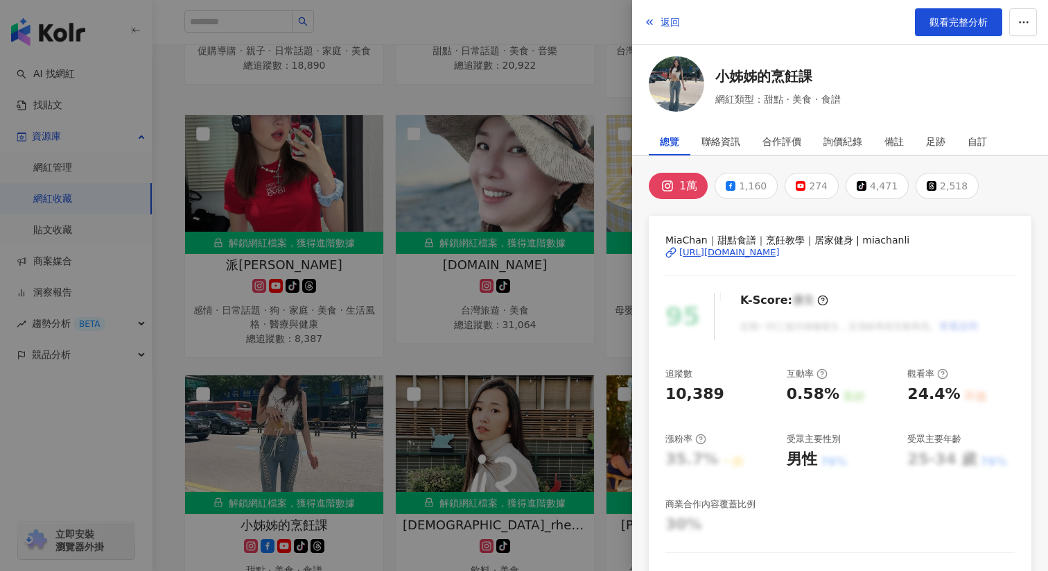
click at [733, 248] on div "[URL][DOMAIN_NAME]" at bounding box center [730, 252] width 101 height 12
click at [969, 19] on span "觀看完整分析" at bounding box center [959, 22] width 58 height 11
click at [654, 24] on icon "button" at bounding box center [649, 22] width 11 height 11
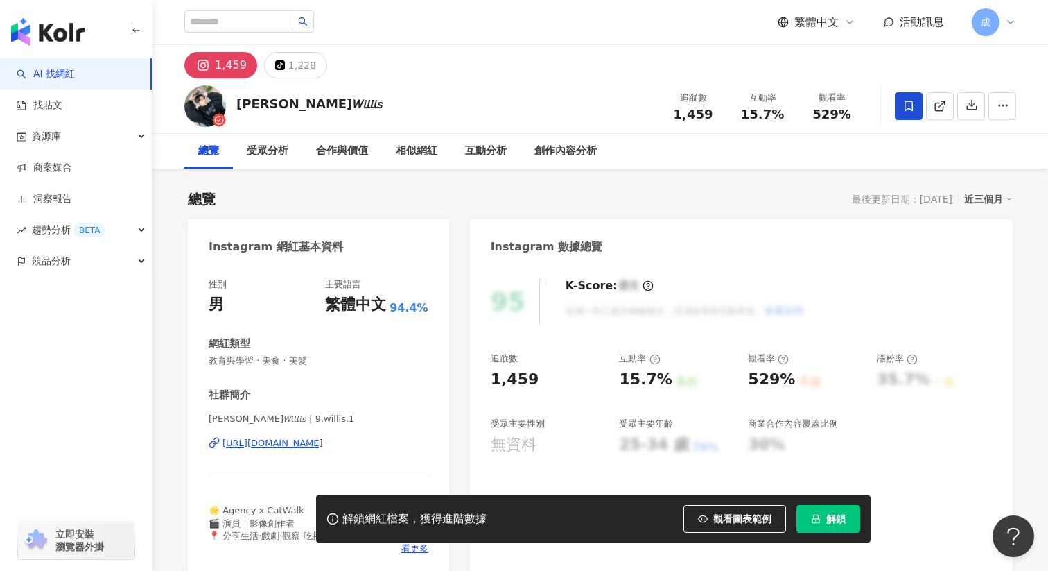
click at [813, 519] on icon "lock" at bounding box center [817, 519] width 8 height 9
click at [293, 447] on div "[URL][DOMAIN_NAME]" at bounding box center [273, 443] width 101 height 12
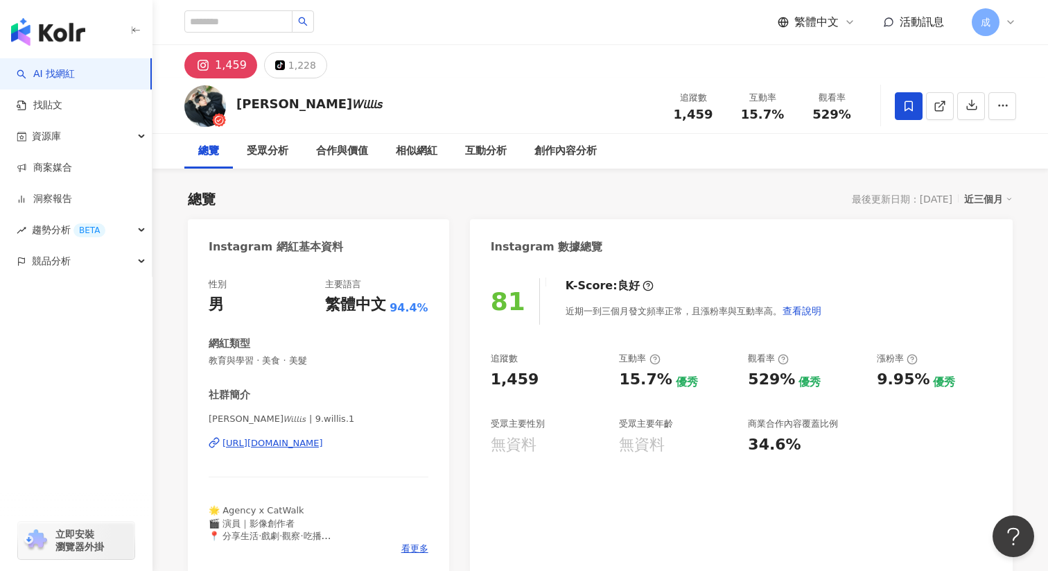
click at [715, 111] on div "1,459" at bounding box center [693, 114] width 53 height 14
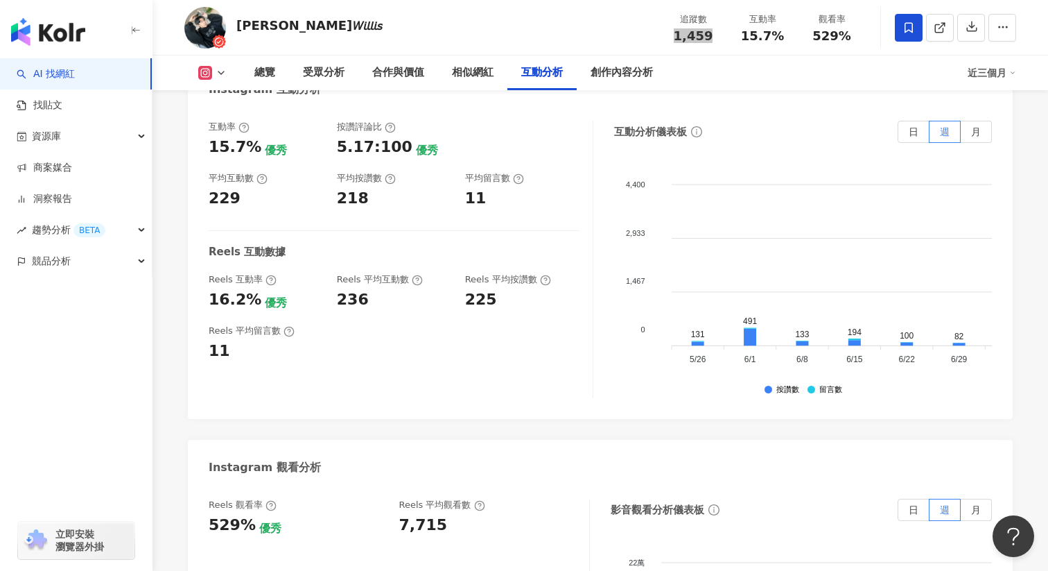
scroll to position [2641, 0]
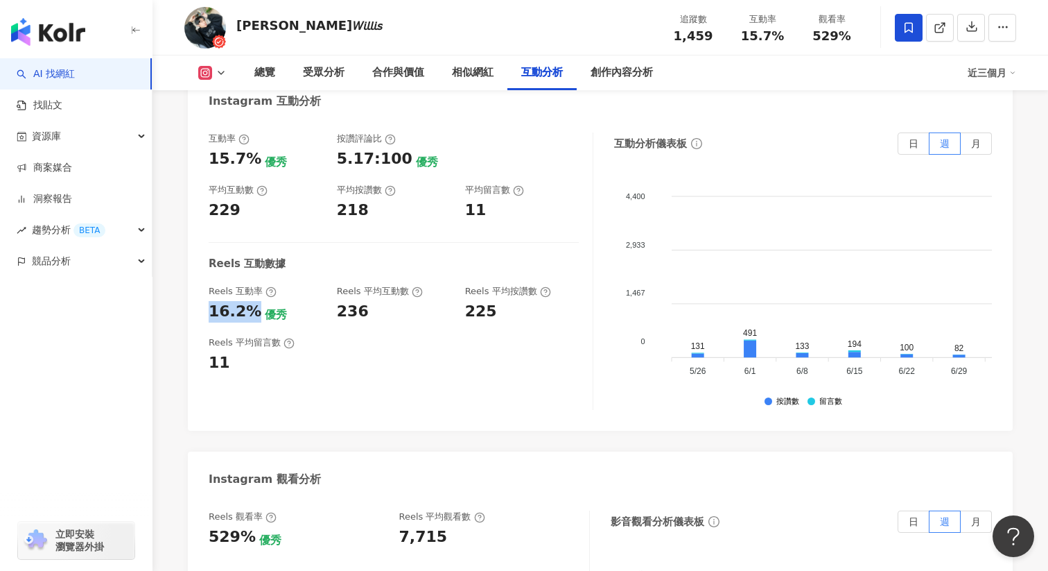
drag, startPoint x: 248, startPoint y: 302, endPoint x: 189, endPoint y: 302, distance: 58.9
click at [189, 302] on div "互動率 15.7% 優秀 按讚評論比 5.17:100 優秀 平均互動數 229 平均按讚數 218 平均留言數 11 Reels 互動數據 Reels 互動…" at bounding box center [600, 275] width 825 height 312
copy div "16.2%"
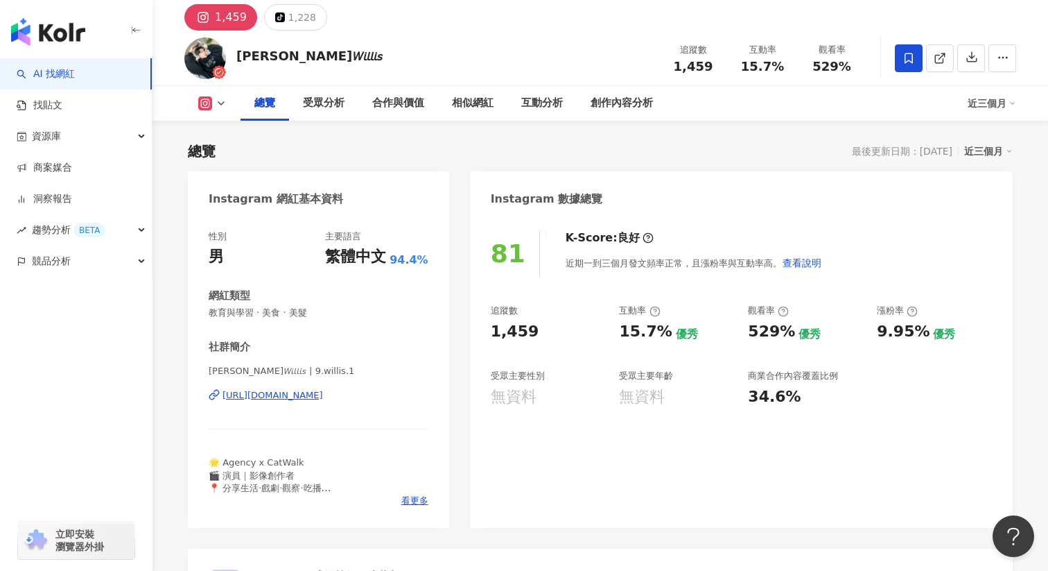
scroll to position [0, 0]
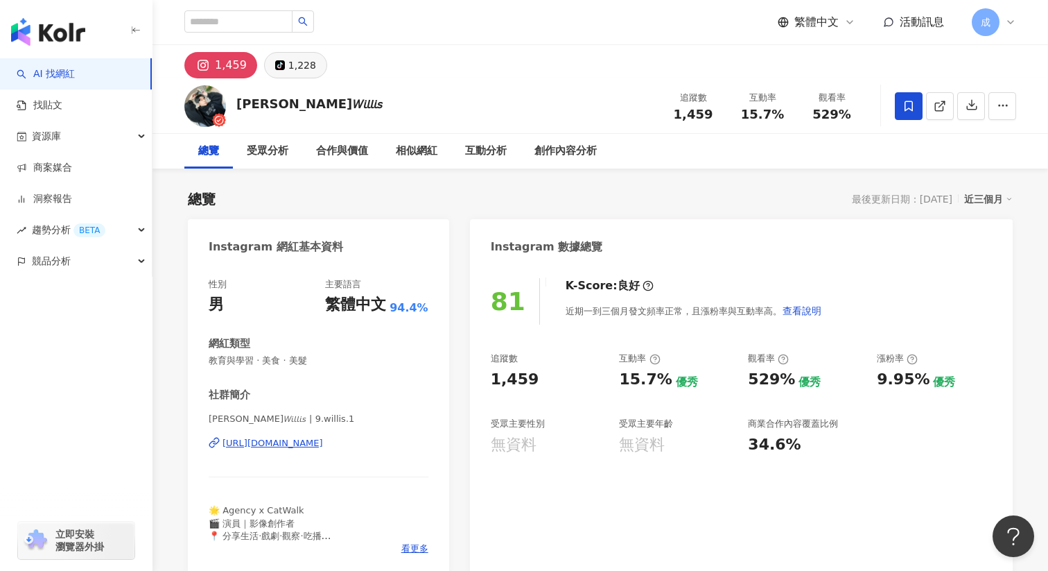
click at [290, 60] on div "1,228" at bounding box center [302, 64] width 28 height 19
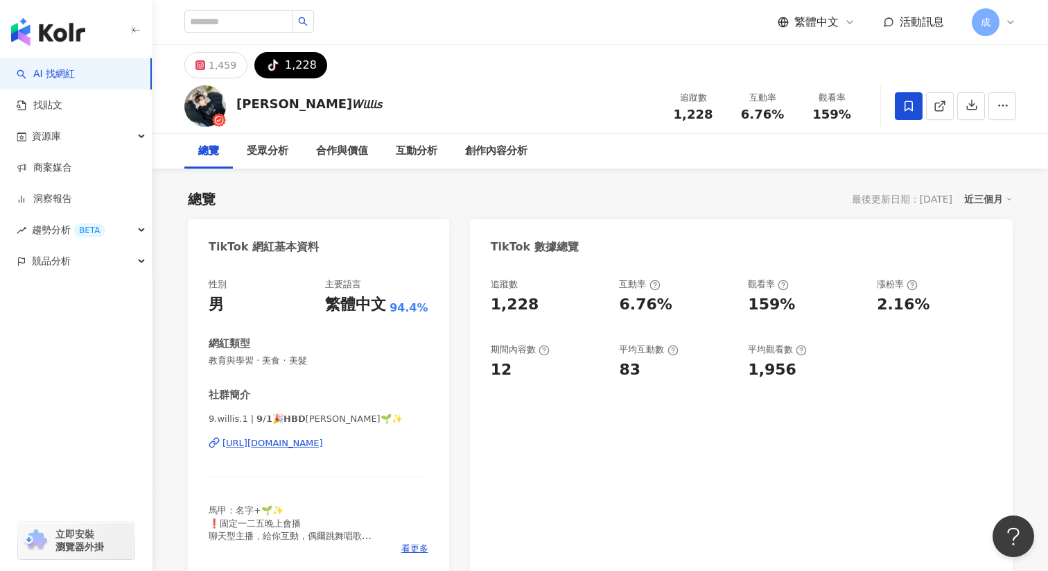
click at [255, 442] on div "[URL][DOMAIN_NAME]" at bounding box center [273, 443] width 101 height 12
drag, startPoint x: 677, startPoint y: 114, endPoint x: 718, endPoint y: 114, distance: 41.6
click at [718, 114] on div "1,228" at bounding box center [693, 114] width 53 height 14
copy span "1,228"
click at [302, 441] on div "[URL][DOMAIN_NAME]" at bounding box center [273, 443] width 101 height 12
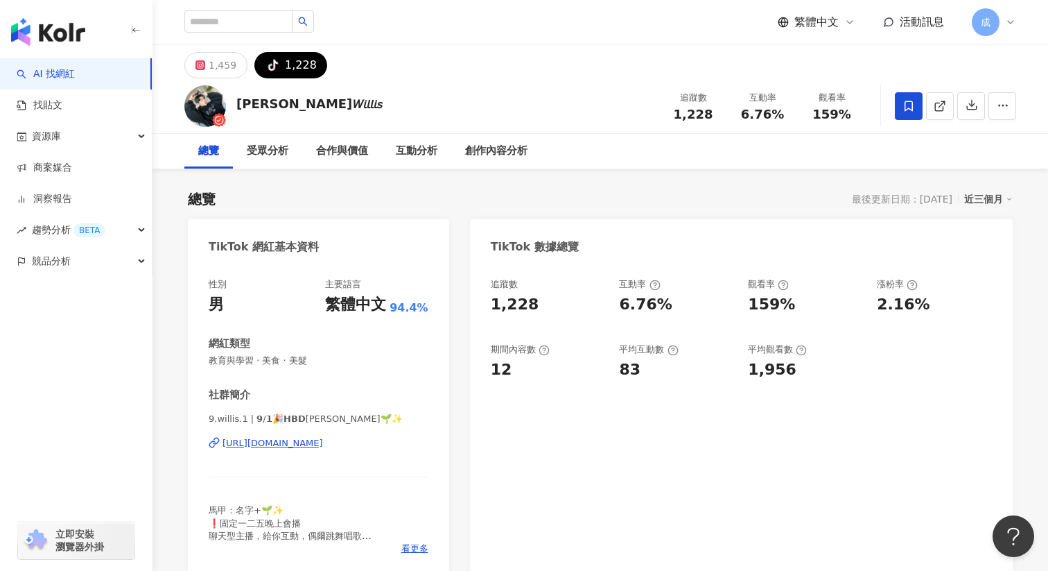
click at [749, 117] on span "6.76%" at bounding box center [762, 114] width 43 height 14
drag, startPoint x: 745, startPoint y: 116, endPoint x: 777, endPoint y: 116, distance: 31.9
click at [777, 116] on span "6.76%" at bounding box center [762, 114] width 43 height 14
copy span "6.76%"
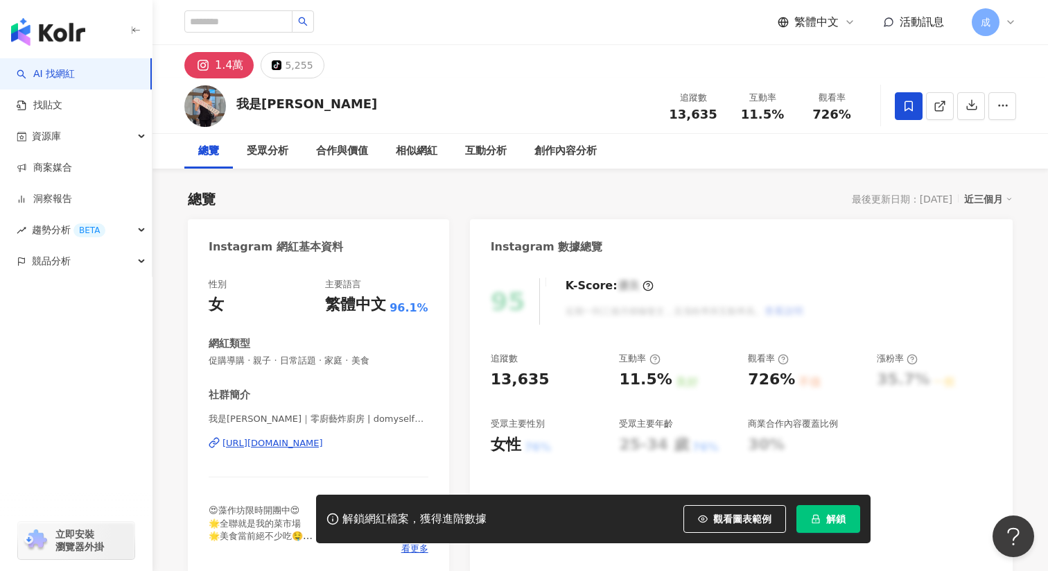
click at [830, 512] on button "解鎖" at bounding box center [829, 519] width 64 height 28
click at [671, 112] on div "13,635" at bounding box center [693, 114] width 53 height 14
drag, startPoint x: 671, startPoint y: 119, endPoint x: 723, endPoint y: 119, distance: 52.0
click at [723, 119] on div "追蹤數 13,635" at bounding box center [693, 106] width 69 height 30
copy span "13,635"
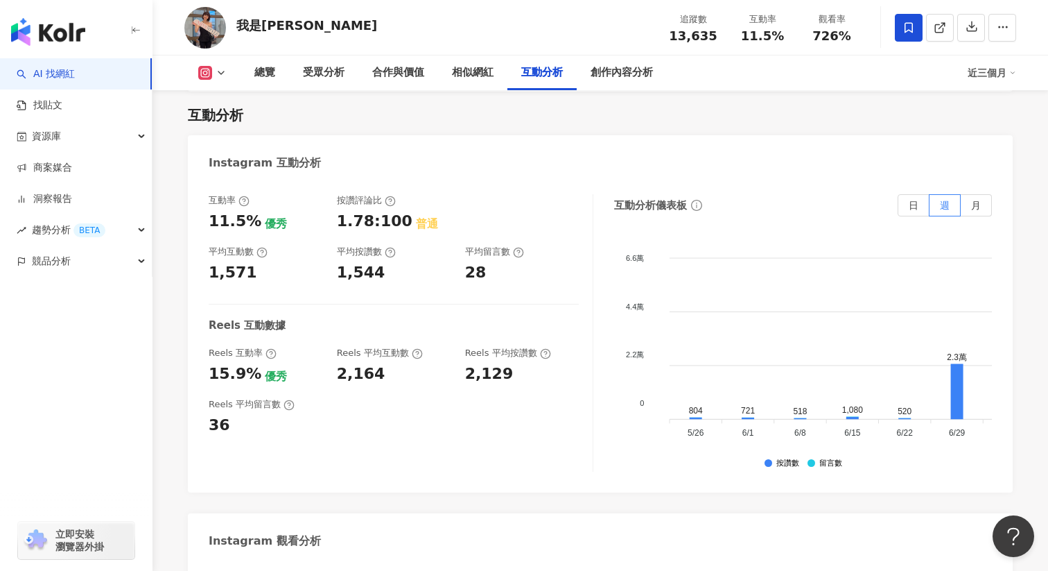
scroll to position [2756, 0]
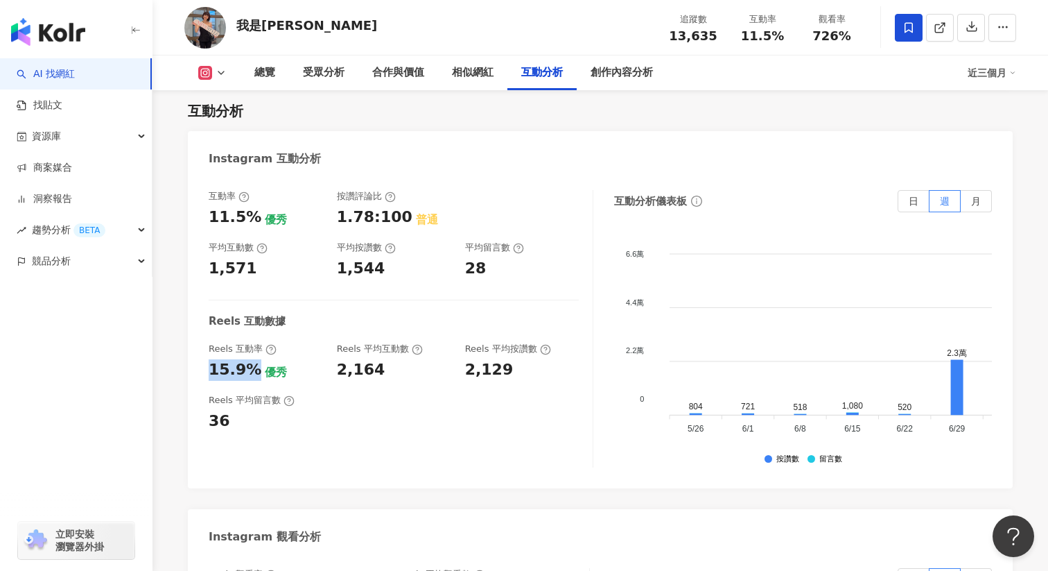
drag, startPoint x: 207, startPoint y: 354, endPoint x: 246, endPoint y: 355, distance: 39.5
click at [246, 355] on div "互動率 11.5% 優秀 按讚評論比 1.78:100 普通 平均互動數 1,571 平均按讚數 1,544 平均留言數 28 Reels 互動數據 Reel…" at bounding box center [600, 332] width 825 height 312
copy div "15.9%"
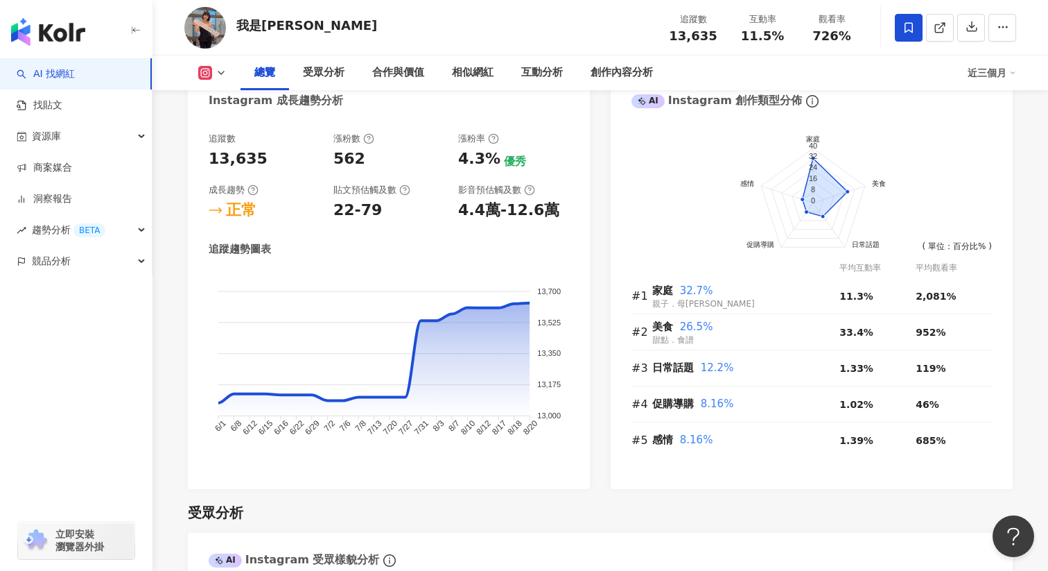
scroll to position [0, 0]
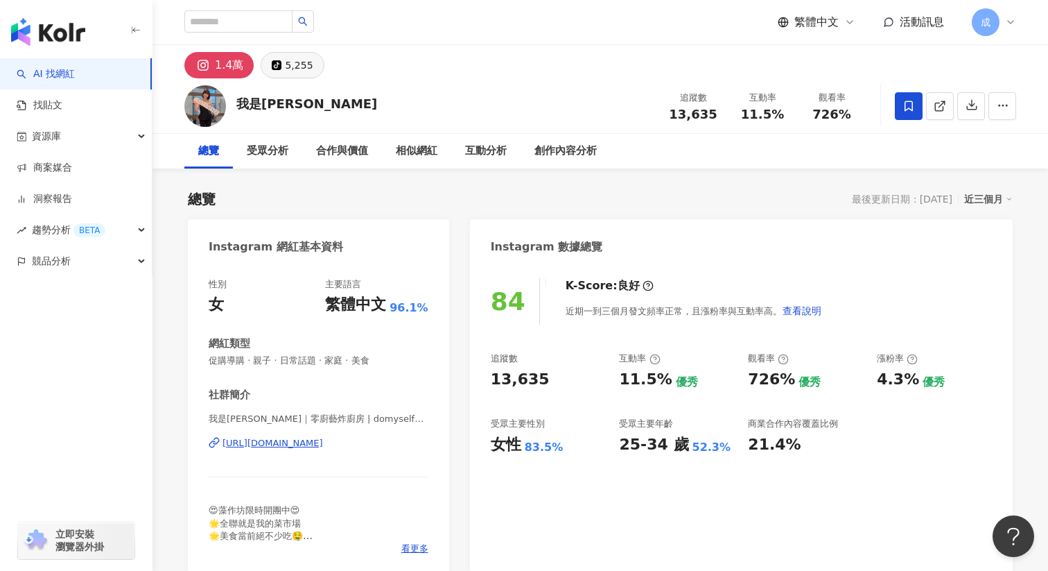
click at [294, 70] on div "5,255" at bounding box center [299, 64] width 28 height 19
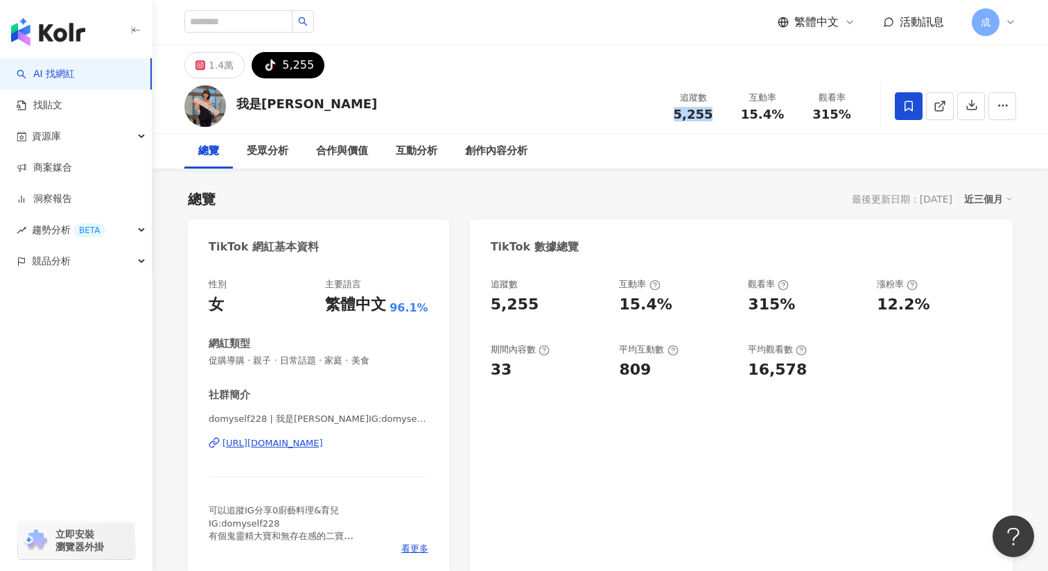
drag, startPoint x: 677, startPoint y: 112, endPoint x: 726, endPoint y: 112, distance: 49.2
click at [726, 112] on div "追蹤數 5,255" at bounding box center [693, 106] width 69 height 30
copy span "5,255"
drag, startPoint x: 743, startPoint y: 114, endPoint x: 789, endPoint y: 114, distance: 46.5
click at [789, 114] on div "互動率 15.4%" at bounding box center [762, 106] width 69 height 30
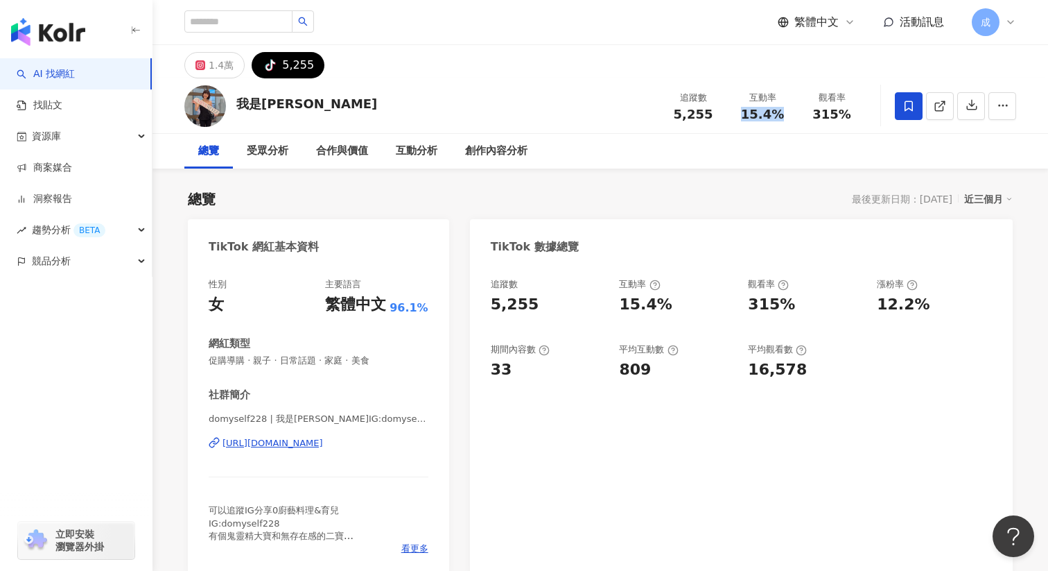
copy span "15.4%"
click at [297, 446] on div "https://www.tiktok.com/share/user/7063967585876591617" at bounding box center [273, 443] width 101 height 12
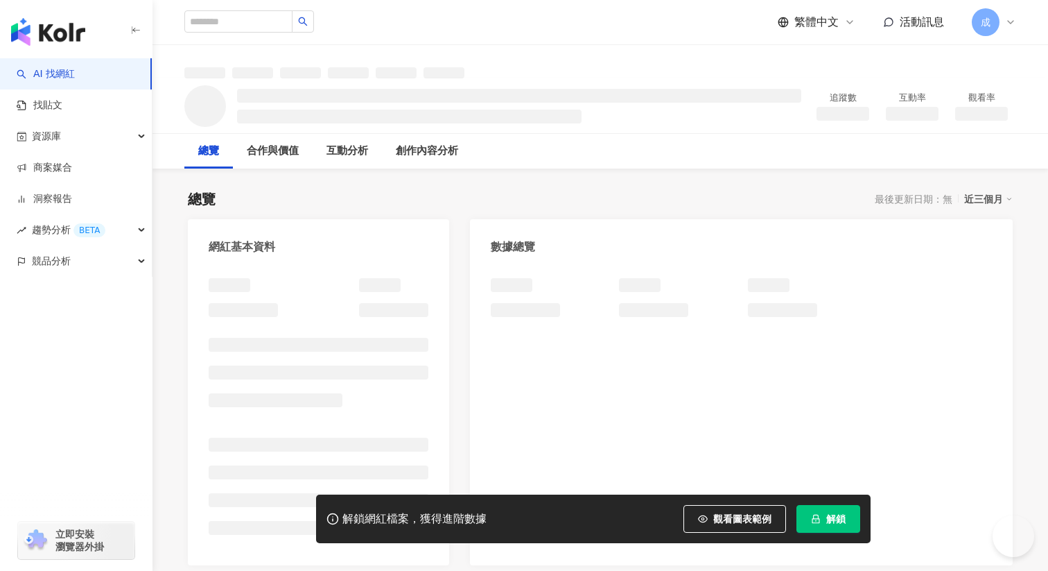
click at [829, 529] on button "解鎖" at bounding box center [829, 519] width 64 height 28
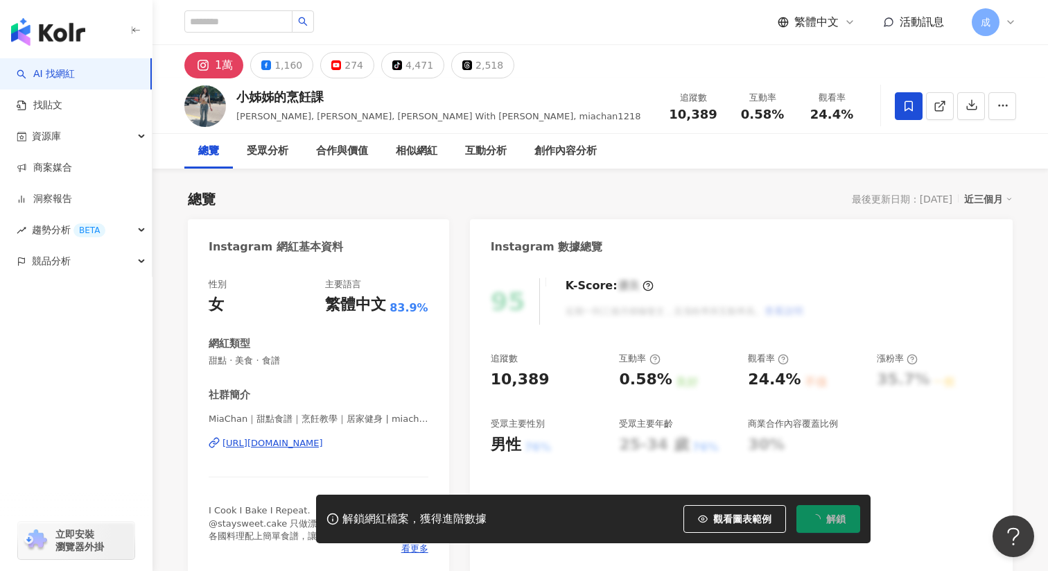
click at [275, 444] on div "[URL][DOMAIN_NAME]" at bounding box center [273, 443] width 101 height 12
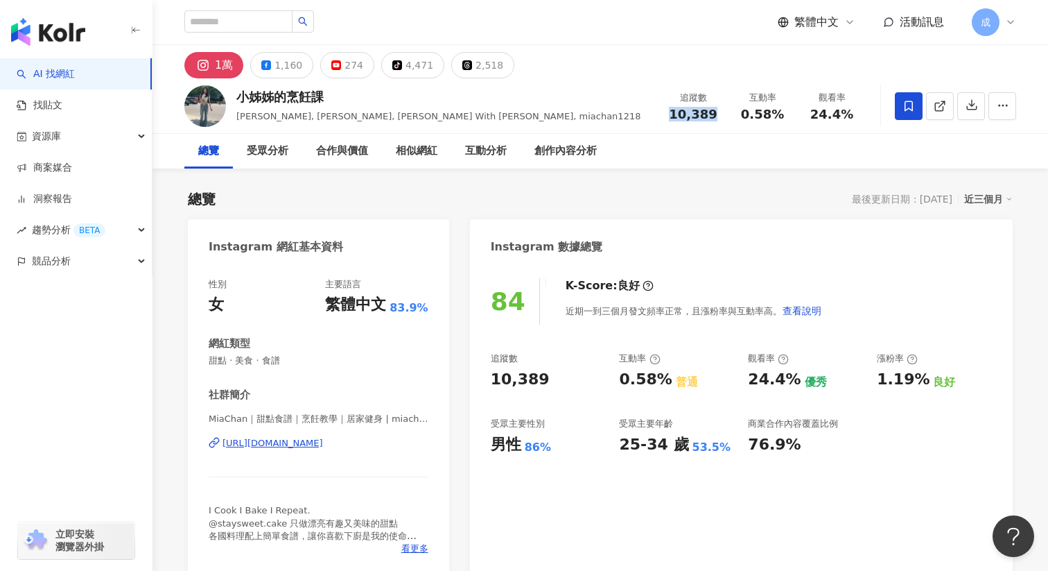
drag, startPoint x: 673, startPoint y: 112, endPoint x: 716, endPoint y: 112, distance: 43.0
click at [716, 112] on div "10,389" at bounding box center [693, 114] width 53 height 14
copy span "10,389"
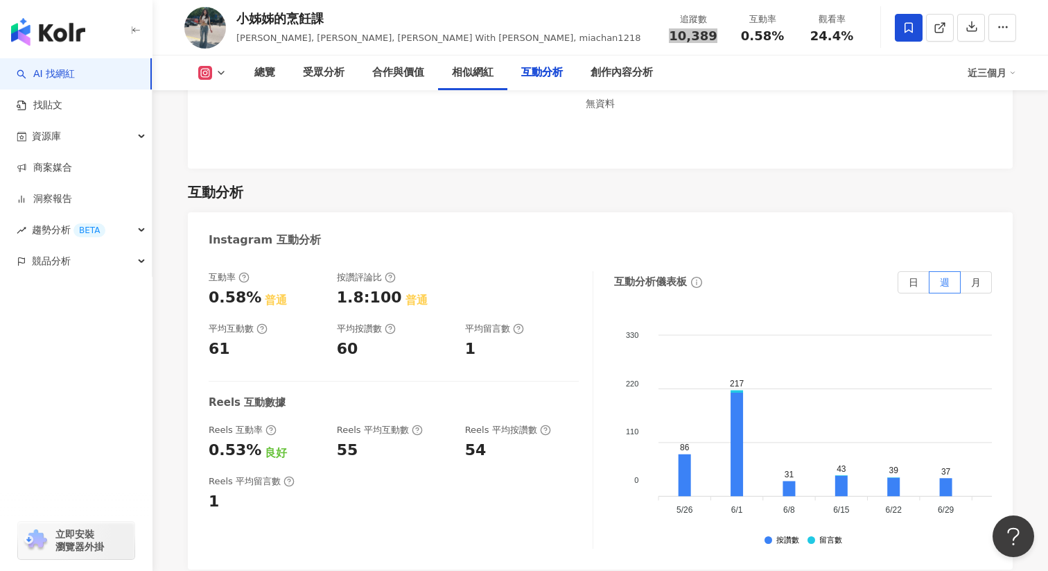
scroll to position [2713, 0]
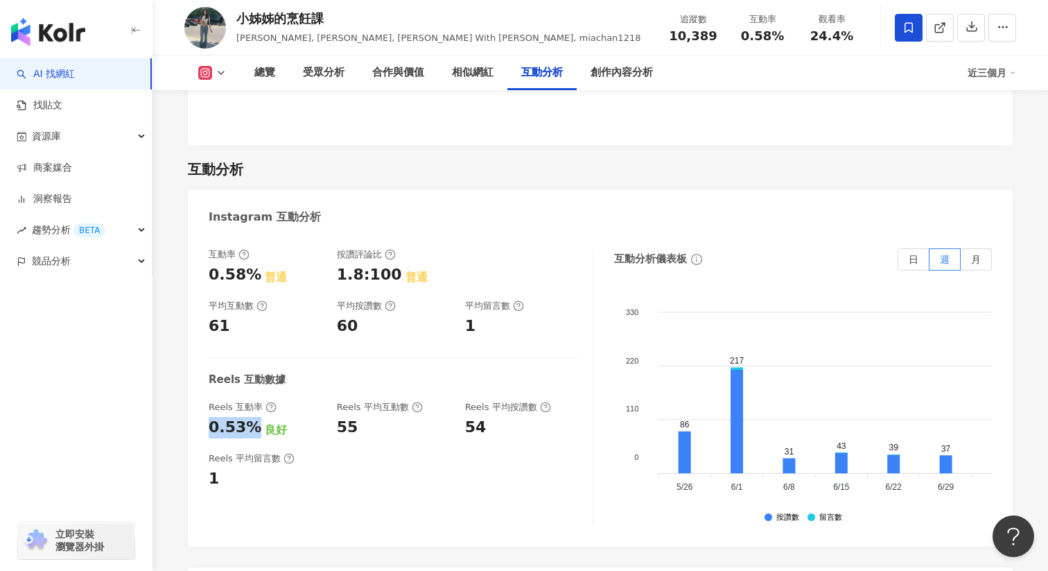
drag, startPoint x: 209, startPoint y: 380, endPoint x: 250, endPoint y: 380, distance: 40.9
click at [250, 417] on div "0.53%" at bounding box center [235, 427] width 53 height 21
copy div "0.53%"
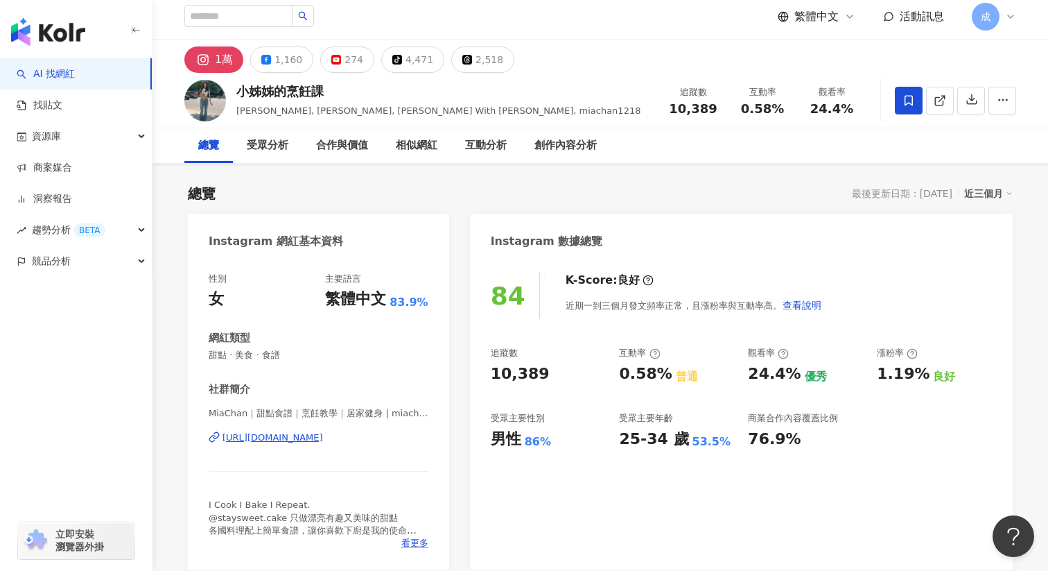
scroll to position [0, 0]
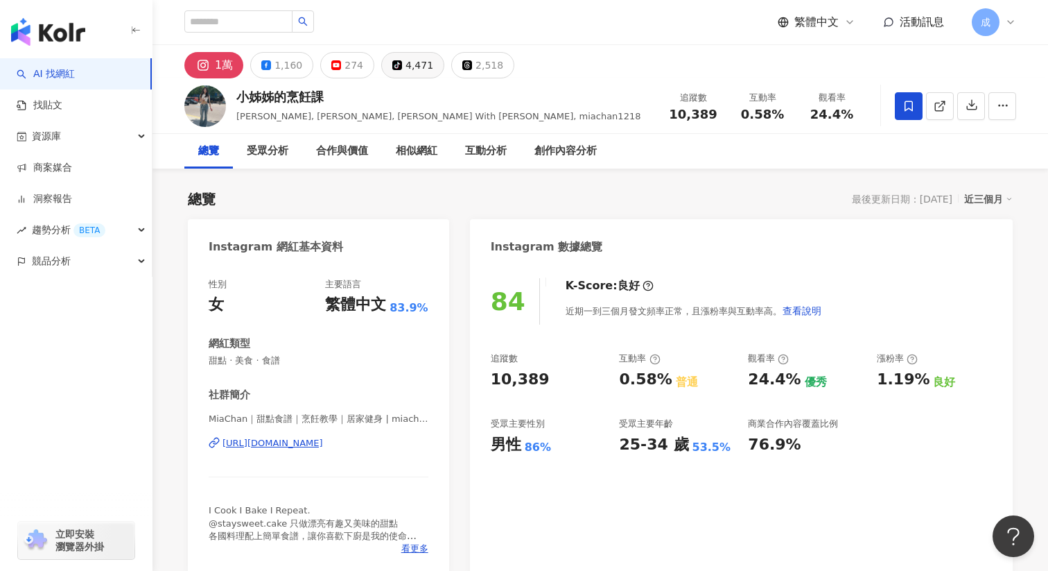
click at [393, 69] on icon at bounding box center [397, 65] width 10 height 10
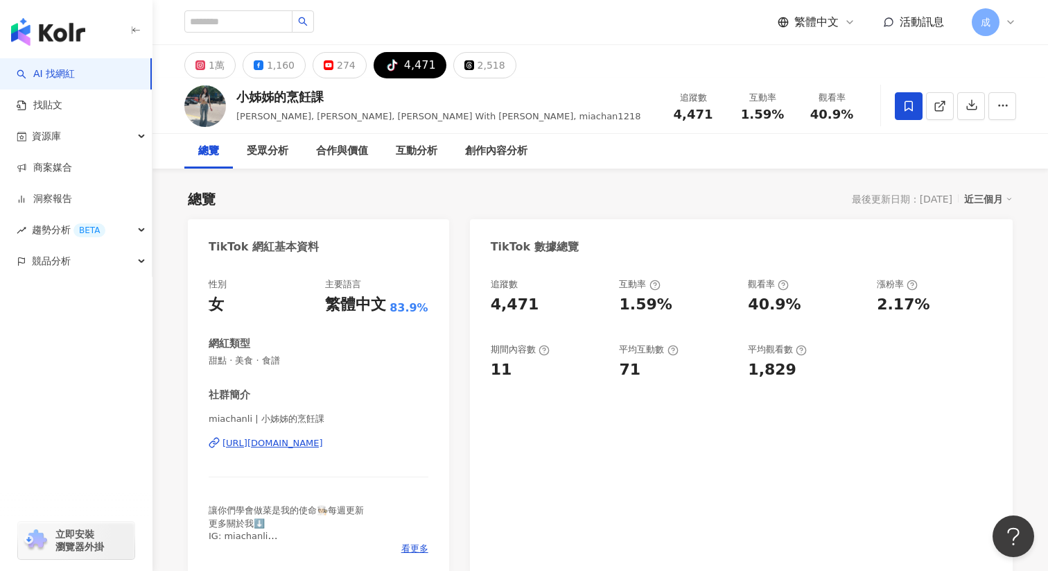
click at [312, 444] on div "[URL][DOMAIN_NAME]" at bounding box center [273, 443] width 101 height 12
click at [743, 120] on div "1.59%" at bounding box center [762, 114] width 53 height 14
drag, startPoint x: 680, startPoint y: 113, endPoint x: 714, endPoint y: 113, distance: 34.0
click at [714, 113] on div "4,471" at bounding box center [693, 114] width 53 height 14
copy span "4,471"
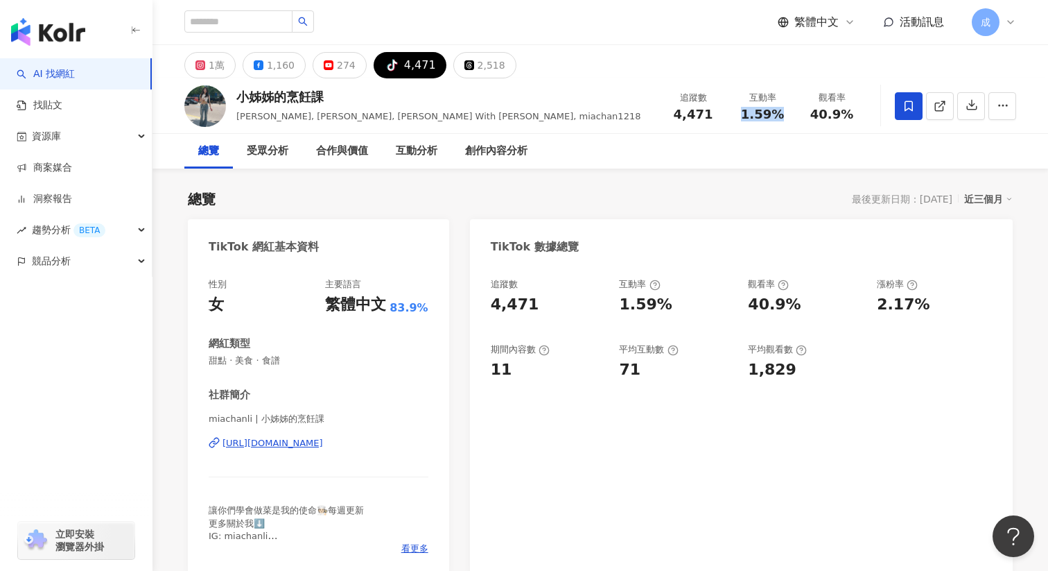
drag, startPoint x: 745, startPoint y: 109, endPoint x: 786, endPoint y: 109, distance: 40.9
click at [786, 109] on div "1.59%" at bounding box center [762, 114] width 53 height 14
copy span "1.59%"
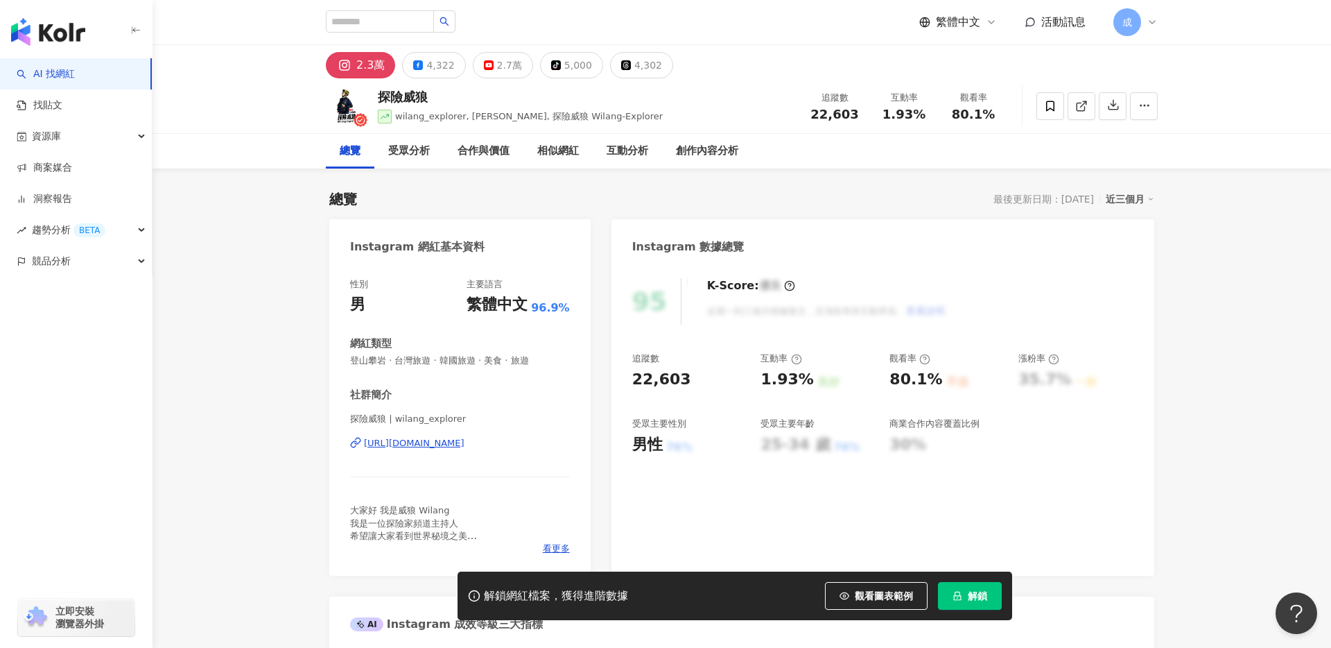
click at [428, 441] on div "https://www.instagram.com/wilang_explorer/" at bounding box center [414, 443] width 101 height 12
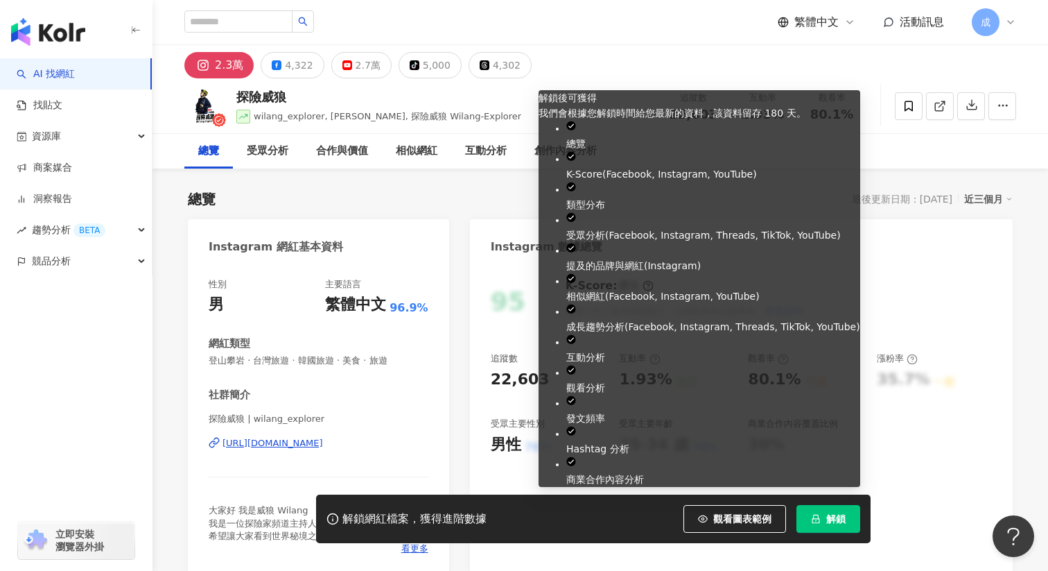
click at [831, 522] on span "解鎖" at bounding box center [836, 518] width 19 height 11
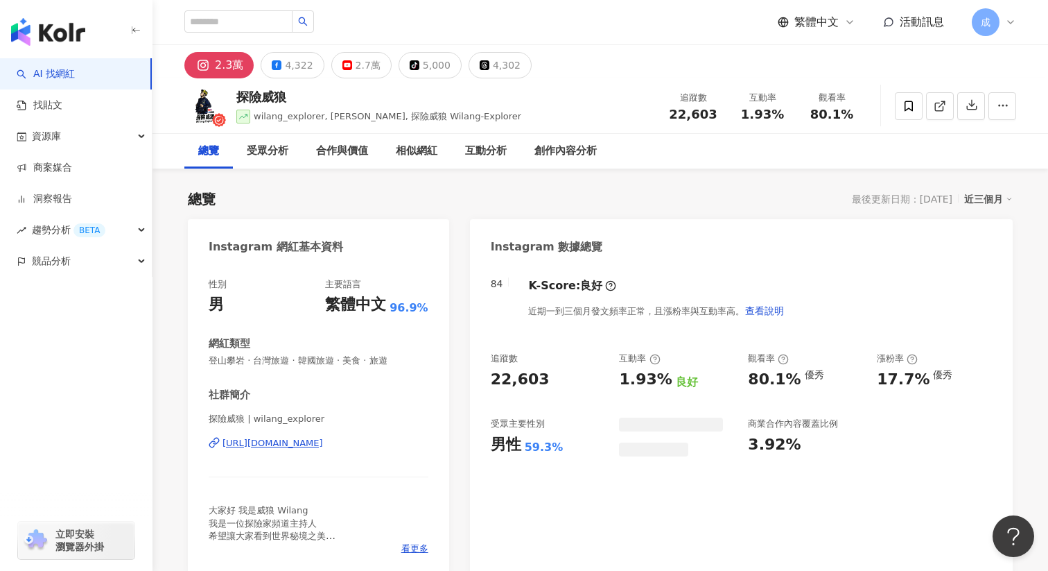
click at [677, 114] on span "22,603" at bounding box center [693, 114] width 48 height 15
drag, startPoint x: 729, startPoint y: 114, endPoint x: 716, endPoint y: 115, distance: 13.9
click at [716, 115] on div "22,603" at bounding box center [693, 114] width 53 height 14
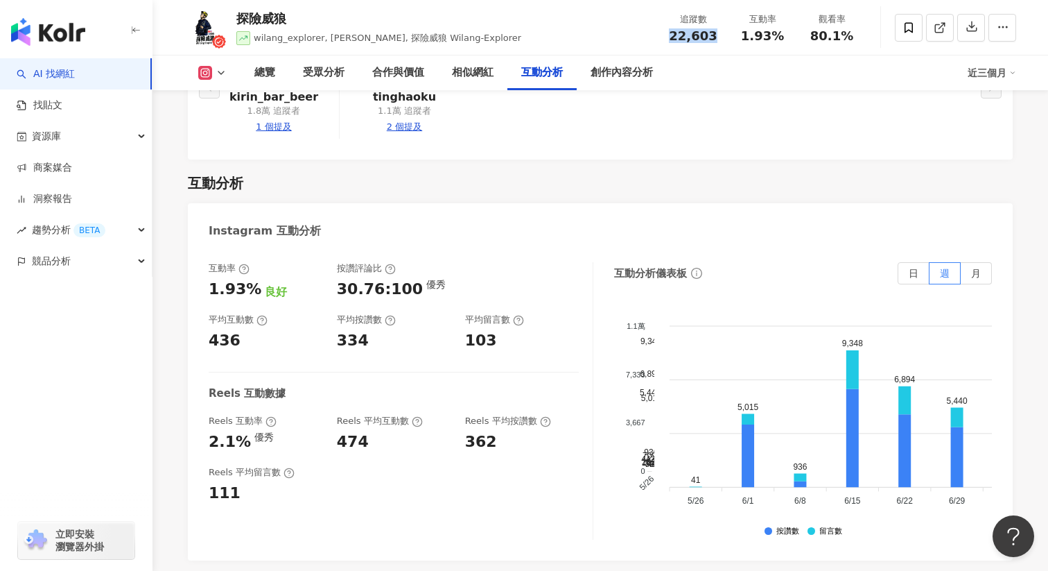
scroll to position [2743, 0]
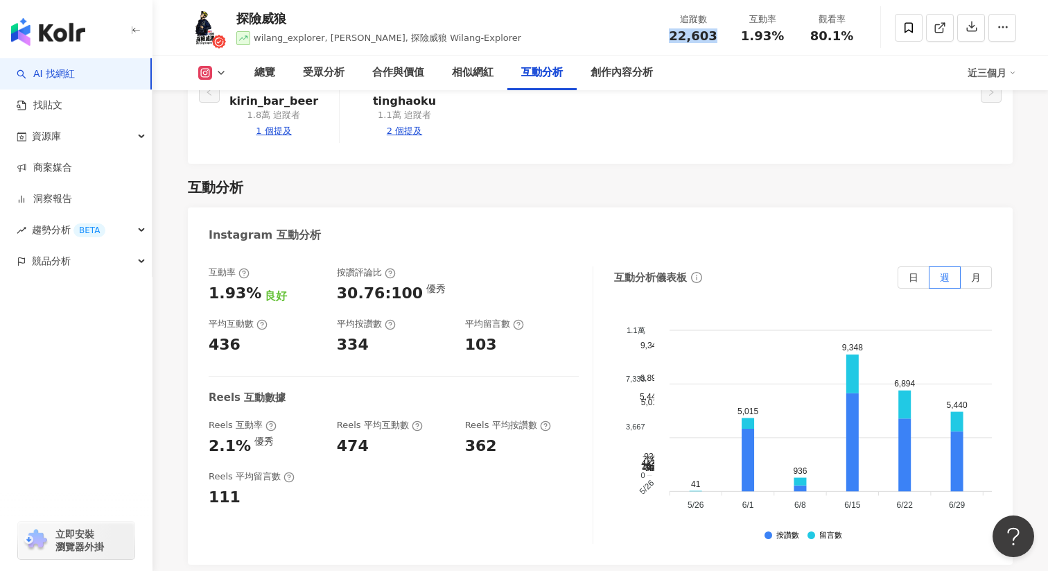
click at [193, 355] on div "互動率 1.93% 良好 按讚評論比 30.76:100 優秀 平均互動數 436 平均按讚數 334 平均留言數 103 Reels 互動數據 Reels …" at bounding box center [600, 408] width 825 height 312
drag, startPoint x: 208, startPoint y: 361, endPoint x: 240, endPoint y: 361, distance: 31.9
click at [240, 435] on div "2.1%" at bounding box center [230, 445] width 42 height 21
copy div "2.1%"
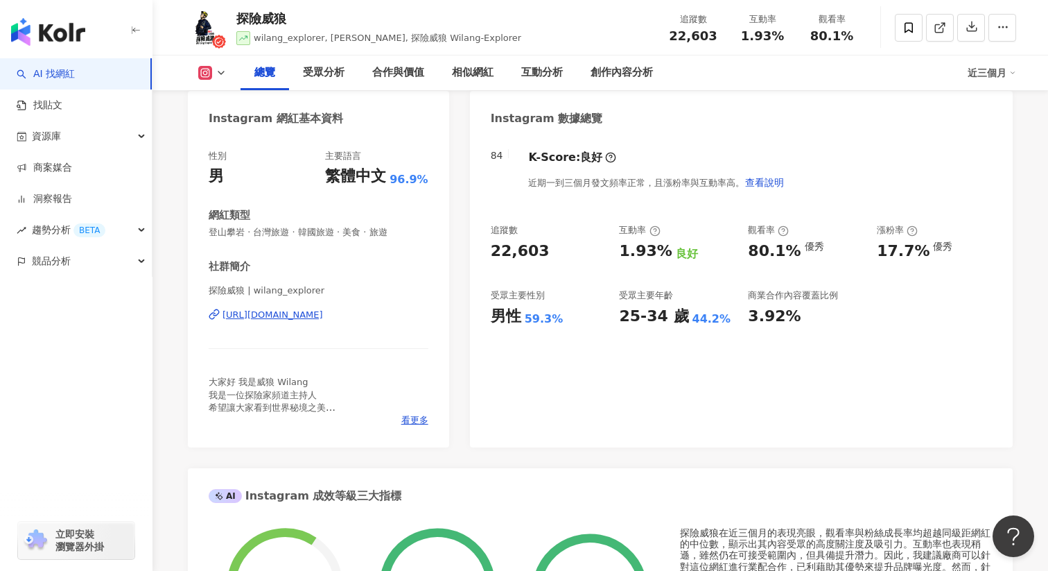
scroll to position [0, 0]
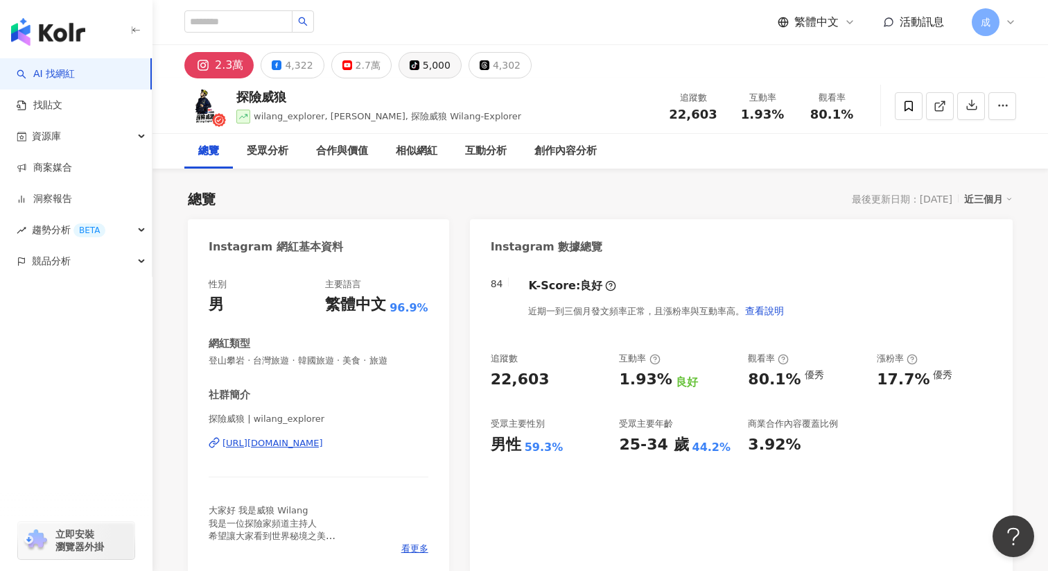
click at [425, 68] on div "5,000" at bounding box center [437, 64] width 28 height 19
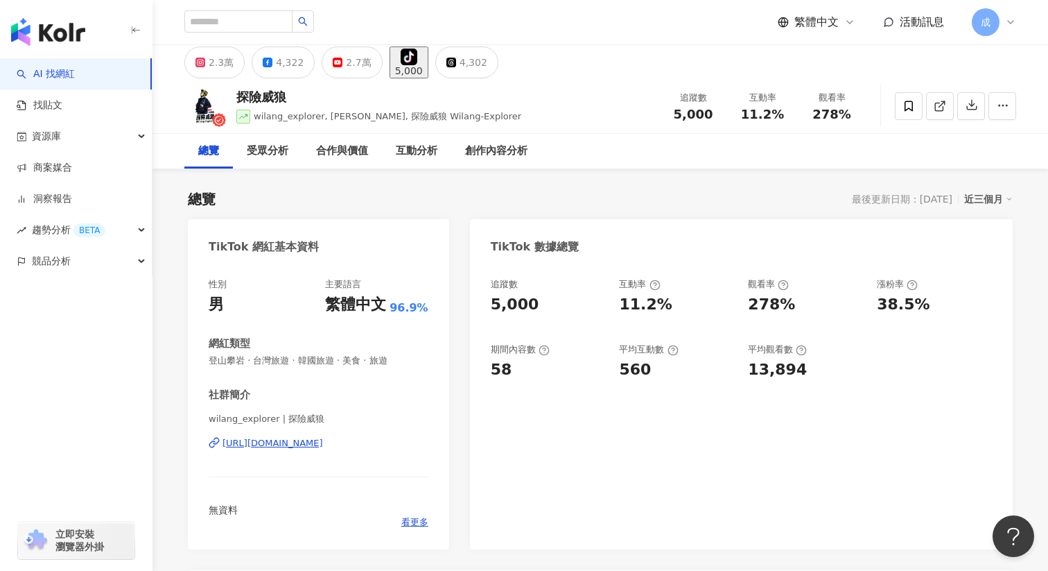
click at [306, 440] on div "https://www.tiktok.com/share/user/6897121586568512513" at bounding box center [273, 443] width 101 height 12
drag, startPoint x: 743, startPoint y: 116, endPoint x: 778, endPoint y: 116, distance: 34.7
click at [778, 116] on div "11.2%" at bounding box center [762, 114] width 53 height 14
click at [910, 107] on icon at bounding box center [909, 106] width 12 height 12
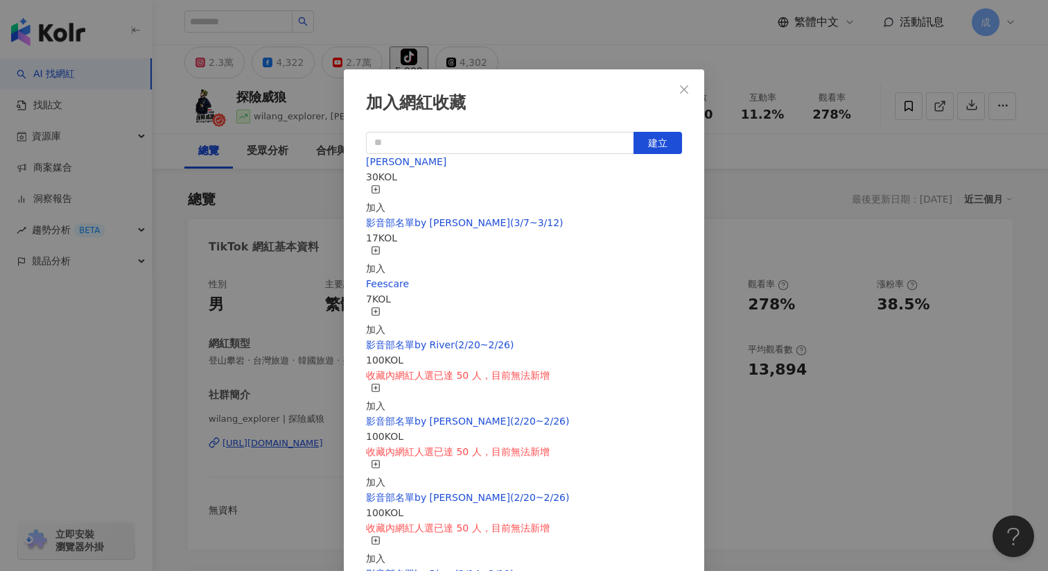
click at [386, 193] on div "加入" at bounding box center [375, 199] width 19 height 31
click at [682, 87] on icon "close" at bounding box center [684, 89] width 11 height 11
click at [686, 88] on div "加入網紅收藏 建立 RYAN 31 KOL 已加入 影音部名單by Sandy(3/7~3/12) 17 KOL 加入 Feescare 7 KOL 加入 影…" at bounding box center [524, 285] width 1048 height 571
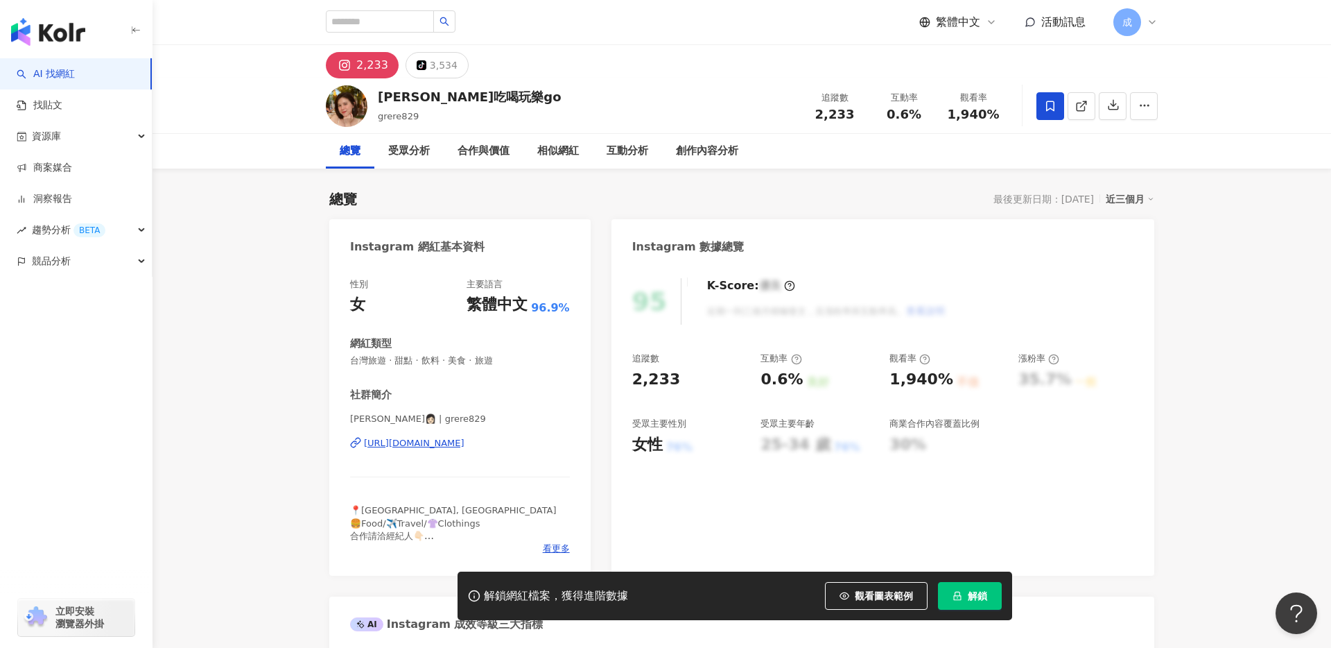
click at [434, 442] on div "[URL][DOMAIN_NAME]" at bounding box center [414, 443] width 101 height 12
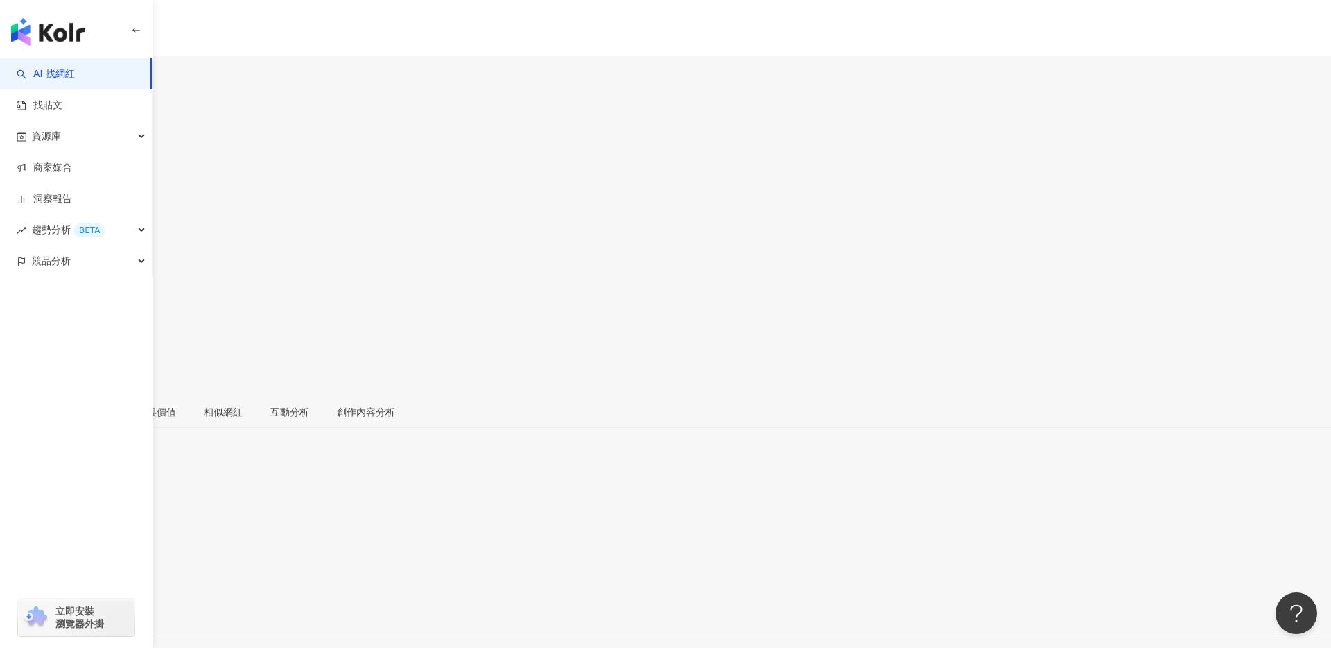
click at [122, 606] on div "https://www.instagram.com/chuncc__/" at bounding box center [68, 611] width 108 height 11
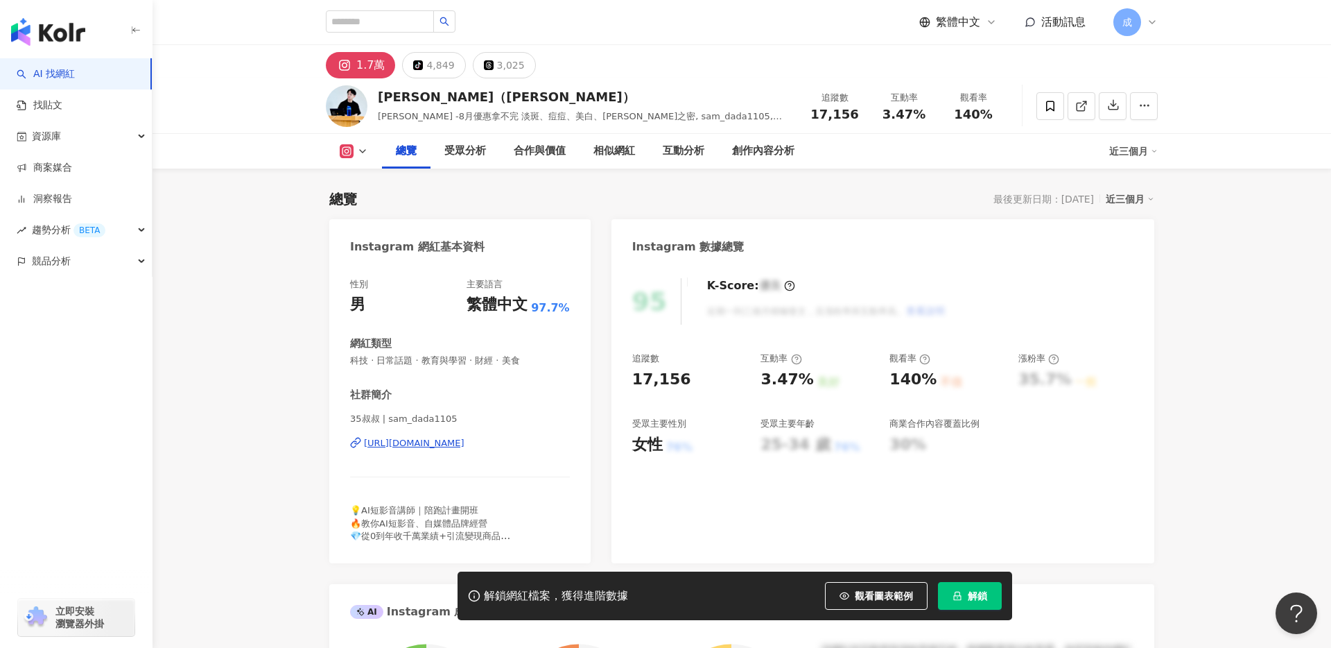
click at [442, 440] on div "[URL][DOMAIN_NAME]" at bounding box center [414, 443] width 101 height 12
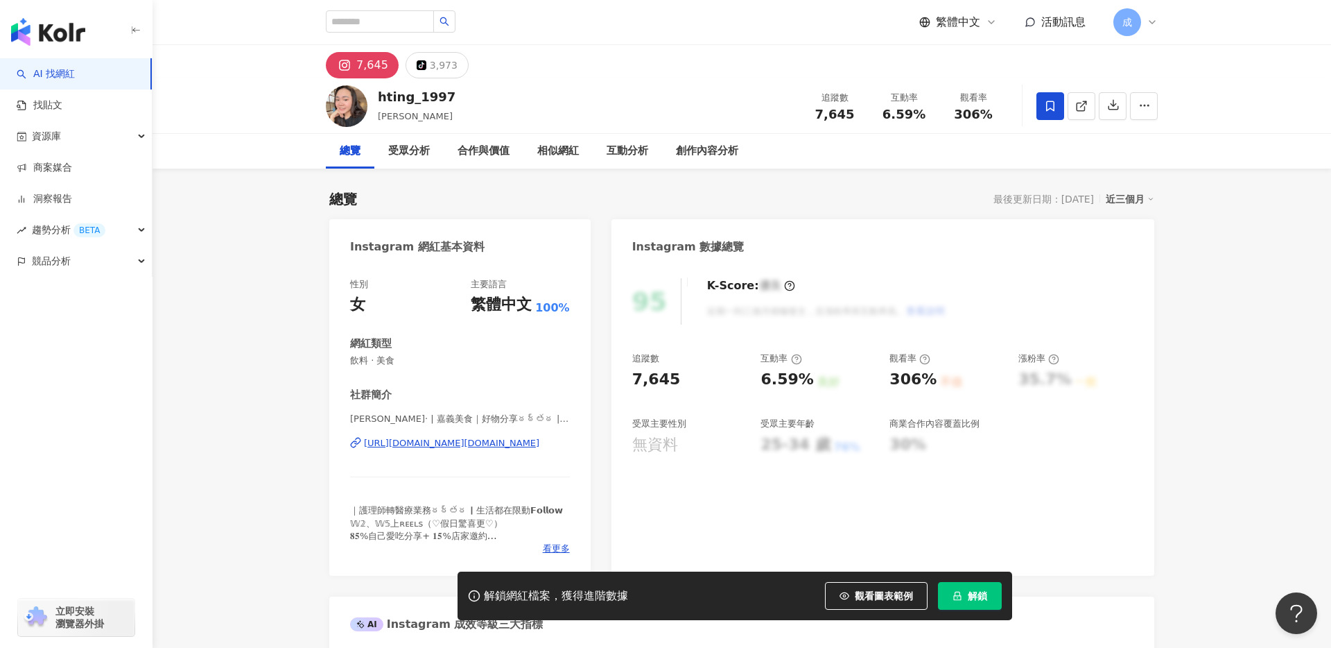
click at [417, 443] on div "https://www.instagram.com/h.ting1997/" at bounding box center [451, 443] width 175 height 12
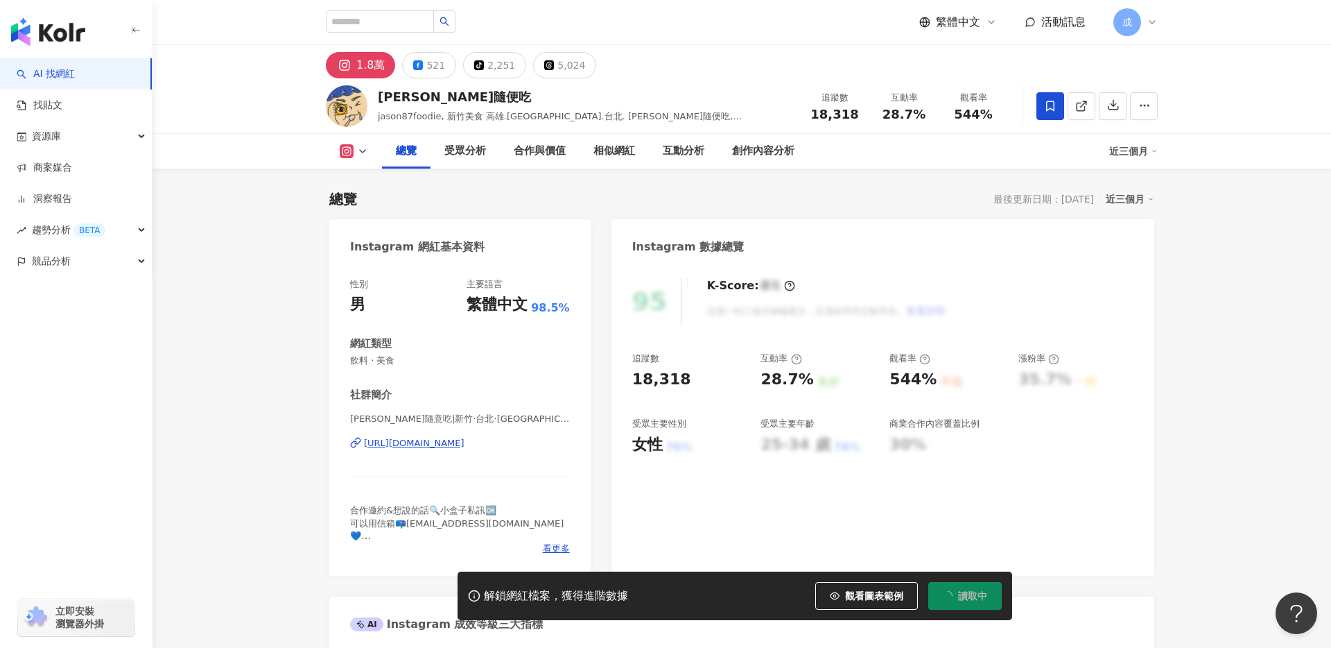
click at [411, 444] on div "https://www.instagram.com/john7_foodie/" at bounding box center [414, 443] width 101 height 12
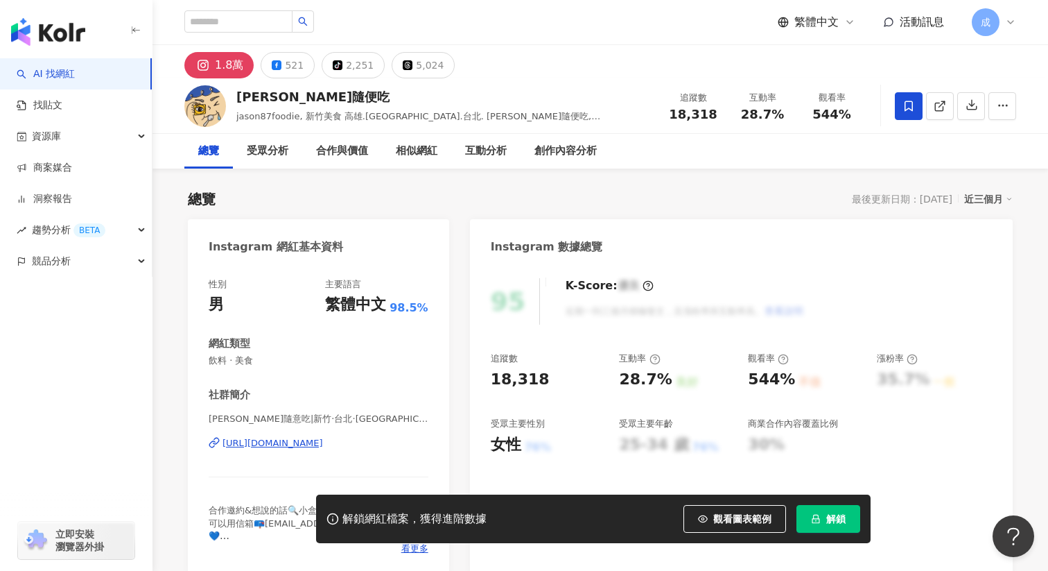
click at [815, 512] on button "解鎖" at bounding box center [829, 519] width 64 height 28
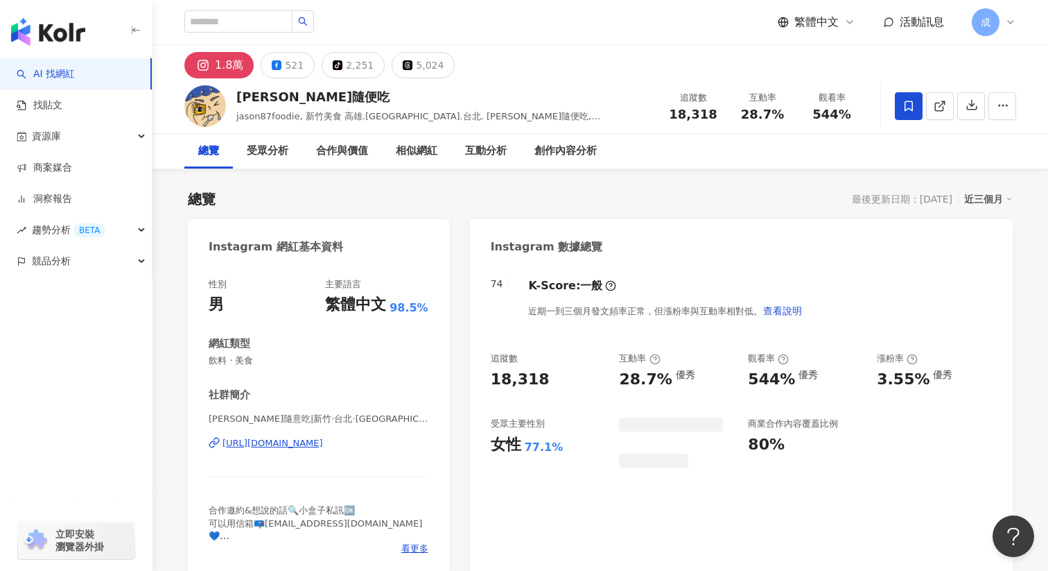
click at [723, 114] on div "追蹤數 18,318" at bounding box center [693, 106] width 69 height 30
drag, startPoint x: 718, startPoint y: 114, endPoint x: 648, endPoint y: 114, distance: 69.3
click at [648, 114] on div "強生隨便吃 jason87foodie, 新竹美食 高雄.基隆.台北. 強生隨便吃, john7_foodie 追蹤數 18,318 互動率 28.7% 觀看…" at bounding box center [601, 105] width 888 height 55
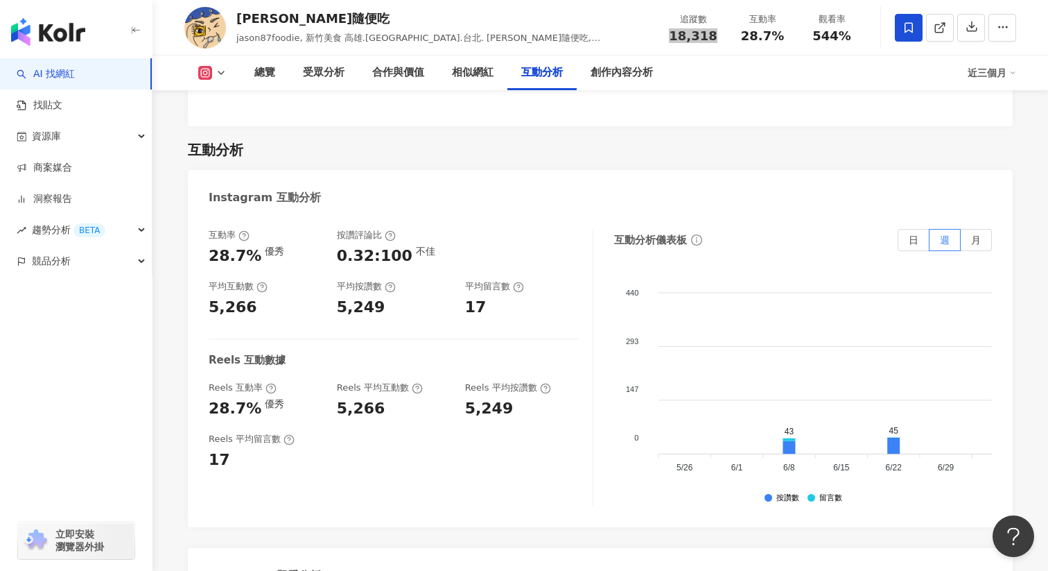
scroll to position [2793, 0]
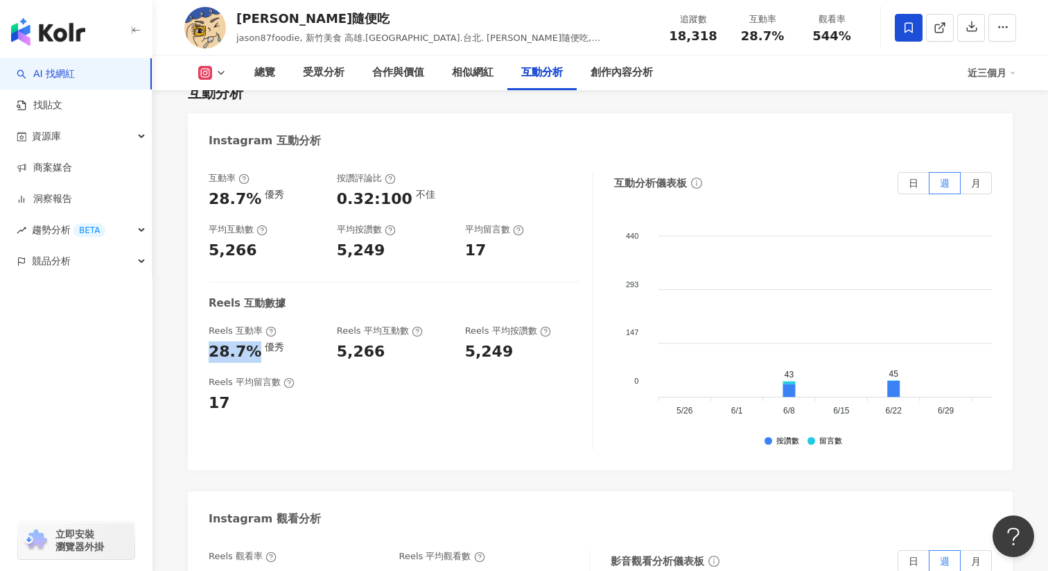
drag, startPoint x: 252, startPoint y: 320, endPoint x: 208, endPoint y: 320, distance: 43.7
click at [209, 341] on div "28.7% 優秀" at bounding box center [266, 351] width 114 height 21
copy div "28.7%"
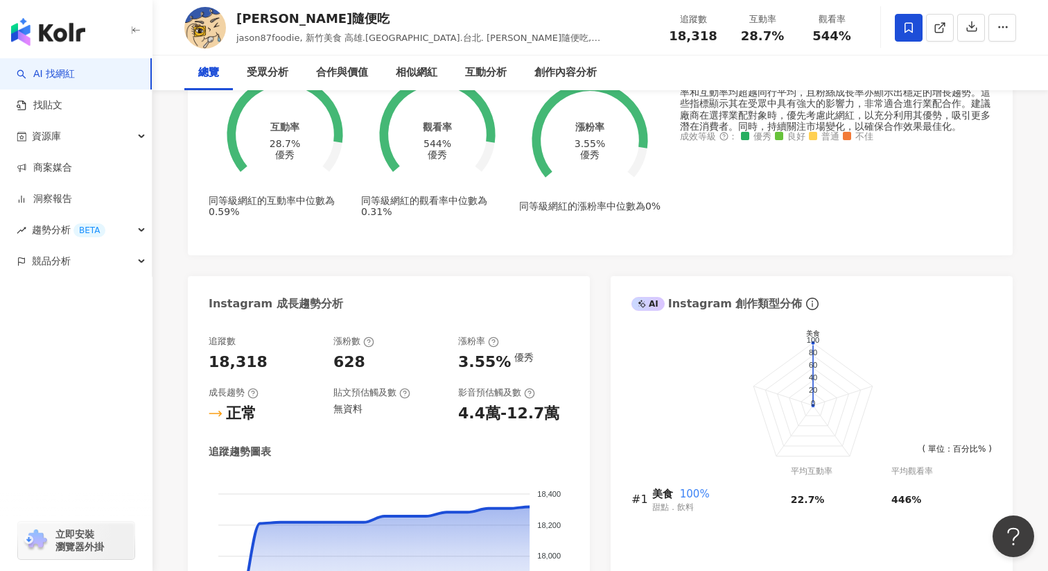
scroll to position [0, 0]
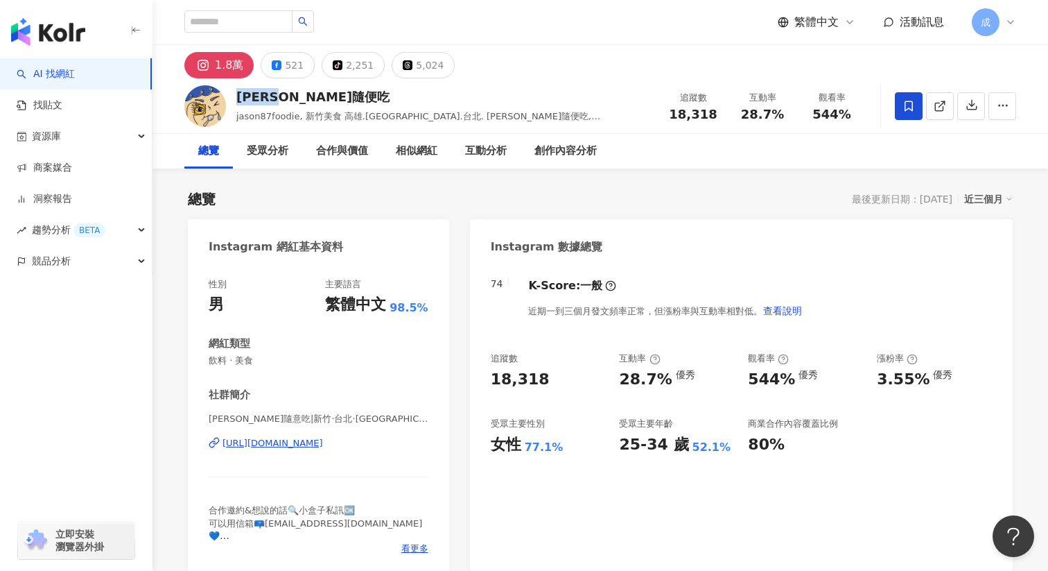
drag, startPoint x: 240, startPoint y: 101, endPoint x: 296, endPoint y: 98, distance: 56.2
click at [296, 98] on div "強生隨便吃" at bounding box center [443, 96] width 415 height 17
copy div "強生隨便吃"
click at [355, 64] on div "2,251" at bounding box center [360, 64] width 28 height 19
click at [363, 69] on div "2,251" at bounding box center [360, 64] width 28 height 19
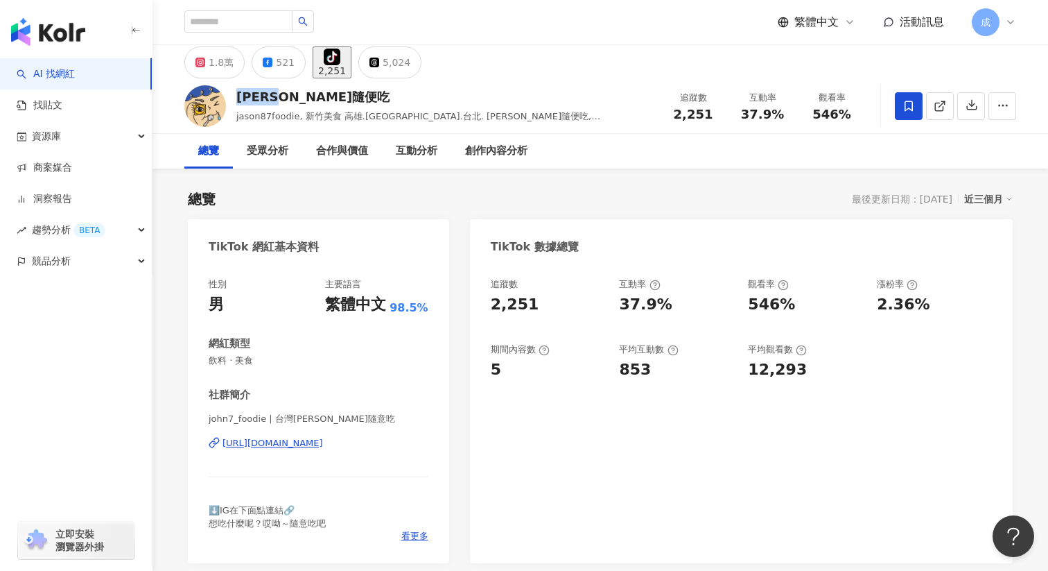
click at [264, 449] on div "john7_foodie | 台灣強生隨意吃 https://www.tiktok.com/share/user/6624826571995168769" at bounding box center [319, 453] width 220 height 81
click at [273, 438] on div "https://www.tiktok.com/share/user/6624826571995168769" at bounding box center [273, 443] width 101 height 12
click at [673, 116] on div "2,251" at bounding box center [693, 114] width 53 height 14
drag, startPoint x: 679, startPoint y: 115, endPoint x: 710, endPoint y: 115, distance: 31.2
click at [710, 115] on div "2,251" at bounding box center [693, 114] width 53 height 14
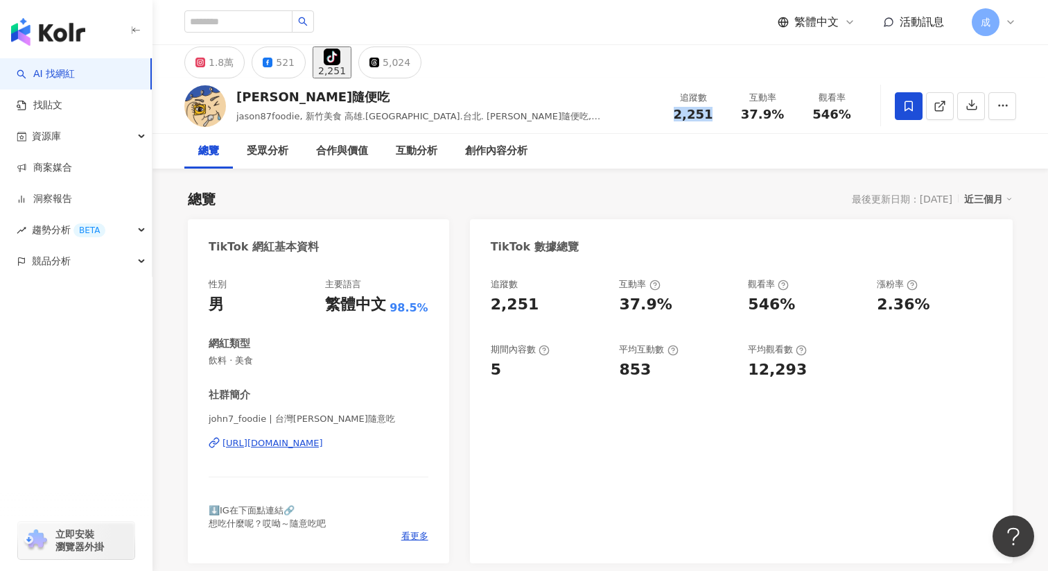
copy span "2,251"
click at [779, 114] on span "37.9%" at bounding box center [762, 114] width 43 height 14
copy span "37.9%"
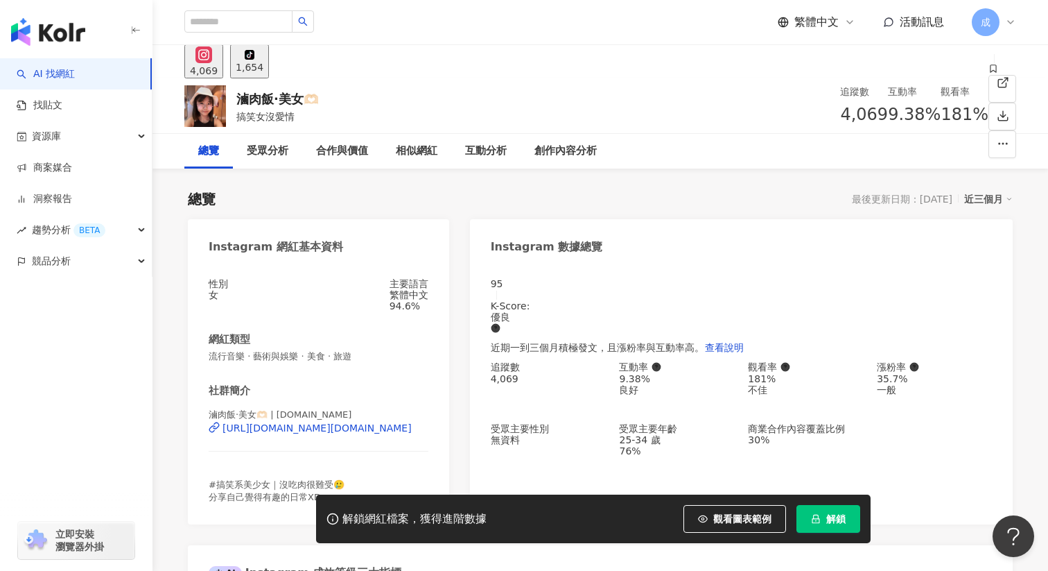
click at [826, 522] on button "解鎖" at bounding box center [829, 519] width 64 height 28
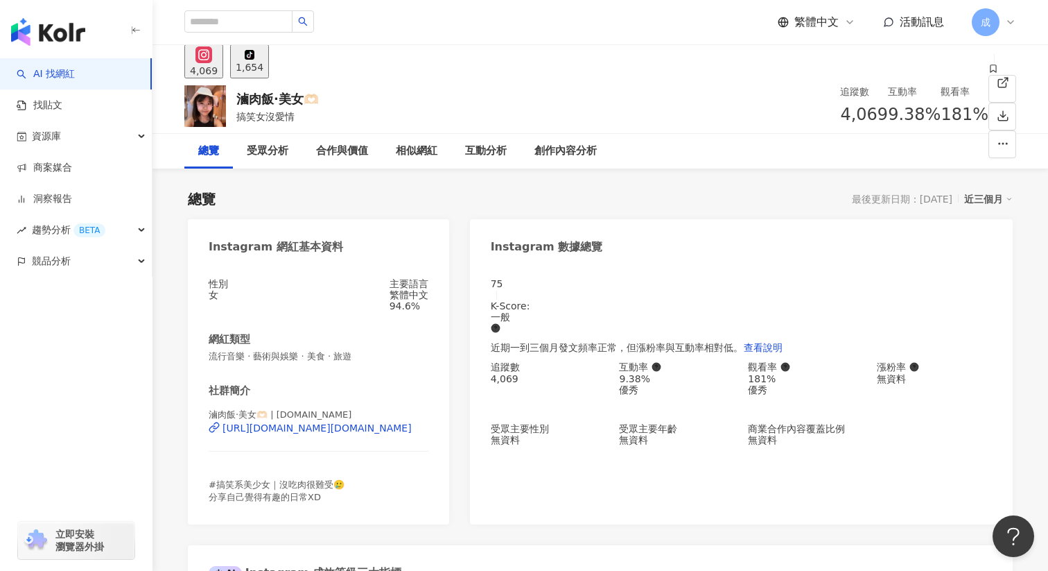
drag, startPoint x: 678, startPoint y: 116, endPoint x: 709, endPoint y: 116, distance: 30.5
click at [840, 116] on span "4,069" at bounding box center [864, 114] width 48 height 19
copy span "4,069"
drag, startPoint x: 238, startPoint y: 101, endPoint x: 313, endPoint y: 100, distance: 75.6
click at [313, 100] on div "滷肉飯·美女🫶🏻" at bounding box center [277, 98] width 83 height 17
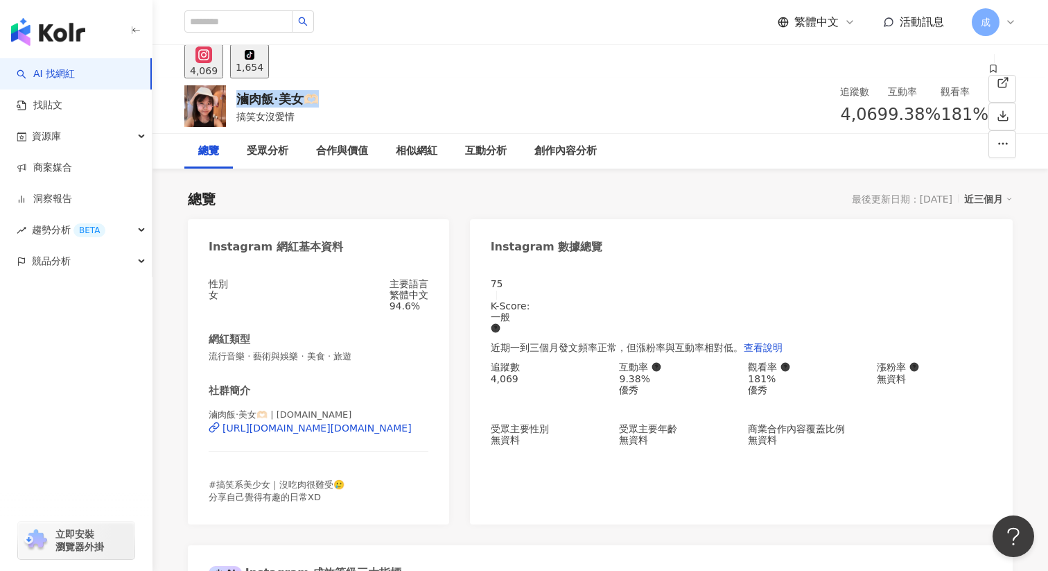
copy div "滷肉飯·美女🫶🏻"
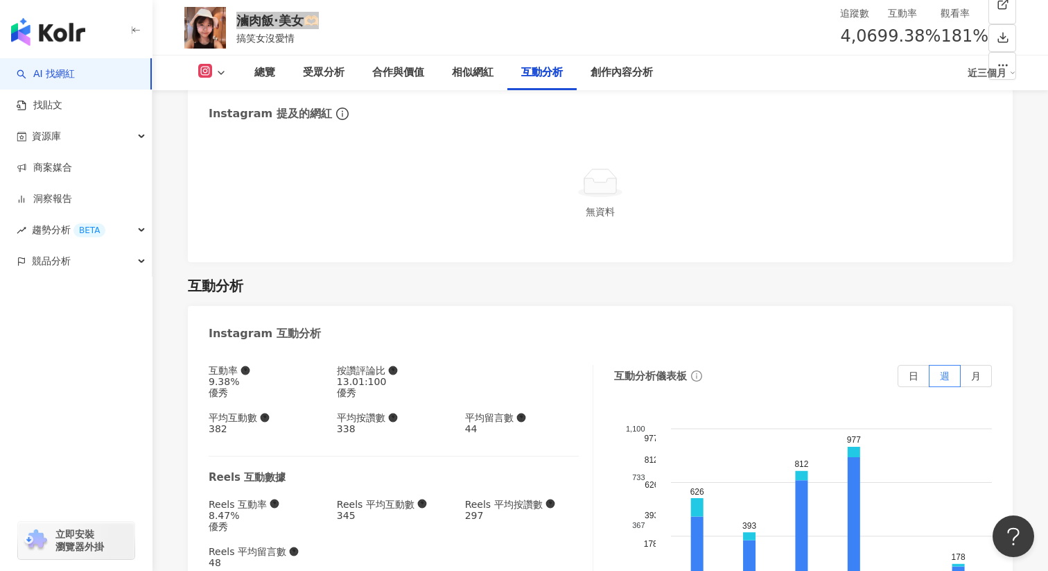
scroll to position [2635, 0]
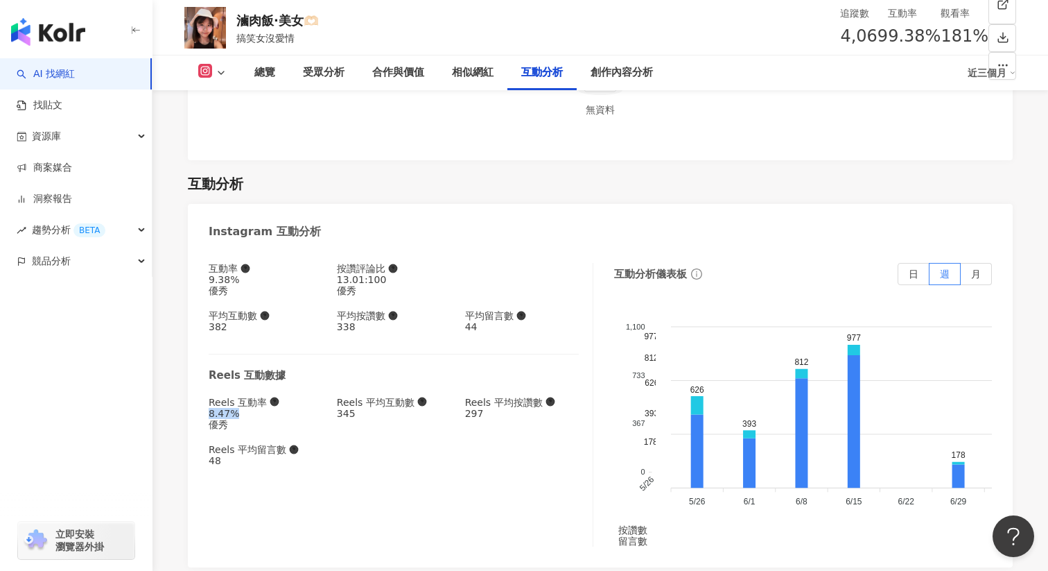
drag, startPoint x: 208, startPoint y: 272, endPoint x: 252, endPoint y: 273, distance: 44.4
click at [252, 273] on div "互動率 9.38% 優秀 按讚評論比 13.01:100 優秀 平均互動數 382 平均按讚數 338 平均留言數 44 Reels 互動數據 Reels 互…" at bounding box center [600, 408] width 825 height 318
copy div "8.47%"
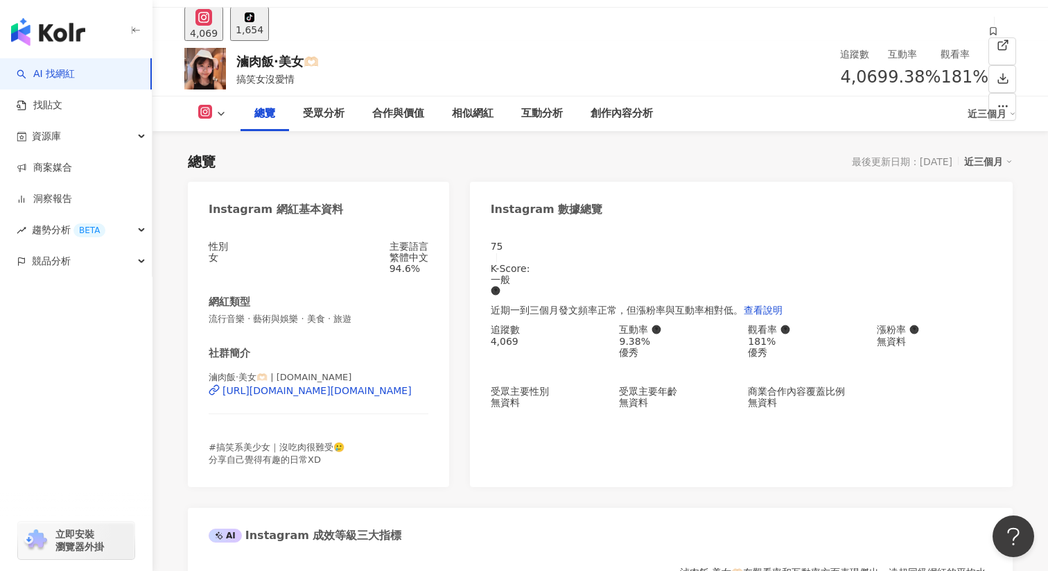
scroll to position [0, 0]
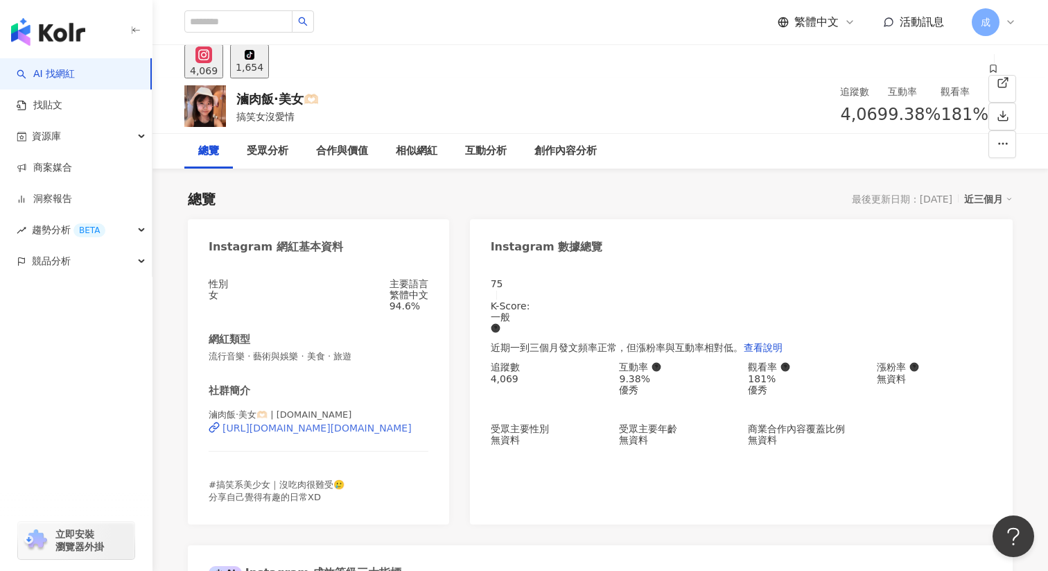
click at [370, 433] on div "https://www.instagram.com/luuluufan.eat/" at bounding box center [317, 427] width 189 height 11
click at [264, 62] on div "1,654" at bounding box center [250, 67] width 28 height 11
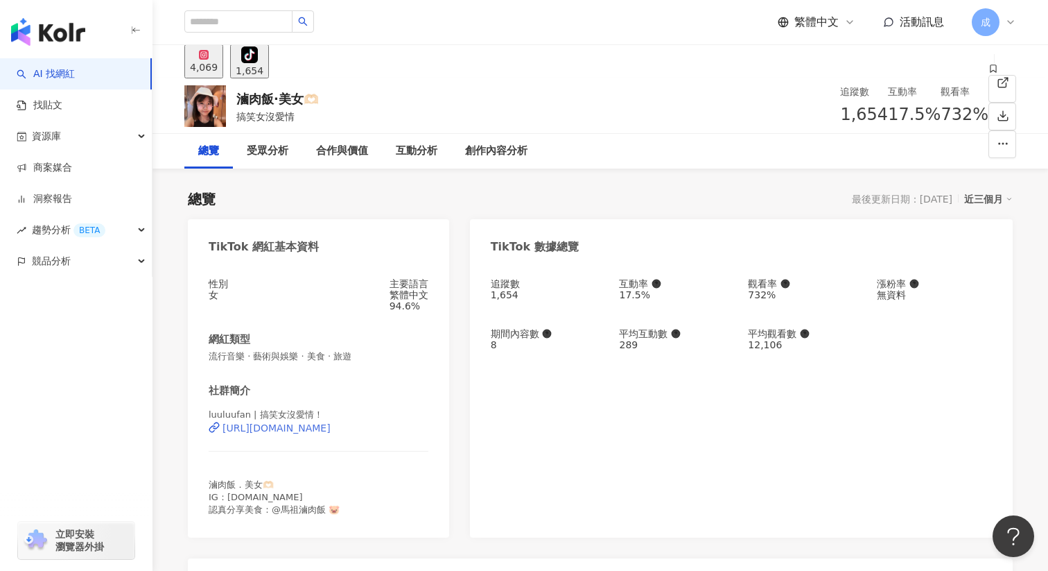
click at [264, 433] on div "https://www.tiktok.com/@luuluufan" at bounding box center [277, 427] width 108 height 11
click at [840, 118] on span "1,654" at bounding box center [864, 114] width 48 height 19
drag, startPoint x: 678, startPoint y: 119, endPoint x: 718, endPoint y: 119, distance: 39.5
click at [840, 119] on div "1,654" at bounding box center [864, 115] width 48 height 26
copy span "1,654"
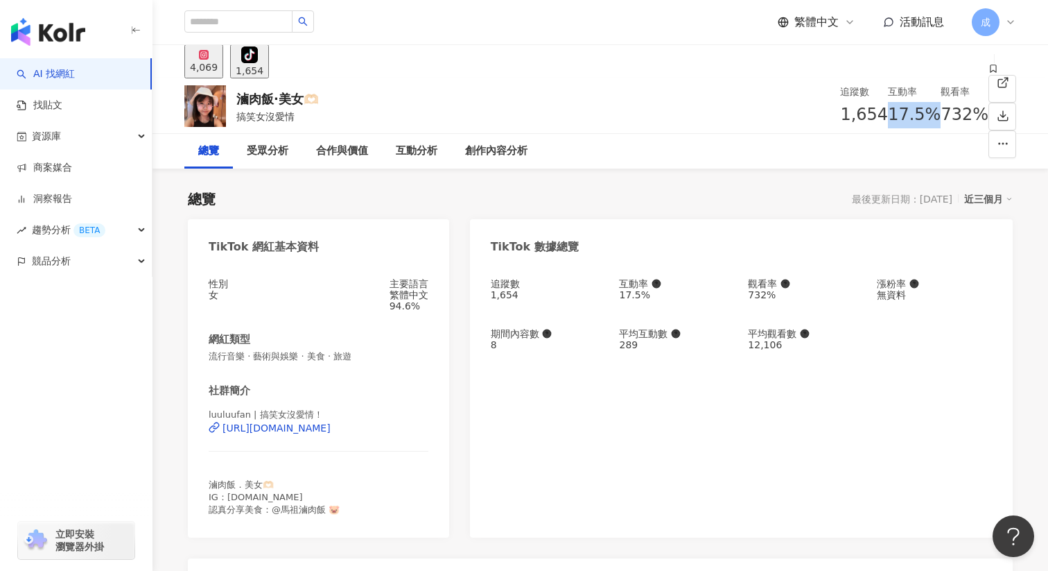
drag, startPoint x: 745, startPoint y: 115, endPoint x: 790, endPoint y: 115, distance: 44.4
click at [888, 115] on div "互動率 17.5%" at bounding box center [914, 106] width 53 height 44
copy span "17.5%"
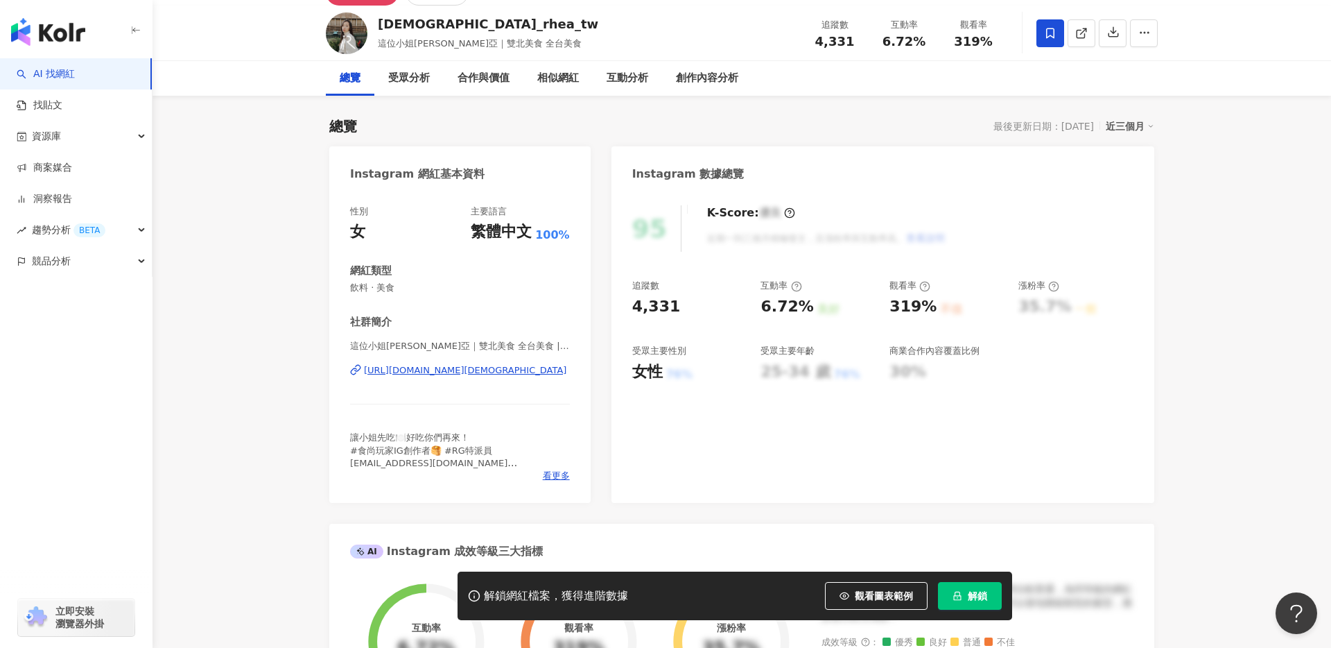
scroll to position [13, 0]
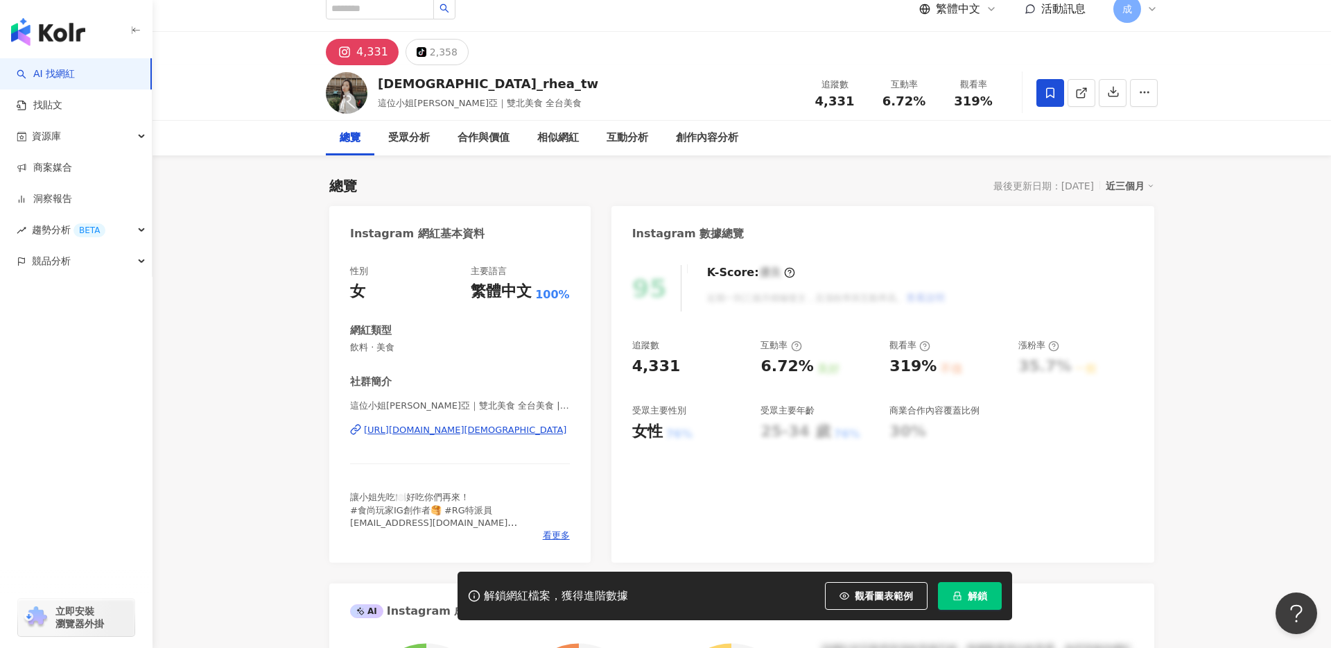
click at [435, 430] on div "[URL][DOMAIN_NAME][DEMOGRAPHIC_DATA]" at bounding box center [465, 430] width 202 height 12
click at [394, 430] on div "https://www.instagram.com/lady_rhea_tw/" at bounding box center [465, 430] width 202 height 12
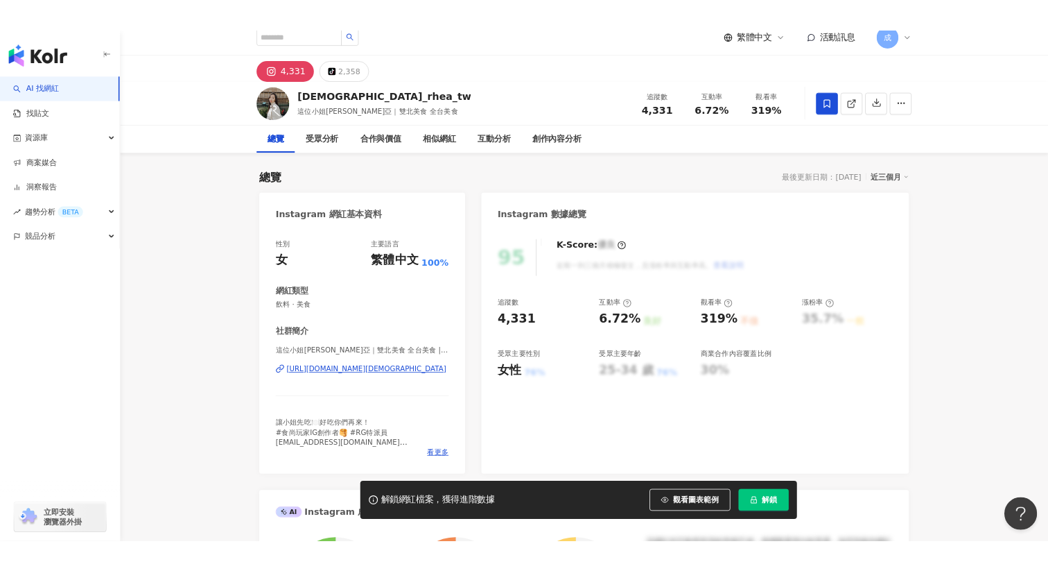
scroll to position [0, 0]
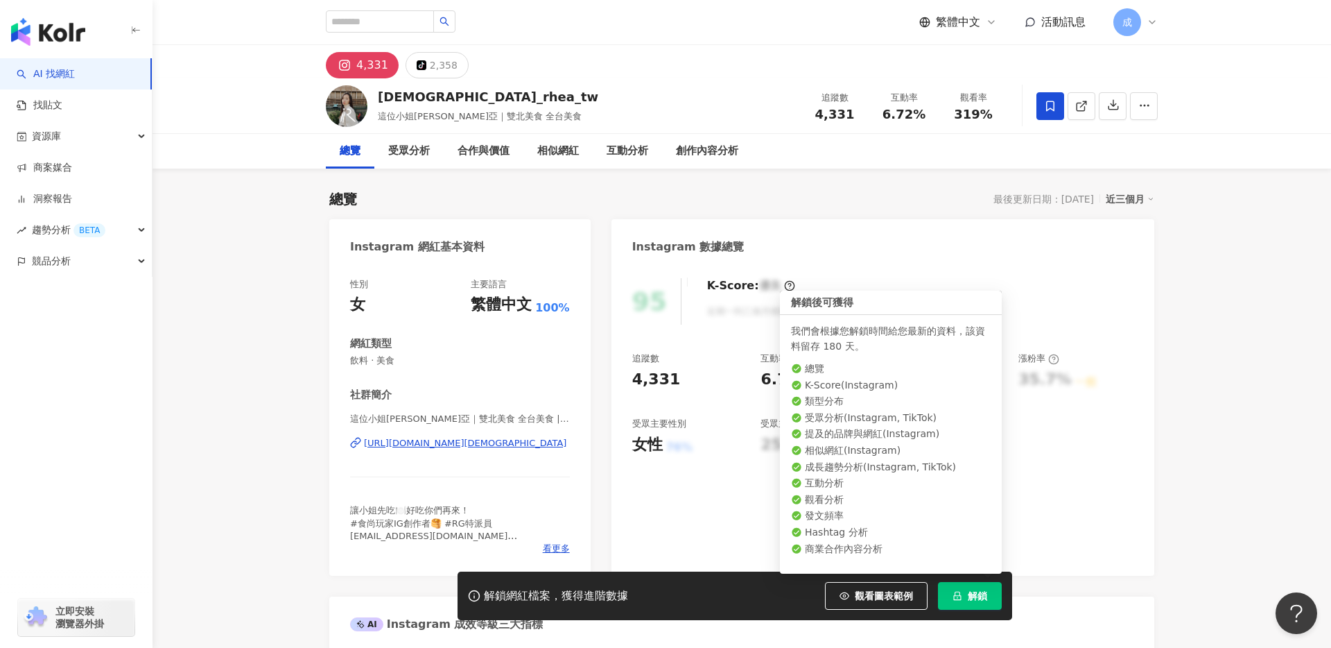
click at [960, 593] on icon "lock" at bounding box center [958, 596] width 10 height 10
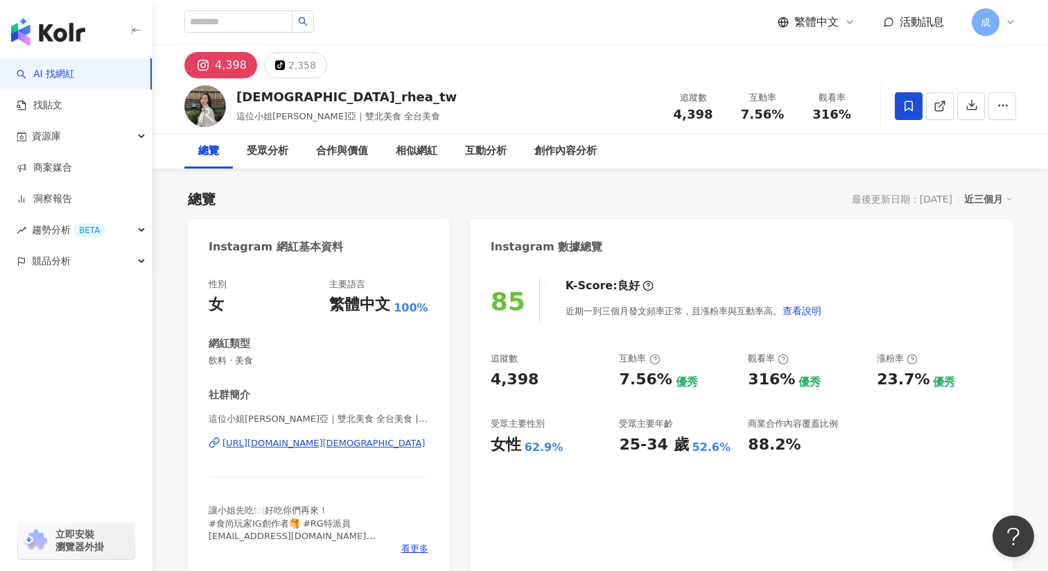
click at [263, 439] on div "https://www.instagram.com/lady_rhea_tw/" at bounding box center [324, 443] width 202 height 12
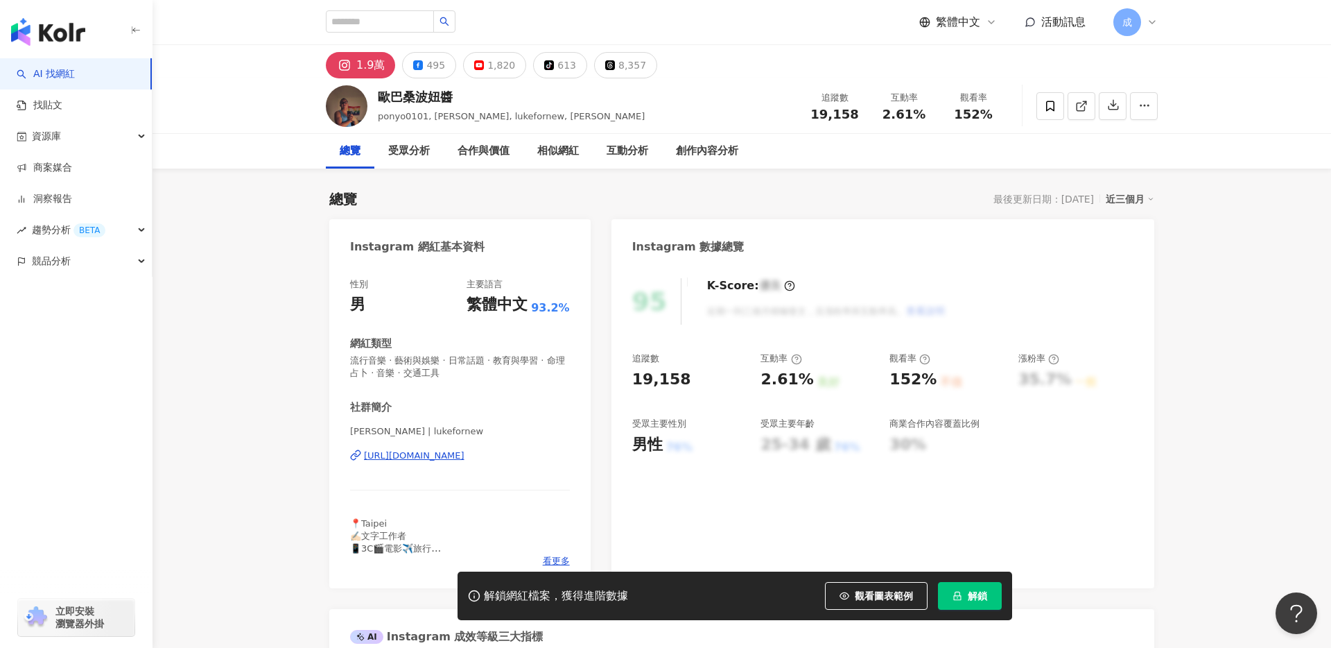
click at [418, 456] on div "[URL][DOMAIN_NAME]" at bounding box center [414, 455] width 101 height 12
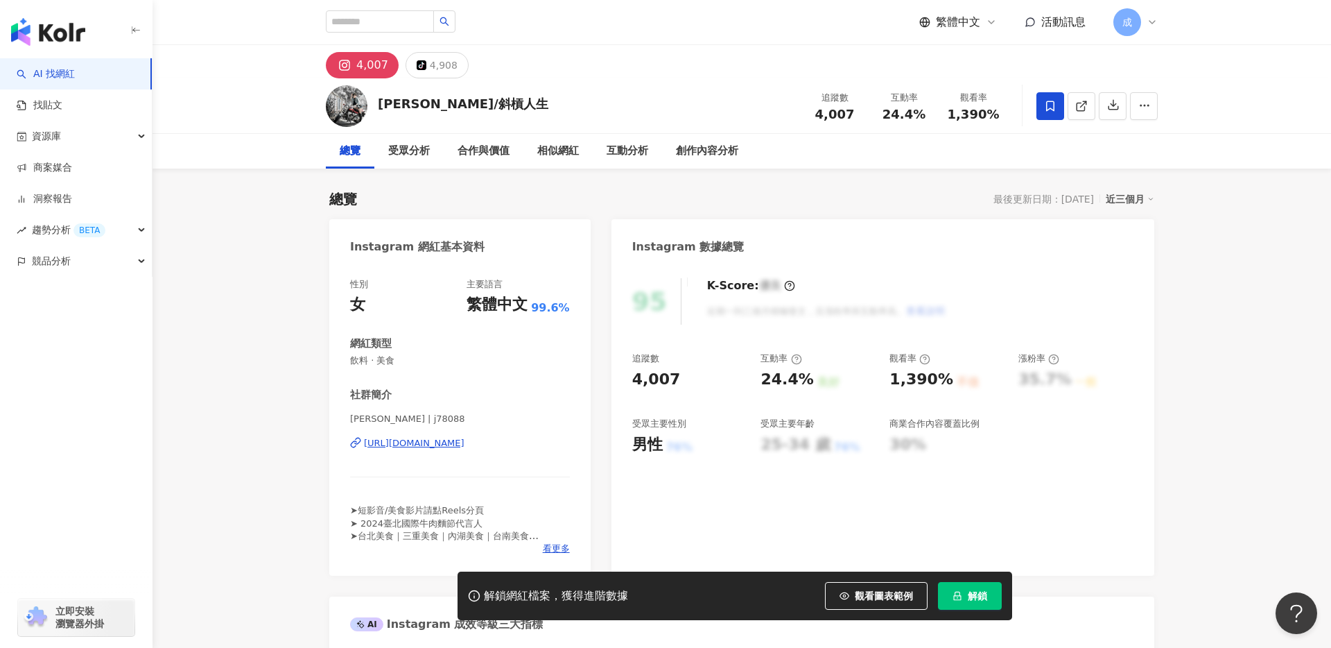
click at [448, 442] on div "[URL][DOMAIN_NAME]" at bounding box center [414, 443] width 101 height 12
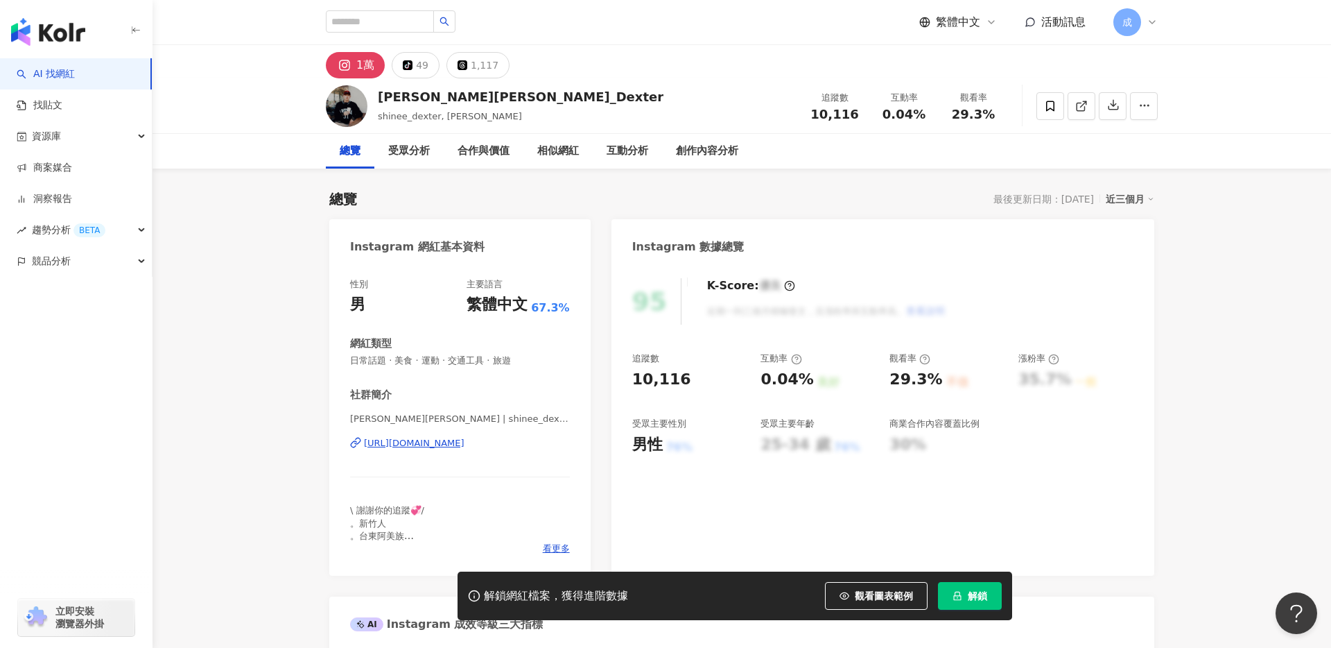
click at [458, 449] on div "[PERSON_NAME][PERSON_NAME] | shinee_dexter [URL][DOMAIN_NAME]" at bounding box center [460, 453] width 220 height 81
click at [465, 442] on div "https://www.instagram.com/shinee_dexter/" at bounding box center [414, 443] width 101 height 12
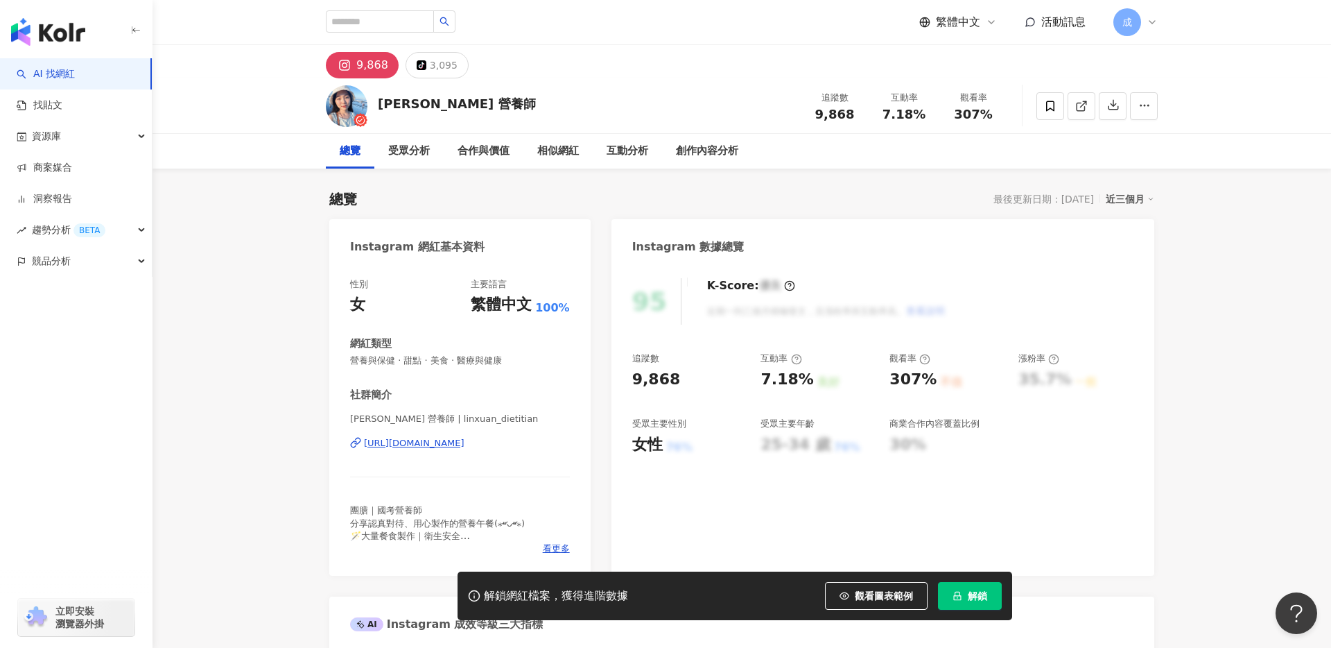
click at [465, 448] on div "https://www.instagram.com/linxuan_dietitian/" at bounding box center [414, 443] width 101 height 12
click at [1049, 115] on span at bounding box center [1051, 106] width 28 height 28
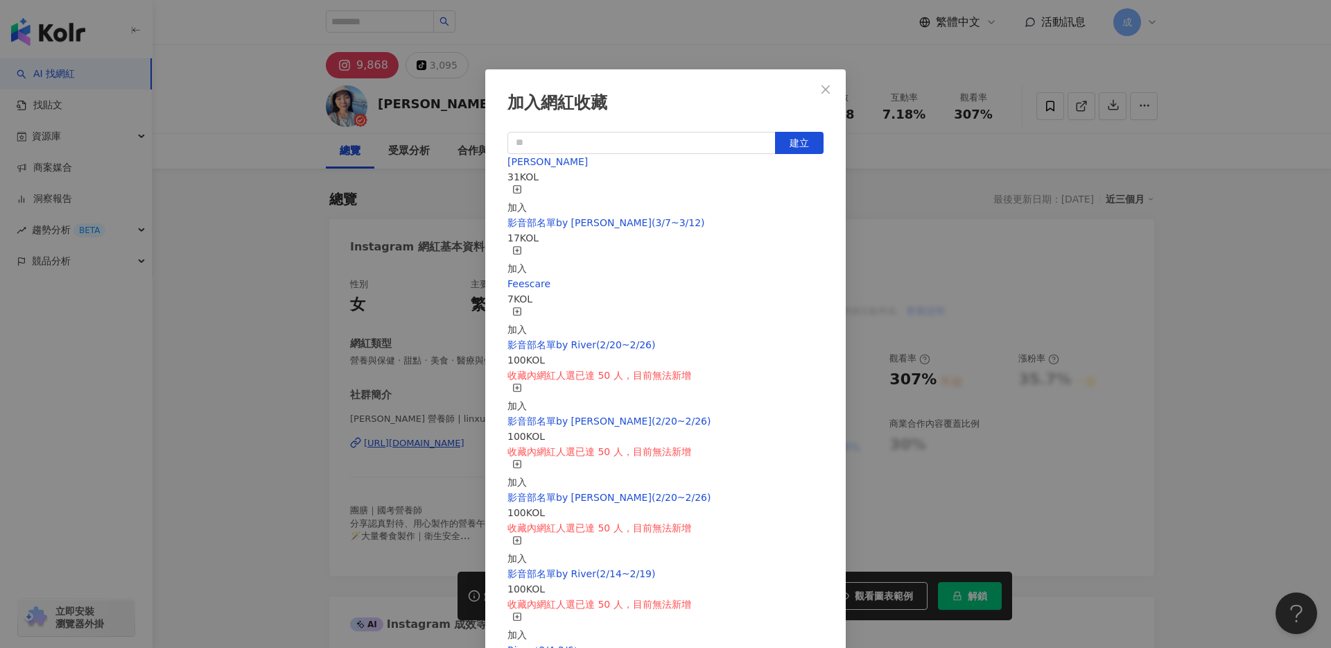
click at [527, 192] on div "加入" at bounding box center [517, 199] width 19 height 31
click at [829, 84] on icon "close" at bounding box center [825, 89] width 11 height 11
click at [827, 90] on div "加入網紅收藏 建立 RYAN 32 KOL 取消收藏 影音部名單by Sandy(3/7~3/12) 17 KOL 加入 Feescare 7 KOL 加入 …" at bounding box center [665, 324] width 1331 height 648
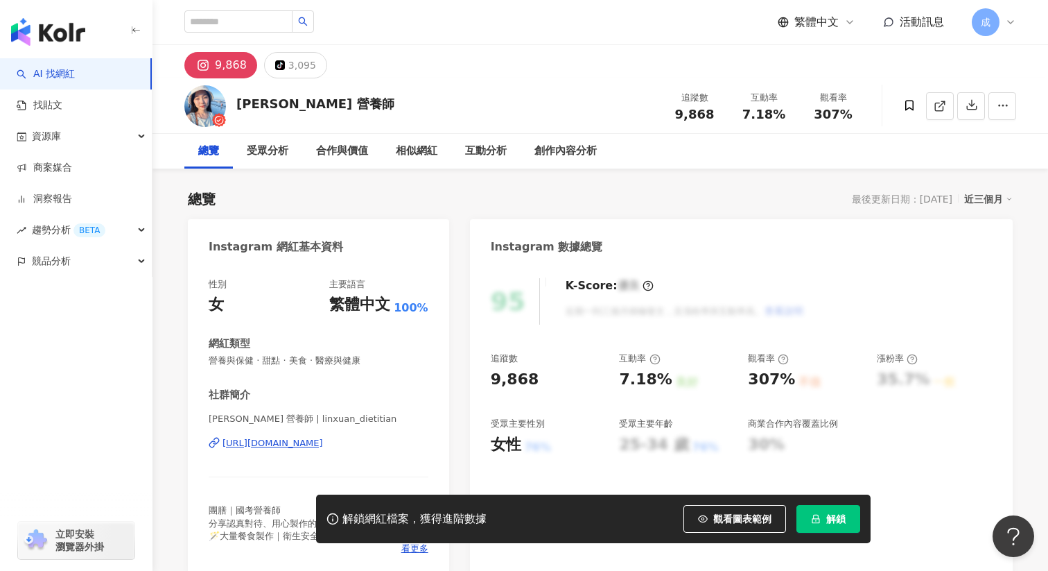
click at [826, 506] on button "解鎖" at bounding box center [829, 519] width 64 height 28
click at [837, 519] on span "解鎖" at bounding box center [836, 518] width 19 height 11
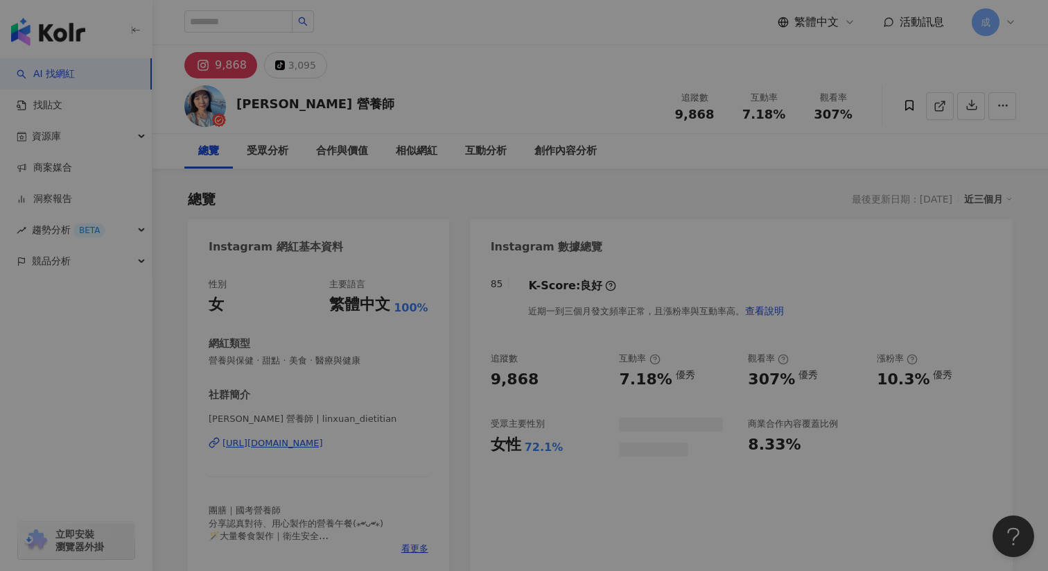
click at [723, 158] on div "同時已有協作者解鎖該網紅數據 由於該網紅的資料已被工作區其他協作者解鎖，因此您無須重複解鎖，重新整理頁面就能查看完整網紅數據。 重新整理" at bounding box center [524, 285] width 1048 height 571
click at [663, 138] on div "同時已有協作者解鎖該網紅數據 由於該網紅的資料已被工作區其他協作者解鎖，因此您無須重複解鎖，重新整理頁面就能查看完整網紅數據。 重新整理" at bounding box center [524, 285] width 1048 height 571
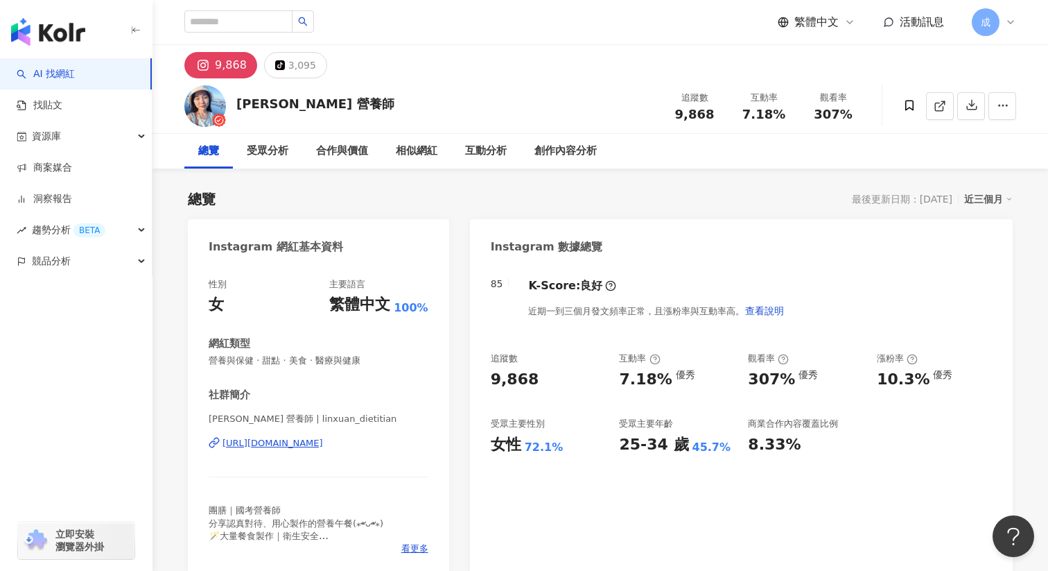
click at [668, 121] on div "追蹤數 9,868 互動率 7.18% 觀看率 307%" at bounding box center [764, 105] width 208 height 41
drag, startPoint x: 677, startPoint y: 112, endPoint x: 715, endPoint y: 112, distance: 38.1
click at [715, 112] on div "9,868" at bounding box center [694, 114] width 53 height 14
copy span "9,868"
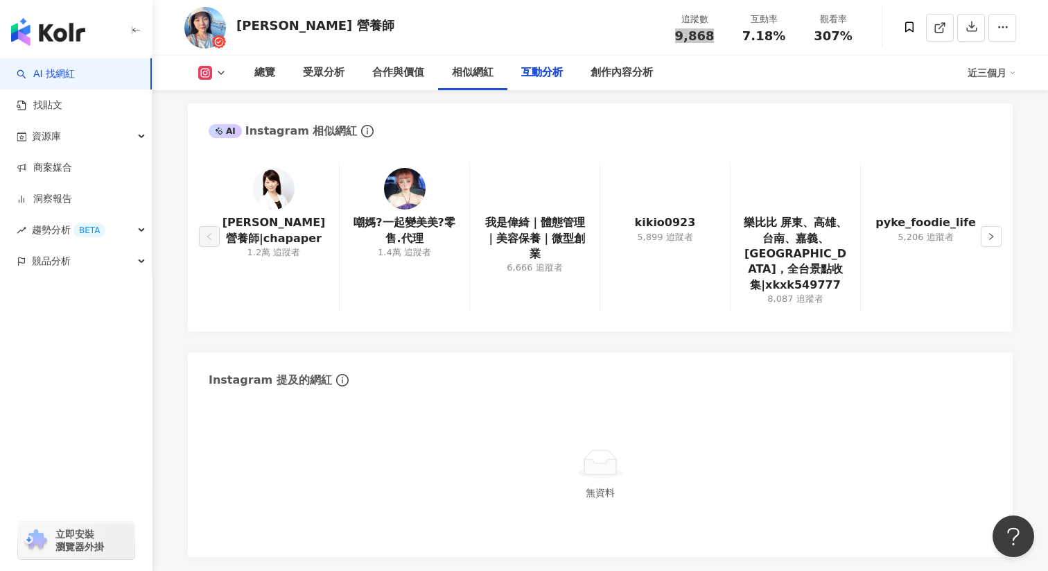
scroll to position [2778, 0]
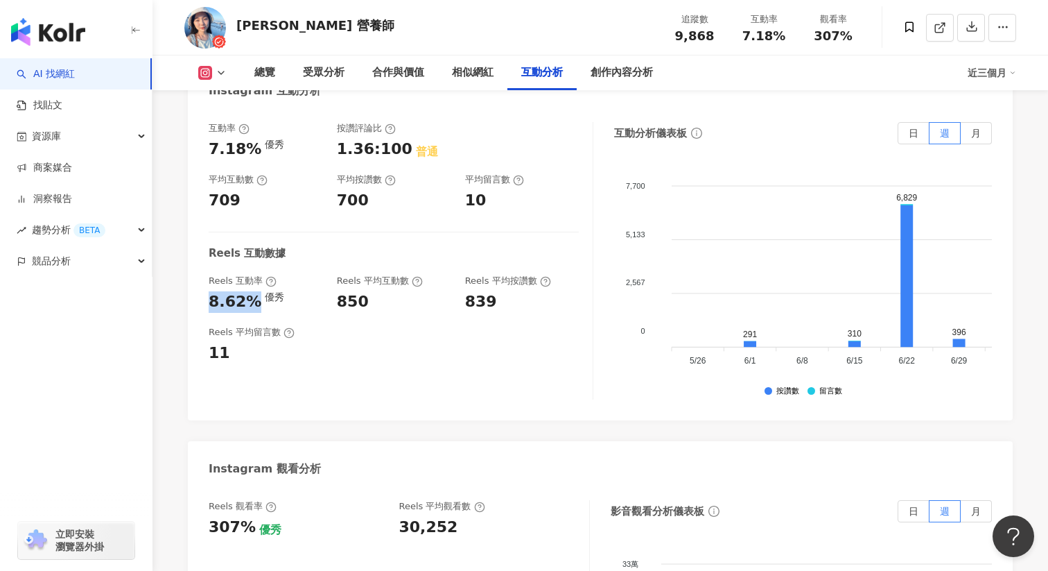
drag, startPoint x: 209, startPoint y: 271, endPoint x: 248, endPoint y: 271, distance: 38.1
click at [248, 291] on div "8.62%" at bounding box center [235, 301] width 53 height 21
copy div "8.62%"
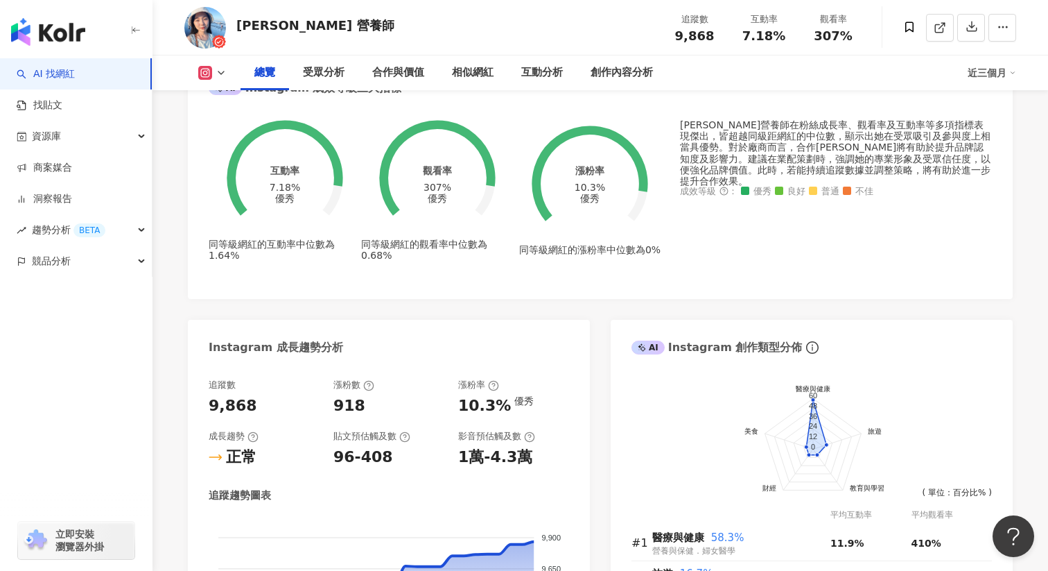
scroll to position [0, 0]
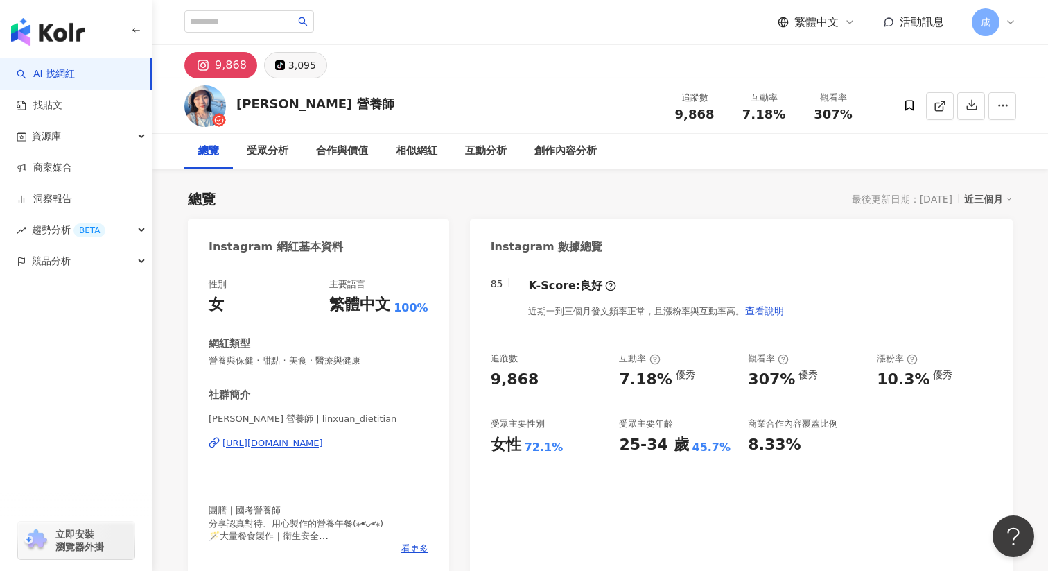
click at [300, 67] on div "3,095" at bounding box center [302, 64] width 28 height 19
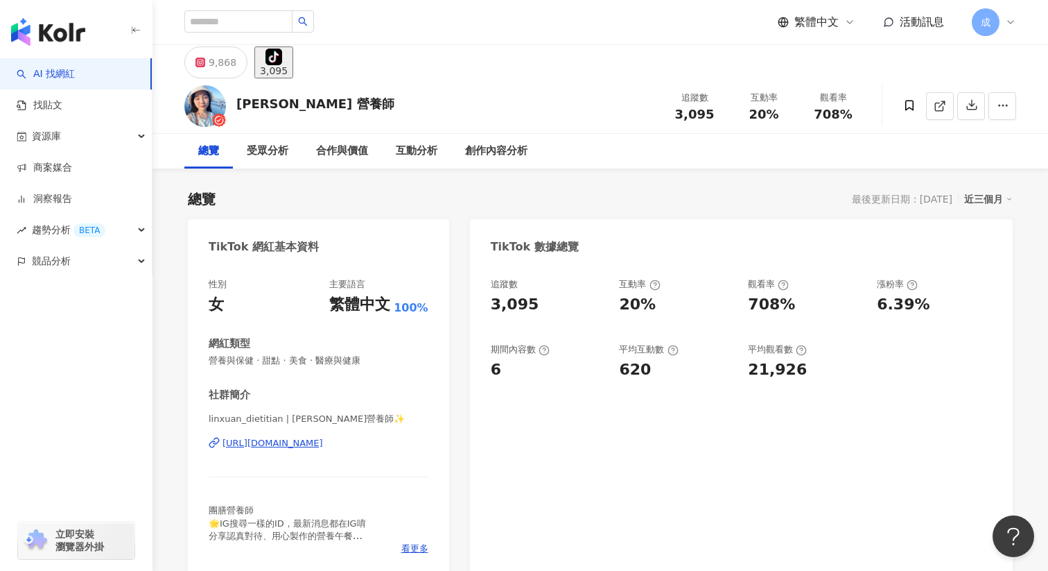
click at [675, 110] on div "3,095" at bounding box center [694, 114] width 53 height 14
drag, startPoint x: 677, startPoint y: 114, endPoint x: 728, endPoint y: 114, distance: 50.6
click at [728, 114] on div "追蹤數 3,095 互動率 20% 觀看率 708%" at bounding box center [764, 105] width 208 height 41
click at [705, 119] on span "3,095" at bounding box center [695, 114] width 40 height 15
drag, startPoint x: 677, startPoint y: 119, endPoint x: 711, endPoint y: 116, distance: 34.7
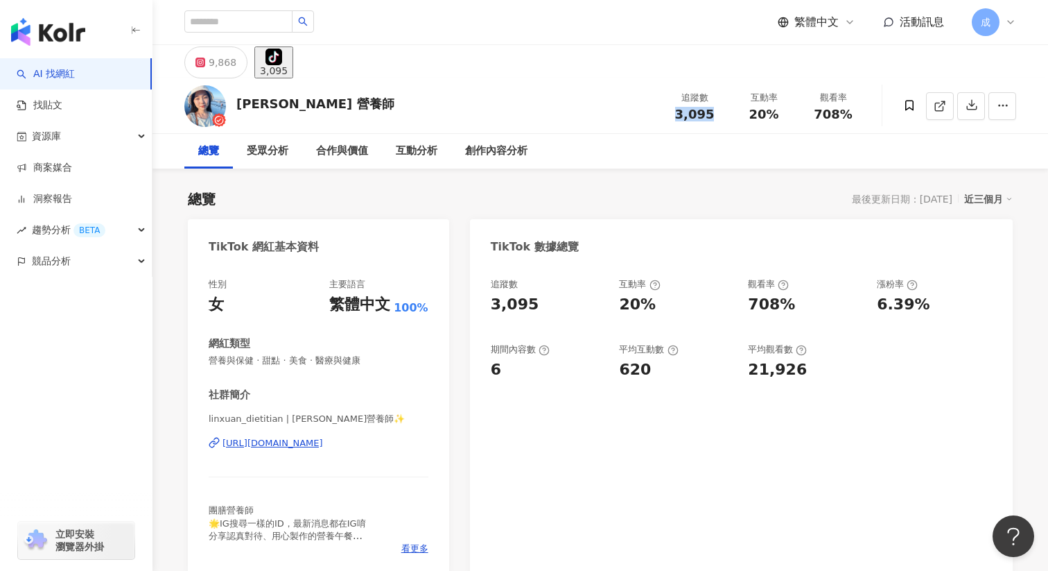
click at [711, 116] on div "3,095" at bounding box center [694, 114] width 53 height 14
copy span "3,095"
click at [314, 441] on div "https://www.tiktok.com/share/user/7107857176241390618" at bounding box center [273, 443] width 101 height 12
click at [754, 110] on span "20%" at bounding box center [764, 114] width 30 height 14
click at [776, 116] on div "20%" at bounding box center [764, 114] width 53 height 14
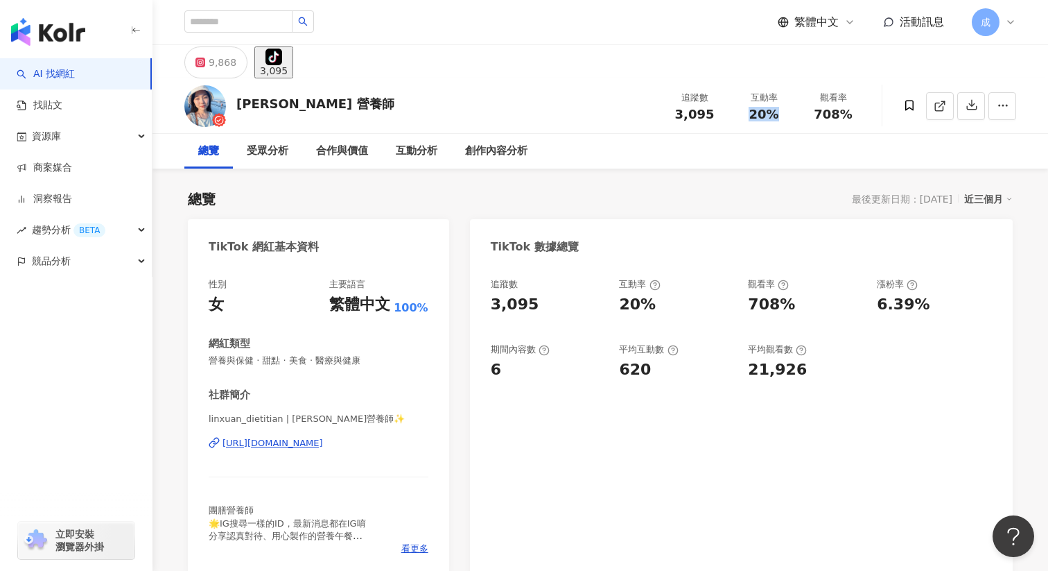
copy span "20%"
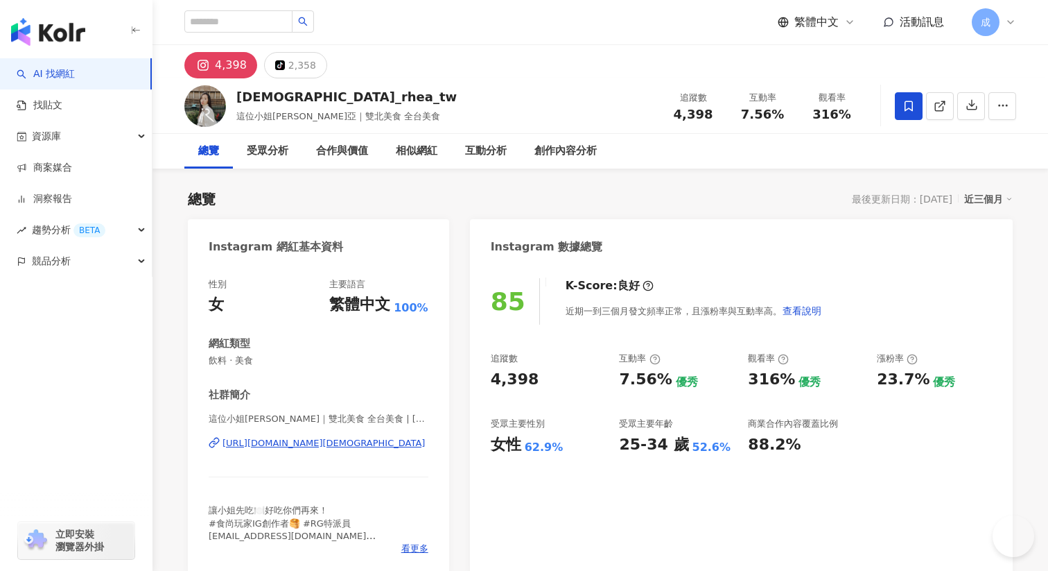
click at [677, 119] on span "4,398" at bounding box center [694, 114] width 40 height 15
drag, startPoint x: 677, startPoint y: 114, endPoint x: 709, endPoint y: 114, distance: 31.9
click at [709, 114] on span "4,398" at bounding box center [694, 114] width 40 height 15
copy span "4,398"
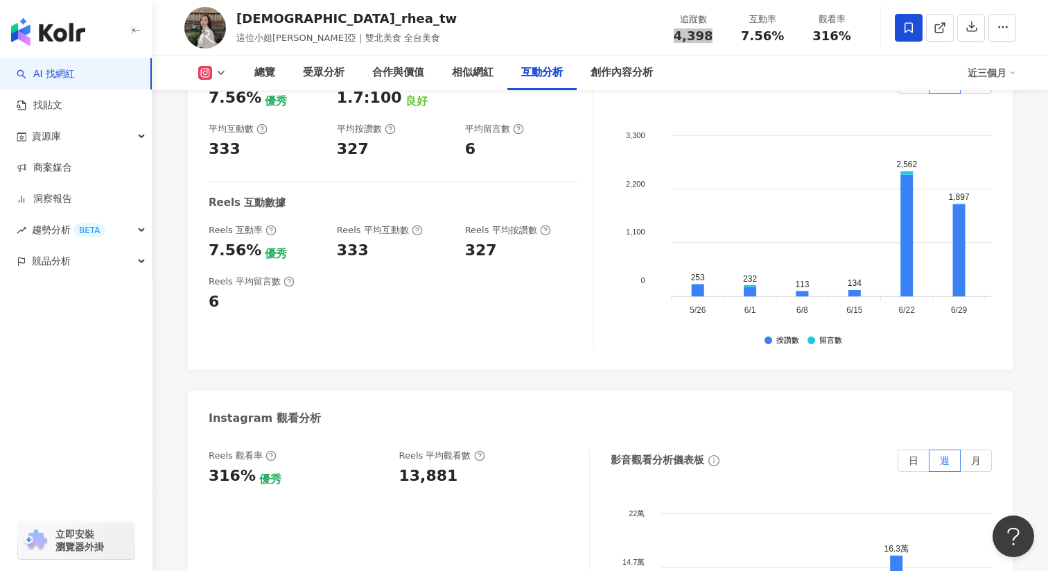
scroll to position [2861, 0]
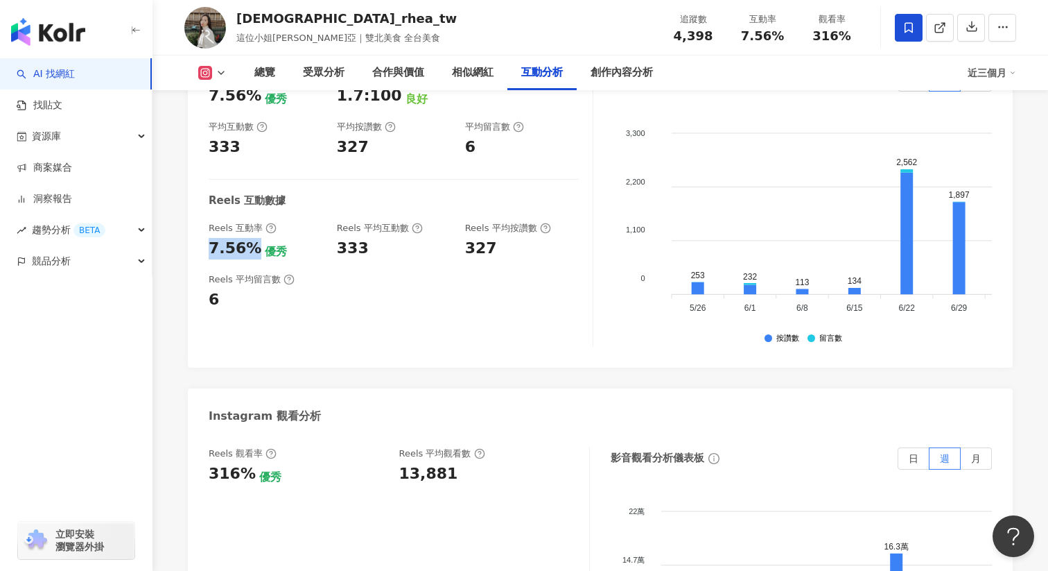
drag, startPoint x: 209, startPoint y: 251, endPoint x: 250, endPoint y: 250, distance: 40.9
click at [250, 250] on div "7.56%" at bounding box center [235, 248] width 53 height 21
copy div "7.56%"
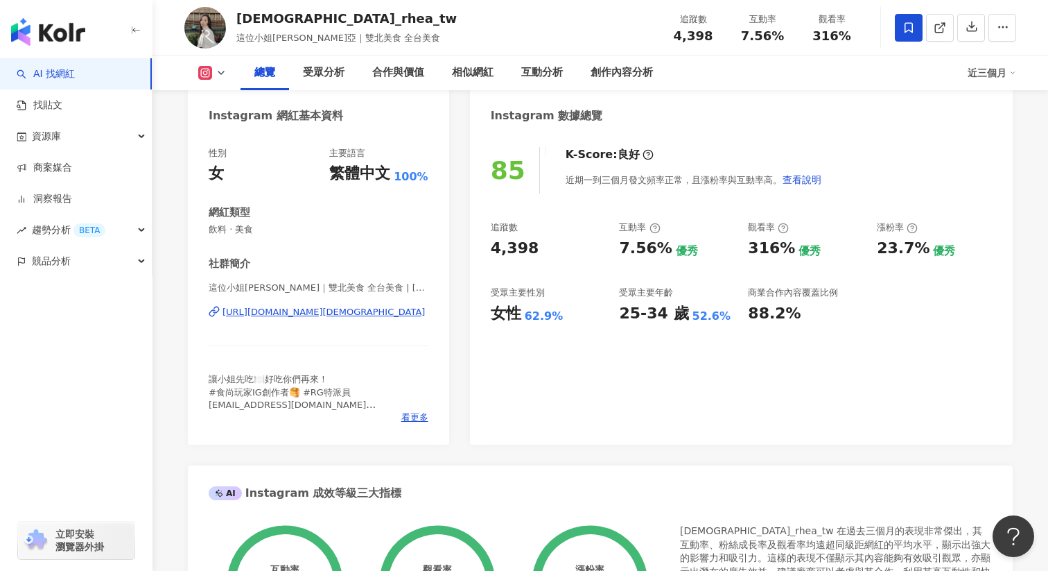
scroll to position [0, 0]
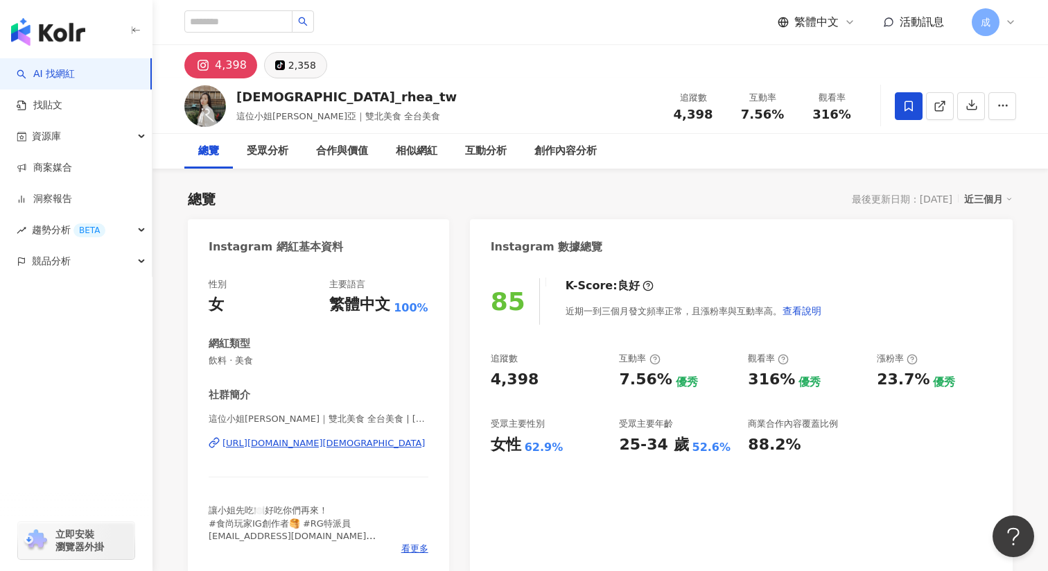
click at [288, 69] on div "2,358" at bounding box center [302, 64] width 28 height 19
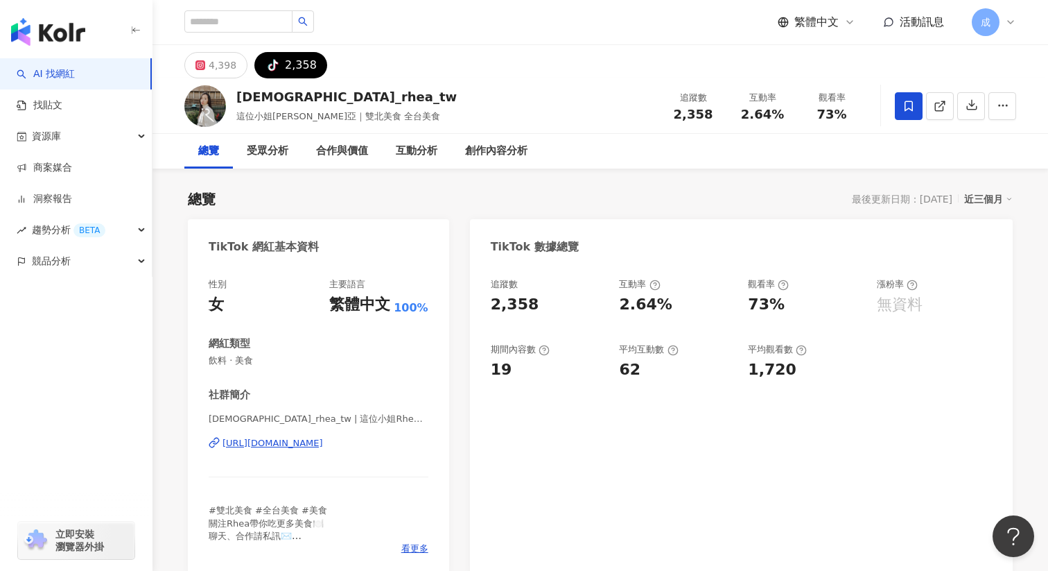
click at [249, 440] on div "https://www.tiktok.com/share/user/7273560648105280517" at bounding box center [273, 443] width 101 height 12
click at [678, 117] on span "2,358" at bounding box center [694, 114] width 40 height 15
drag, startPoint x: 678, startPoint y: 117, endPoint x: 717, endPoint y: 117, distance: 38.8
click at [717, 117] on div "2,358" at bounding box center [693, 114] width 53 height 14
copy span "2,358"
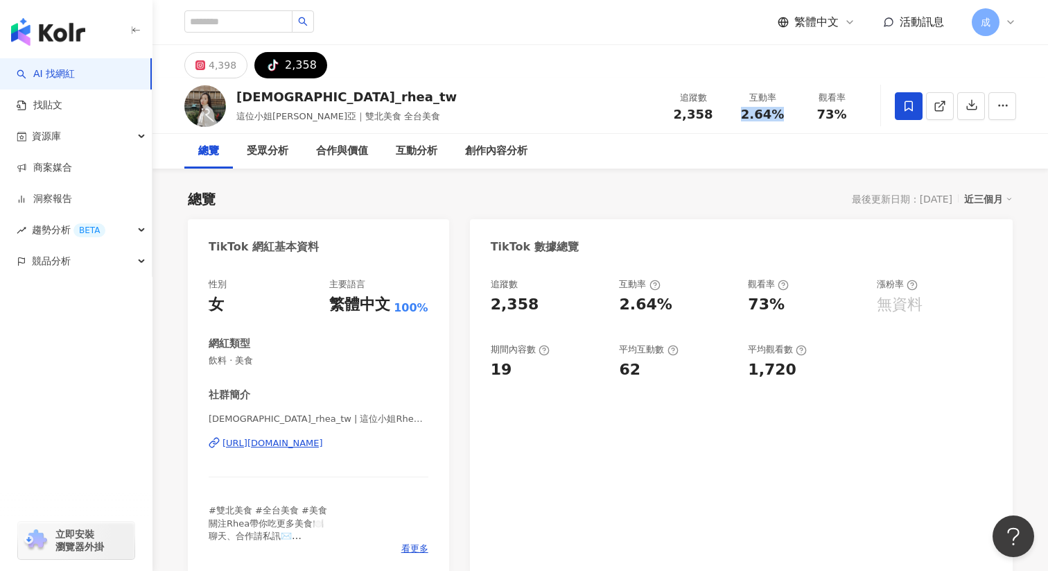
drag, startPoint x: 746, startPoint y: 113, endPoint x: 794, endPoint y: 113, distance: 47.8
click at [794, 113] on div "互動率 2.64%" at bounding box center [762, 106] width 69 height 30
copy span "2.64%"
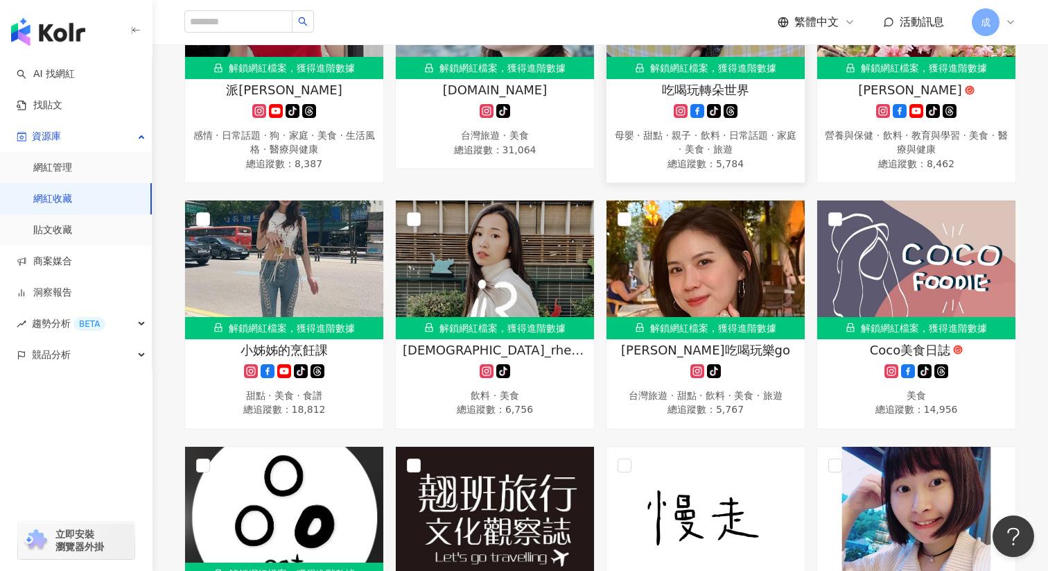
scroll to position [560, 0]
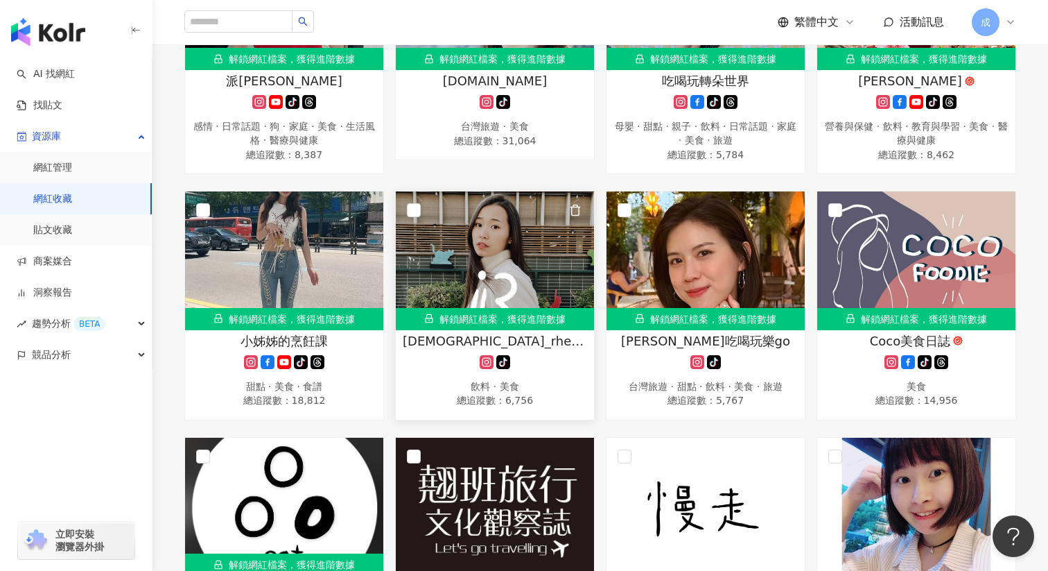
click at [491, 263] on img at bounding box center [495, 260] width 198 height 139
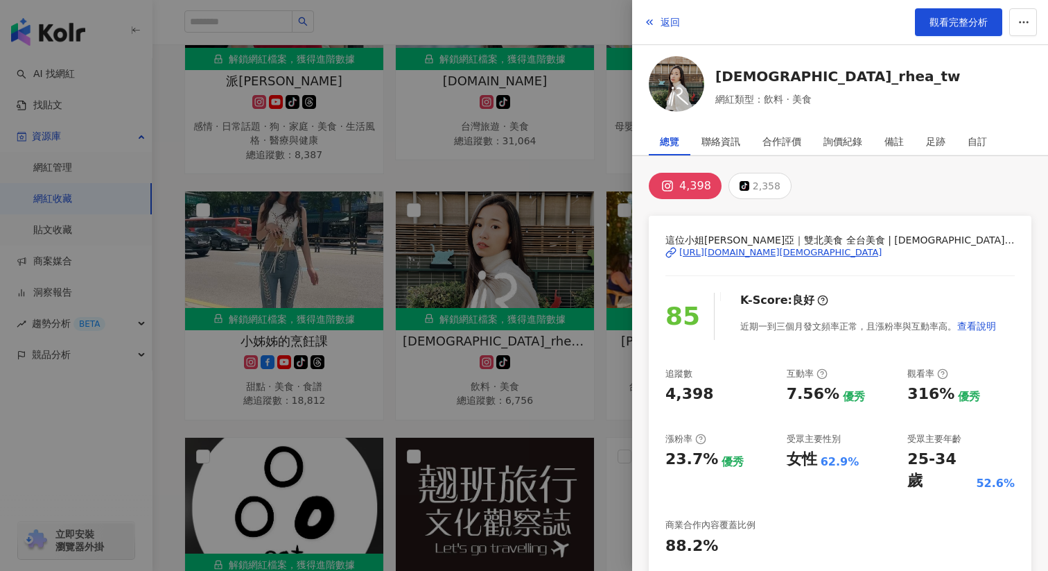
click at [564, 112] on div at bounding box center [524, 285] width 1048 height 571
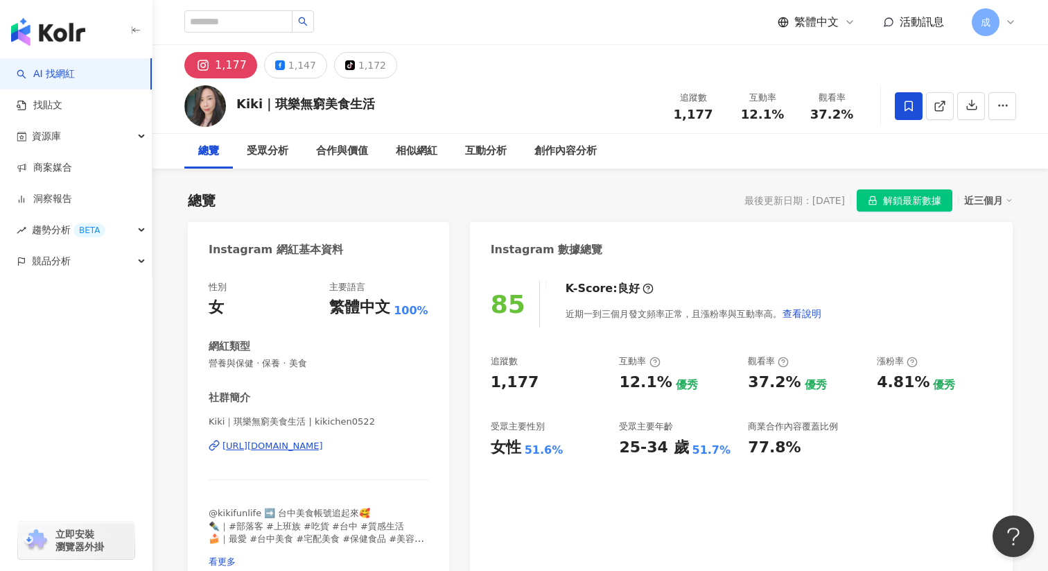
click at [277, 444] on div "[URL][DOMAIN_NAME]" at bounding box center [273, 446] width 101 height 12
drag, startPoint x: 666, startPoint y: 118, endPoint x: 732, endPoint y: 118, distance: 65.9
click at [732, 118] on div "追蹤數 1,177 互動率 12.1% 觀看率 37.2%" at bounding box center [763, 105] width 208 height 41
click at [723, 110] on div "追蹤數 1,177" at bounding box center [693, 106] width 69 height 30
drag, startPoint x: 711, startPoint y: 110, endPoint x: 662, endPoint y: 110, distance: 49.2
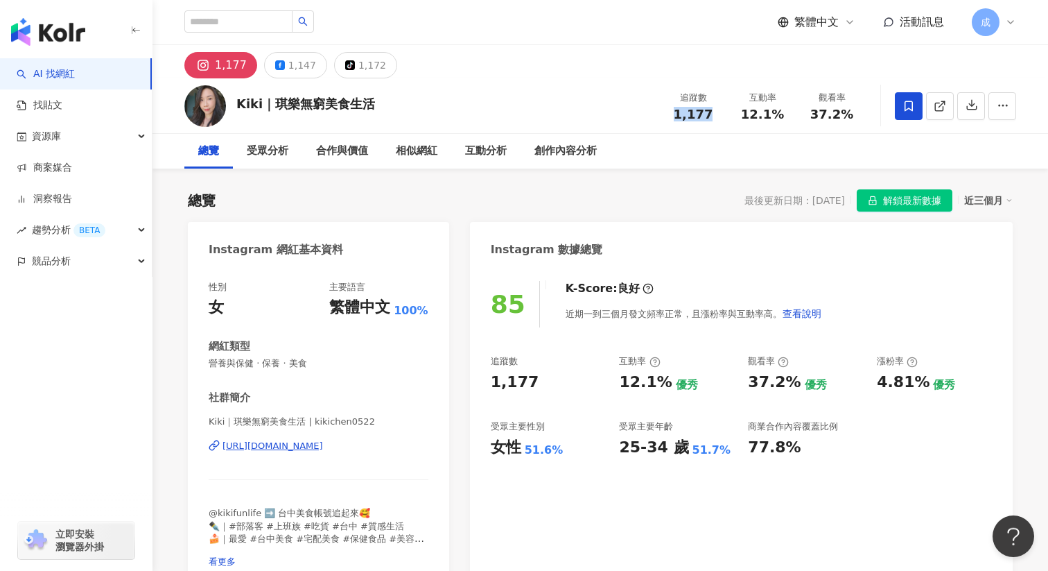
click at [662, 110] on div "追蹤數 1,177" at bounding box center [693, 106] width 69 height 30
copy span "1,177"
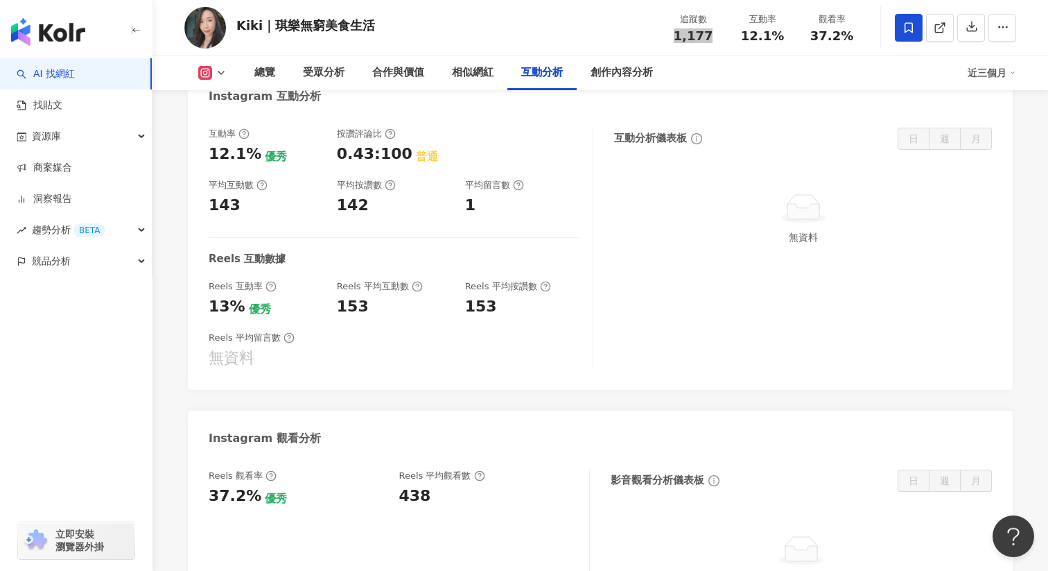
scroll to position [2830, 0]
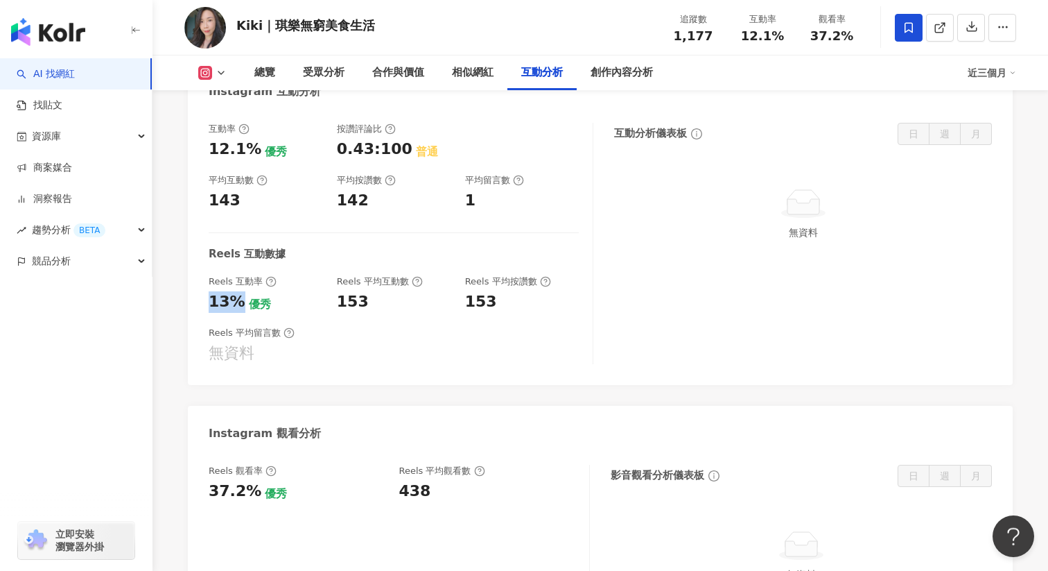
drag, startPoint x: 202, startPoint y: 240, endPoint x: 237, endPoint y: 240, distance: 35.4
click at [237, 240] on div "互動率 12.1% 優秀 按讚評論比 0.43:100 普通 平均互動數 143 平均按讚數 142 平均留言數 1 Reels 互動數據 Reels 互動率…" at bounding box center [600, 247] width 825 height 276
copy div "13%"
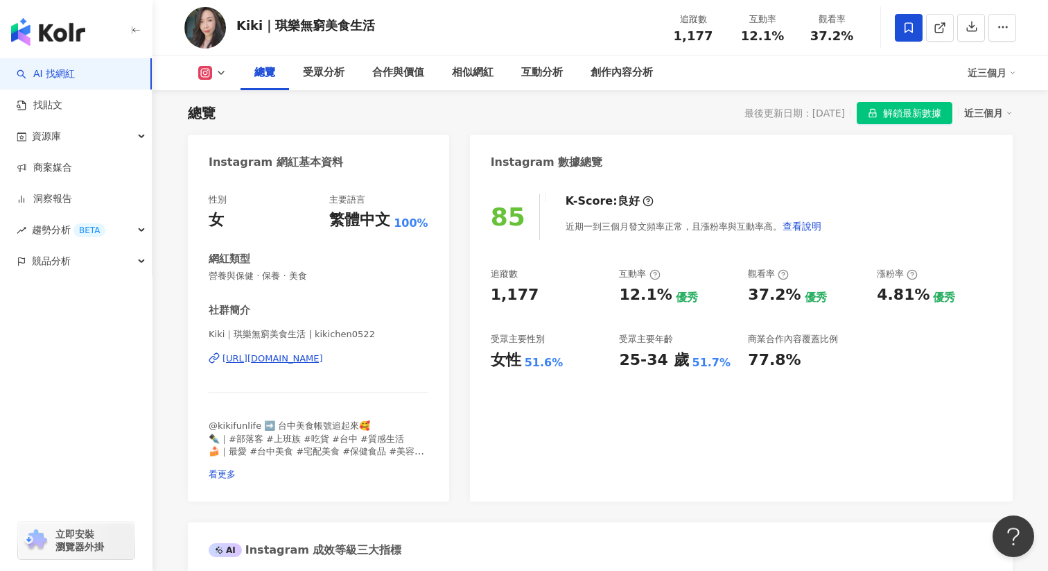
scroll to position [0, 0]
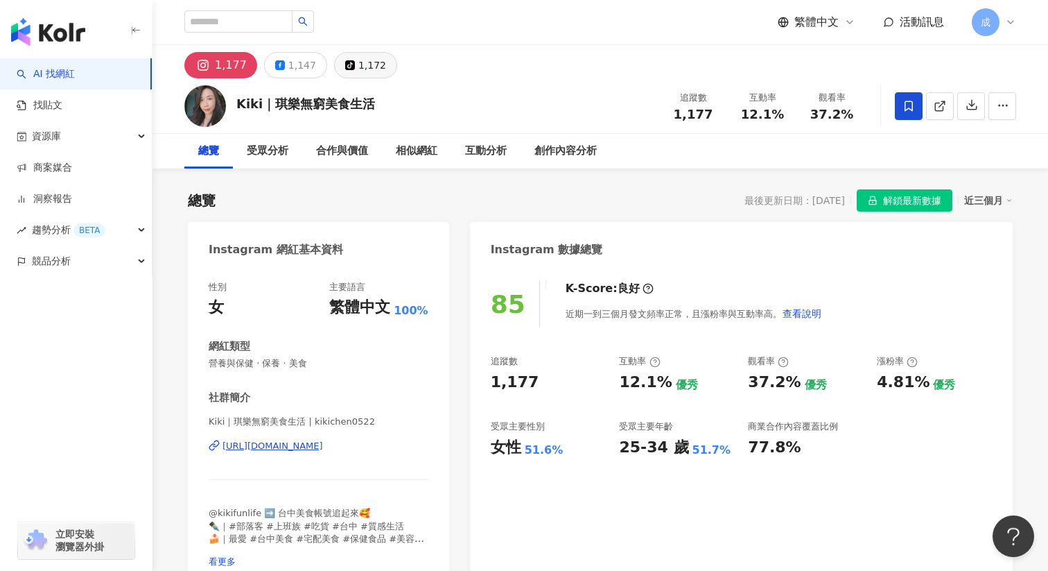
click at [372, 64] on div "1,172" at bounding box center [373, 64] width 28 height 19
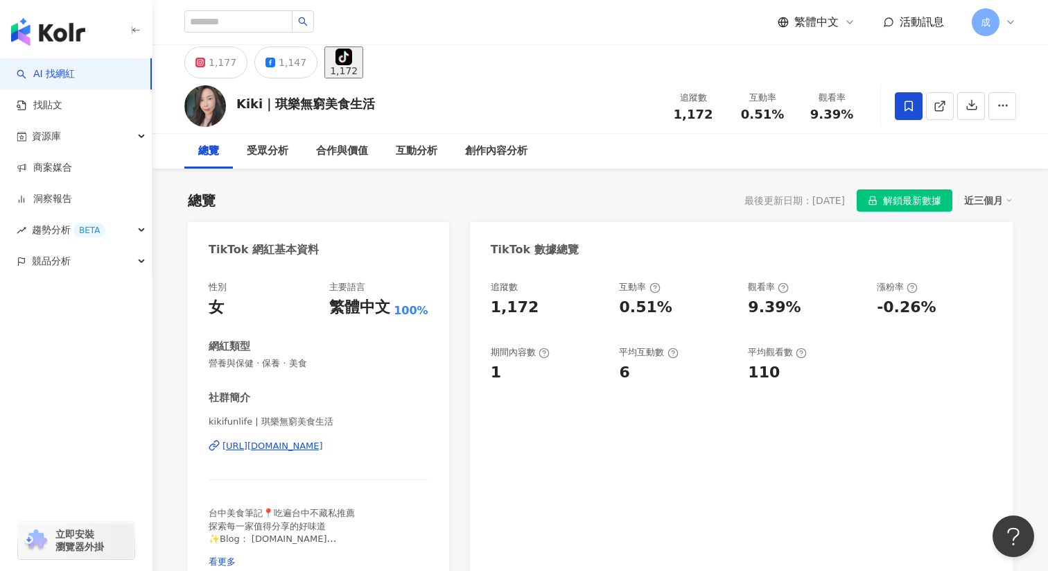
click at [265, 458] on div "kikifunlife | 琪樂無窮美食生活 [URL][DOMAIN_NAME]" at bounding box center [319, 455] width 220 height 81
click at [272, 444] on div "[URL][DOMAIN_NAME]" at bounding box center [273, 446] width 101 height 12
drag, startPoint x: 677, startPoint y: 120, endPoint x: 711, endPoint y: 119, distance: 33.3
click at [711, 119] on div "1,172" at bounding box center [693, 114] width 53 height 14
copy span "1,172"
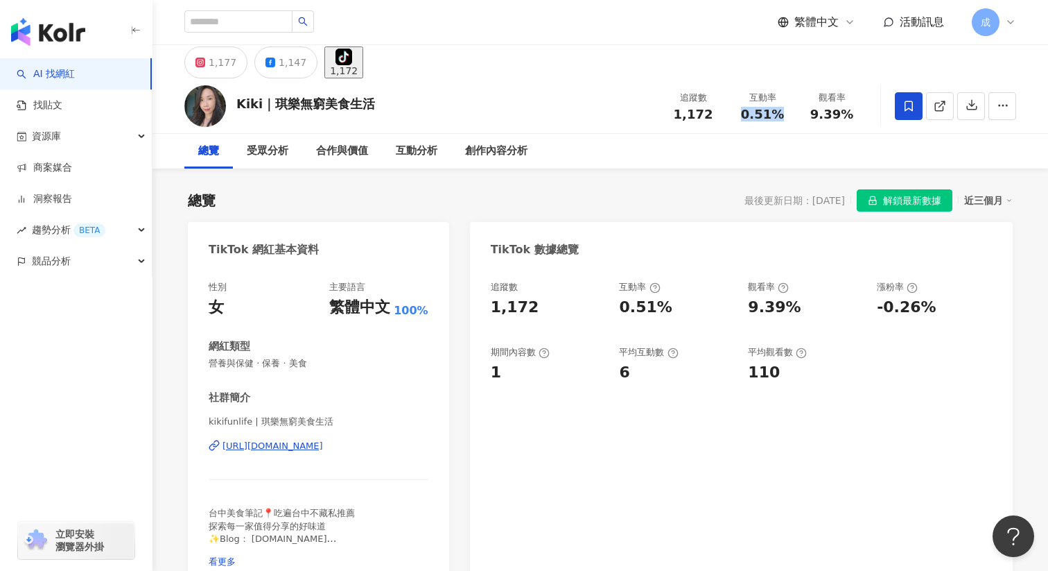
drag, startPoint x: 745, startPoint y: 114, endPoint x: 780, endPoint y: 114, distance: 34.7
click at [780, 114] on span "0.51%" at bounding box center [762, 114] width 43 height 14
copy span "0.51%"
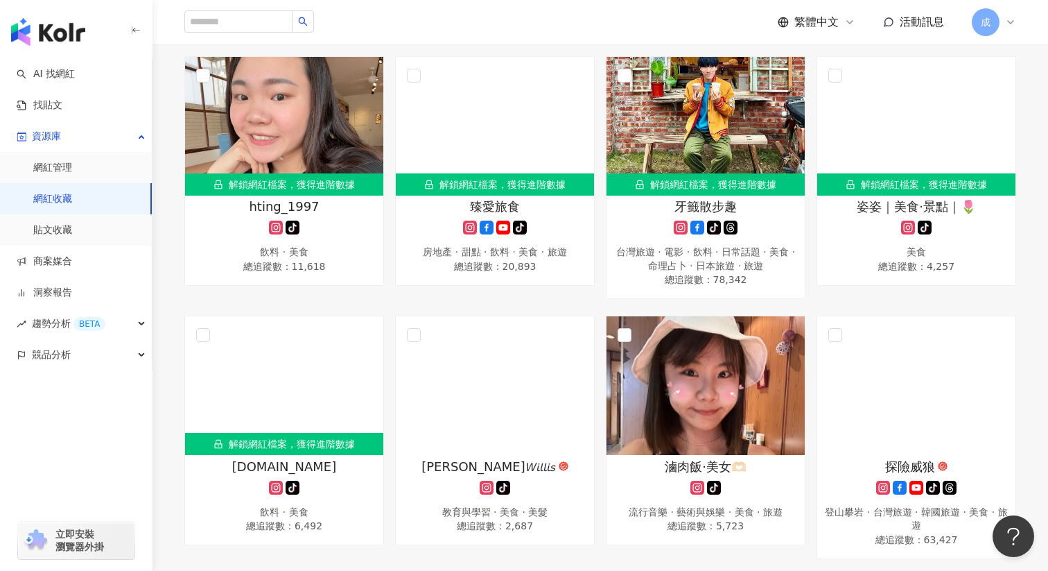
scroll to position [1699, 0]
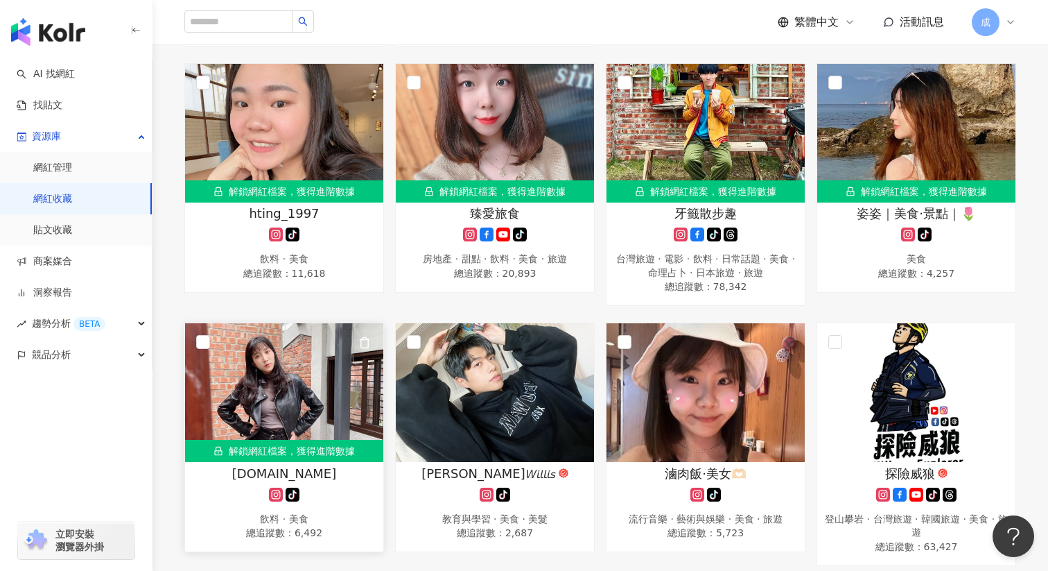
click at [275, 399] on img at bounding box center [284, 392] width 198 height 139
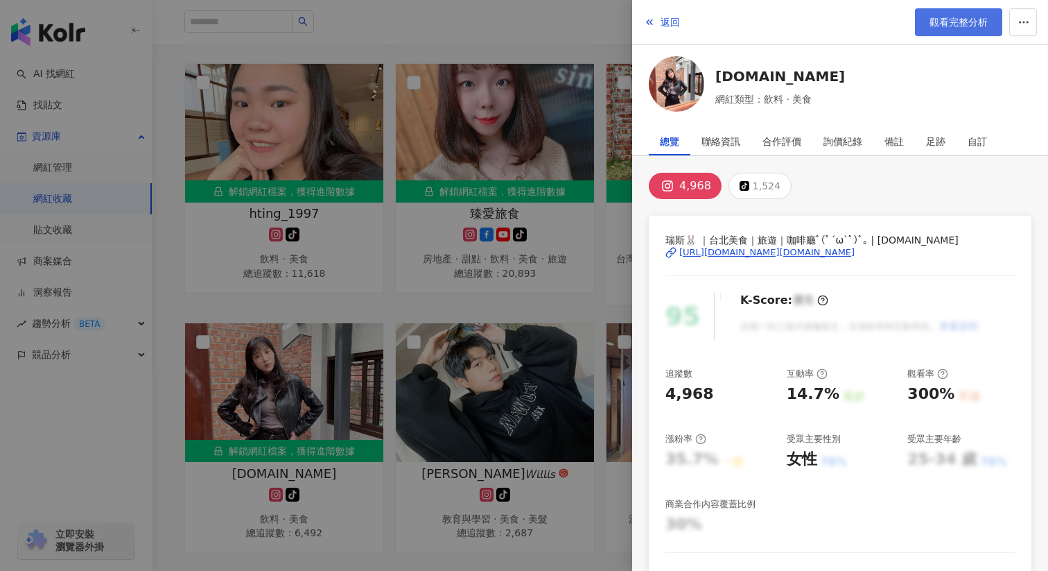
click at [967, 21] on span "觀看完整分析" at bounding box center [959, 22] width 58 height 11
click at [556, 294] on div at bounding box center [524, 285] width 1048 height 571
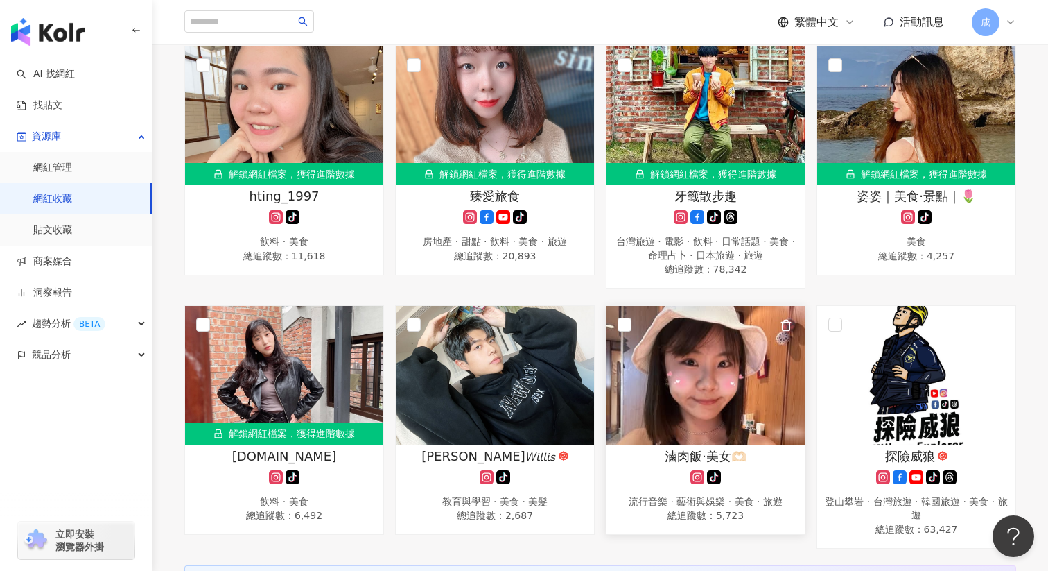
scroll to position [1698, 0]
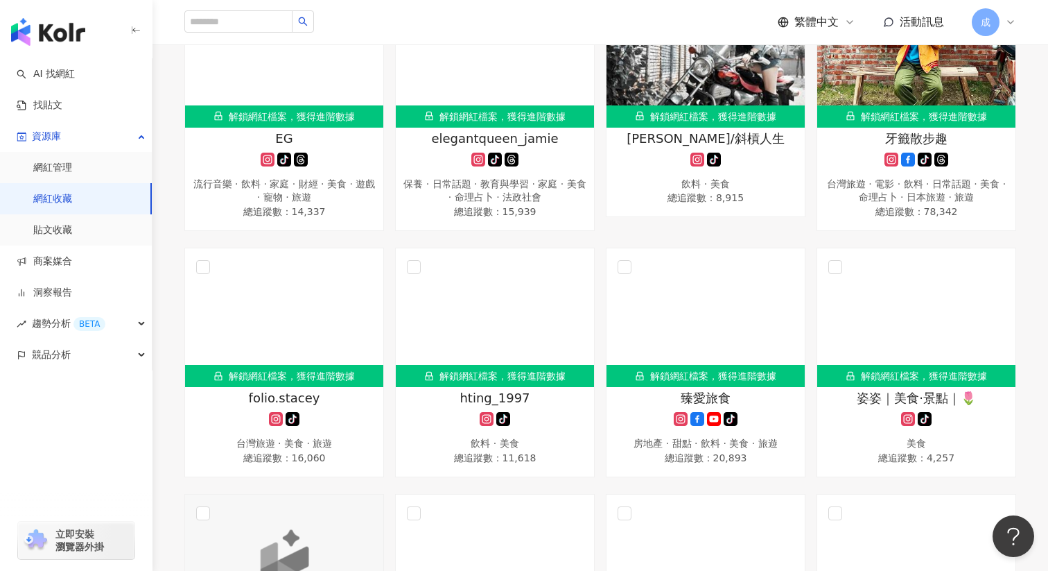
scroll to position [1513, 0]
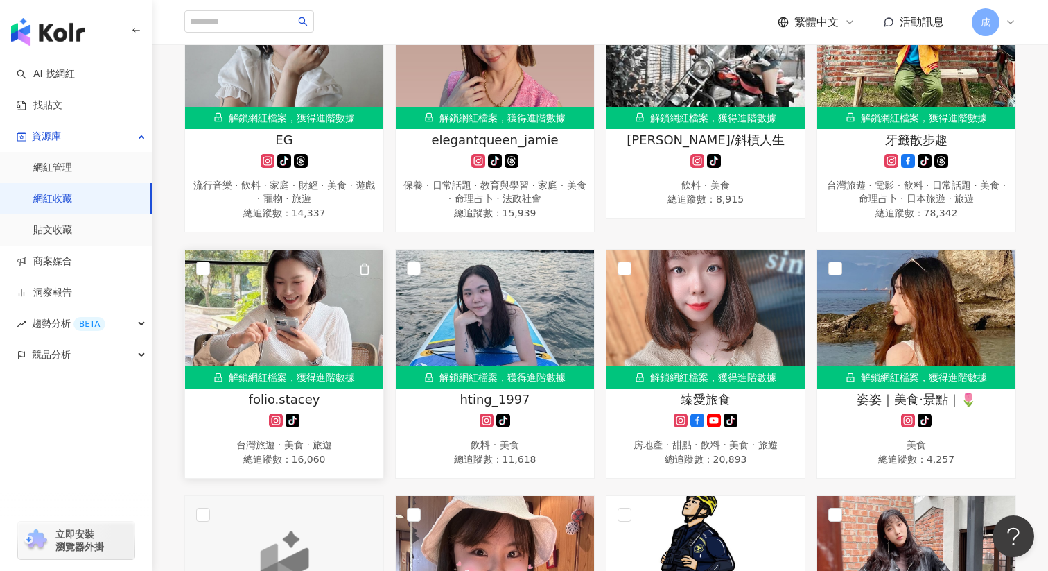
click at [262, 296] on img at bounding box center [284, 319] width 198 height 139
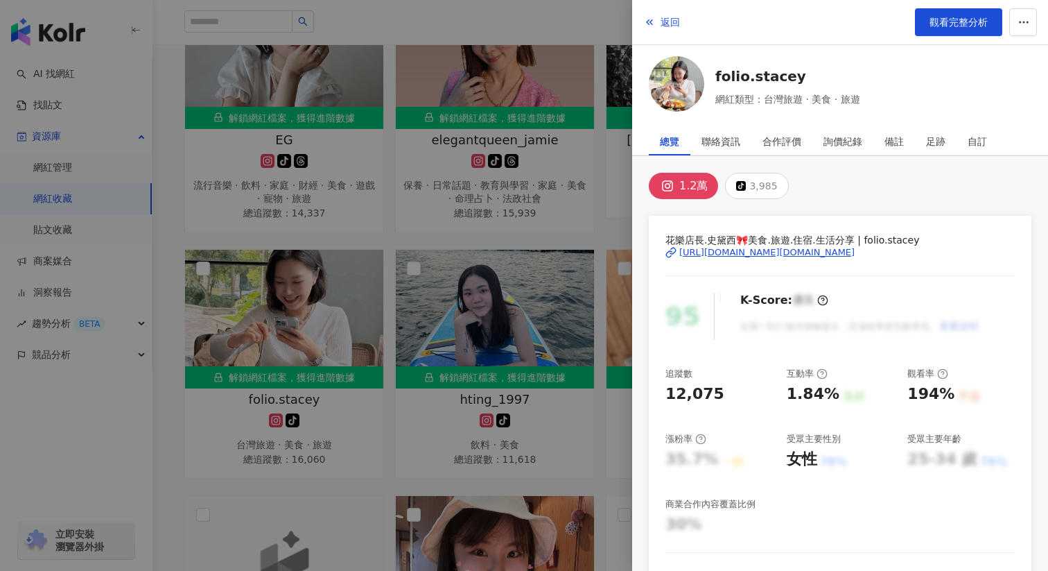
click at [580, 203] on div at bounding box center [524, 285] width 1048 height 571
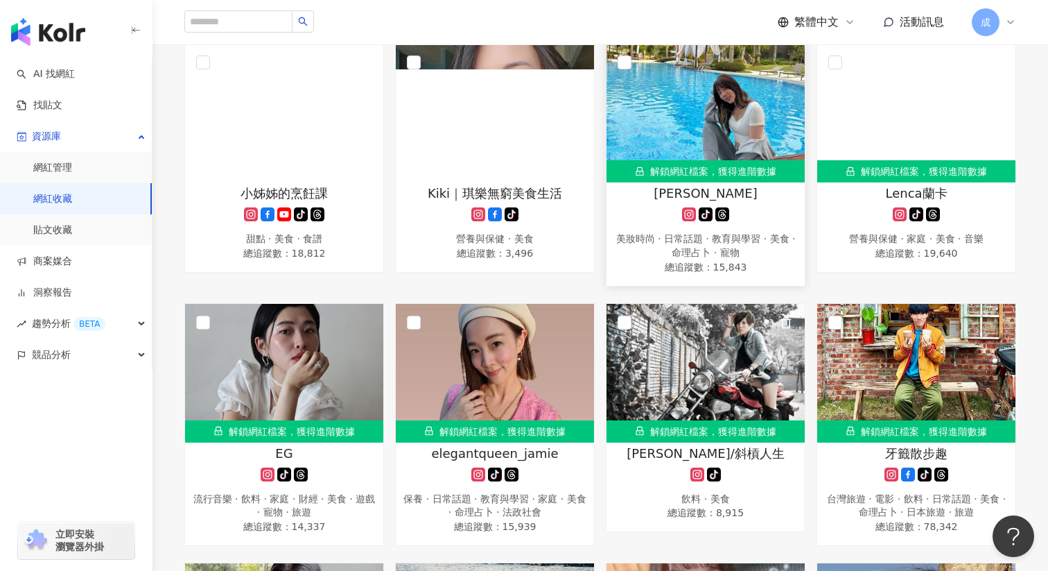
scroll to position [1197, 0]
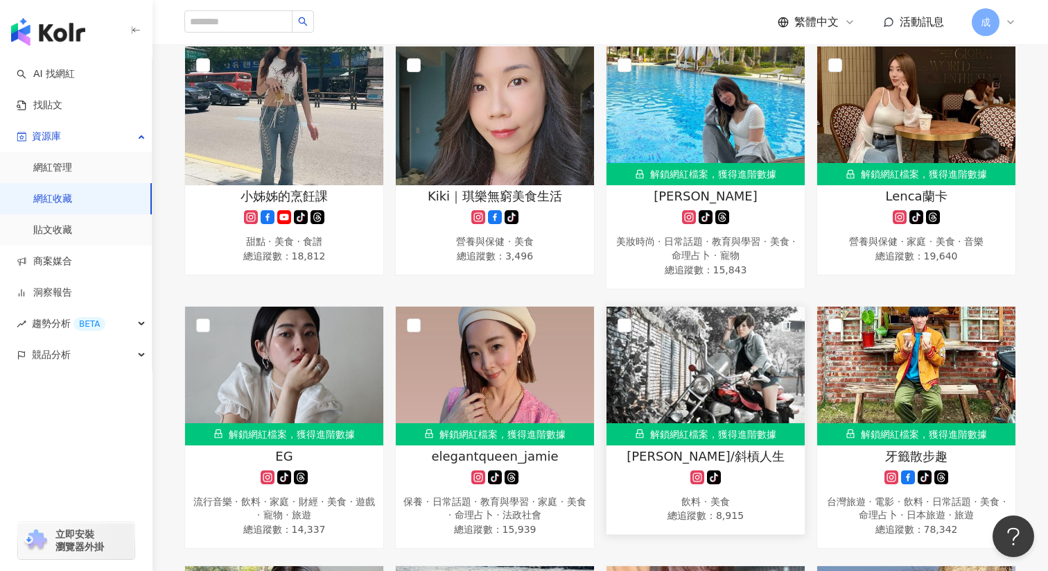
click at [710, 379] on img at bounding box center [706, 375] width 198 height 139
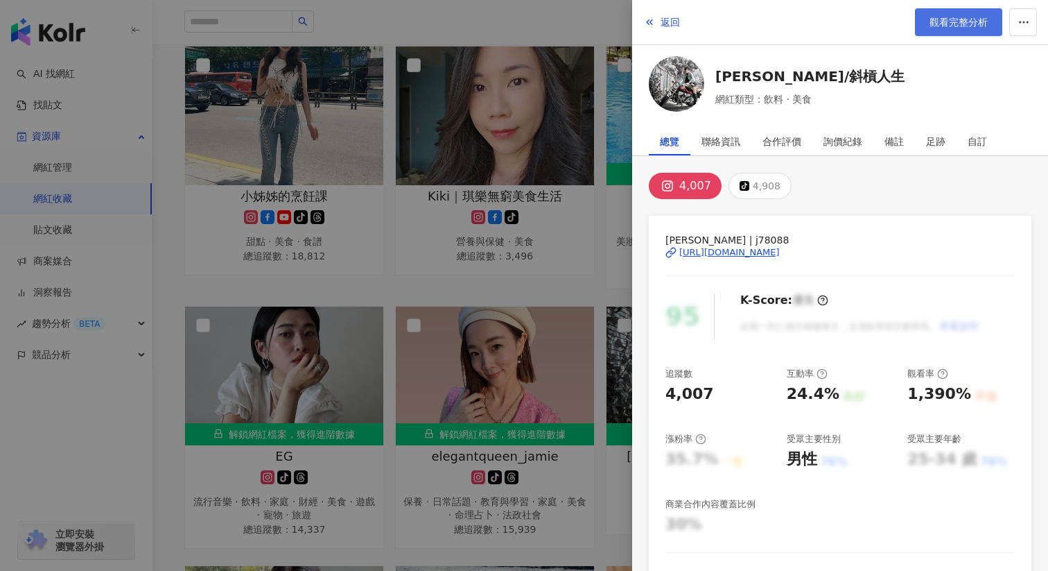
click at [950, 20] on span "觀看完整分析" at bounding box center [959, 22] width 58 height 11
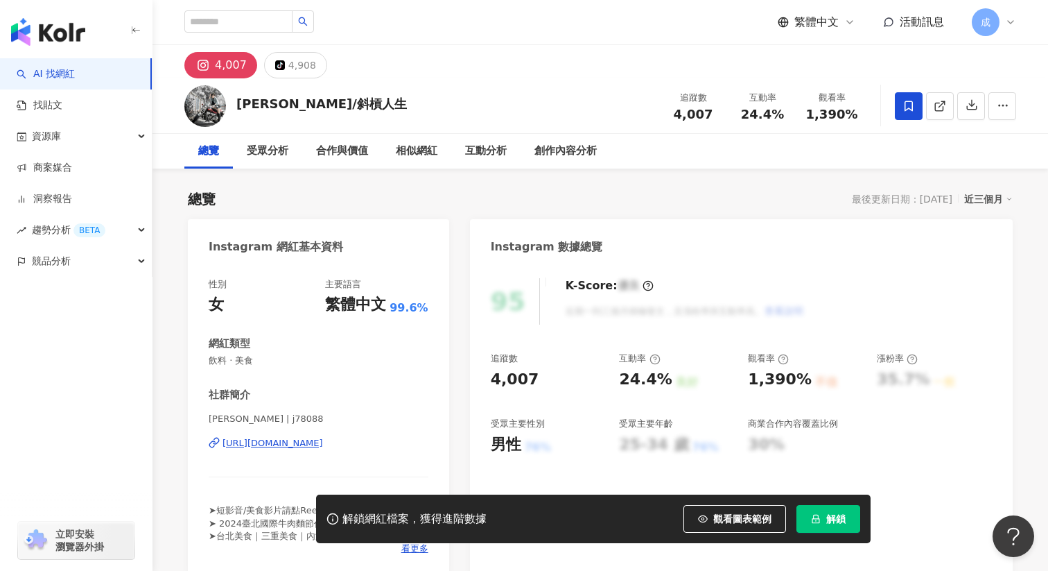
click at [315, 441] on div "[URL][DOMAIN_NAME]" at bounding box center [273, 443] width 101 height 12
drag, startPoint x: 677, startPoint y: 111, endPoint x: 709, endPoint y: 111, distance: 32.6
click at [709, 111] on div "4,007" at bounding box center [693, 114] width 53 height 14
copy span "4,007"
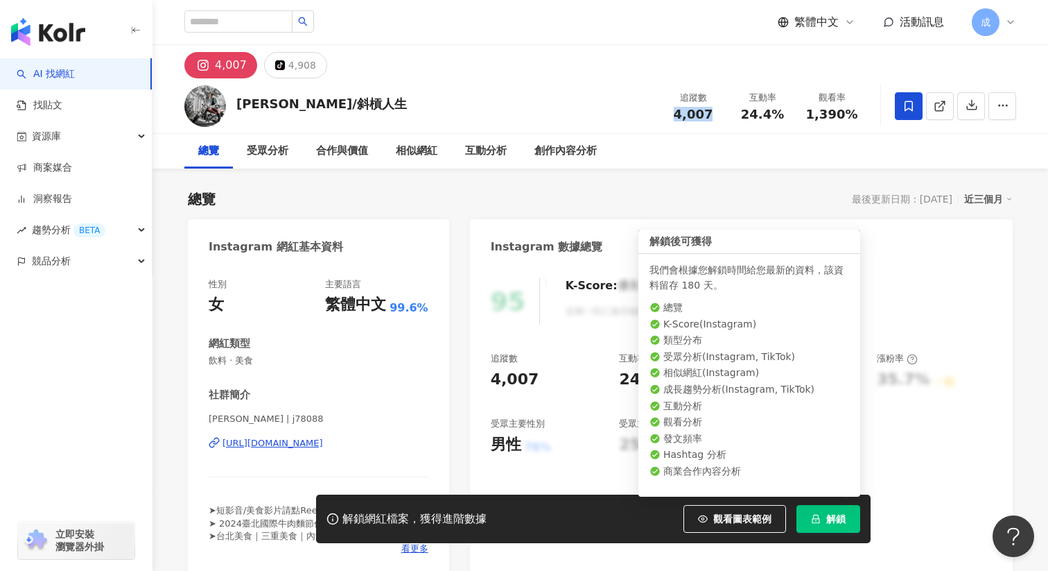
click at [836, 525] on button "解鎖" at bounding box center [829, 519] width 64 height 28
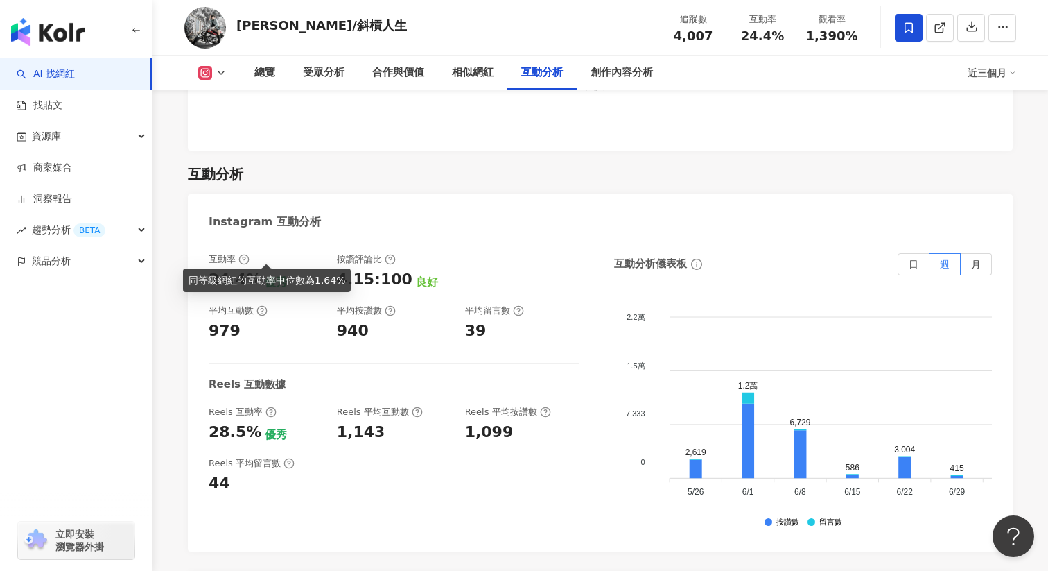
scroll to position [2688, 0]
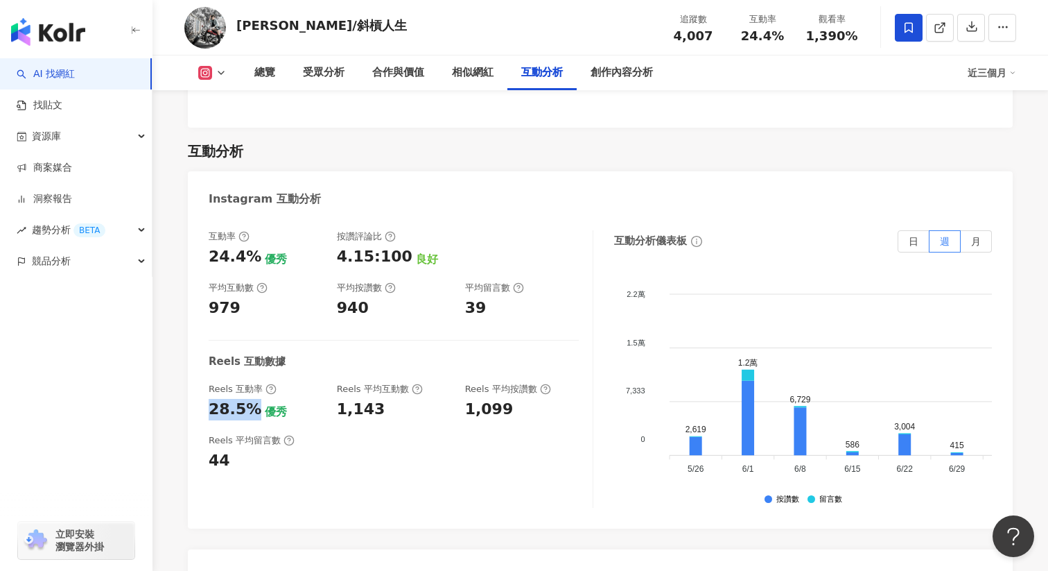
drag, startPoint x: 209, startPoint y: 378, endPoint x: 249, endPoint y: 377, distance: 39.5
click at [249, 399] on div "28.5%" at bounding box center [235, 409] width 53 height 21
copy div "28.5%"
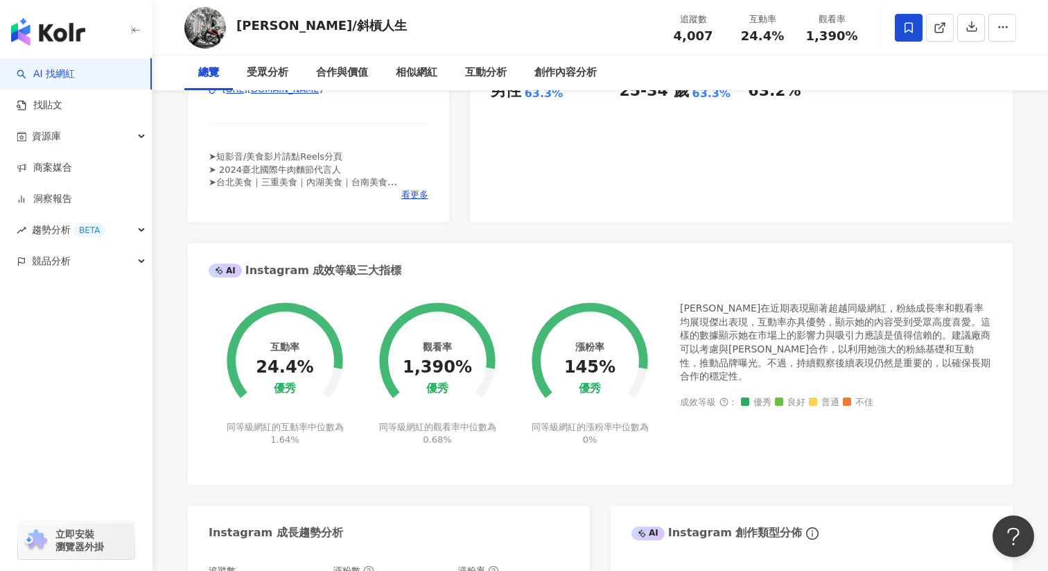
scroll to position [0, 0]
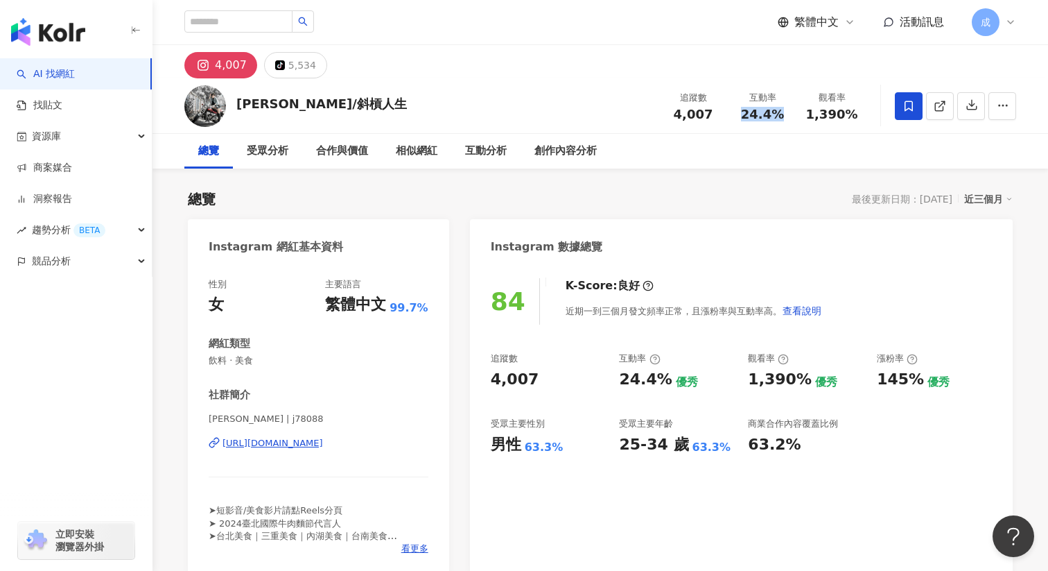
drag, startPoint x: 744, startPoint y: 111, endPoint x: 784, endPoint y: 111, distance: 40.2
click at [784, 111] on div "24.4%" at bounding box center [762, 114] width 53 height 14
copy span "24.4%"
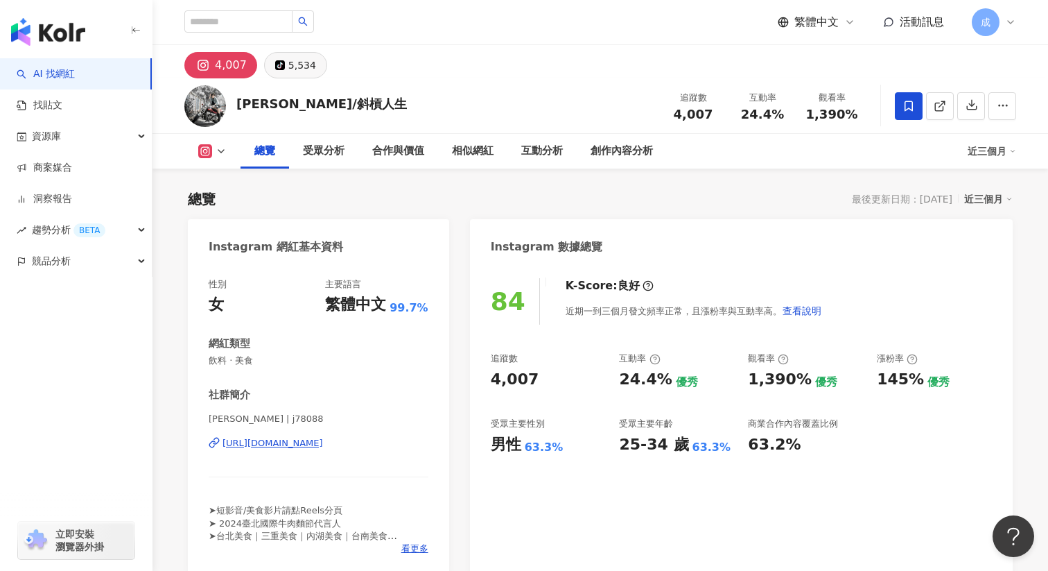
click at [288, 67] on div "5,534" at bounding box center [302, 64] width 28 height 19
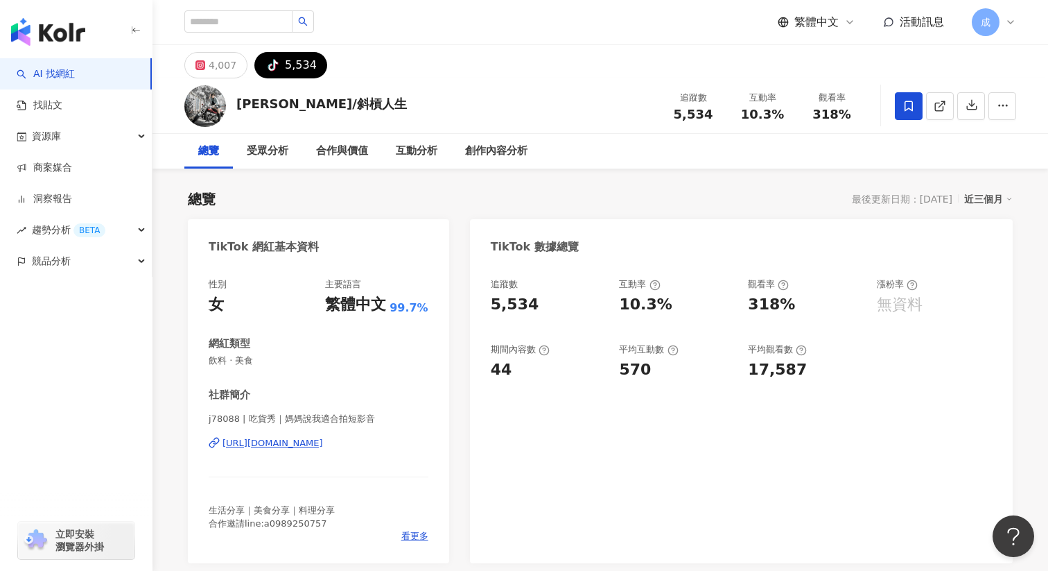
click at [323, 443] on div "[URL][DOMAIN_NAME]" at bounding box center [273, 443] width 101 height 12
drag, startPoint x: 676, startPoint y: 117, endPoint x: 716, endPoint y: 117, distance: 40.2
click at [716, 117] on div "5,534" at bounding box center [693, 114] width 53 height 14
copy span "5,534"
drag, startPoint x: 743, startPoint y: 114, endPoint x: 779, endPoint y: 114, distance: 35.4
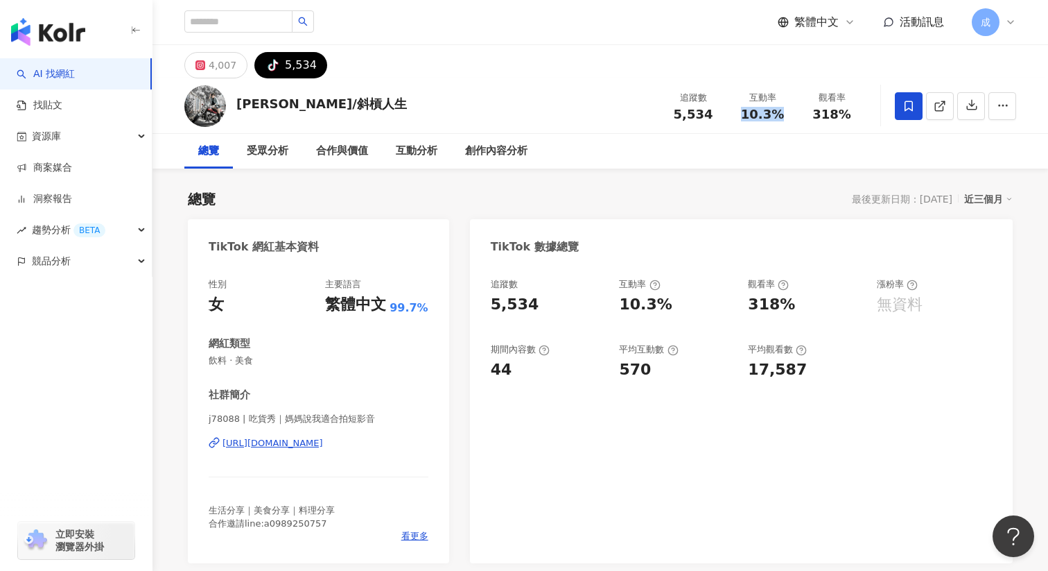
click at [779, 114] on div "10.3%" at bounding box center [762, 114] width 53 height 14
copy span "10.3%"
